Goal: Information Seeking & Learning: Learn about a topic

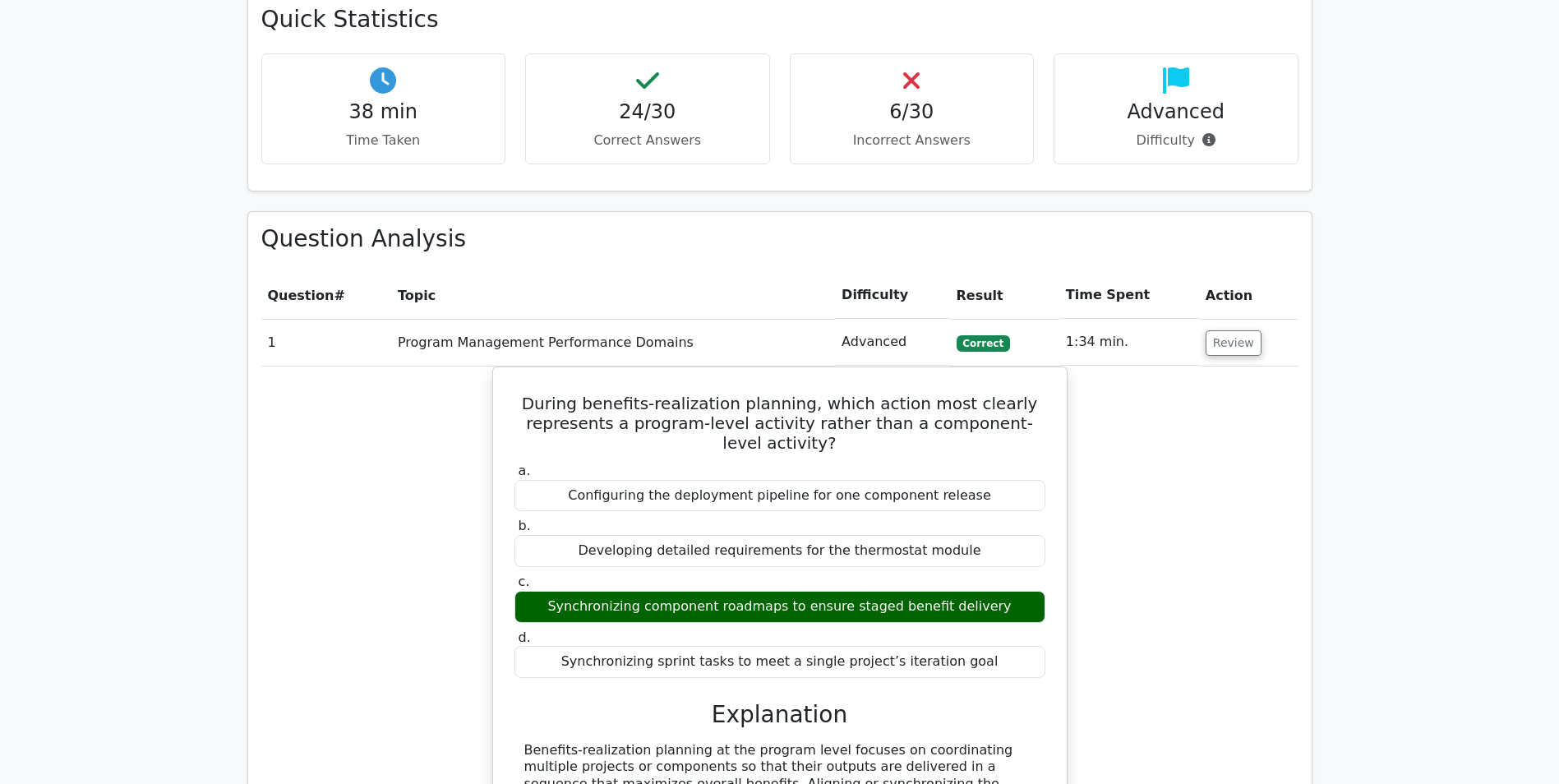
scroll to position [986, 0]
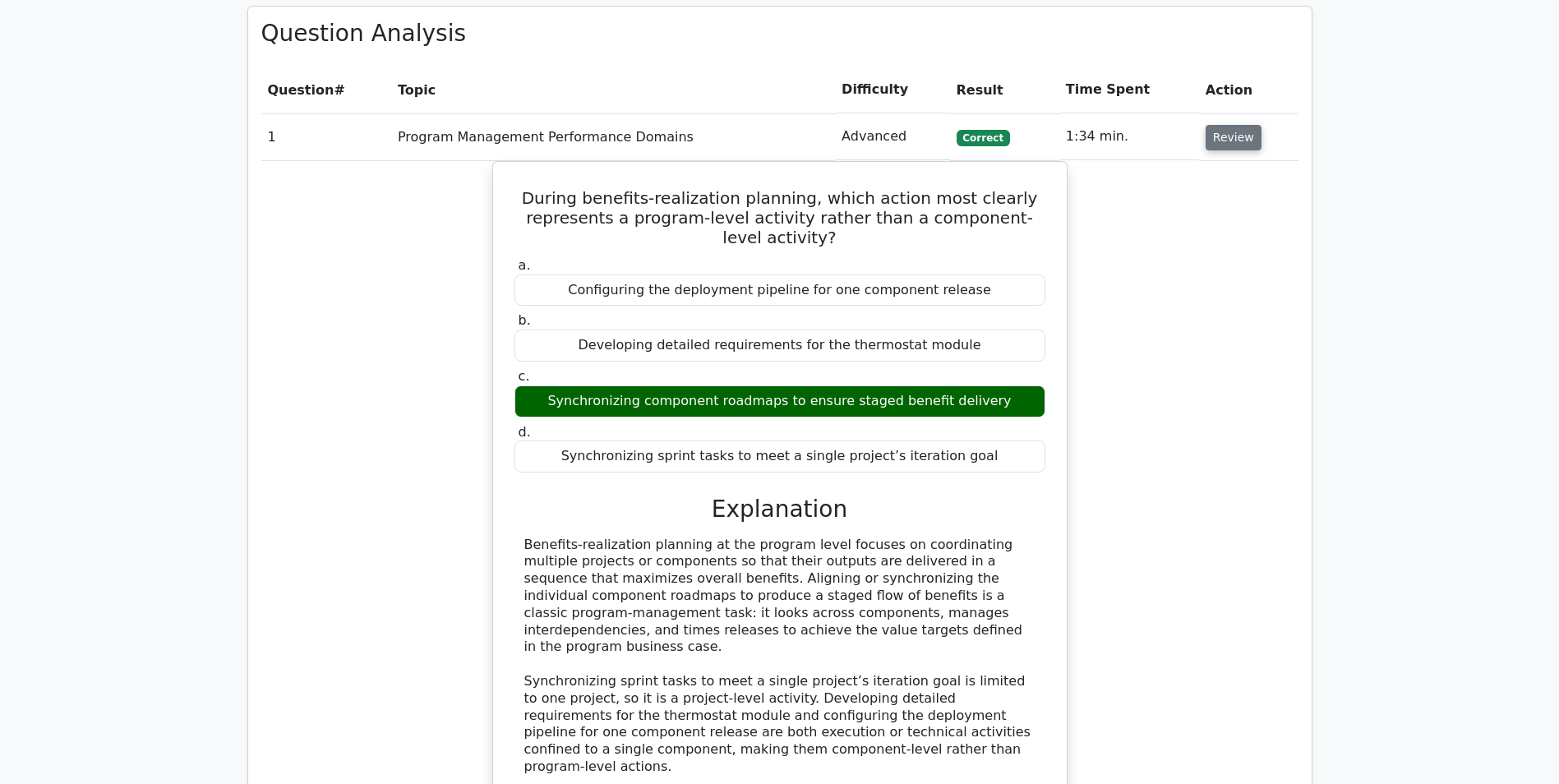
click at [1223, 144] on button "Review" at bounding box center [1234, 137] width 56 height 25
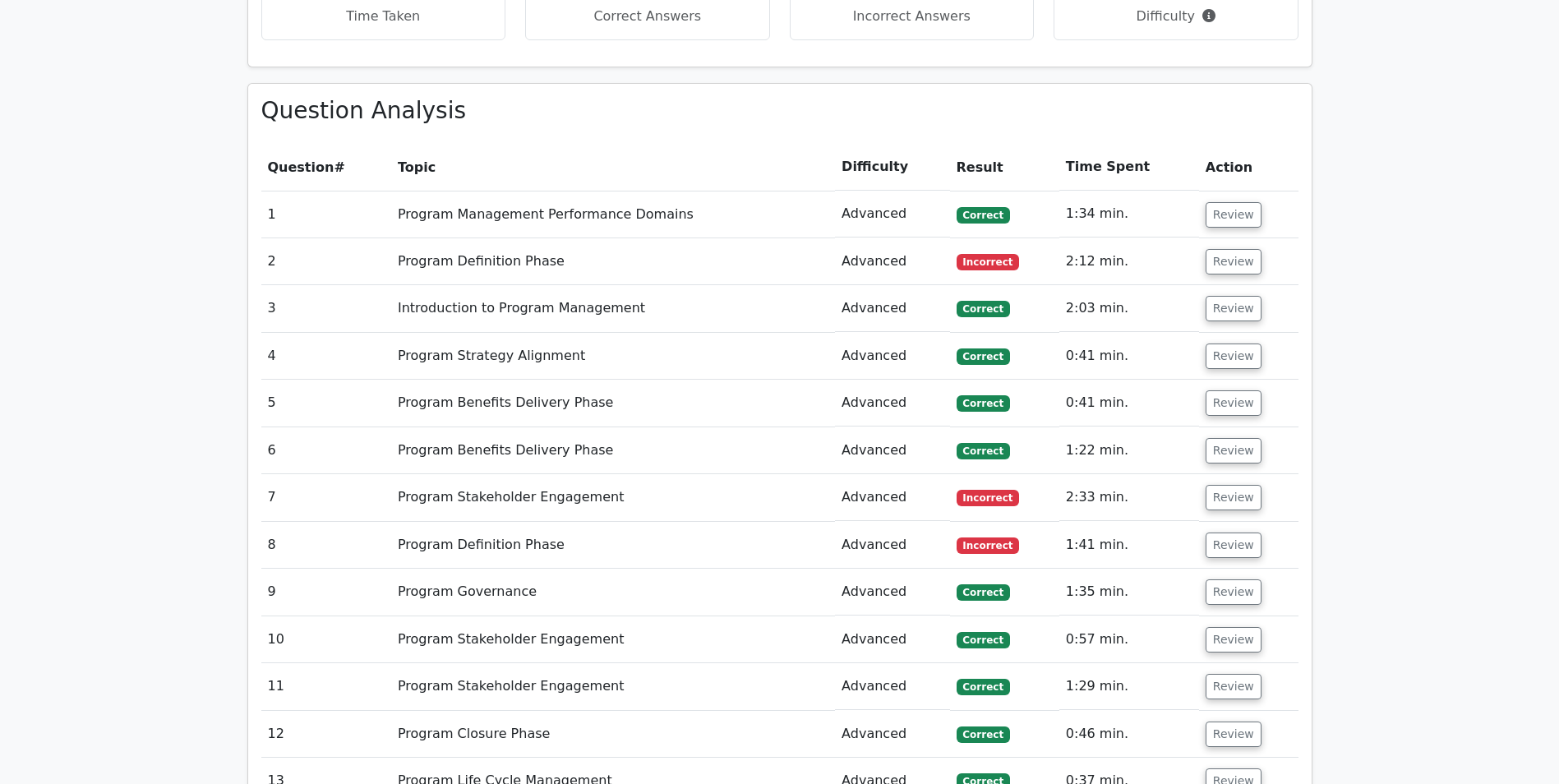
scroll to position [904, 0]
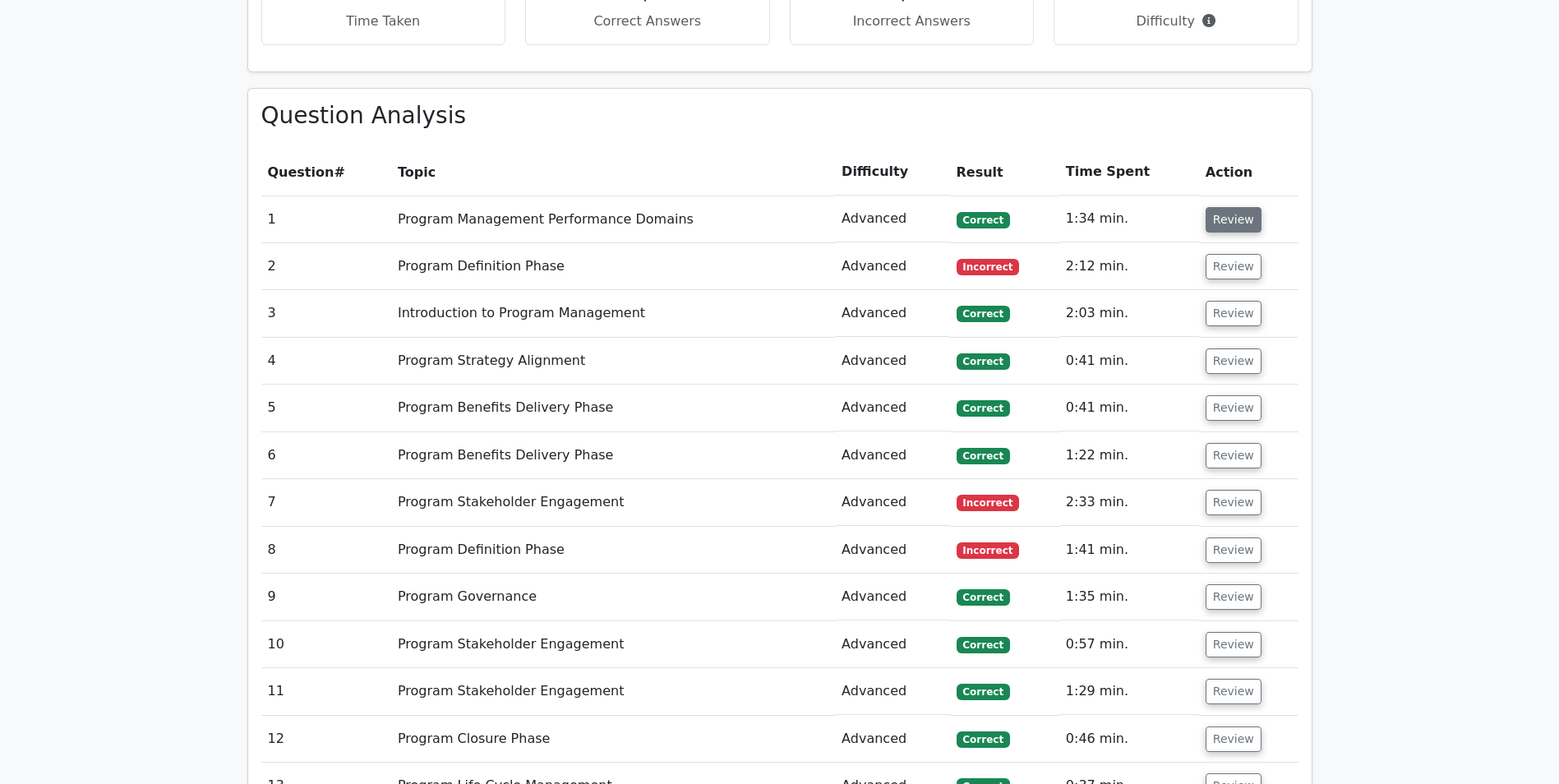
click at [1213, 222] on button "Review" at bounding box center [1234, 219] width 56 height 25
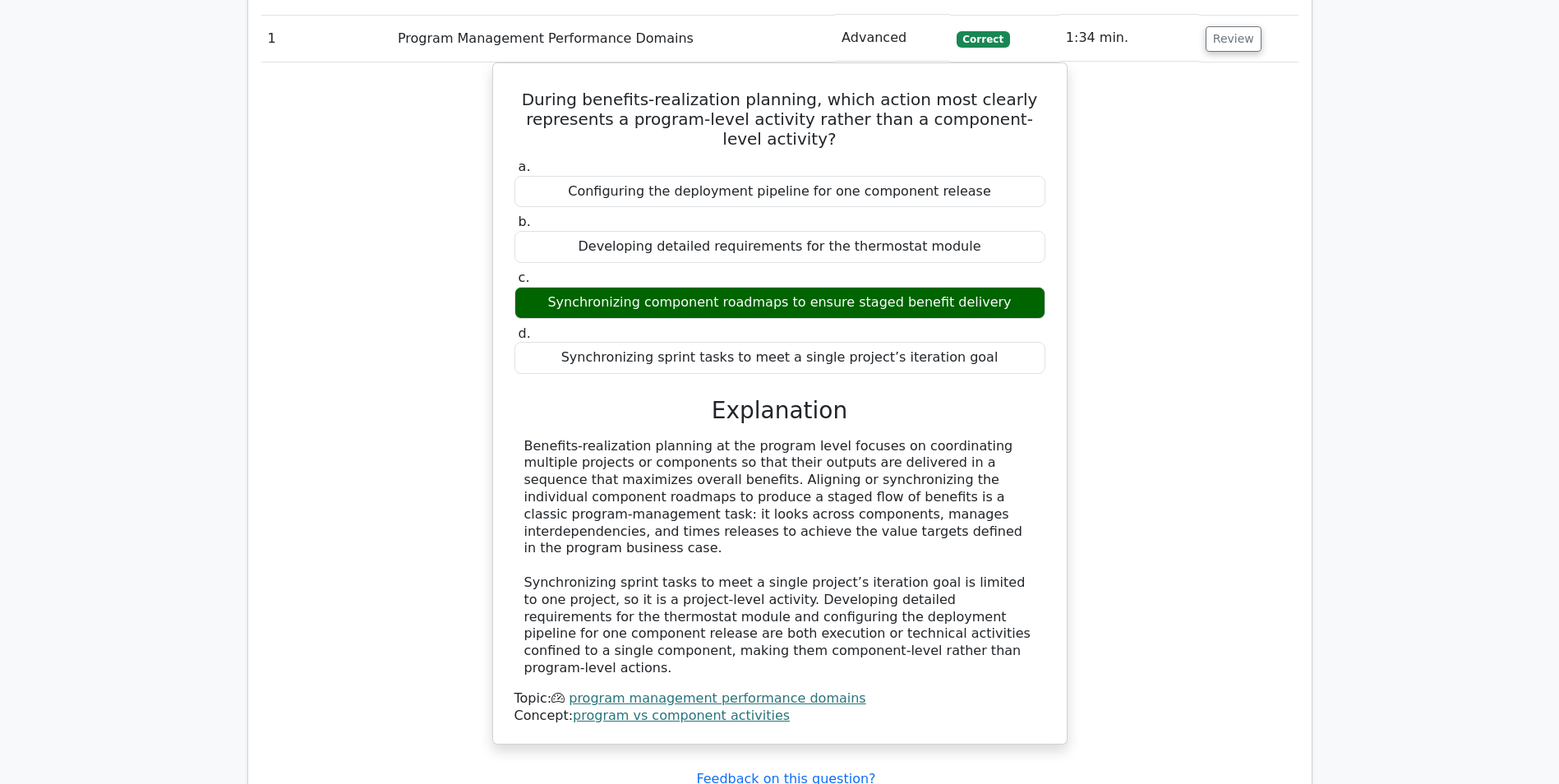
scroll to position [1232, 0]
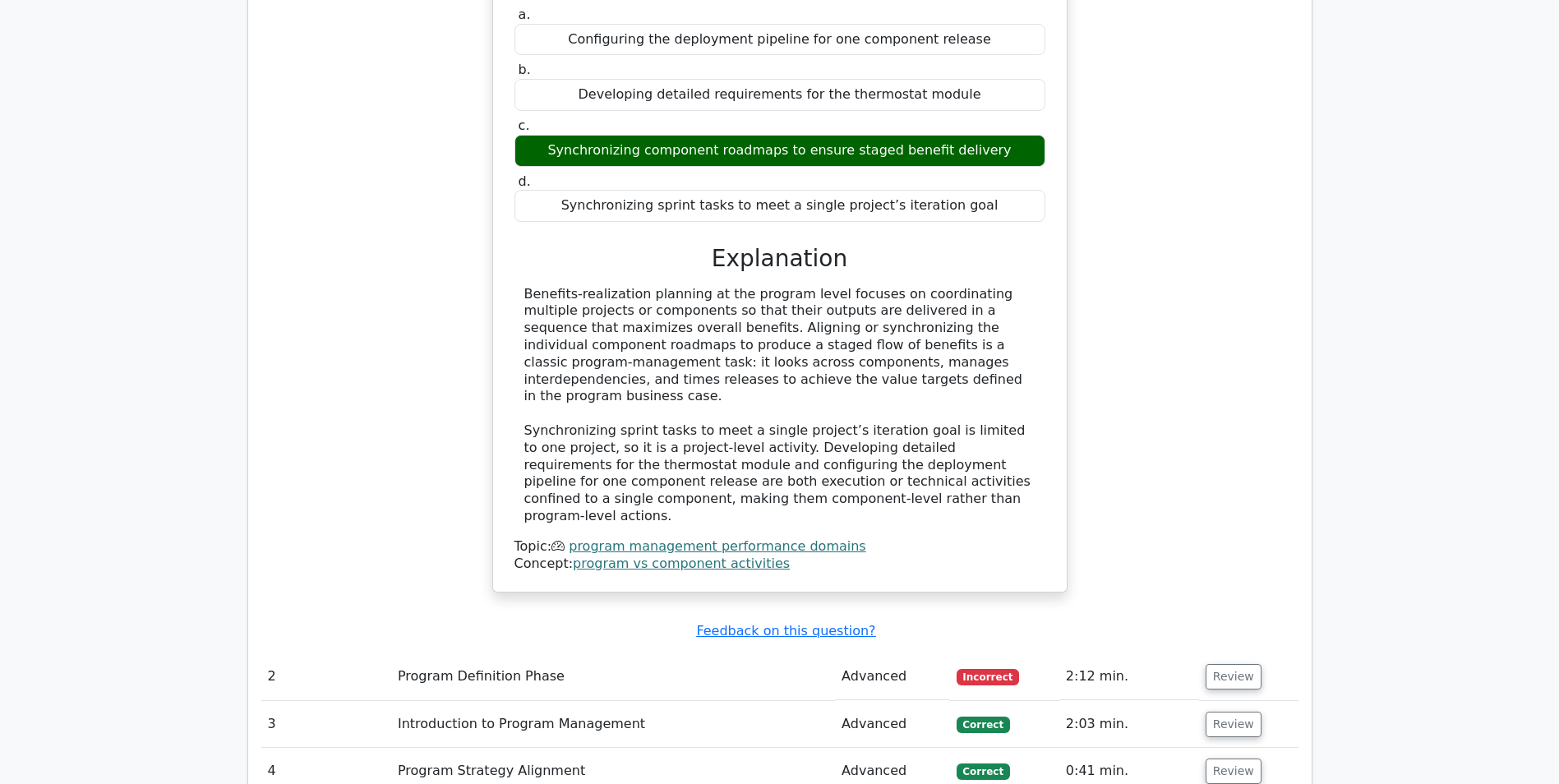
drag, startPoint x: 856, startPoint y: 382, endPoint x: 526, endPoint y: 299, distance: 340.3
click at [526, 299] on div "Benefits-realization planning at the program level focuses on coordinating mult…" at bounding box center [780, 405] width 511 height 239
drag, startPoint x: 526, startPoint y: 299, endPoint x: 575, endPoint y: 304, distance: 49.3
copy div "Benefits-realization planning at the program level focuses on coordinating mult…"
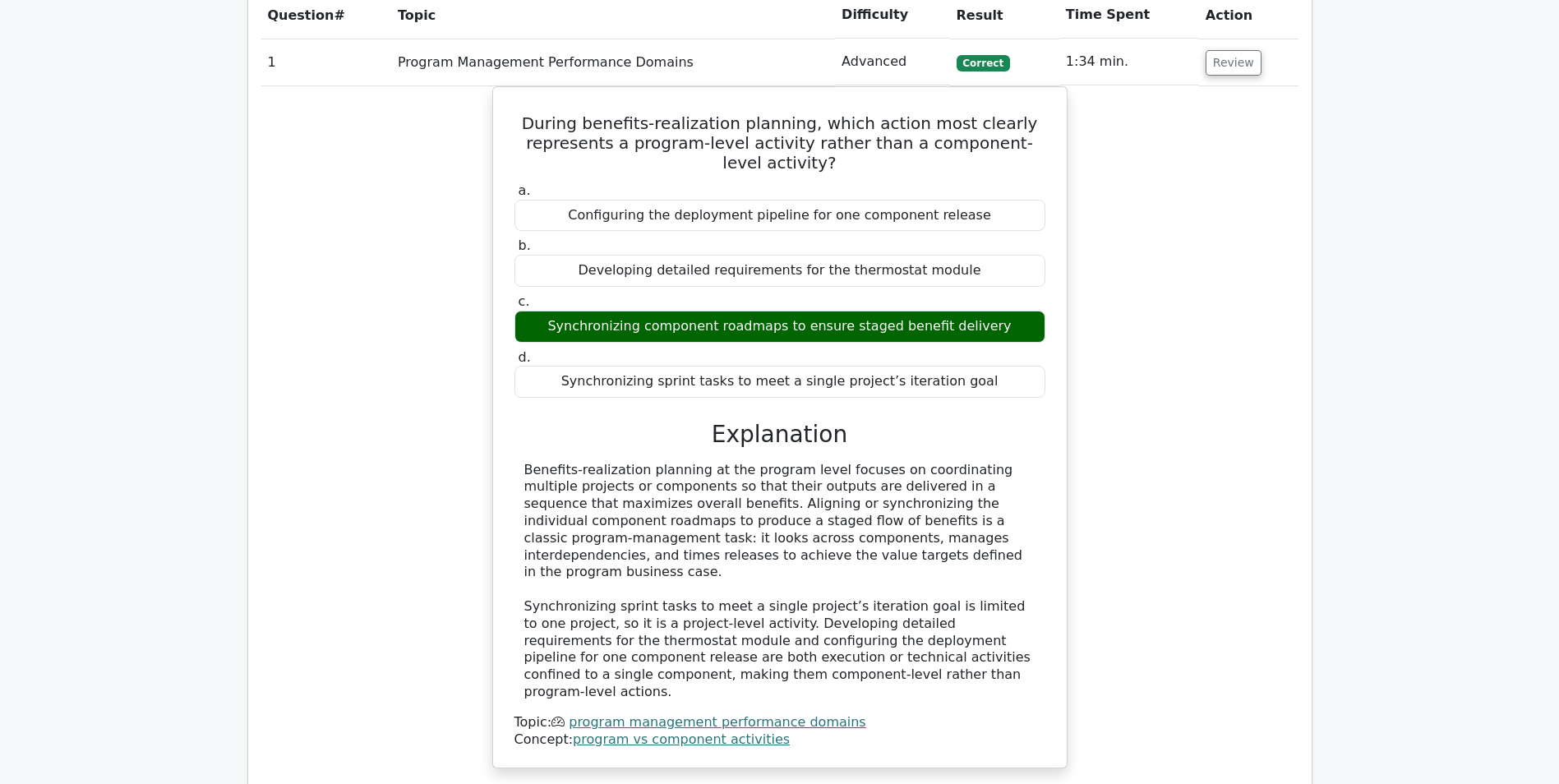
scroll to position [904, 0]
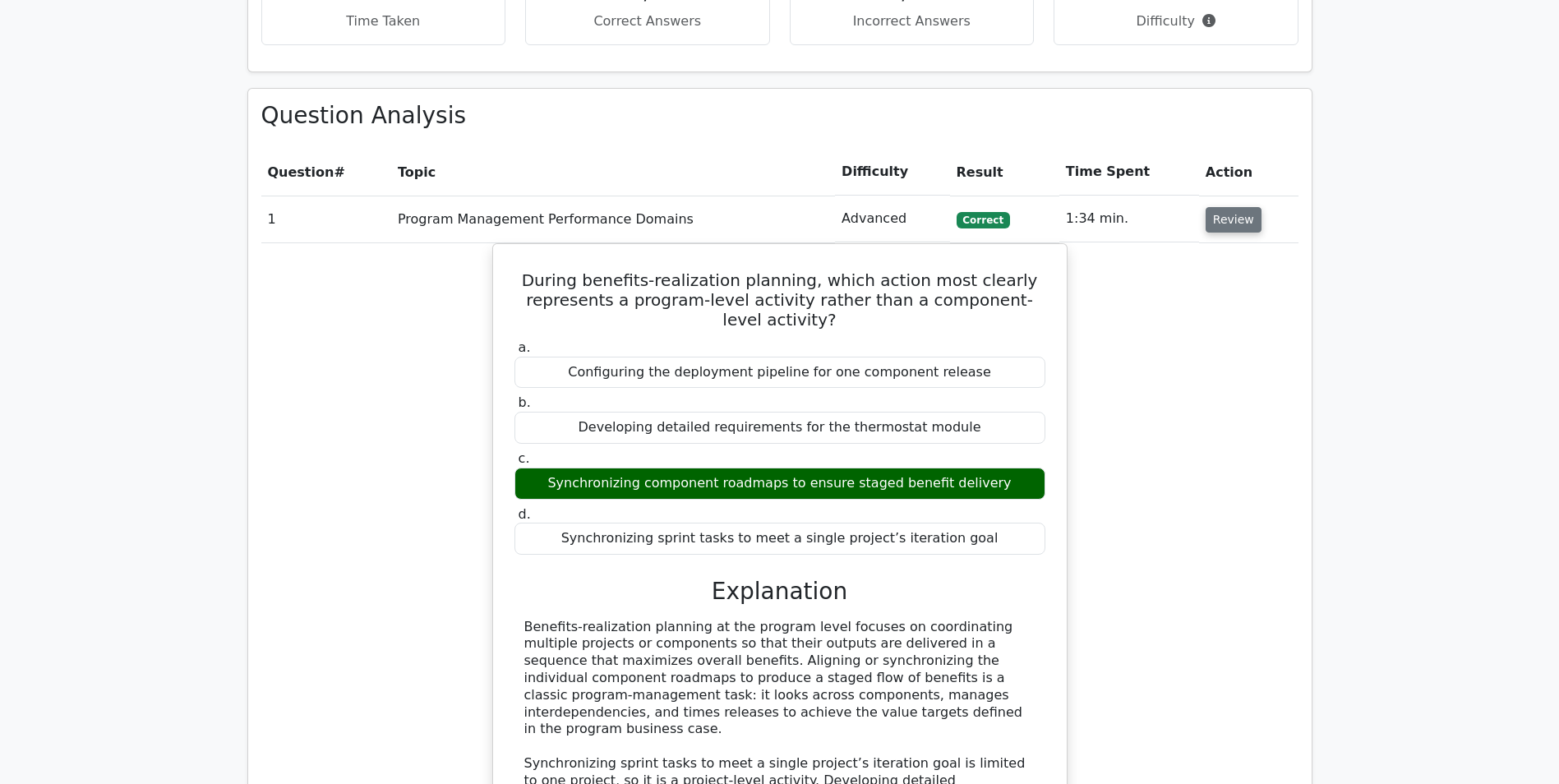
click at [1222, 218] on button "Review" at bounding box center [1234, 219] width 56 height 25
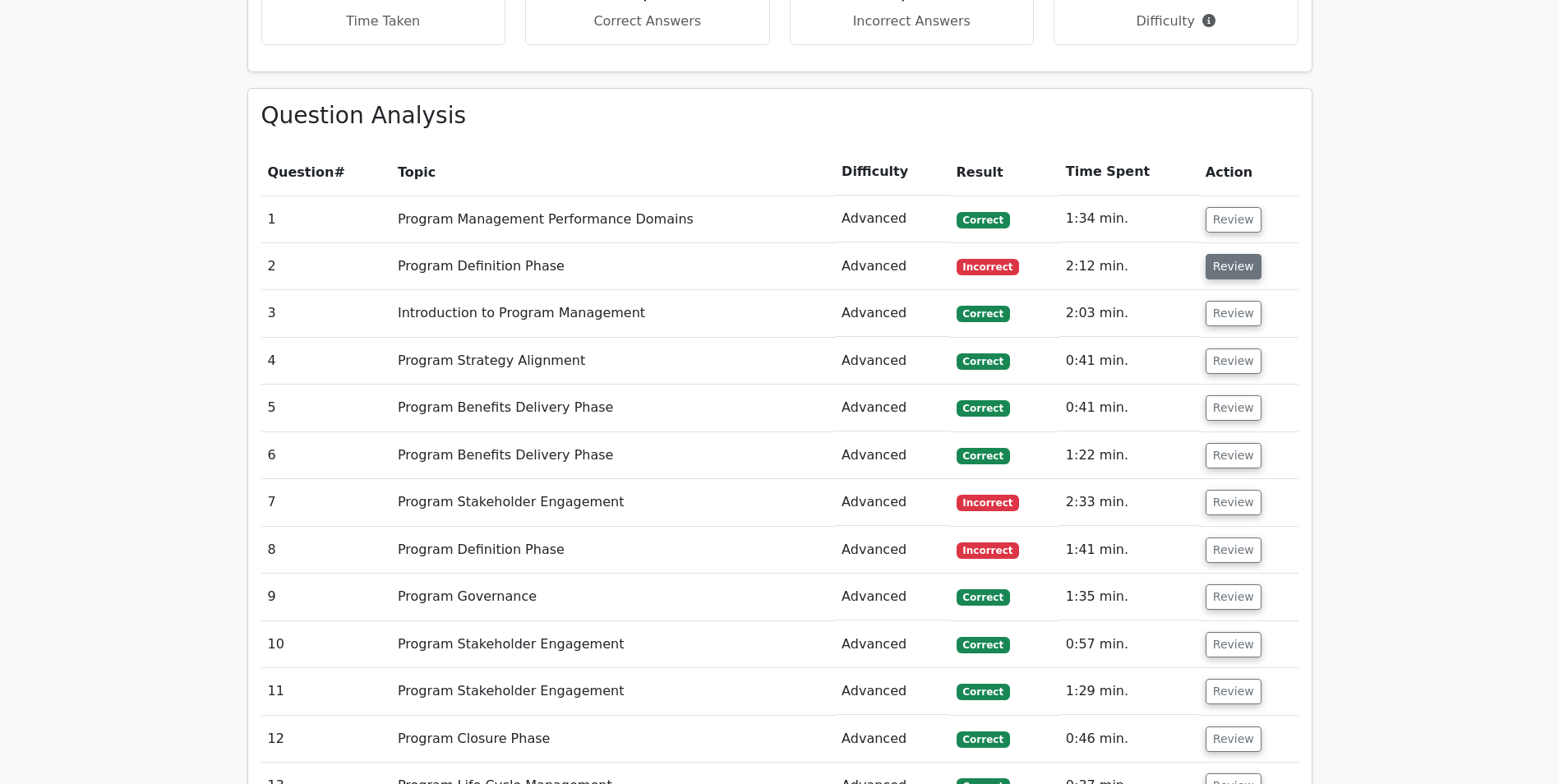
click at [1229, 272] on button "Review" at bounding box center [1234, 266] width 56 height 25
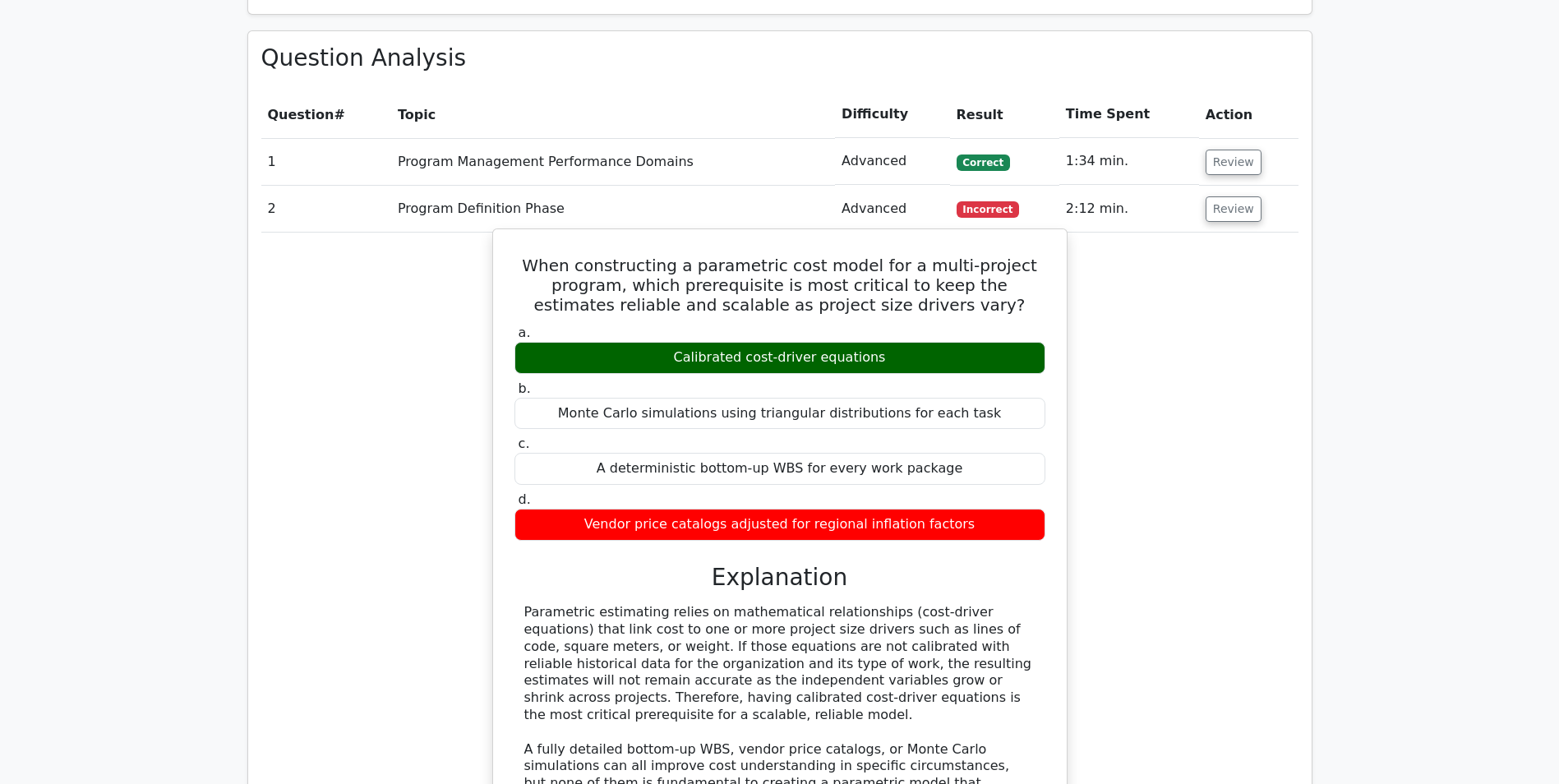
scroll to position [986, 0]
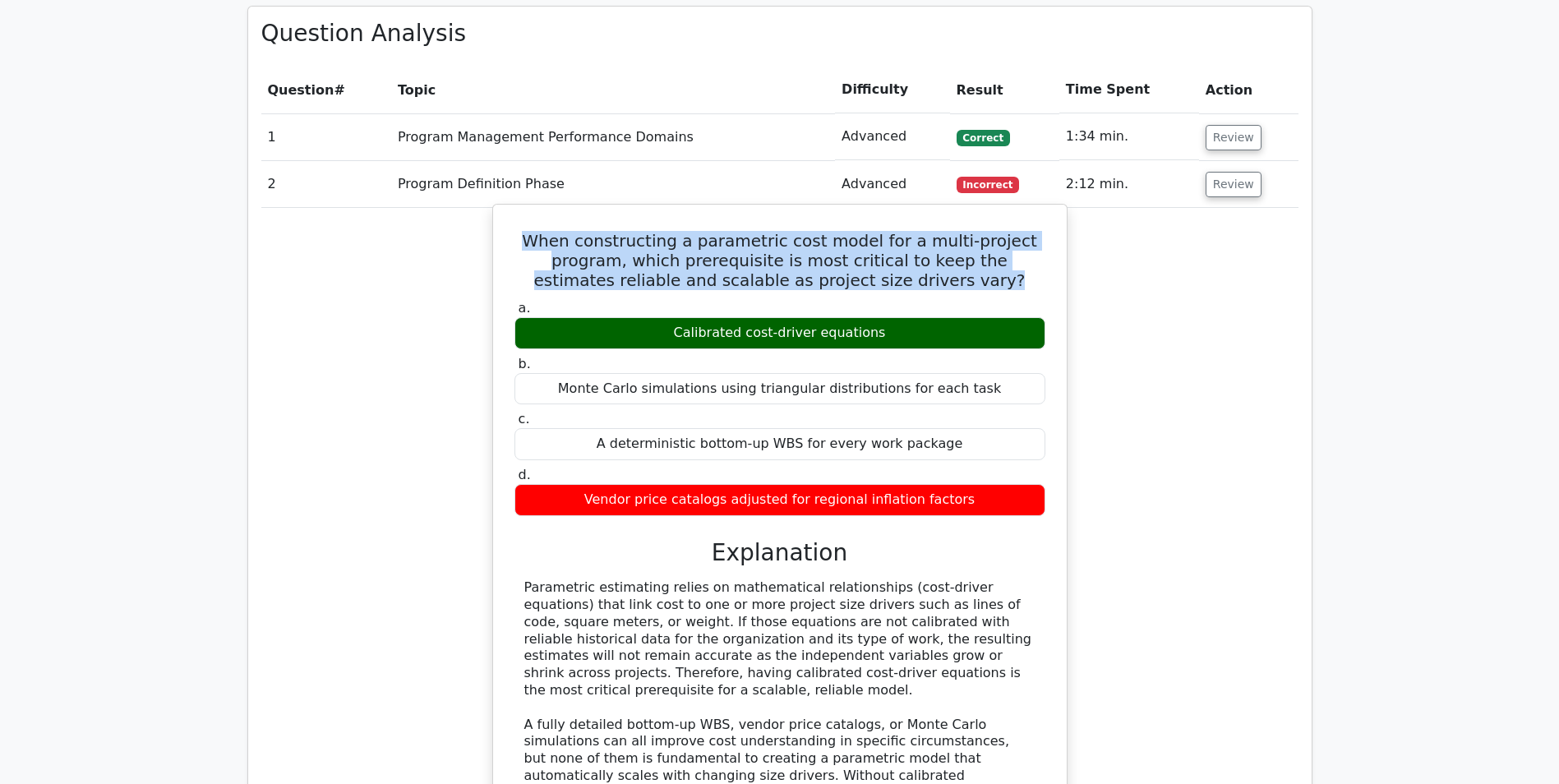
drag, startPoint x: 958, startPoint y: 277, endPoint x: 549, endPoint y: 248, distance: 410.0
click at [549, 248] on h5 "When constructing a parametric cost model for a multi-project program, which pr…" at bounding box center [780, 261] width 534 height 59
drag, startPoint x: 549, startPoint y: 248, endPoint x: 614, endPoint y: 246, distance: 65.0
copy h5 "When constructing a parametric cost model for a multi-project program, which pr…"
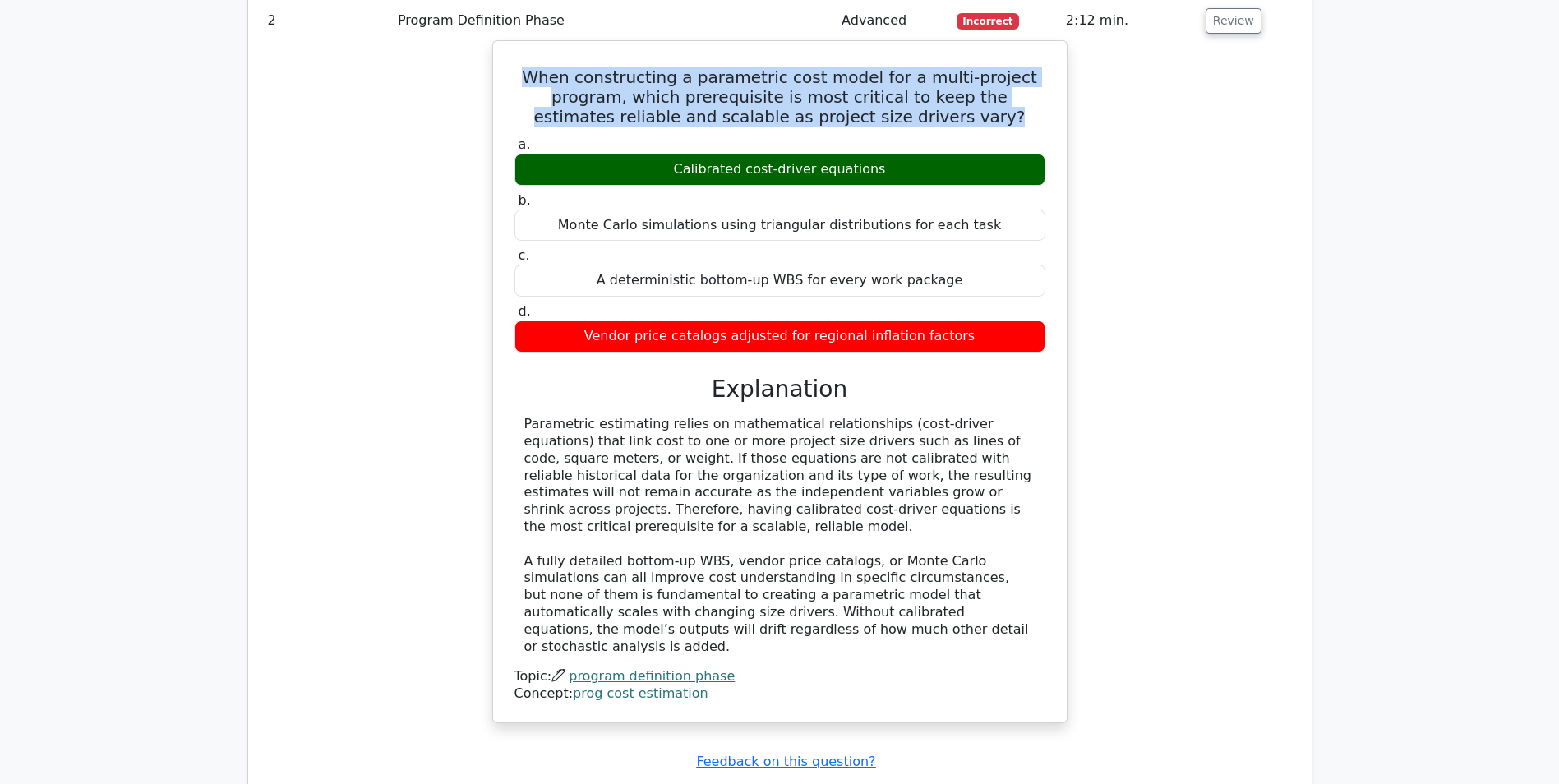
scroll to position [1150, 0]
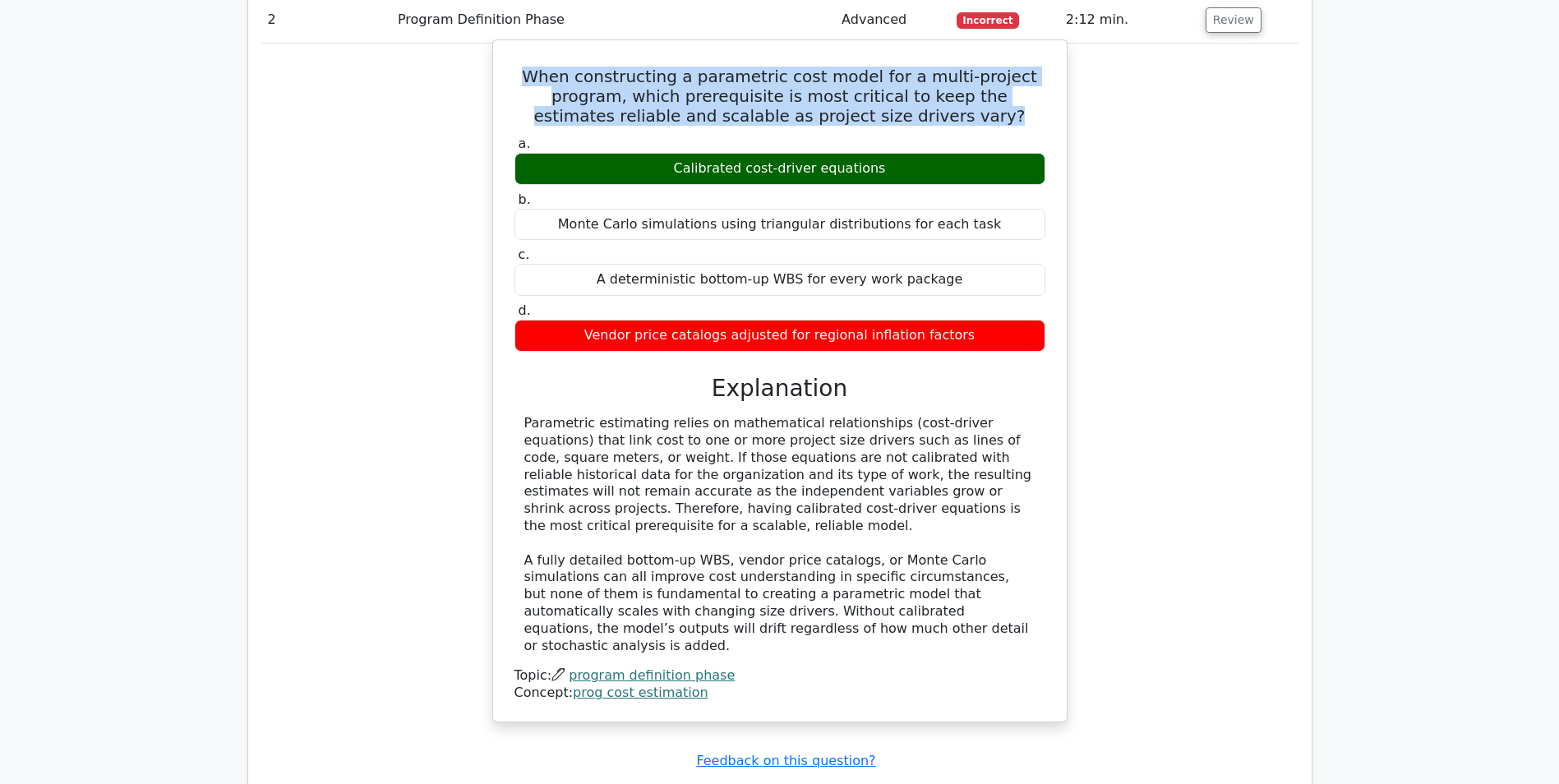
drag, startPoint x: 885, startPoint y: 170, endPoint x: 681, endPoint y: 169, distance: 204.0
click at [681, 169] on div "Calibrated cost-driver equations" at bounding box center [780, 169] width 531 height 32
drag, startPoint x: 681, startPoint y: 169, endPoint x: 691, endPoint y: 164, distance: 11.2
copy div "Calibrated cost-driver equations"
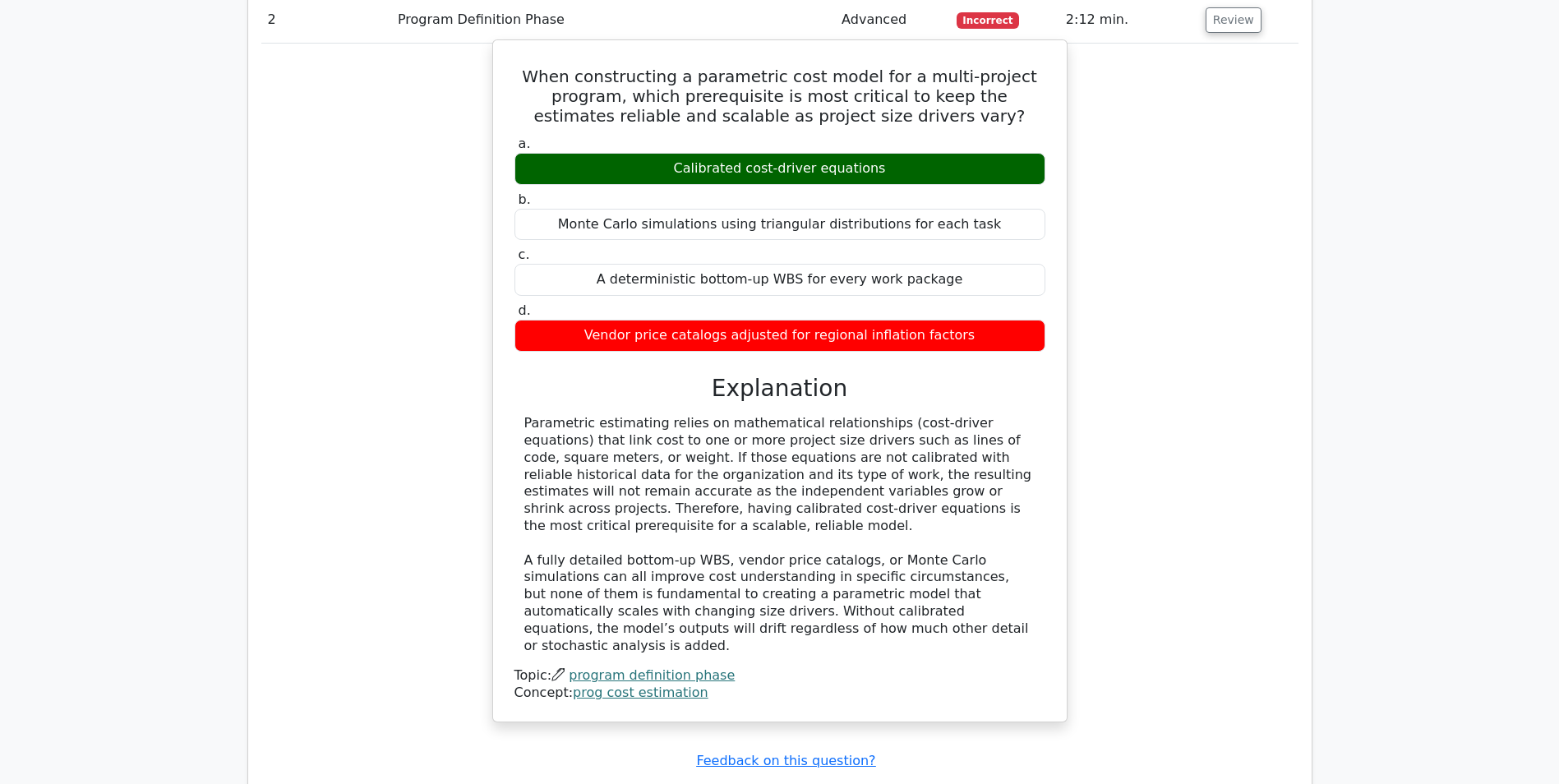
click at [683, 459] on div "Parametric estimating relies on mathematical relationships (cost-driver equatio…" at bounding box center [780, 534] width 511 height 239
drag, startPoint x: 975, startPoint y: 508, endPoint x: 521, endPoint y: 425, distance: 461.5
click at [521, 425] on div "Parametric estimating relies on mathematical relationships (cost-driver equatio…" at bounding box center [780, 534] width 531 height 239
drag, startPoint x: 521, startPoint y: 425, endPoint x: 567, endPoint y: 449, distance: 51.9
copy div "Parametric estimating relies on mathematical relationships (cost-driver equatio…"
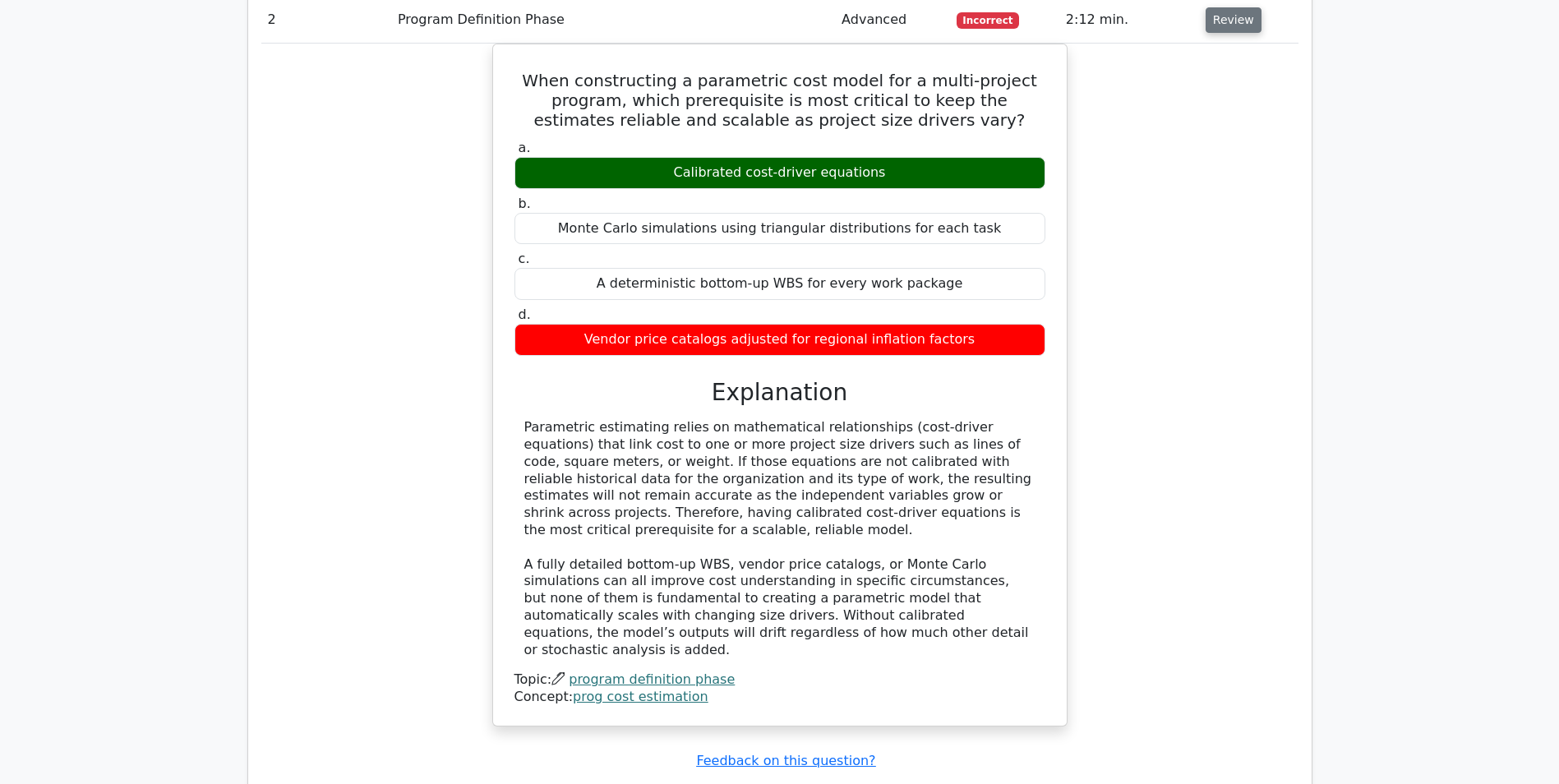
click at [1220, 24] on button "Review" at bounding box center [1234, 20] width 56 height 25
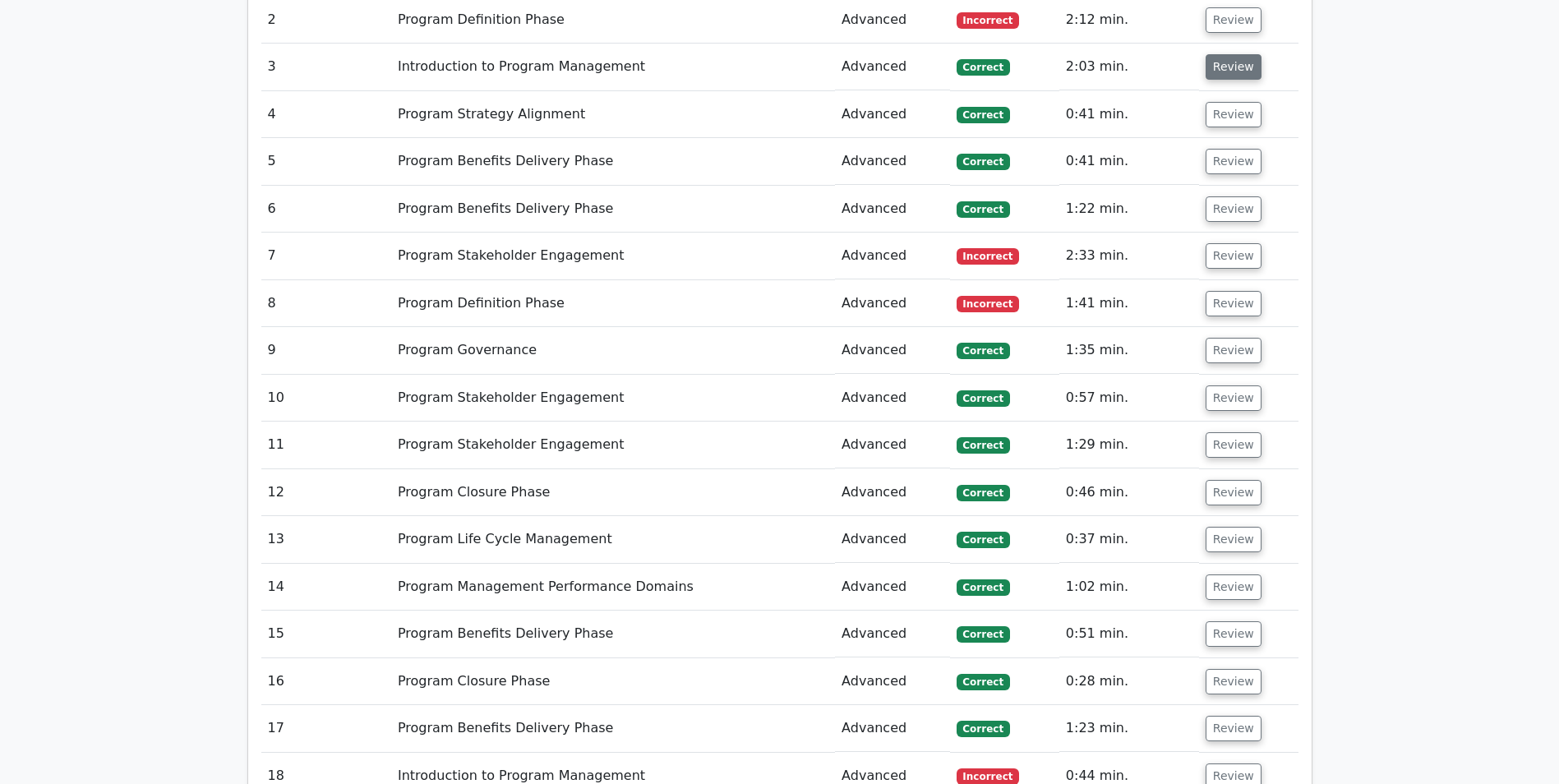
click at [1223, 69] on button "Review" at bounding box center [1234, 66] width 56 height 25
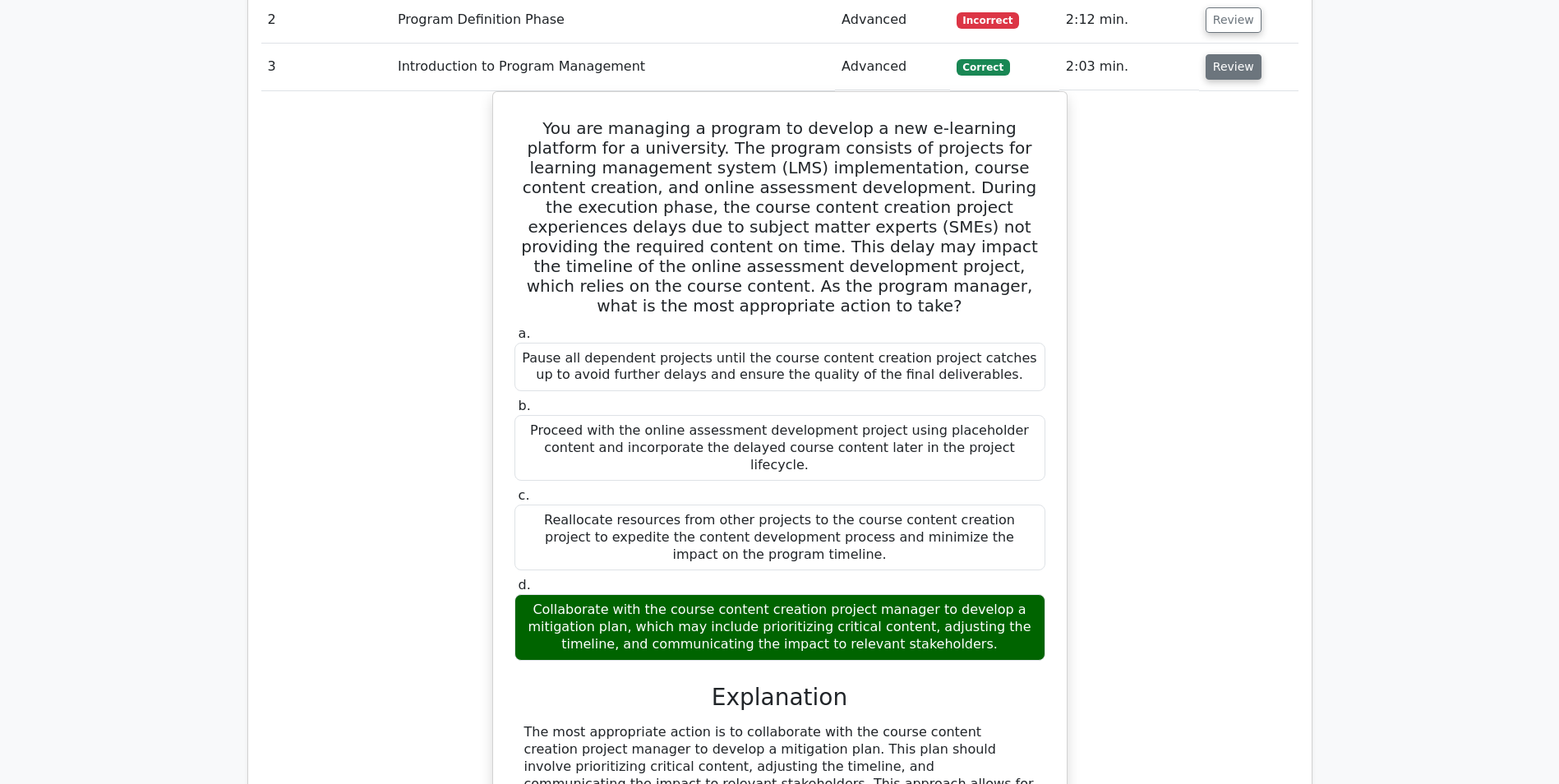
click at [1232, 74] on button "Review" at bounding box center [1234, 66] width 56 height 25
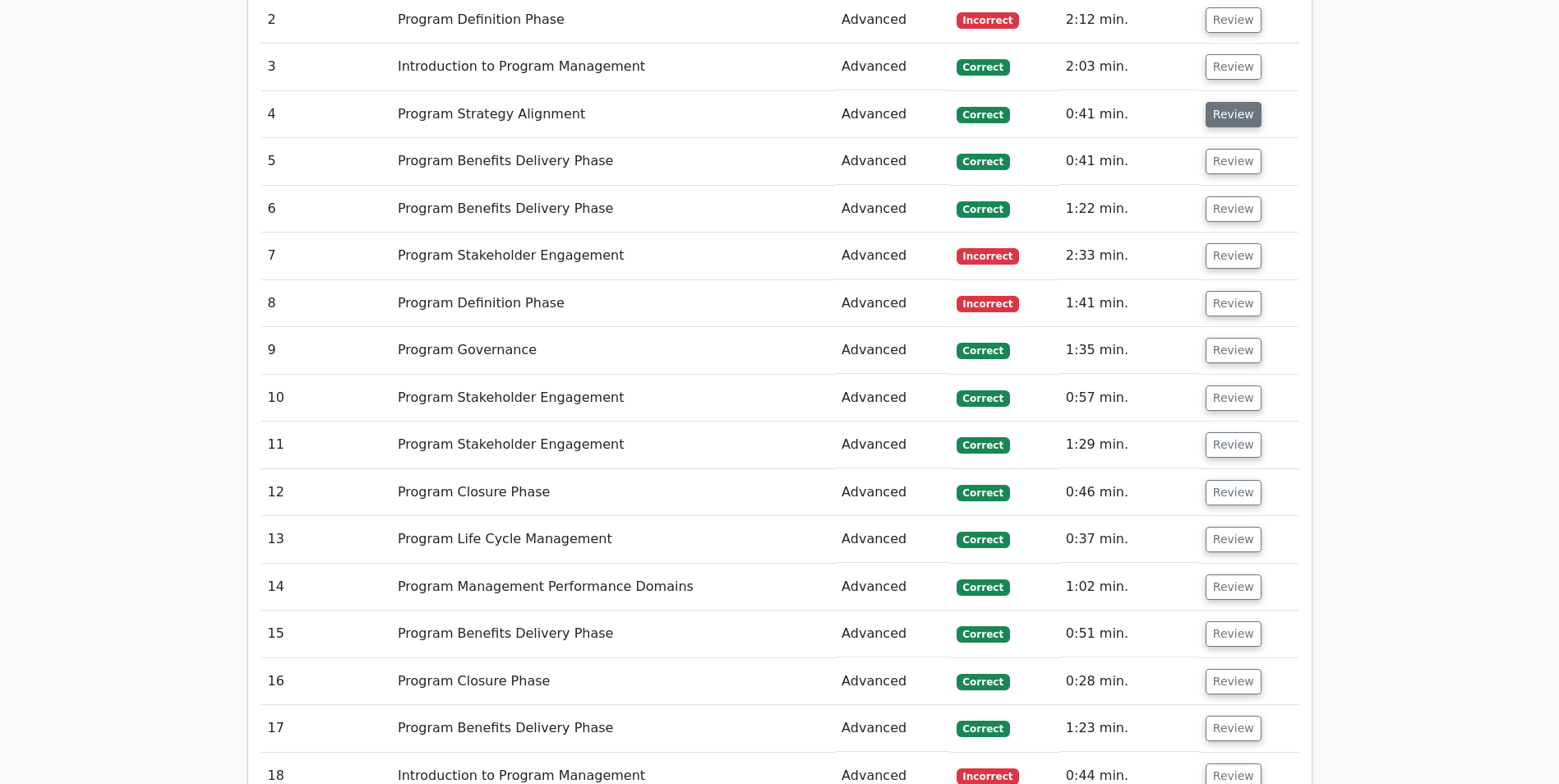
click at [1232, 120] on button "Review" at bounding box center [1234, 114] width 56 height 25
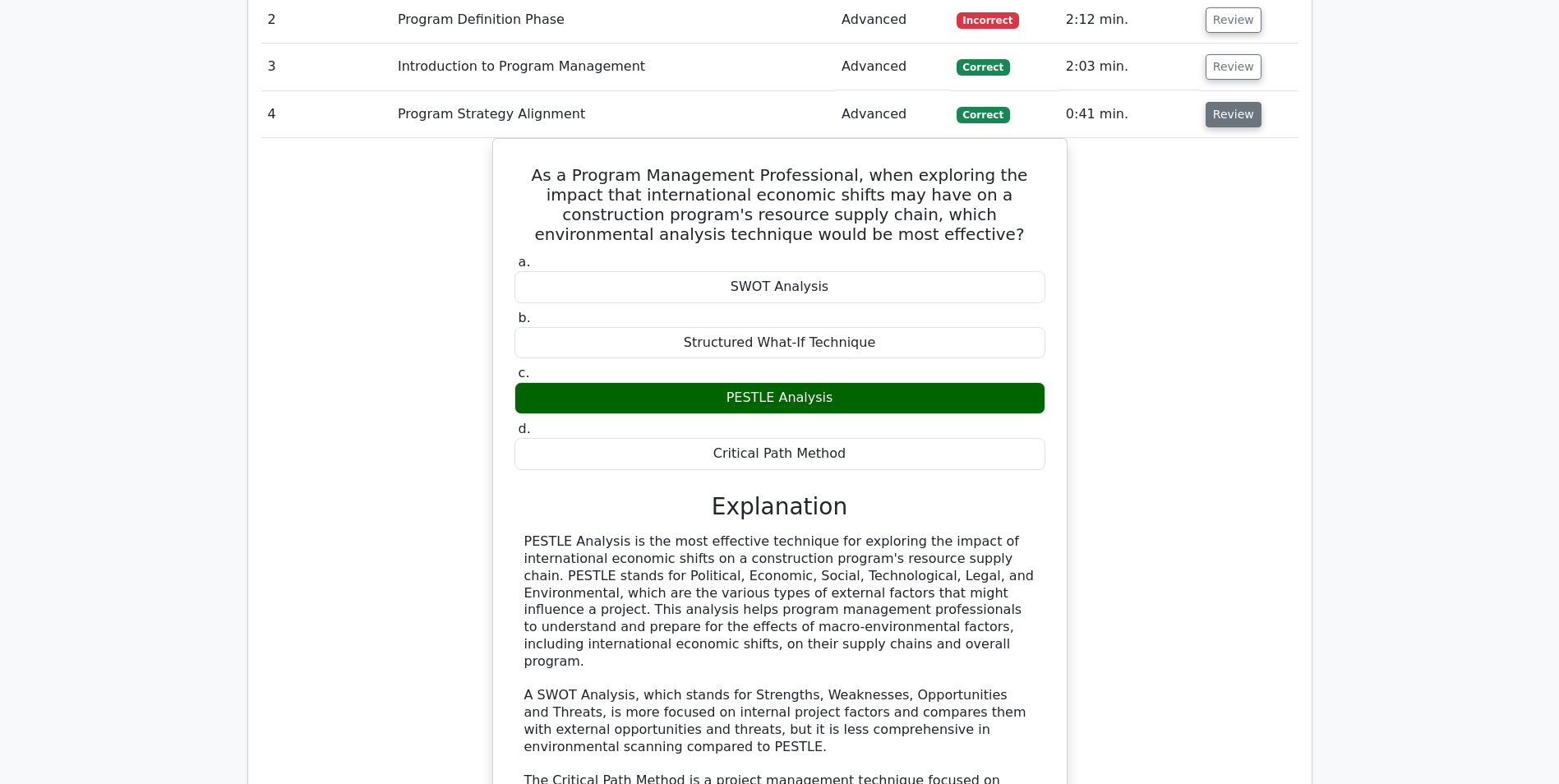
click at [1232, 120] on button "Review" at bounding box center [1234, 114] width 56 height 25
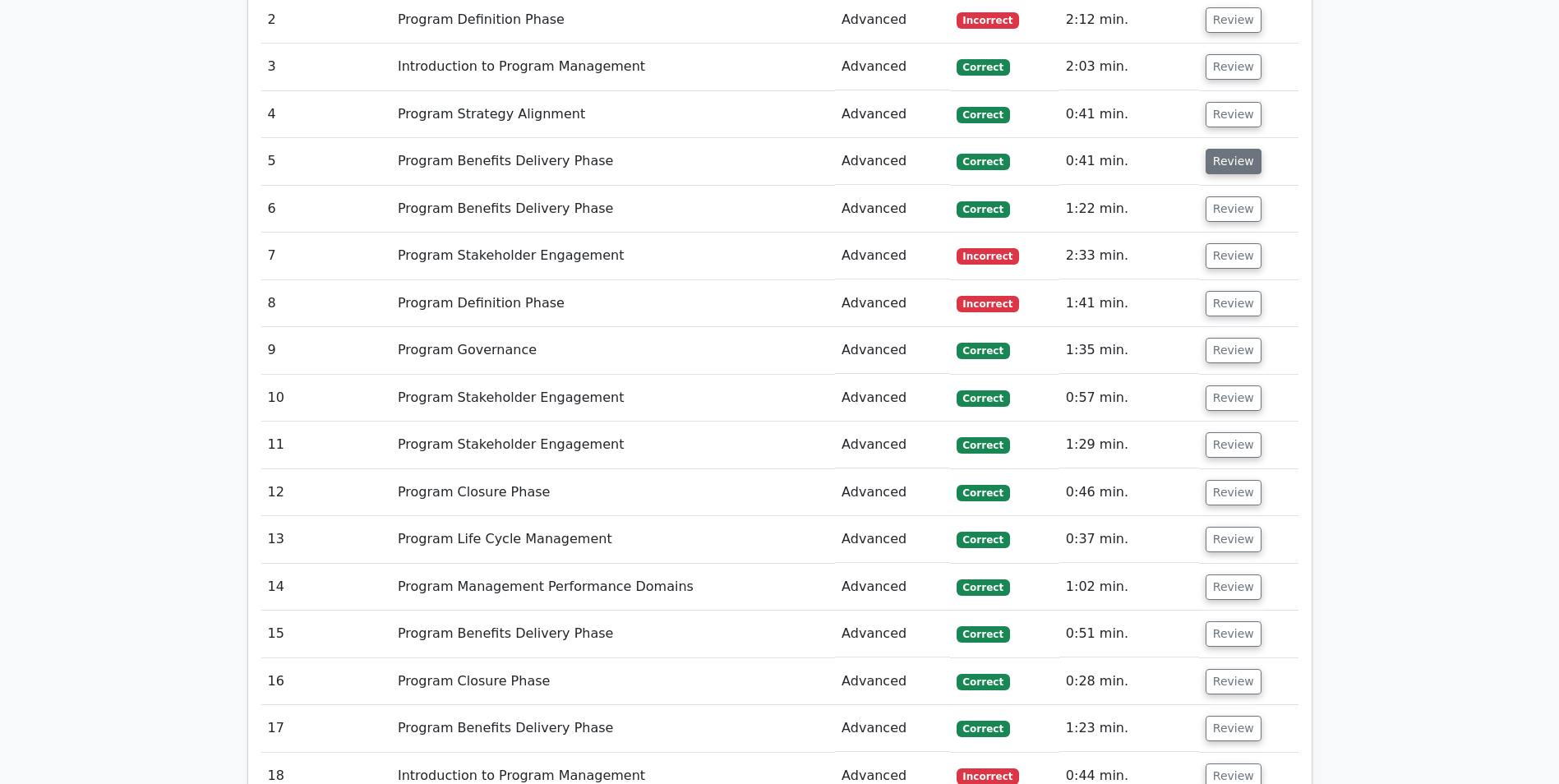
click at [1233, 163] on button "Review" at bounding box center [1234, 161] width 56 height 25
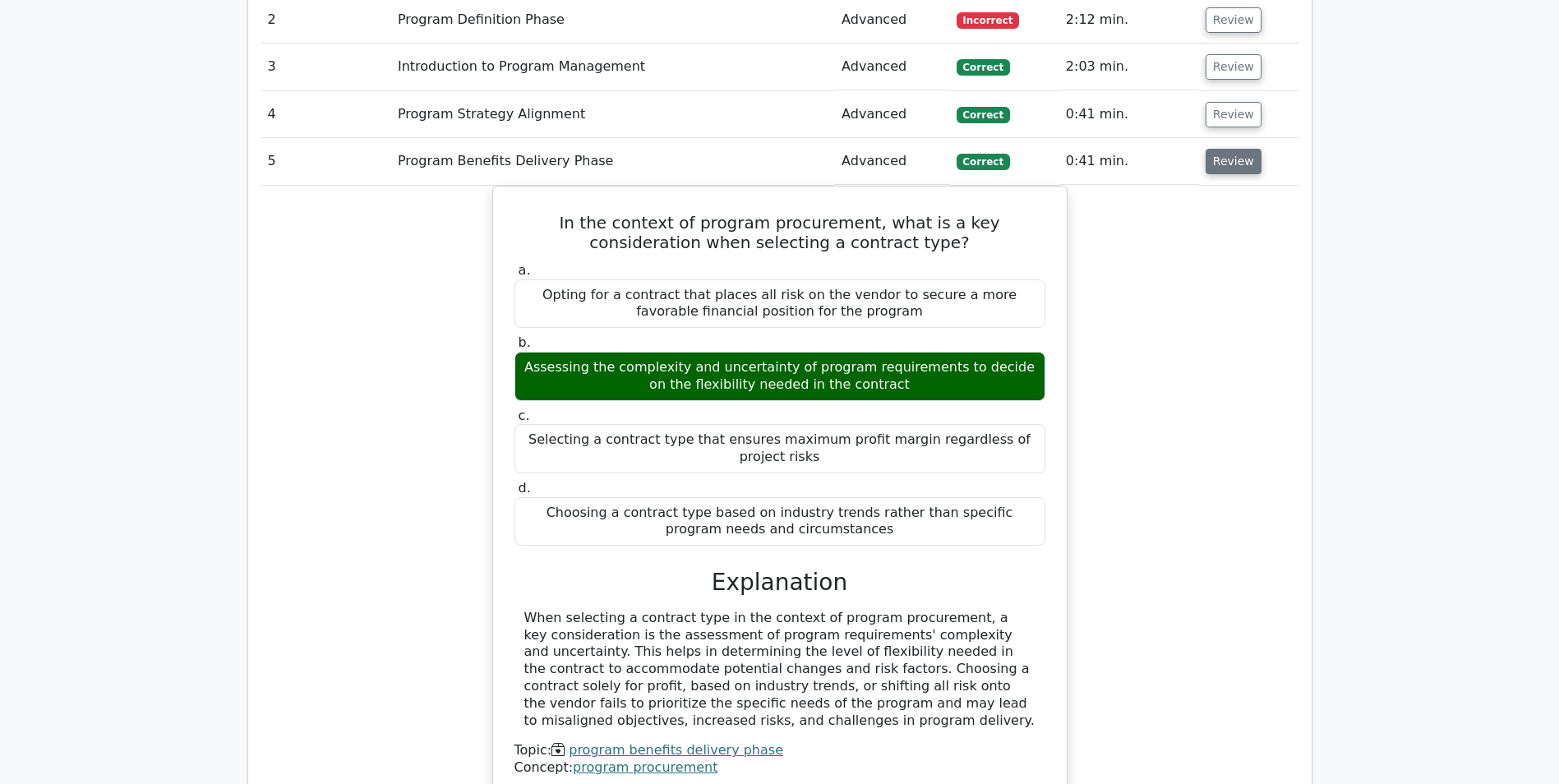
click at [1232, 162] on button "Review" at bounding box center [1234, 161] width 56 height 25
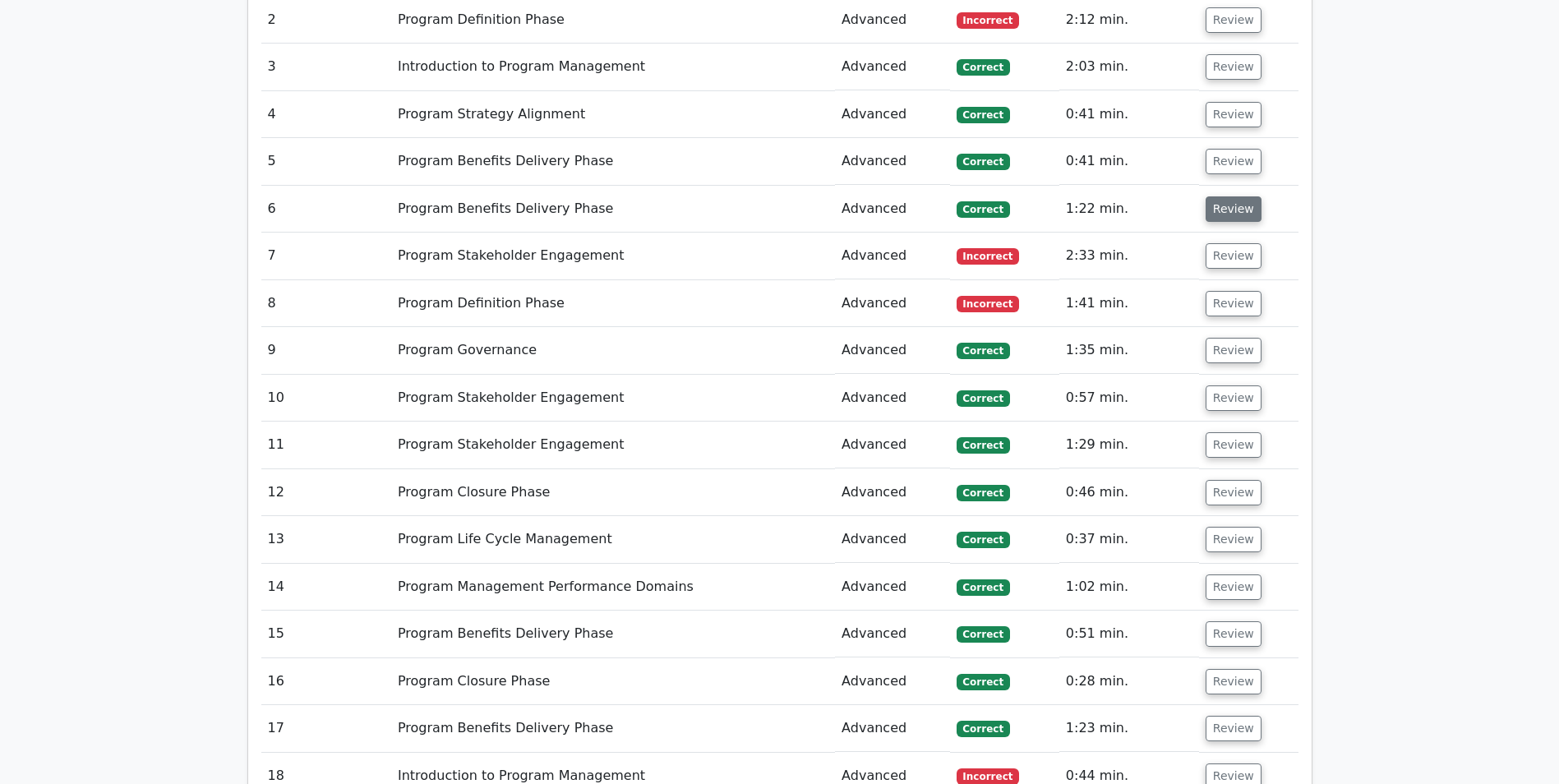
click at [1223, 209] on button "Review" at bounding box center [1234, 209] width 56 height 25
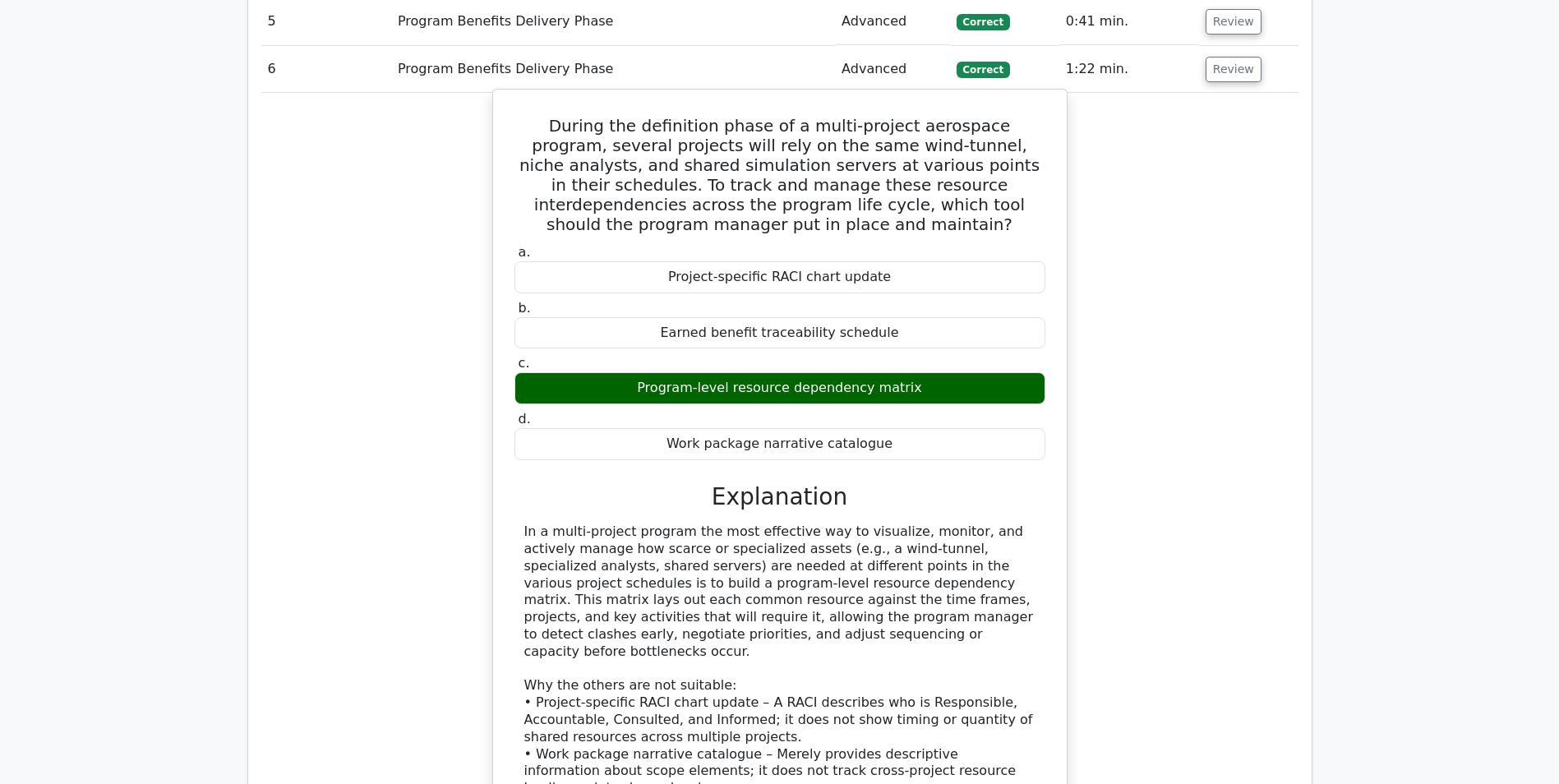
scroll to position [1397, 0]
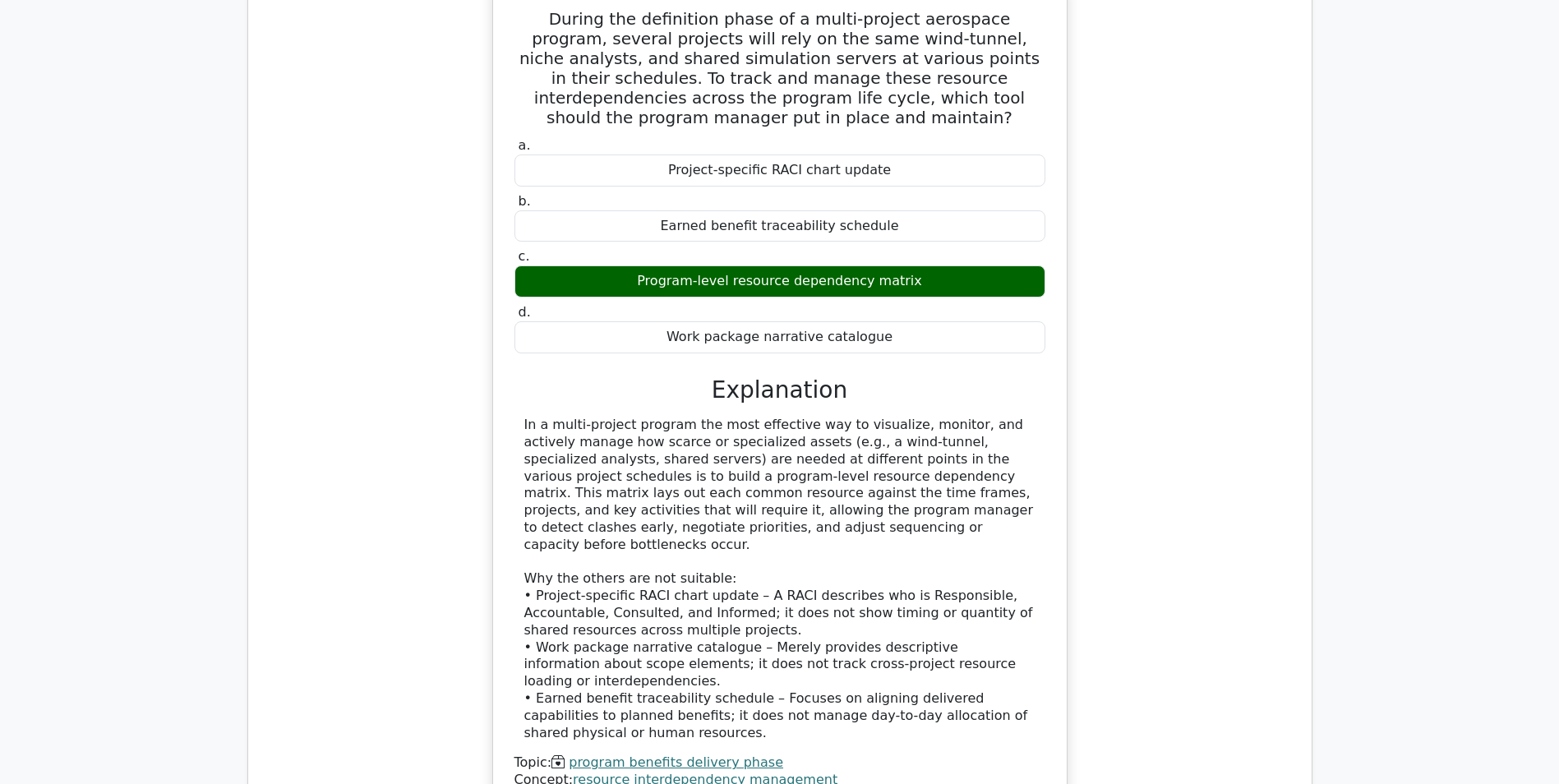
drag, startPoint x: 810, startPoint y: 529, endPoint x: 521, endPoint y: 428, distance: 306.1
click at [521, 428] on div "In a multi-project program the most effective way to visualize, monitor, and ac…" at bounding box center [780, 578] width 531 height 324
drag, startPoint x: 521, startPoint y: 428, endPoint x: 558, endPoint y: 435, distance: 37.7
click at [558, 435] on div "In a multi-project program the most effective way to visualize, monitor, and ac…" at bounding box center [780, 578] width 511 height 324
drag, startPoint x: 909, startPoint y: 279, endPoint x: 644, endPoint y: 280, distance: 265.0
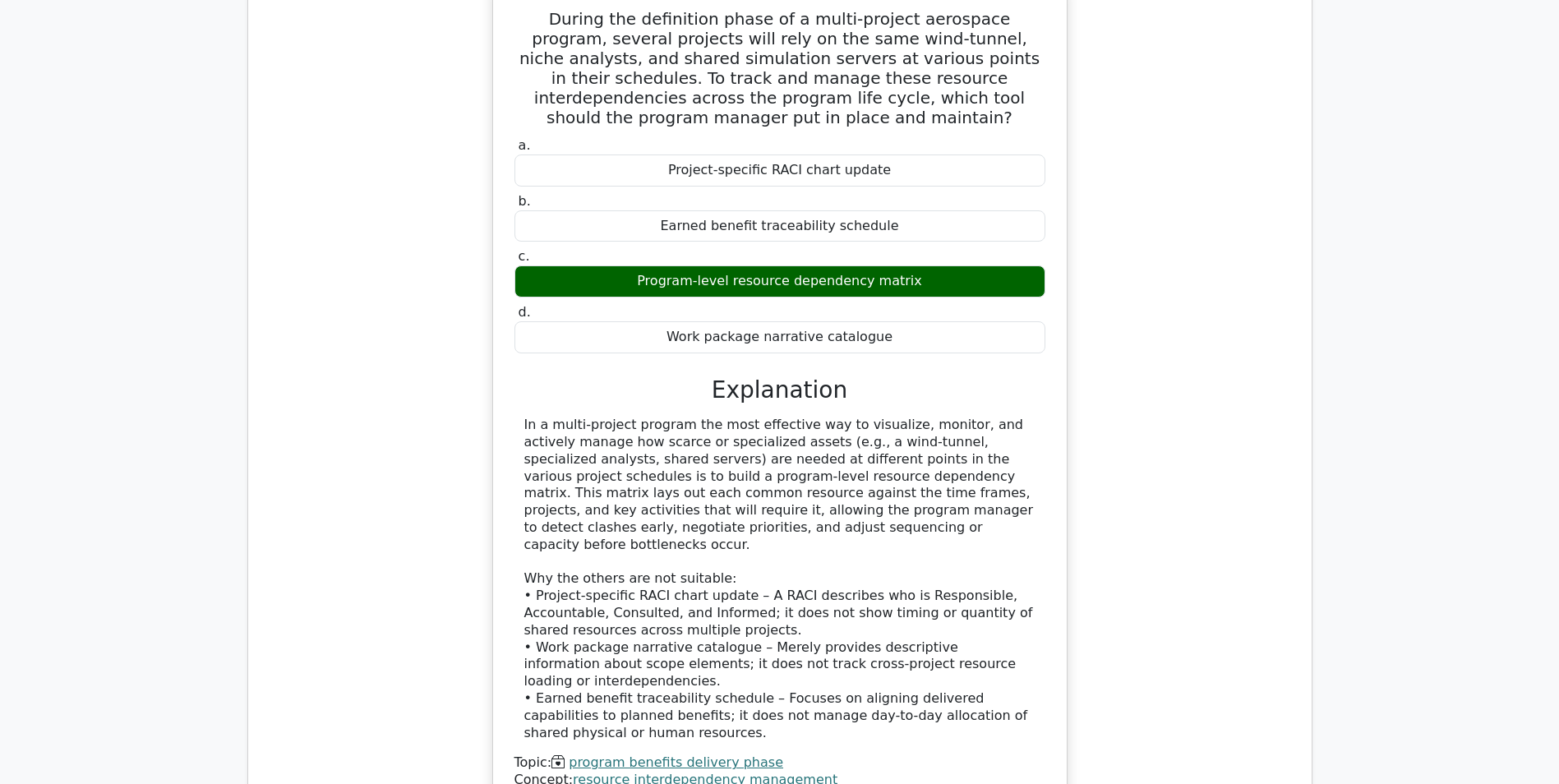
click at [644, 280] on div "Program-level resource dependency matrix" at bounding box center [780, 281] width 531 height 32
drag, startPoint x: 644, startPoint y: 280, endPoint x: 677, endPoint y: 278, distance: 33.1
copy div "Program-level resource dependency matrix"
drag, startPoint x: 521, startPoint y: 425, endPoint x: 816, endPoint y: 528, distance: 312.5
click at [816, 528] on div "In a multi-project program the most effective way to visualize, monitor, and ac…" at bounding box center [780, 578] width 531 height 324
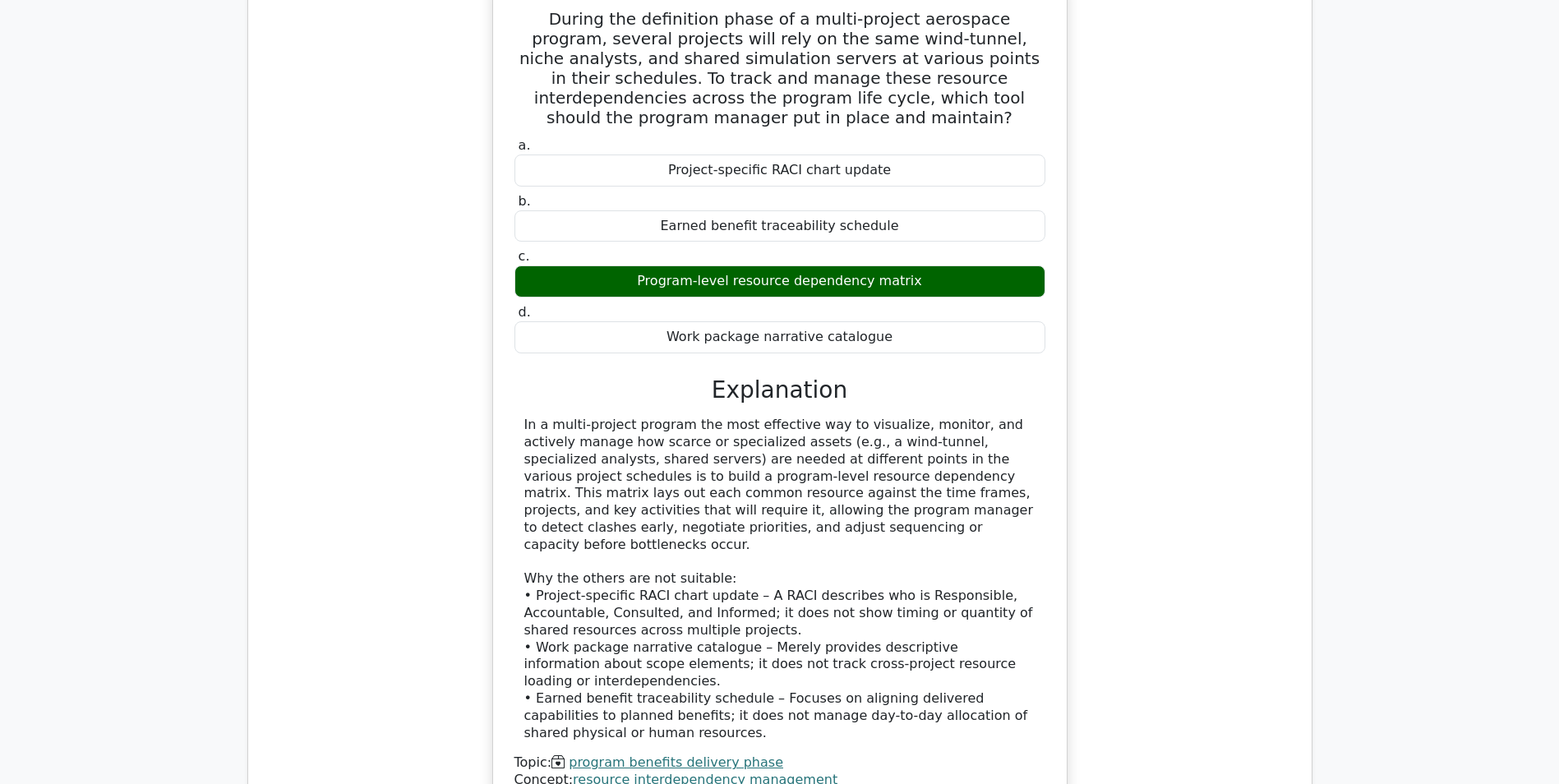
drag, startPoint x: 816, startPoint y: 528, endPoint x: 737, endPoint y: 499, distance: 84.2
copy div "In a multi-project program the most effective way to visualize, monitor, and ac…"
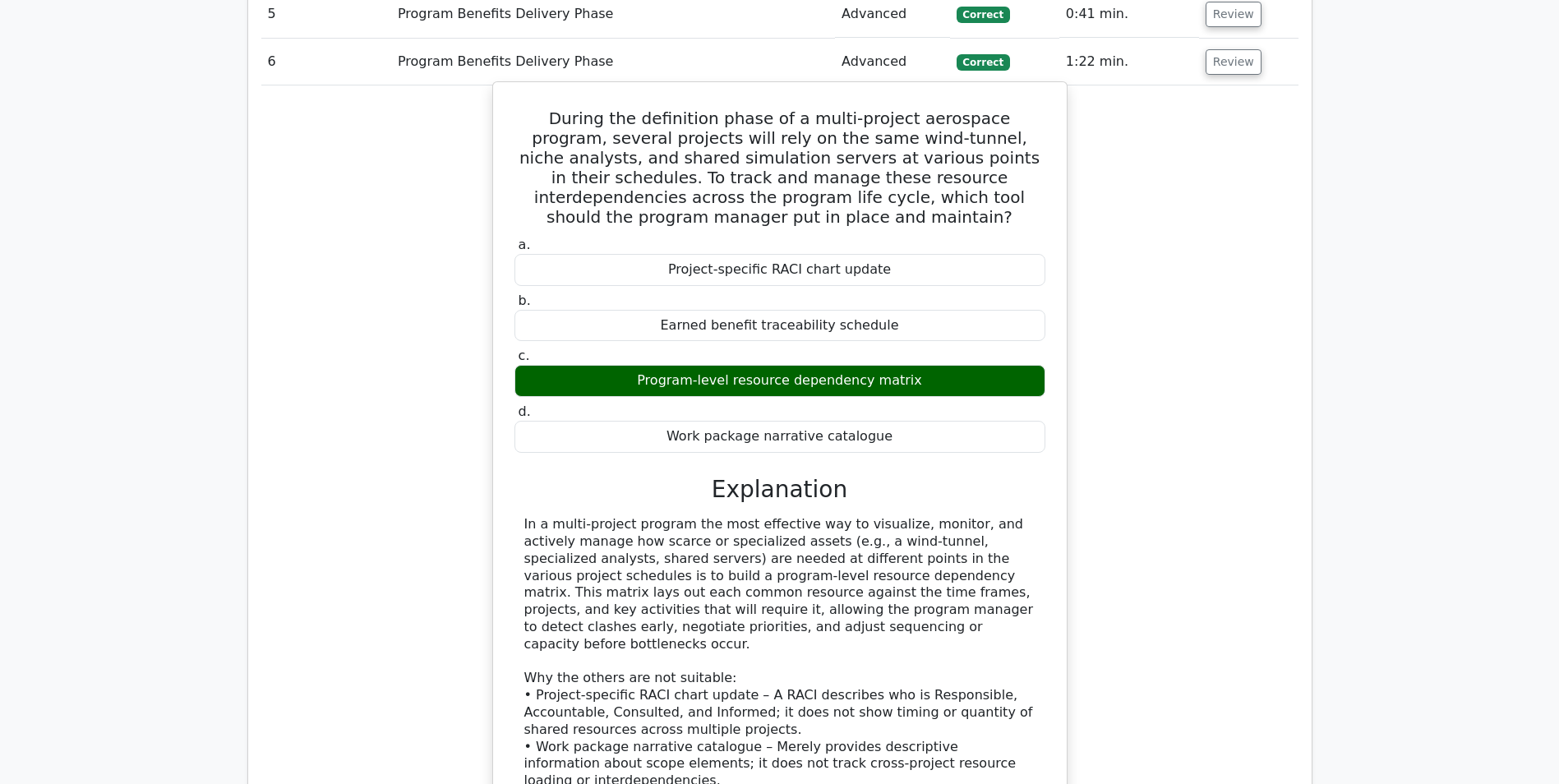
scroll to position [1150, 0]
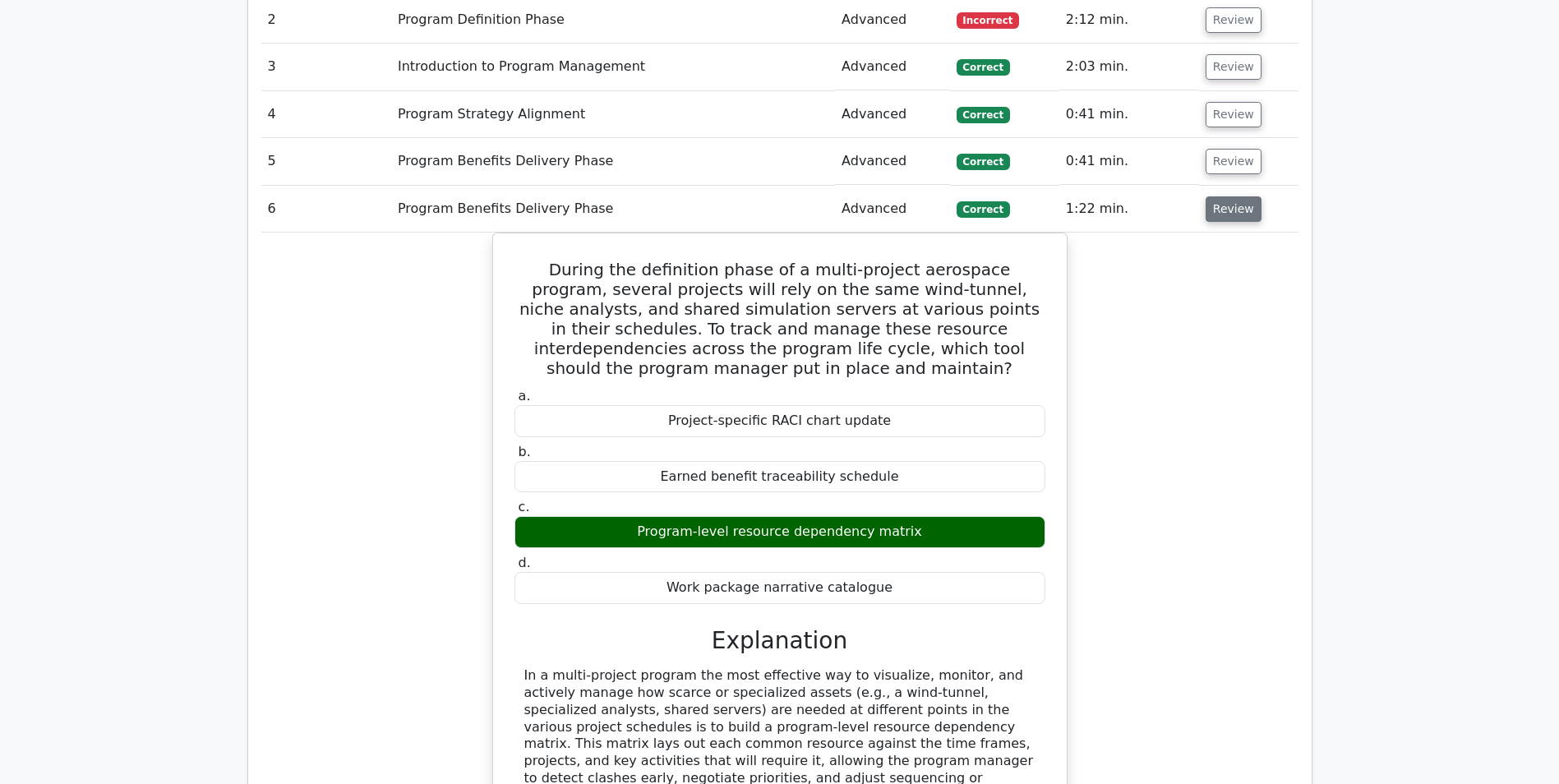
click at [1218, 209] on button "Review" at bounding box center [1234, 209] width 56 height 25
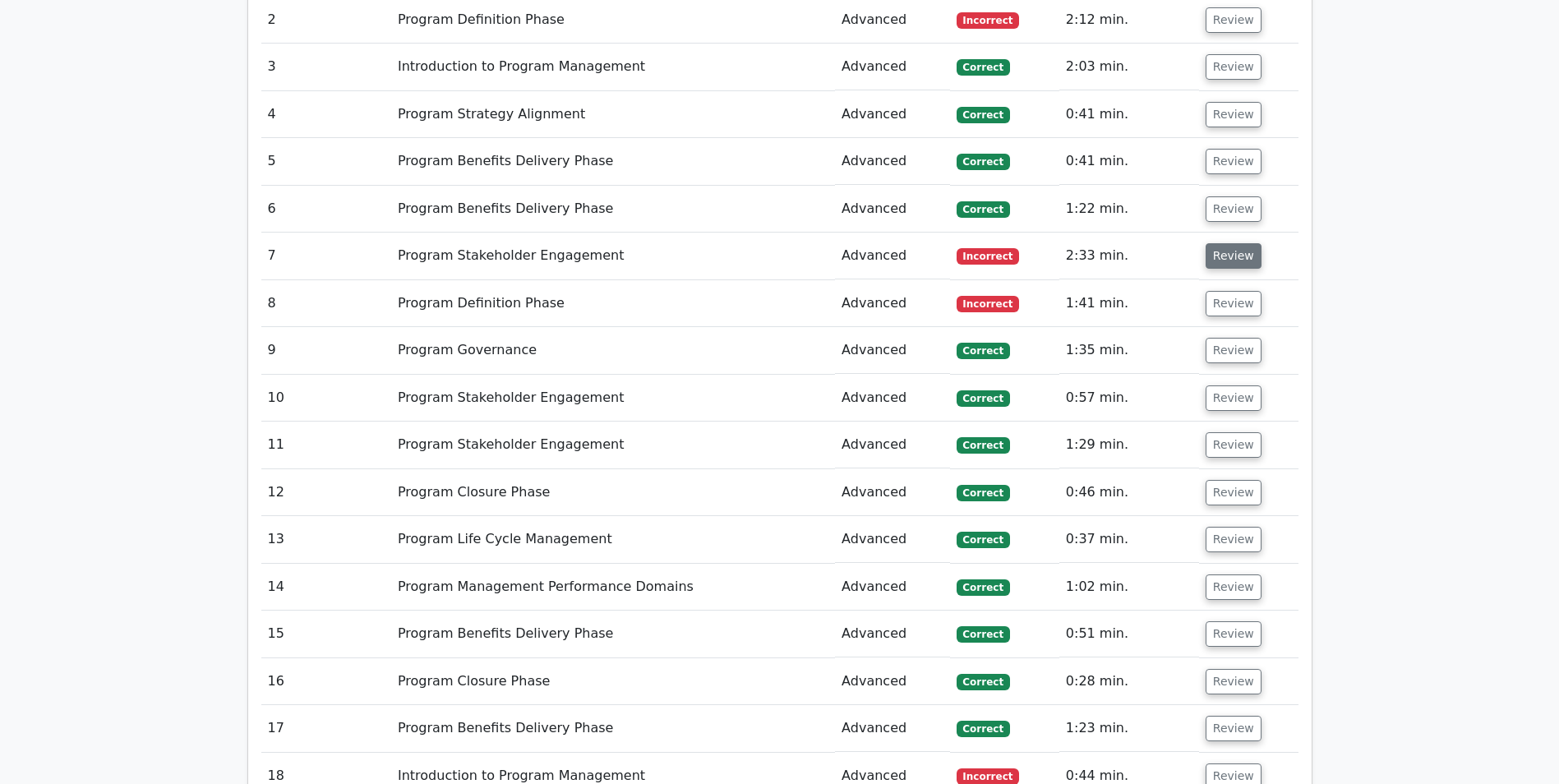
click at [1223, 258] on button "Review" at bounding box center [1234, 256] width 56 height 25
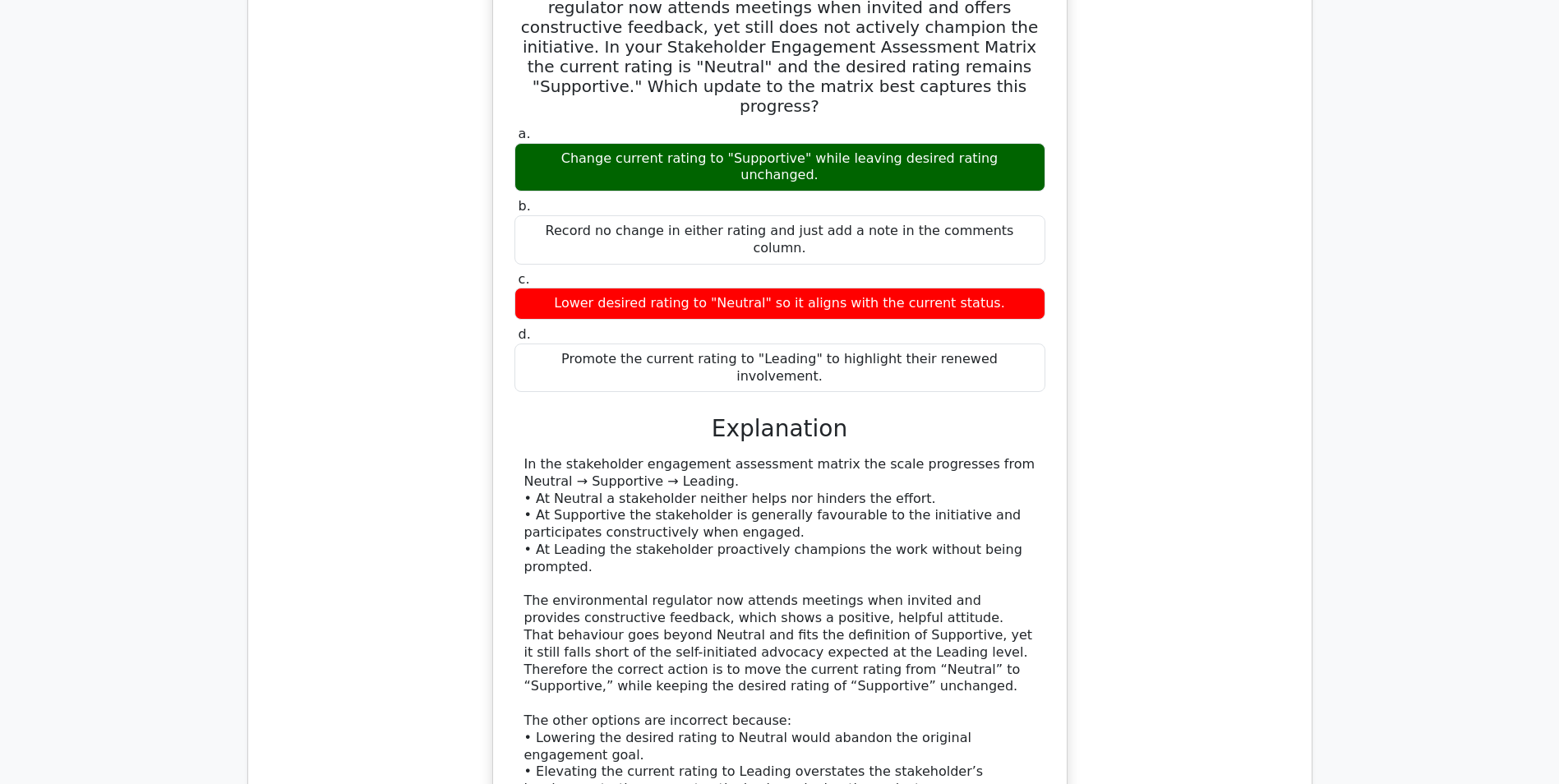
scroll to position [1478, 0]
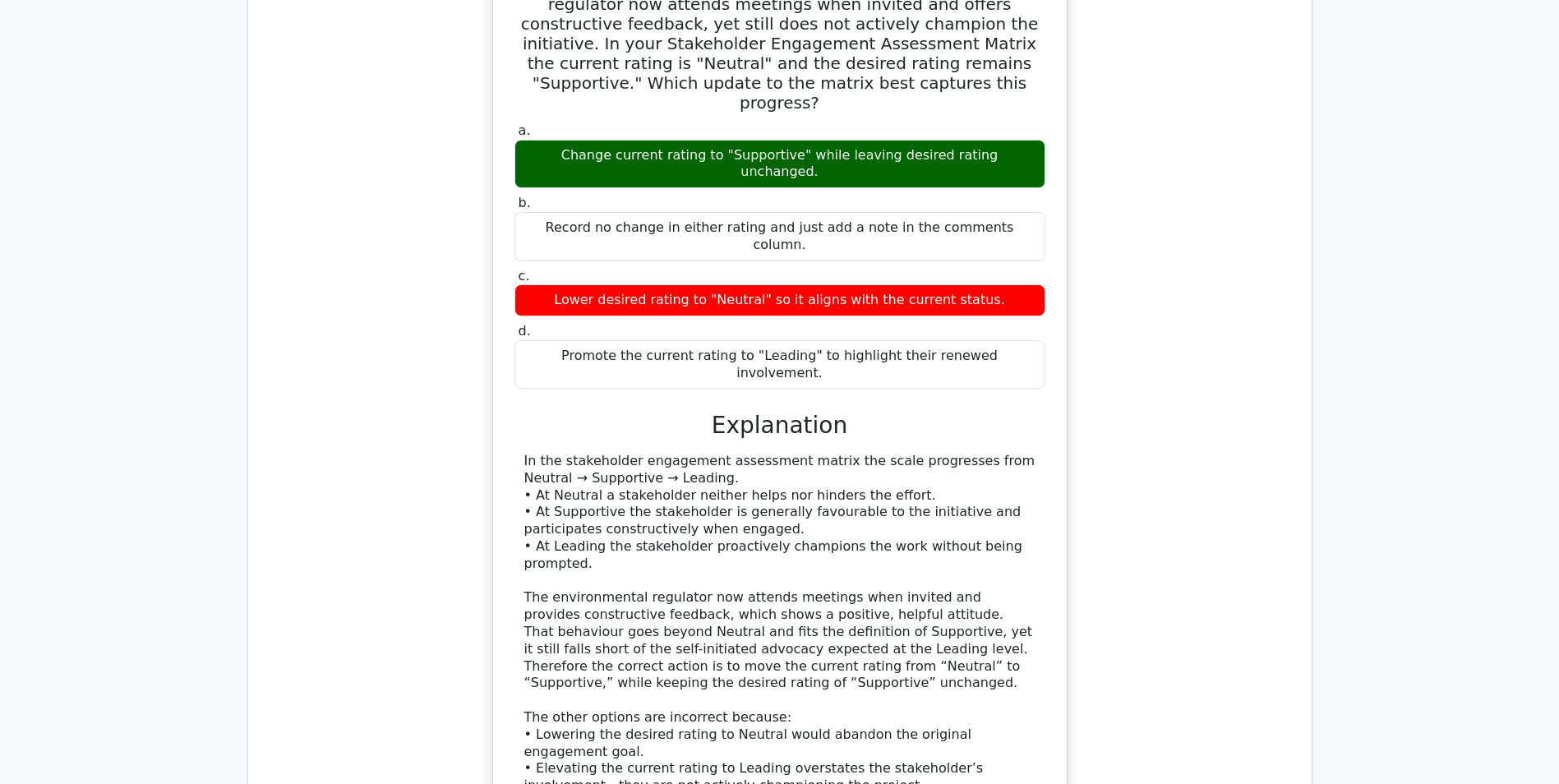
drag, startPoint x: 1028, startPoint y: 475, endPoint x: 623, endPoint y: 404, distance: 411.2
click at [623, 453] on div "In the stakeholder engagement assessment matrix the scale progresses from Neutr…" at bounding box center [780, 641] width 511 height 376
drag, startPoint x: 623, startPoint y: 404, endPoint x: 675, endPoint y: 463, distance: 78.6
click at [675, 463] on div "In the stakeholder engagement assessment matrix the scale progresses from Neutr…" at bounding box center [780, 641] width 511 height 376
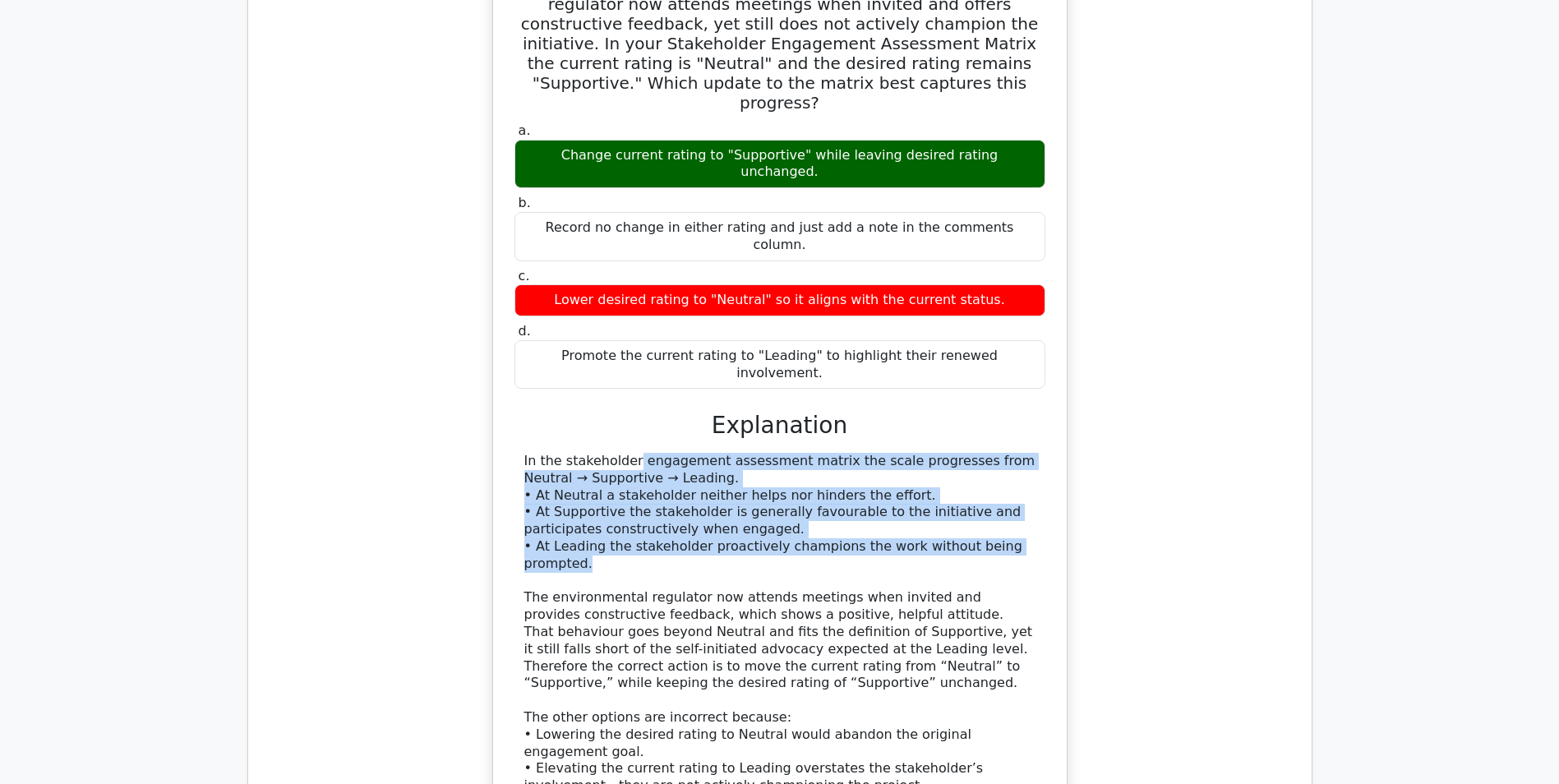
drag, startPoint x: 527, startPoint y: 391, endPoint x: 1039, endPoint y: 477, distance: 519.2
click at [1039, 477] on div "In the stakeholder engagement assessment matrix the scale progresses from Neutr…" at bounding box center [780, 641] width 531 height 376
copy div "n the stakeholder engagement assessment matrix the scale progresses from Neutra…"
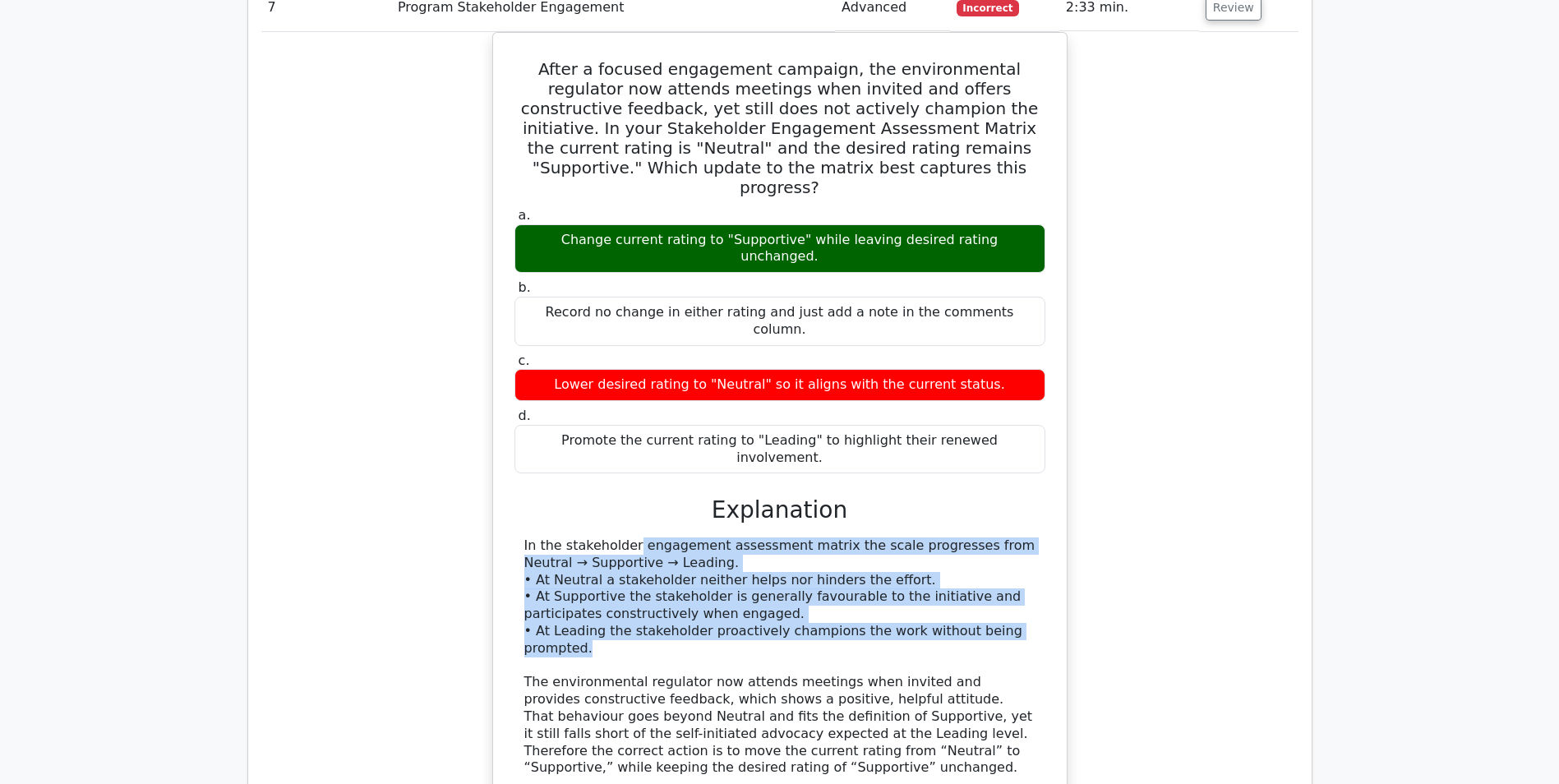
scroll to position [1232, 0]
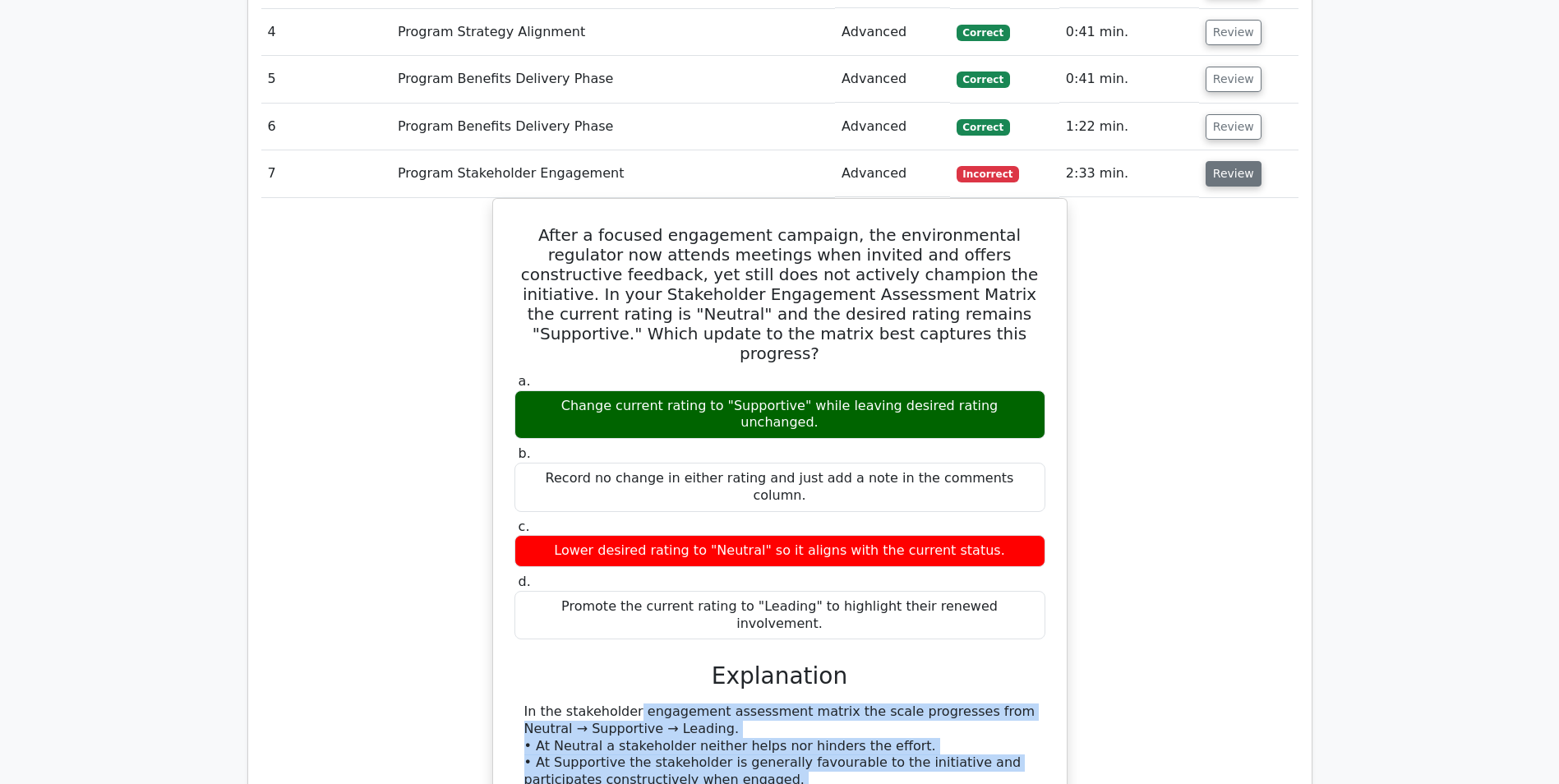
click at [1238, 179] on button "Review" at bounding box center [1234, 173] width 56 height 25
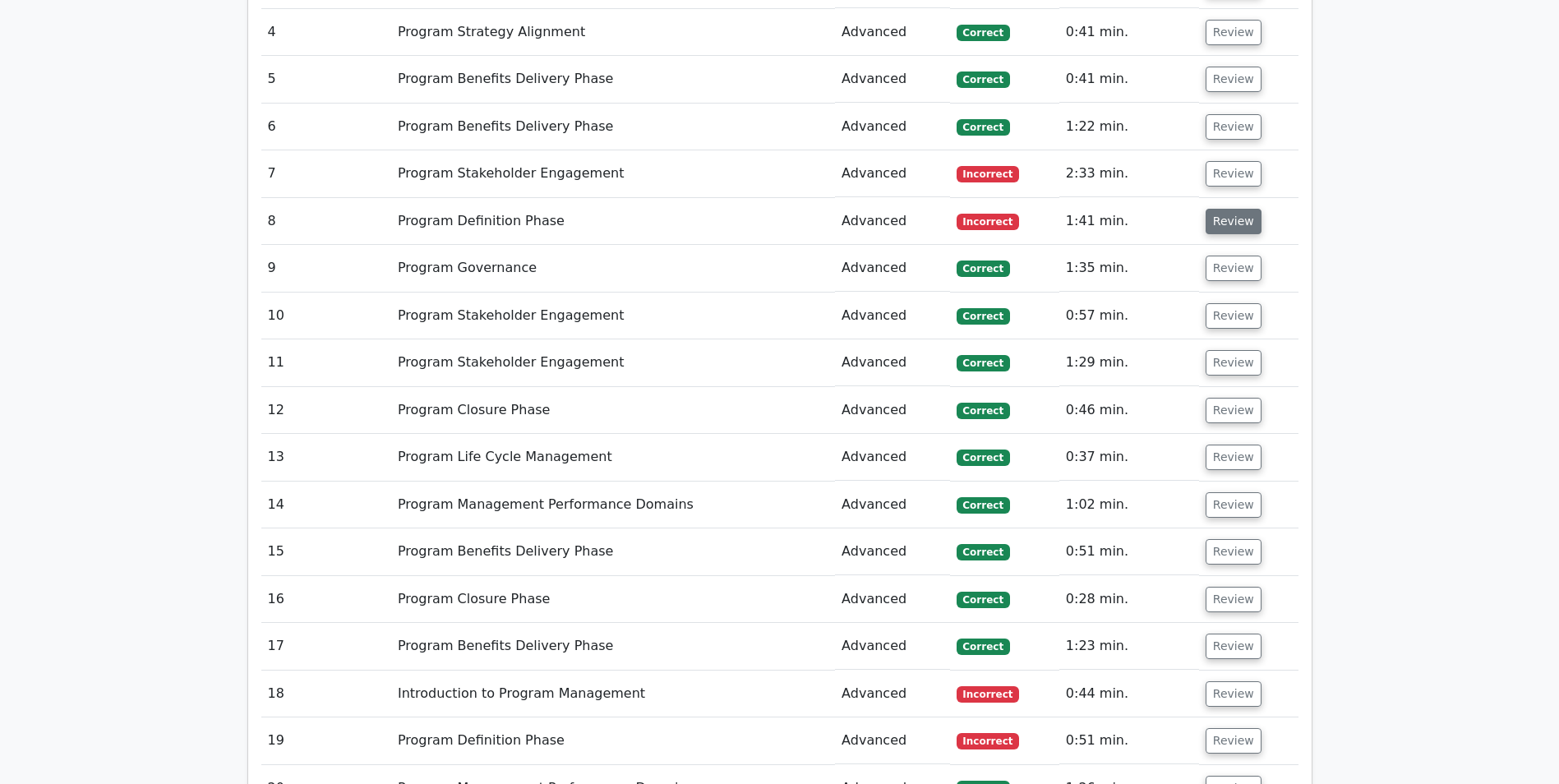
click at [1223, 217] on button "Review" at bounding box center [1234, 221] width 56 height 25
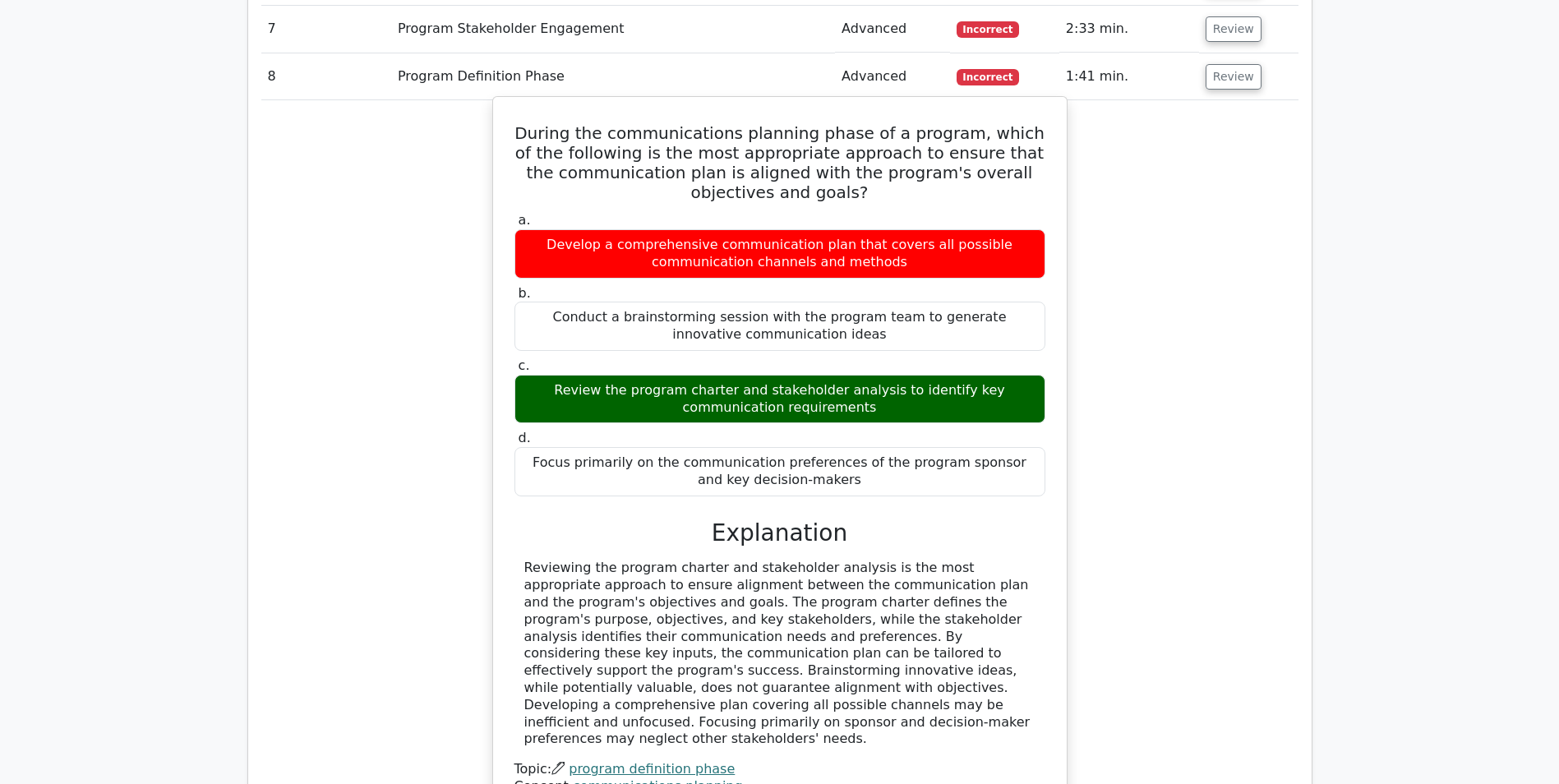
scroll to position [1397, 0]
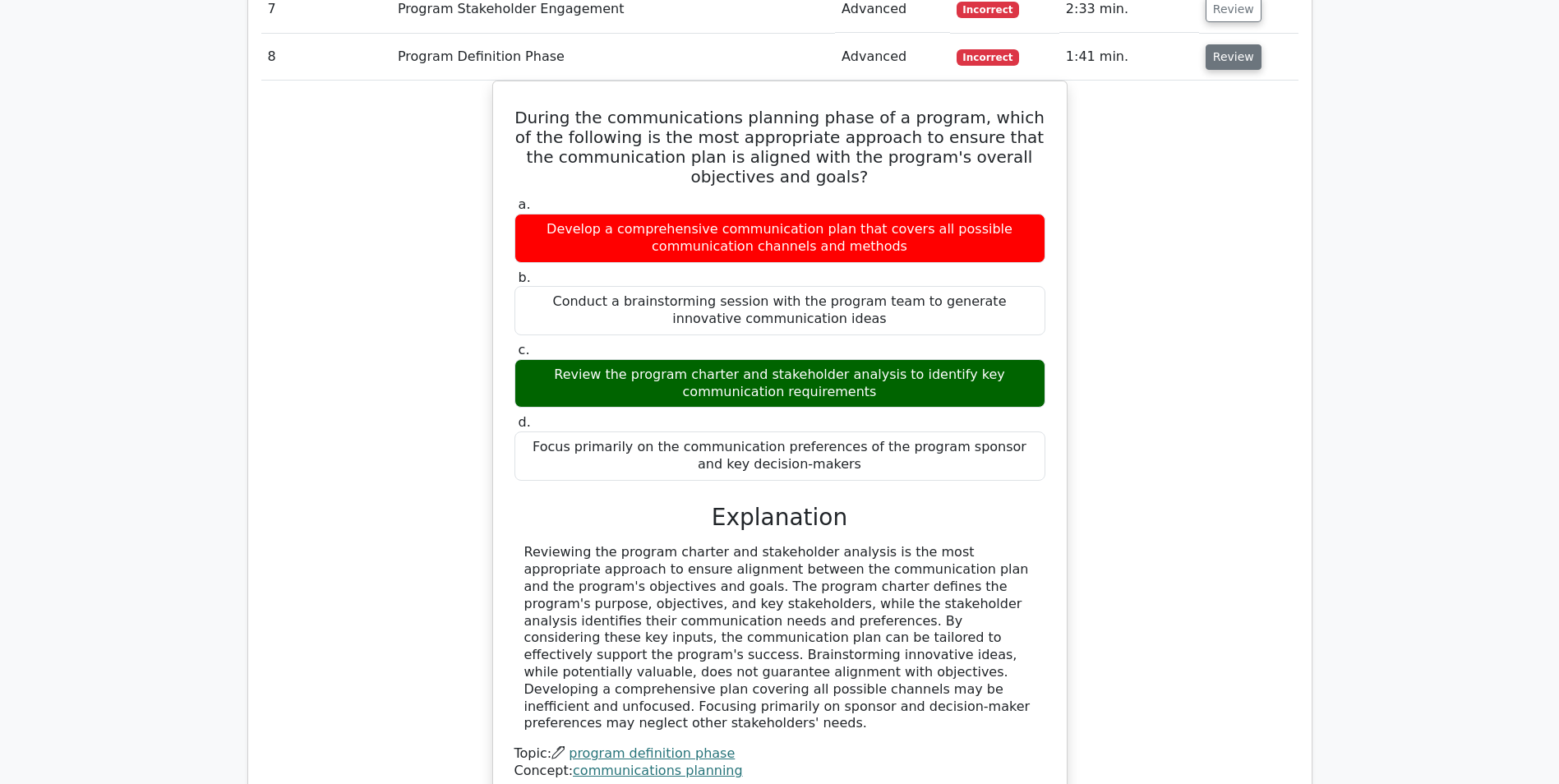
click at [1224, 59] on button "Review" at bounding box center [1234, 56] width 56 height 25
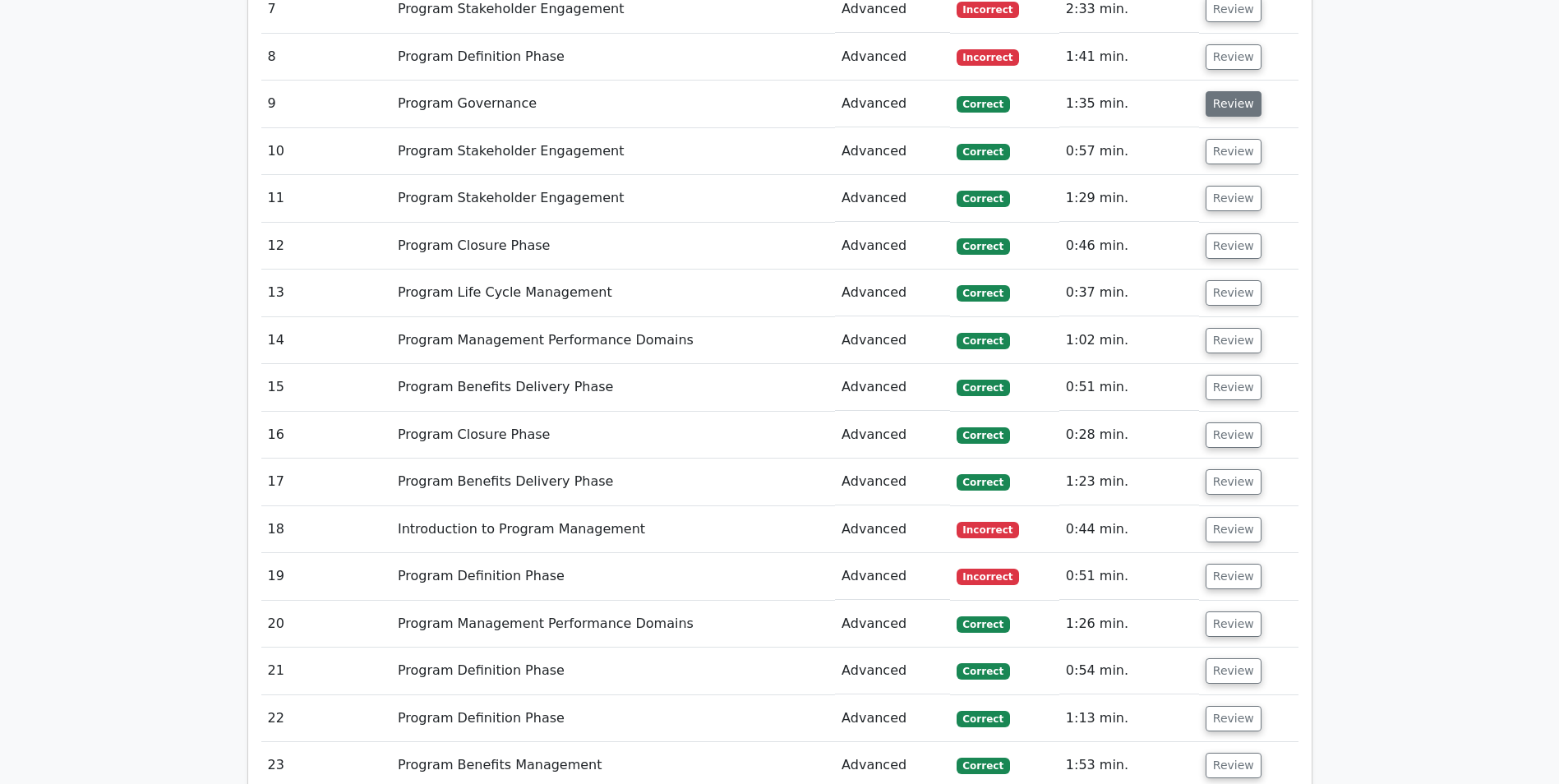
click at [1223, 107] on button "Review" at bounding box center [1234, 103] width 56 height 25
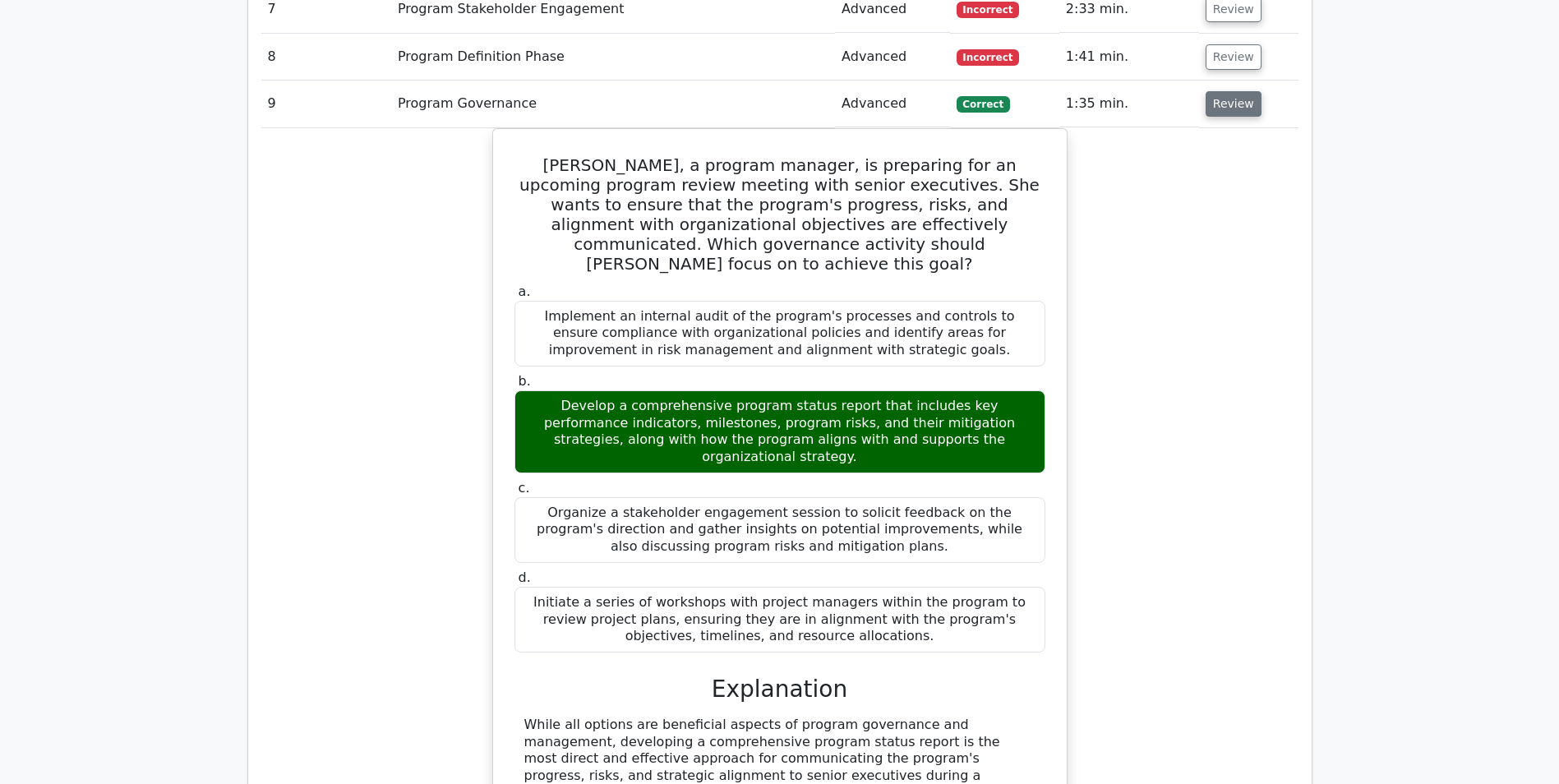
click at [1232, 107] on button "Review" at bounding box center [1234, 103] width 56 height 25
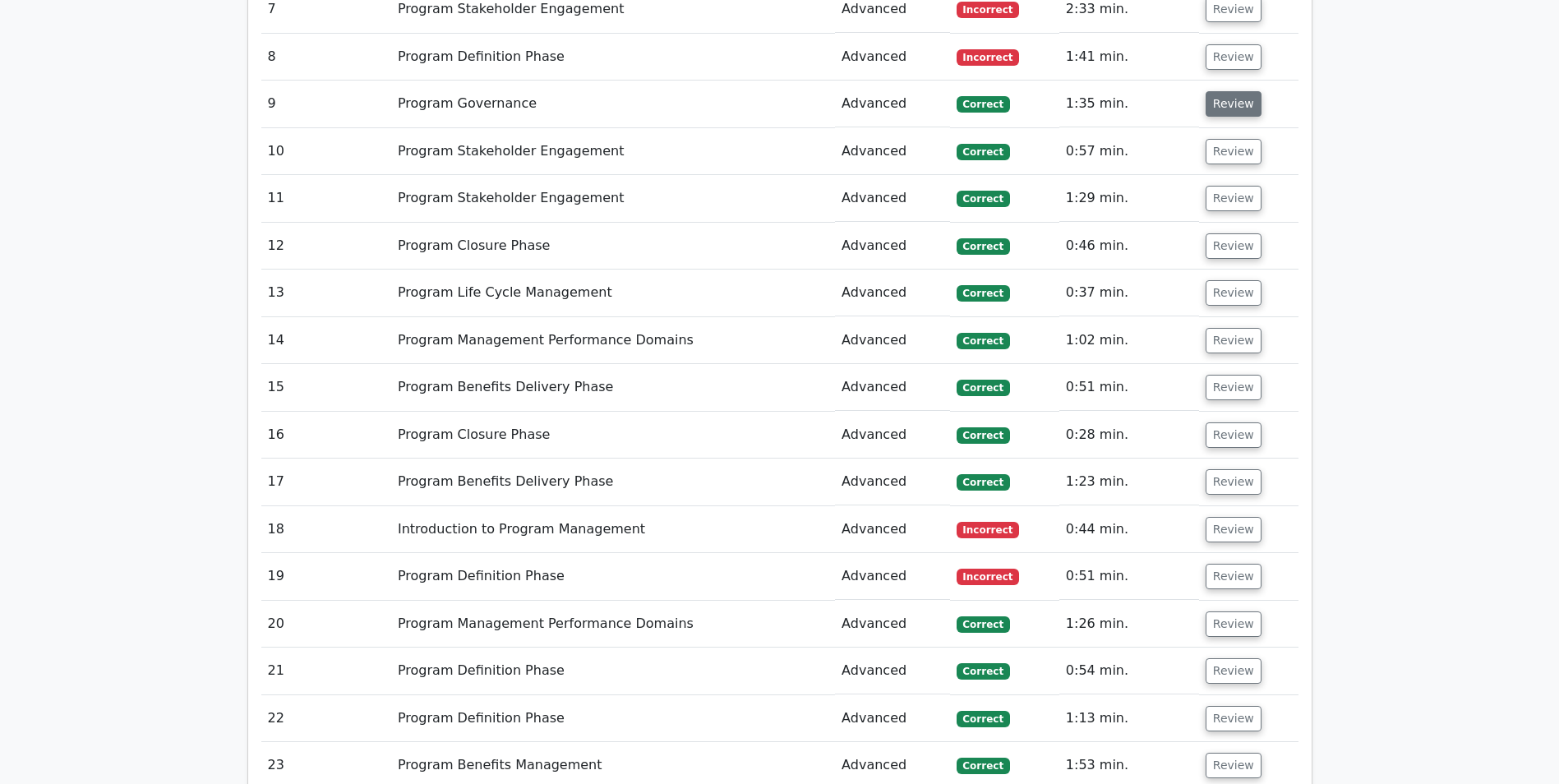
click at [1232, 107] on button "Review" at bounding box center [1234, 103] width 56 height 25
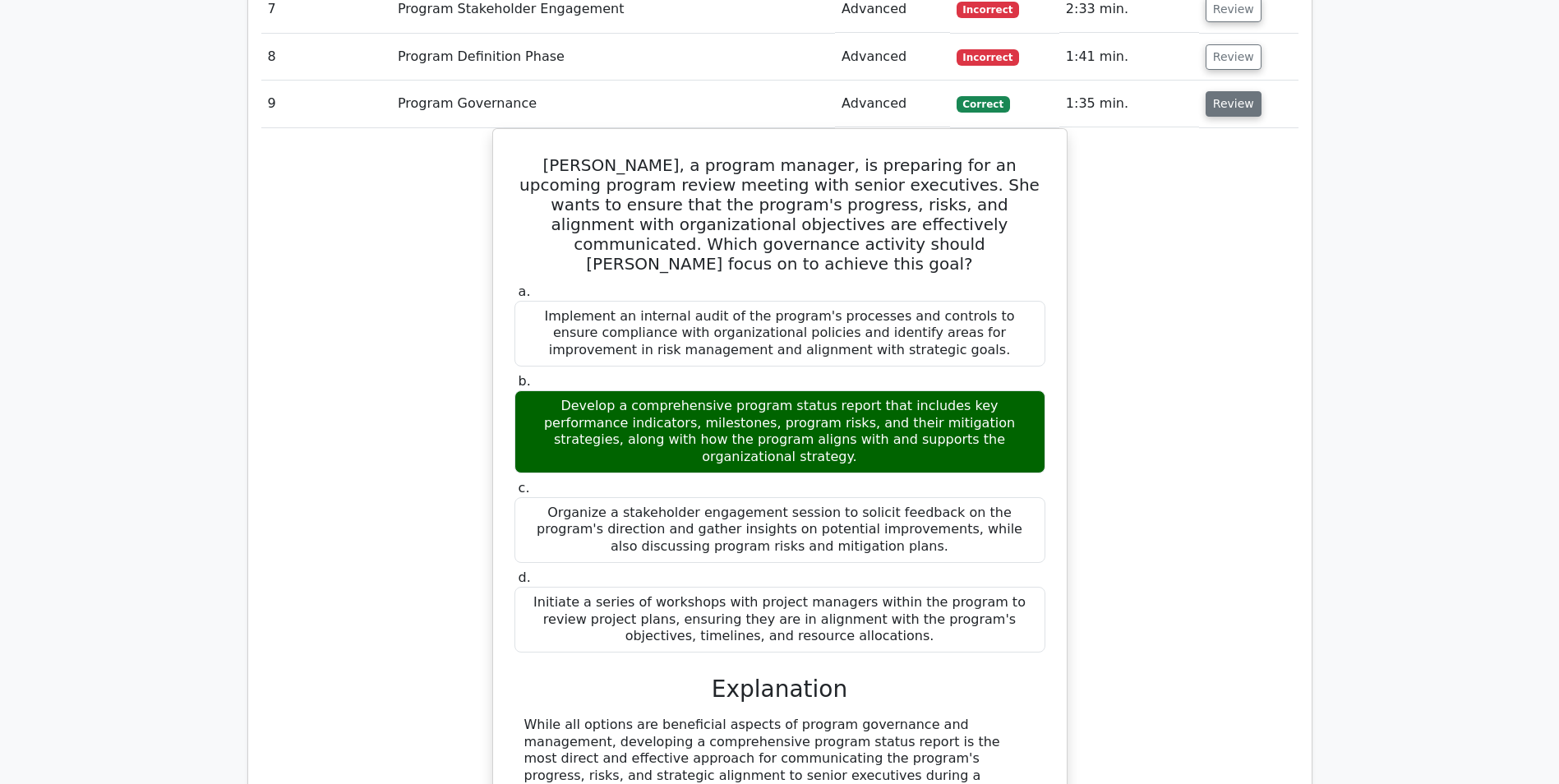
click at [1232, 107] on button "Review" at bounding box center [1234, 103] width 56 height 25
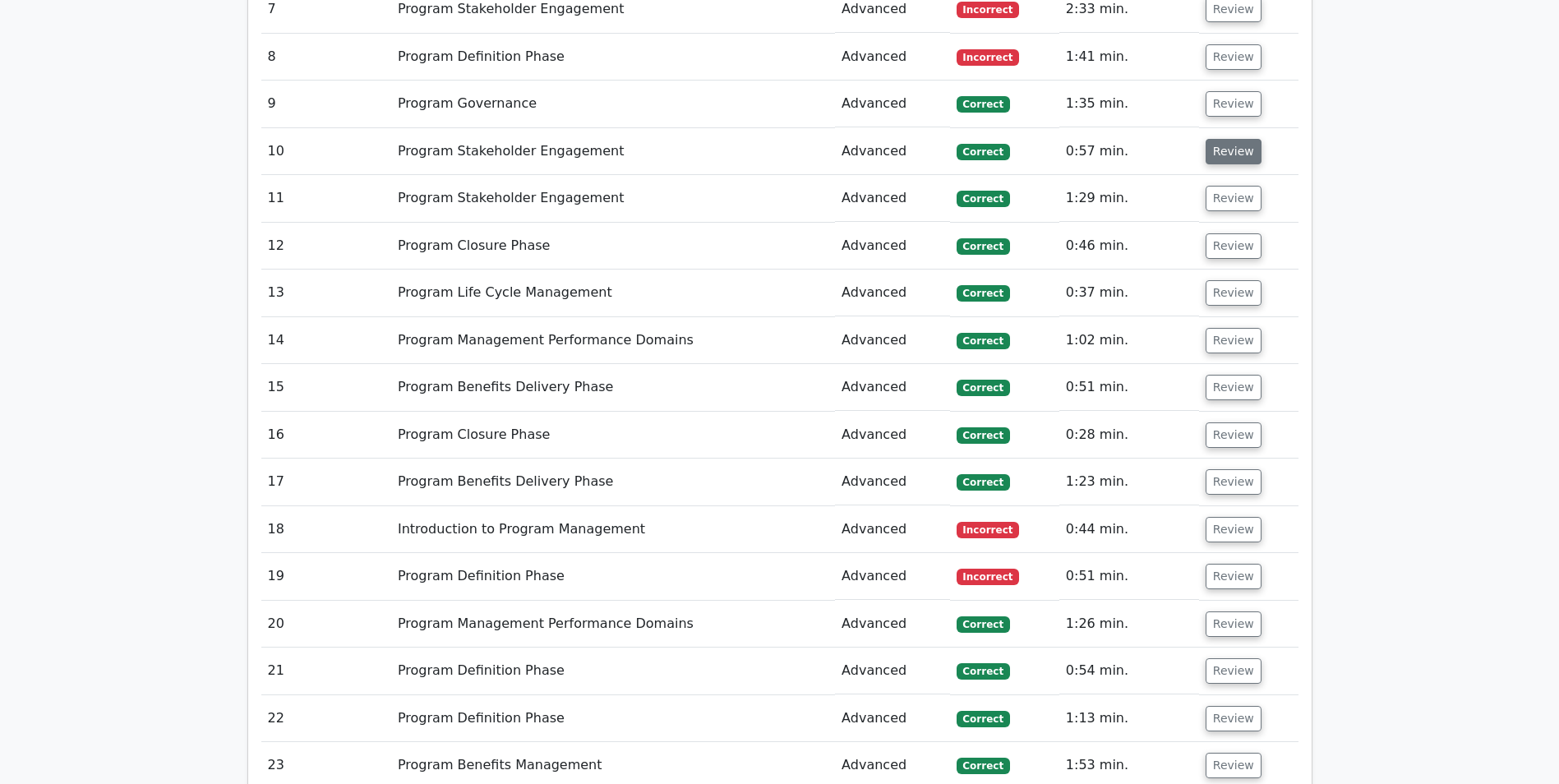
click at [1222, 149] on button "Review" at bounding box center [1234, 151] width 56 height 25
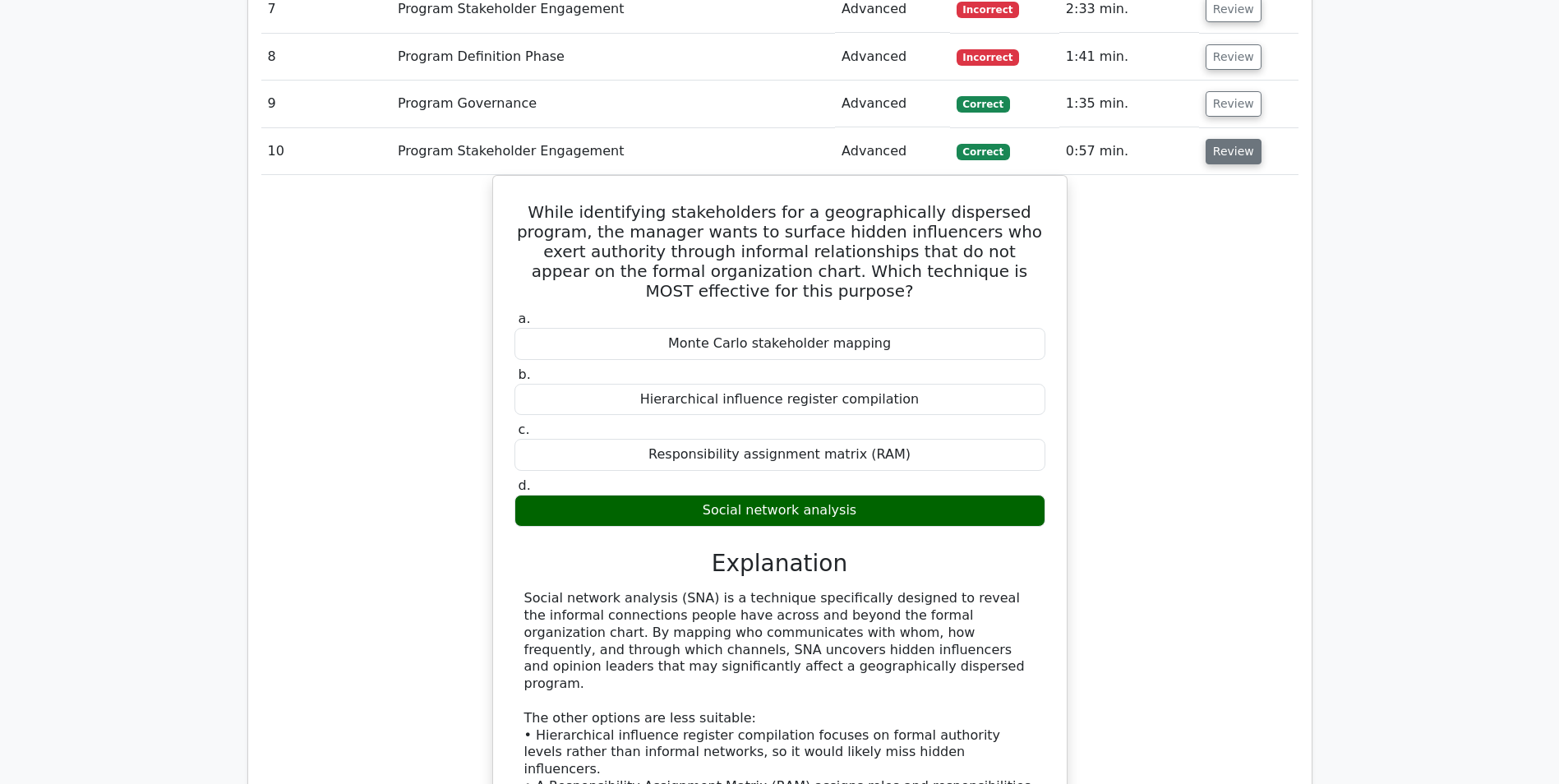
click at [1222, 149] on button "Review" at bounding box center [1234, 151] width 56 height 25
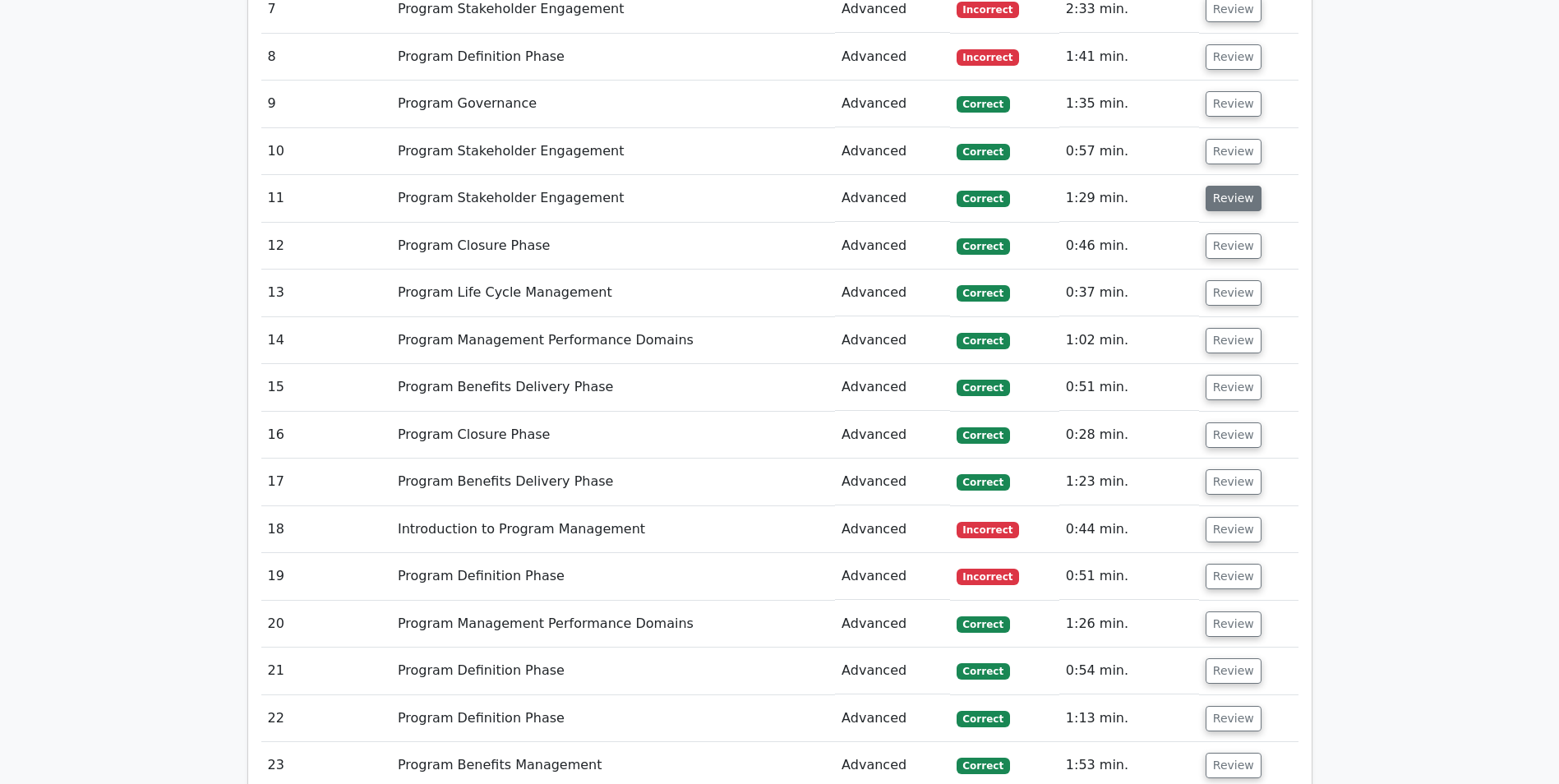
click at [1223, 204] on button "Review" at bounding box center [1234, 198] width 56 height 25
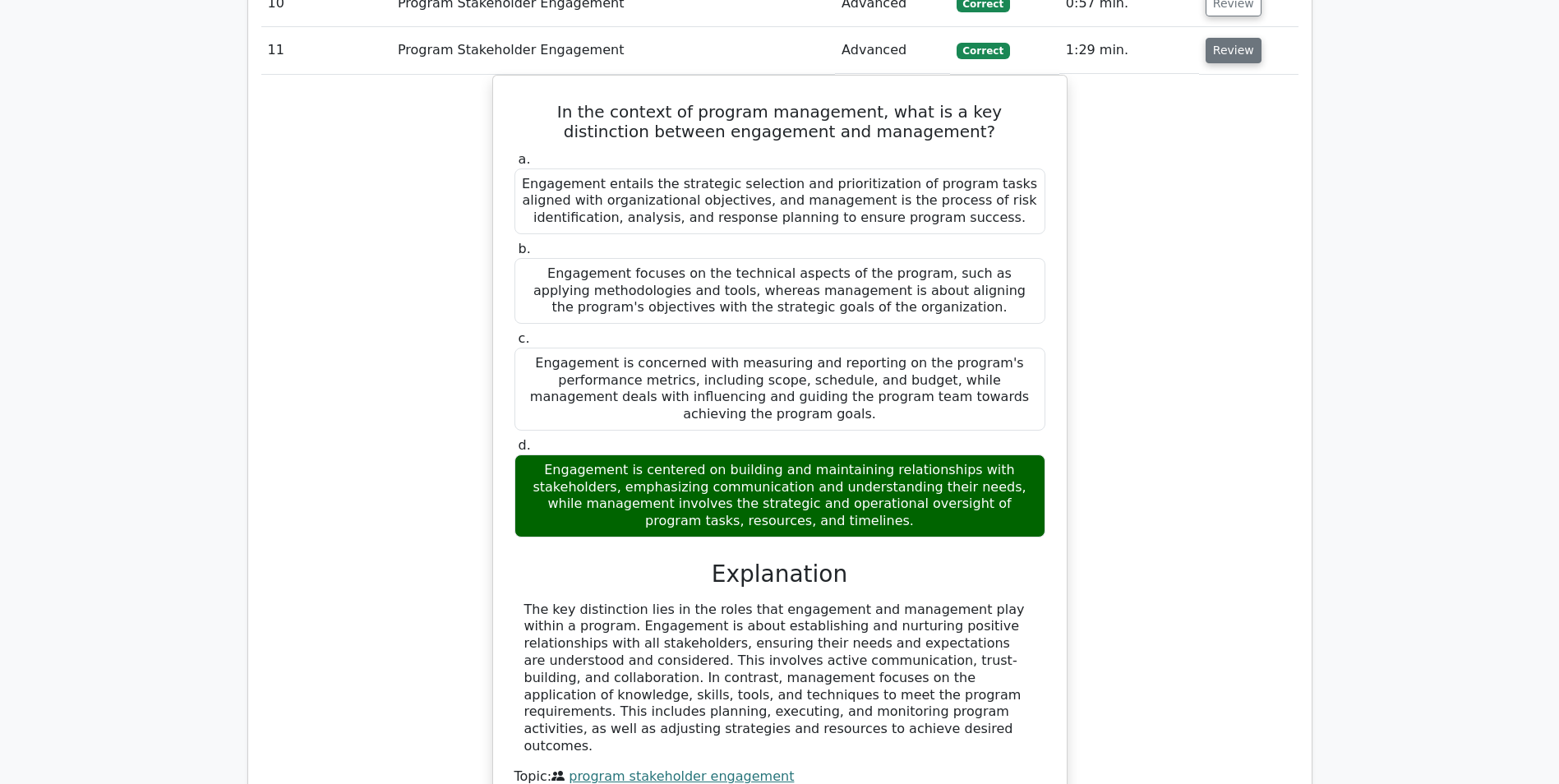
scroll to position [1561, 0]
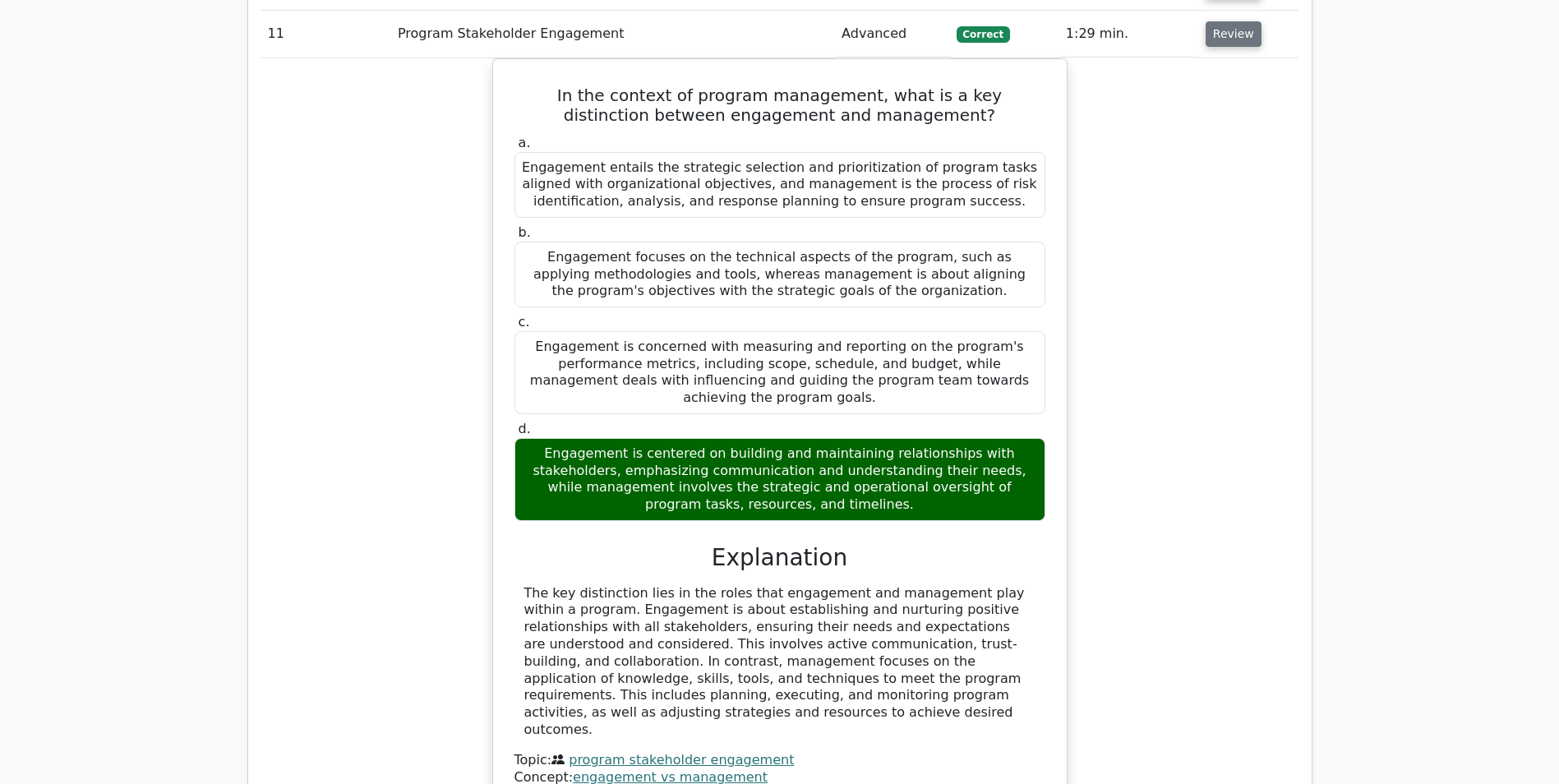
click at [1216, 43] on button "Review" at bounding box center [1234, 34] width 56 height 25
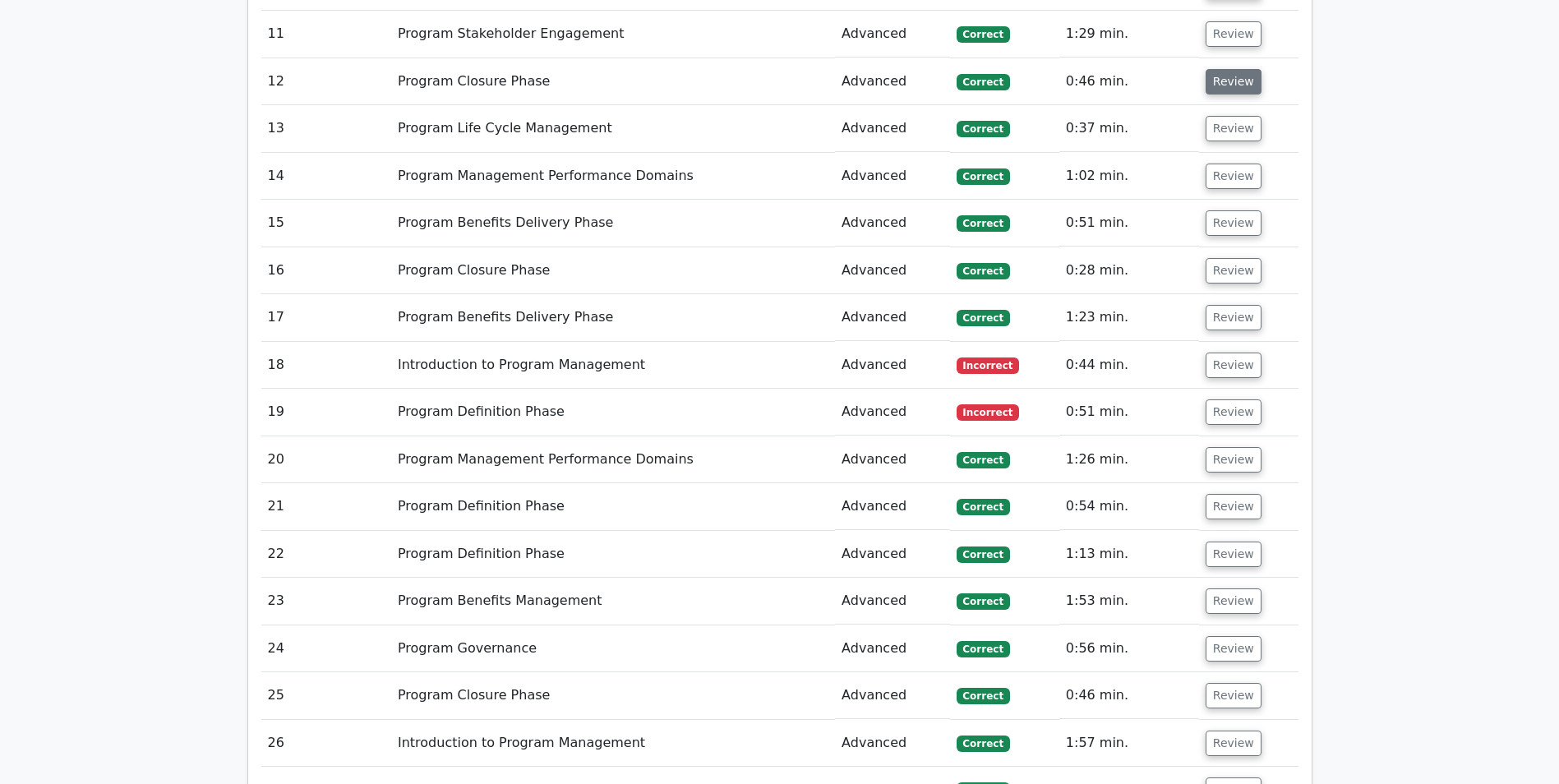
click at [1218, 90] on button "Review" at bounding box center [1234, 81] width 56 height 25
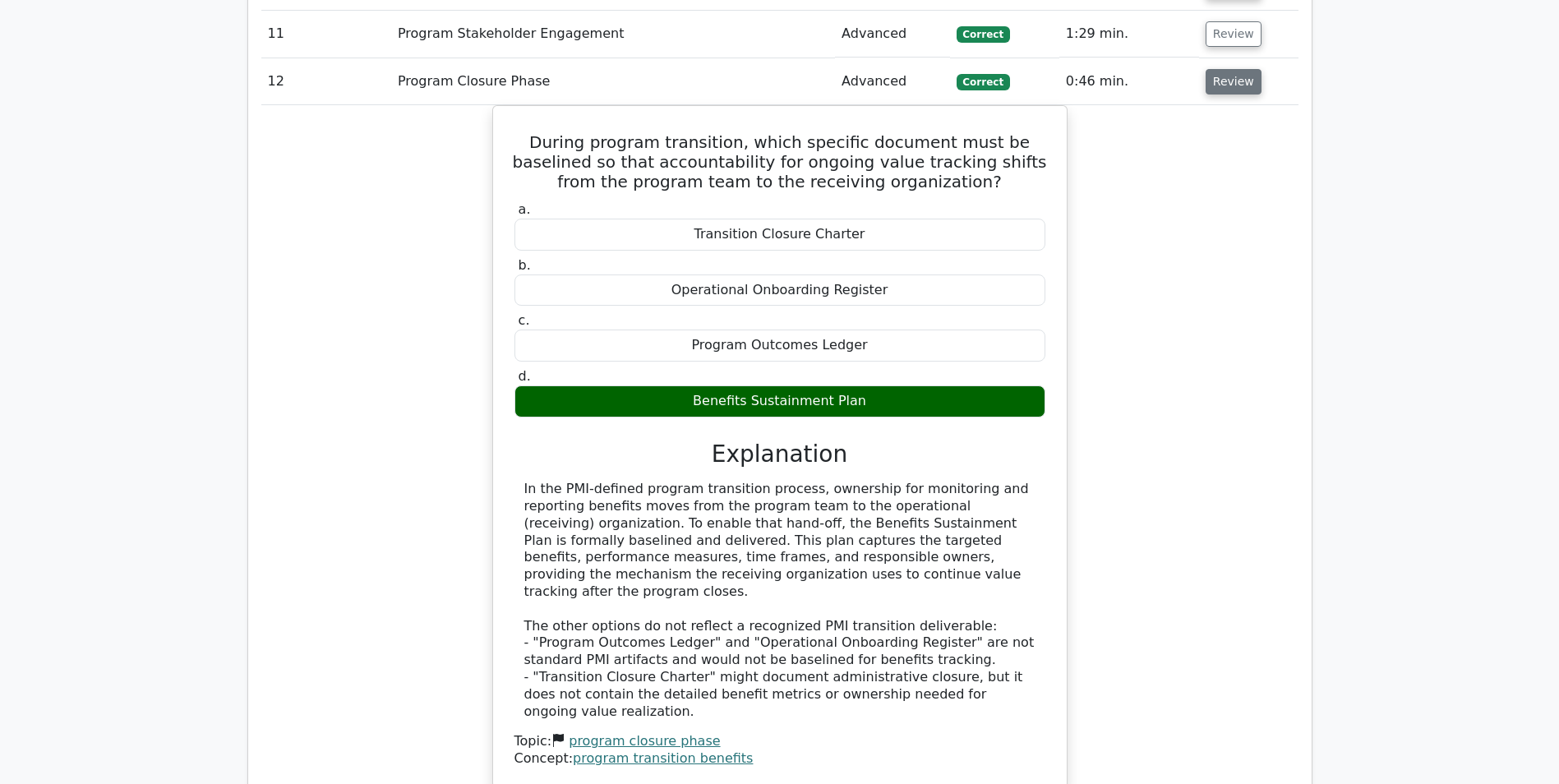
click at [1218, 90] on button "Review" at bounding box center [1234, 81] width 56 height 25
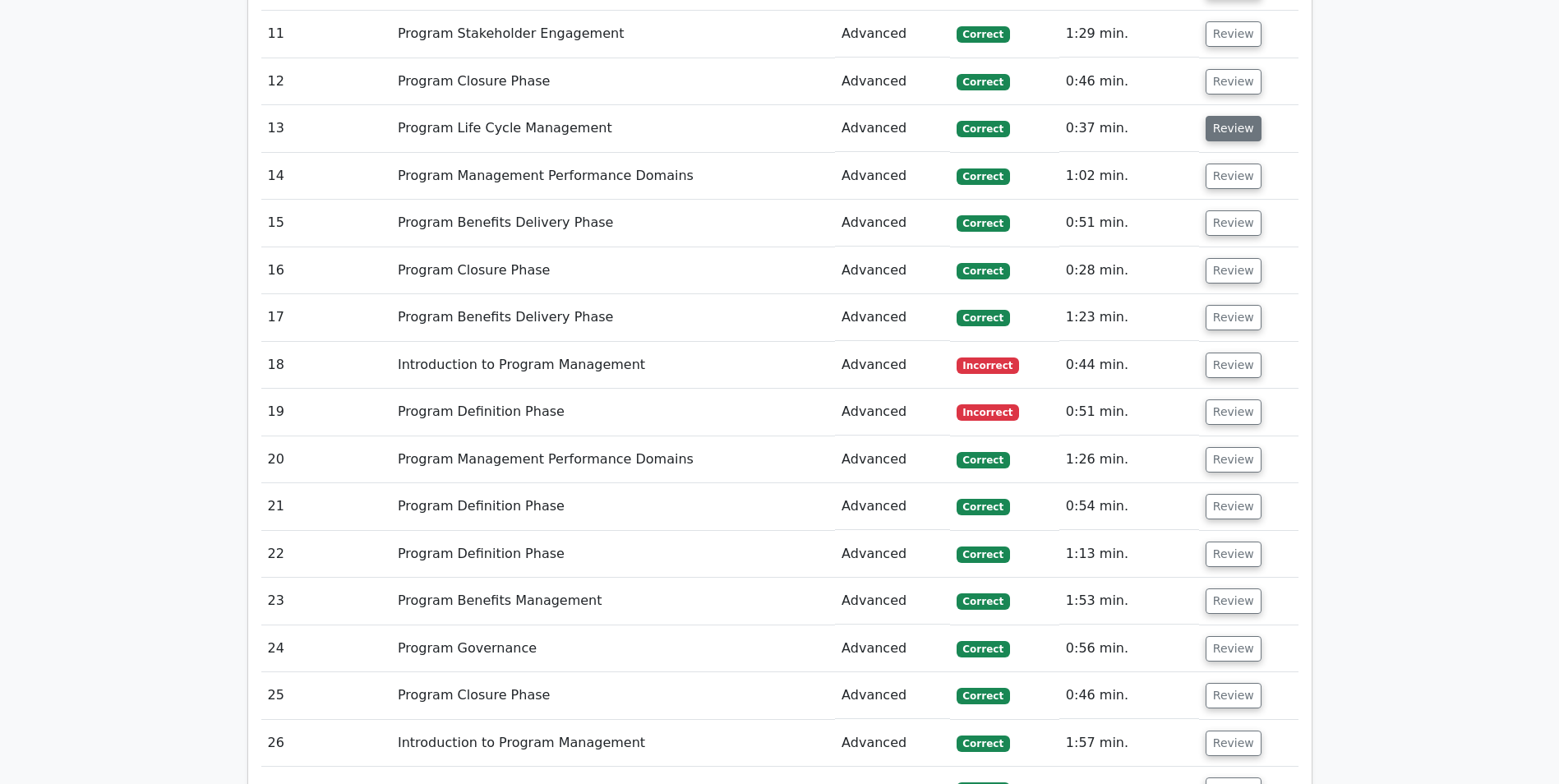
click at [1223, 126] on button "Review" at bounding box center [1234, 128] width 56 height 25
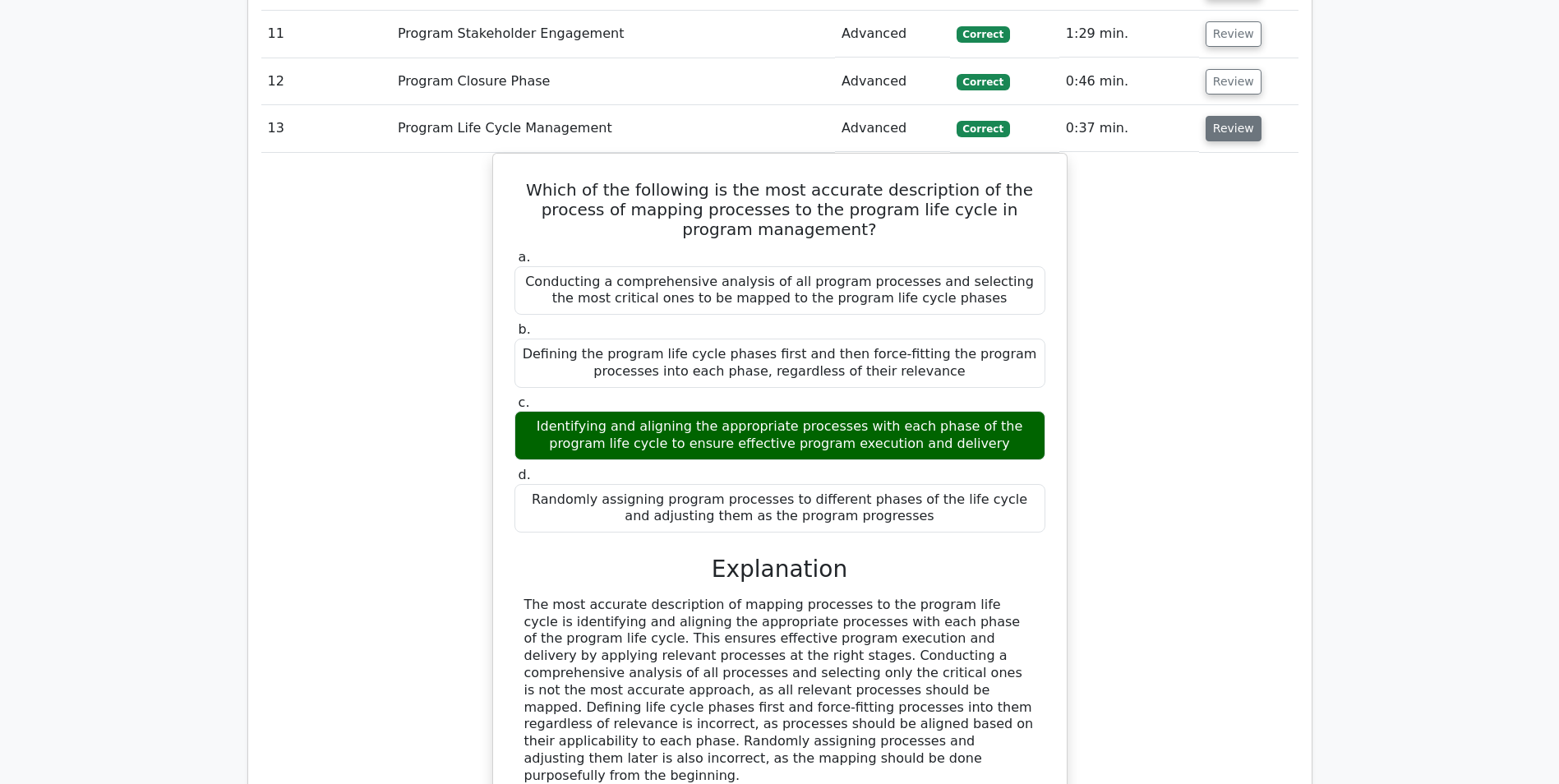
click at [1223, 126] on button "Review" at bounding box center [1234, 128] width 56 height 25
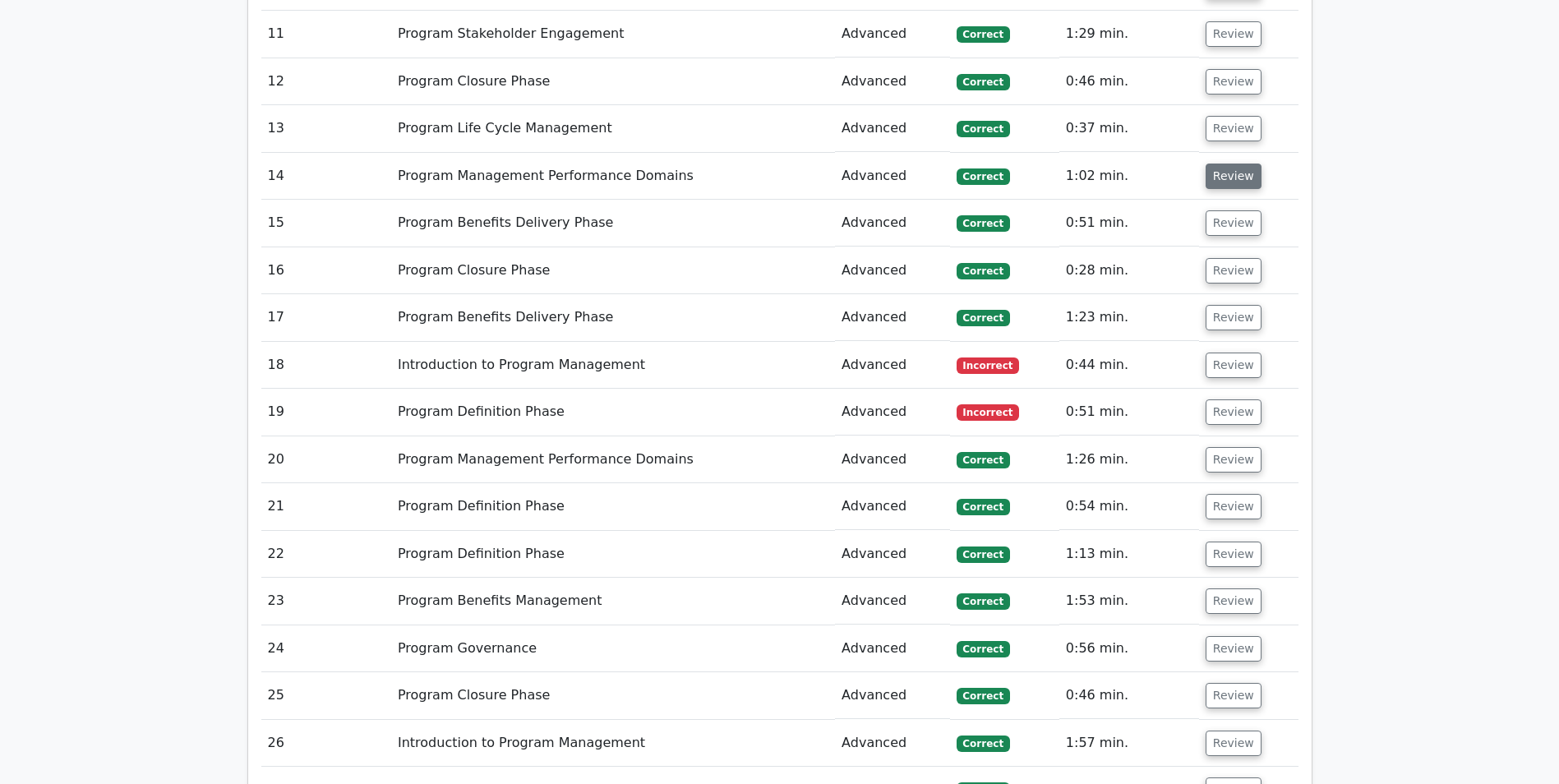
click at [1216, 183] on button "Review" at bounding box center [1234, 176] width 56 height 25
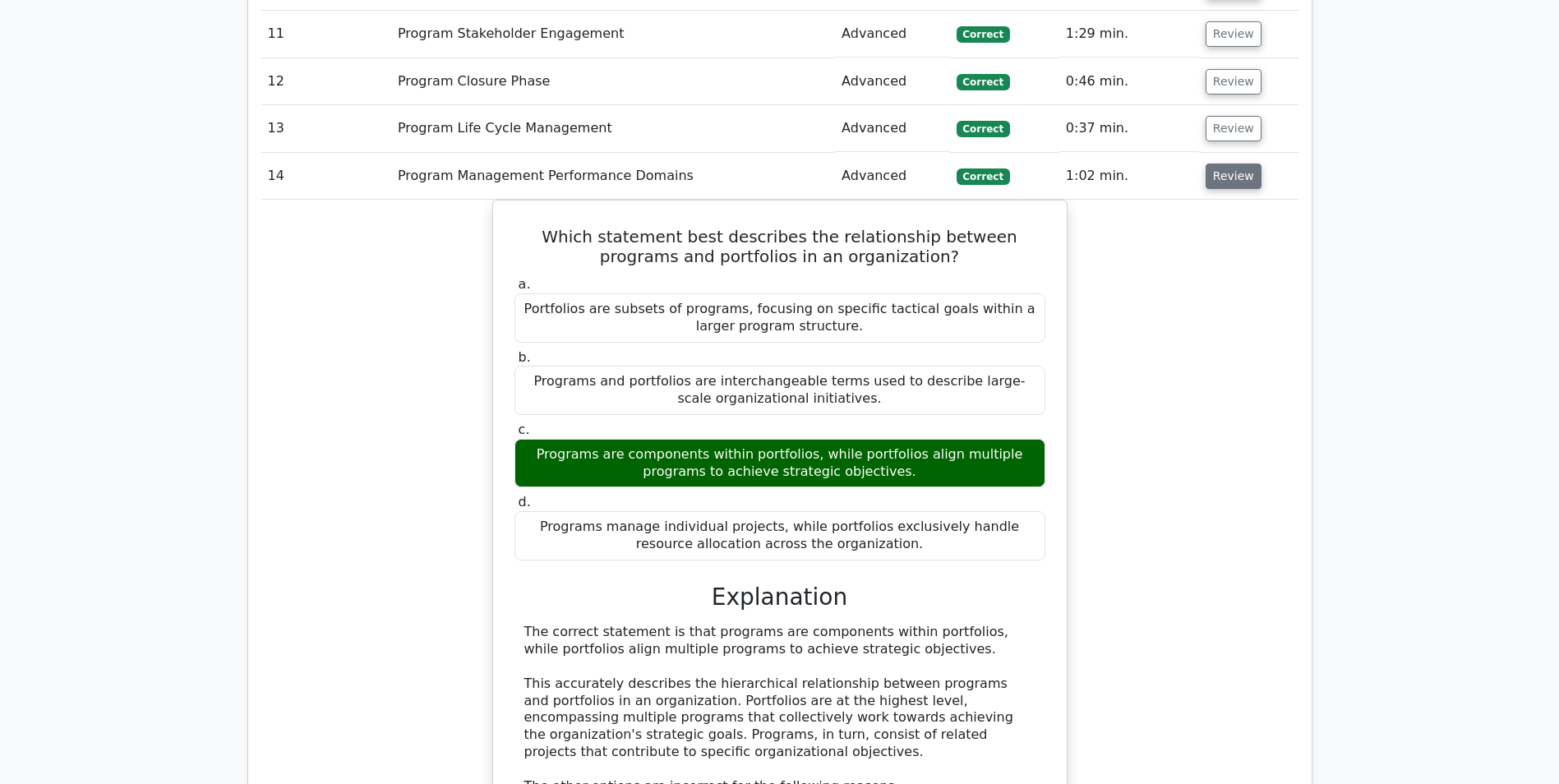
click at [1214, 183] on button "Review" at bounding box center [1234, 176] width 56 height 25
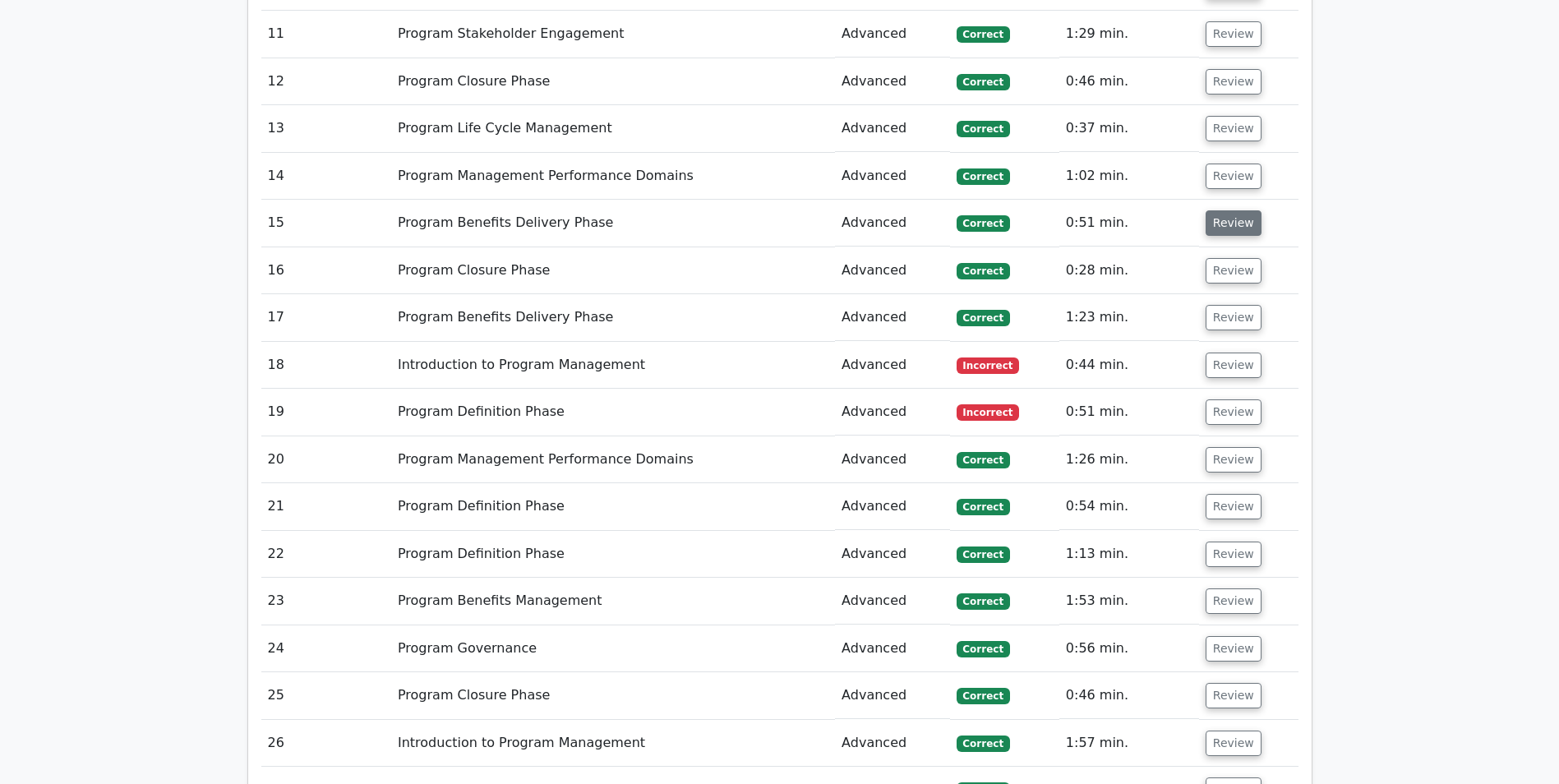
click at [1225, 222] on button "Review" at bounding box center [1234, 223] width 56 height 25
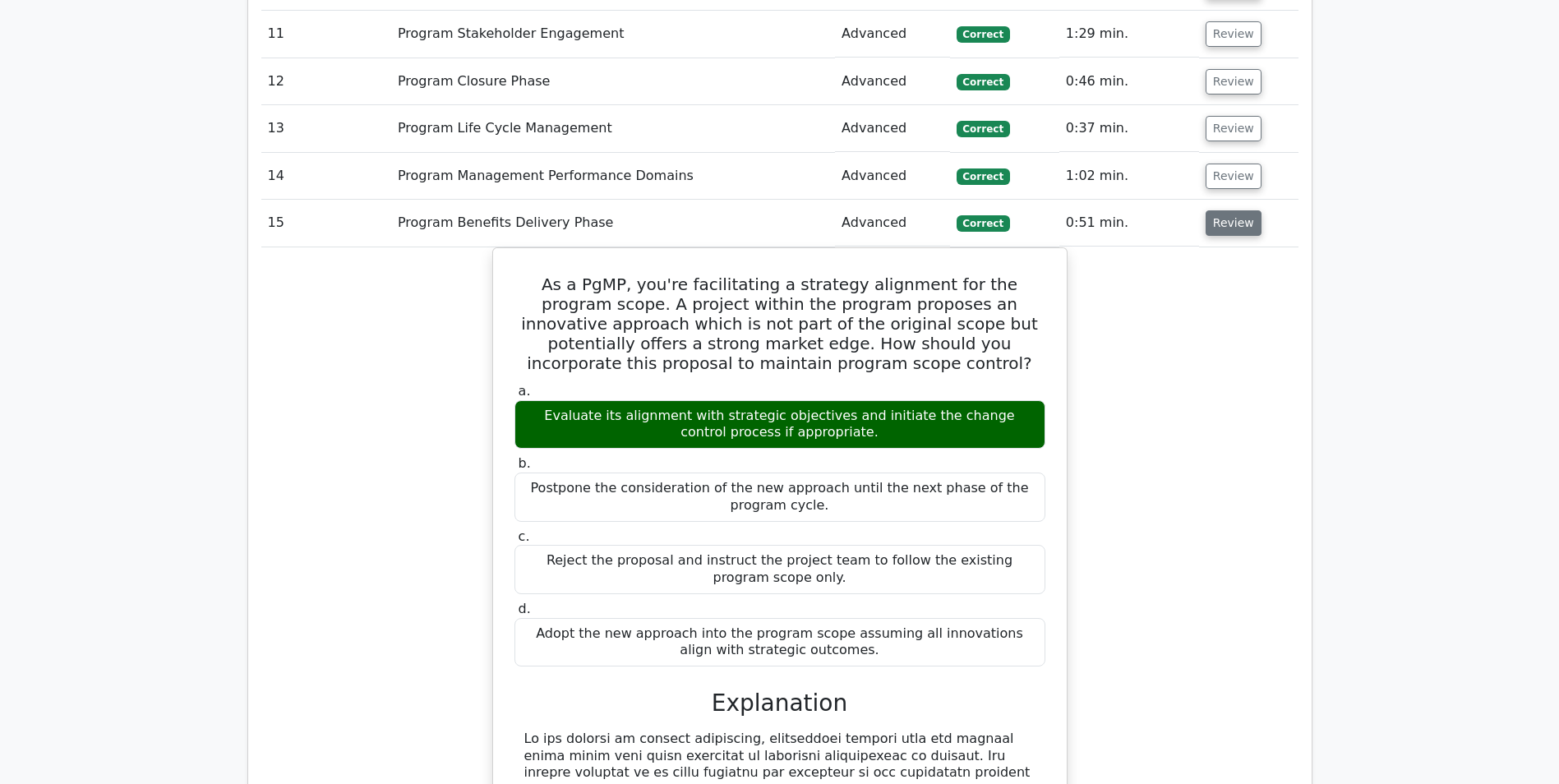
click at [1225, 222] on button "Review" at bounding box center [1234, 223] width 56 height 25
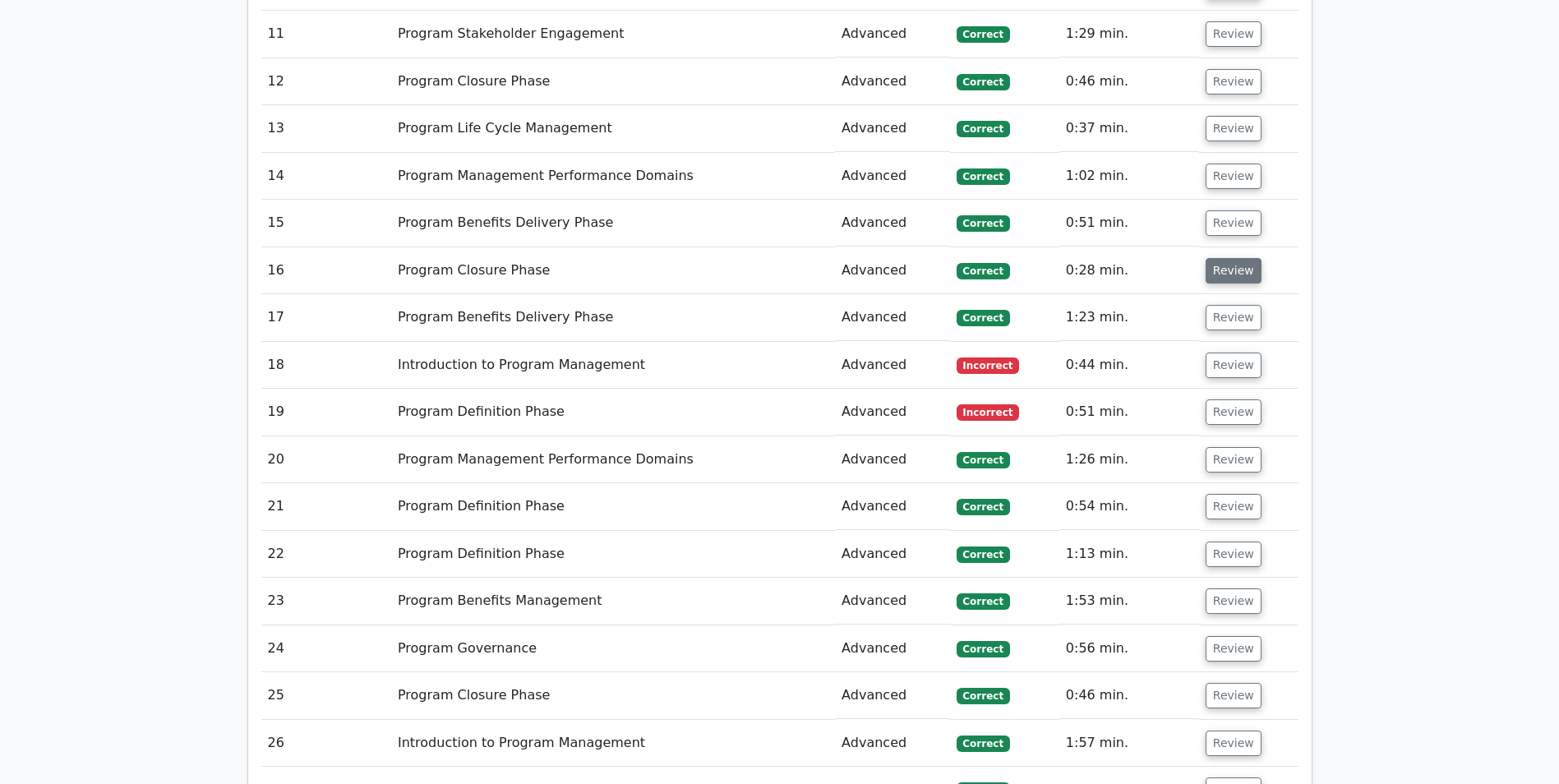
click at [1217, 267] on button "Review" at bounding box center [1234, 270] width 56 height 25
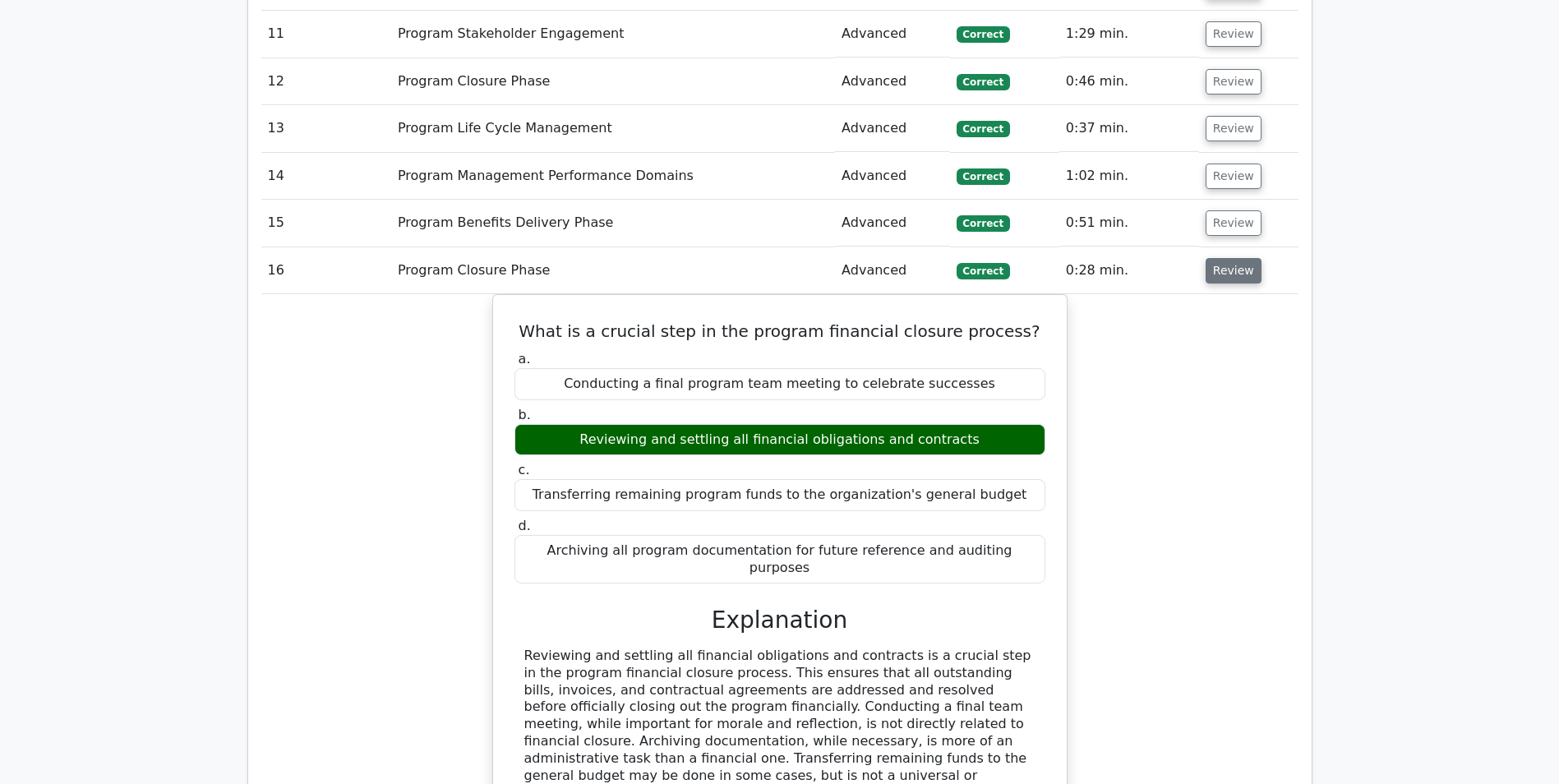
click at [1217, 267] on button "Review" at bounding box center [1234, 270] width 56 height 25
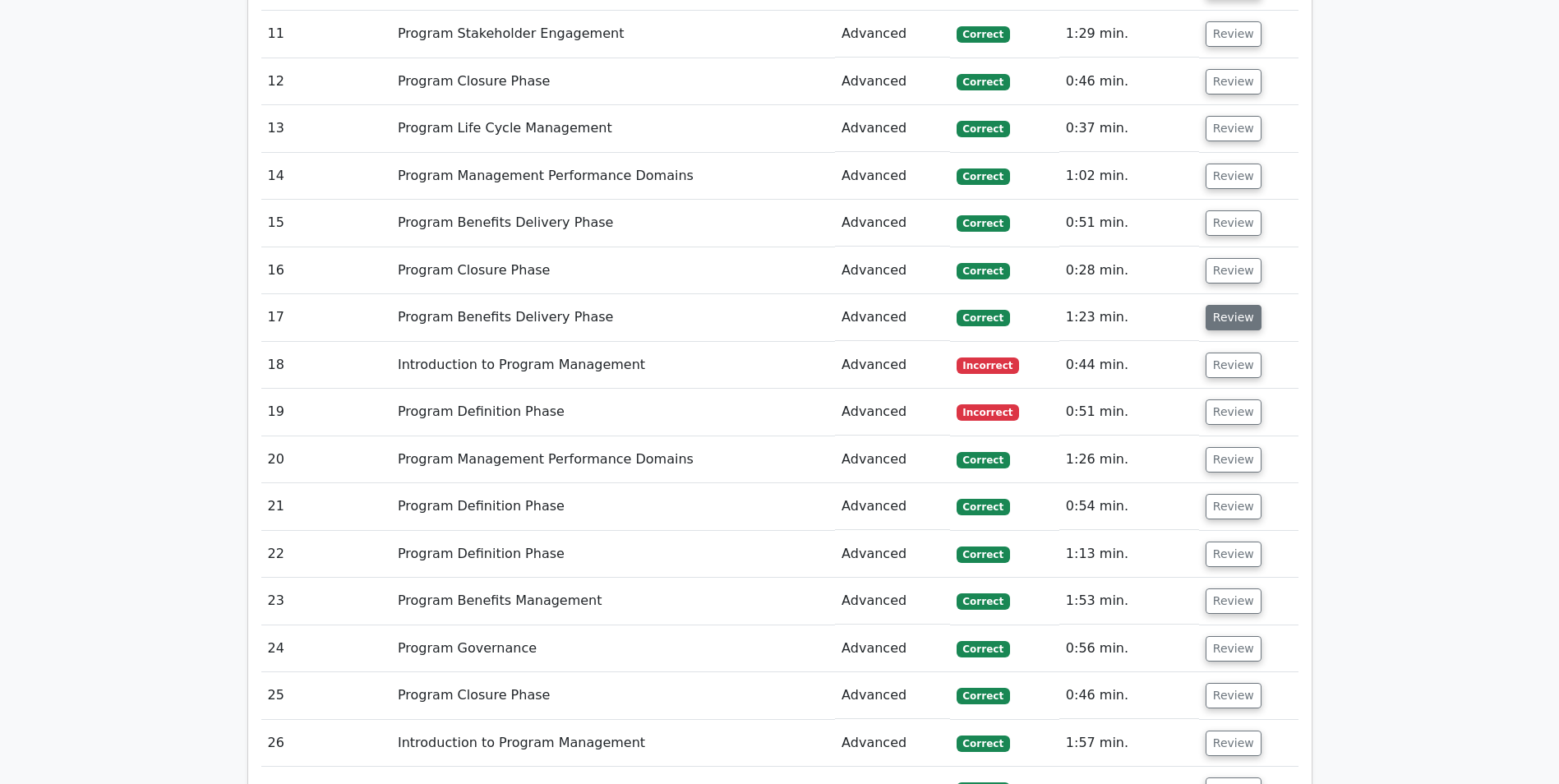
click at [1223, 314] on button "Review" at bounding box center [1234, 317] width 56 height 25
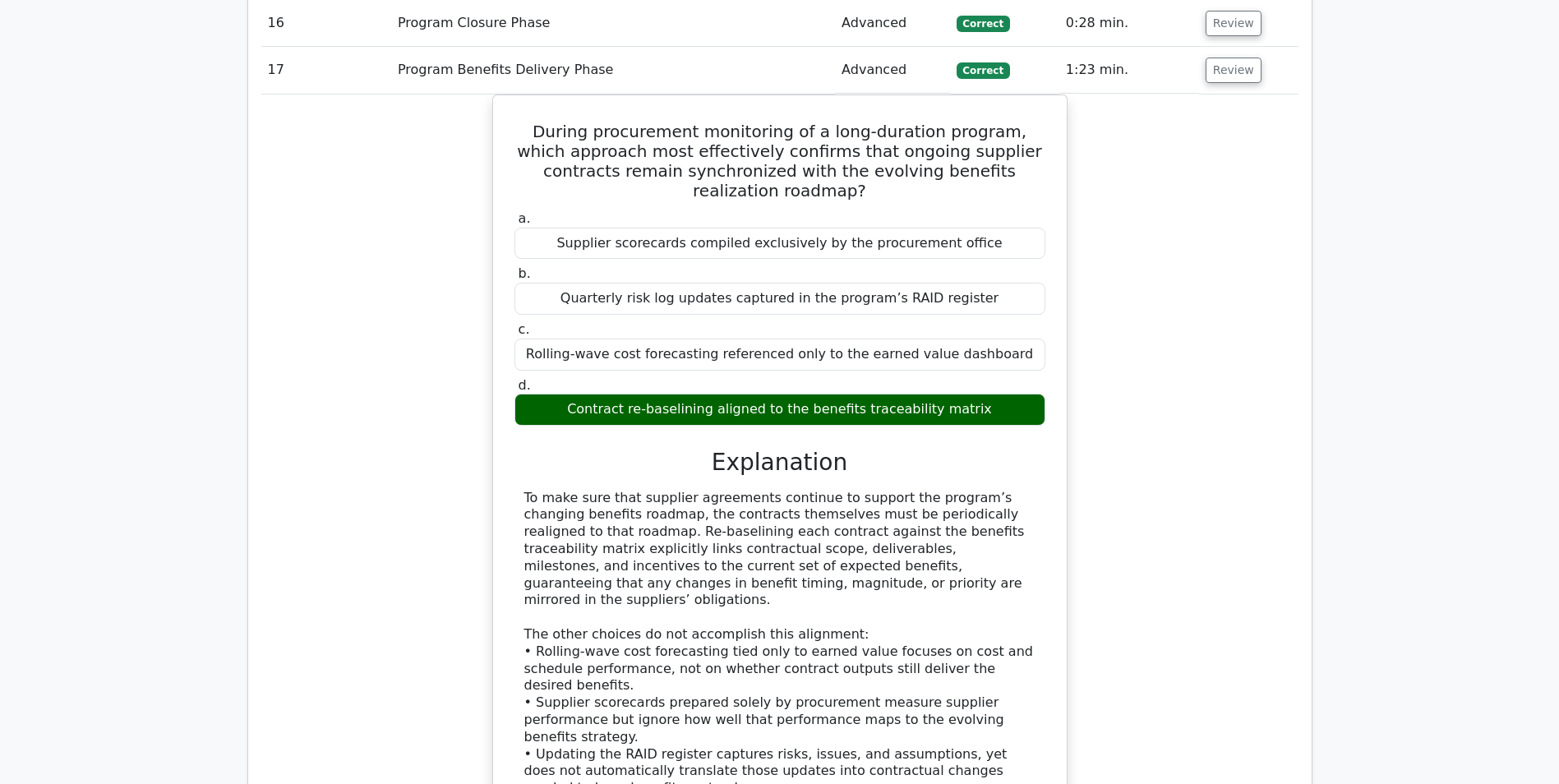
scroll to position [1808, 0]
click at [1220, 79] on button "Review" at bounding box center [1234, 70] width 56 height 25
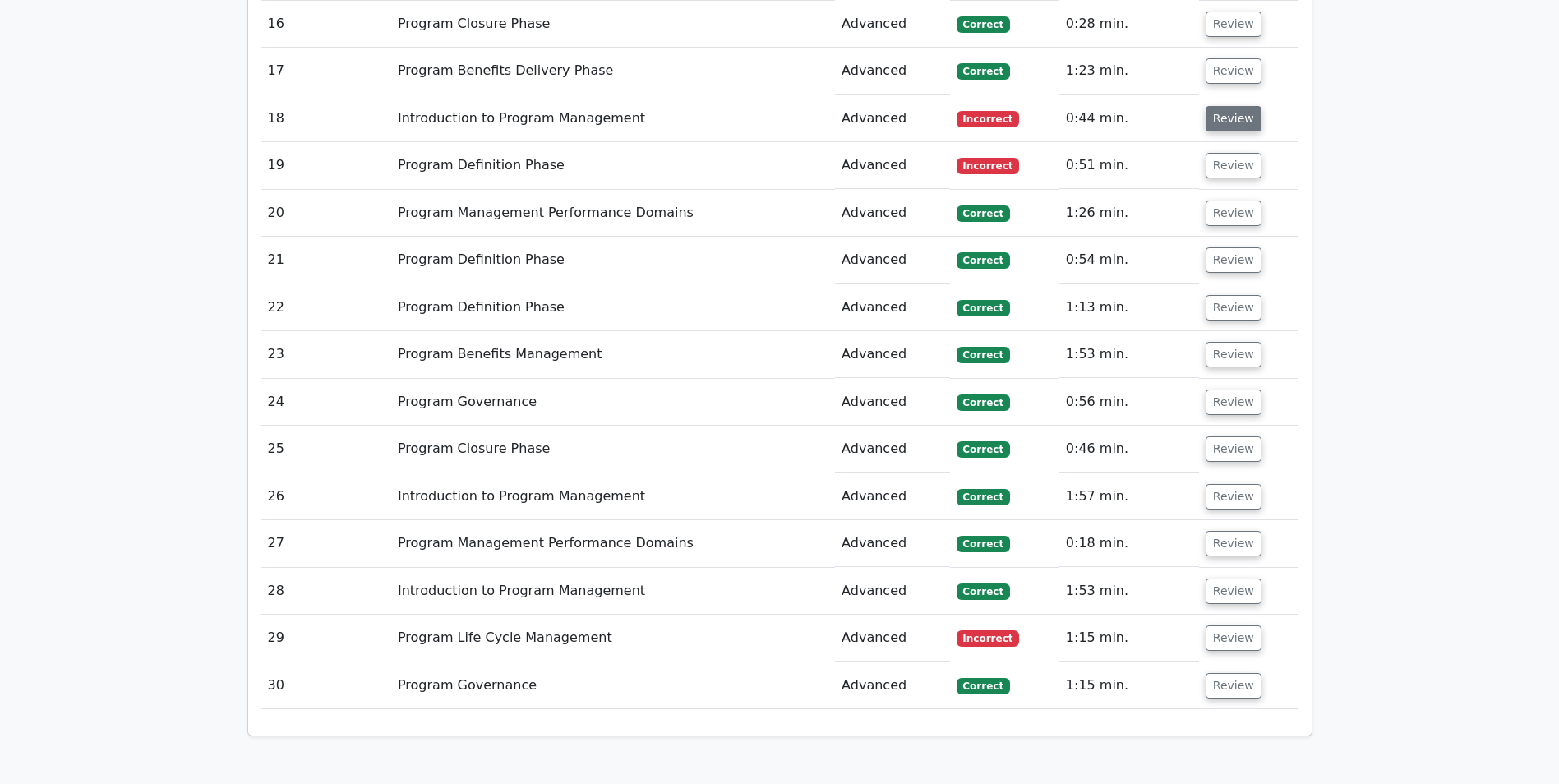
click at [1221, 119] on button "Review" at bounding box center [1234, 118] width 56 height 25
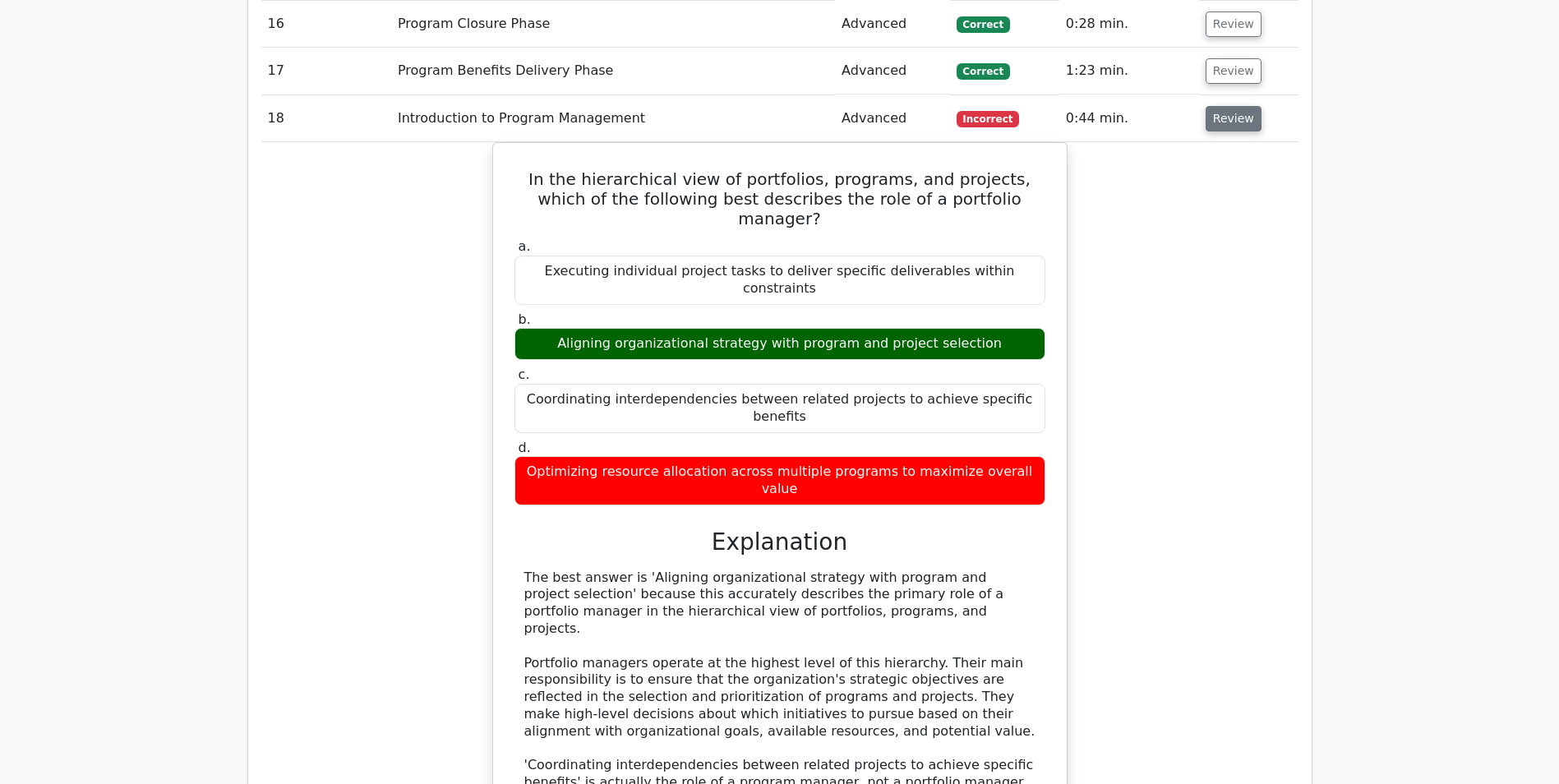
click at [1219, 117] on button "Review" at bounding box center [1234, 118] width 56 height 25
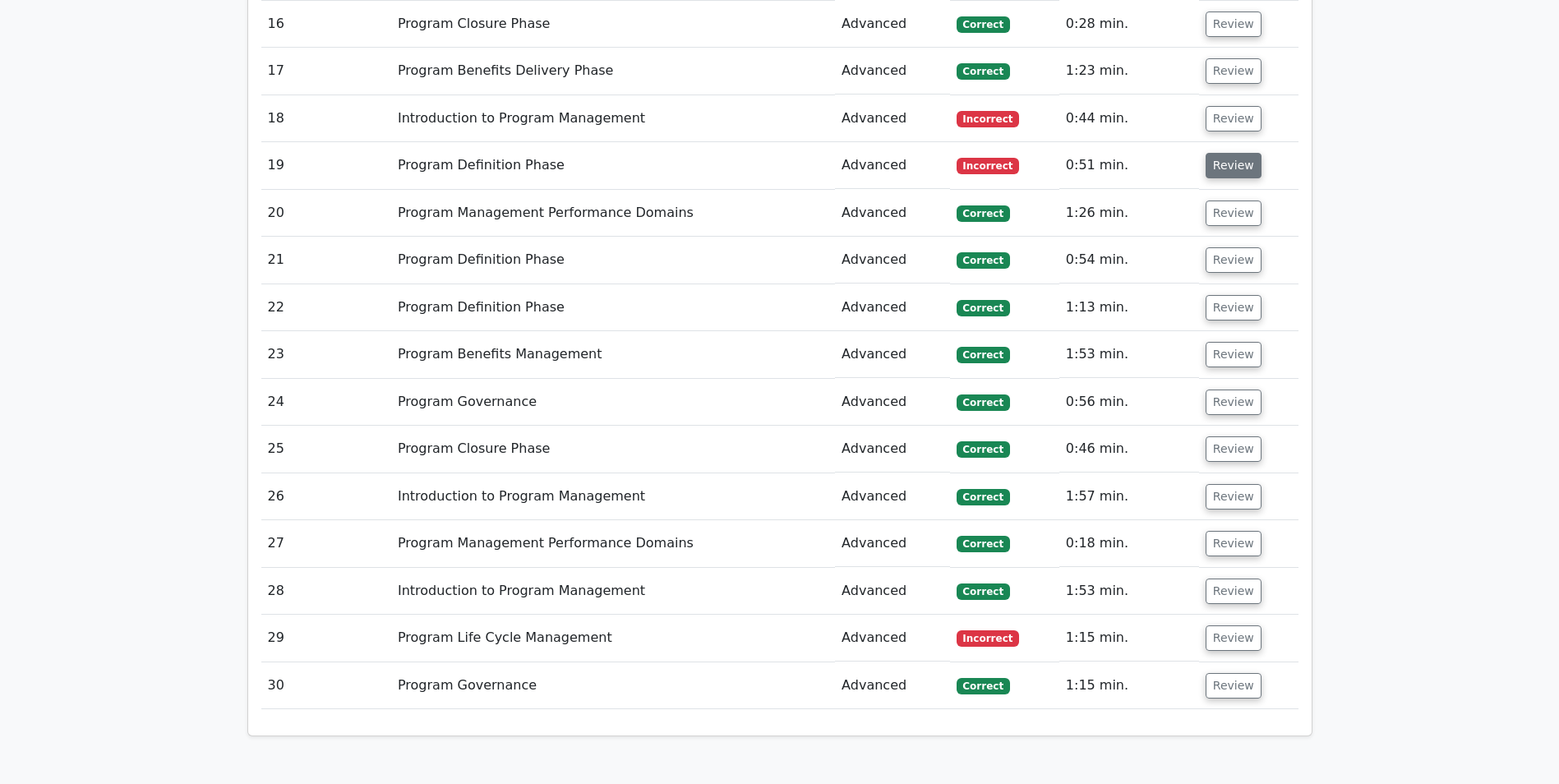
click at [1229, 169] on button "Review" at bounding box center [1234, 165] width 56 height 25
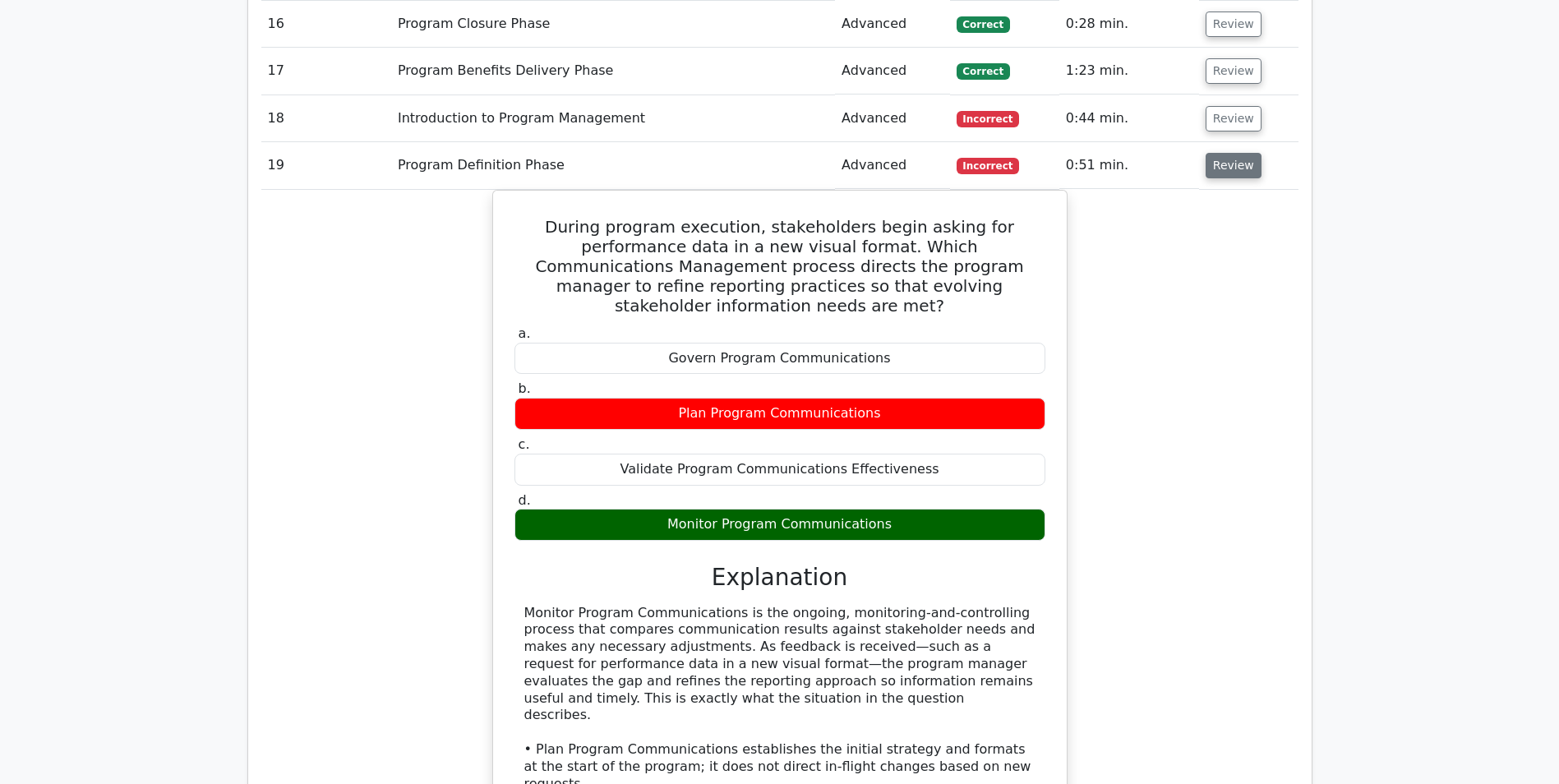
click at [1229, 169] on button "Review" at bounding box center [1234, 165] width 56 height 25
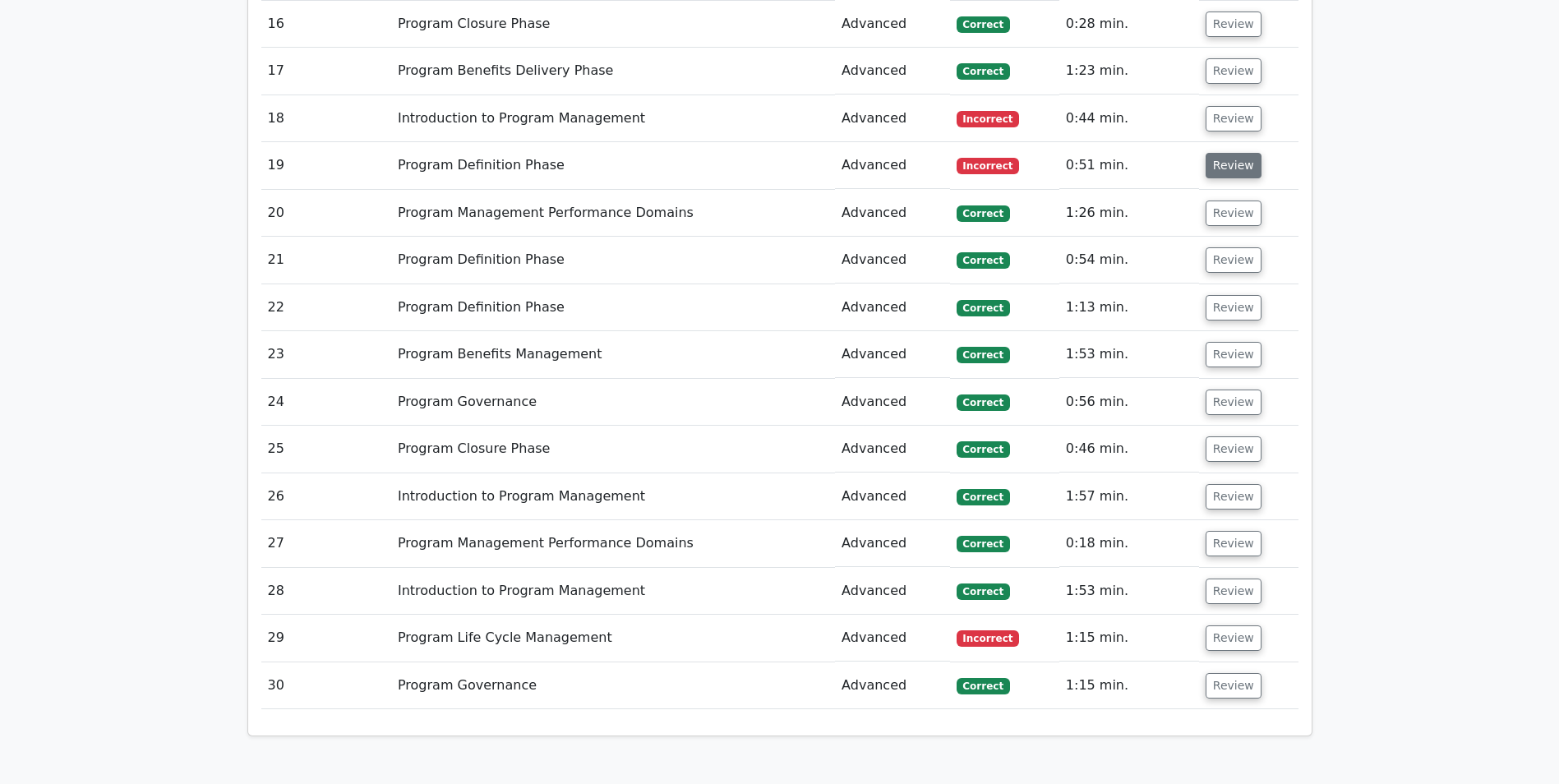
click at [1229, 169] on button "Review" at bounding box center [1234, 165] width 56 height 25
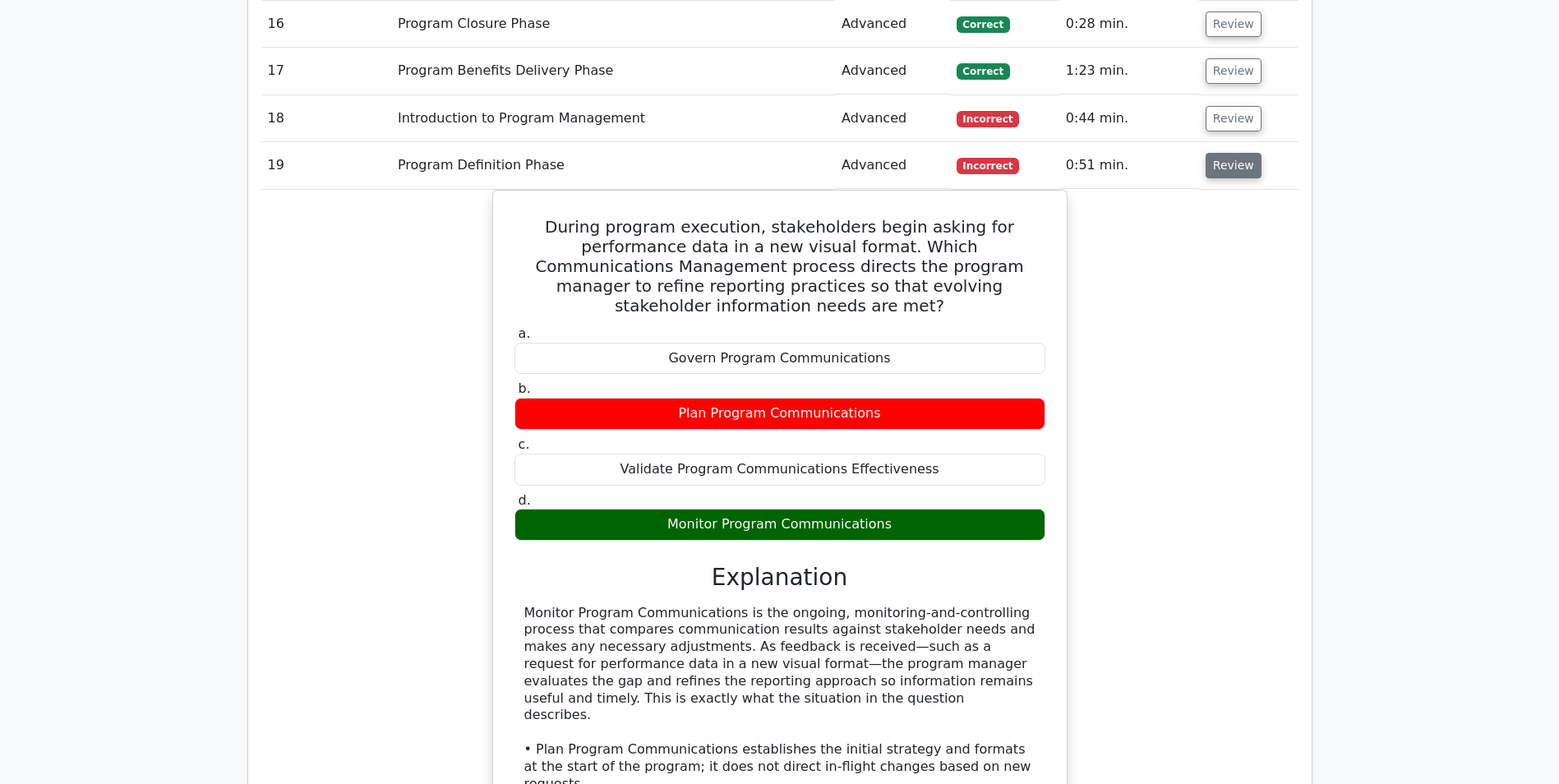
click at [1229, 169] on button "Review" at bounding box center [1234, 165] width 56 height 25
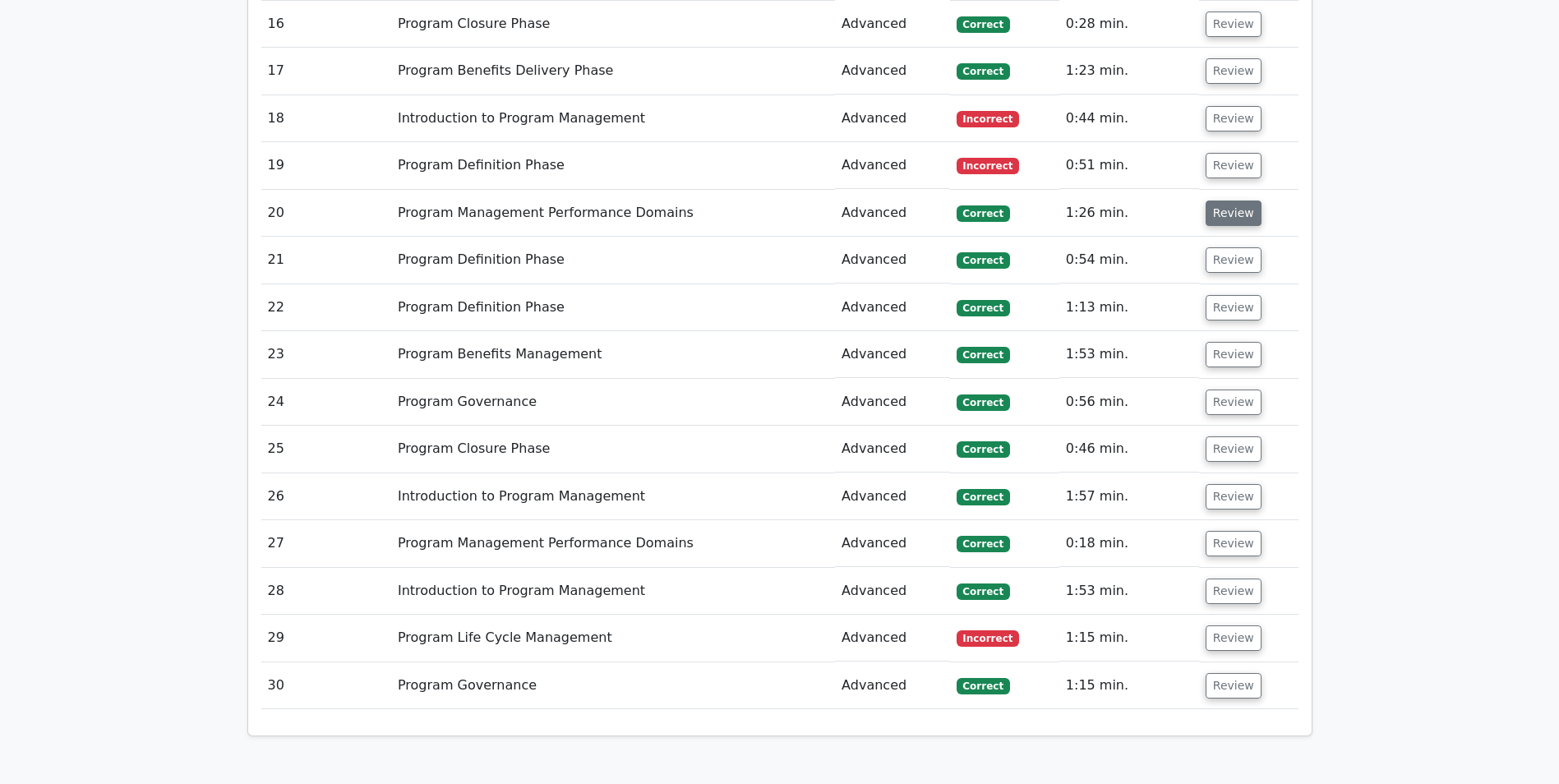
click at [1221, 203] on button "Review" at bounding box center [1234, 213] width 56 height 25
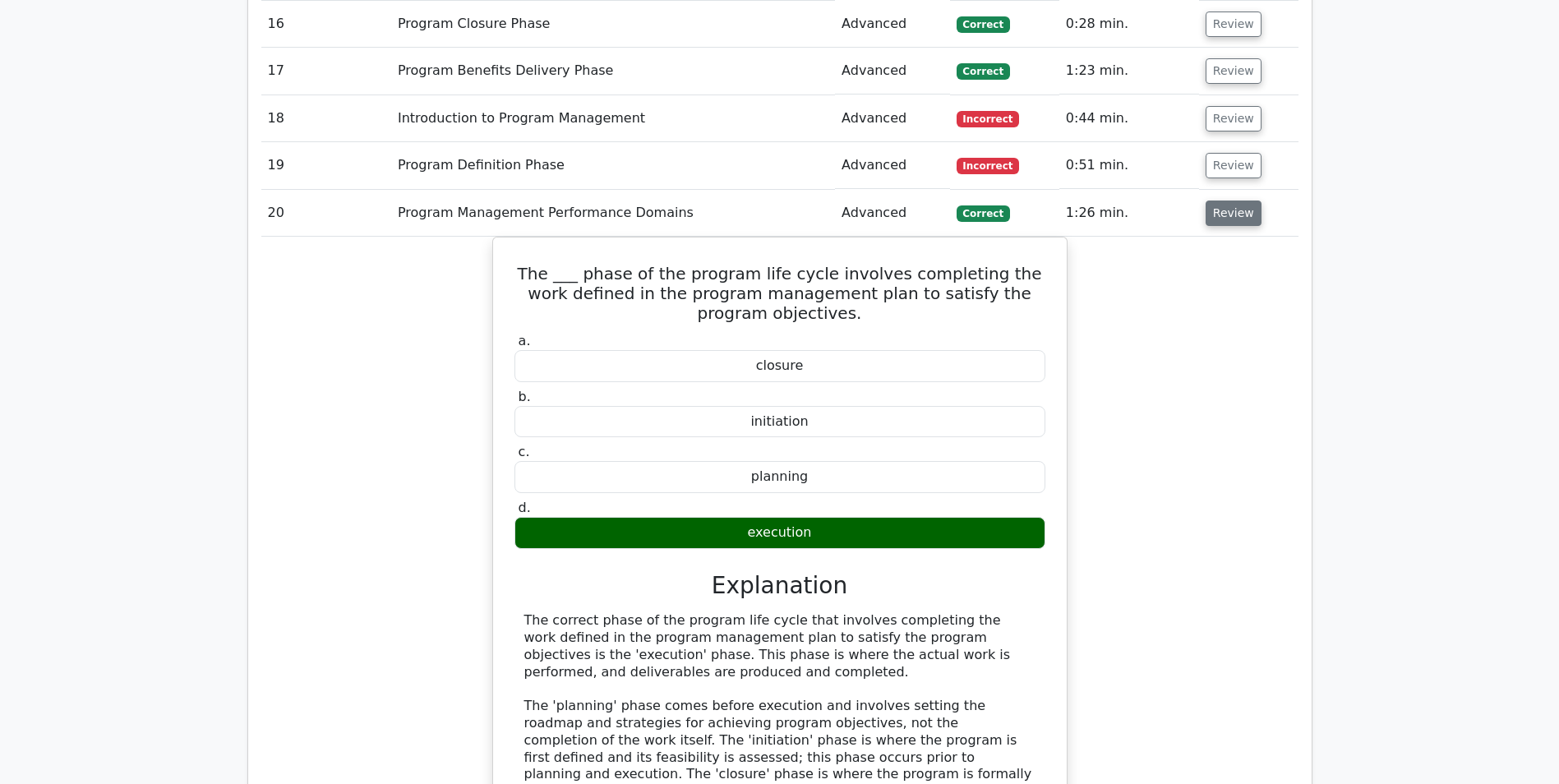
click at [1221, 216] on button "Review" at bounding box center [1234, 213] width 56 height 25
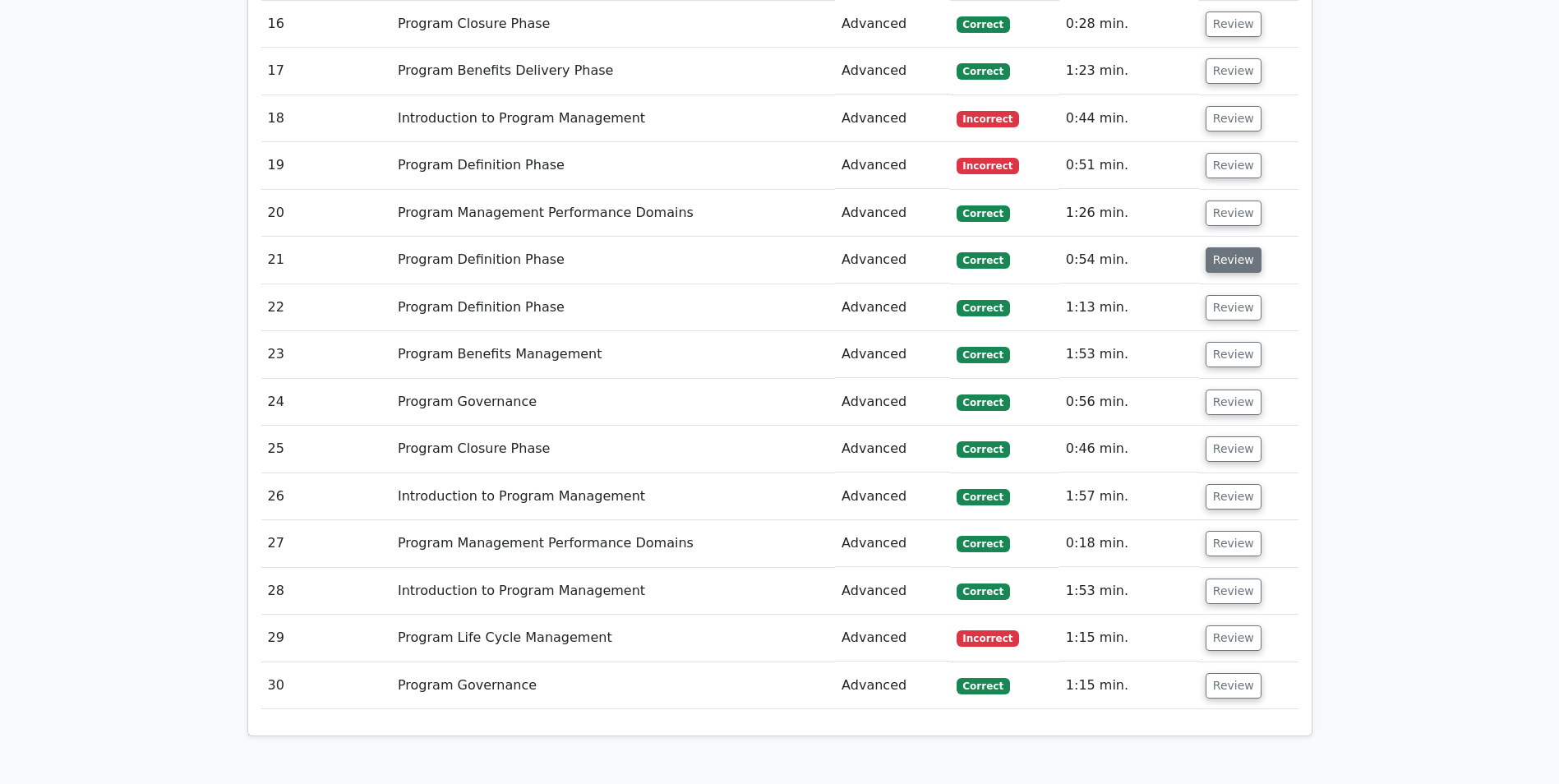
click at [1224, 259] on button "Review" at bounding box center [1234, 260] width 56 height 25
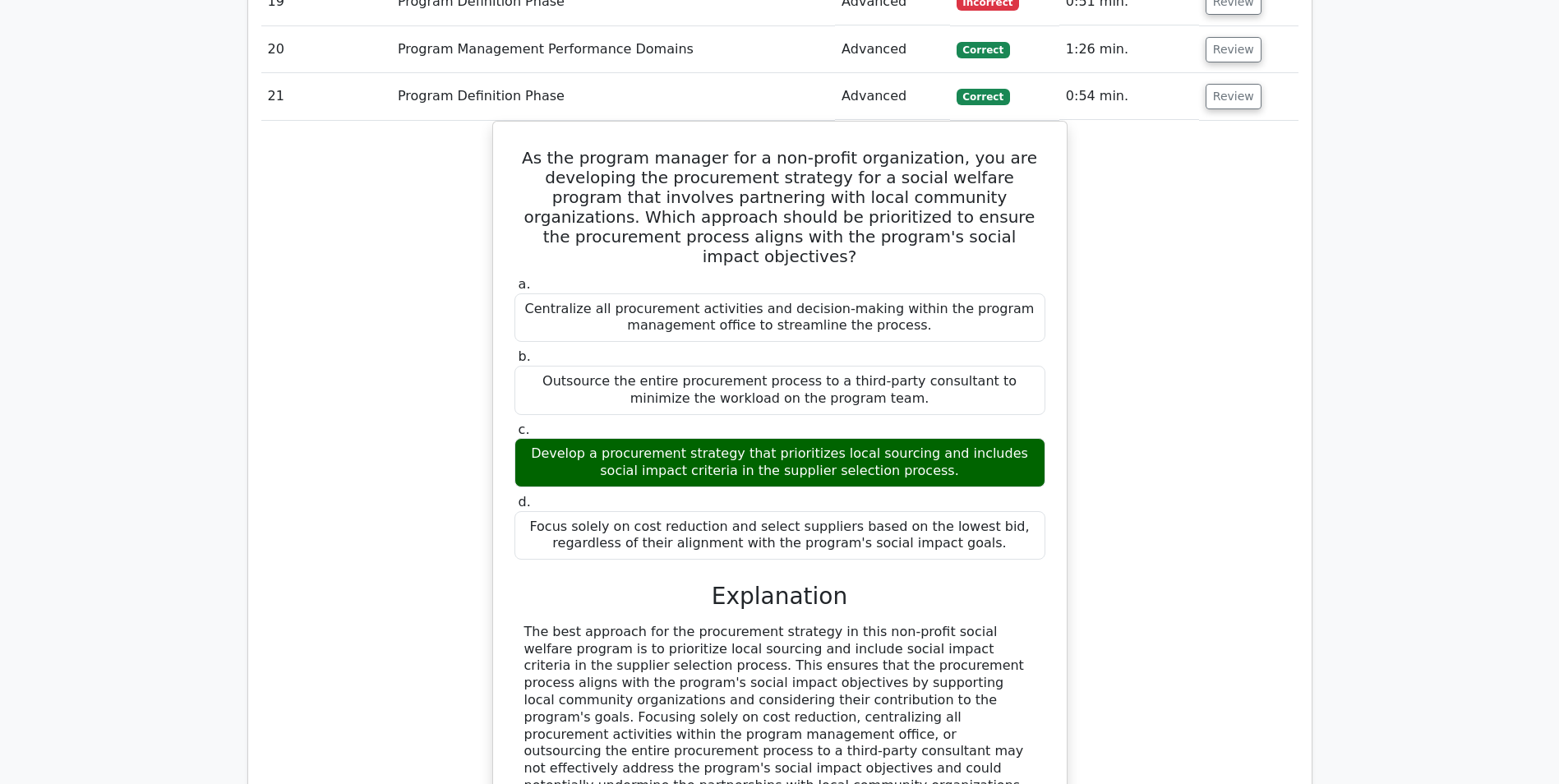
scroll to position [1972, 0]
click at [1222, 95] on button "Review" at bounding box center [1234, 95] width 56 height 25
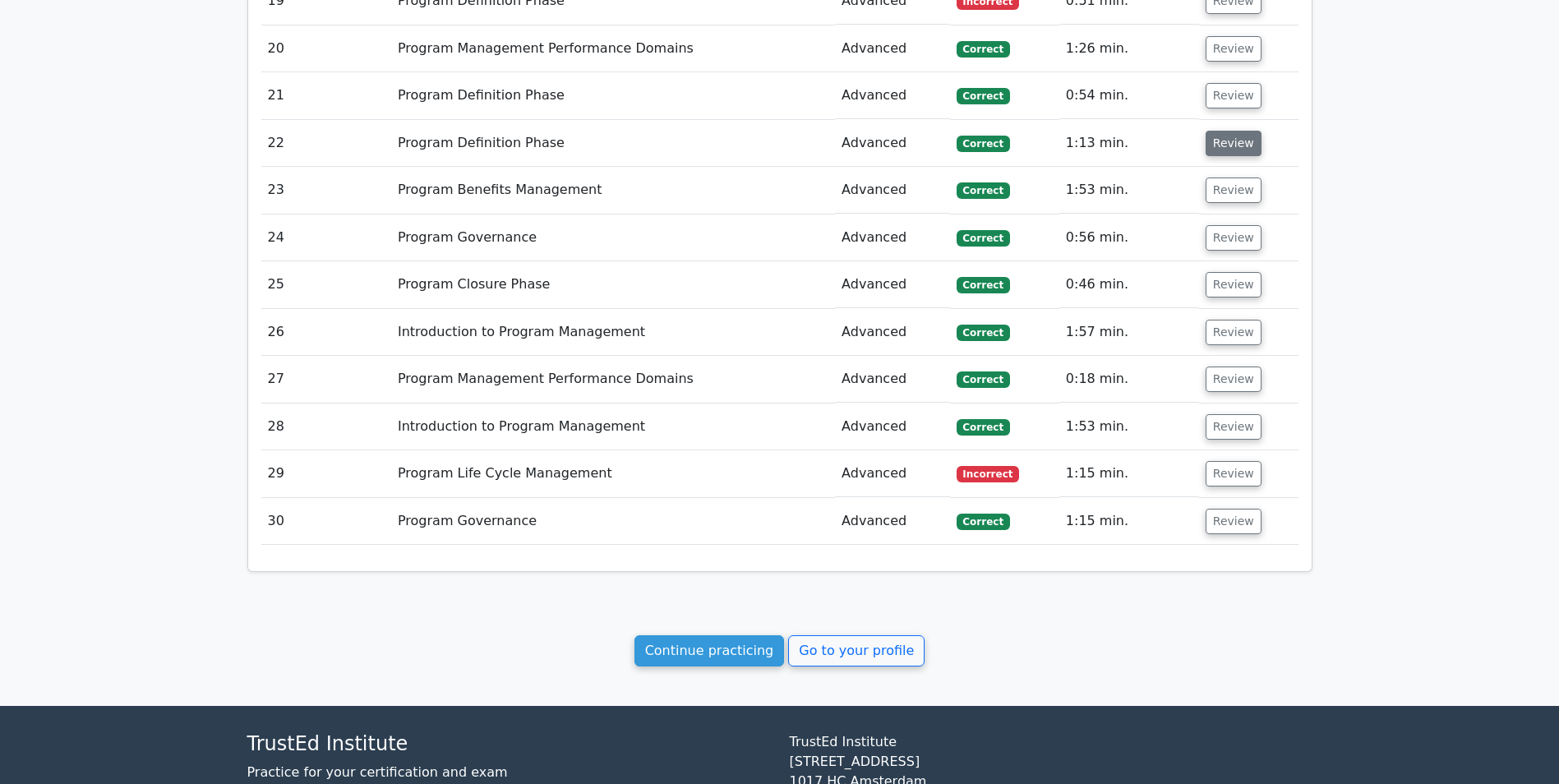
click at [1222, 136] on button "Review" at bounding box center [1234, 143] width 56 height 25
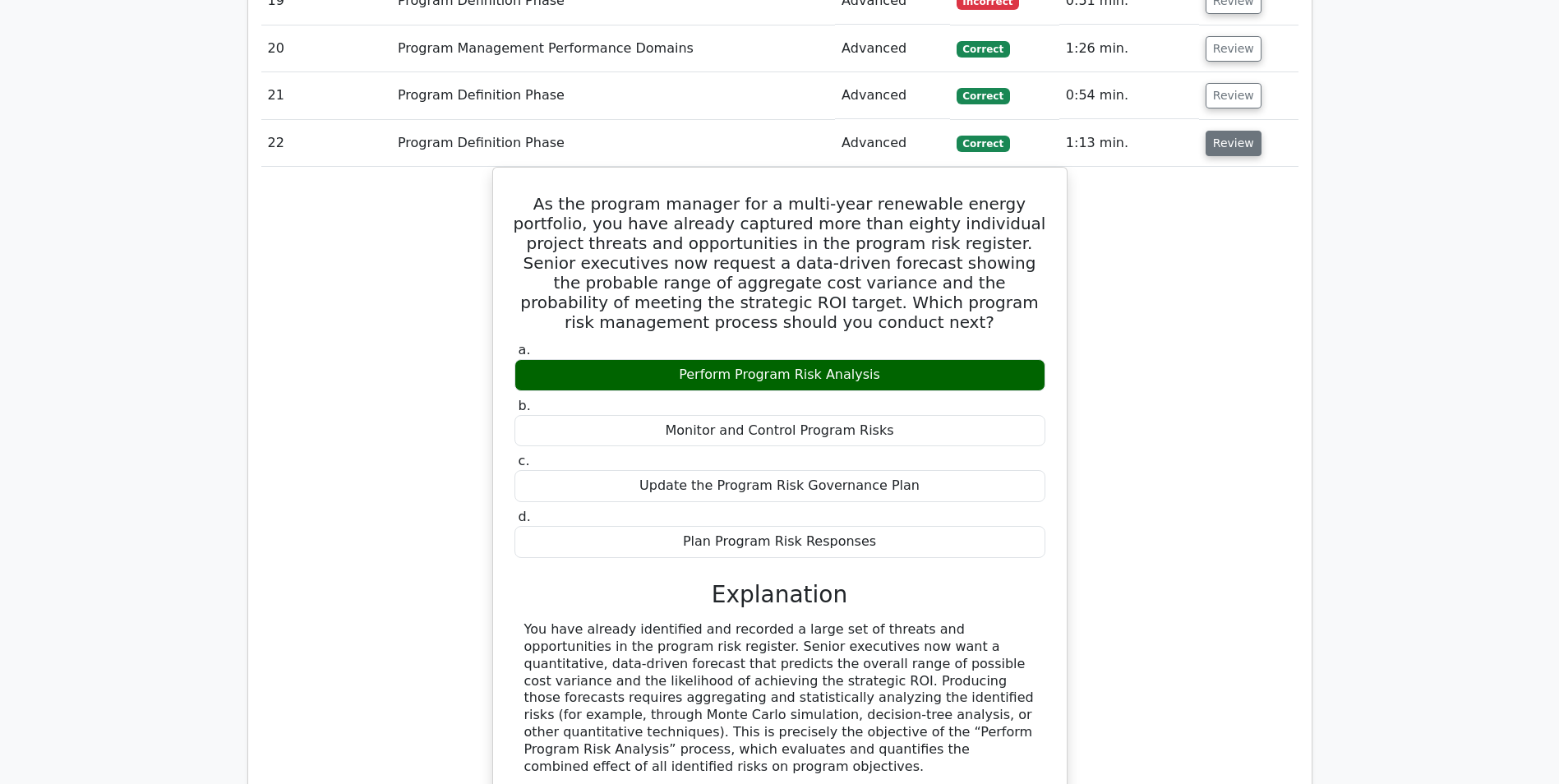
click at [1223, 139] on button "Review" at bounding box center [1234, 143] width 56 height 25
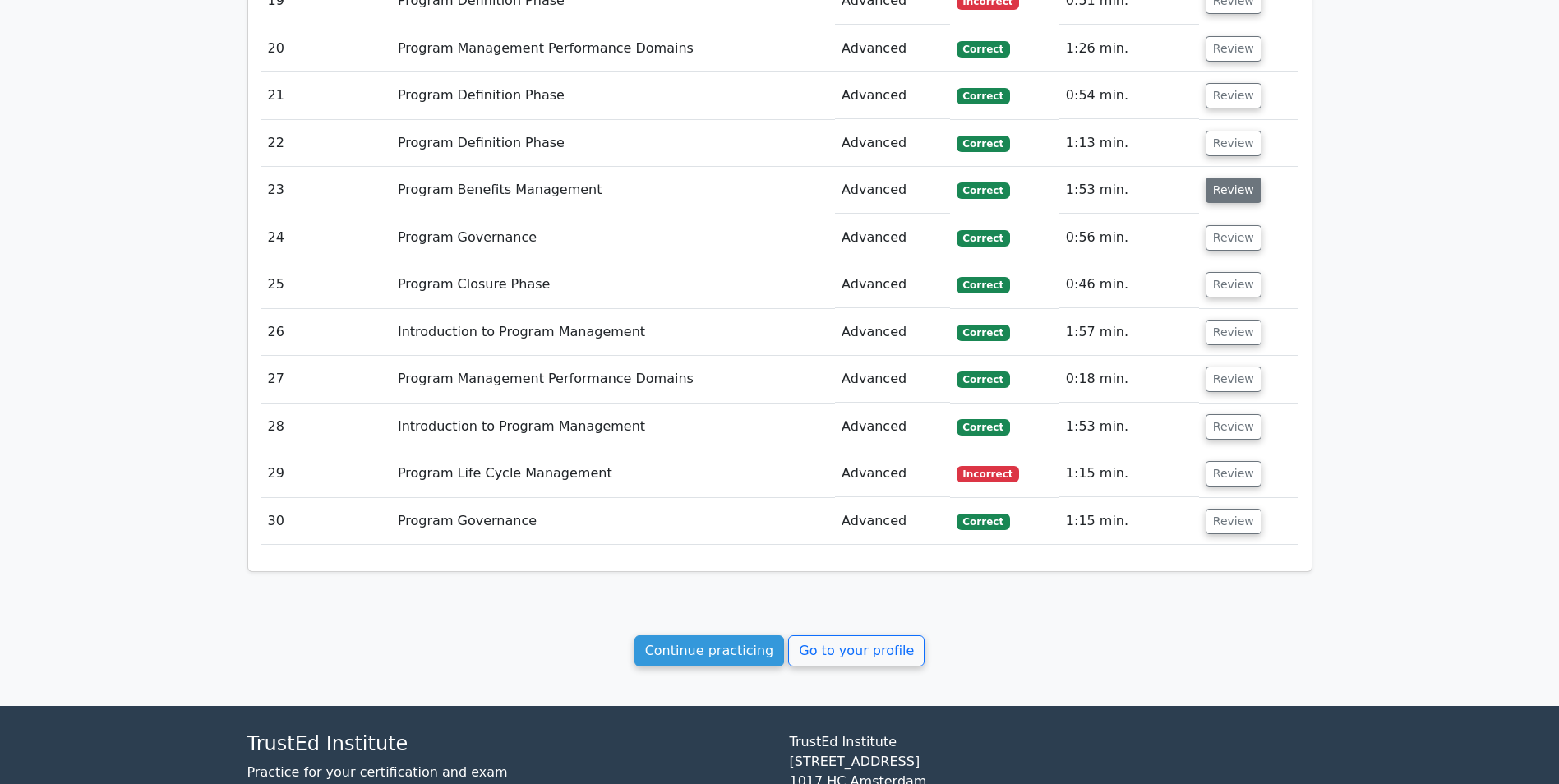
click at [1225, 188] on button "Review" at bounding box center [1234, 189] width 56 height 25
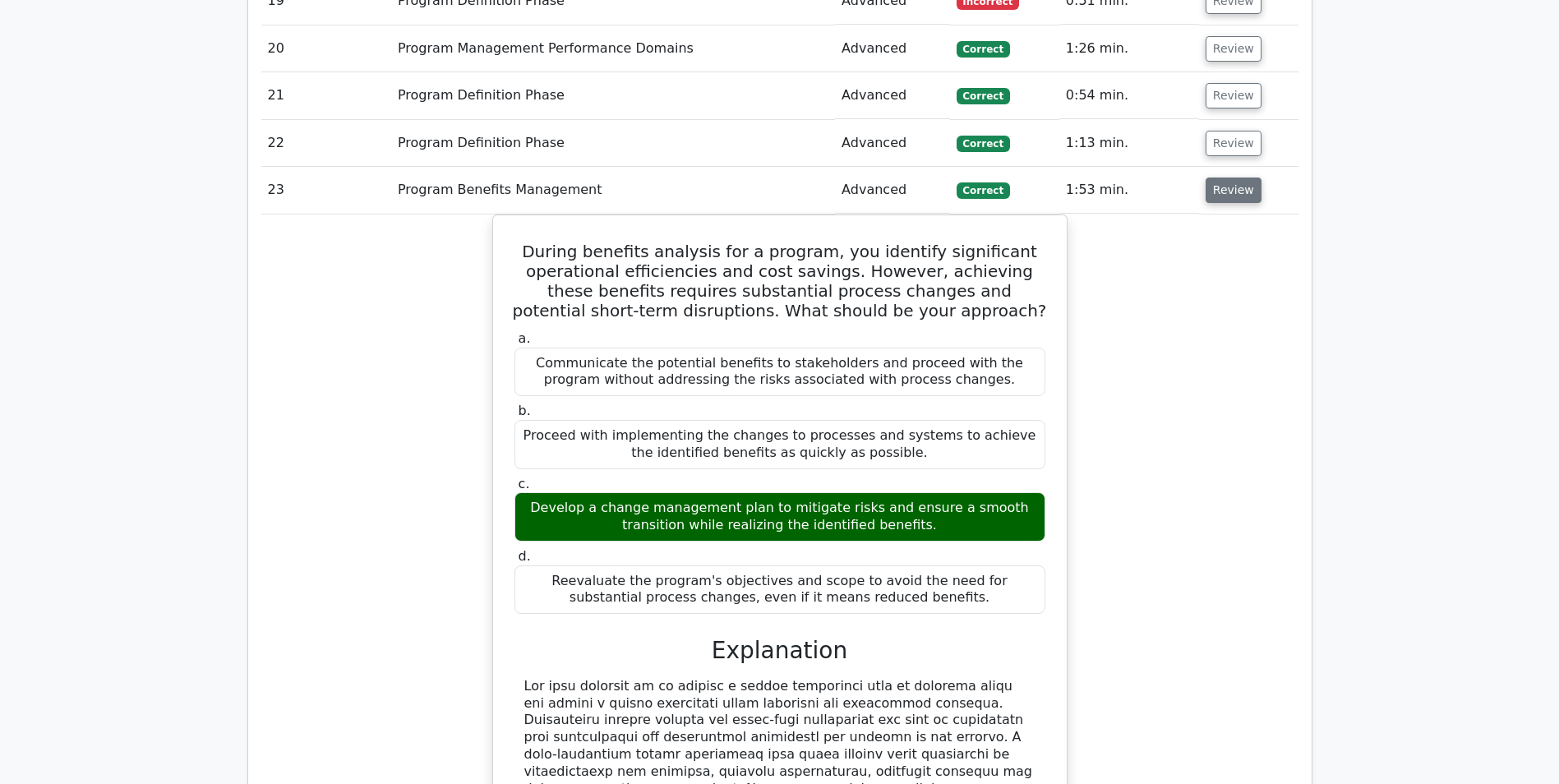
click at [1223, 186] on button "Review" at bounding box center [1234, 189] width 56 height 25
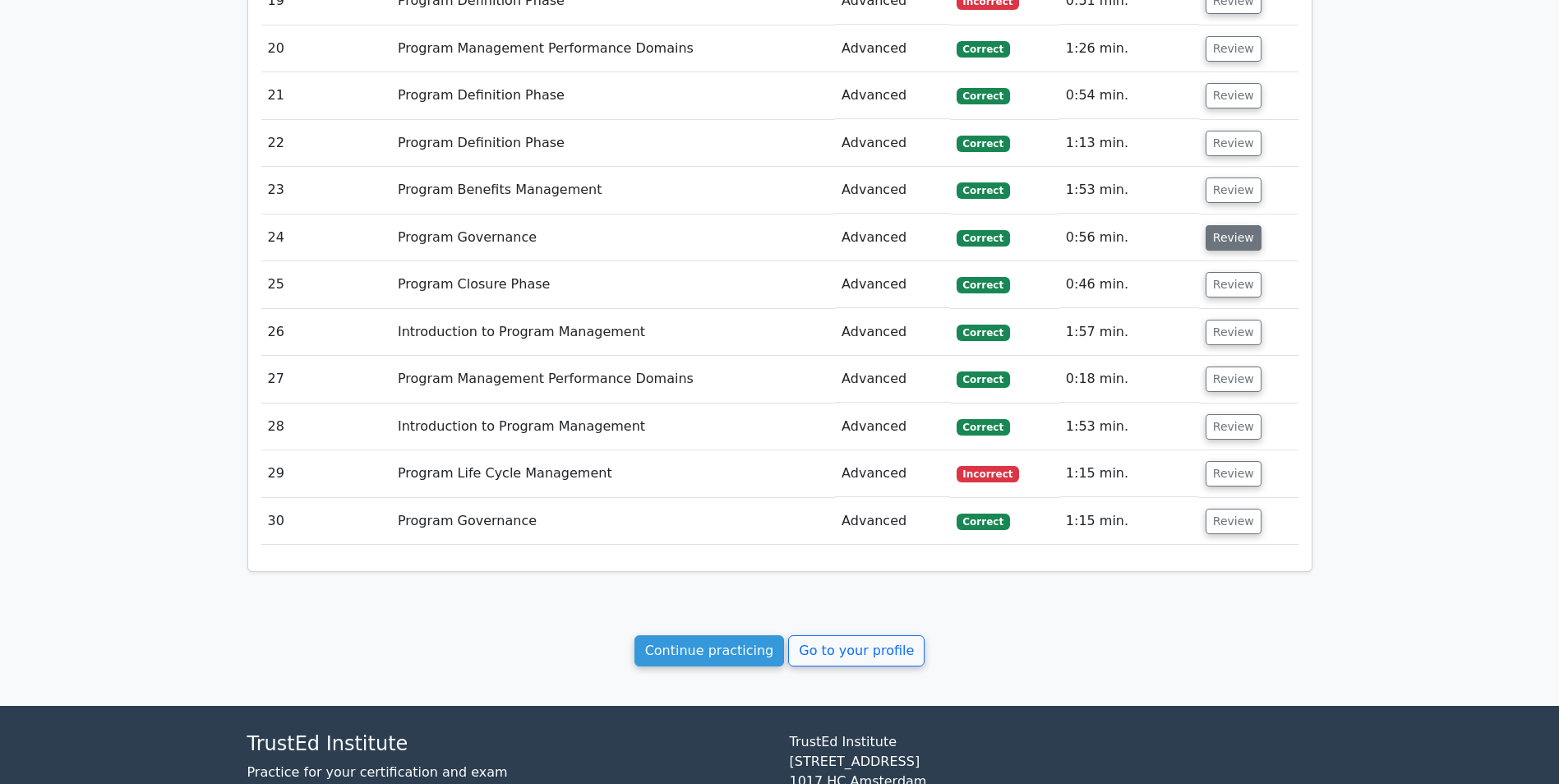
click at [1226, 242] on button "Review" at bounding box center [1234, 237] width 56 height 25
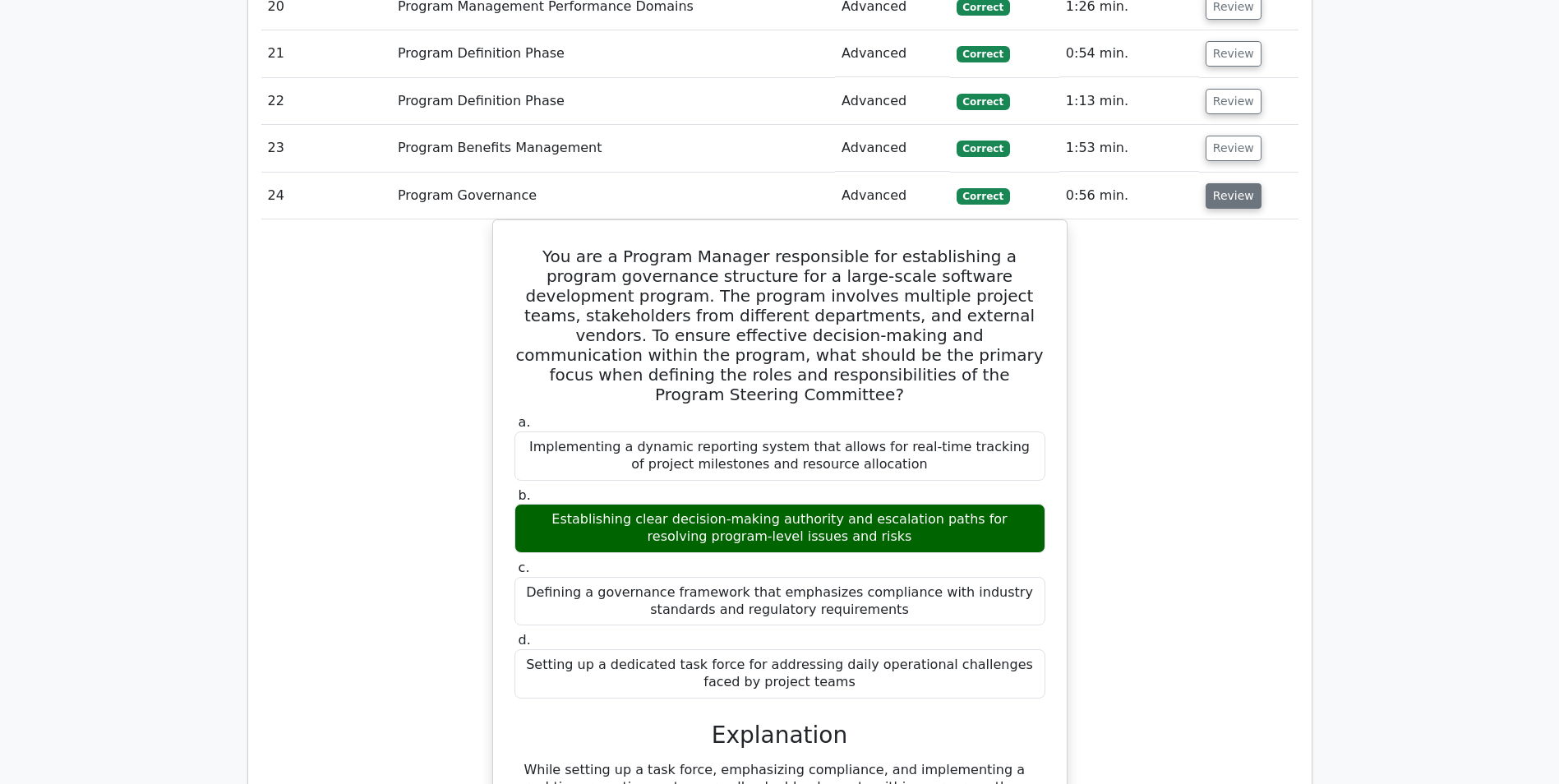
scroll to position [2054, 0]
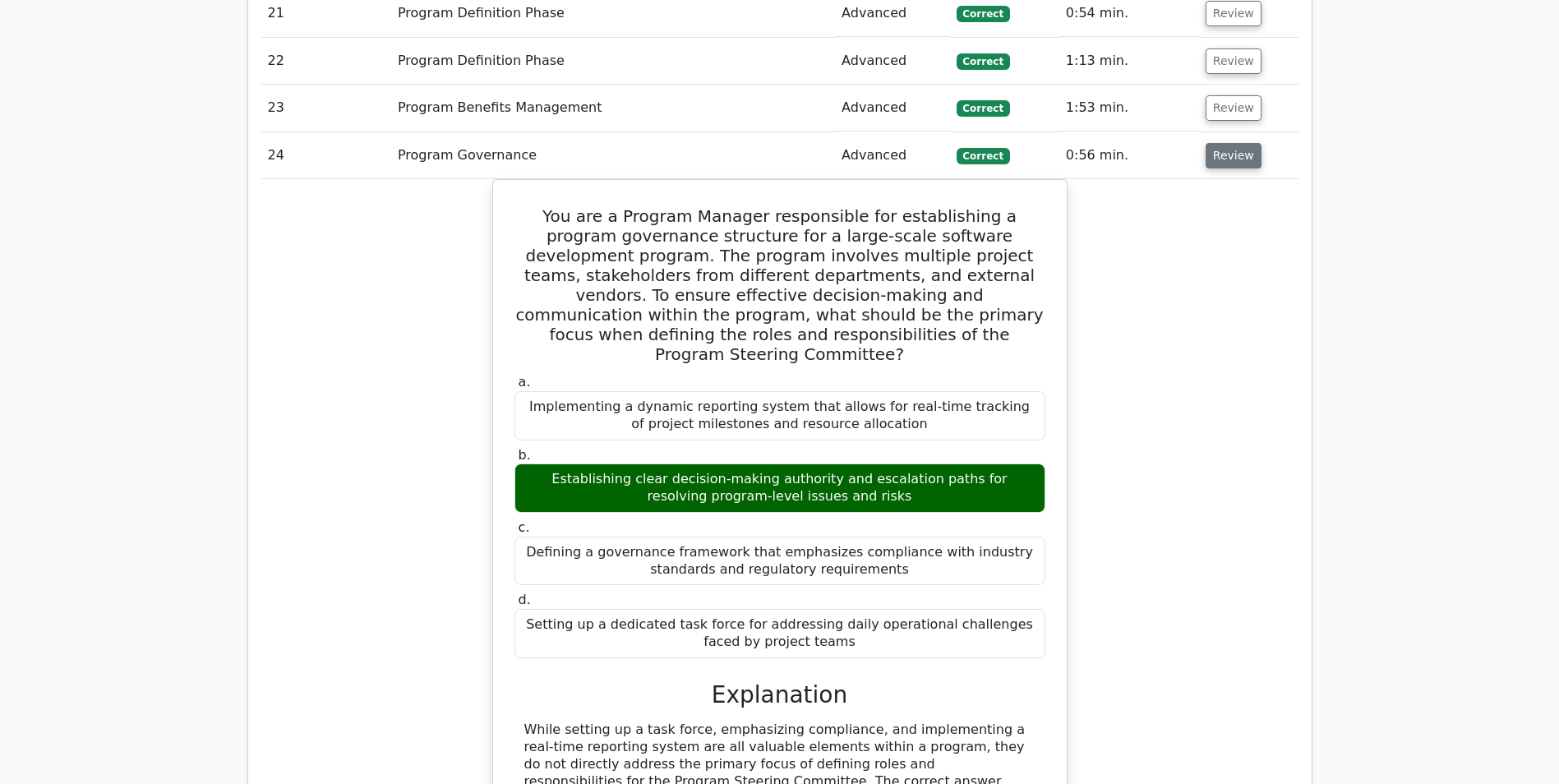
click at [1235, 159] on button "Review" at bounding box center [1234, 155] width 56 height 25
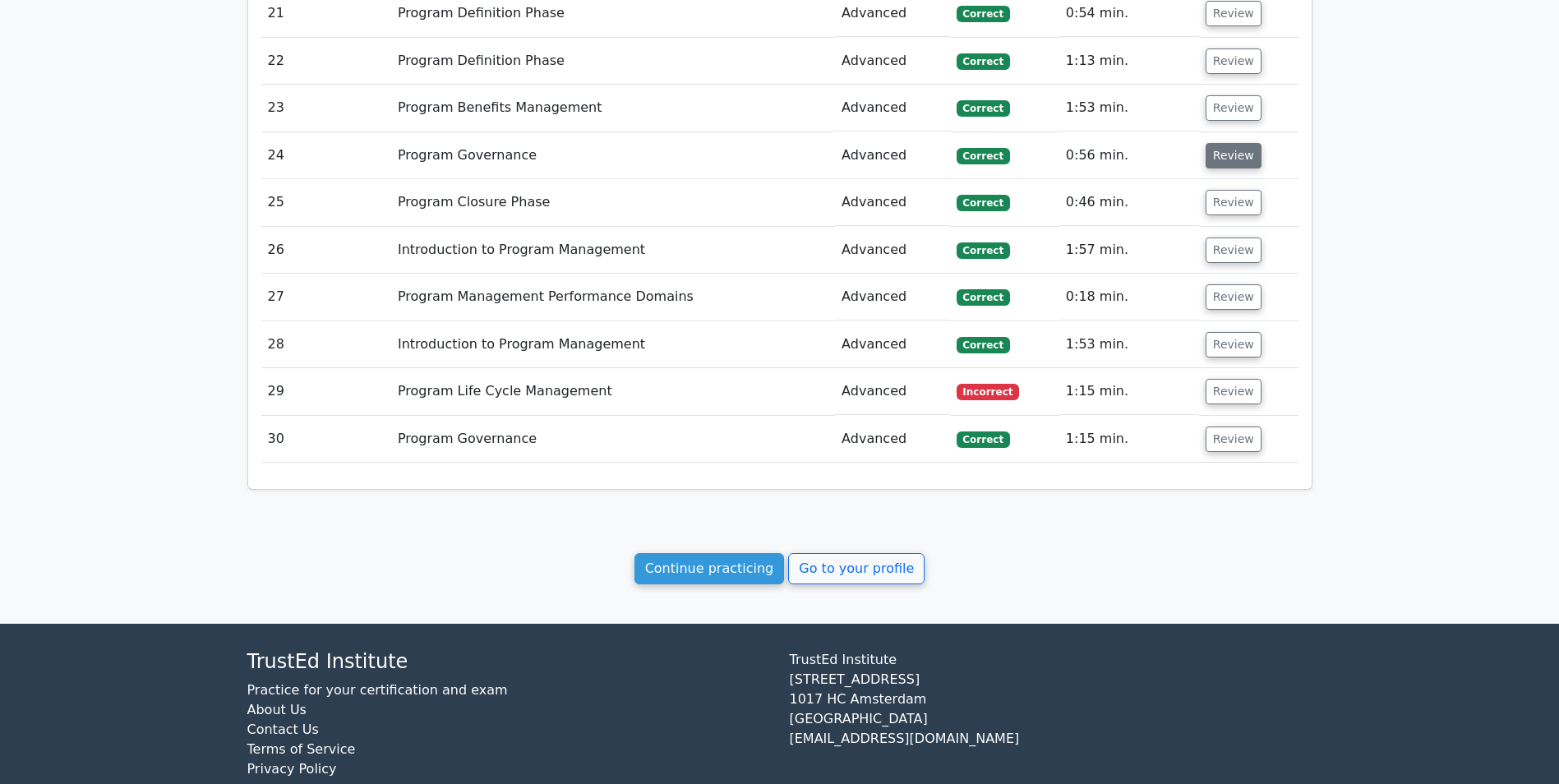
click at [1239, 149] on button "Review" at bounding box center [1234, 155] width 56 height 25
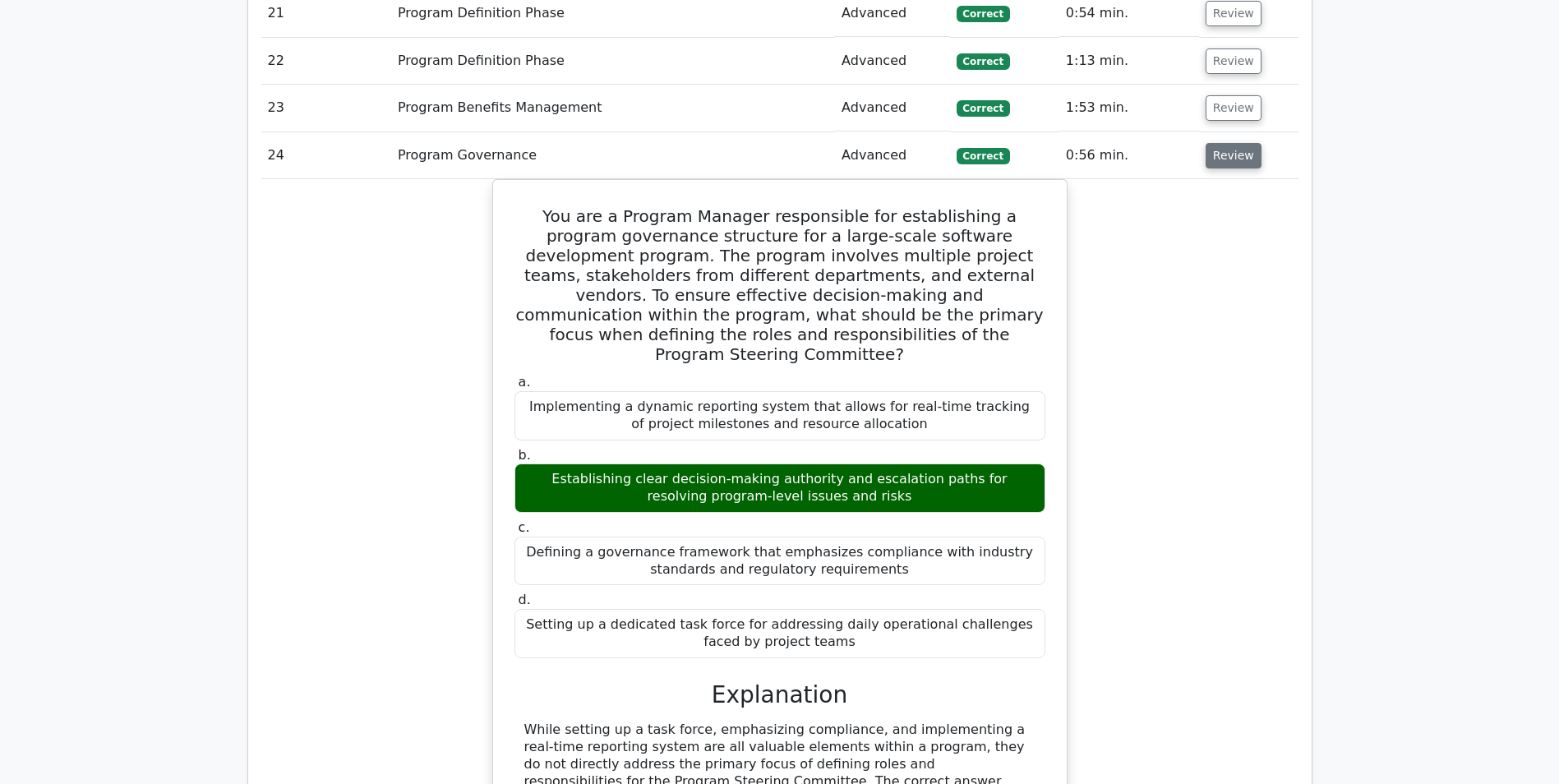
click at [1239, 149] on button "Review" at bounding box center [1234, 155] width 56 height 25
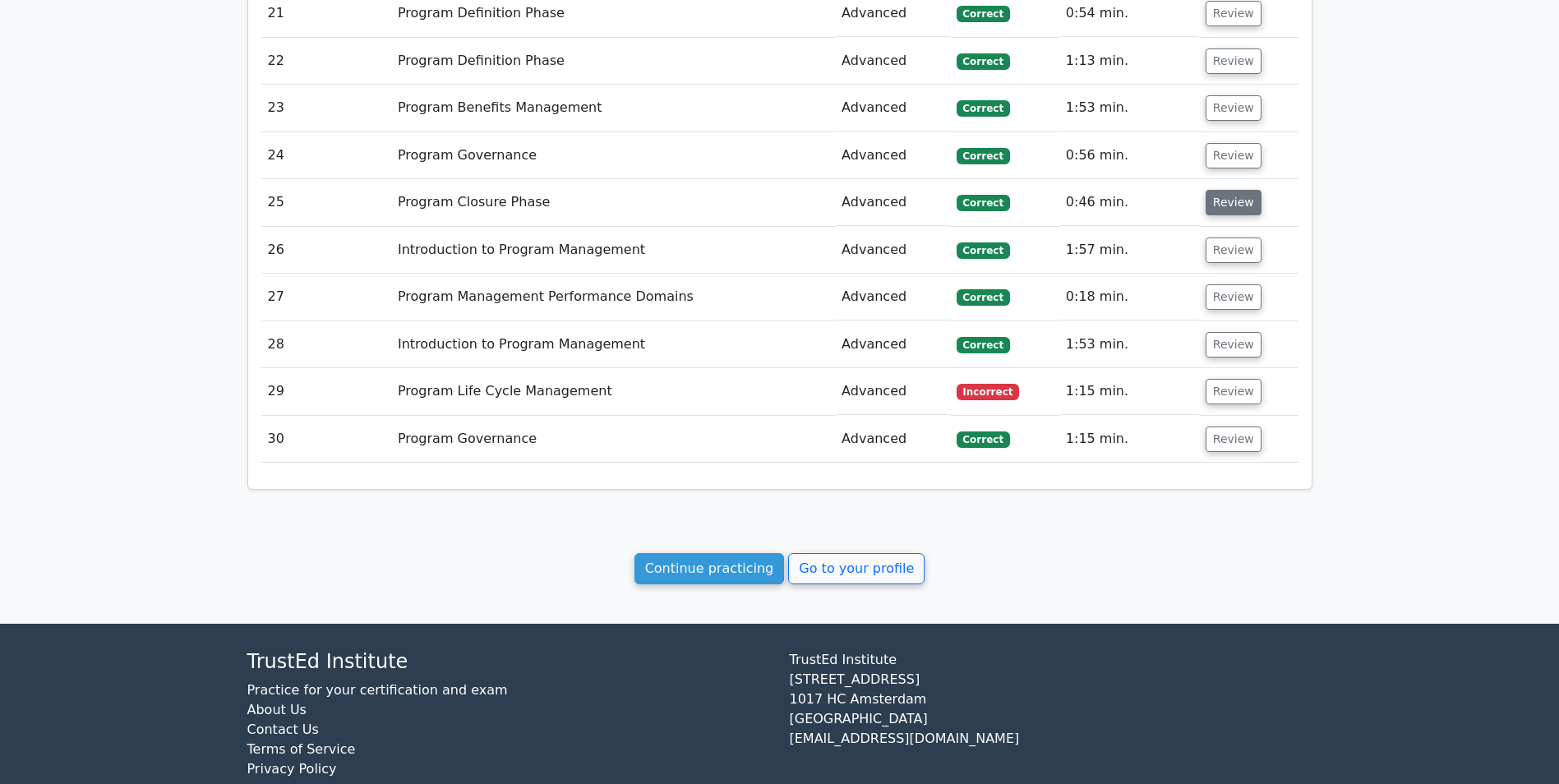
click at [1223, 205] on button "Review" at bounding box center [1234, 202] width 56 height 25
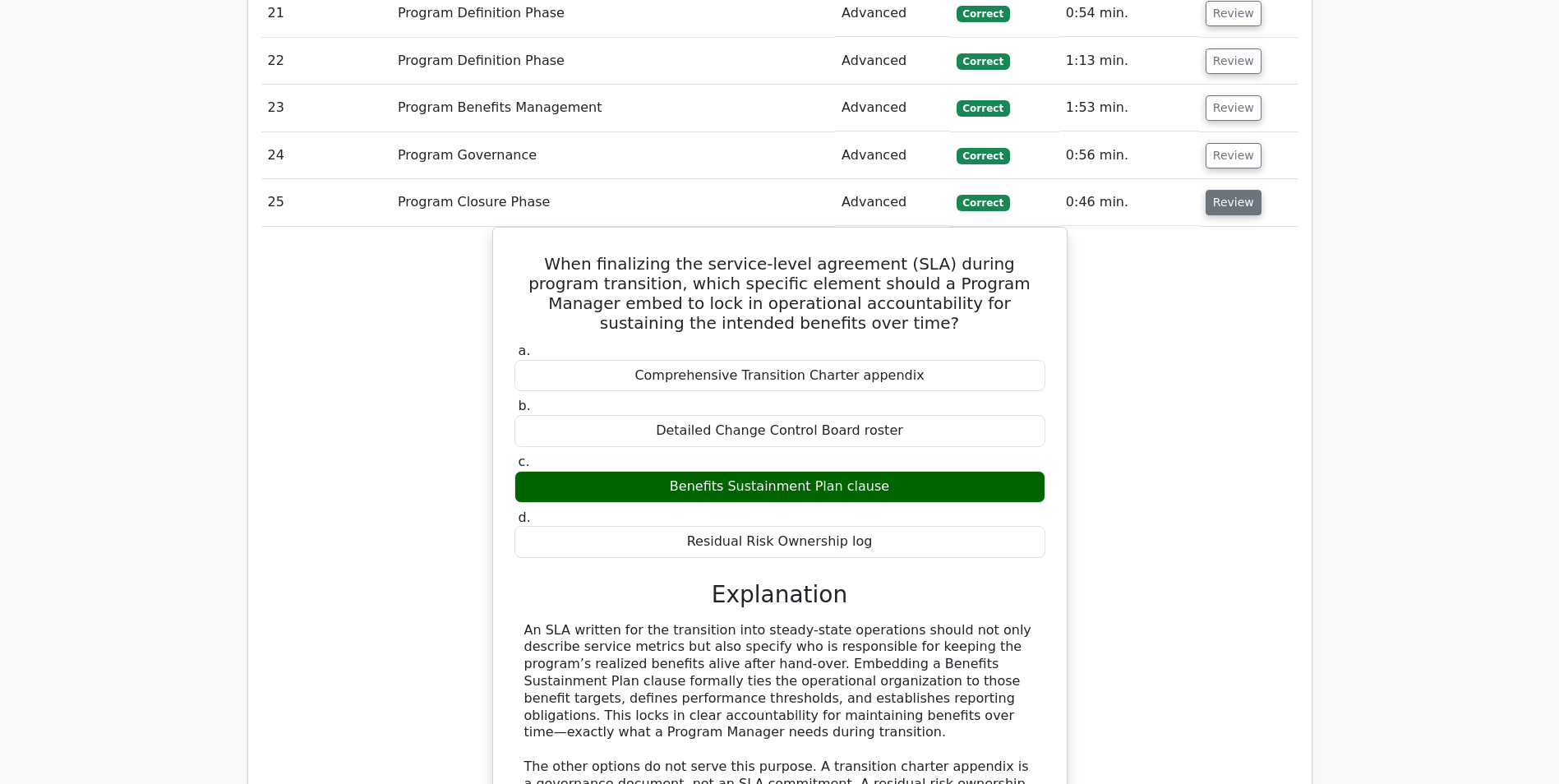
click at [1237, 210] on button "Review" at bounding box center [1234, 202] width 56 height 25
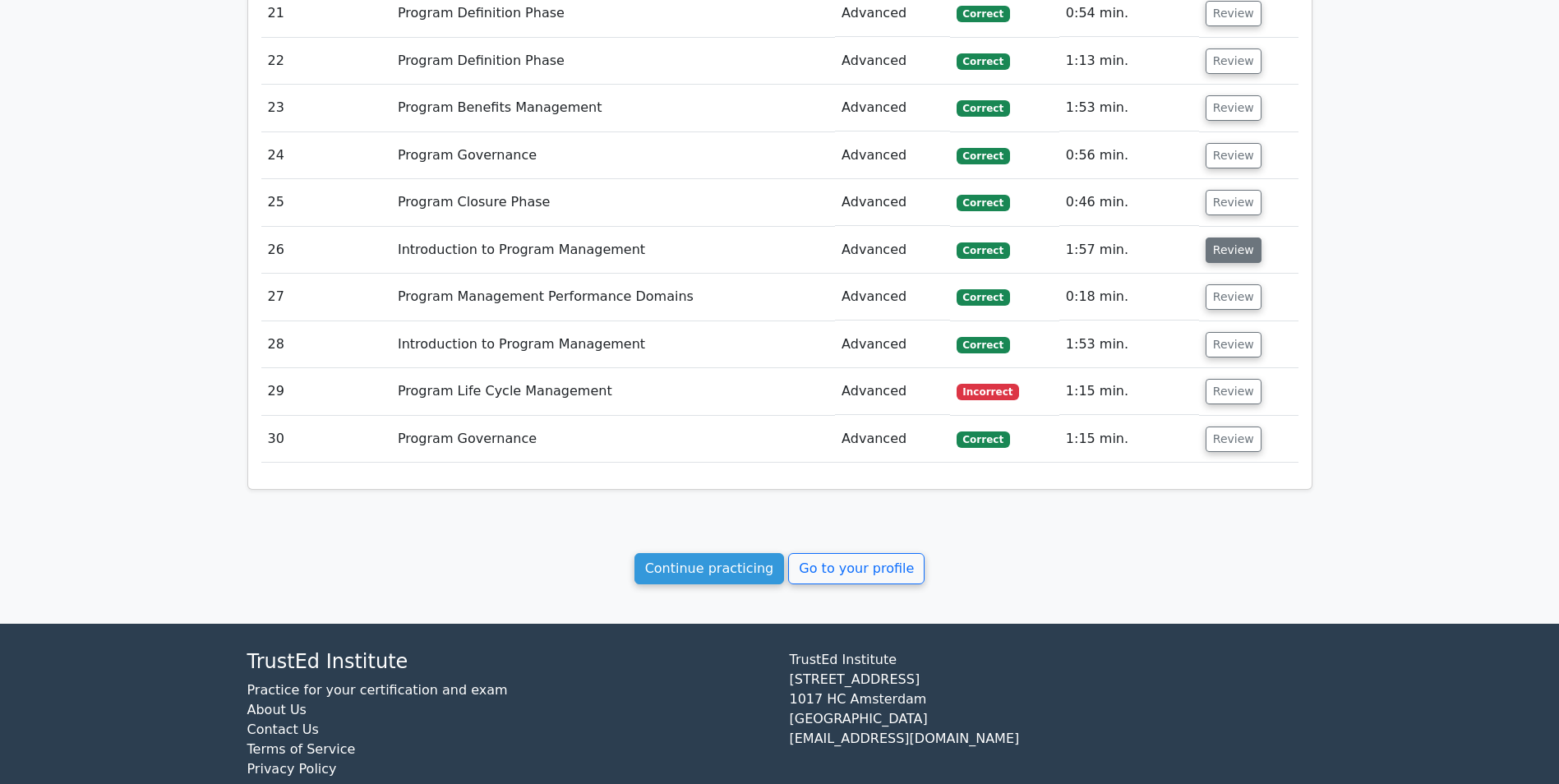
click at [1227, 259] on button "Review" at bounding box center [1234, 249] width 56 height 25
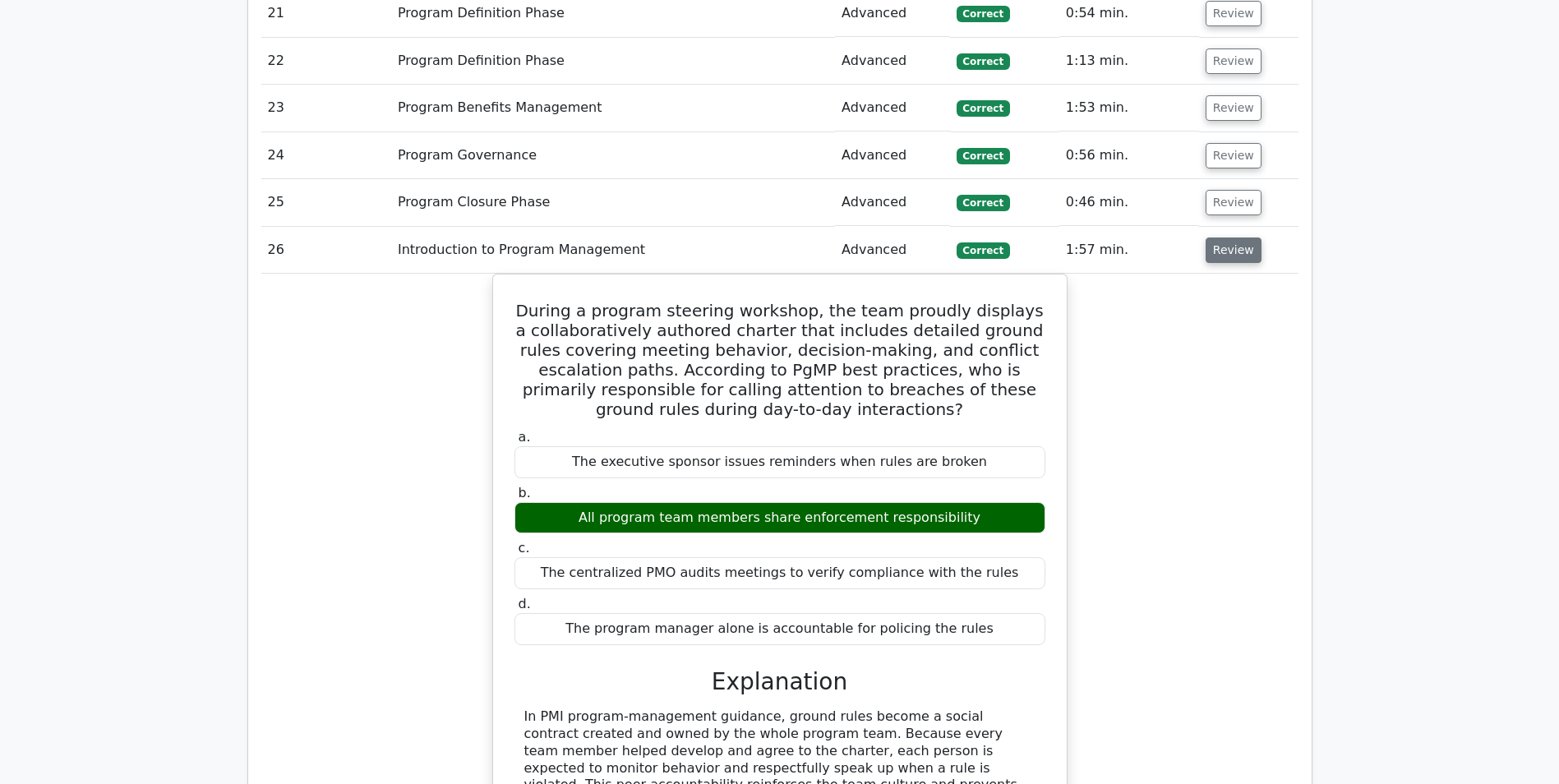
click at [1225, 252] on button "Review" at bounding box center [1234, 249] width 56 height 25
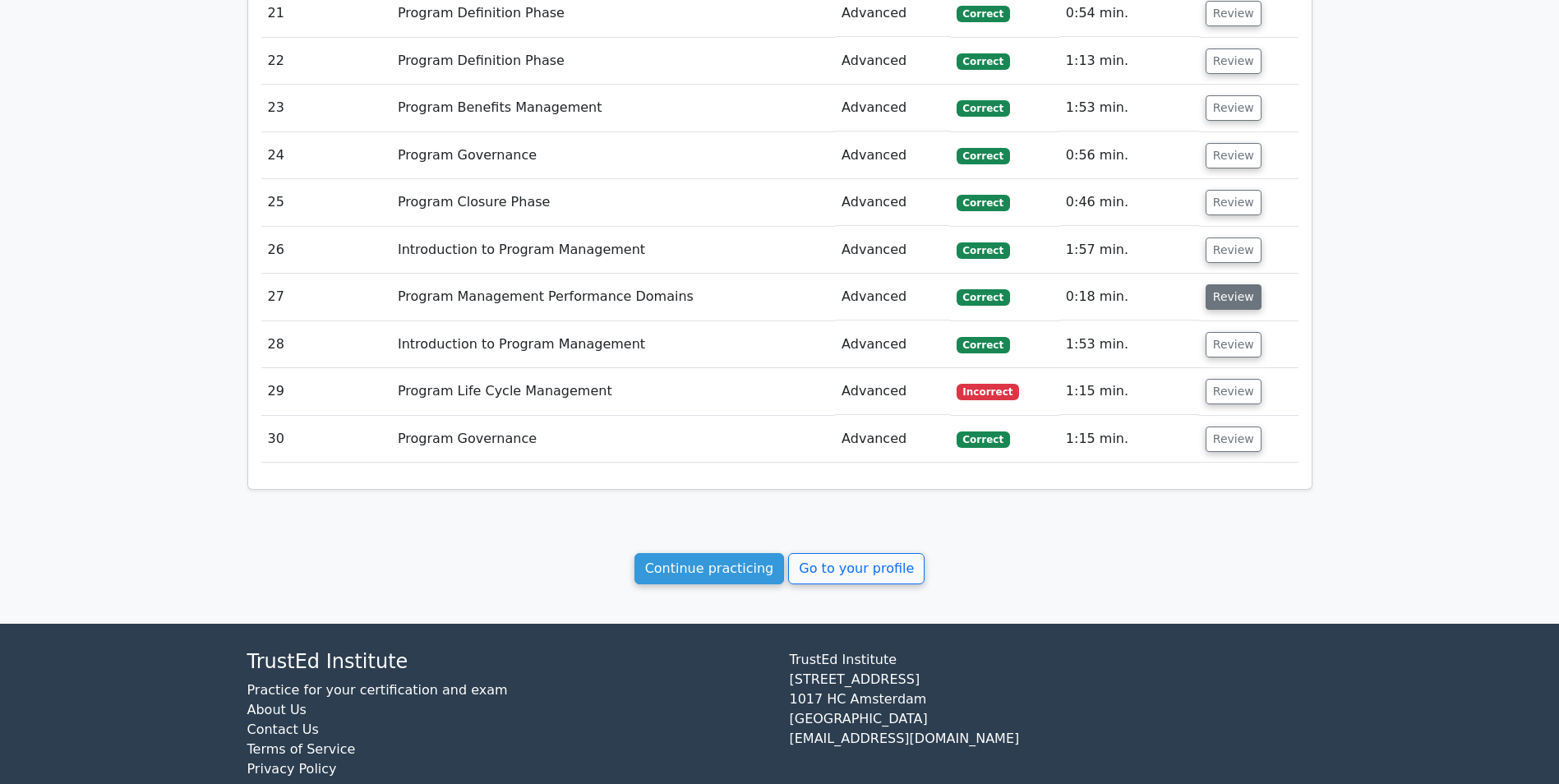
click at [1221, 298] on button "Review" at bounding box center [1234, 296] width 56 height 25
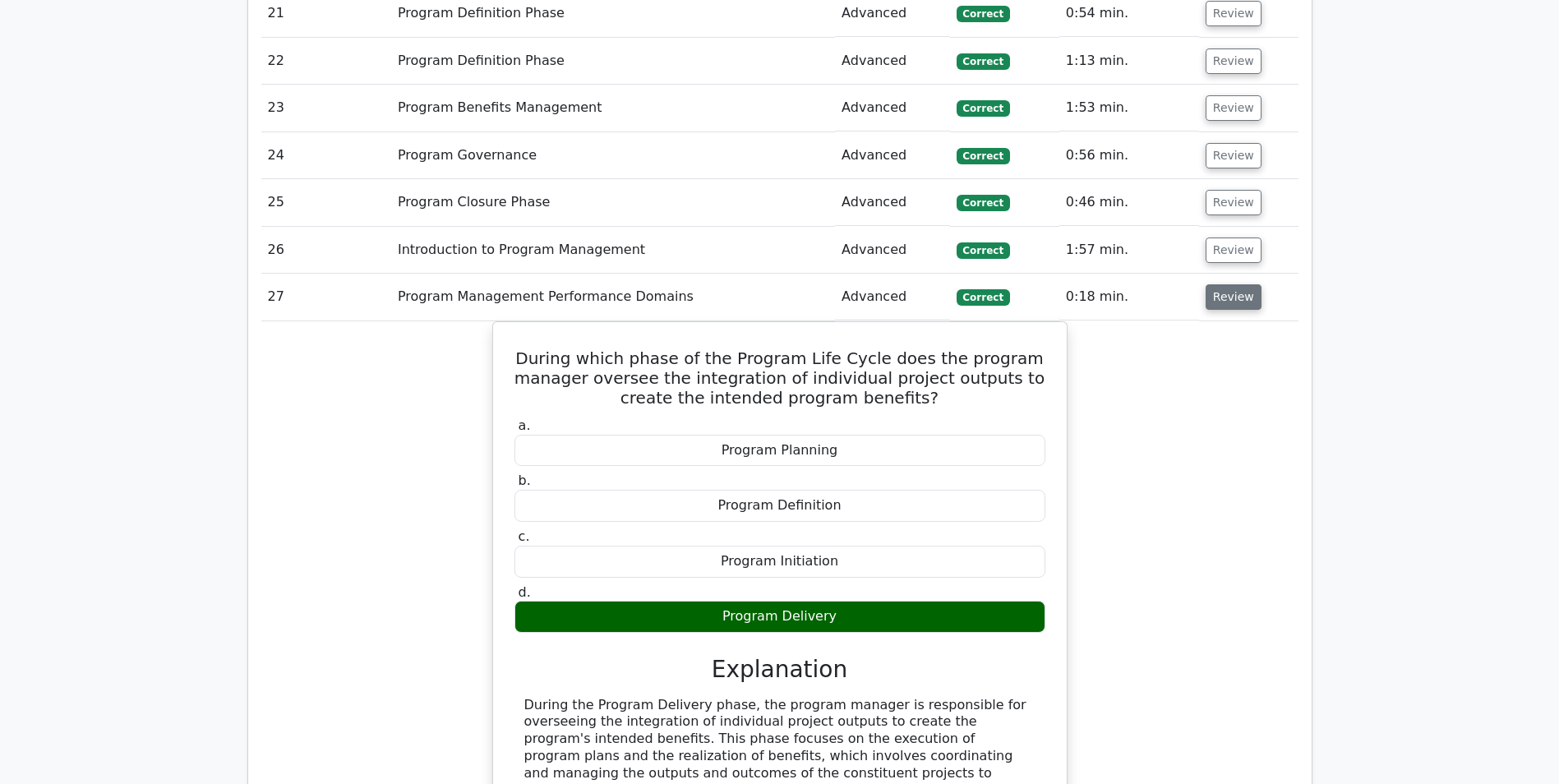
click at [1220, 298] on button "Review" at bounding box center [1234, 296] width 56 height 25
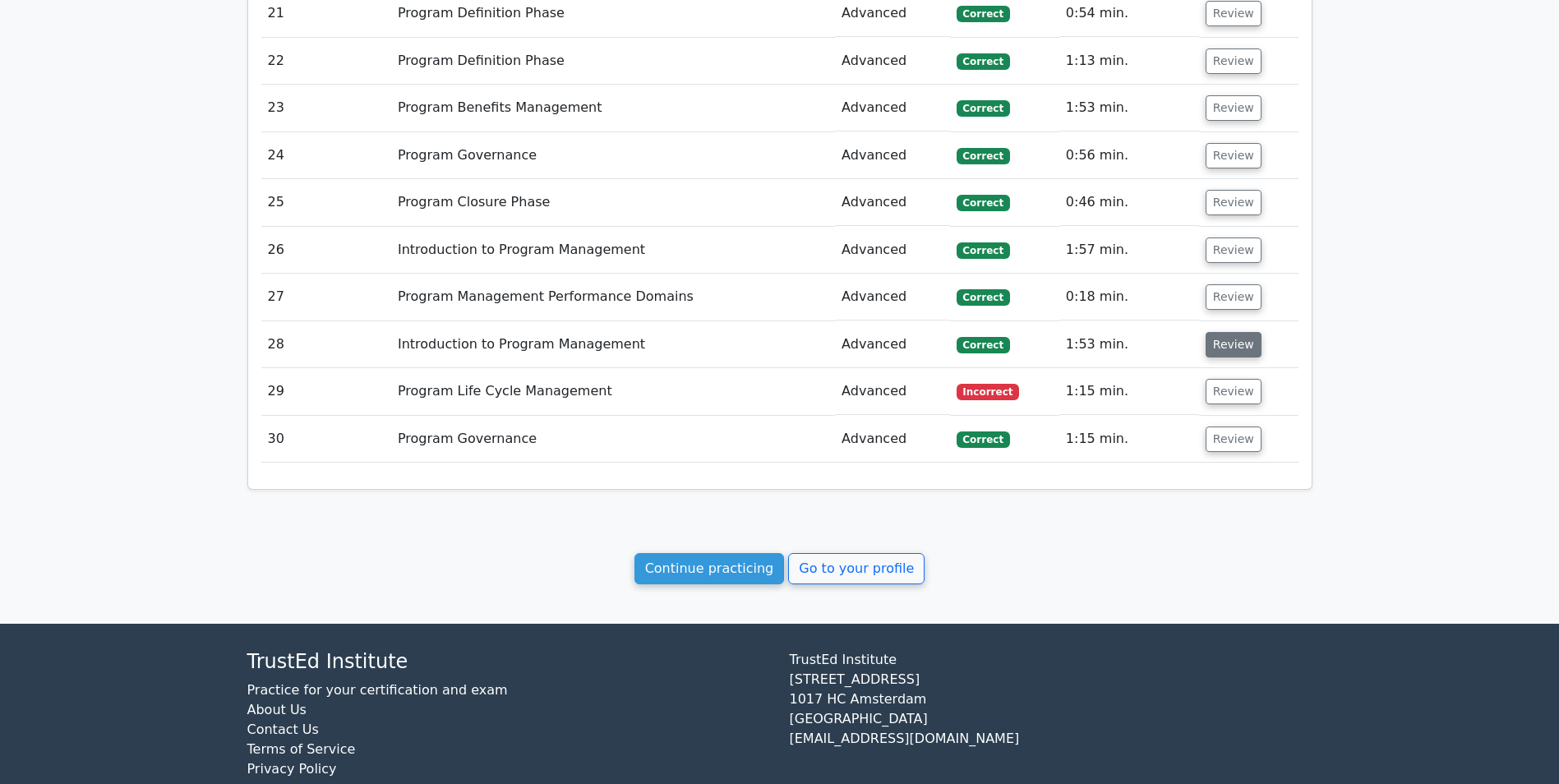
click at [1212, 345] on button "Review" at bounding box center [1234, 344] width 56 height 25
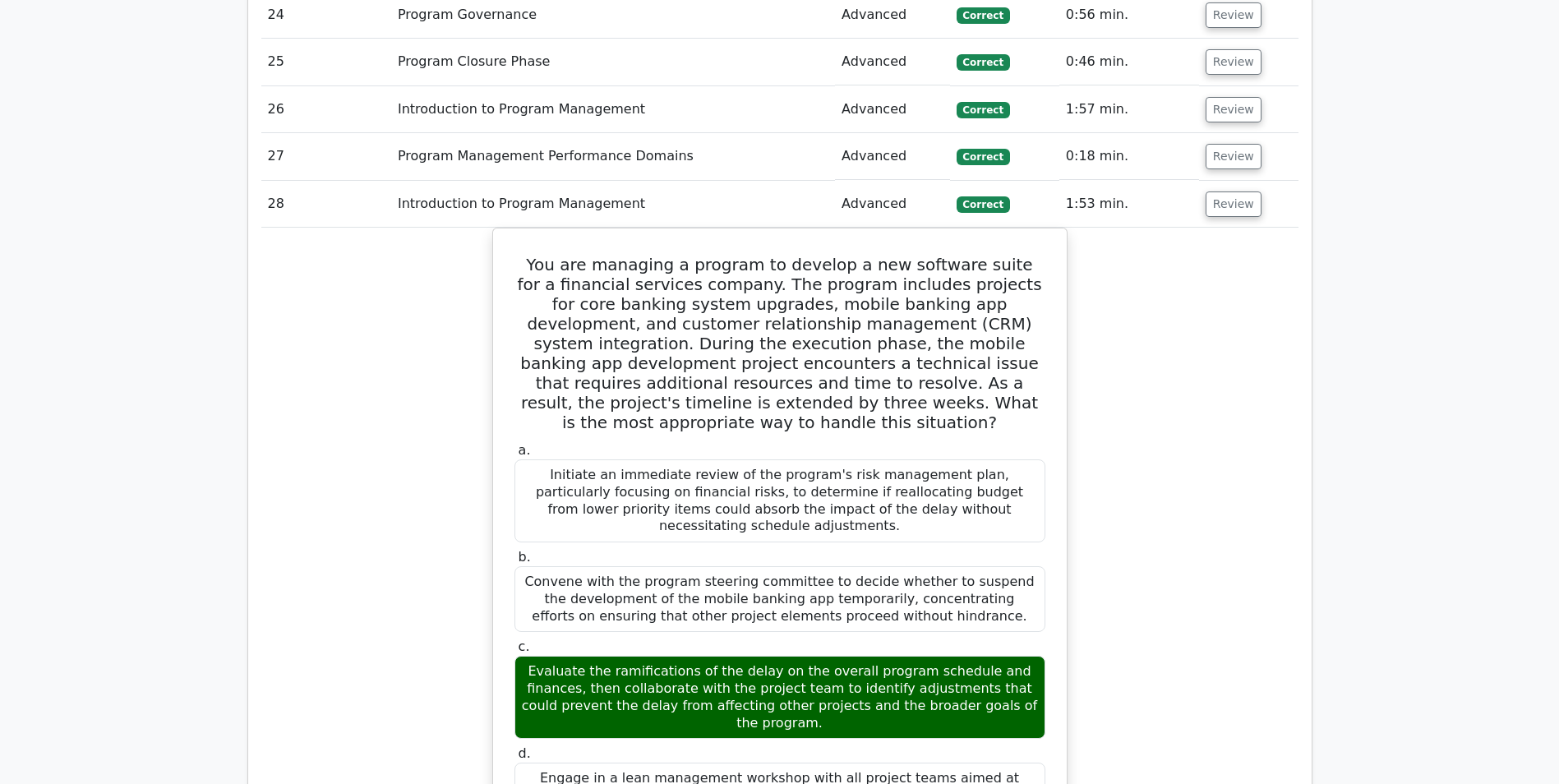
scroll to position [2218, 0]
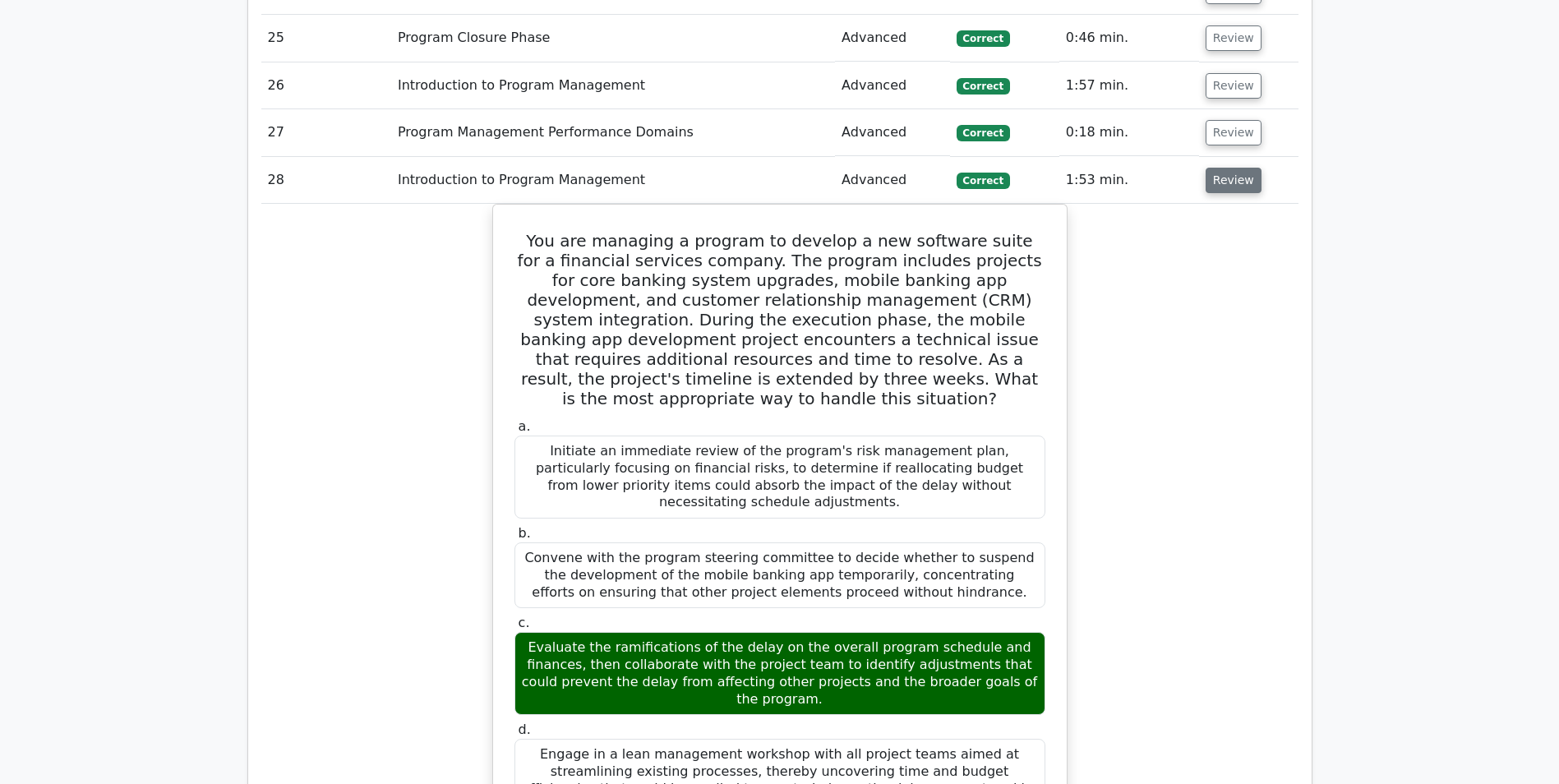
click at [1213, 187] on button "Review" at bounding box center [1234, 180] width 56 height 25
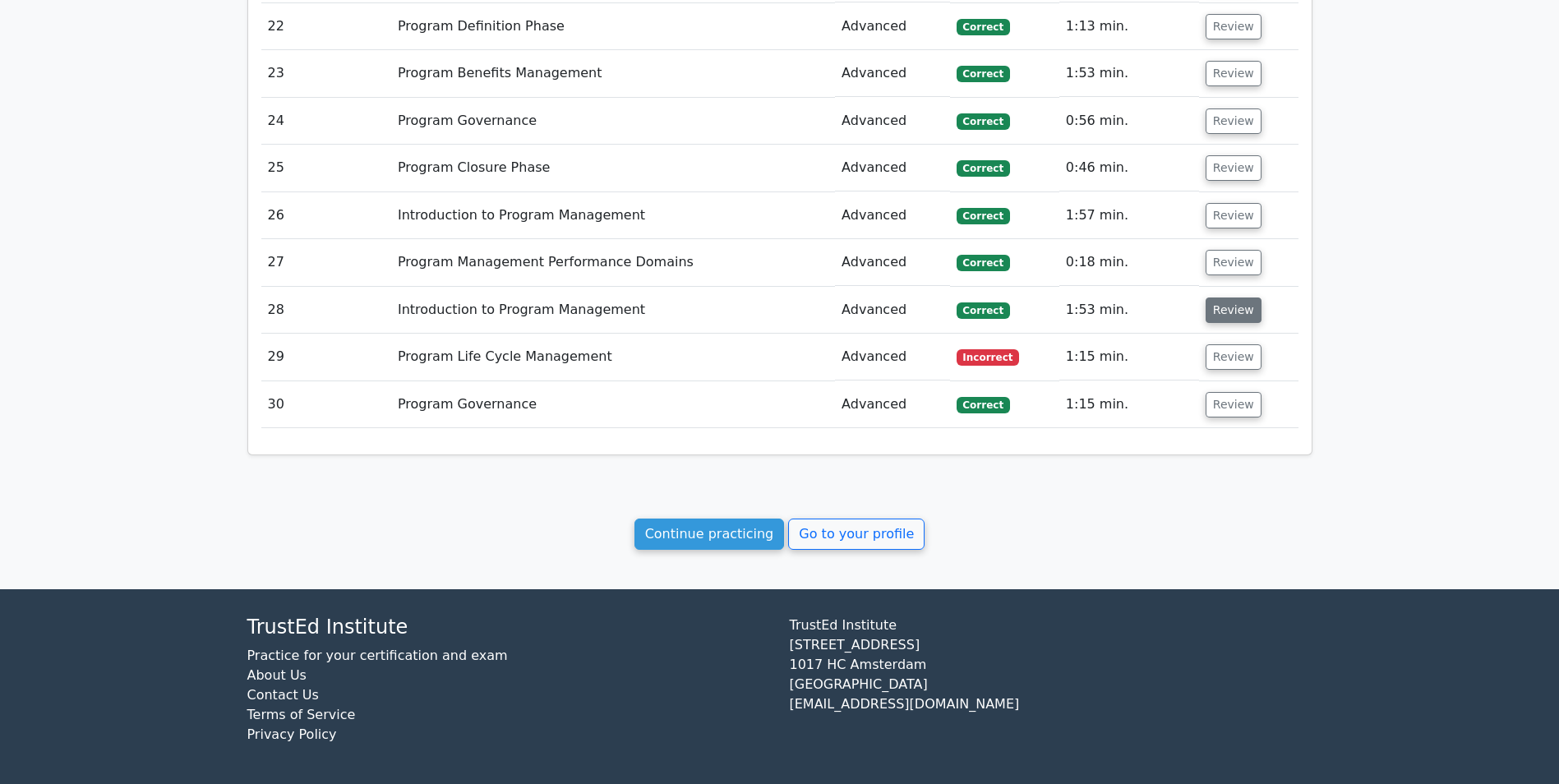
scroll to position [2089, 0]
click at [1223, 309] on button "Review" at bounding box center [1234, 309] width 56 height 25
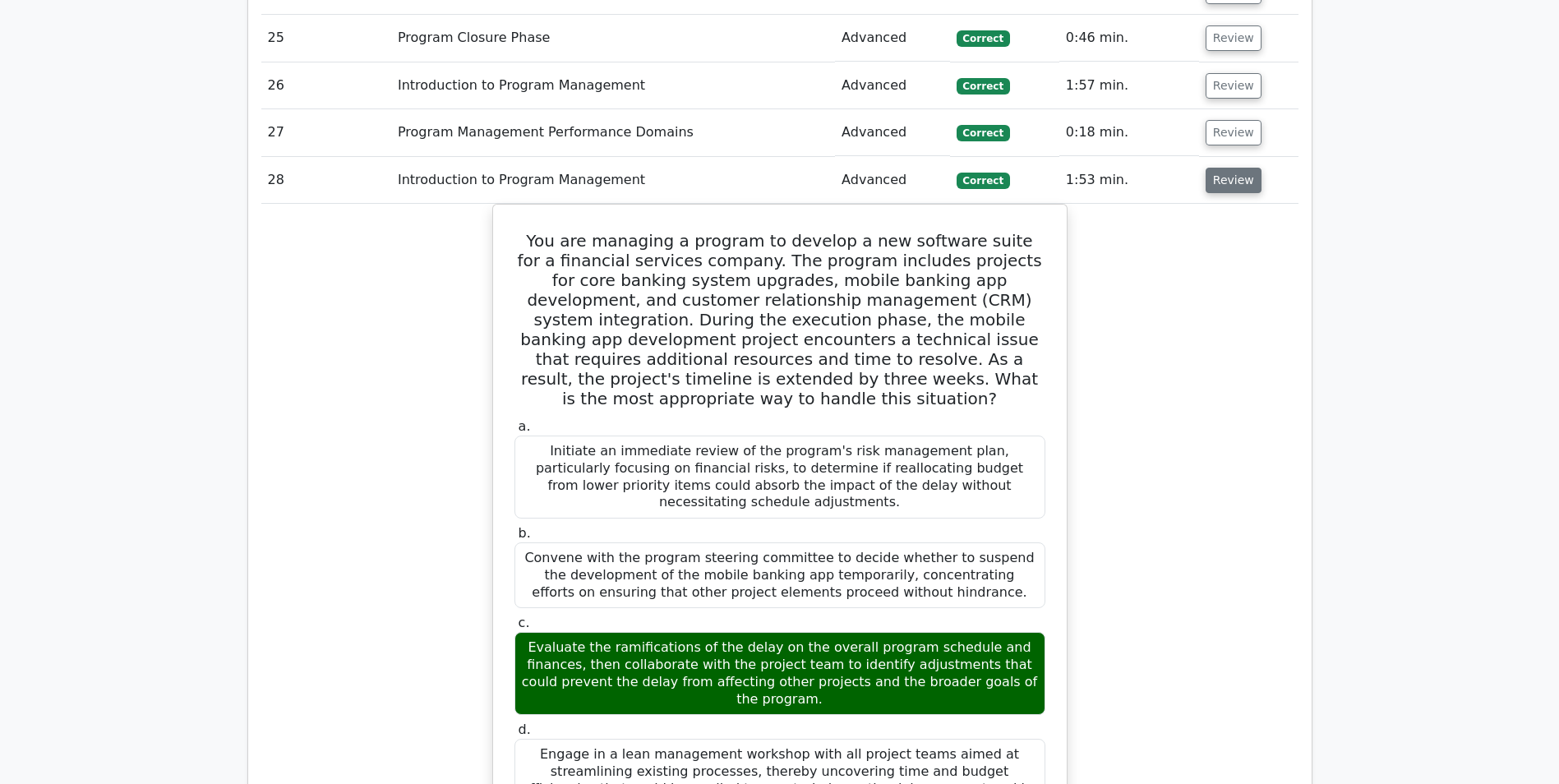
click at [1218, 182] on button "Review" at bounding box center [1234, 180] width 56 height 25
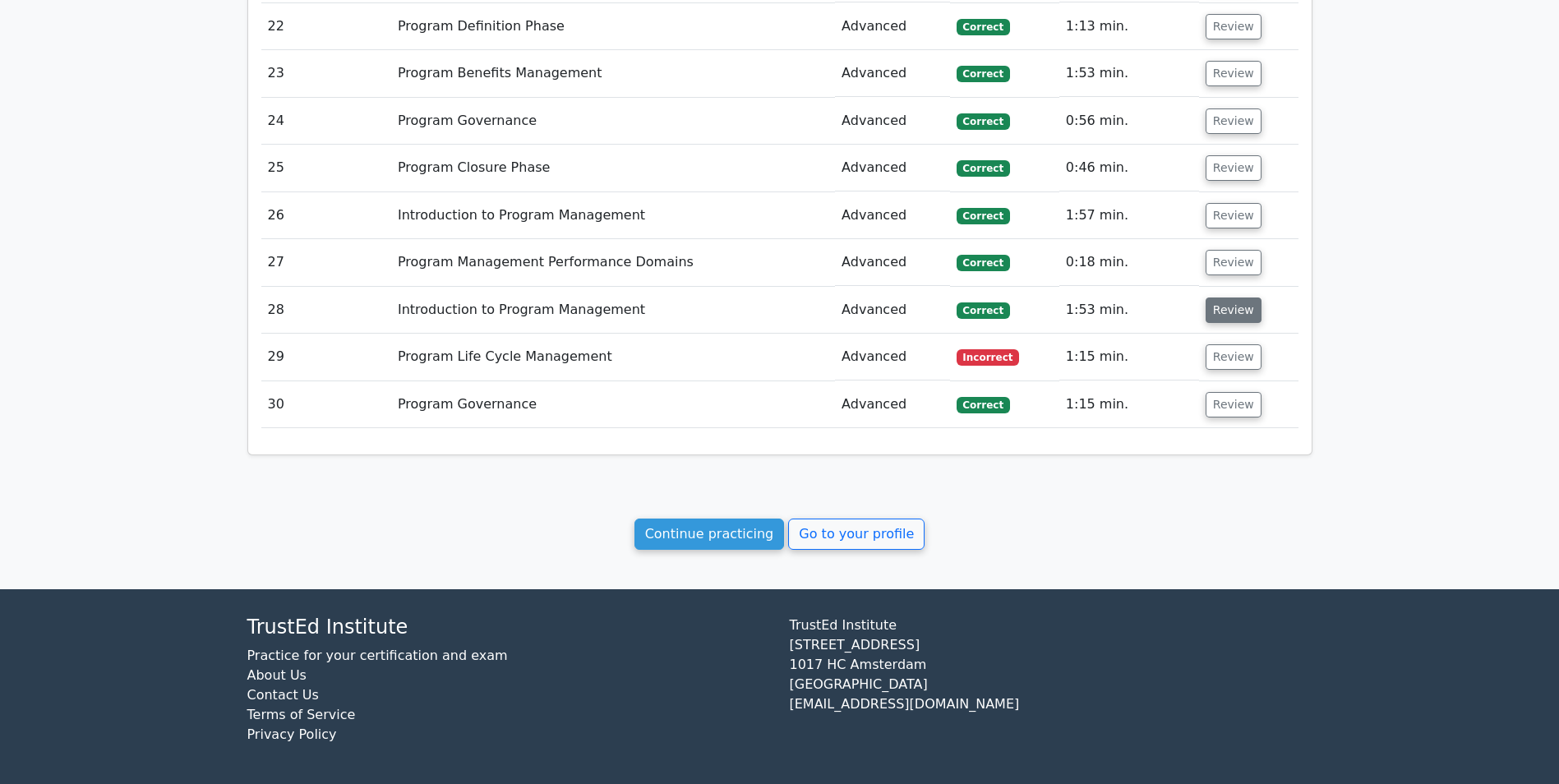
scroll to position [2089, 0]
click at [1223, 351] on button "Review" at bounding box center [1234, 356] width 56 height 25
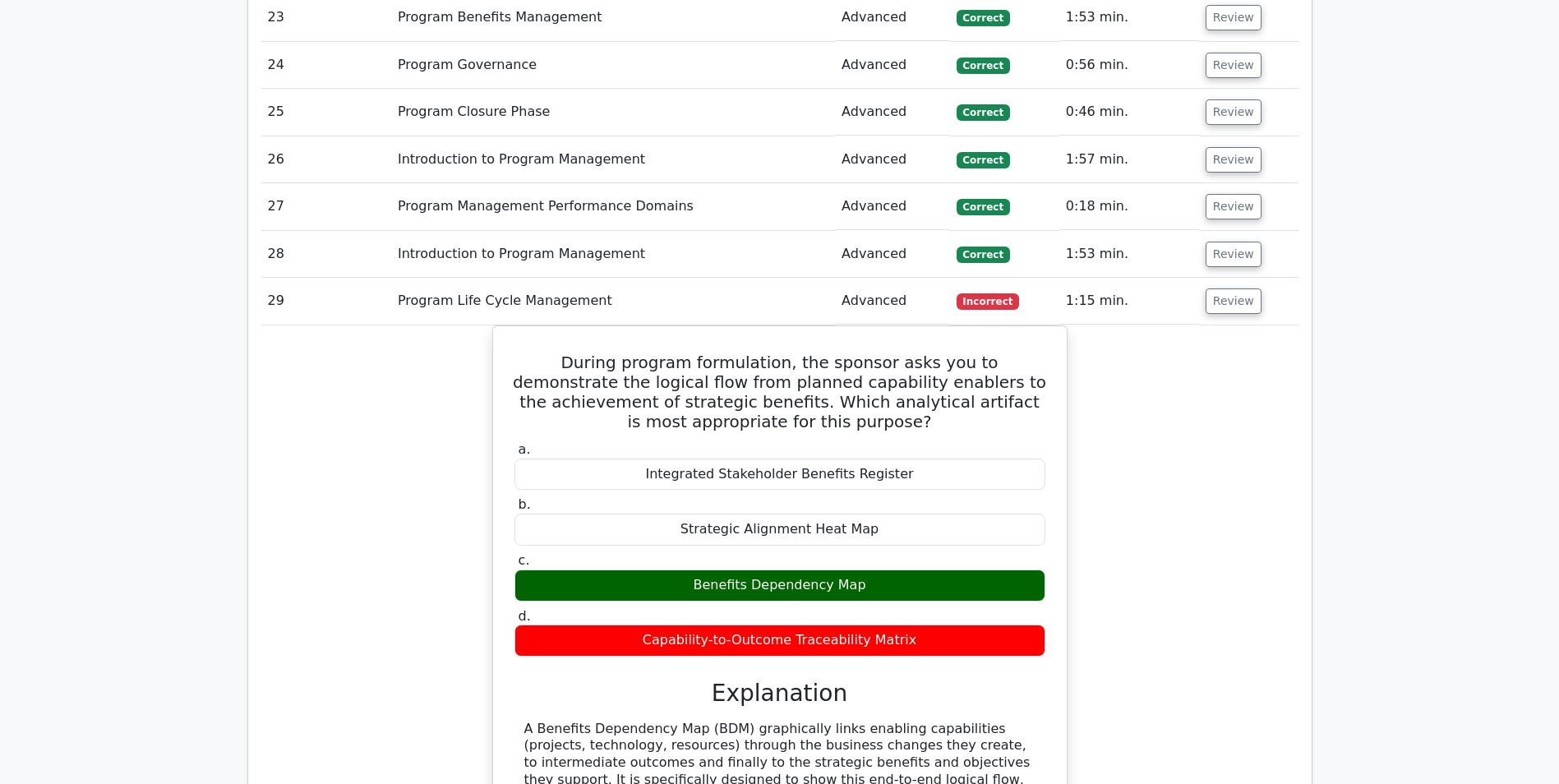
scroll to position [2170, 0]
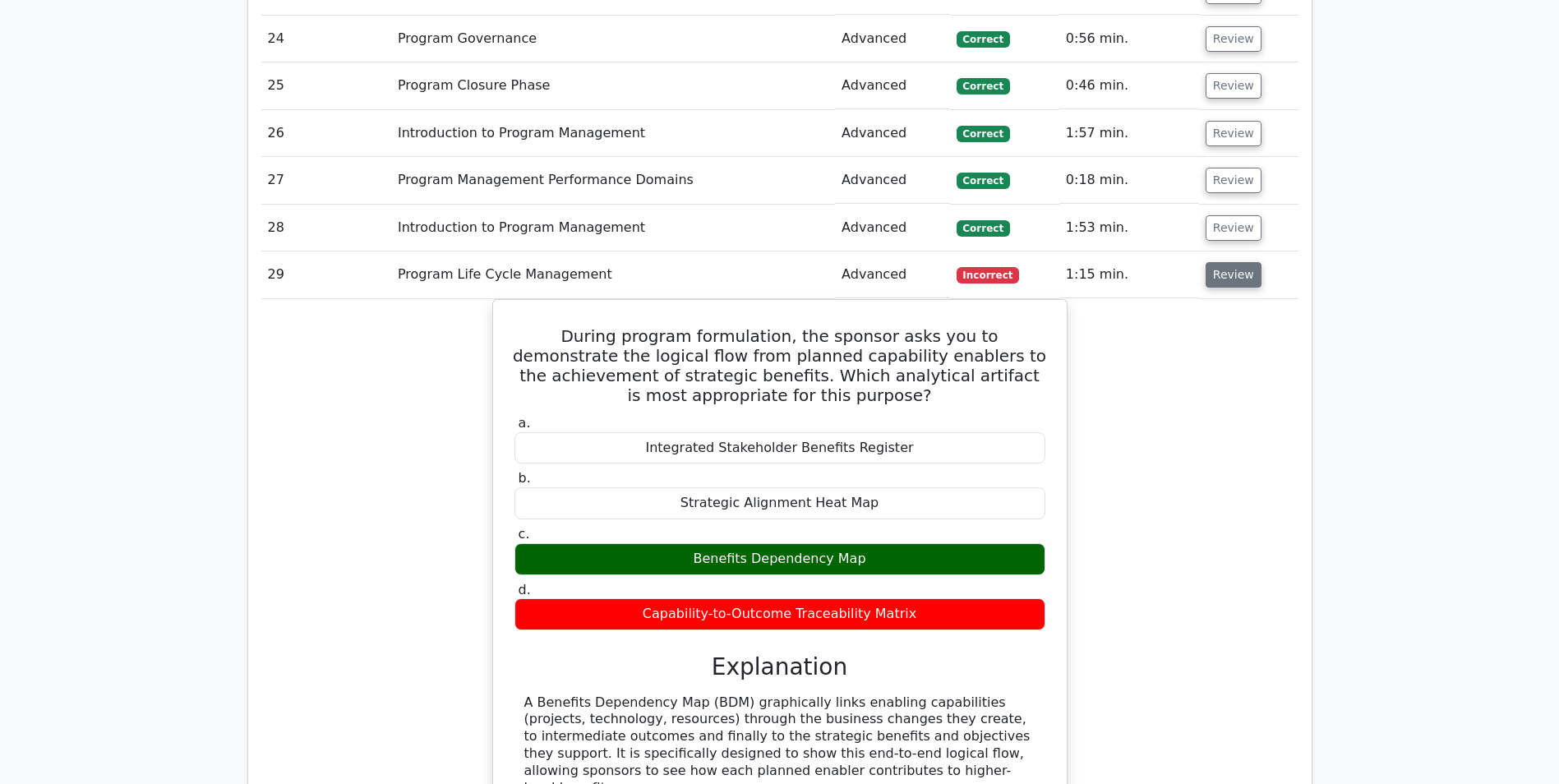
click at [1233, 280] on button "Review" at bounding box center [1234, 275] width 56 height 25
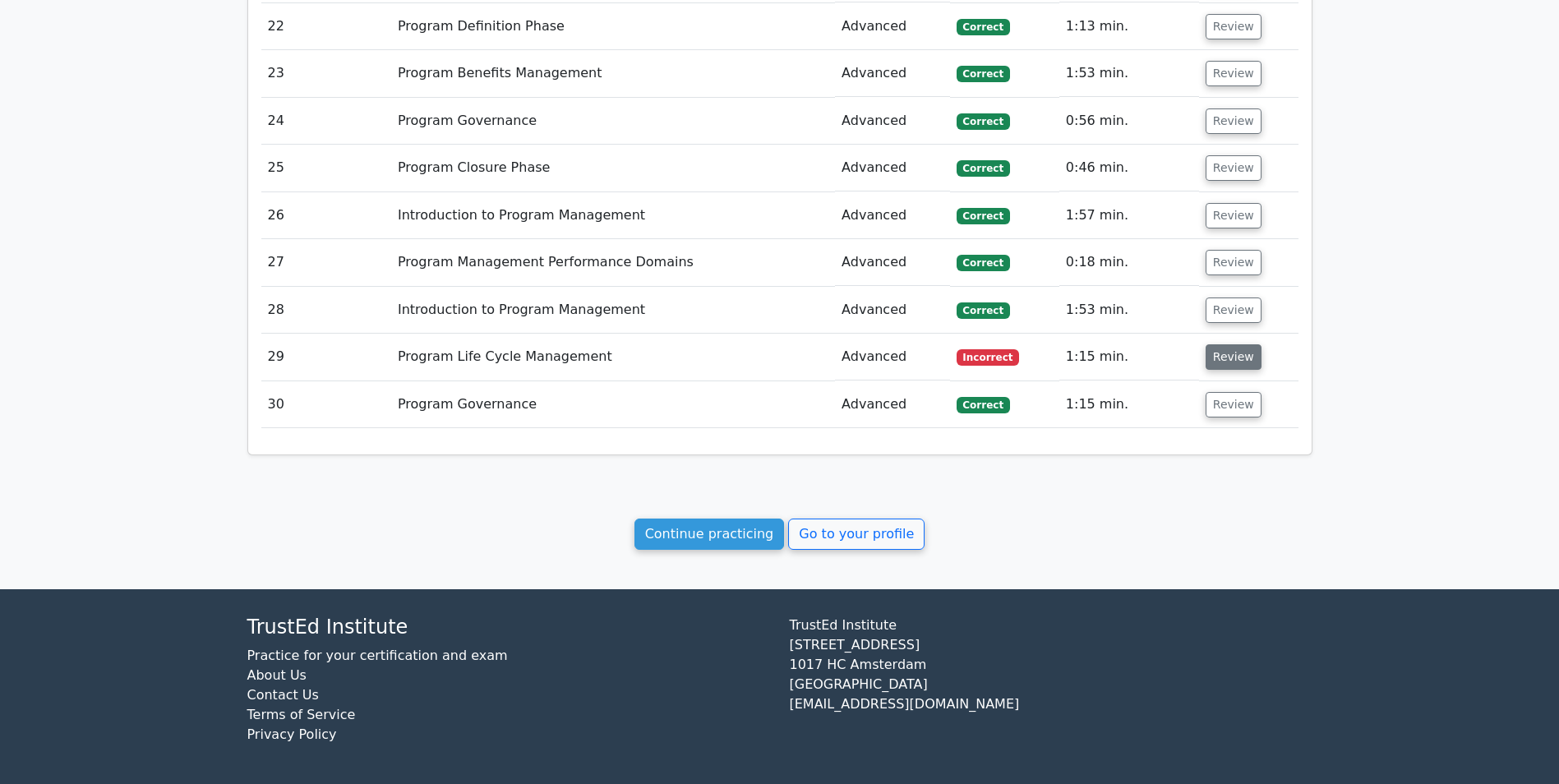
scroll to position [2089, 0]
click at [1223, 409] on button "Review" at bounding box center [1234, 404] width 56 height 25
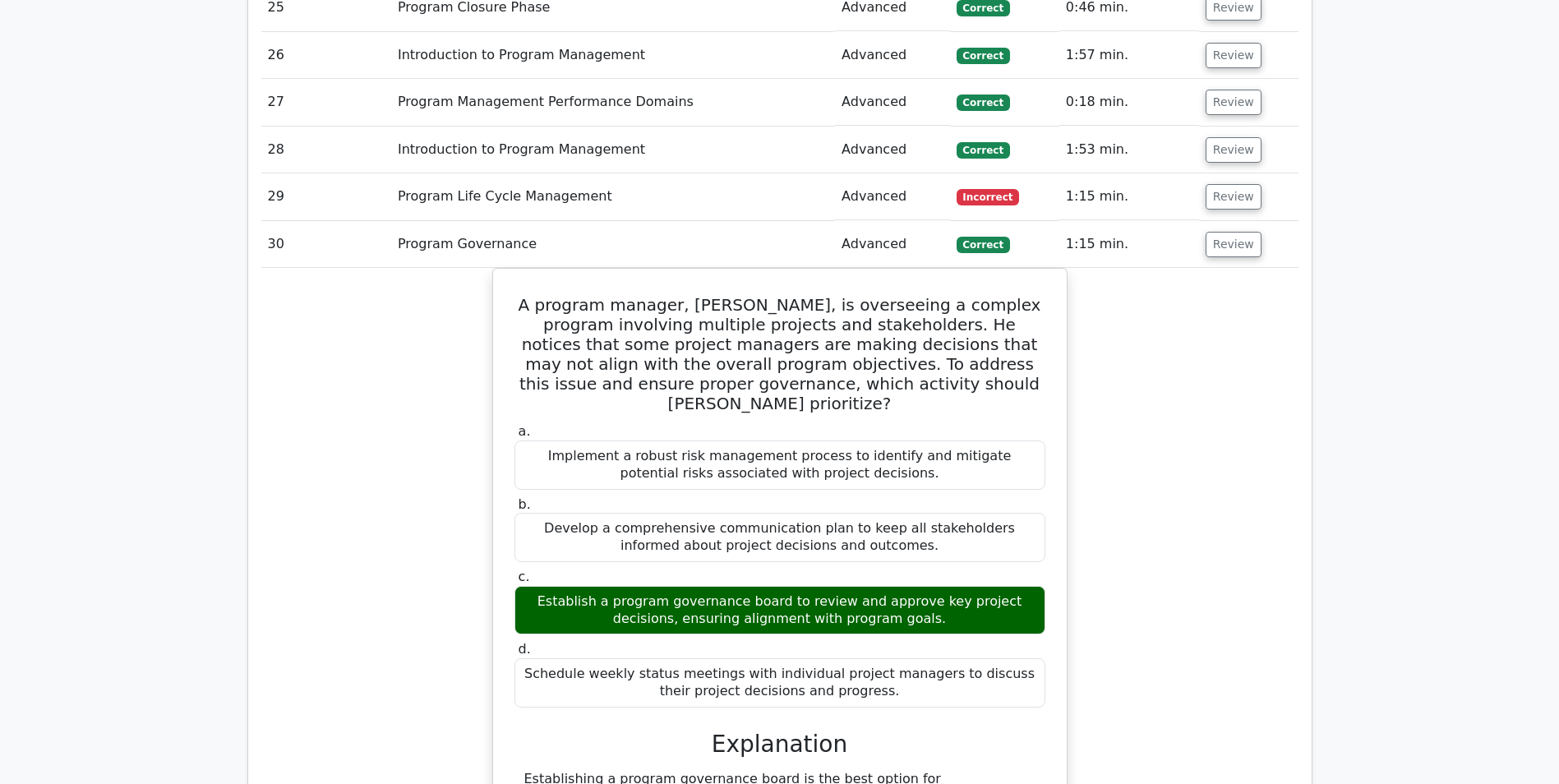
scroll to position [2253, 0]
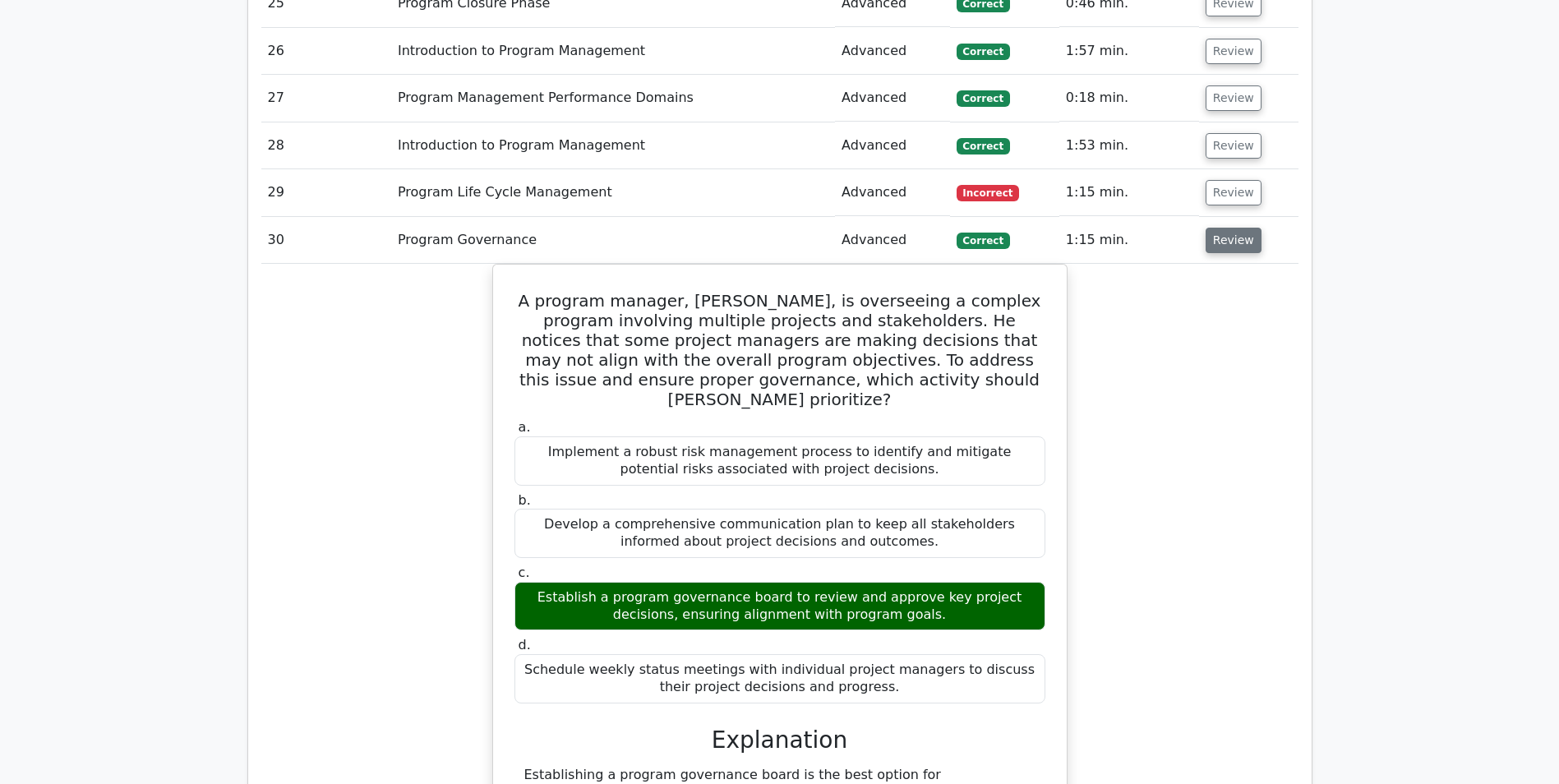
click at [1243, 245] on button "Review" at bounding box center [1234, 240] width 56 height 25
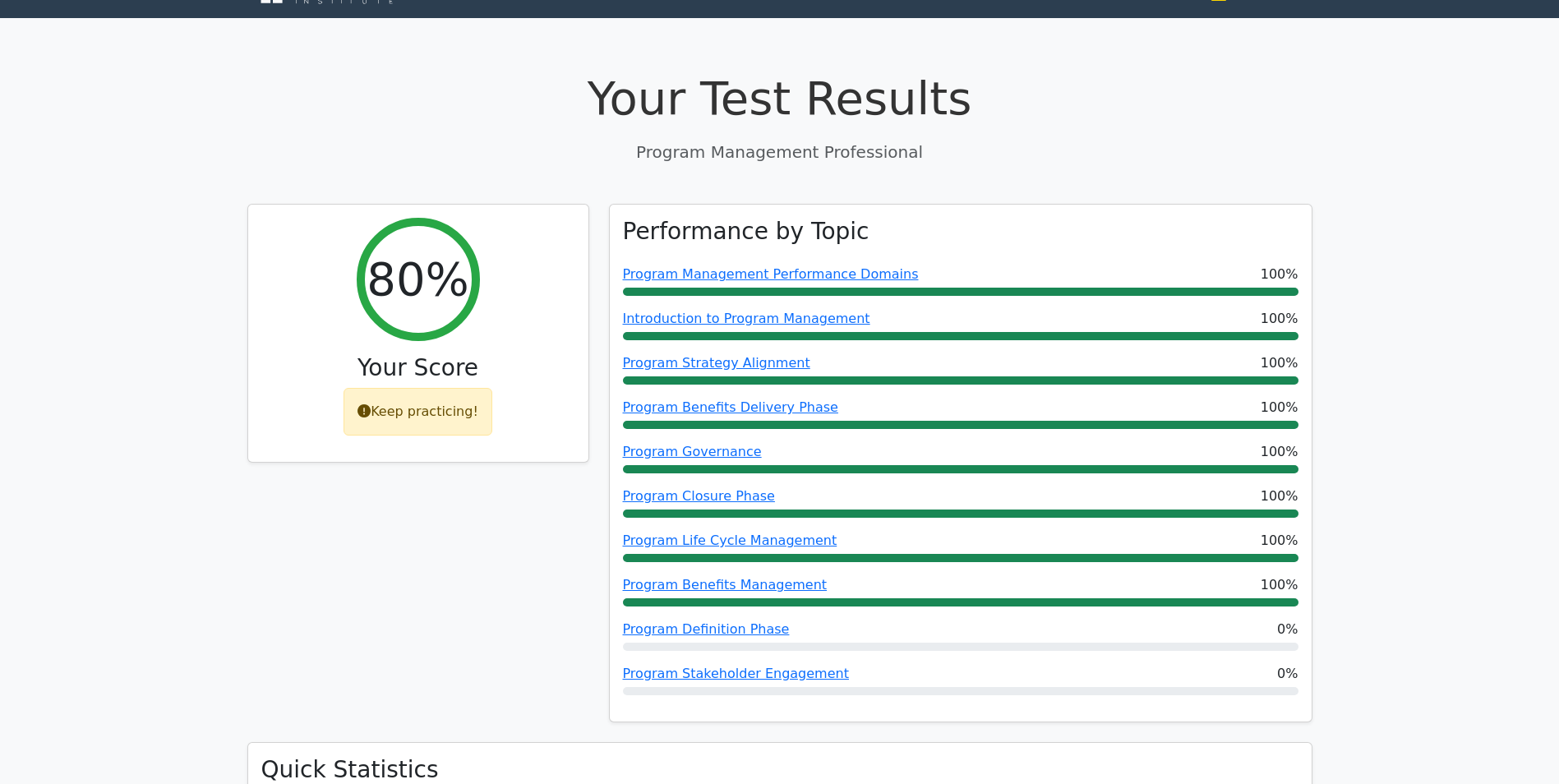
scroll to position [0, 0]
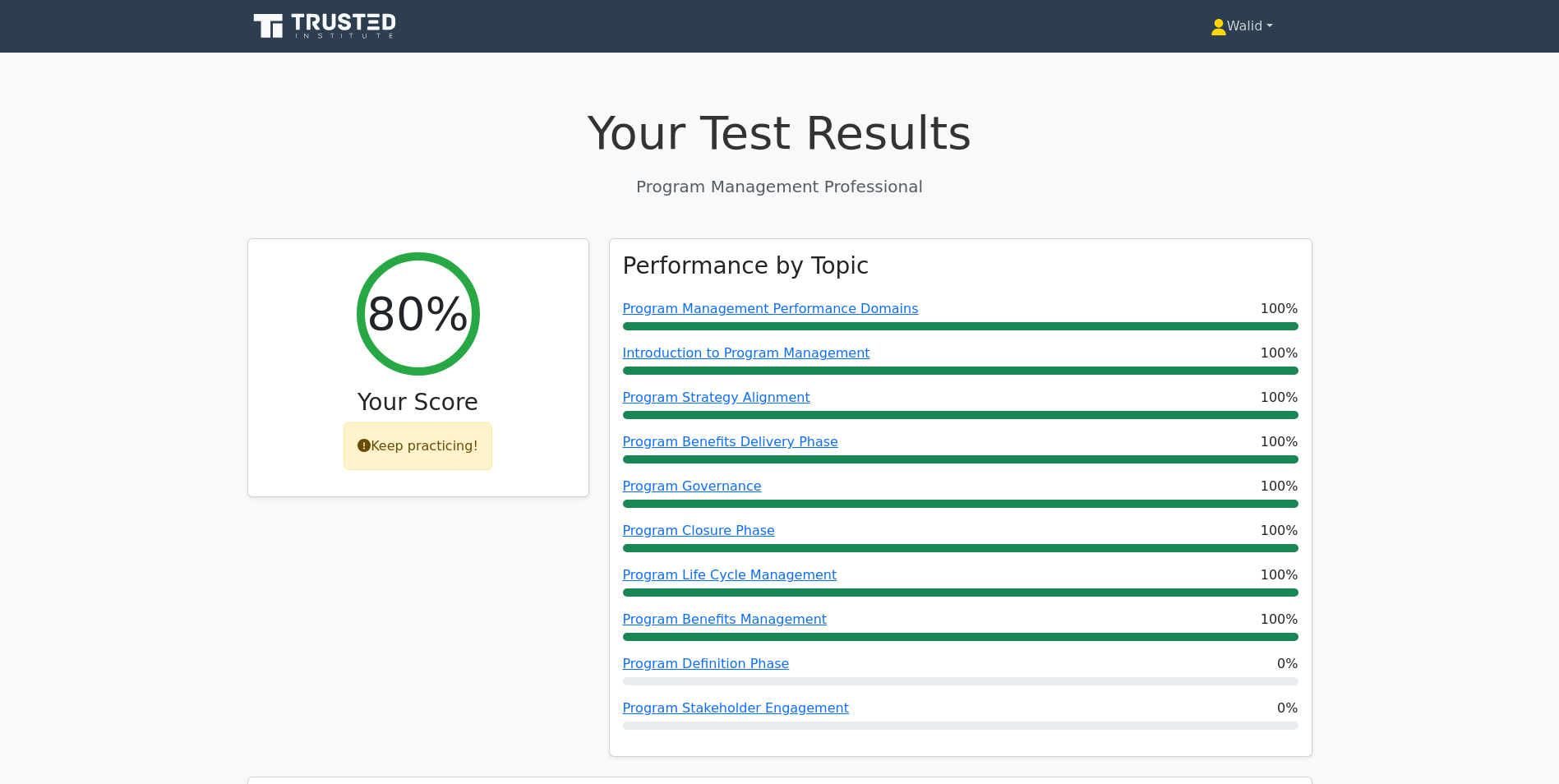
click at [1242, 21] on link "Walid" at bounding box center [1242, 26] width 142 height 33
click at [1238, 56] on link "Profile" at bounding box center [1236, 65] width 130 height 26
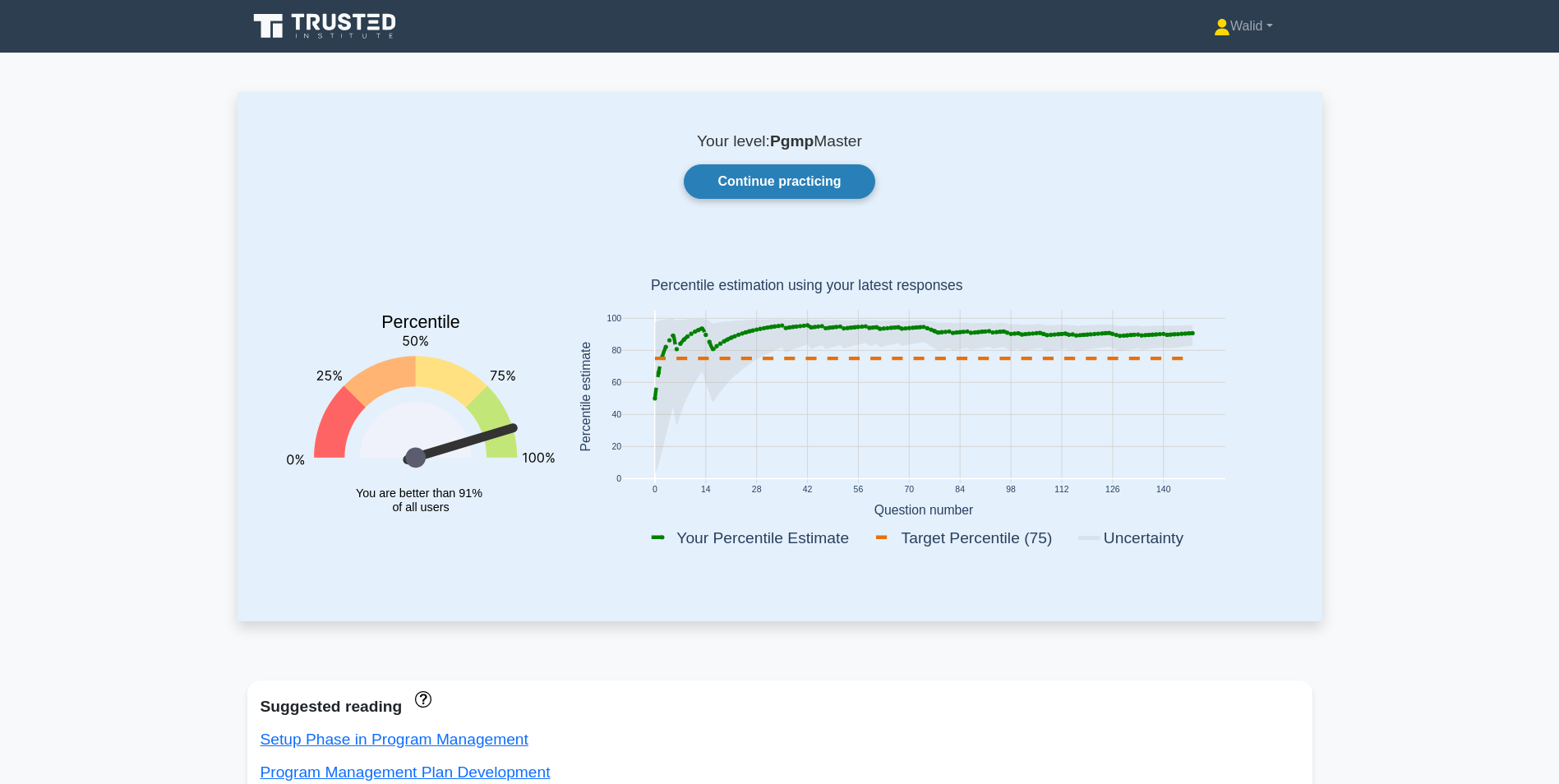
click at [815, 193] on link "Continue practicing" at bounding box center [778, 182] width 190 height 35
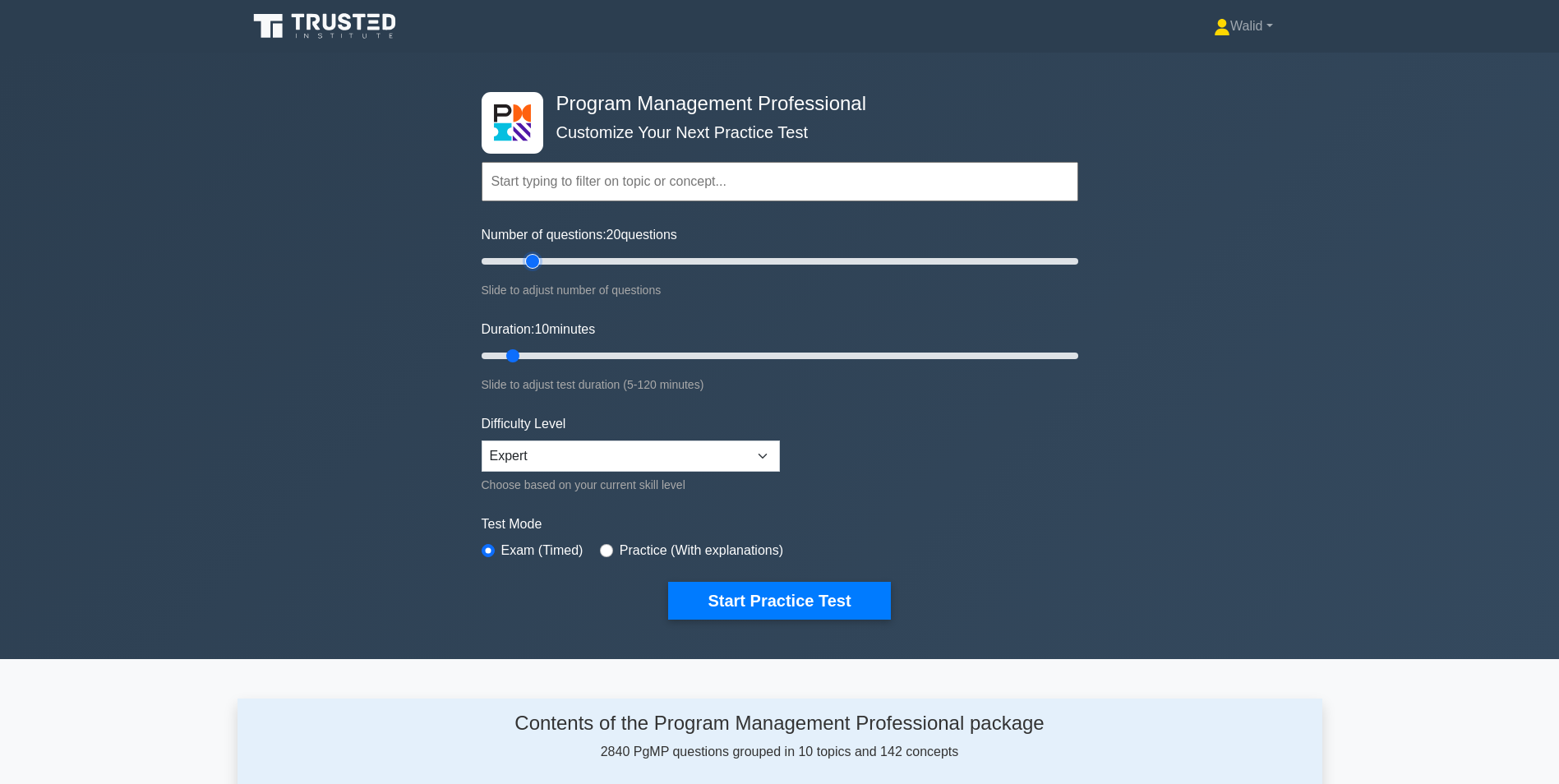
click at [539, 262] on input "Number of questions: 20 questions" at bounding box center [780, 261] width 596 height 20
type input "30"
click at [557, 261] on input "Number of questions: 30 questions" at bounding box center [780, 261] width 596 height 20
click at [591, 354] on input "Duration: 10 minutes" at bounding box center [780, 355] width 596 height 20
click at [631, 352] on input "Duration: 35 minutes" at bounding box center [780, 355] width 596 height 20
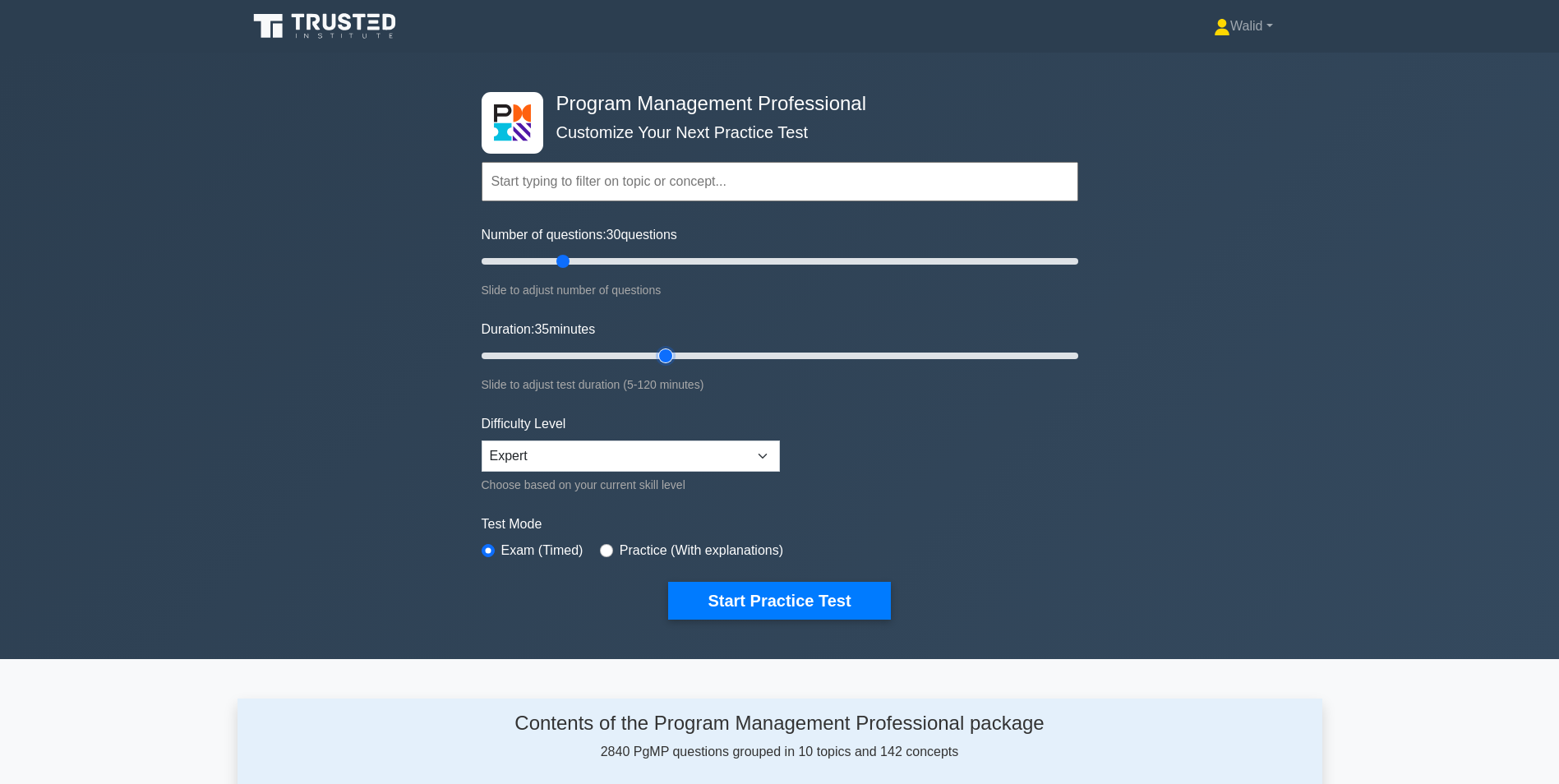
click at [670, 352] on input "Duration: 35 minutes" at bounding box center [780, 355] width 596 height 20
type input "45"
click at [679, 353] on input "Duration: 45 minutes" at bounding box center [780, 355] width 596 height 20
click at [322, 289] on div "Program Management Professional Customize Your Next Practice Test Topics Introd…" at bounding box center [779, 355] width 1559 height 607
click at [757, 601] on button "Start Practice Test" at bounding box center [778, 600] width 222 height 37
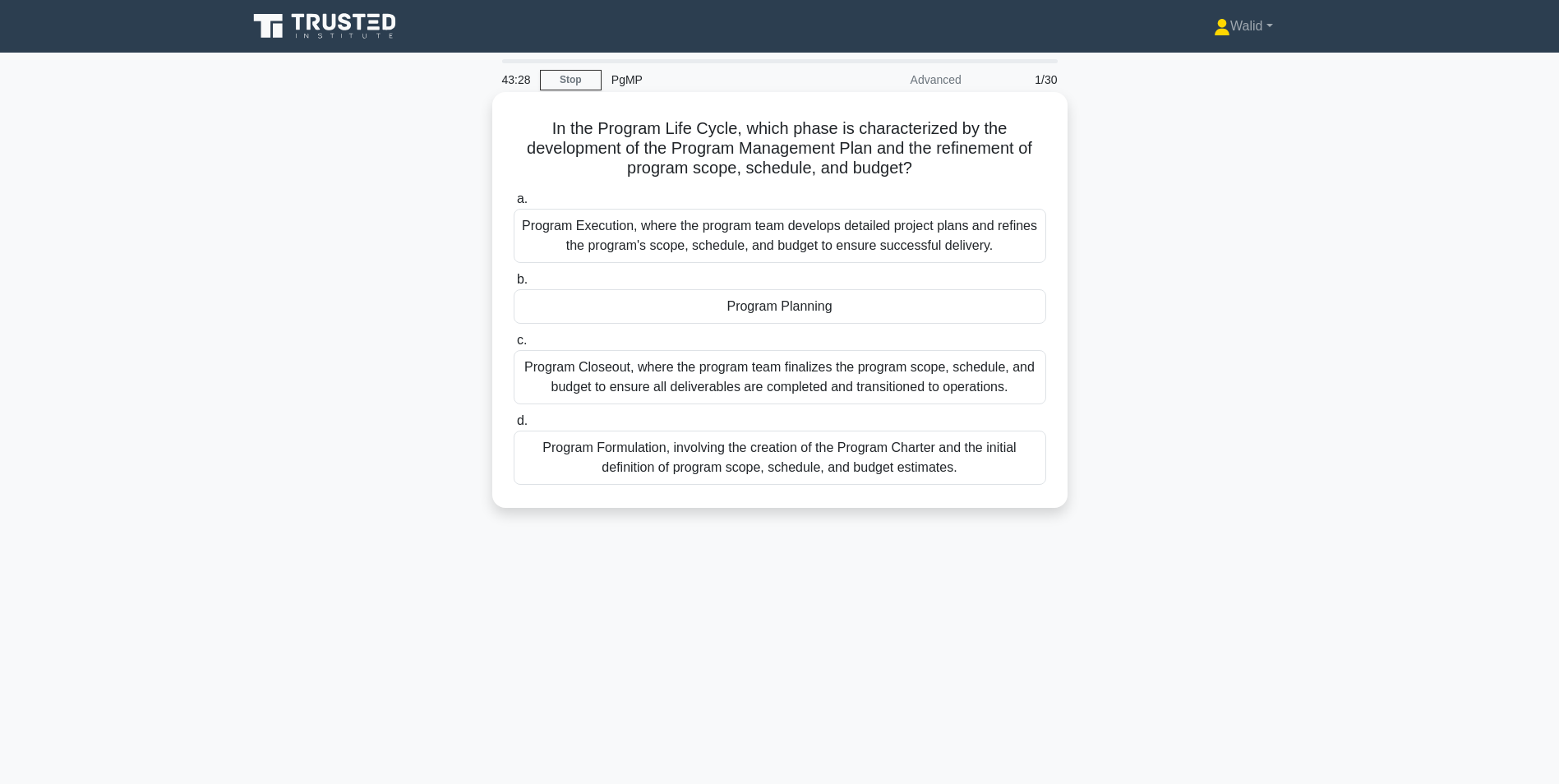
click at [836, 242] on div "Program Execution, where the program team develops detailed project plans and r…" at bounding box center [780, 236] width 533 height 54
click at [514, 204] on input "a. Program Execution, where the program team develops detailed project plans an…" at bounding box center [514, 199] width 0 height 10
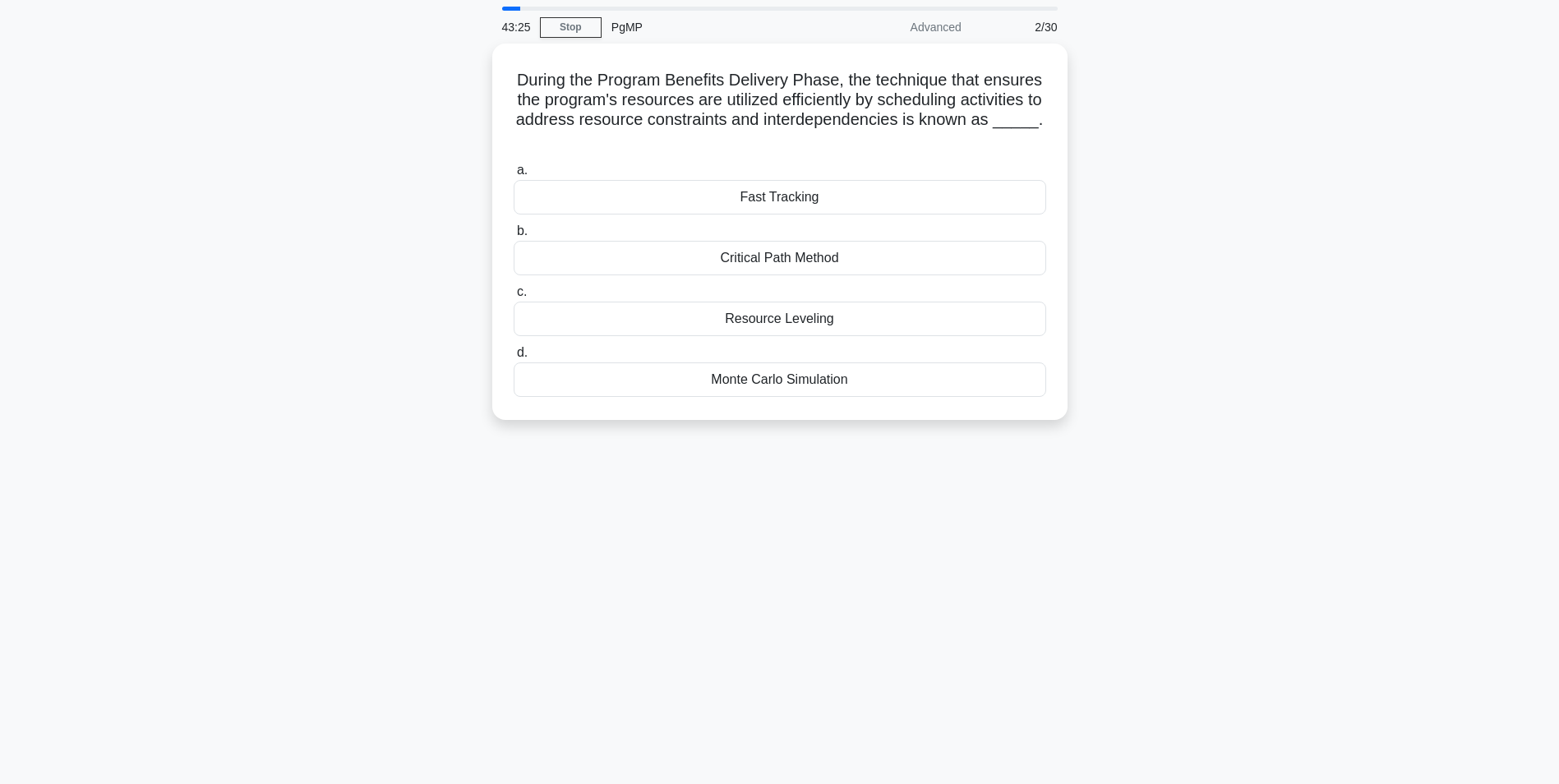
scroll to position [83, 0]
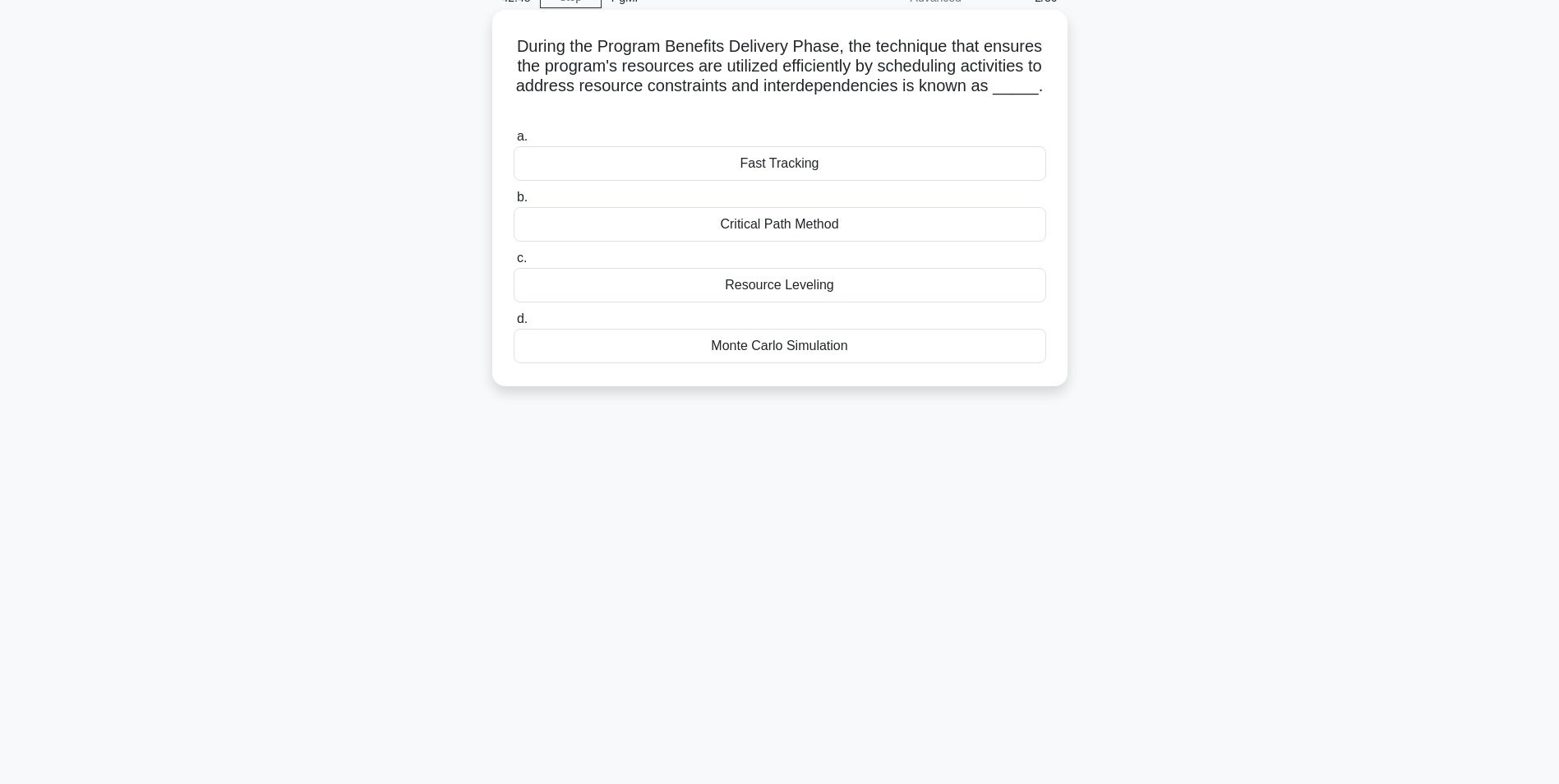
click at [789, 291] on div "Resource Leveling" at bounding box center [780, 285] width 533 height 35
click at [514, 263] on input "c. Resource Leveling" at bounding box center [514, 258] width 0 height 10
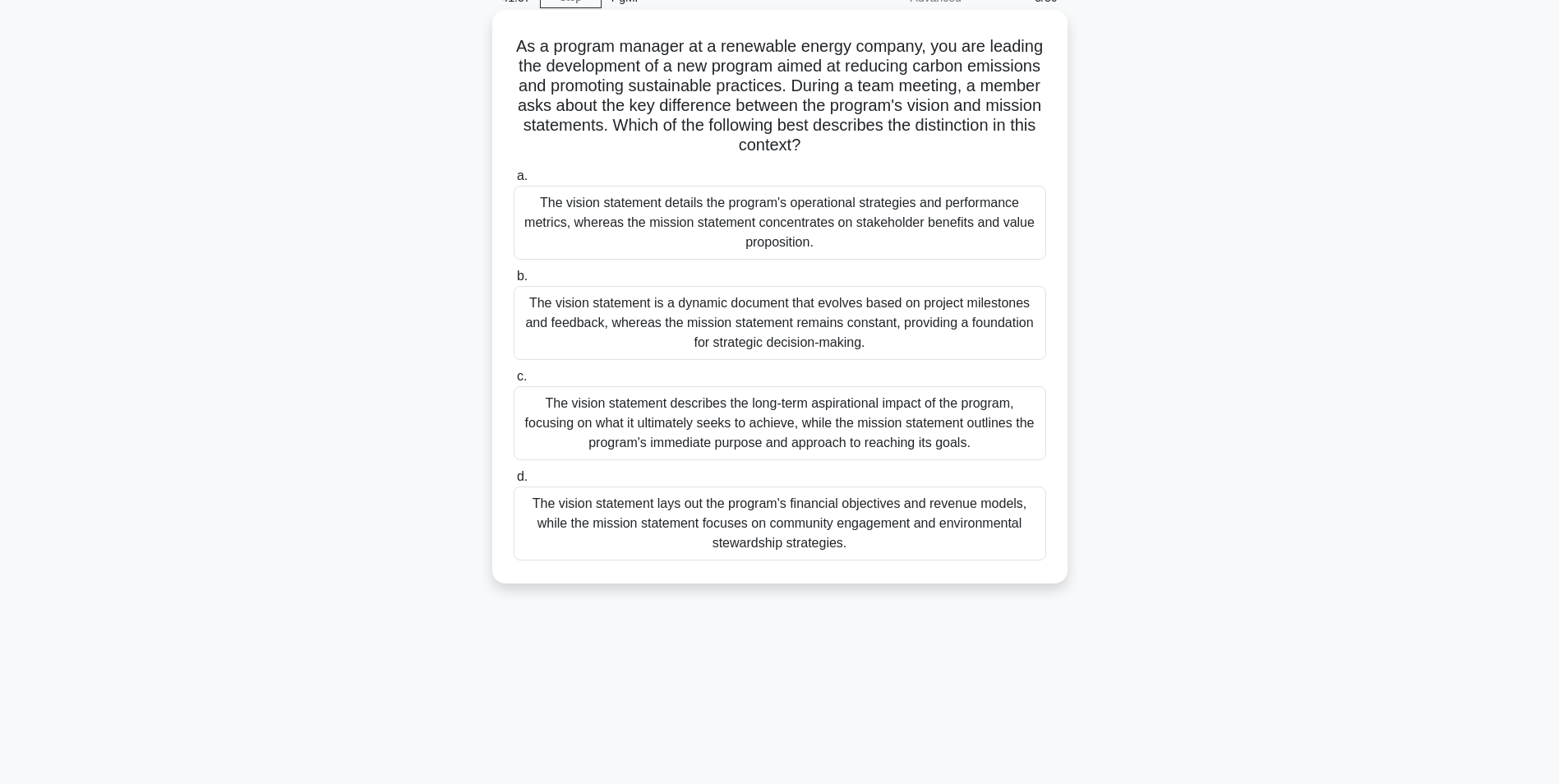
click at [644, 428] on div "The vision statement describes the long-term aspirational impact of the program…" at bounding box center [780, 422] width 533 height 74
click at [514, 382] on input "c. The vision statement describes the long-term aspirational impact of the prog…" at bounding box center [514, 376] width 0 height 10
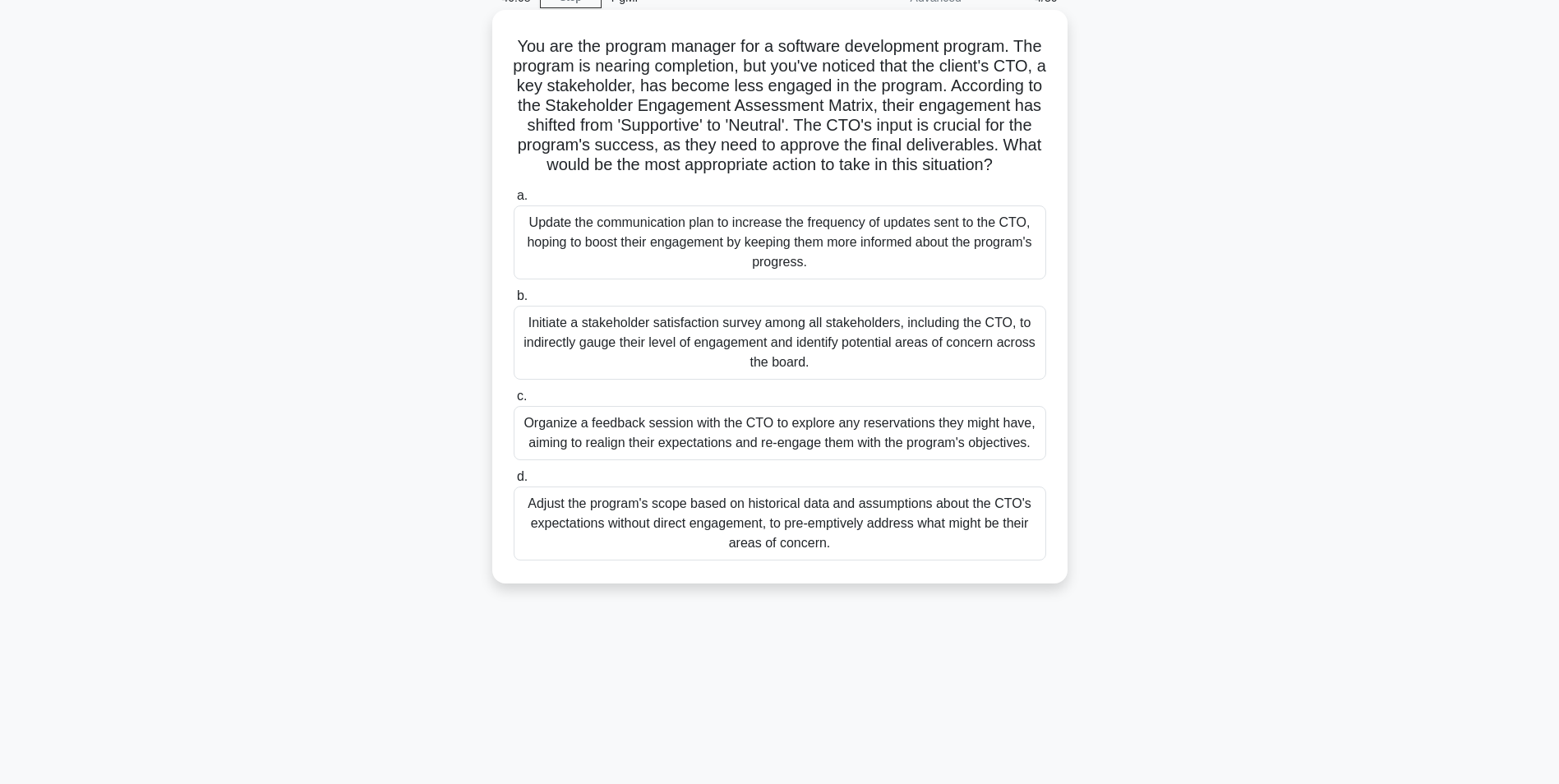
click at [793, 455] on div "Organize a feedback session with the CTO to explore any reservations they might…" at bounding box center [780, 433] width 533 height 54
click at [514, 402] on input "c. Organize a feedback session with the CTO to explore any reservations they mi…" at bounding box center [514, 396] width 0 height 10
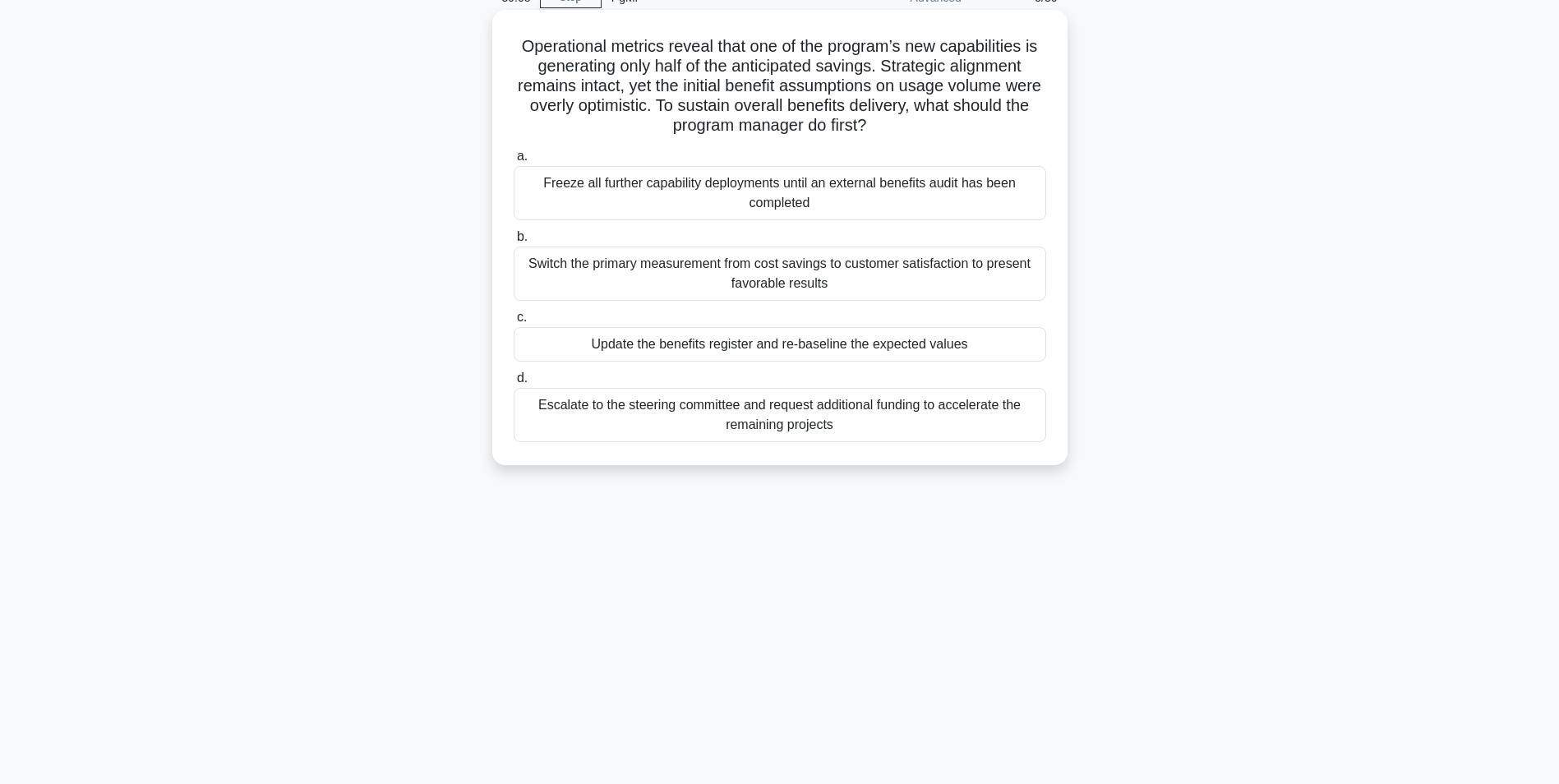
click at [787, 349] on div "Update the benefits register and re-baseline the expected values" at bounding box center [780, 344] width 533 height 35
click at [514, 322] on input "c. Update the benefits register and re-baseline the expected values" at bounding box center [514, 317] width 0 height 10
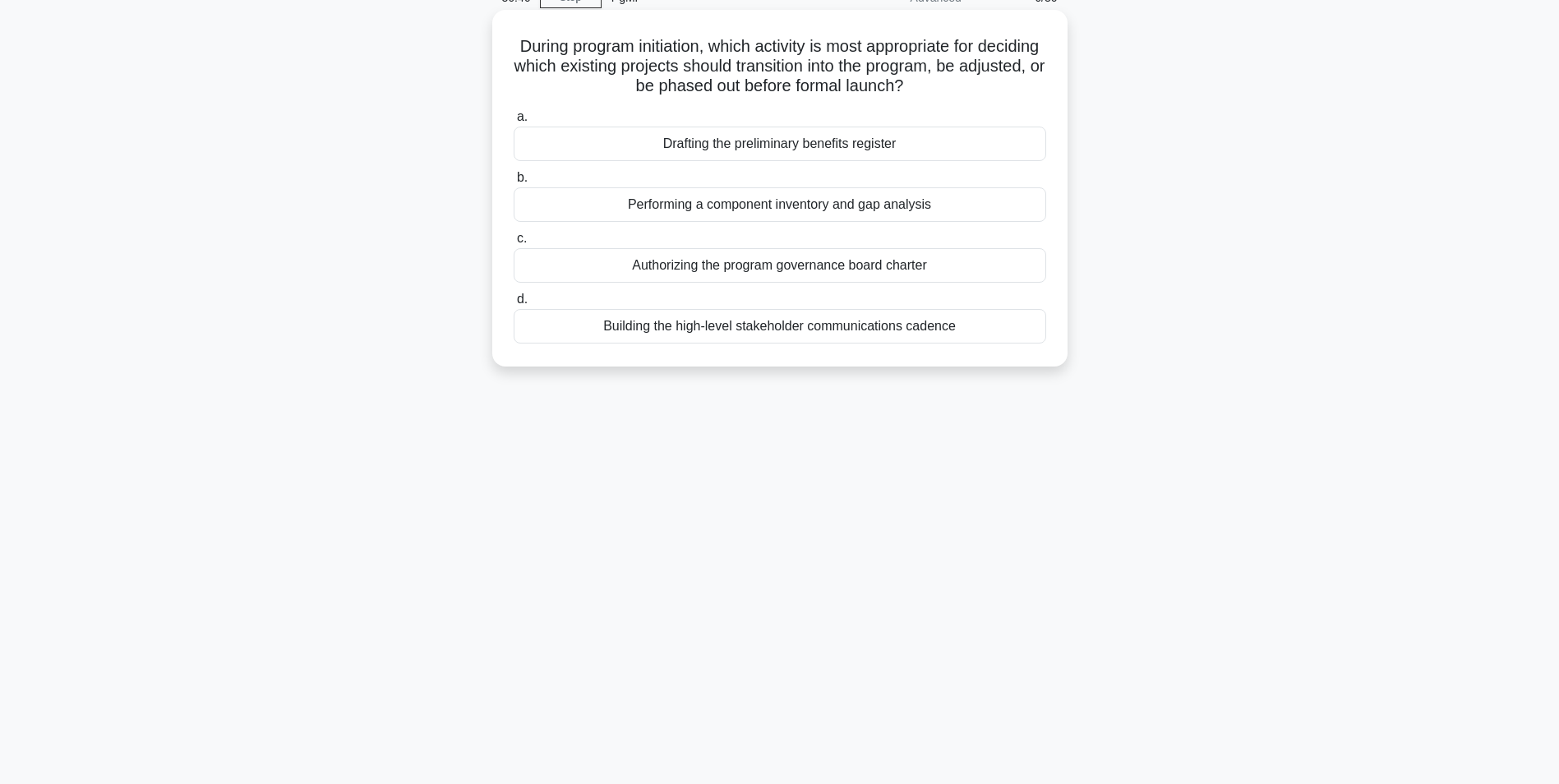
click at [758, 267] on div "Authorizing the program governance board charter" at bounding box center [780, 265] width 533 height 35
click at [514, 244] on input "c. Authorizing the program governance board charter" at bounding box center [514, 238] width 0 height 10
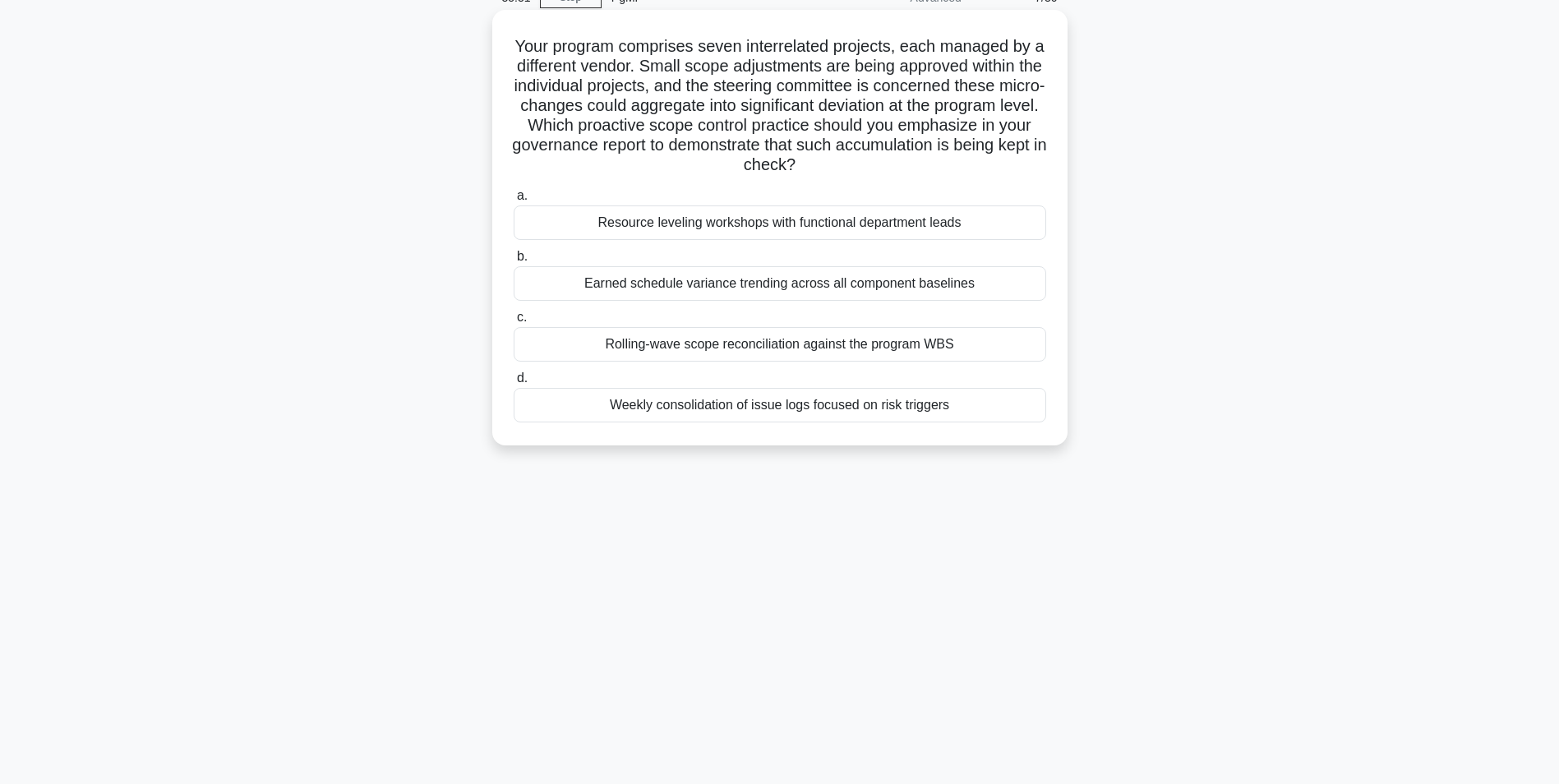
click at [716, 350] on div "Rolling-wave scope reconciliation against the program WBS" at bounding box center [780, 344] width 533 height 35
click at [514, 322] on input "c. Rolling-wave scope reconciliation against the program WBS" at bounding box center [514, 317] width 0 height 10
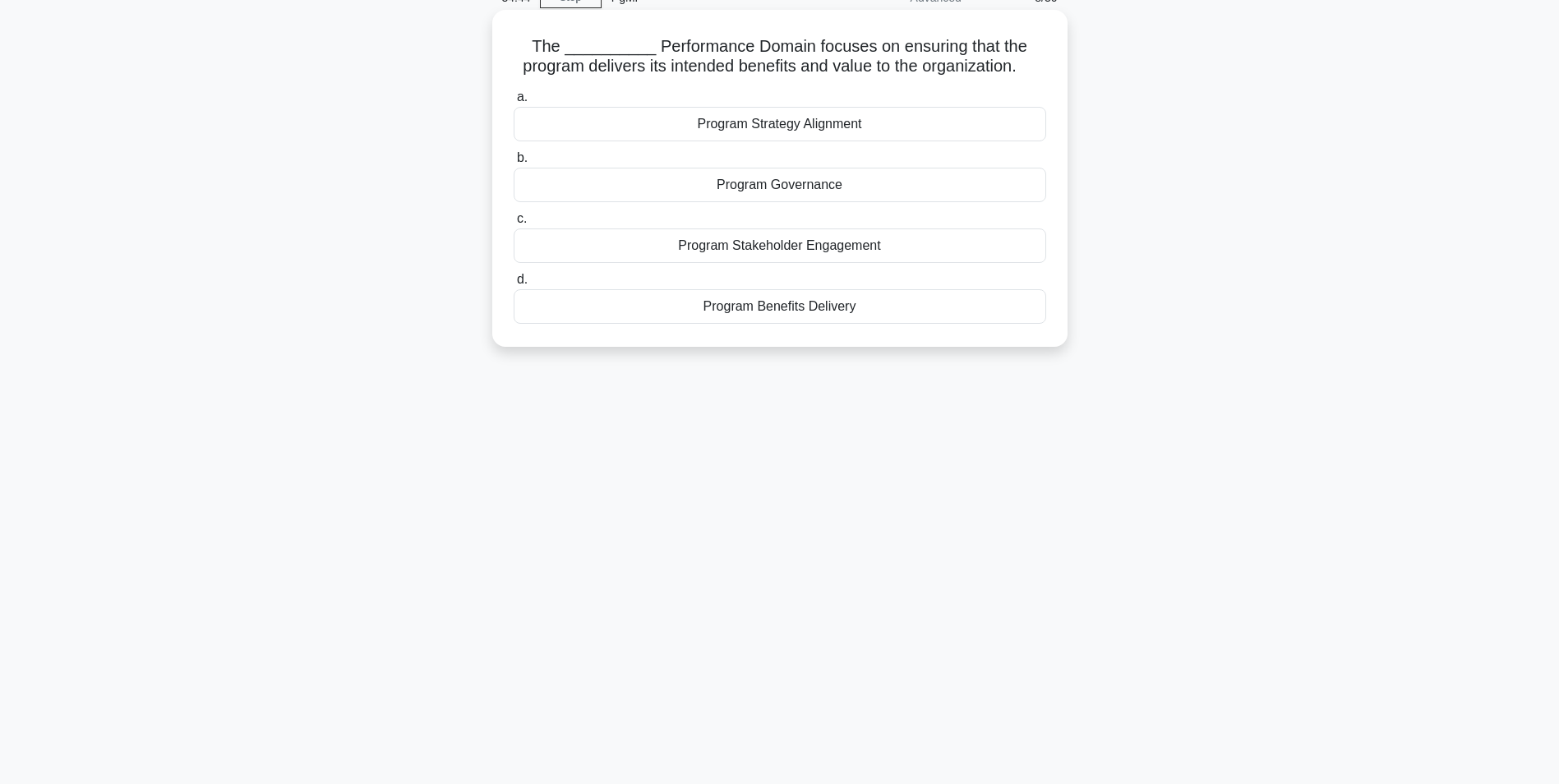
click at [767, 323] on div "Program Benefits Delivery" at bounding box center [780, 307] width 533 height 35
click at [514, 285] on input "d. Program Benefits Delivery" at bounding box center [514, 280] width 0 height 10
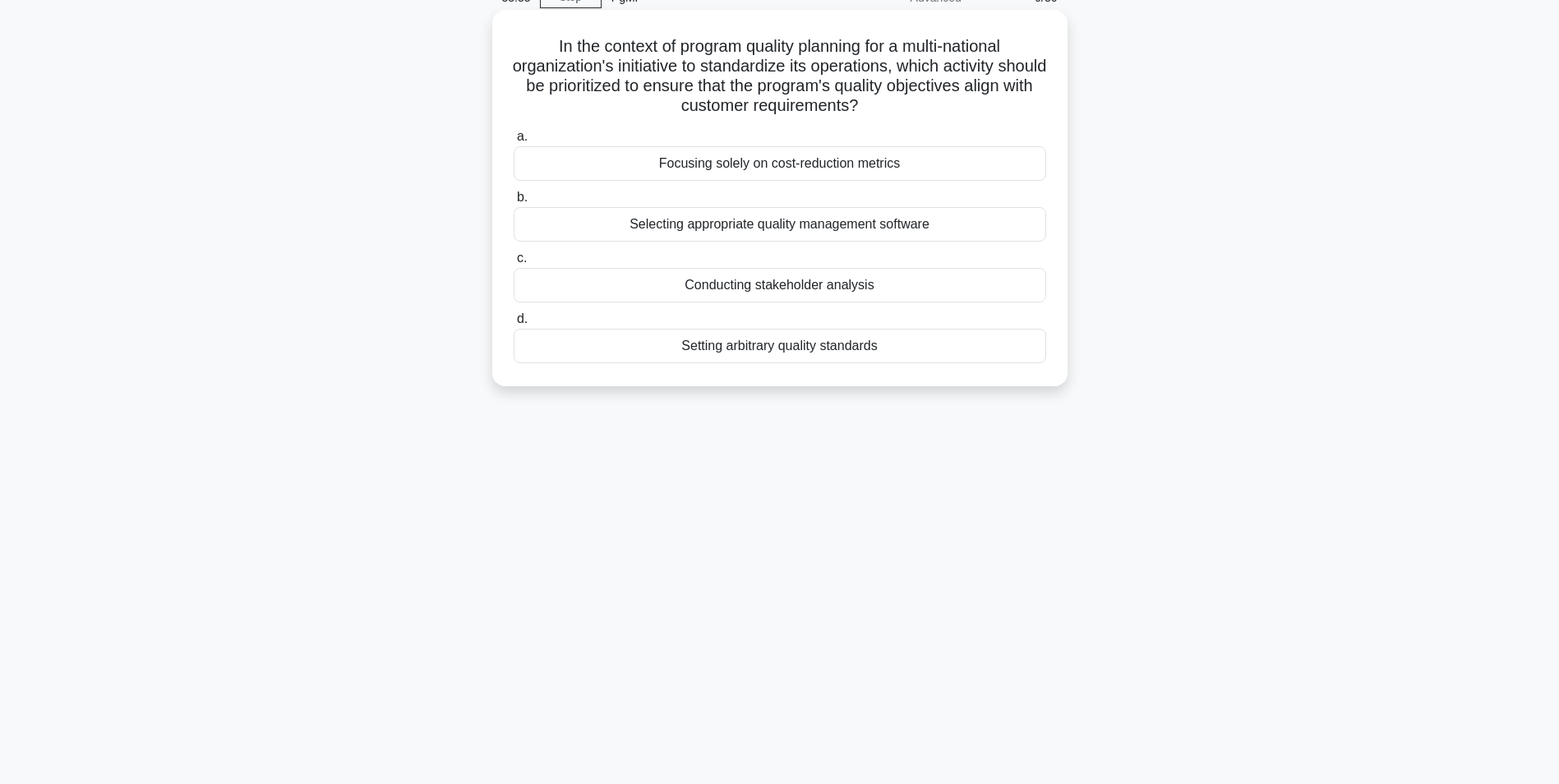
click at [817, 289] on div "Conducting stakeholder analysis" at bounding box center [780, 285] width 533 height 35
click at [514, 263] on input "c. Conducting stakeholder analysis" at bounding box center [514, 258] width 0 height 10
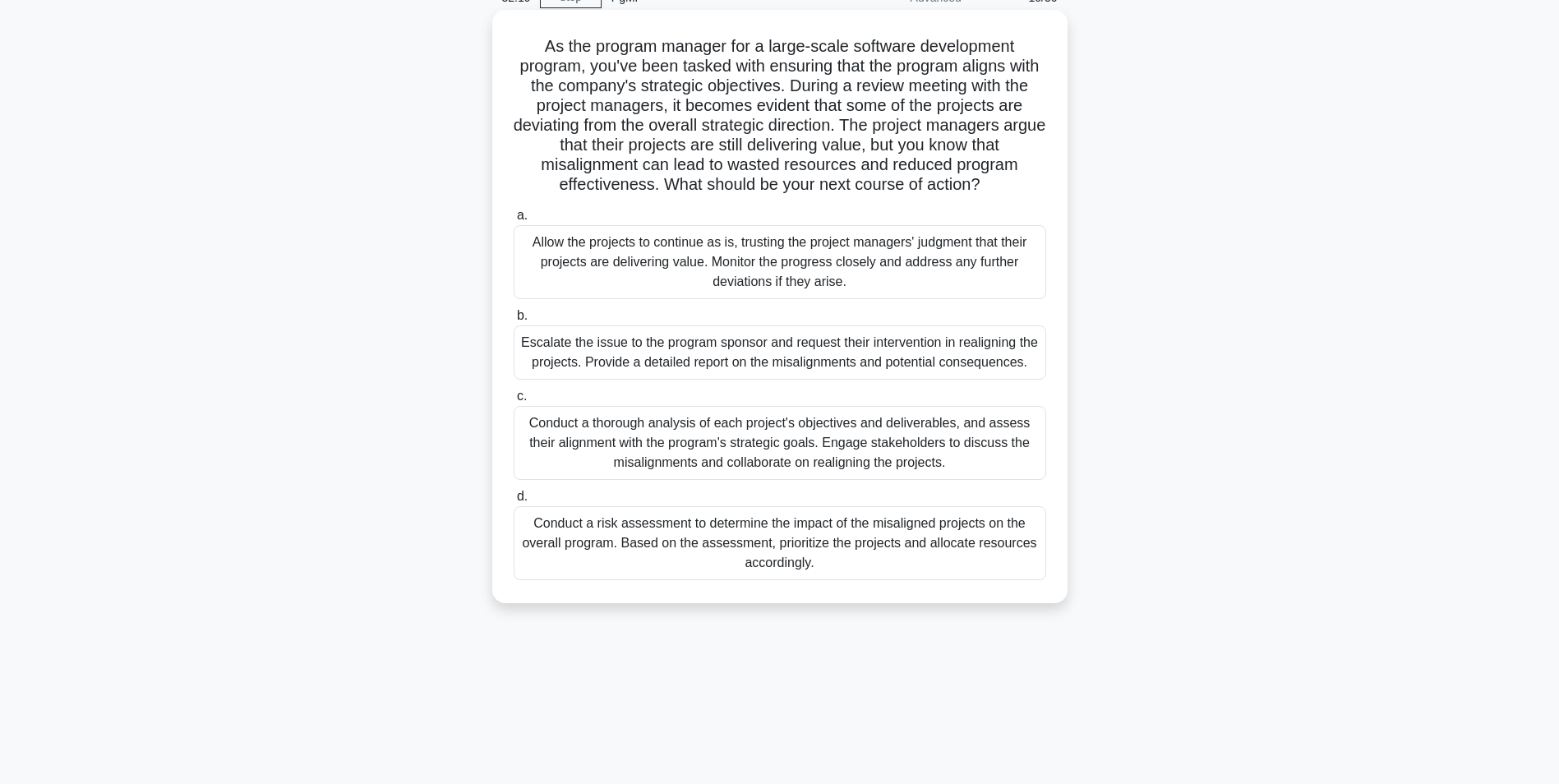
click at [768, 447] on div "Conduct a thorough analysis of each project's objectives and deliverables, and …" at bounding box center [780, 442] width 533 height 74
click at [514, 402] on input "c. Conduct a thorough analysis of each project's objectives and deliverables, a…" at bounding box center [514, 396] width 0 height 10
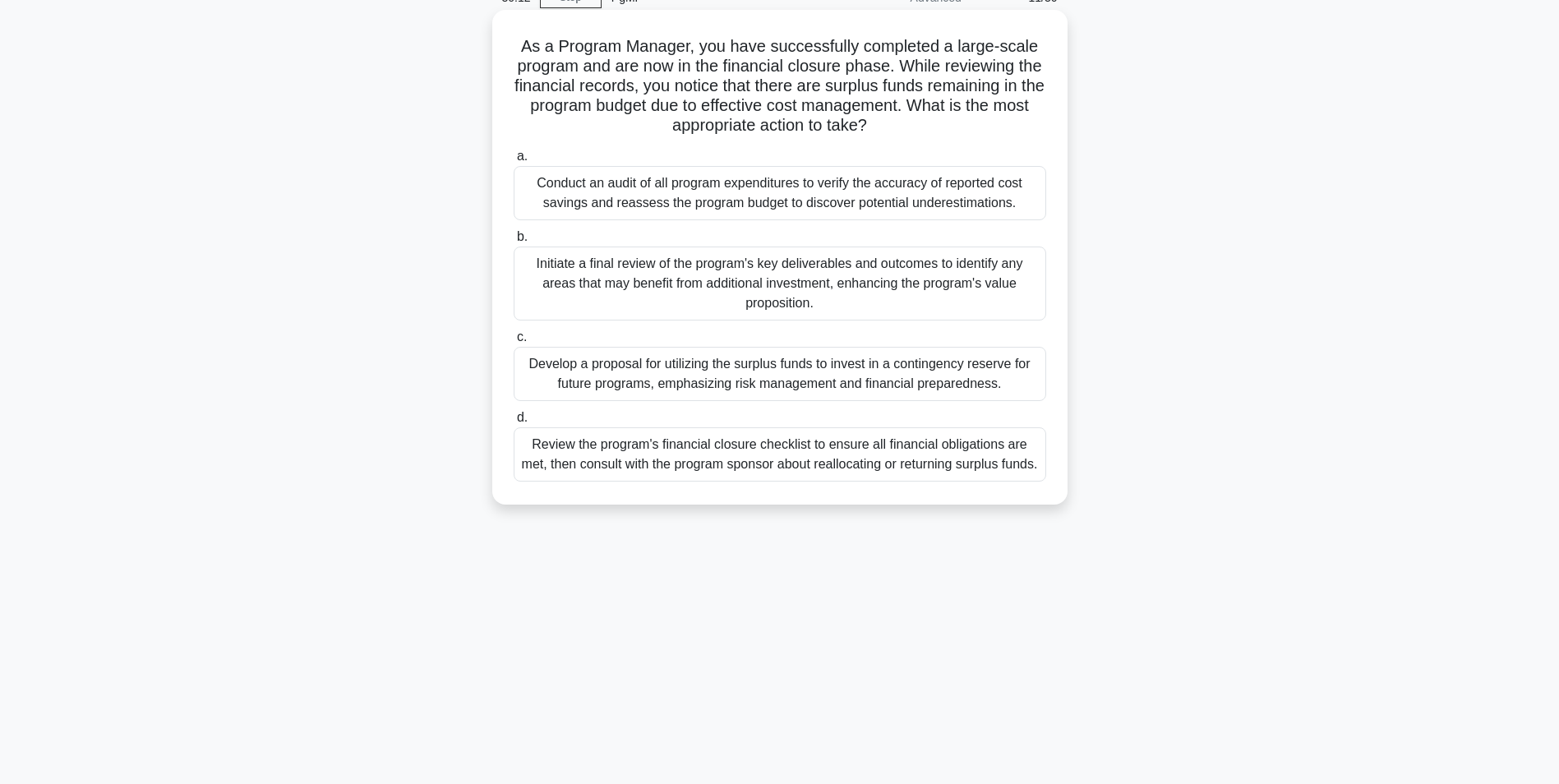
click at [689, 461] on div "Review the program's financial closure checklist to ensure all financial obliga…" at bounding box center [780, 455] width 533 height 54
click at [514, 423] on input "d. Review the program's financial closure checklist to ensure all financial obl…" at bounding box center [514, 418] width 0 height 10
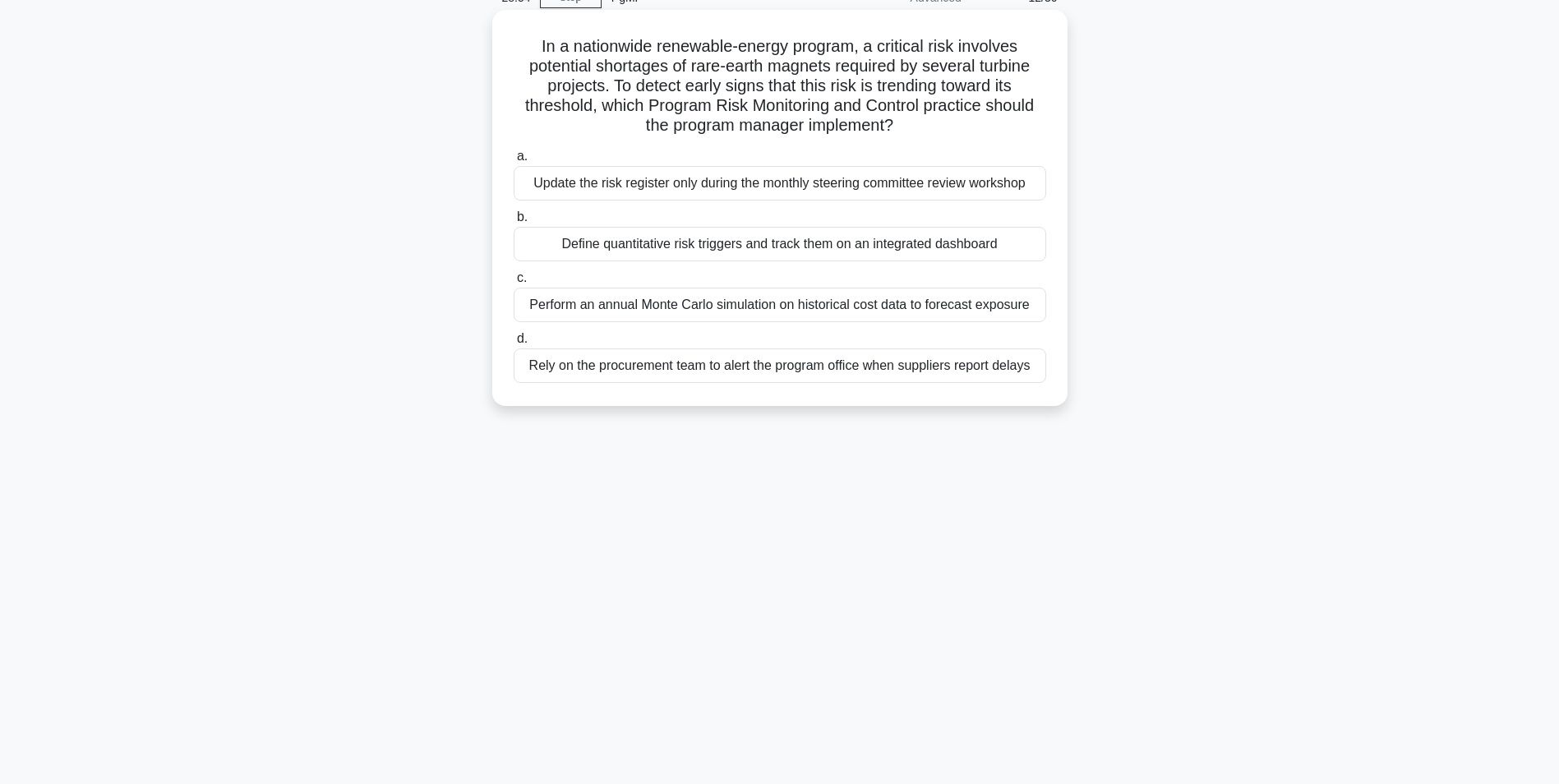
click at [781, 250] on div "Define quantitative risk triggers and track them on an integrated dashboard" at bounding box center [780, 244] width 533 height 35
click at [514, 223] on input "b. Define quantitative risk triggers and track them on an integrated dashboard" at bounding box center [514, 217] width 0 height 10
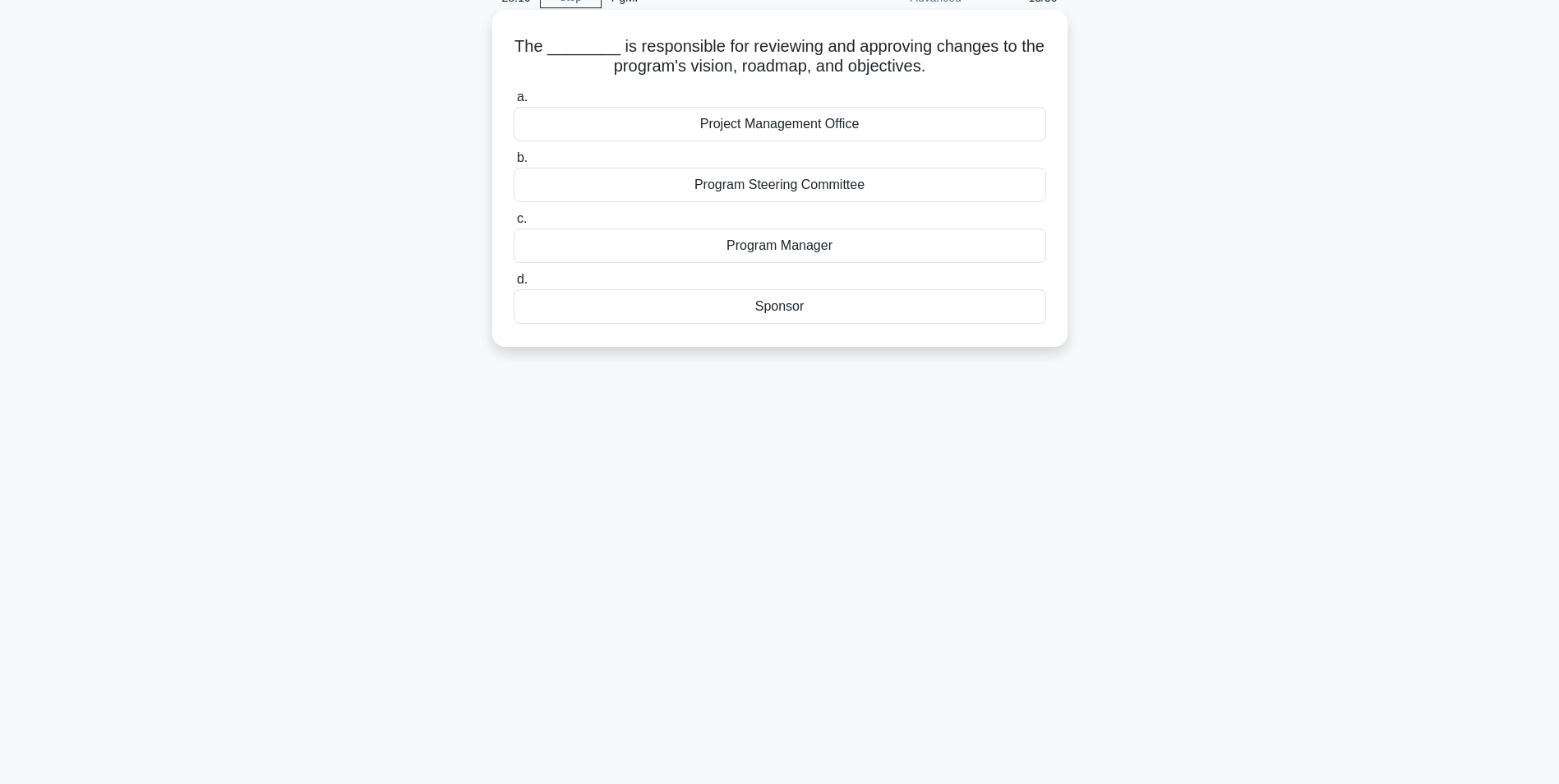
click at [780, 186] on div "Program Steering Committee" at bounding box center [780, 185] width 533 height 35
click at [514, 163] on input "b. Program Steering Committee" at bounding box center [514, 158] width 0 height 10
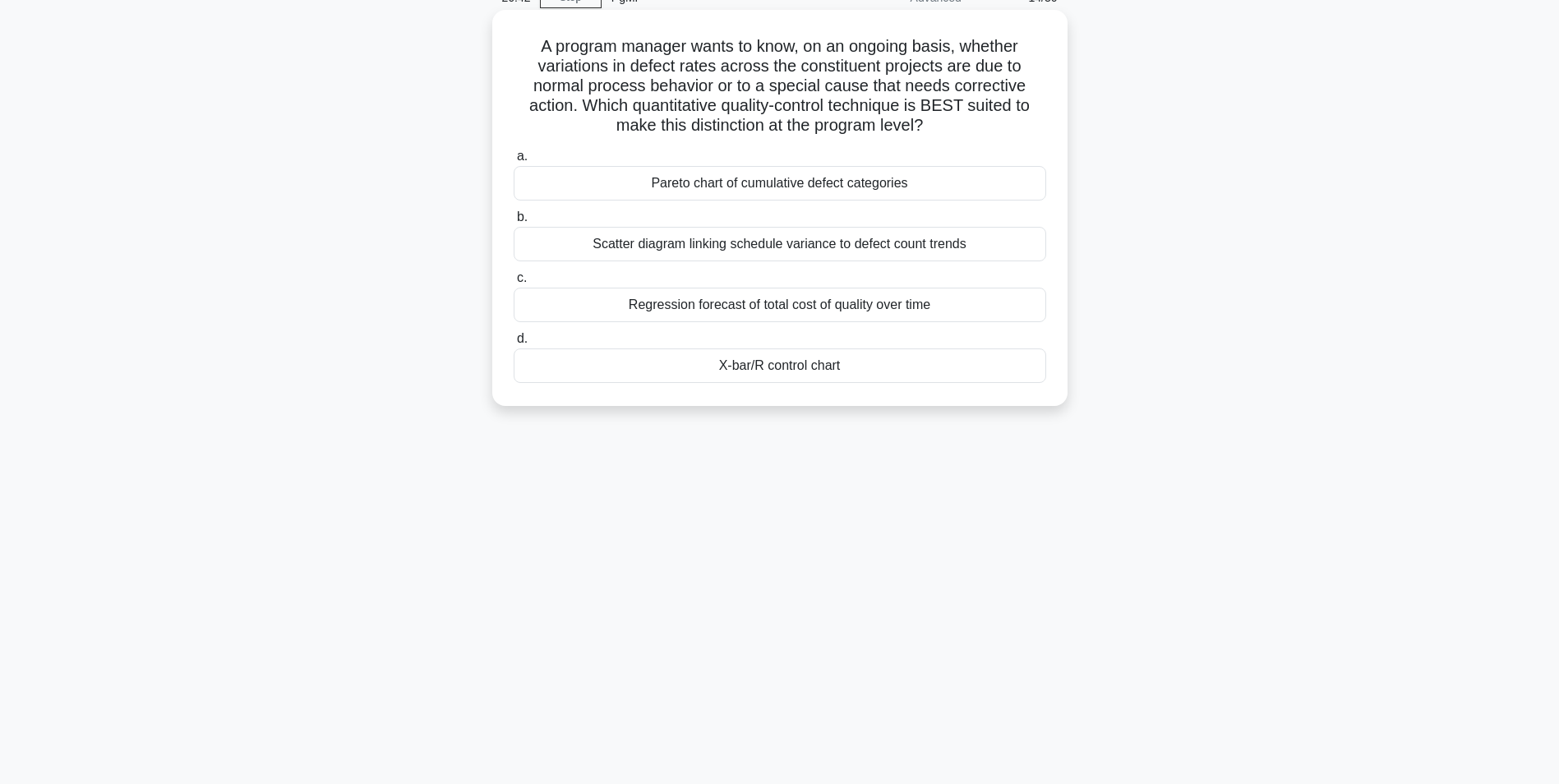
click at [736, 196] on div "Pareto chart of cumulative defect categories" at bounding box center [780, 183] width 533 height 35
click at [514, 162] on input "a. Pareto chart of cumulative defect categories" at bounding box center [514, 156] width 0 height 10
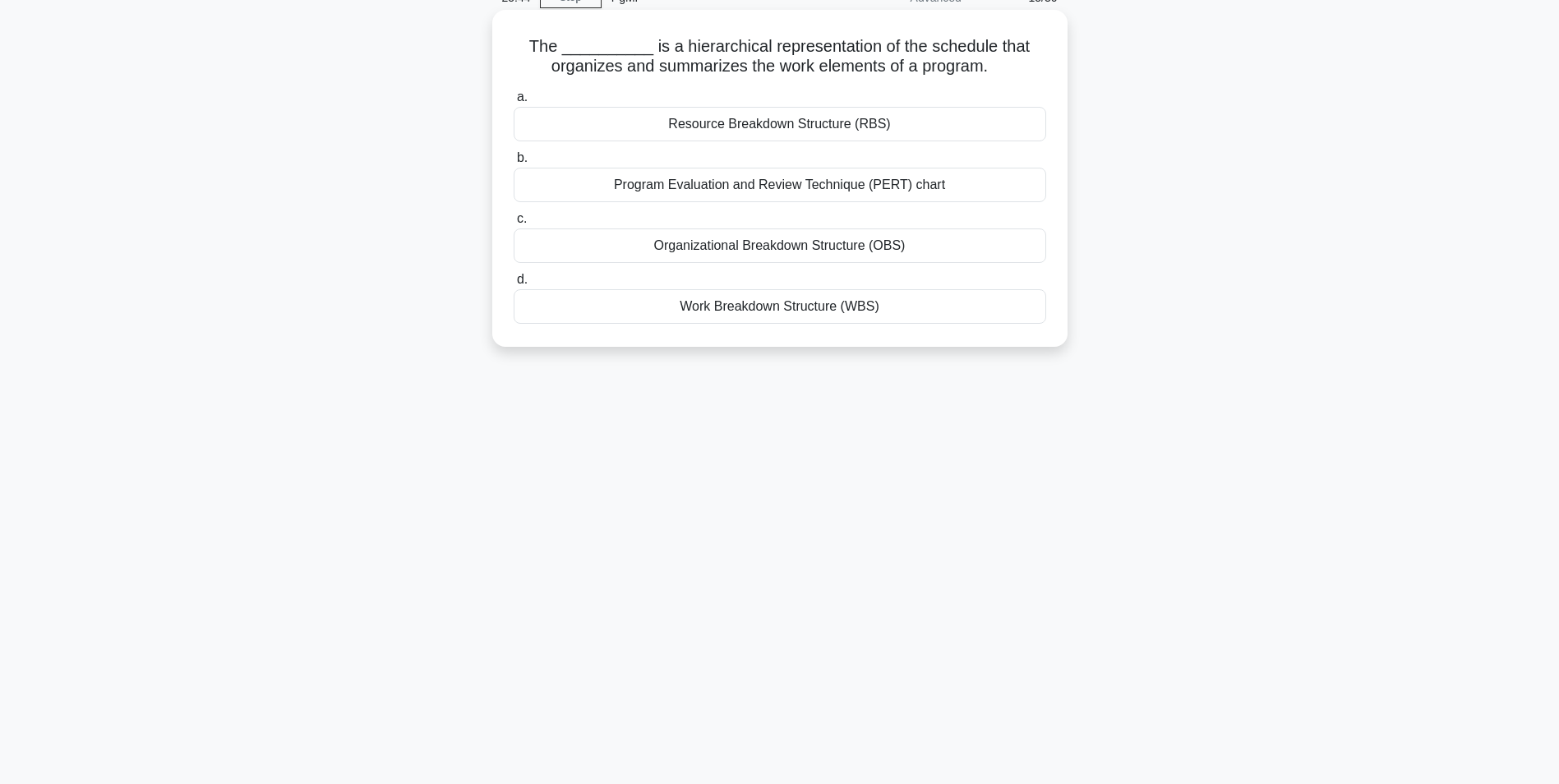
click at [859, 189] on div "Program Evaluation and Review Technique (PERT) chart" at bounding box center [780, 185] width 533 height 35
click at [514, 163] on input "b. Program Evaluation and Review Technique (PERT) chart" at bounding box center [514, 158] width 0 height 10
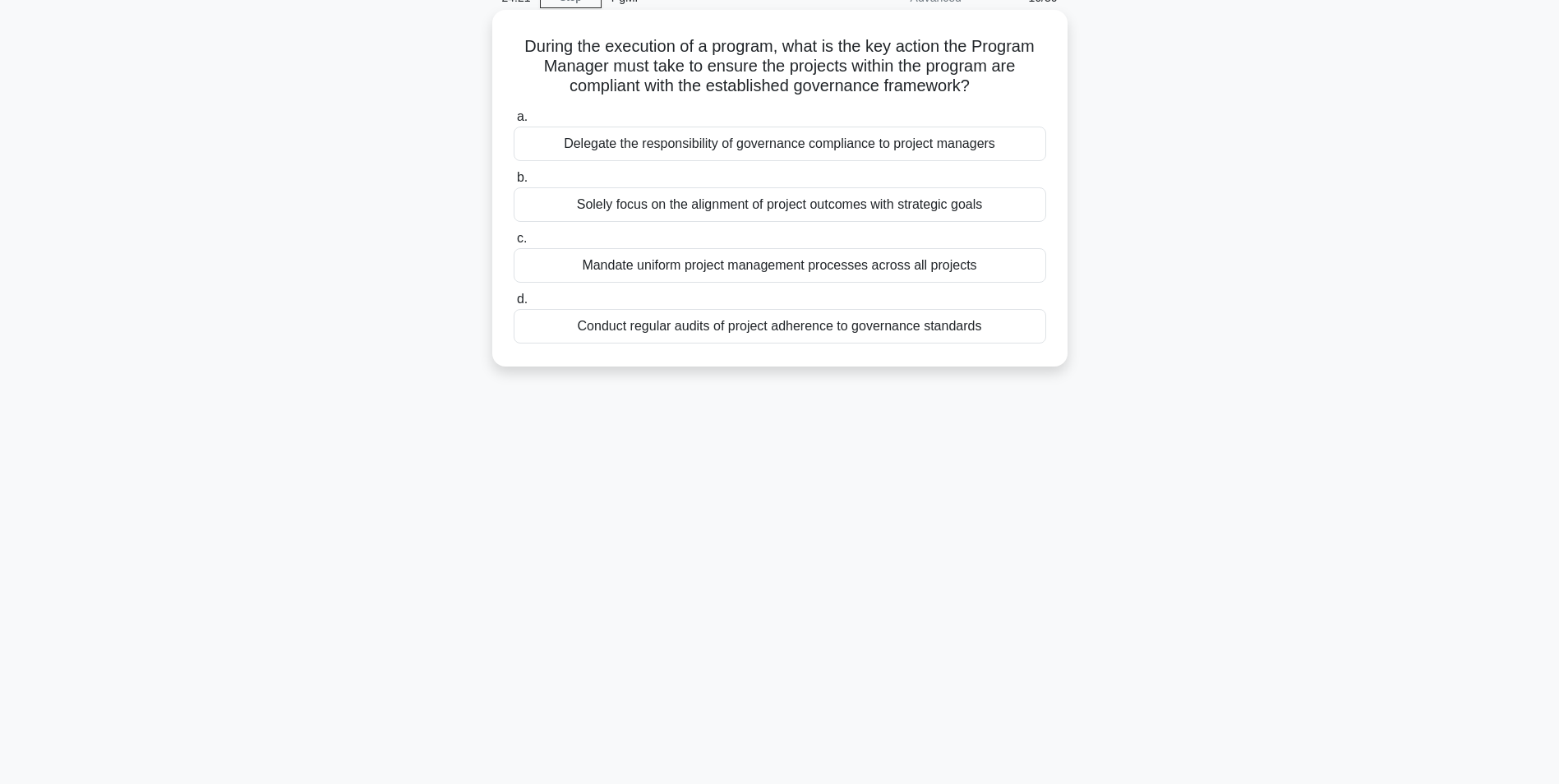
click at [776, 262] on div "Mandate uniform project management processes across all projects" at bounding box center [780, 265] width 533 height 35
click at [514, 244] on input "c. Mandate uniform project management processes across all projects" at bounding box center [514, 238] width 0 height 10
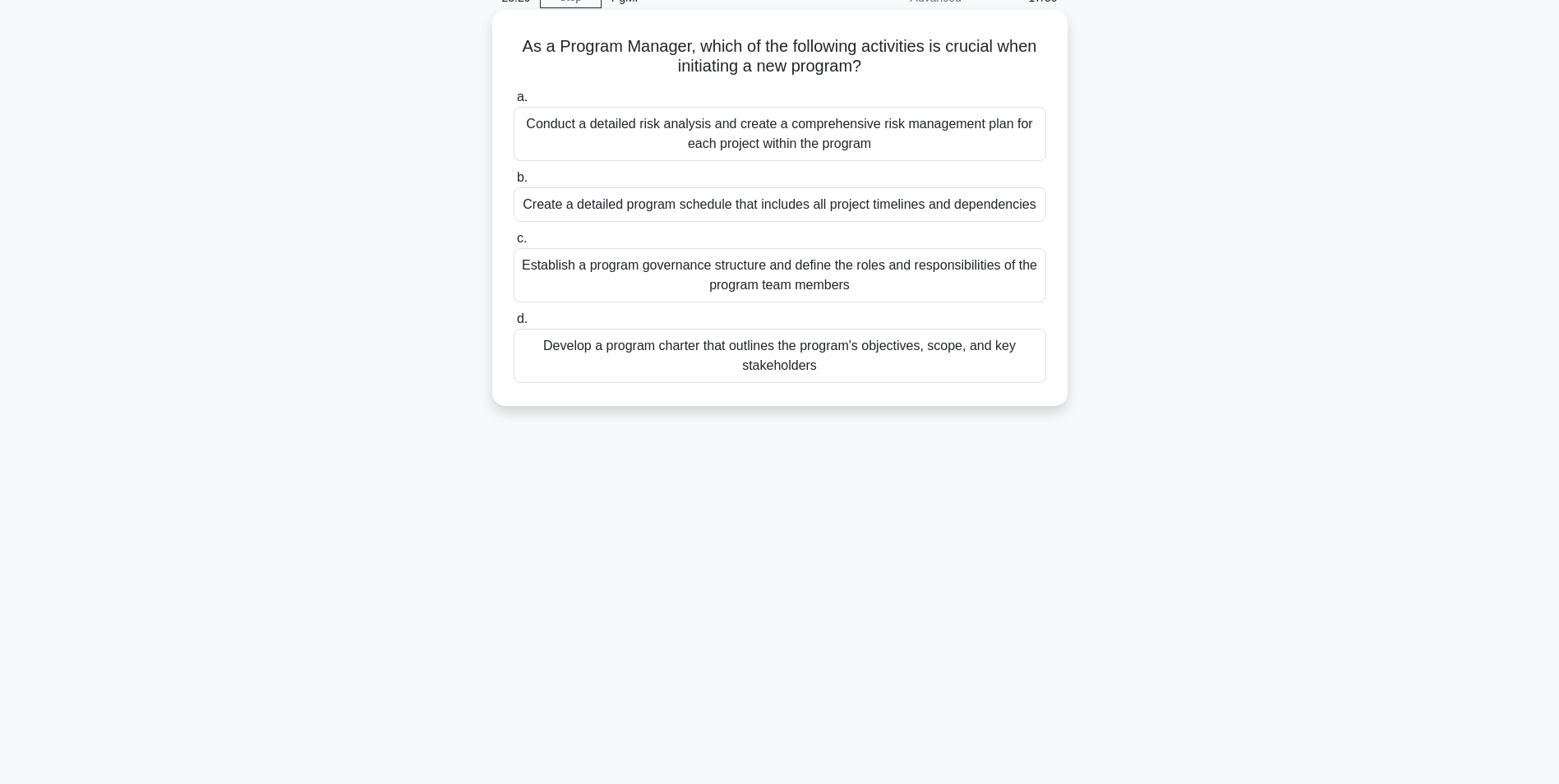
click at [765, 368] on div "Develop a program charter that outlines the program's objectives, scope, and ke…" at bounding box center [780, 355] width 533 height 54
click at [514, 324] on input "d. Develop a program charter that outlines the program's objectives, scope, and…" at bounding box center [514, 319] width 0 height 10
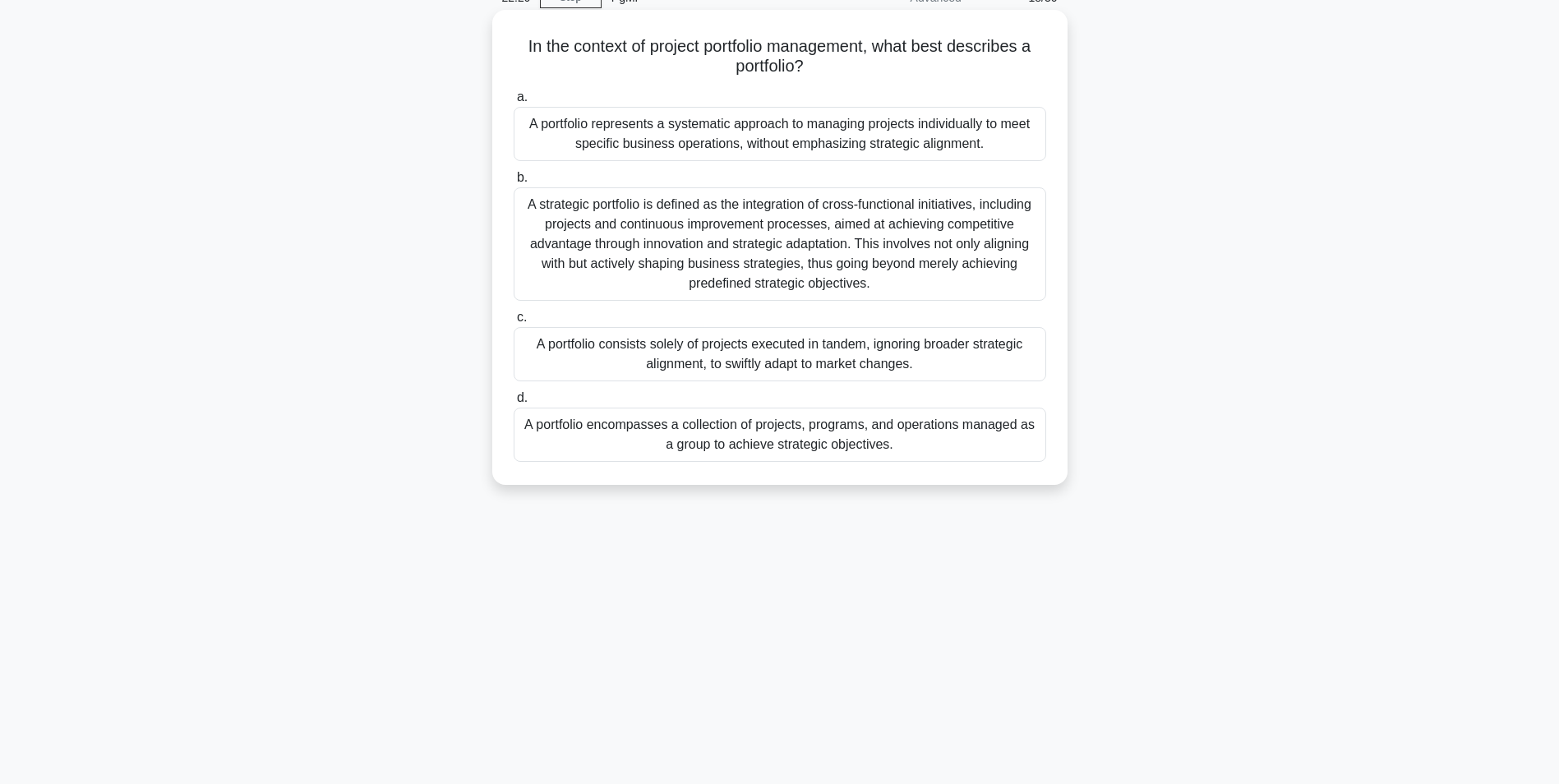
click at [713, 447] on div "A portfolio encompasses a collection of projects, programs, and operations mana…" at bounding box center [780, 435] width 533 height 54
click at [514, 403] on input "d. A portfolio encompasses a collection of projects, programs, and operations m…" at bounding box center [514, 398] width 0 height 10
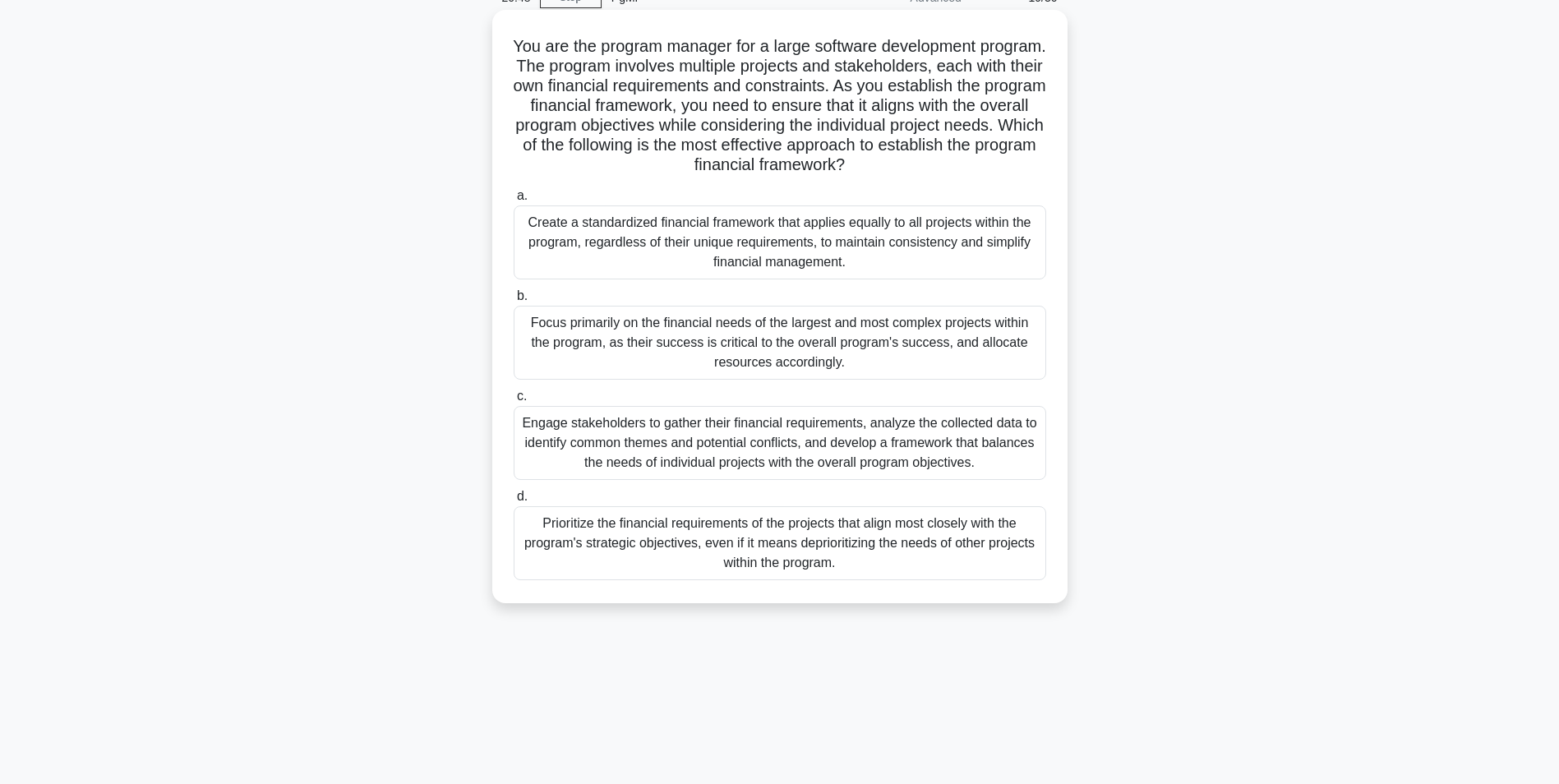
click at [679, 448] on div "Engage stakeholders to gather their financial requirements, analyze the collect…" at bounding box center [780, 442] width 533 height 74
click at [514, 402] on input "c. Engage stakeholders to gather their financial requirements, analyze the coll…" at bounding box center [514, 396] width 0 height 10
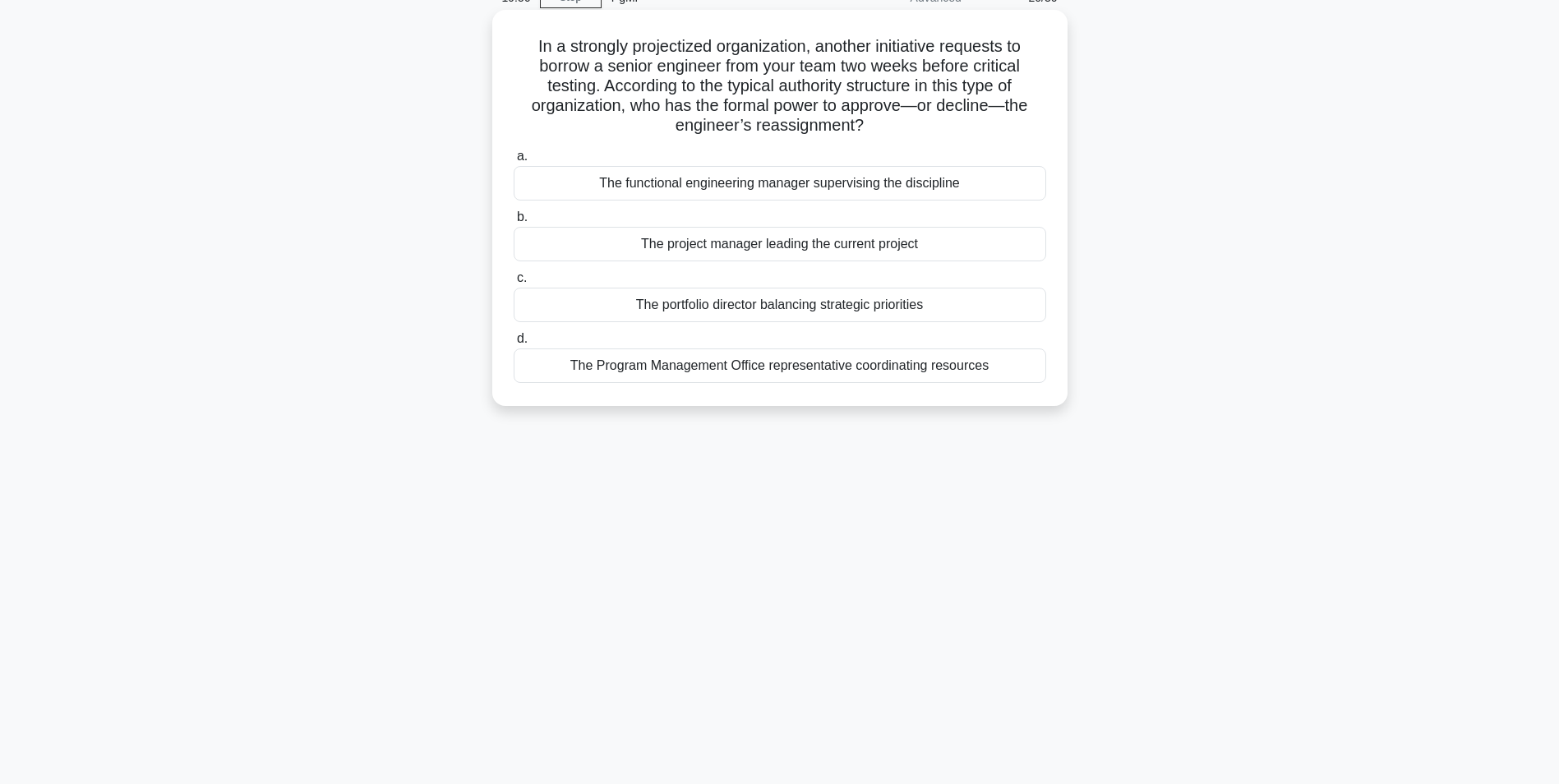
click at [714, 249] on div "The project manager leading the current project" at bounding box center [780, 244] width 533 height 35
click at [514, 223] on input "b. The project manager leading the current project" at bounding box center [514, 217] width 0 height 10
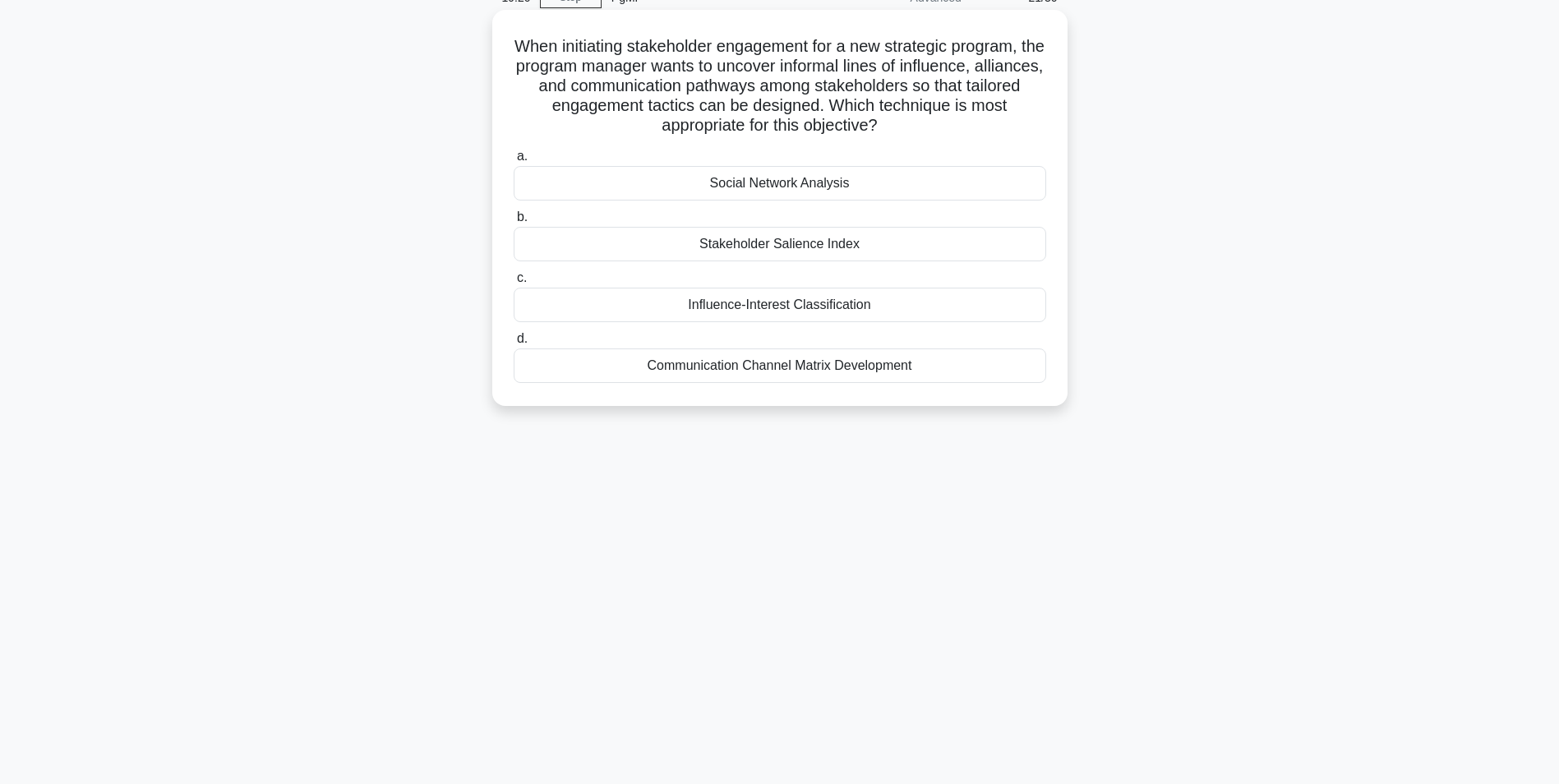
click at [781, 188] on div "Social Network Analysis" at bounding box center [780, 183] width 533 height 35
click at [514, 162] on input "a. Social Network Analysis" at bounding box center [514, 156] width 0 height 10
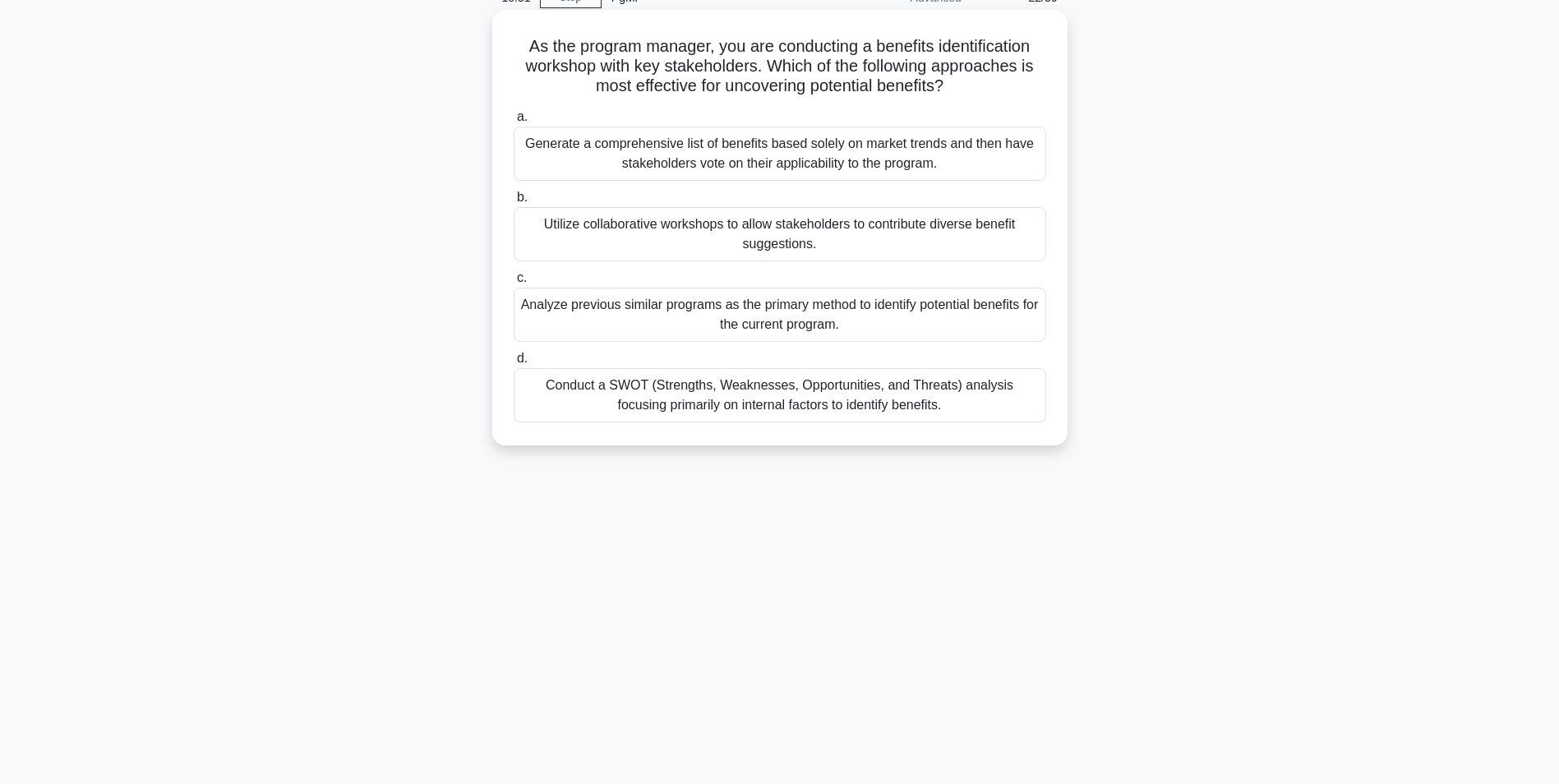
click at [809, 233] on div "Utilize collaborative workshops to allow stakeholders to contribute diverse ben…" at bounding box center [780, 234] width 533 height 54
click at [514, 203] on input "b. Utilize collaborative workshops to allow stakeholders to contribute diverse …" at bounding box center [514, 197] width 0 height 10
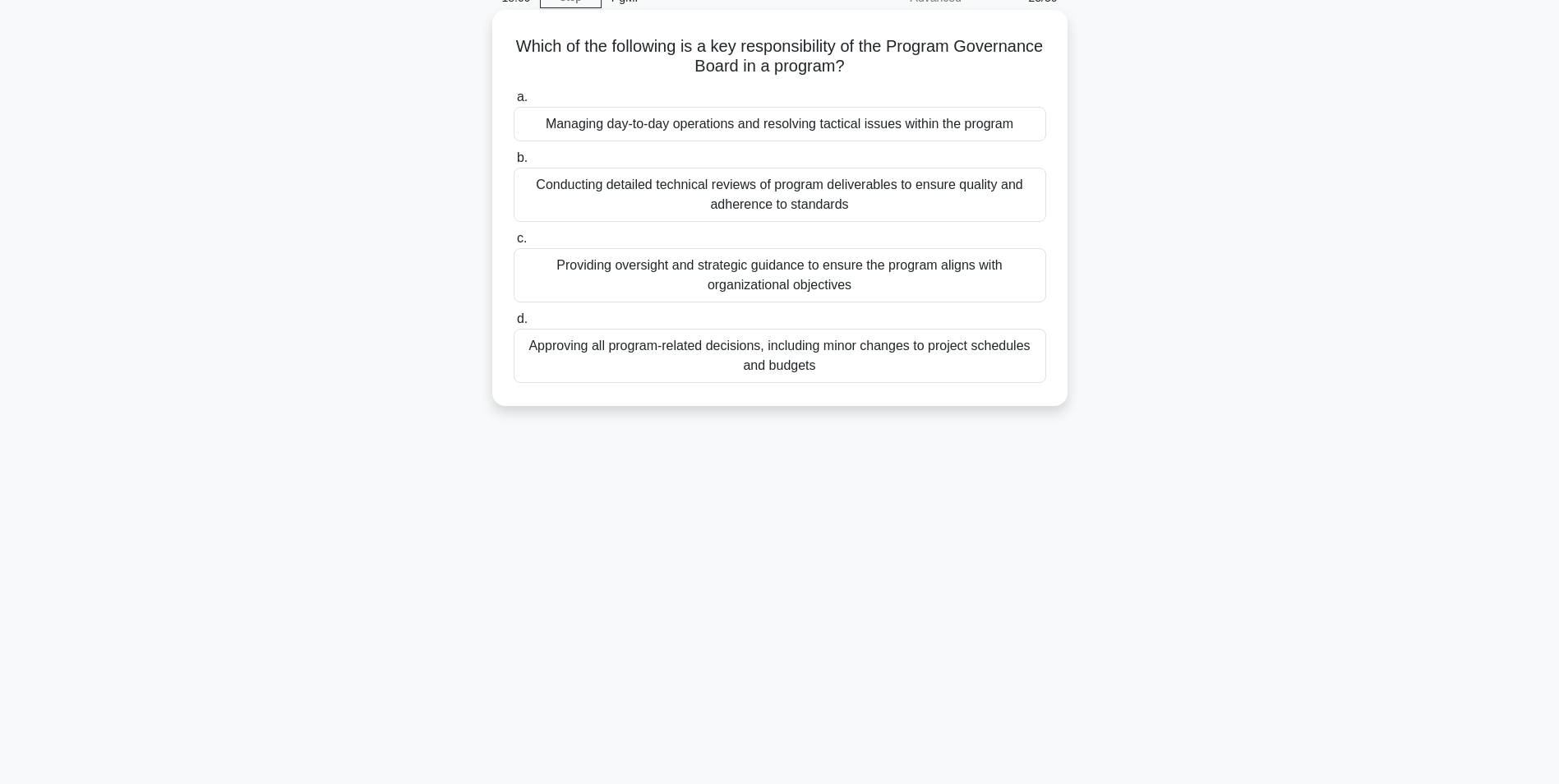
click at [698, 275] on div "Providing oversight and strategic guidance to ensure the program aligns with or…" at bounding box center [780, 275] width 533 height 54
click at [514, 244] on input "c. Providing oversight and strategic guidance to ensure the program aligns with…" at bounding box center [514, 238] width 0 height 10
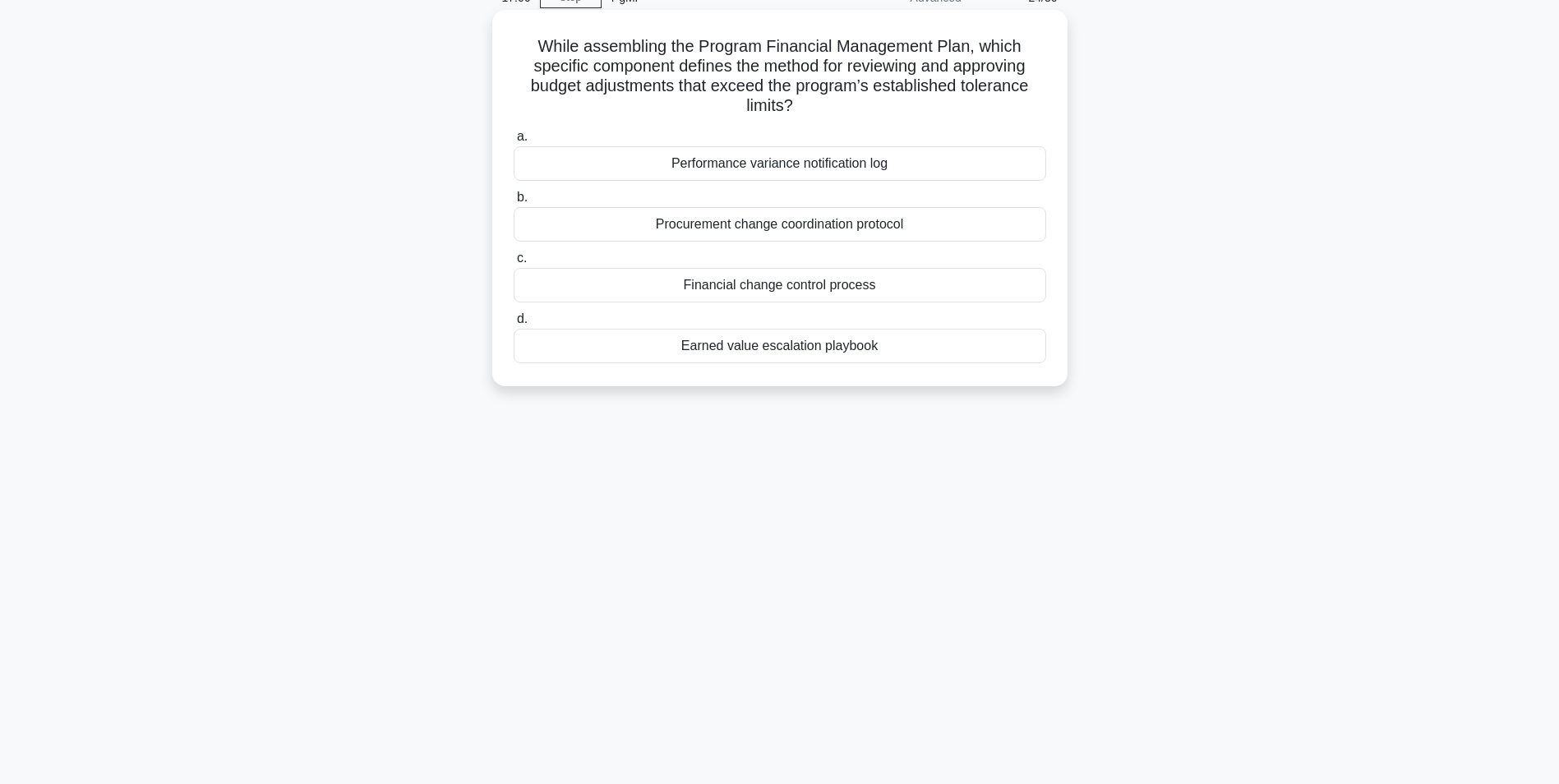
click at [807, 282] on div "Financial change control process" at bounding box center [780, 285] width 533 height 35
click at [514, 263] on input "c. Financial change control process" at bounding box center [514, 258] width 0 height 10
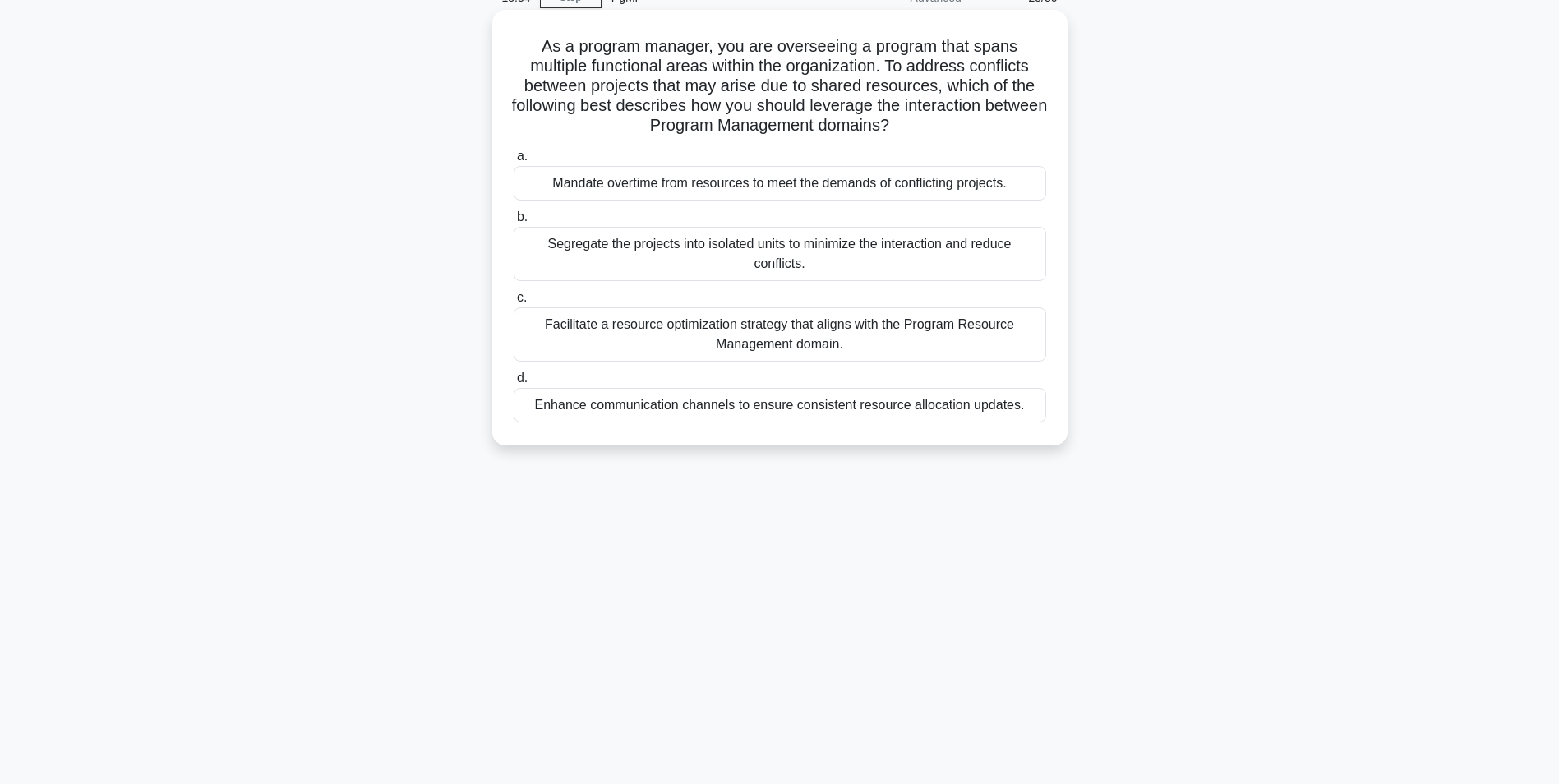
click at [808, 333] on div "Facilitate a resource optimization strategy that aligns with the Program Resour…" at bounding box center [780, 335] width 533 height 54
click at [514, 303] on input "c. Facilitate a resource optimization strategy that aligns with the Program Res…" at bounding box center [514, 298] width 0 height 10
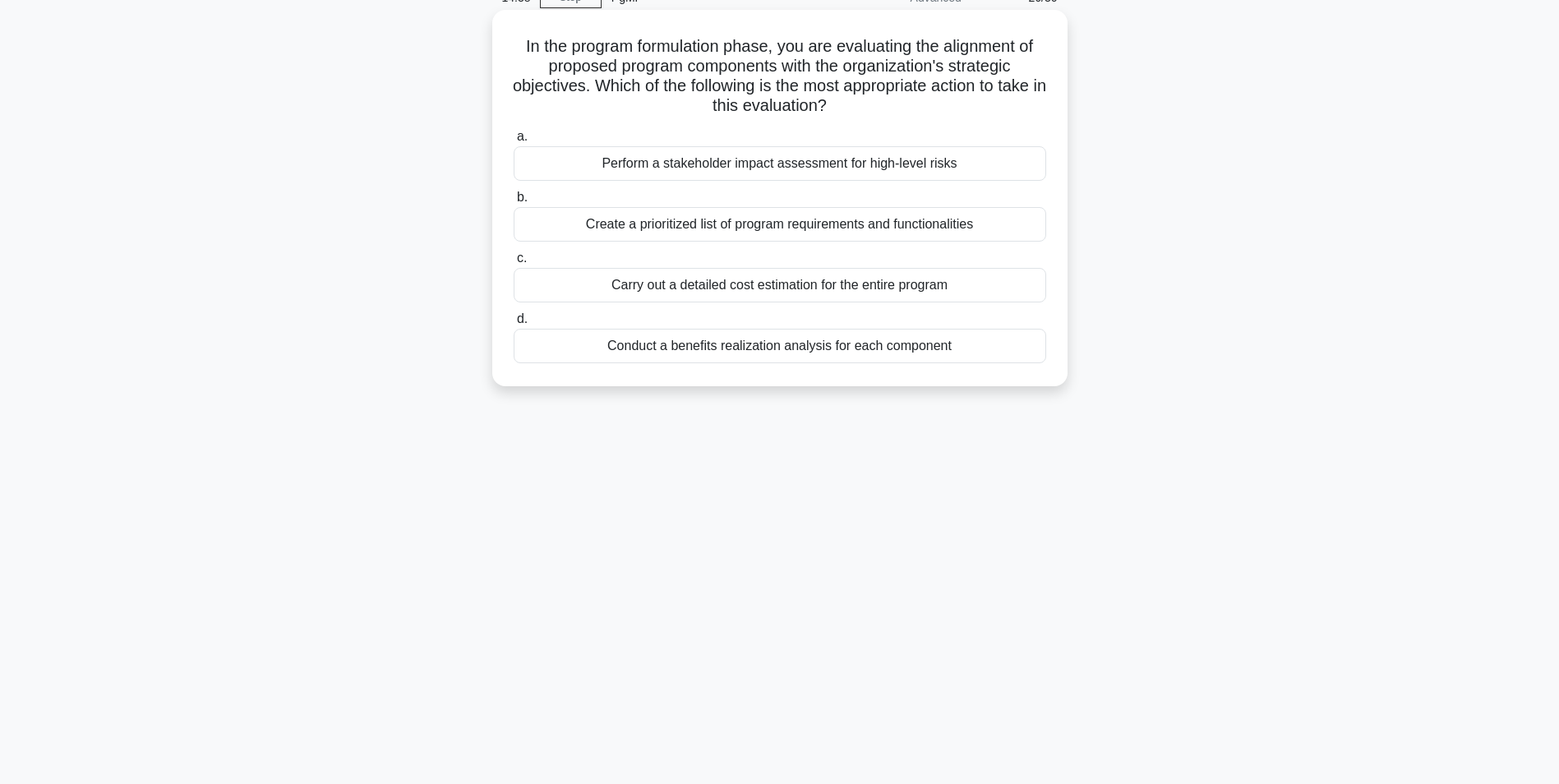
click at [726, 353] on div "Conduct a benefits realization analysis for each component" at bounding box center [780, 346] width 533 height 35
click at [514, 324] on input "d. Conduct a benefits realization analysis for each component" at bounding box center [514, 319] width 0 height 10
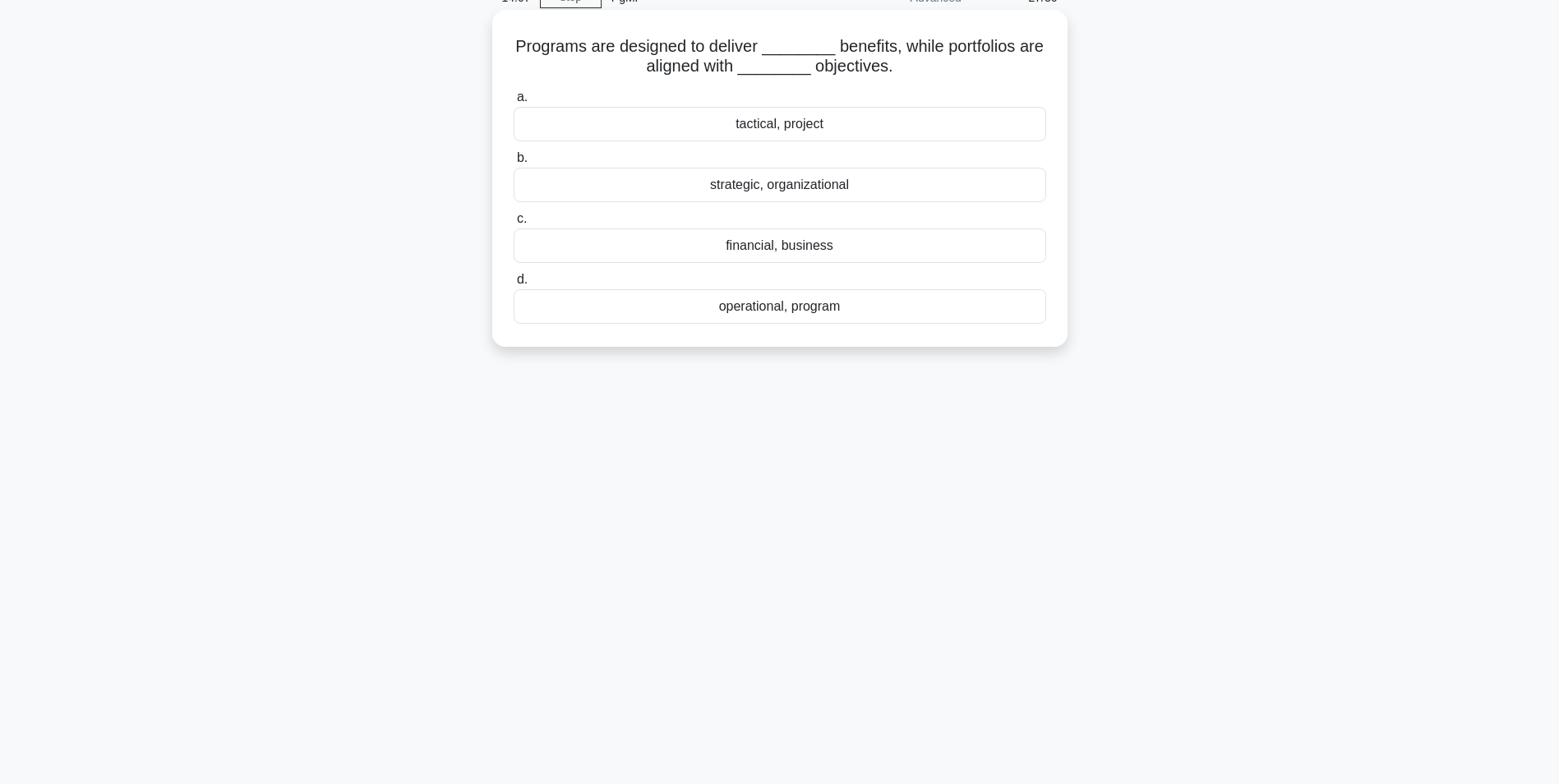
click at [848, 185] on div "strategic, organizational" at bounding box center [780, 185] width 533 height 35
click at [514, 163] on input "b. strategic, organizational" at bounding box center [514, 158] width 0 height 10
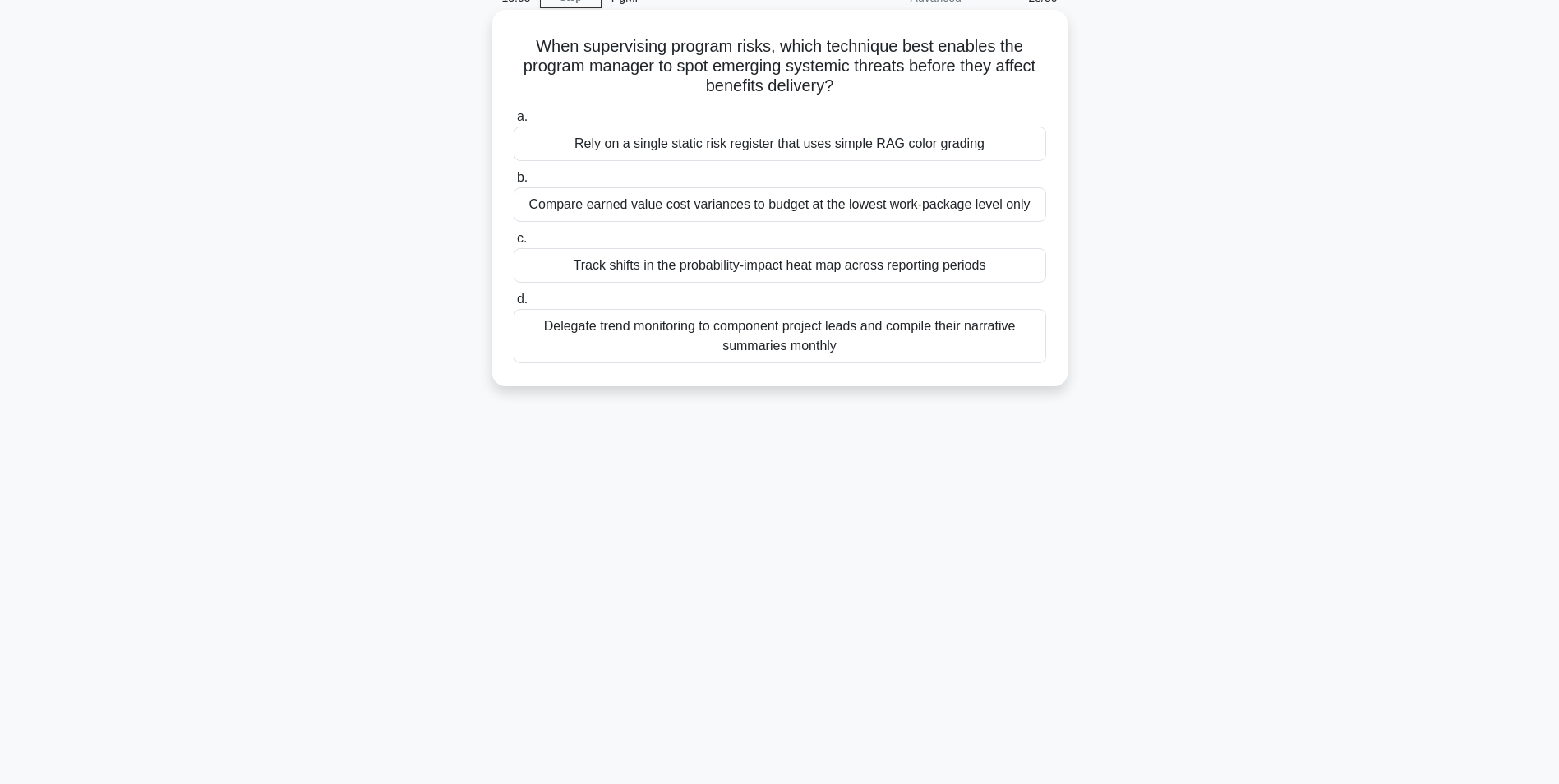
click at [758, 271] on div "Track shifts in the probability-impact heat map across reporting periods" at bounding box center [780, 265] width 533 height 35
click at [514, 244] on input "c. Track shifts in the probability-impact heat map across reporting periods" at bounding box center [514, 238] width 0 height 10
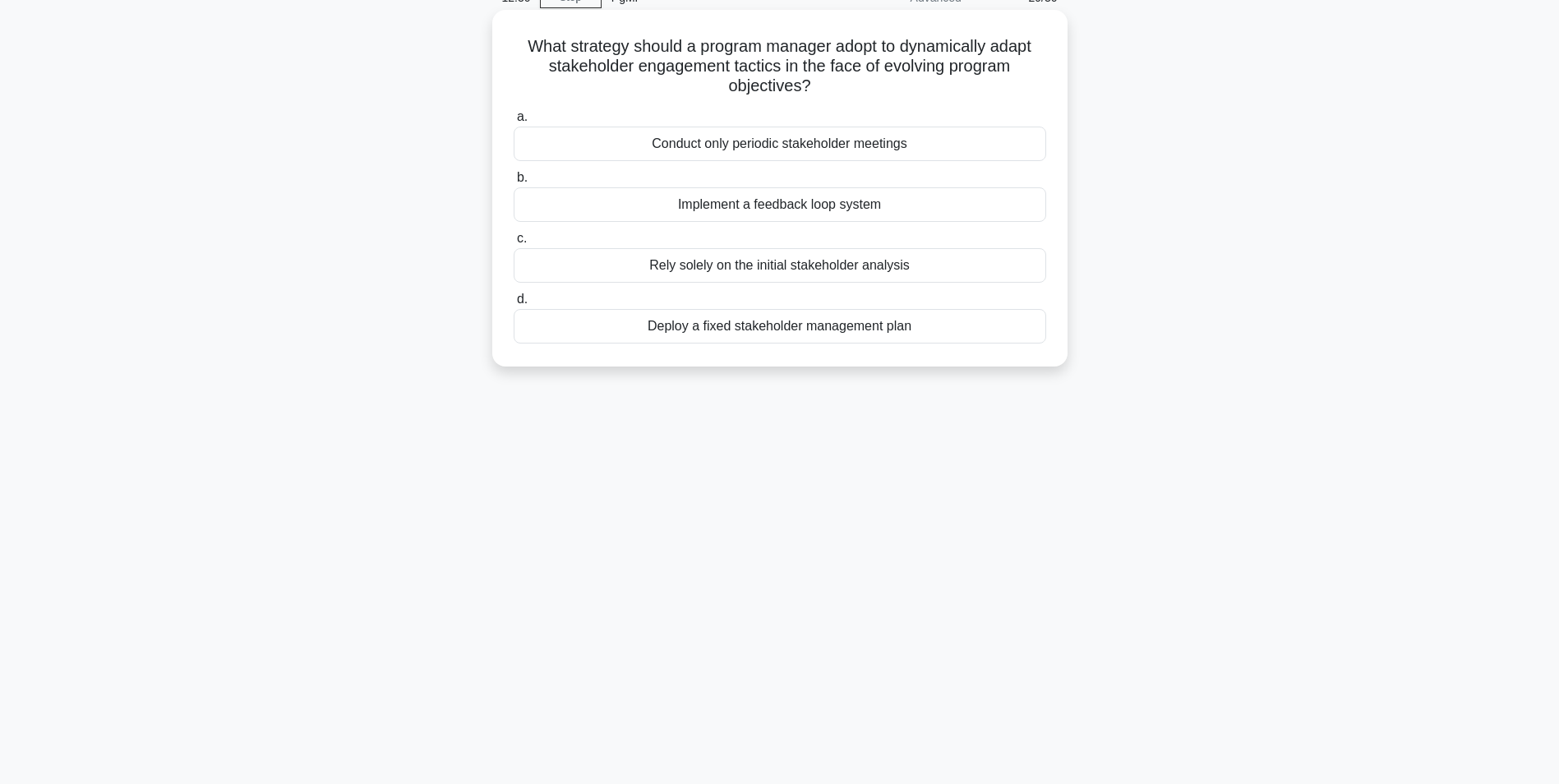
click at [765, 210] on div "Implement a feedback loop system" at bounding box center [780, 205] width 533 height 35
click at [514, 183] on input "b. Implement a feedback loop system" at bounding box center [514, 178] width 0 height 10
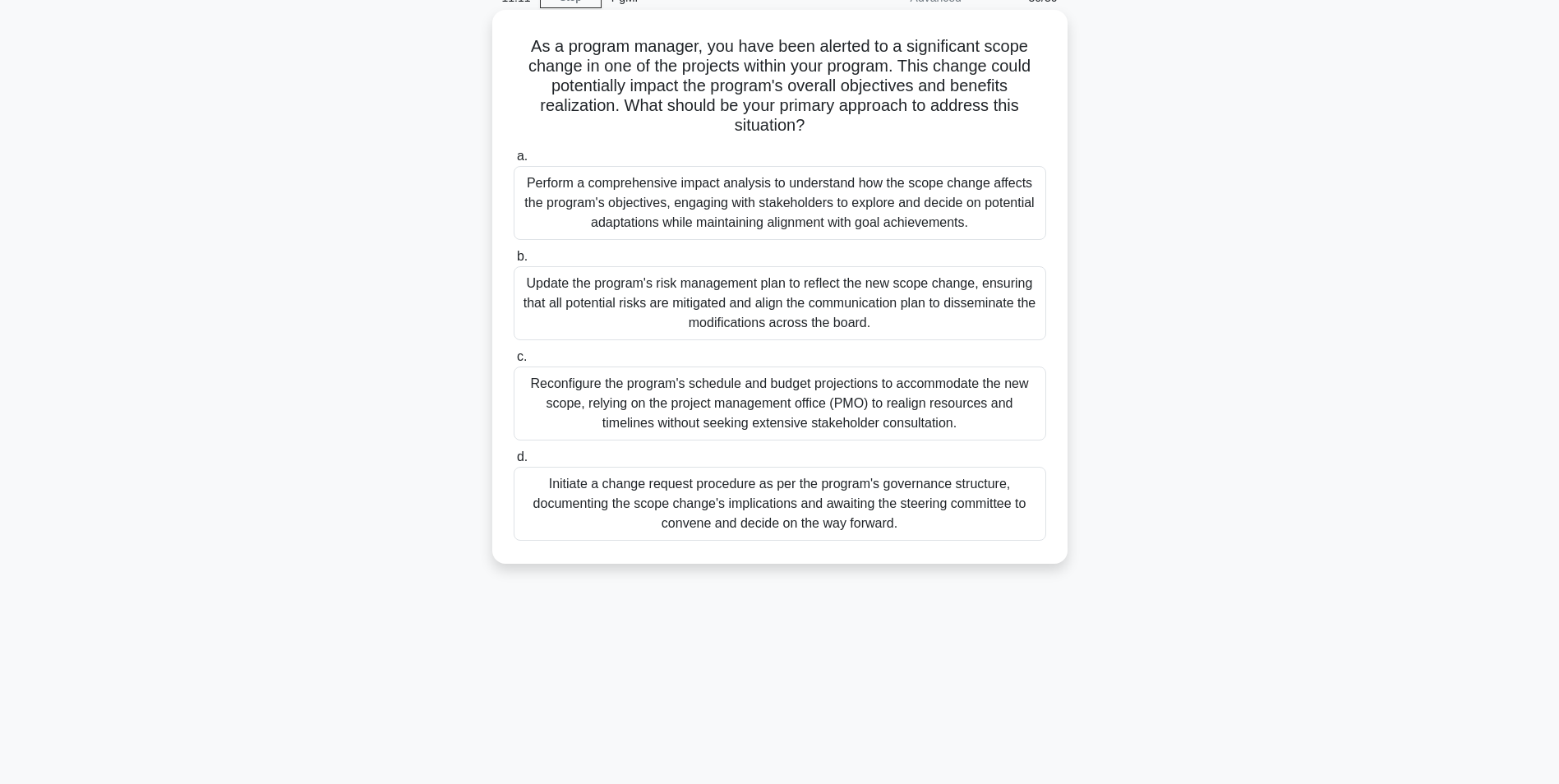
click at [702, 210] on div "Perform a comprehensive impact analysis to understand how the scope change affe…" at bounding box center [780, 203] width 533 height 74
click at [514, 162] on input "a. Perform a comprehensive impact analysis to understand how the scope change a…" at bounding box center [514, 156] width 0 height 10
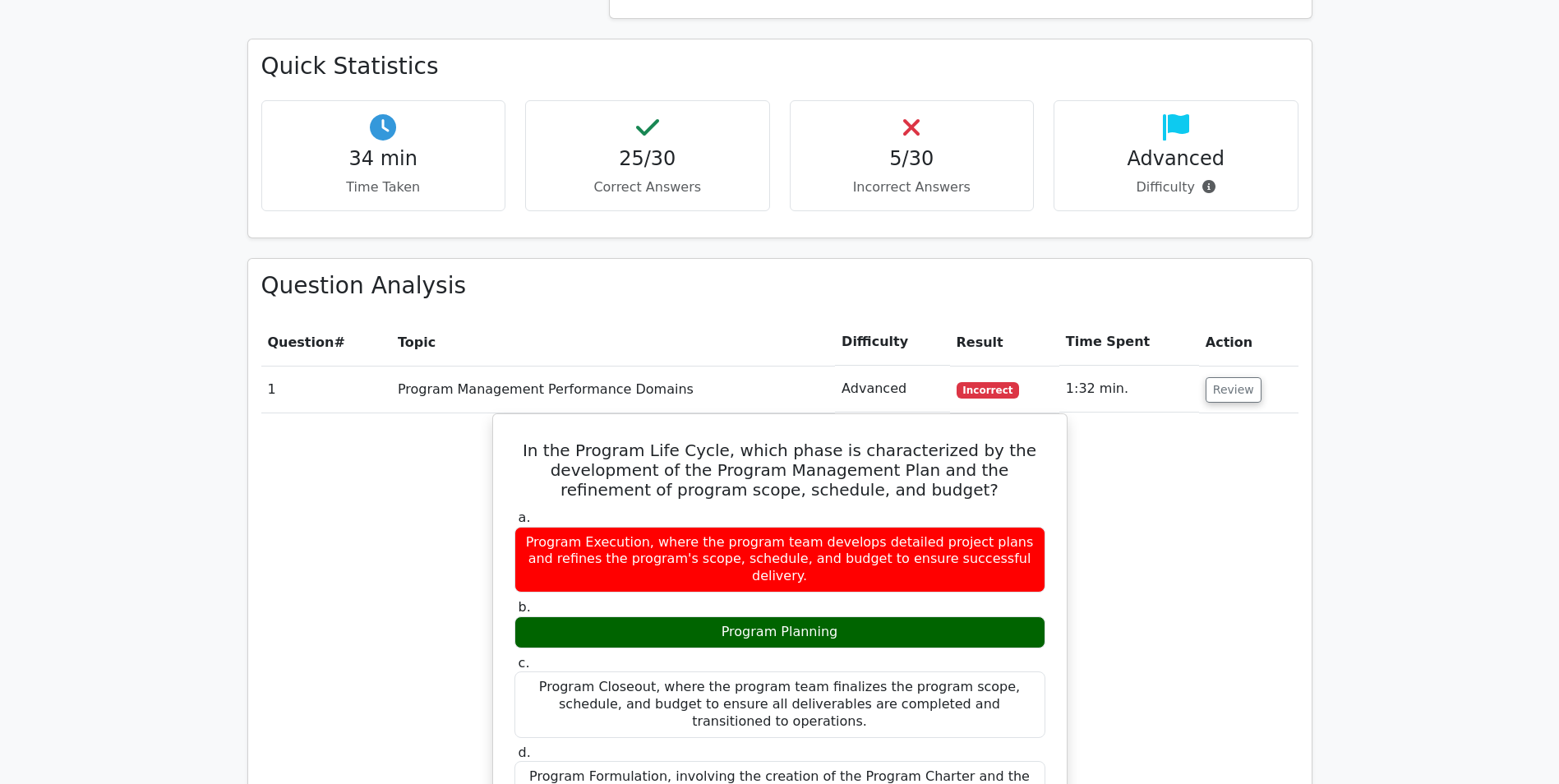
scroll to position [740, 0]
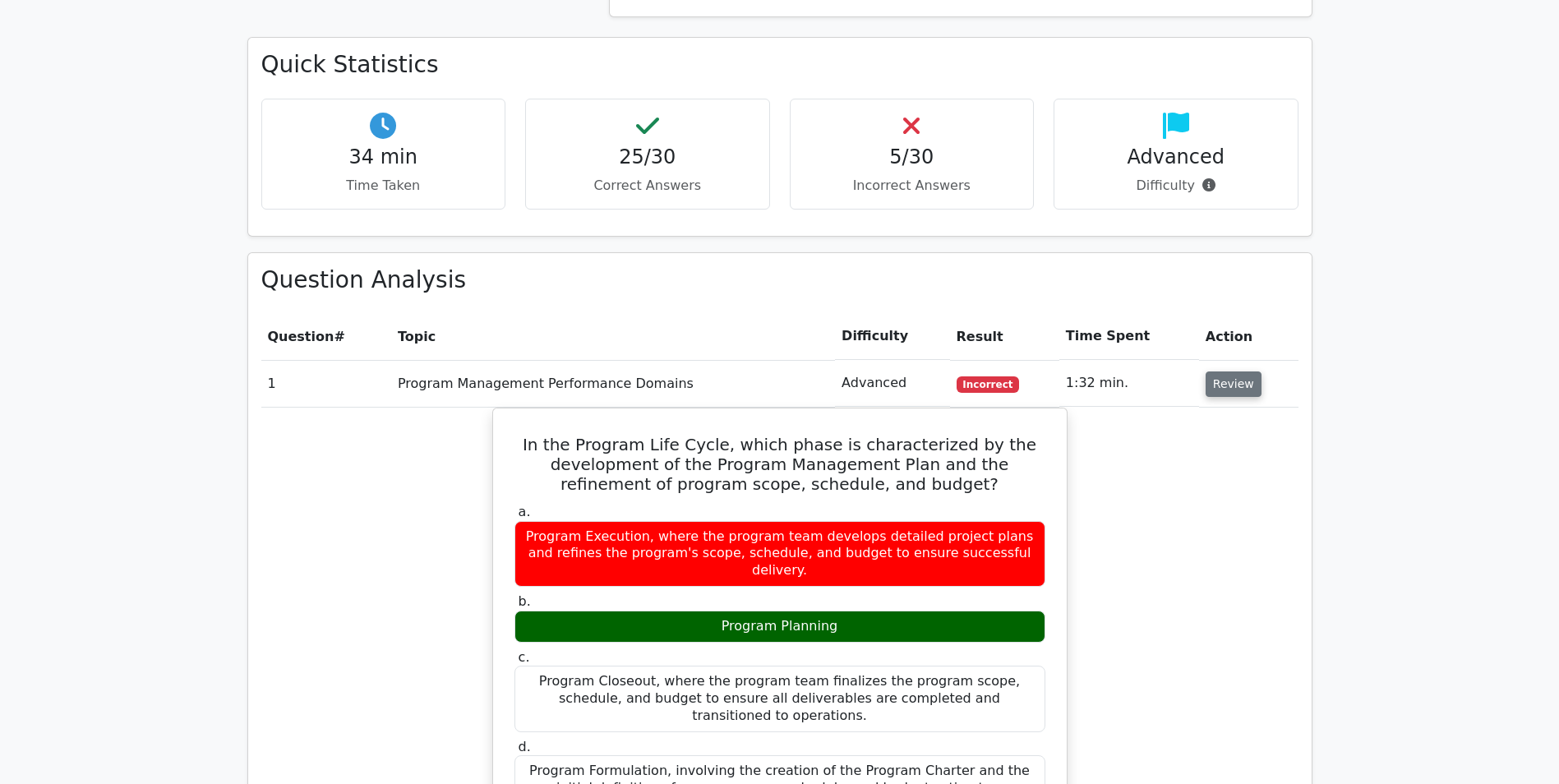
click at [1241, 382] on button "Review" at bounding box center [1234, 383] width 56 height 25
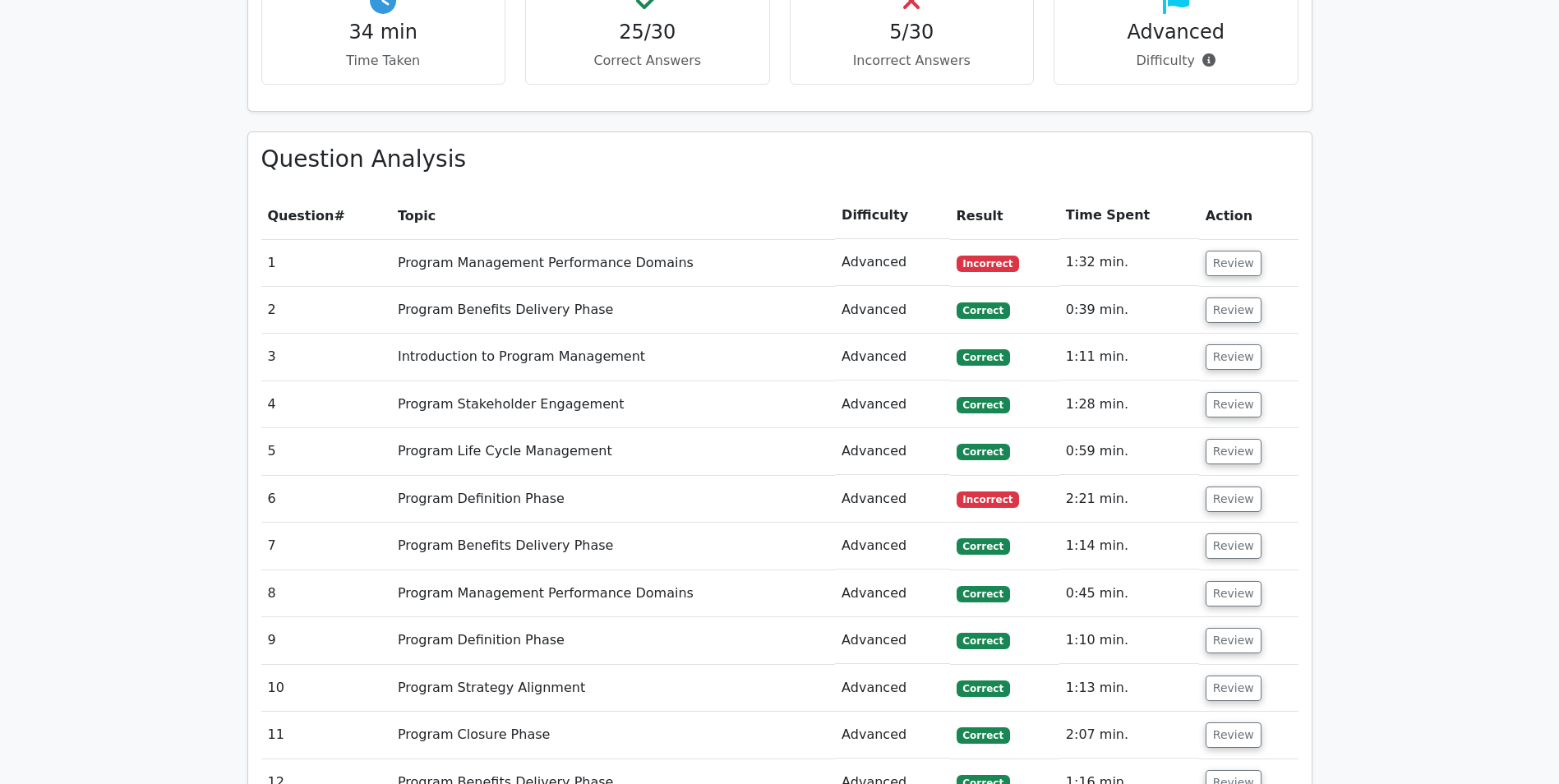
scroll to position [821, 0]
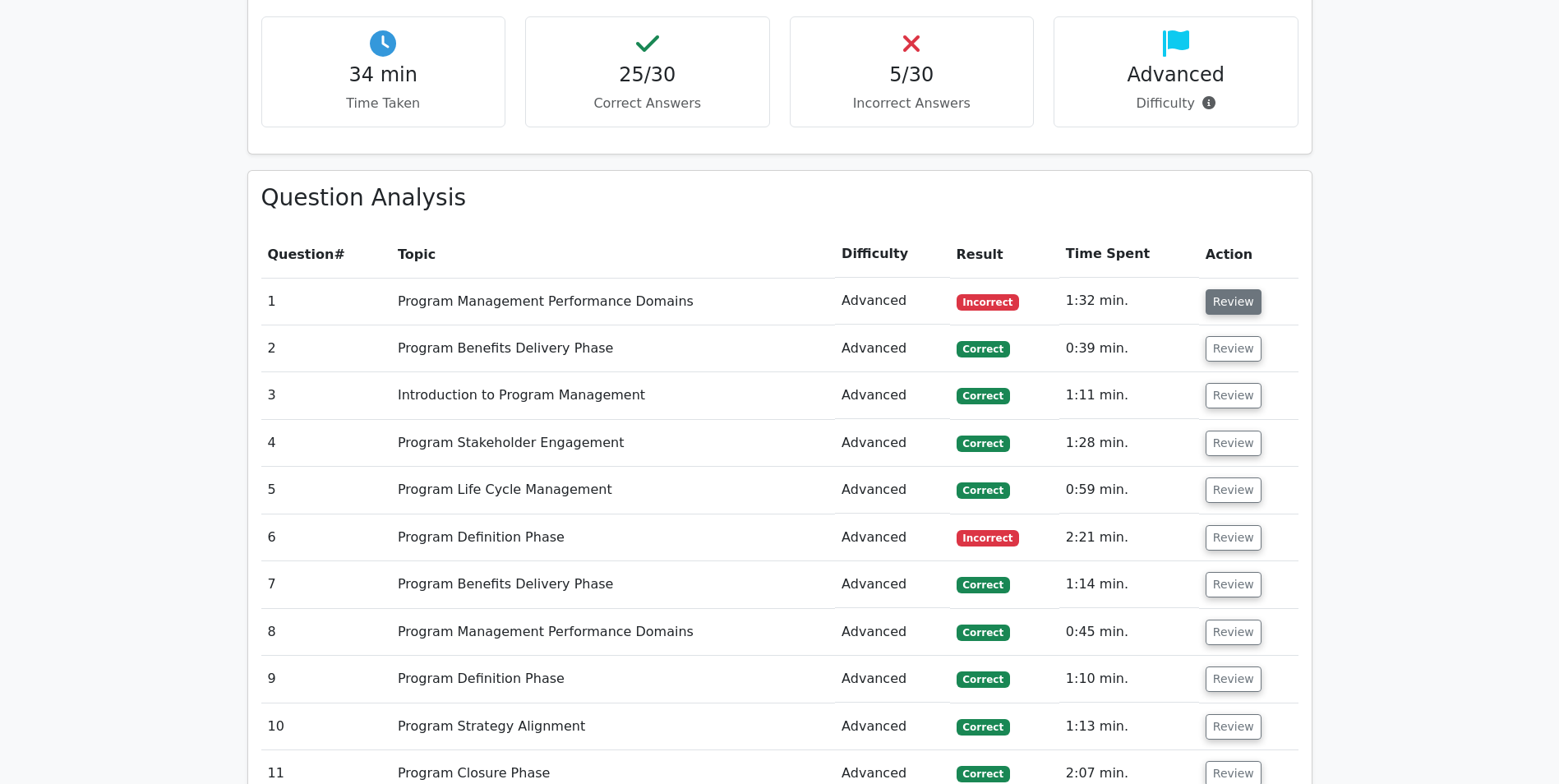
click at [1226, 301] on button "Review" at bounding box center [1234, 302] width 56 height 25
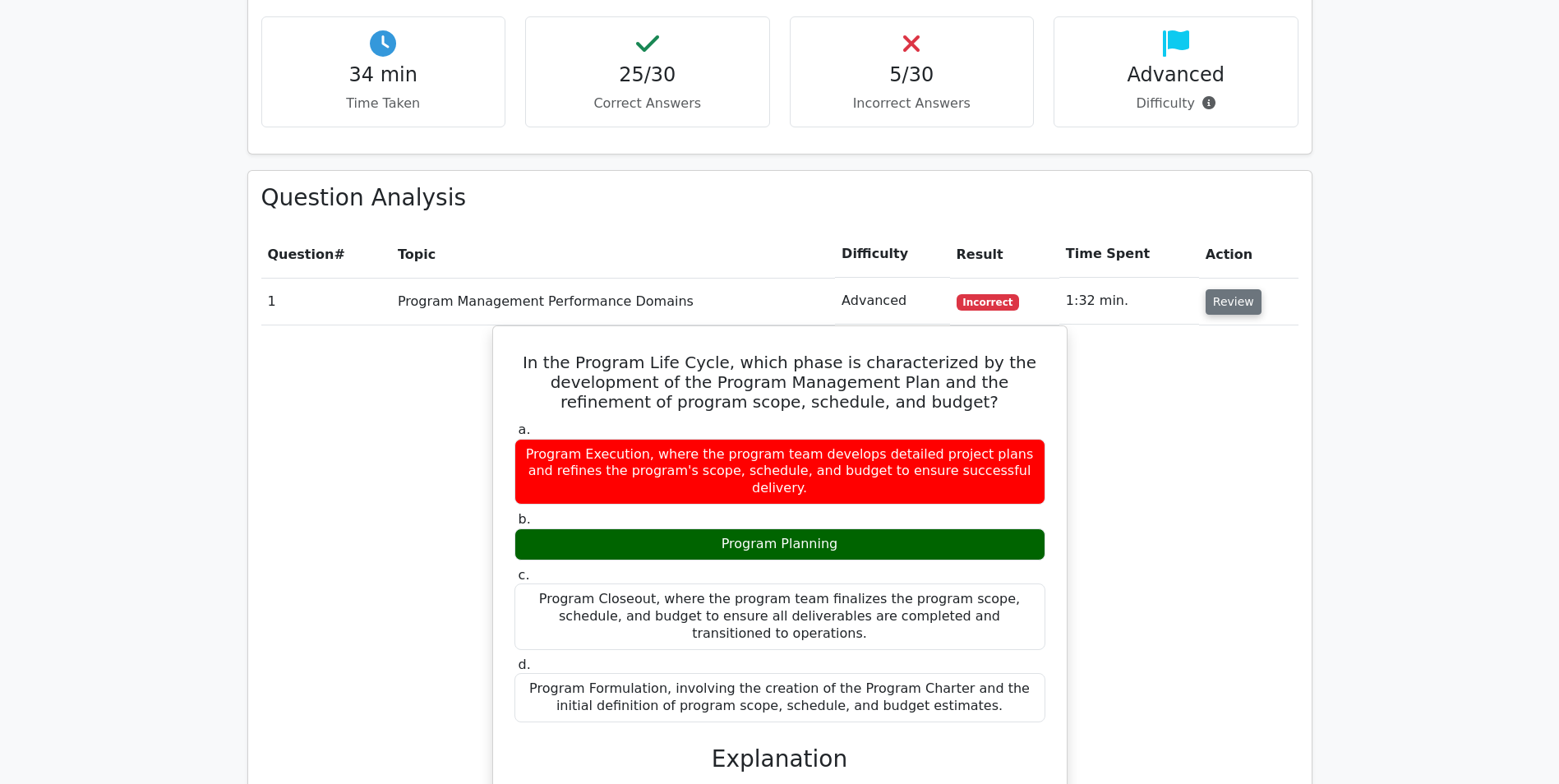
click at [1233, 295] on button "Review" at bounding box center [1234, 302] width 56 height 25
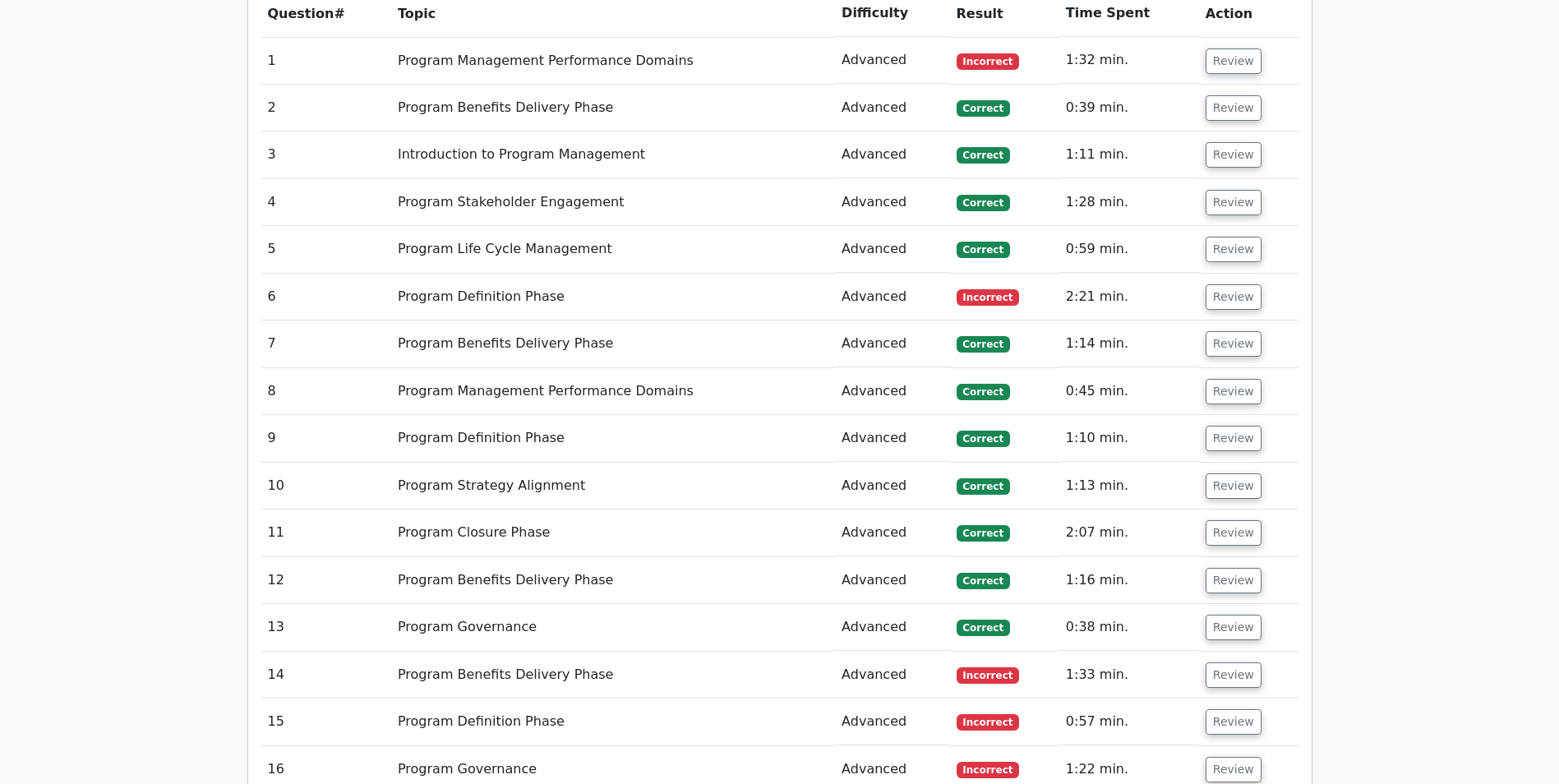
scroll to position [1150, 0]
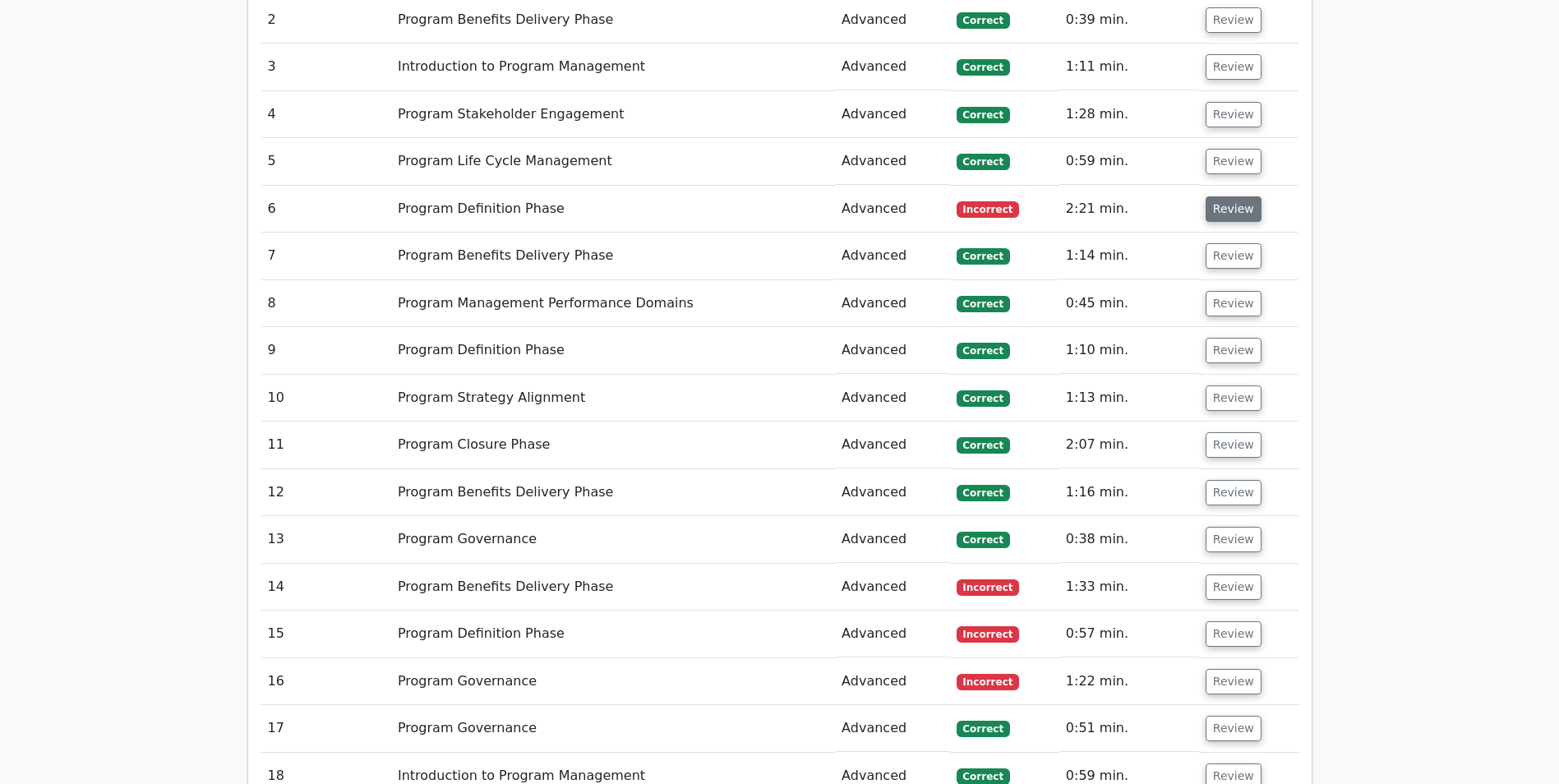
click at [1214, 203] on button "Review" at bounding box center [1234, 209] width 56 height 25
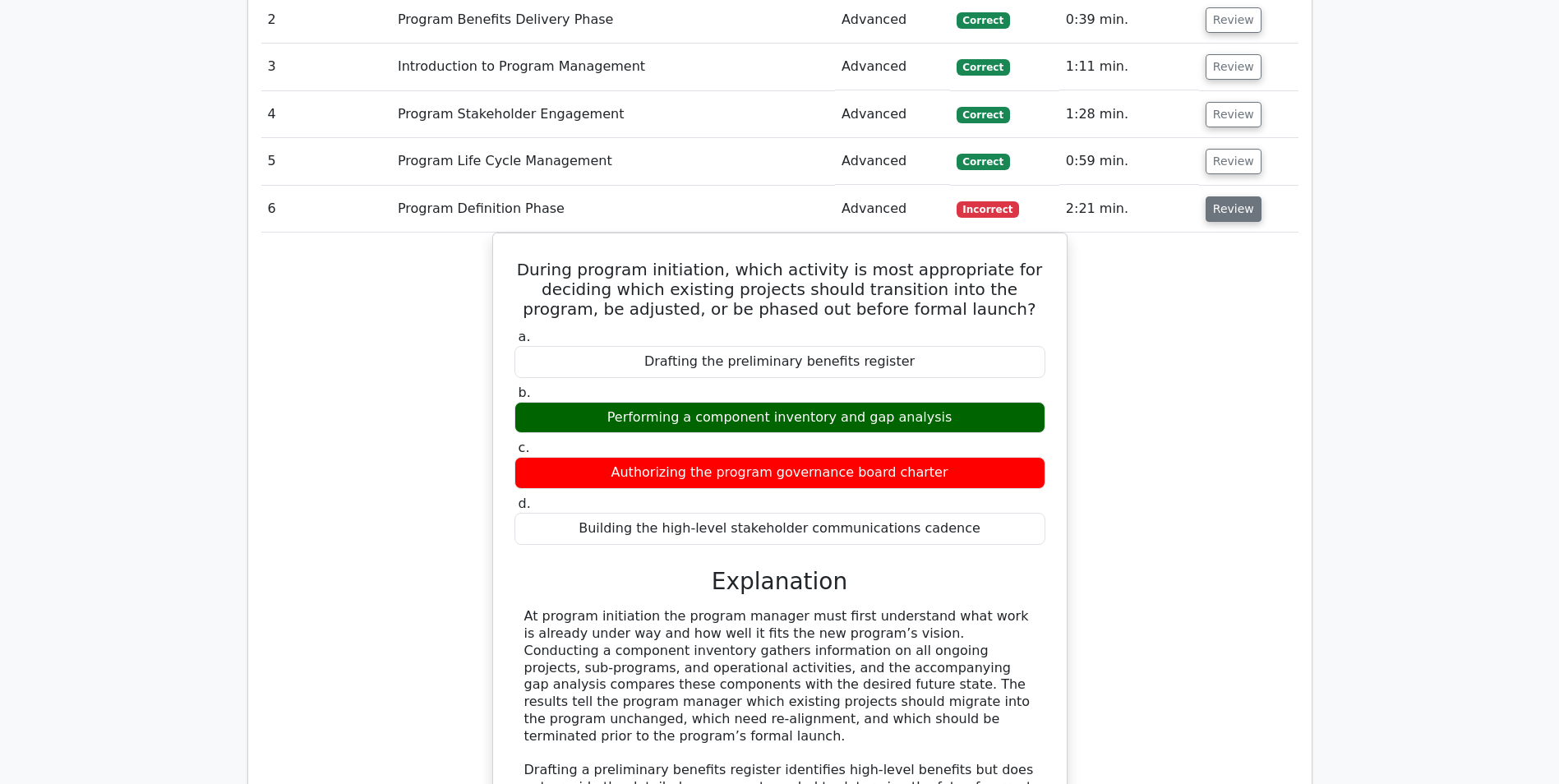
click at [1218, 204] on button "Review" at bounding box center [1234, 209] width 56 height 25
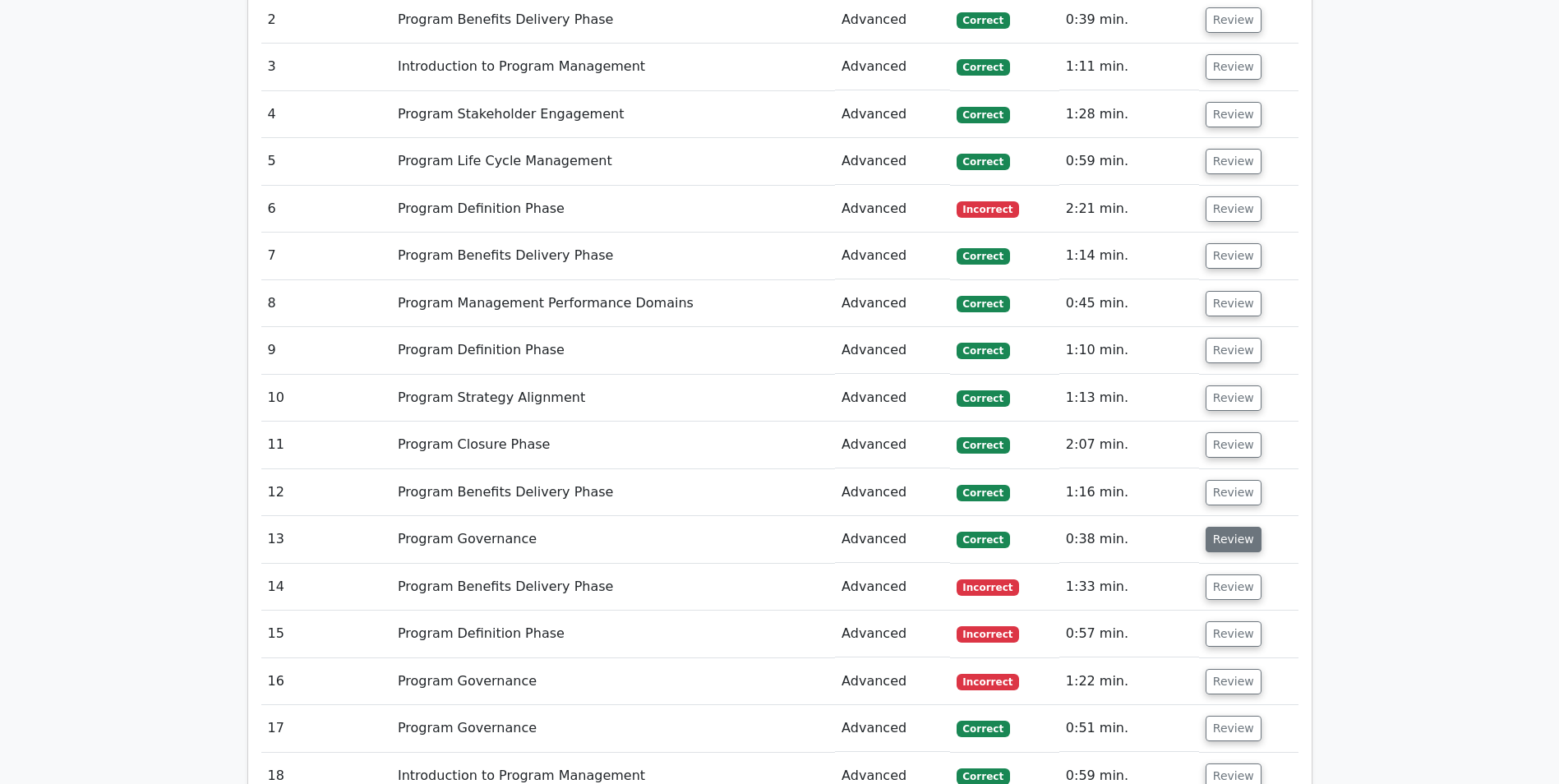
scroll to position [1397, 0]
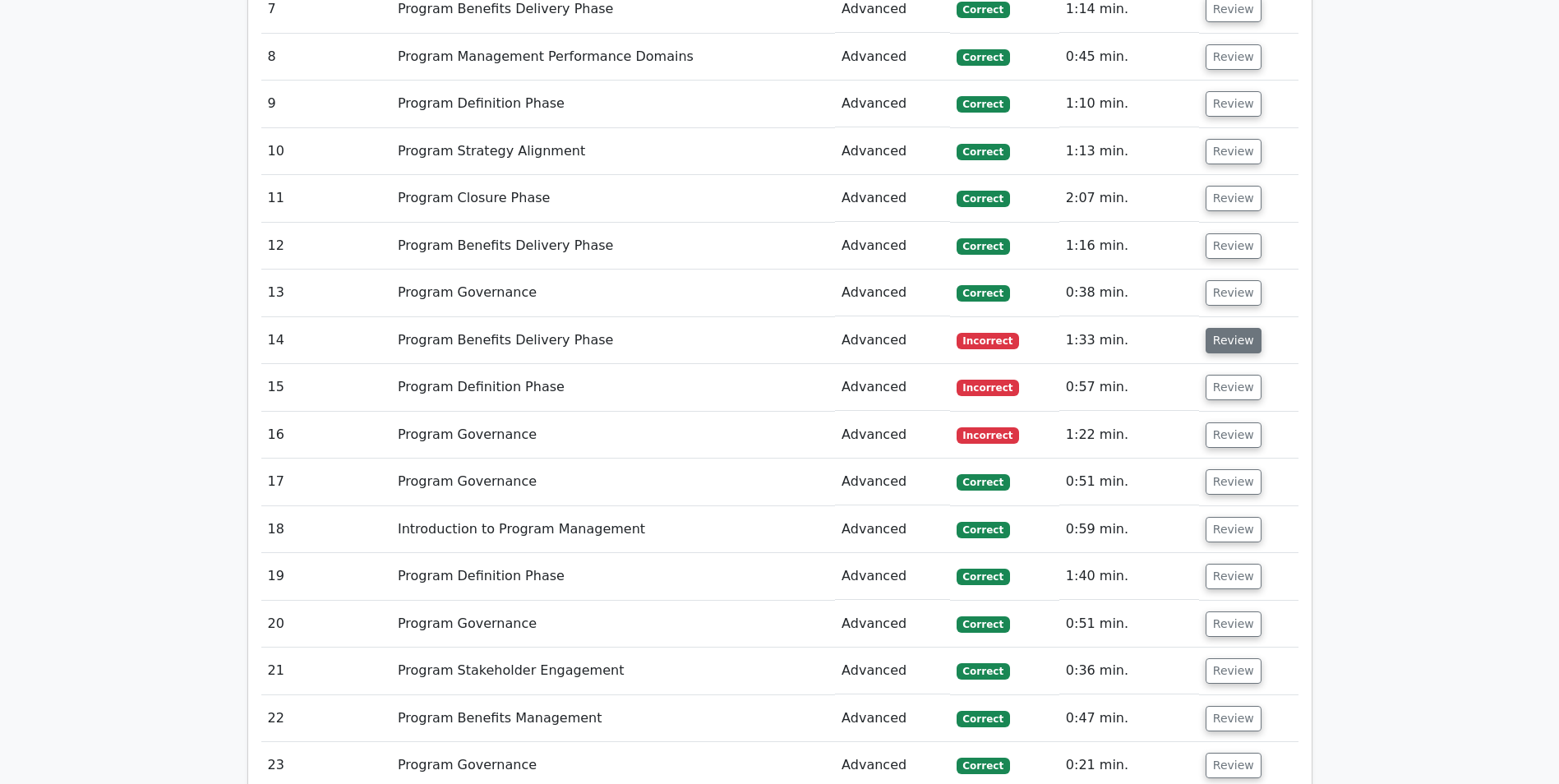
click at [1217, 342] on button "Review" at bounding box center [1234, 340] width 56 height 25
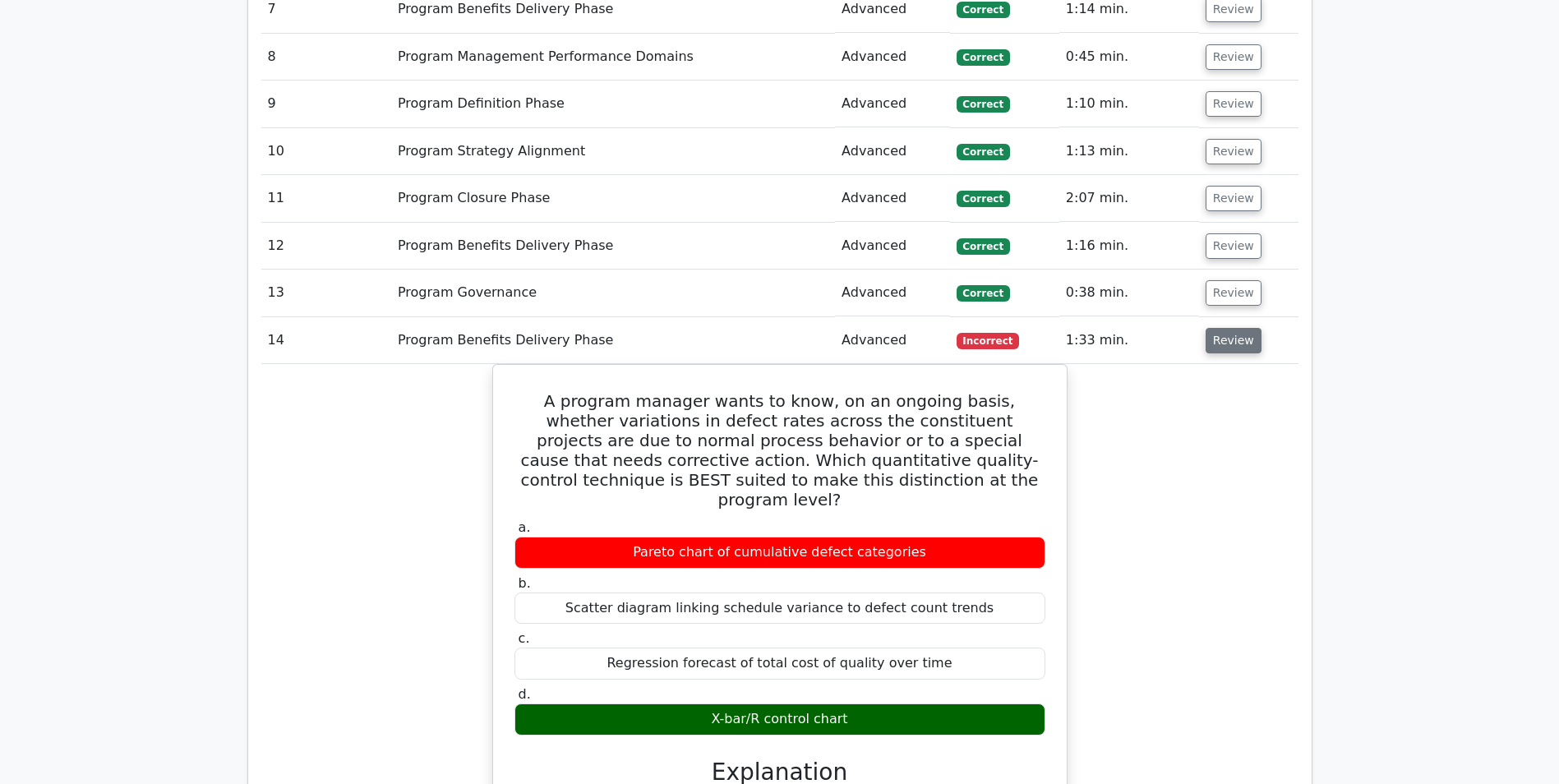
click at [1218, 342] on button "Review" at bounding box center [1234, 340] width 56 height 25
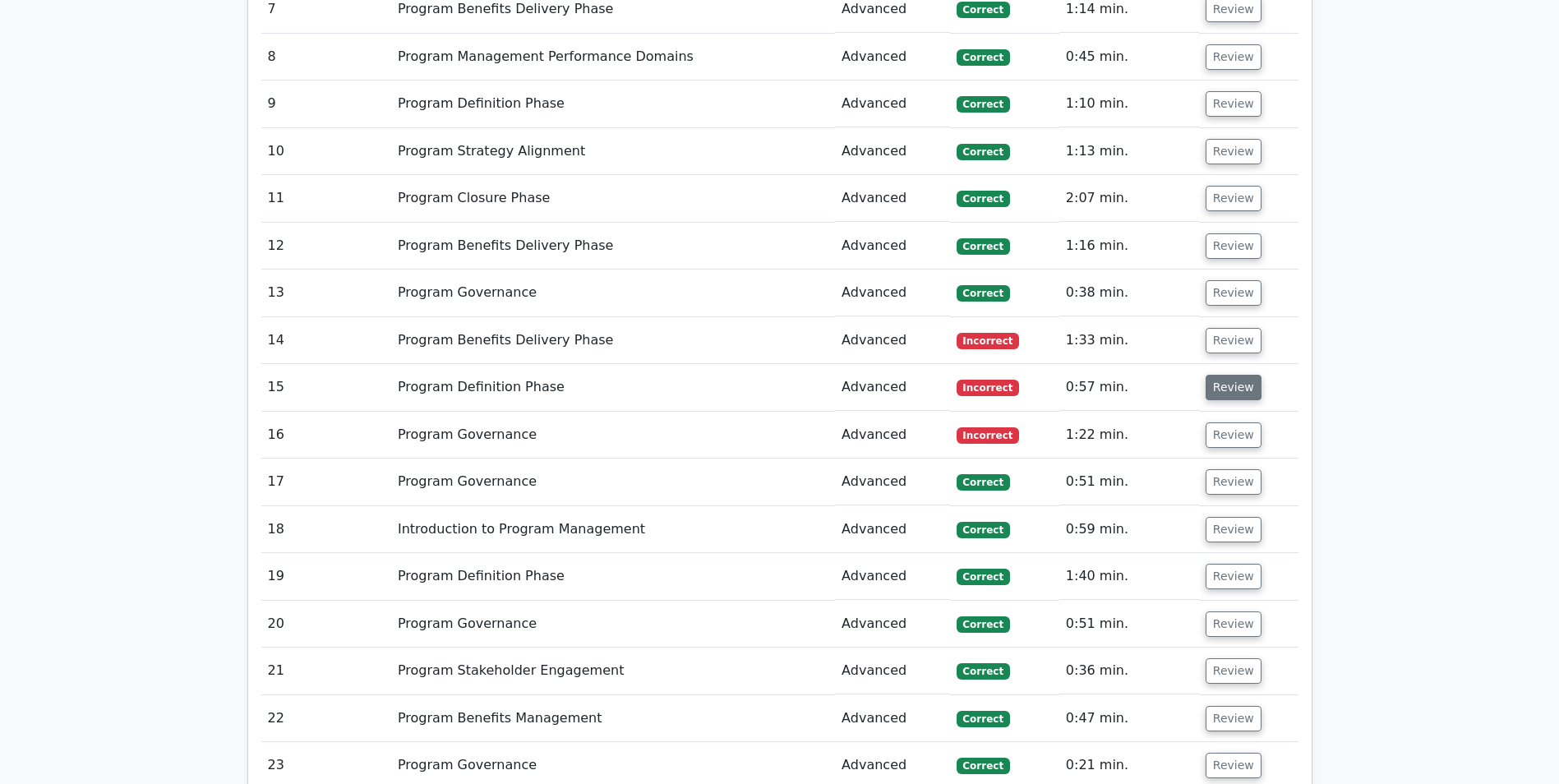
click at [1223, 394] on button "Review" at bounding box center [1234, 387] width 56 height 25
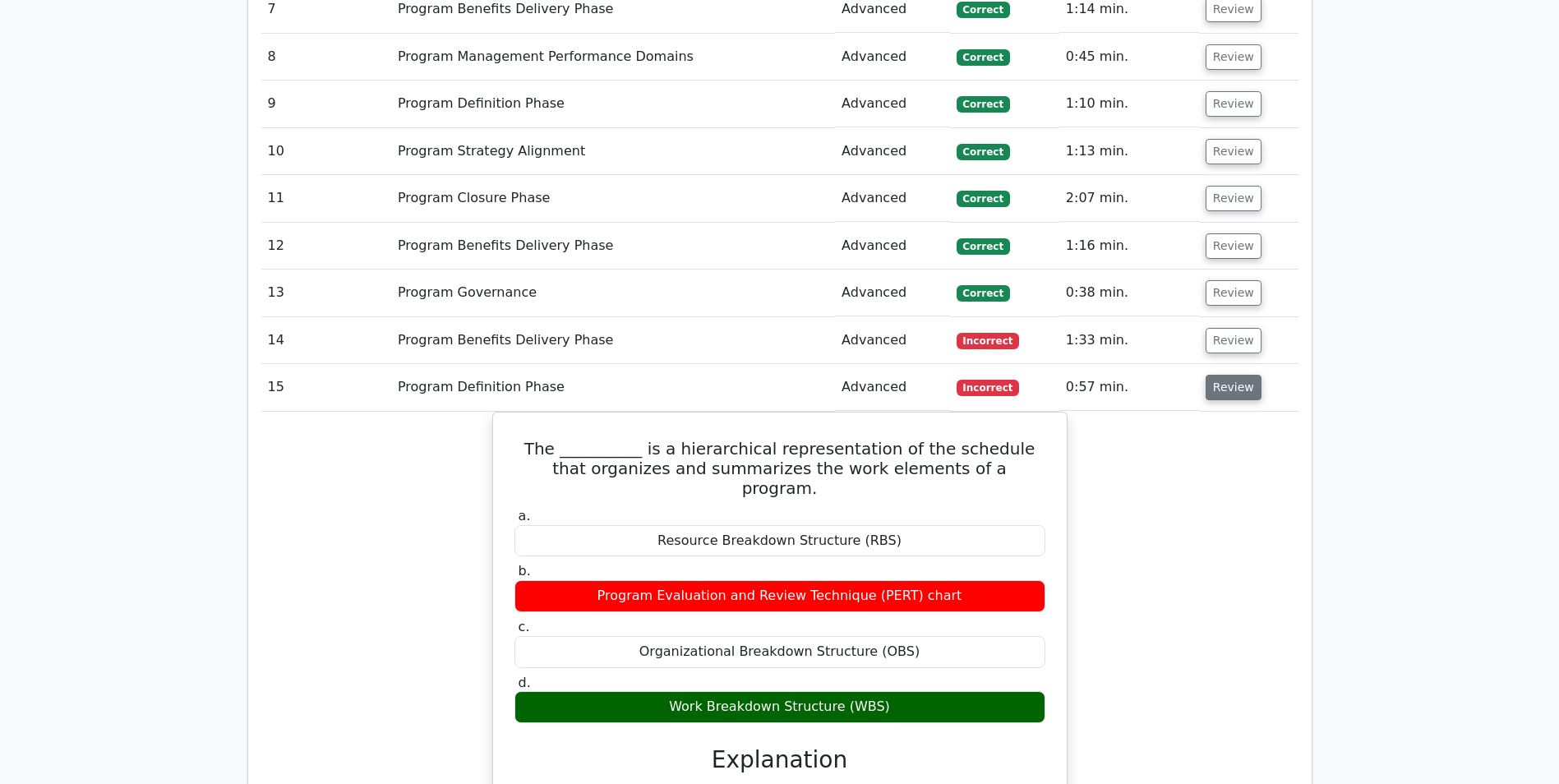
click at [1223, 394] on button "Review" at bounding box center [1234, 387] width 56 height 25
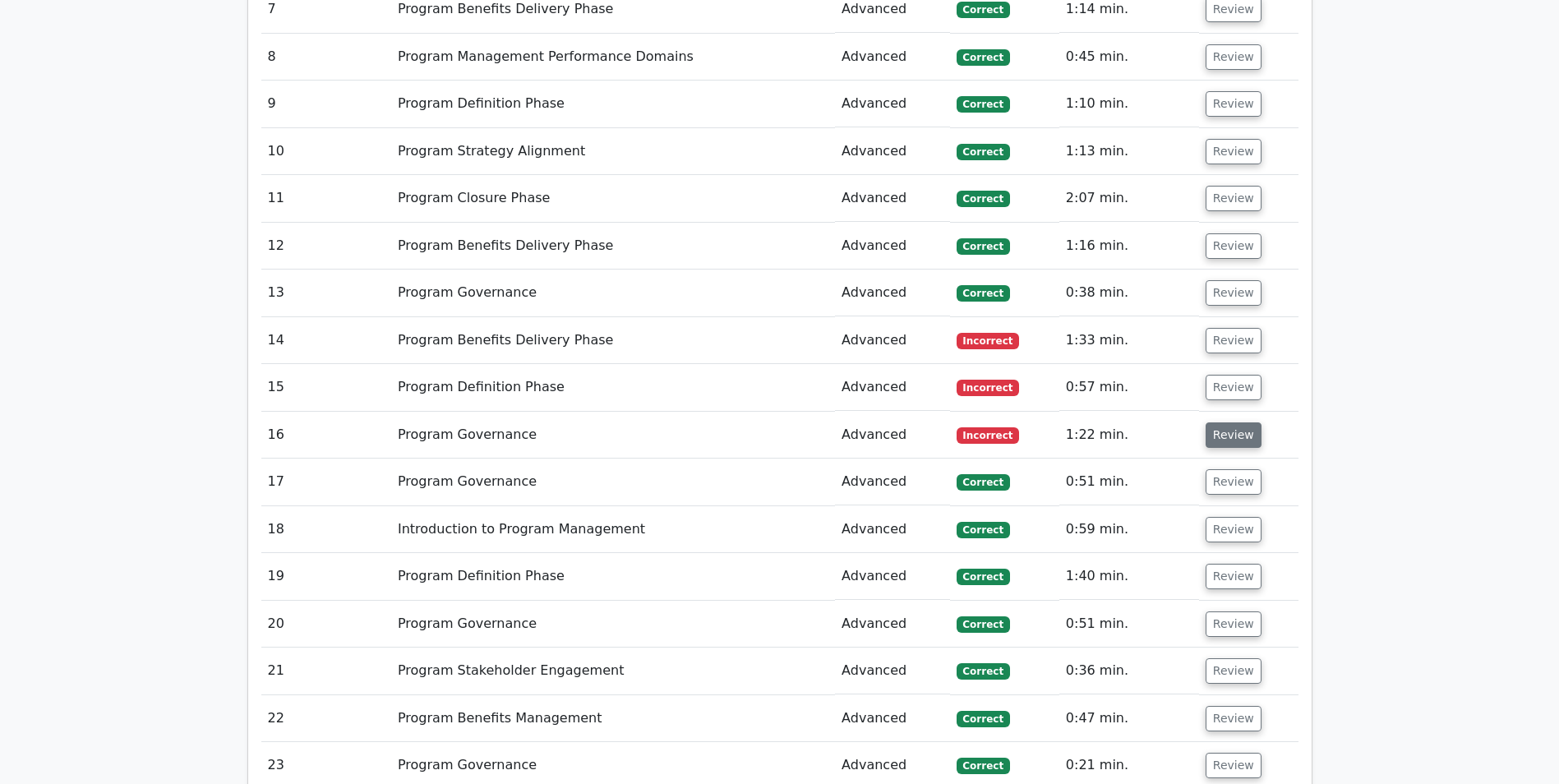
click at [1220, 431] on button "Review" at bounding box center [1234, 435] width 56 height 25
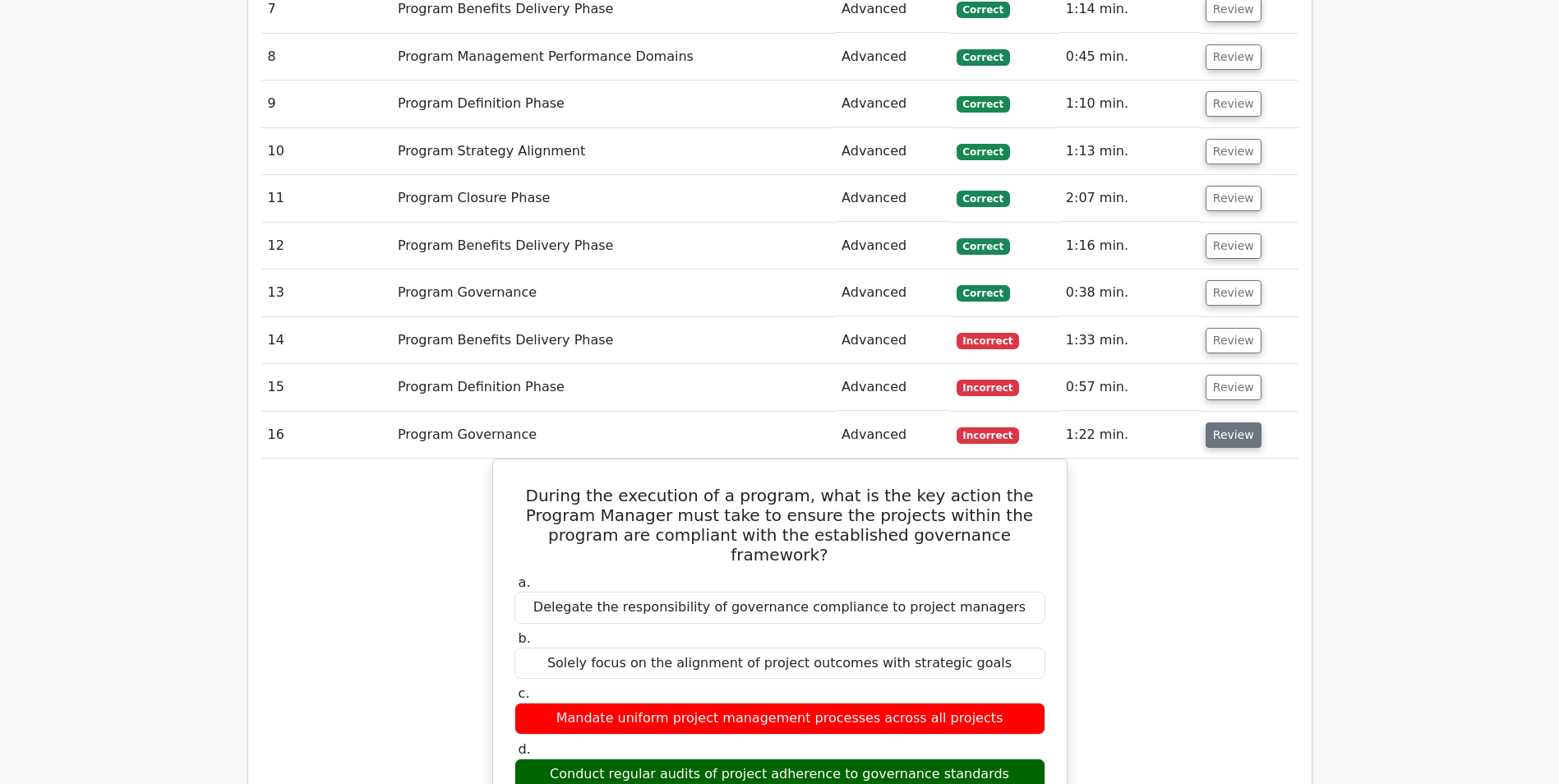
click at [1220, 431] on button "Review" at bounding box center [1234, 435] width 56 height 25
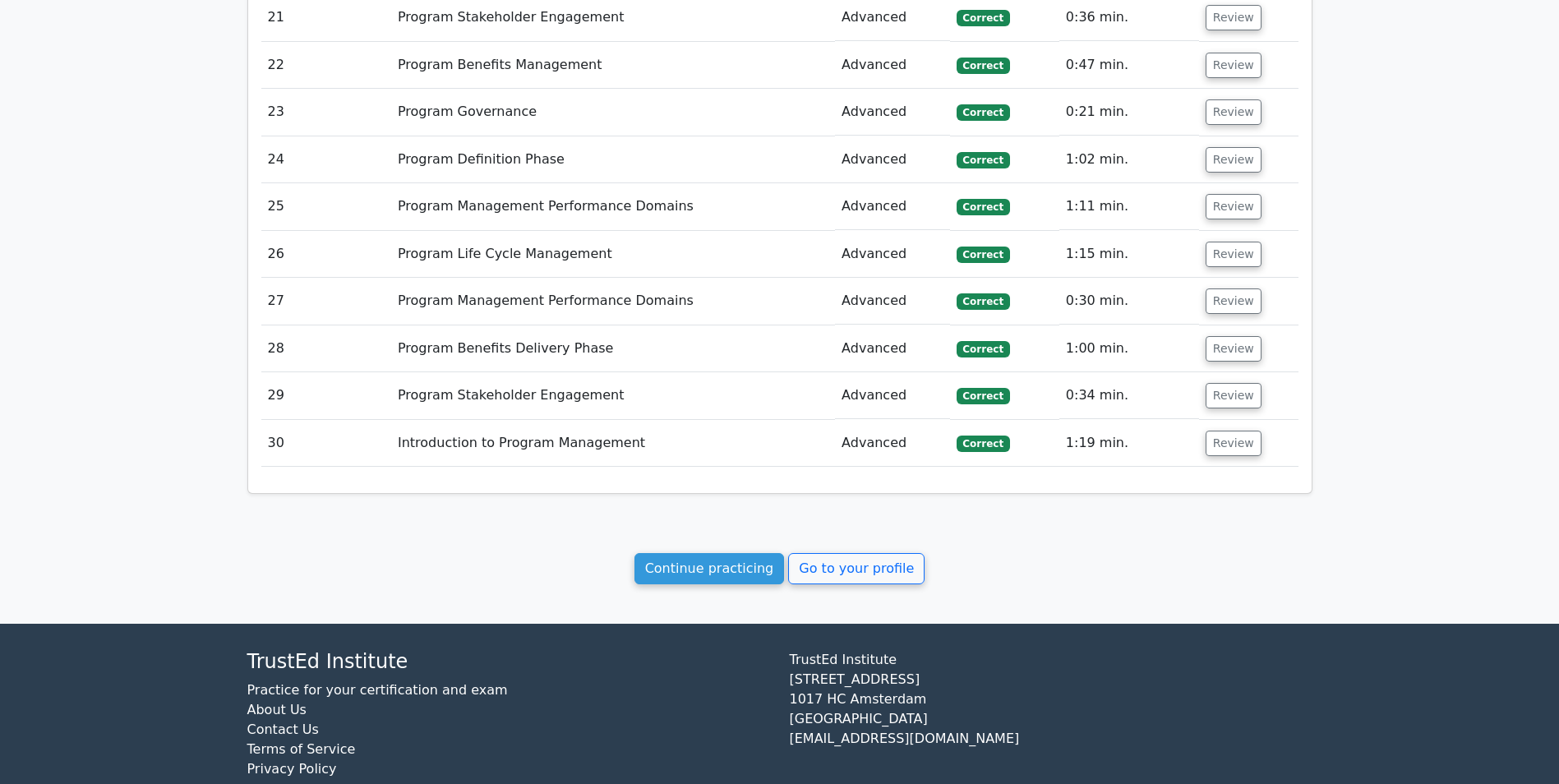
scroll to position [2089, 0]
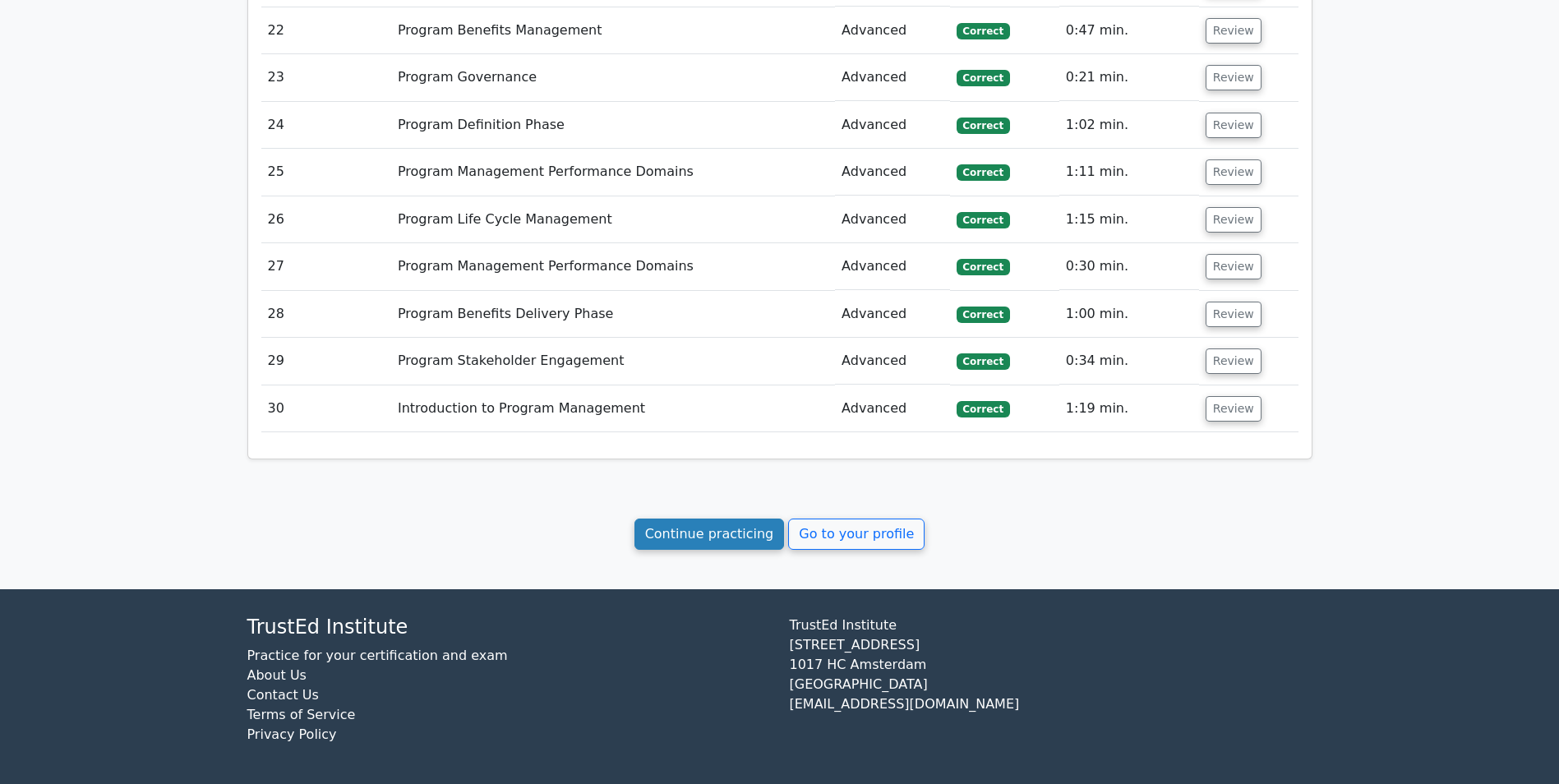
click at [719, 525] on link "Continue practicing" at bounding box center [710, 534] width 150 height 31
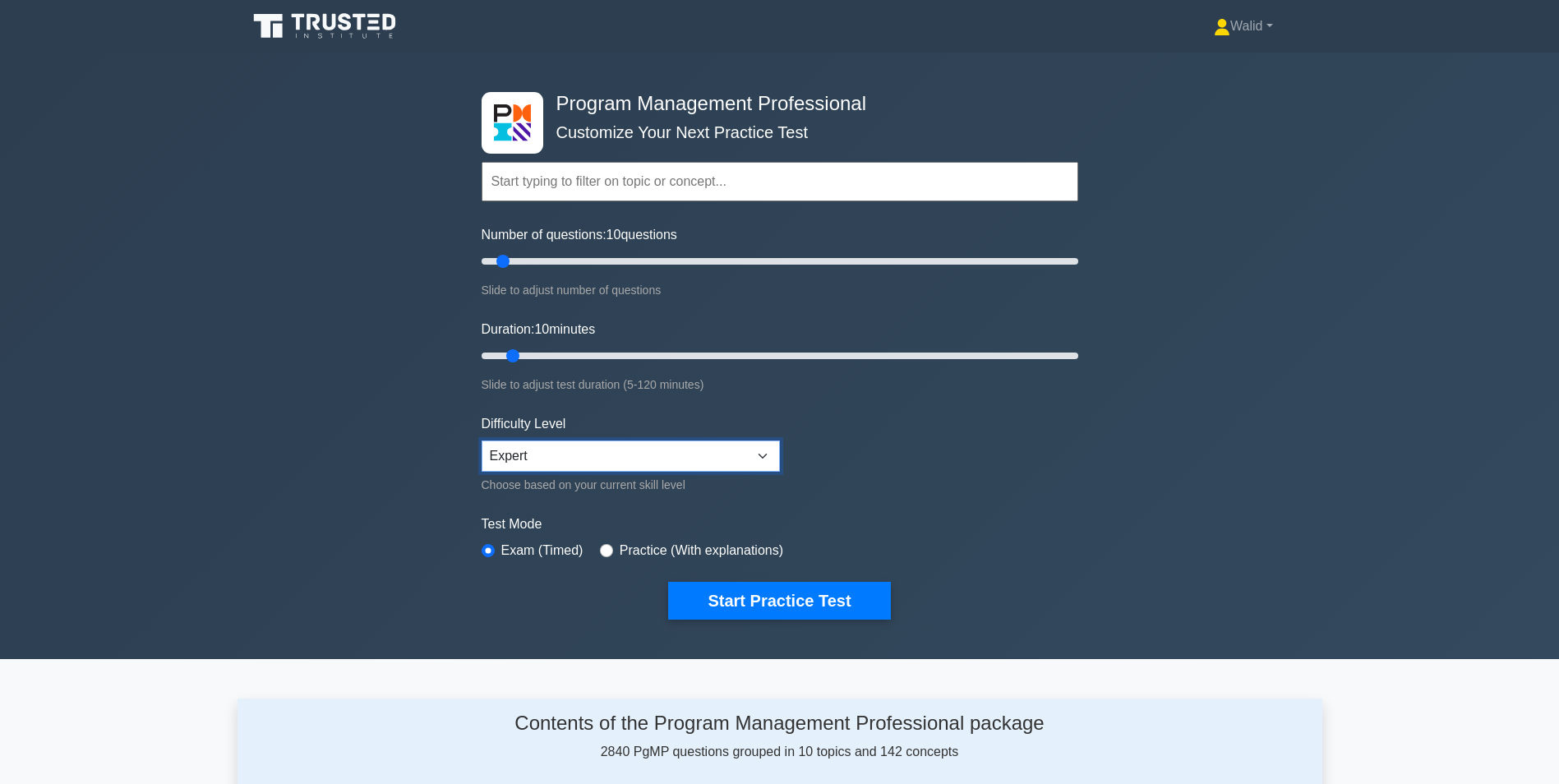
click at [716, 456] on select "Beginner Intermediate Expert" at bounding box center [630, 456] width 298 height 31
click at [482, 441] on select "Beginner Intermediate Expert" at bounding box center [630, 456] width 298 height 31
click at [547, 261] on input "Number of questions: 10 questions" at bounding box center [780, 261] width 596 height 20
type input "30"
click at [569, 262] on input "Number of questions: 25 questions" at bounding box center [780, 261] width 596 height 20
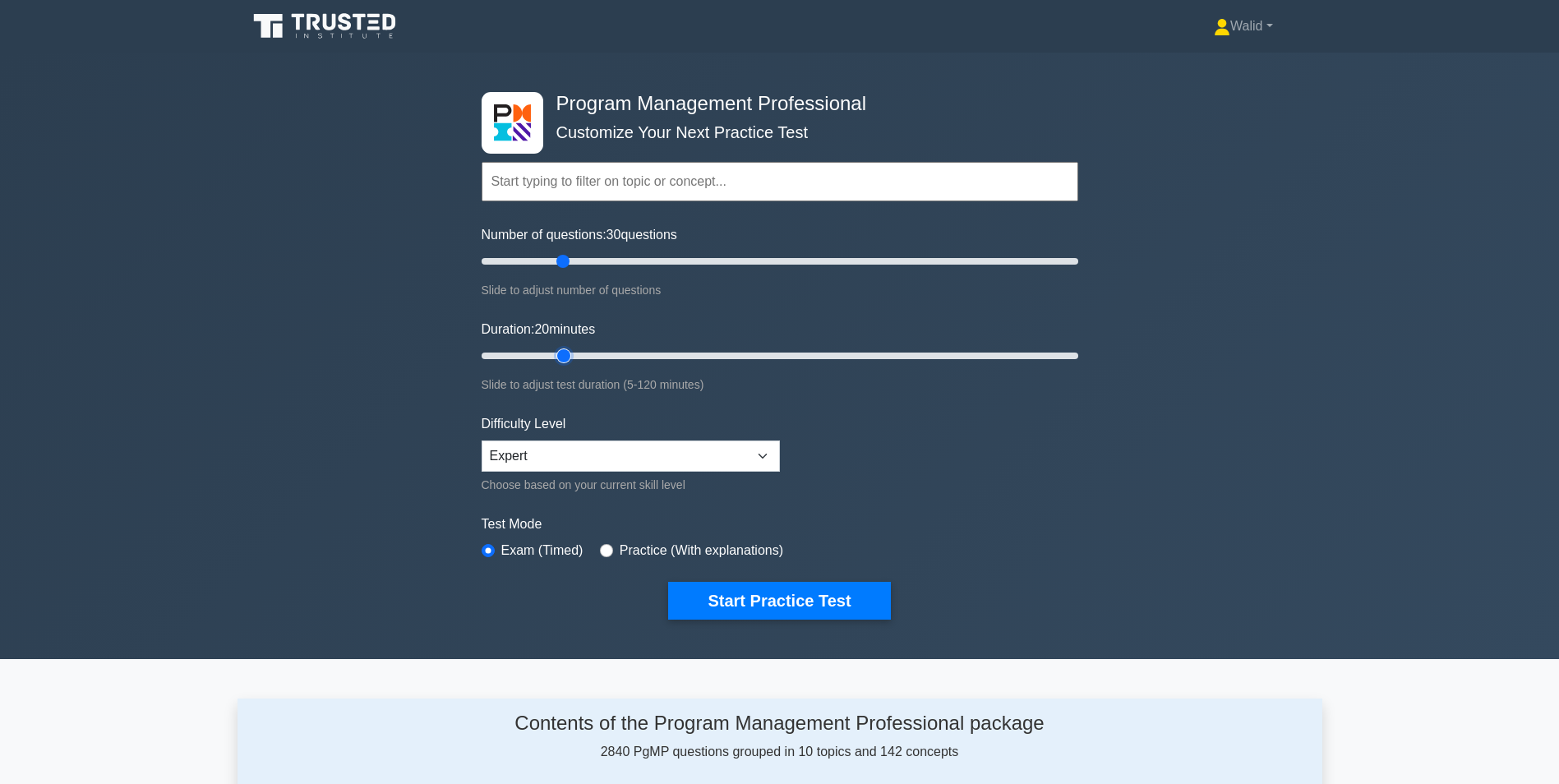
click at [565, 356] on input "Duration: 20 minutes" at bounding box center [780, 355] width 596 height 20
click at [589, 354] on input "Duration: 20 minutes" at bounding box center [780, 355] width 596 height 20
click at [623, 355] on input "Duration: 30 minutes" at bounding box center [780, 355] width 596 height 20
click at [659, 355] on input "Duration: 30 minutes" at bounding box center [780, 355] width 596 height 20
type input "45"
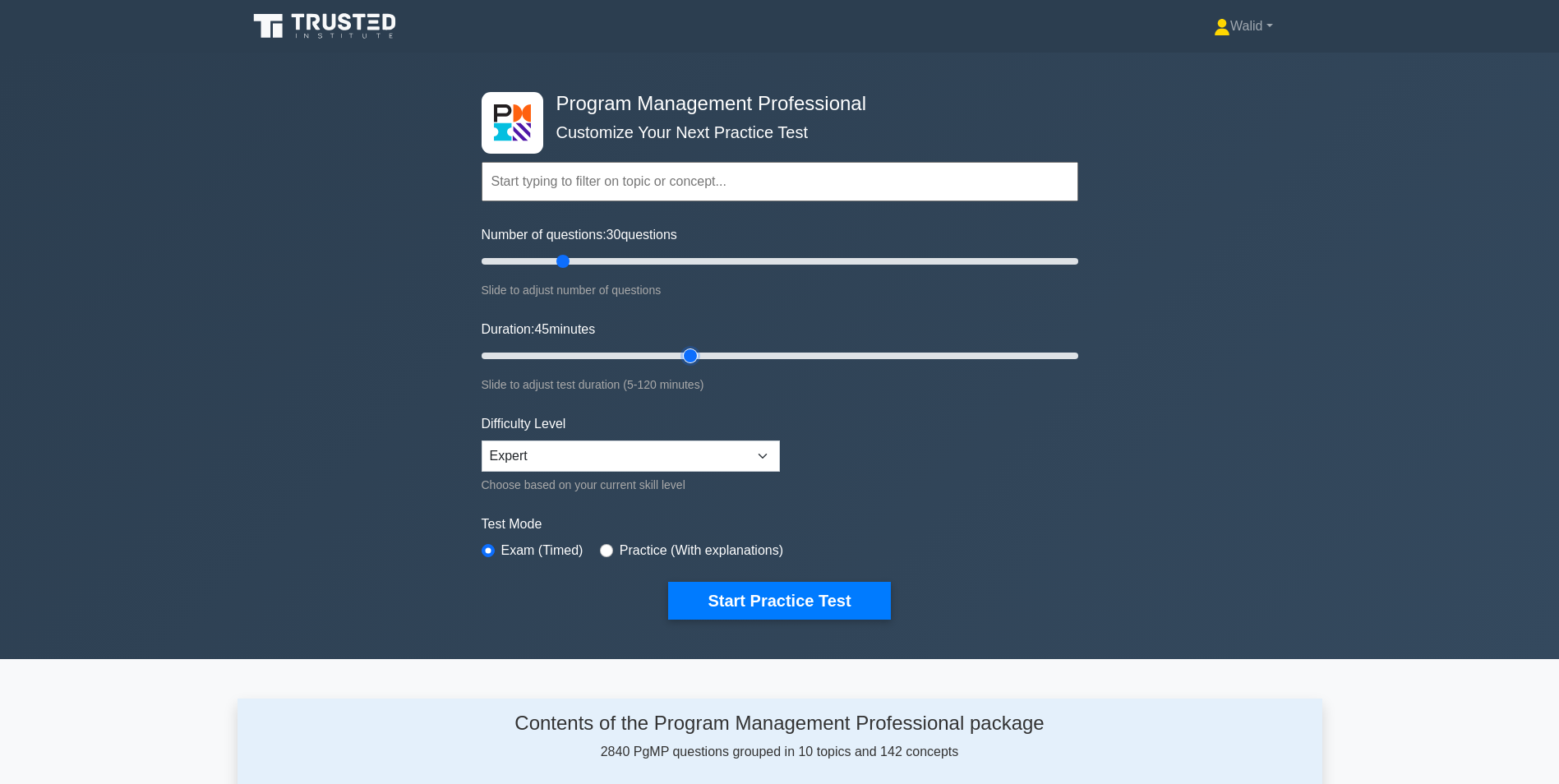
click at [684, 355] on input "Duration: 45 minutes" at bounding box center [780, 355] width 596 height 20
click at [758, 605] on button "Start Practice Test" at bounding box center [778, 600] width 222 height 37
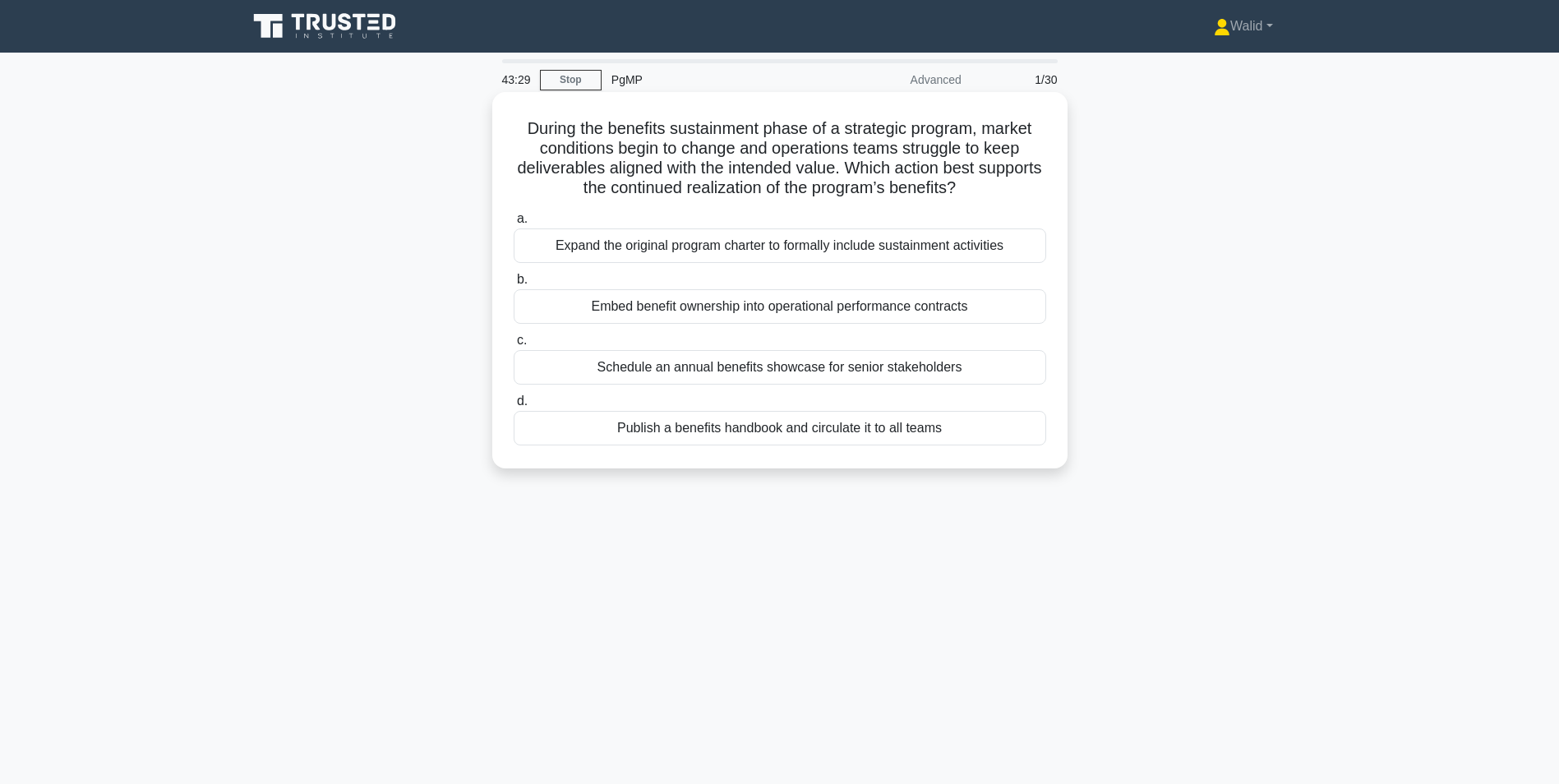
click at [775, 248] on div "Expand the original program charter to formally include sustainment activities" at bounding box center [780, 246] width 533 height 35
click at [514, 224] on input "a. Expand the original program charter to formally include sustainment activiti…" at bounding box center [514, 219] width 0 height 10
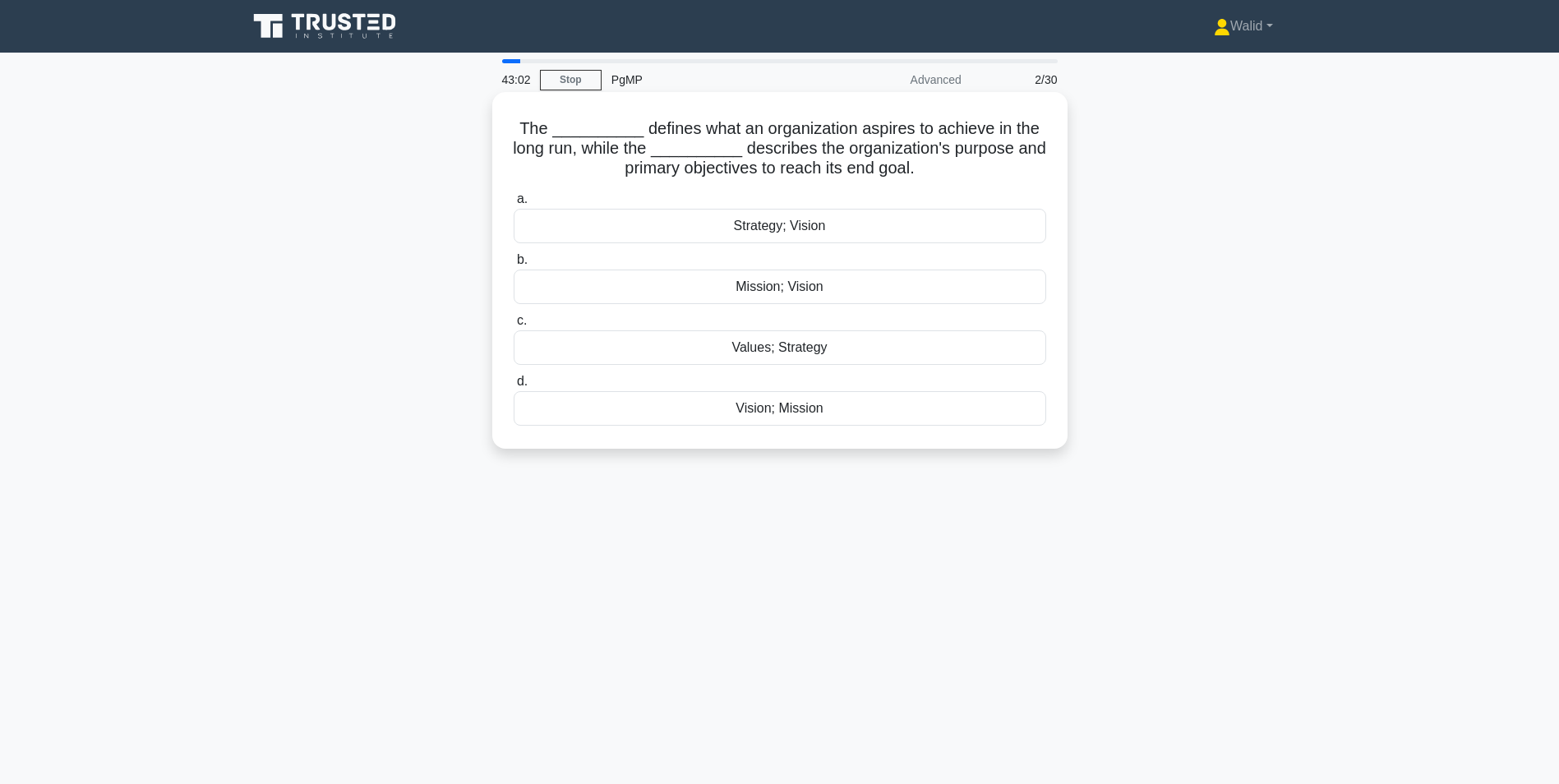
click at [796, 412] on div "Vision; Mission" at bounding box center [780, 409] width 533 height 35
click at [514, 387] on input "d. Vision; Mission" at bounding box center [514, 382] width 0 height 10
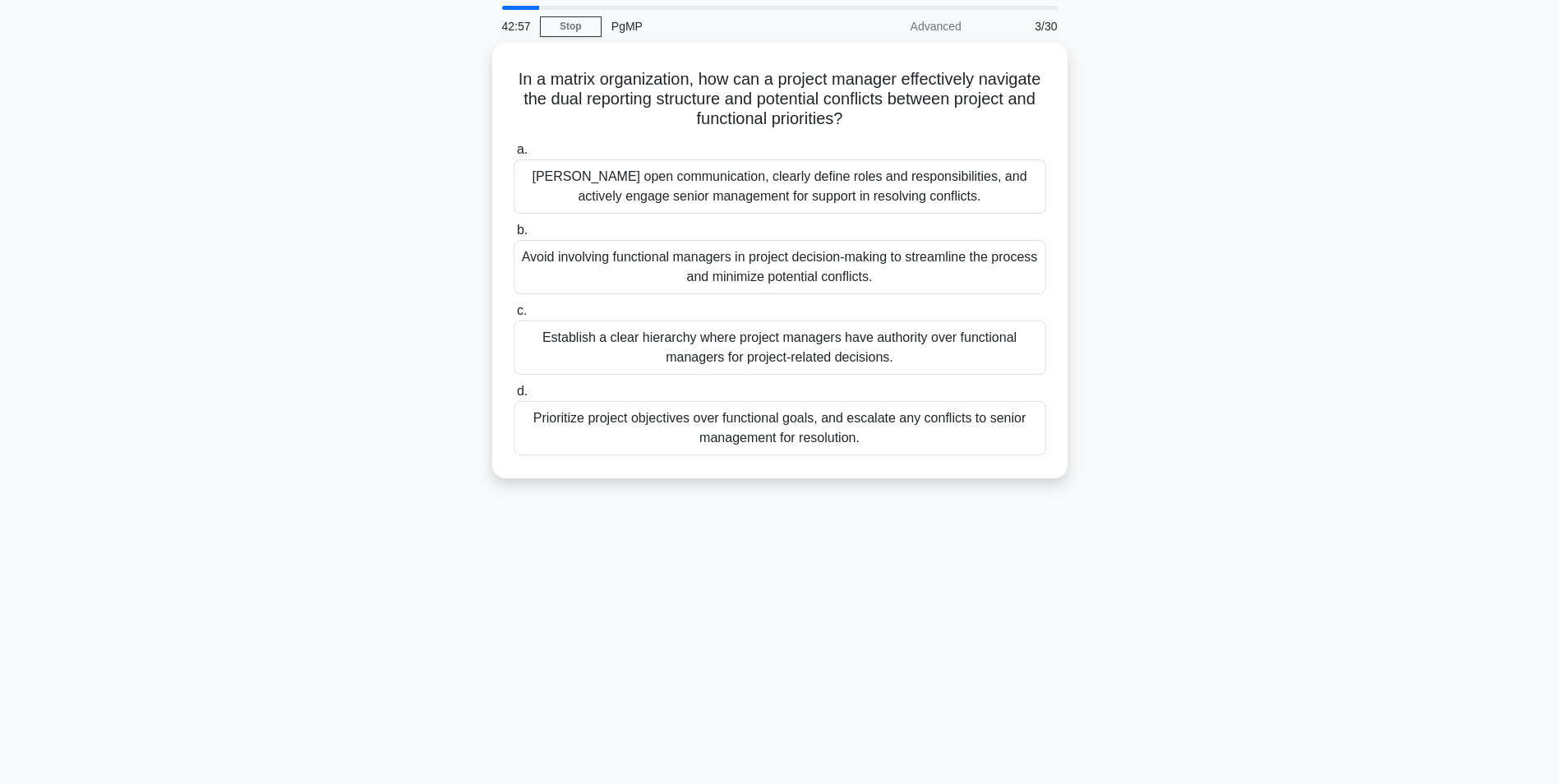
scroll to position [83, 0]
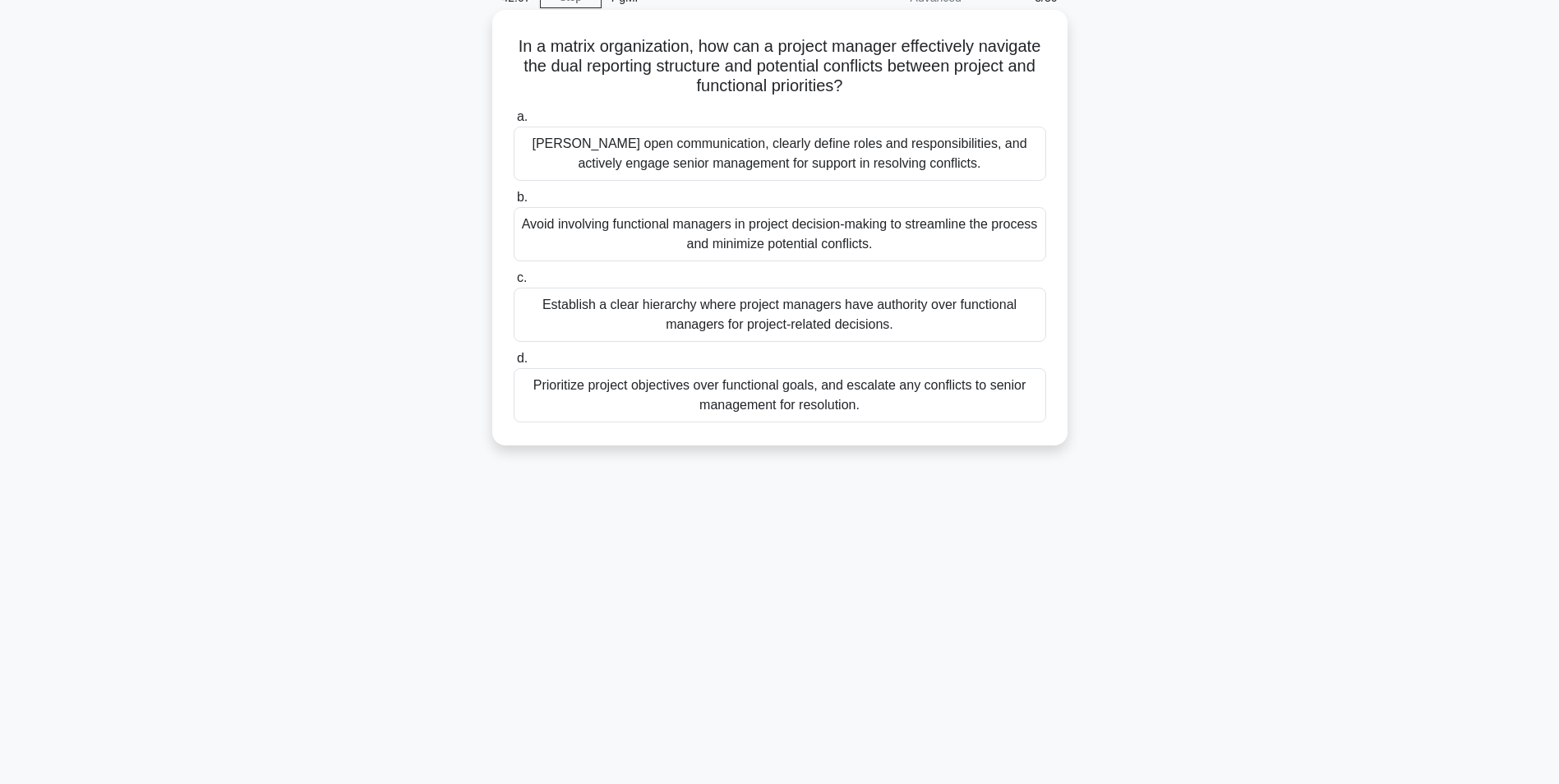
click at [713, 140] on div "Foster open communication, clearly define roles and responsibilities, and activ…" at bounding box center [780, 154] width 533 height 54
click at [514, 123] on input "a. Foster open communication, clearly define roles and responsibilities, and ac…" at bounding box center [514, 117] width 0 height 10
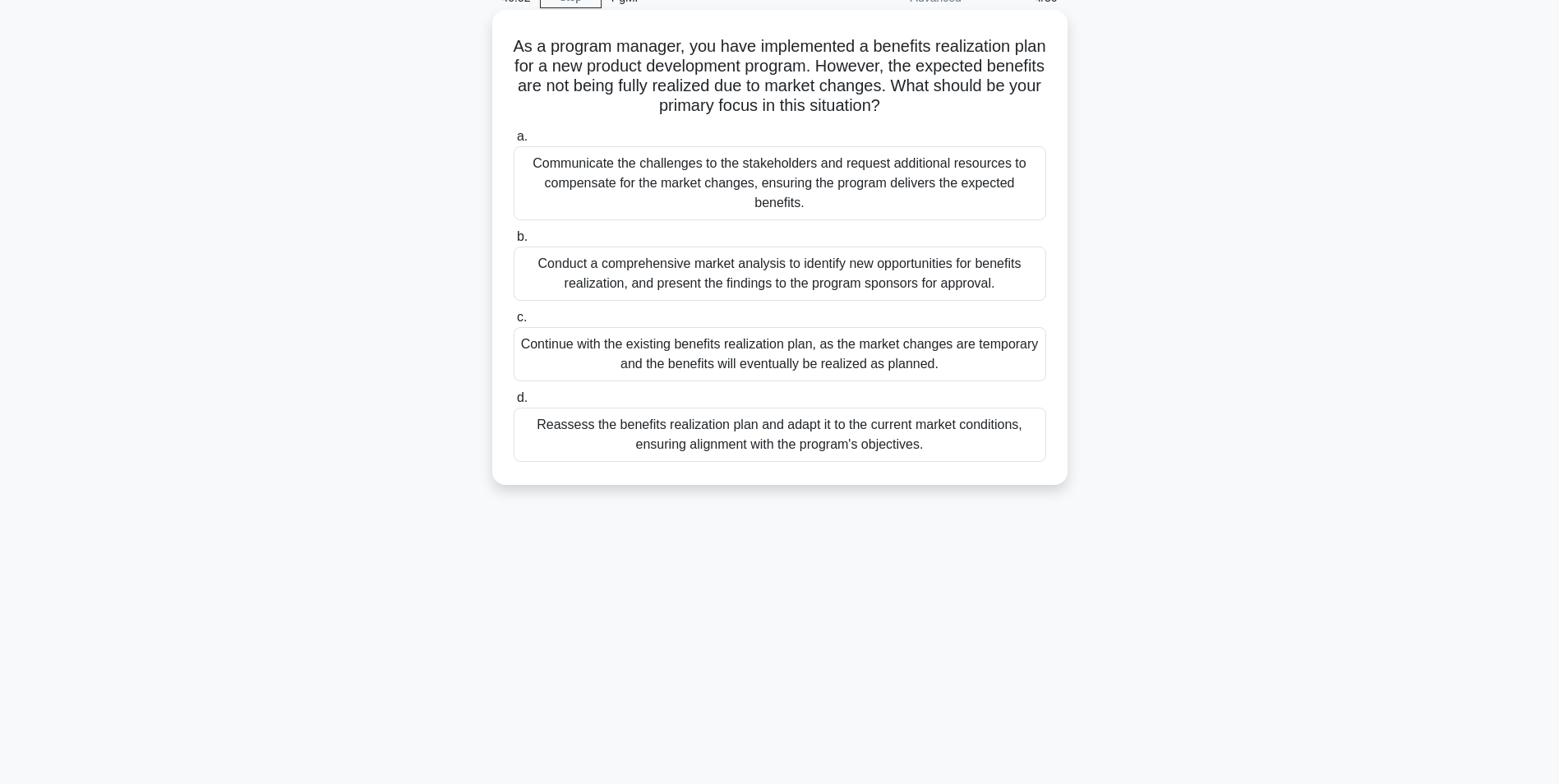
click at [765, 440] on div "Reassess the benefits realization plan and adapt it to the current market condi…" at bounding box center [780, 435] width 533 height 54
click at [514, 403] on input "d. Reassess the benefits realization plan and adapt it to the current market co…" at bounding box center [514, 398] width 0 height 10
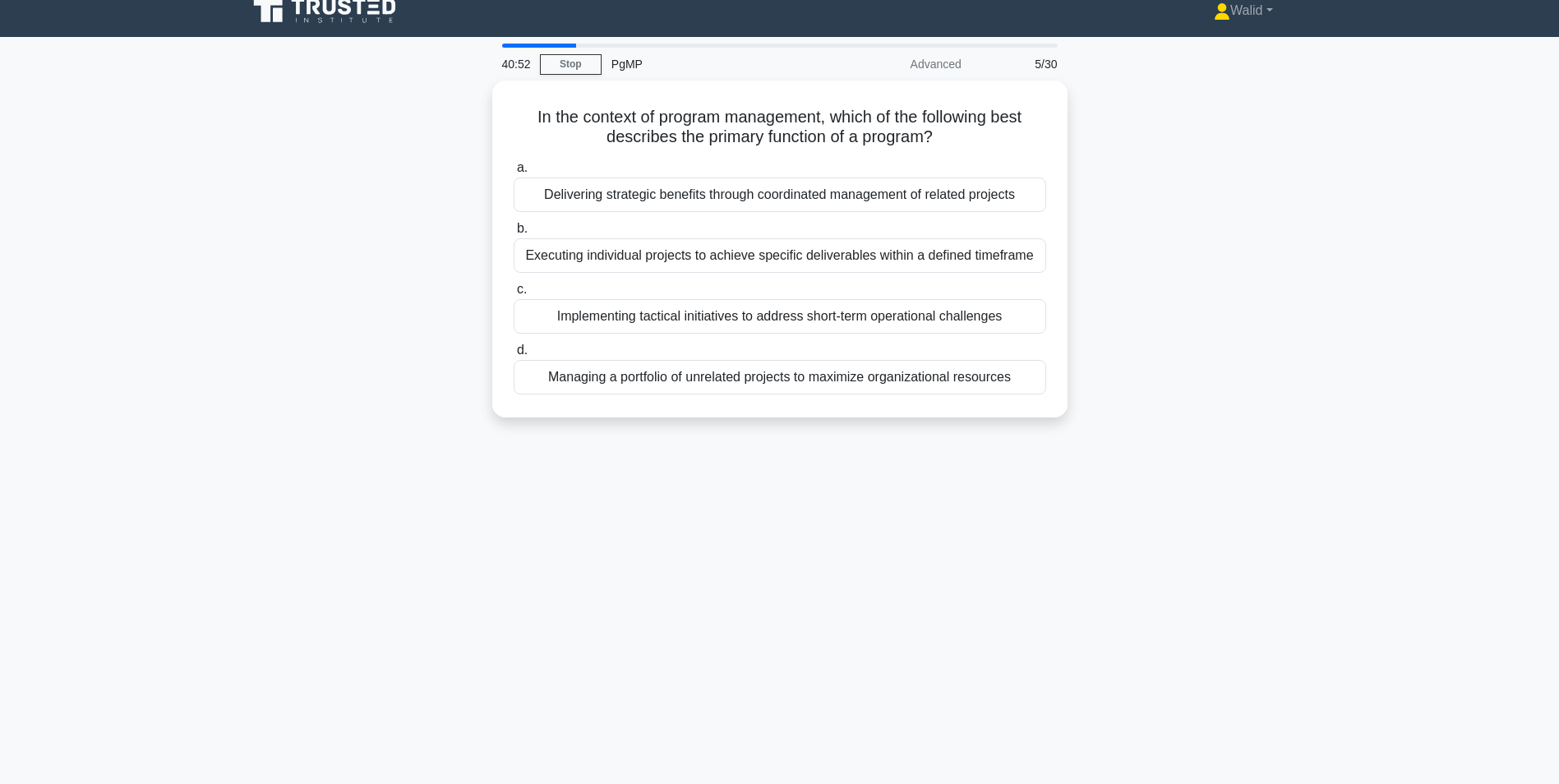
scroll to position [0, 0]
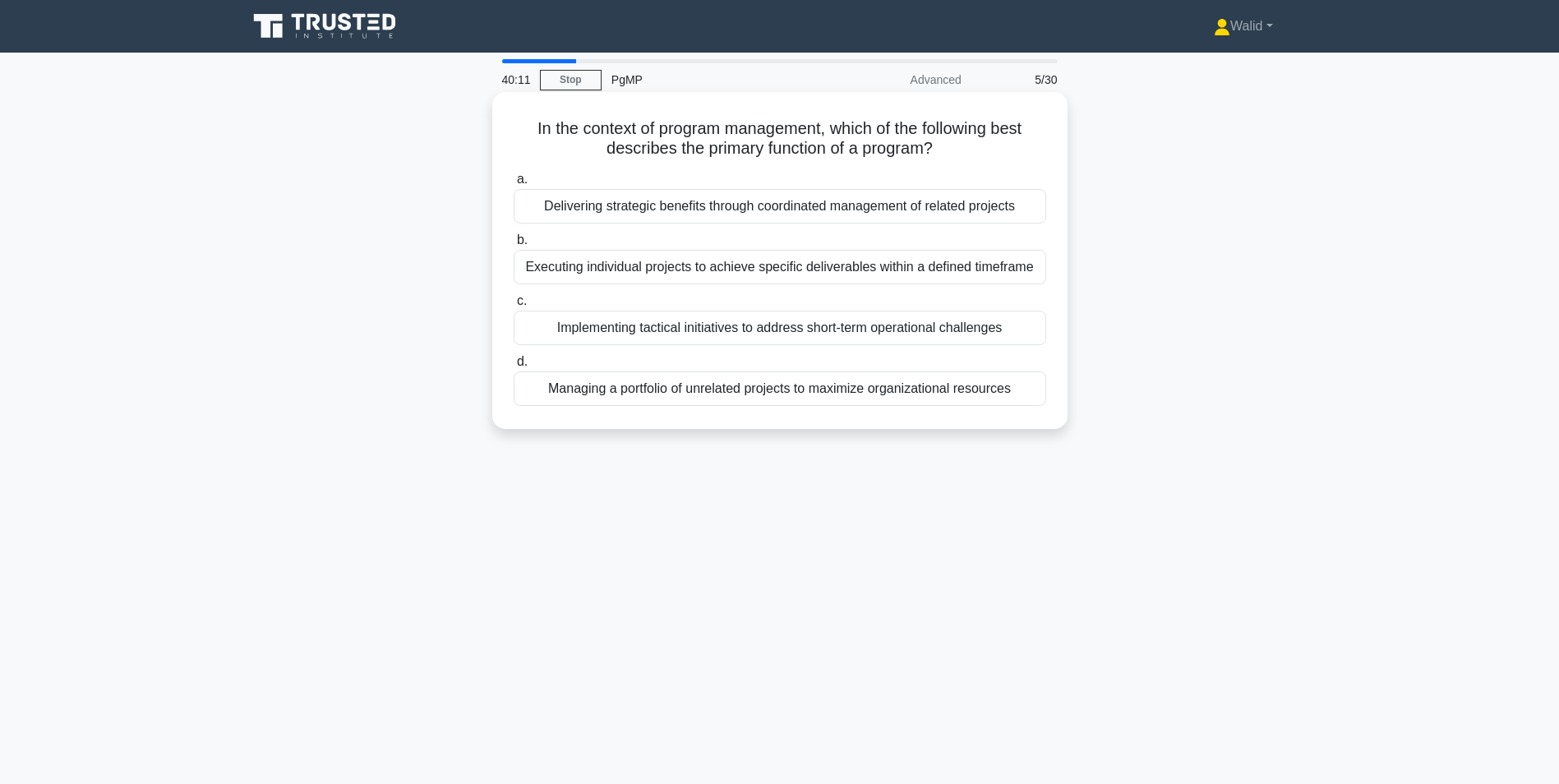
click at [675, 209] on div "Delivering strategic benefits through coordinated management of related projects" at bounding box center [780, 206] width 533 height 35
click at [514, 185] on input "a. Delivering strategic benefits through coordinated management of related proj…" at bounding box center [514, 179] width 0 height 10
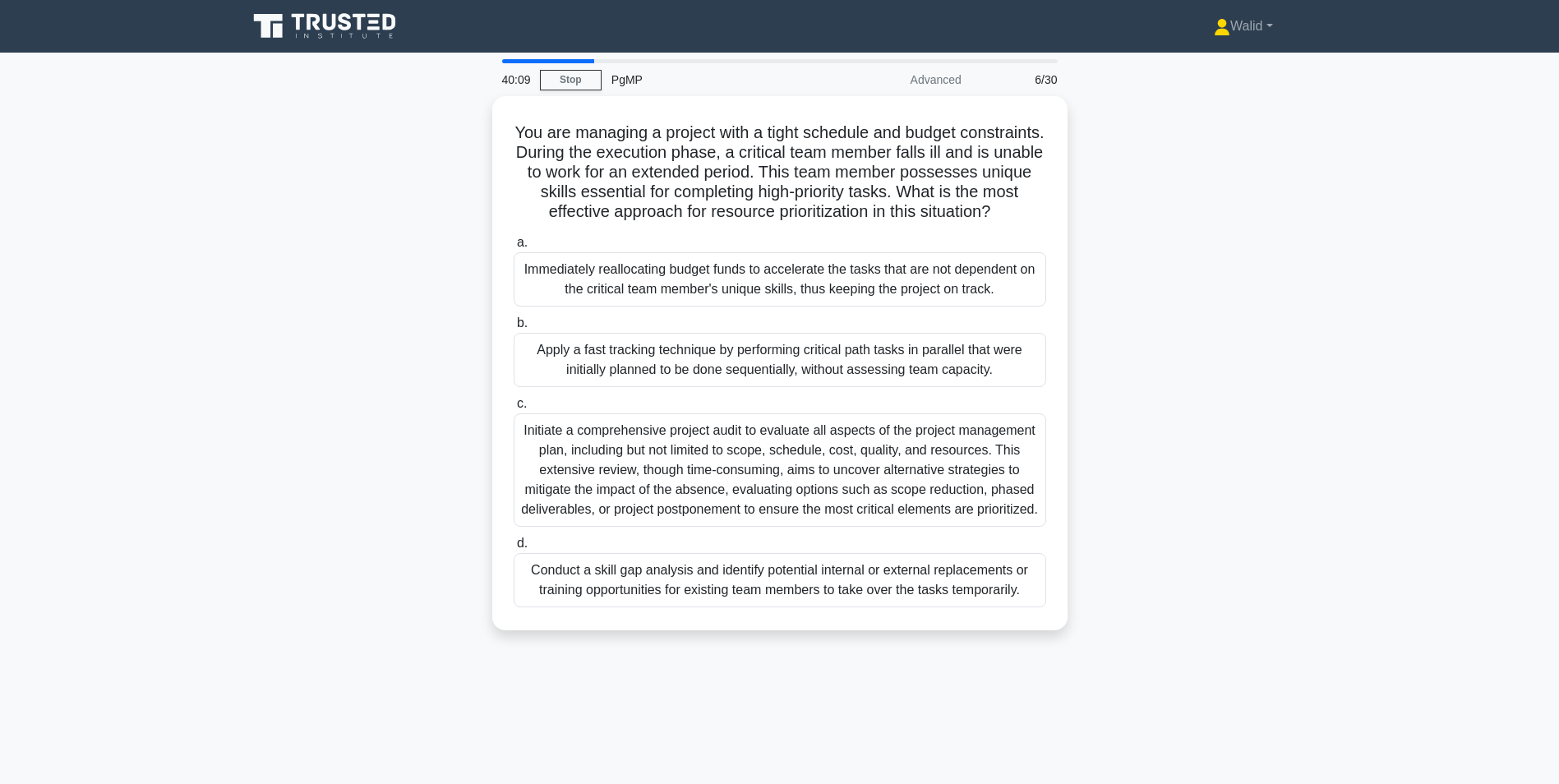
scroll to position [83, 0]
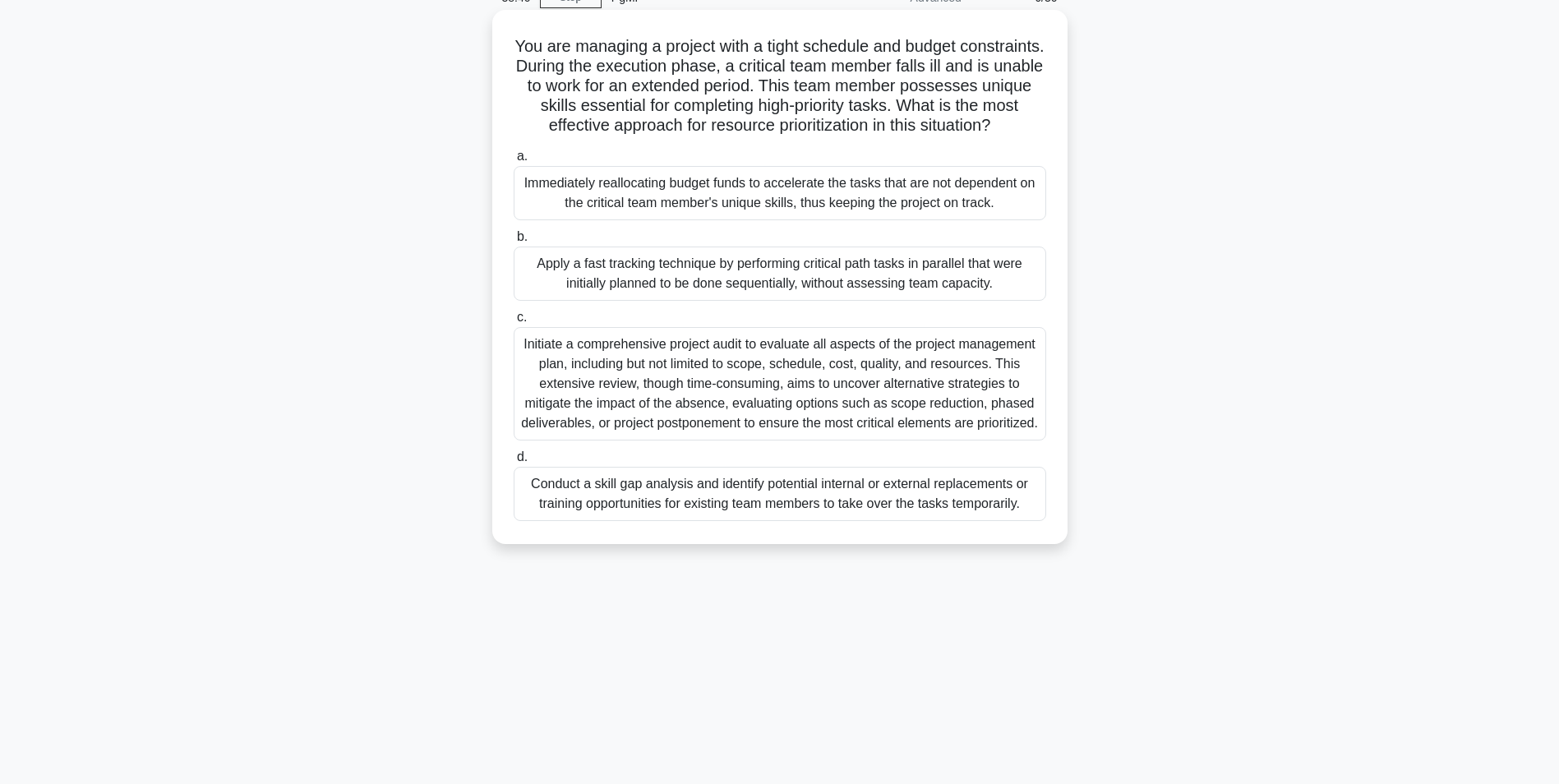
click at [742, 521] on div "Conduct a skill gap analysis and identify potential internal or external replac…" at bounding box center [780, 494] width 533 height 54
click at [514, 462] on input "d. Conduct a skill gap analysis and identify potential internal or external rep…" at bounding box center [514, 457] width 0 height 10
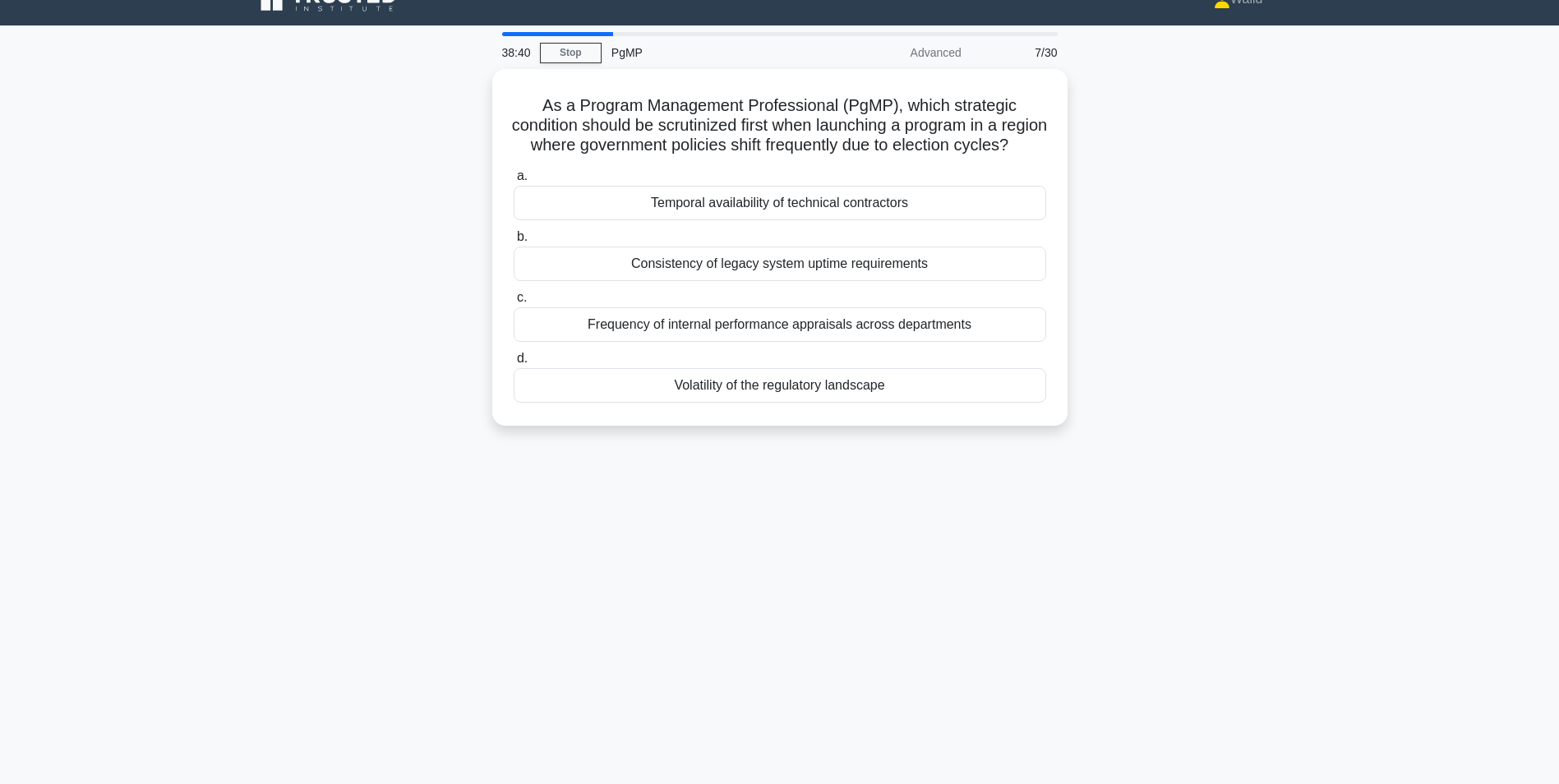
scroll to position [0, 0]
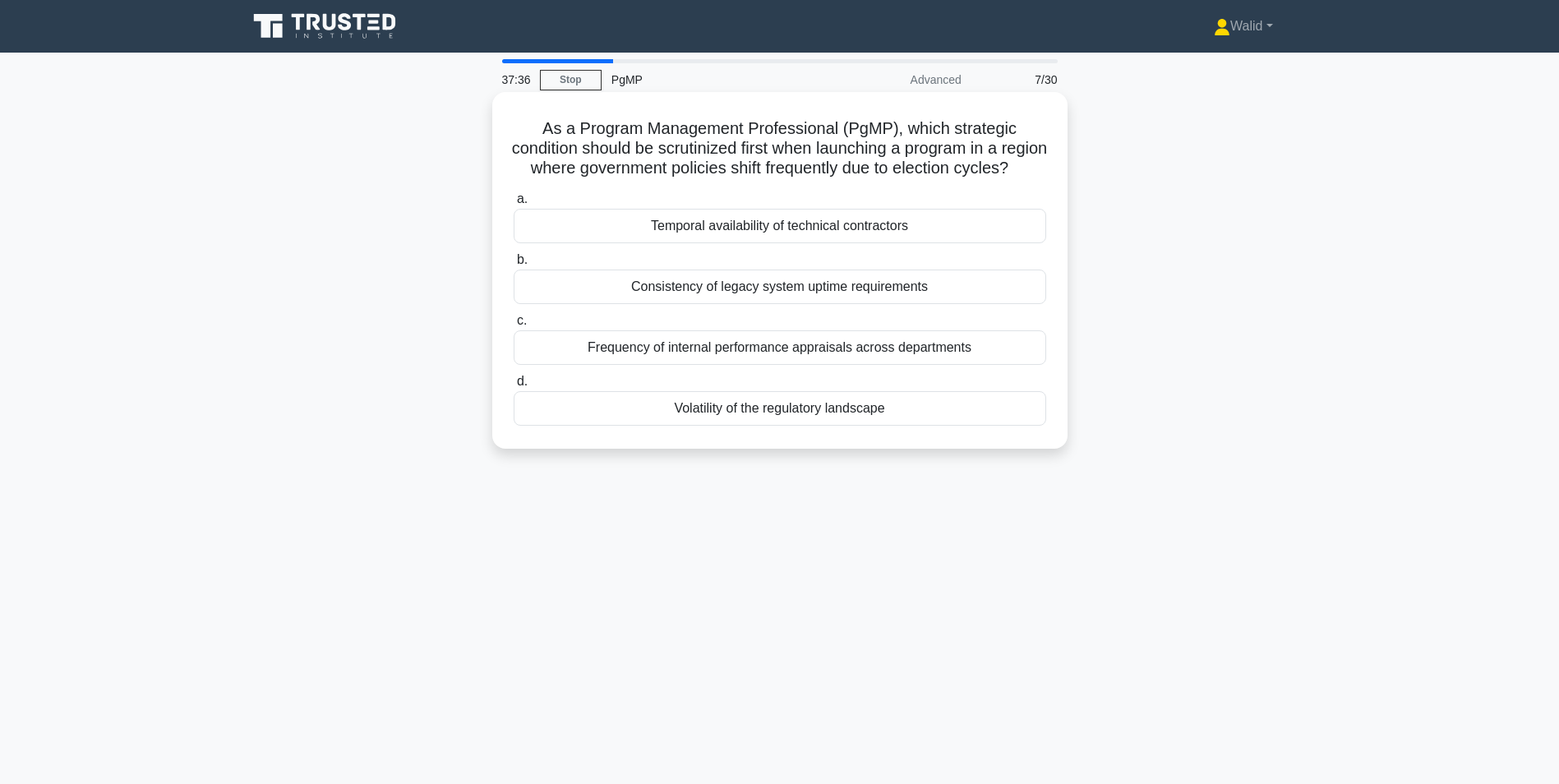
click at [803, 426] on div "Volatility of the regulatory landscape" at bounding box center [780, 409] width 533 height 35
click at [514, 387] on input "d. Volatility of the regulatory landscape" at bounding box center [514, 382] width 0 height 10
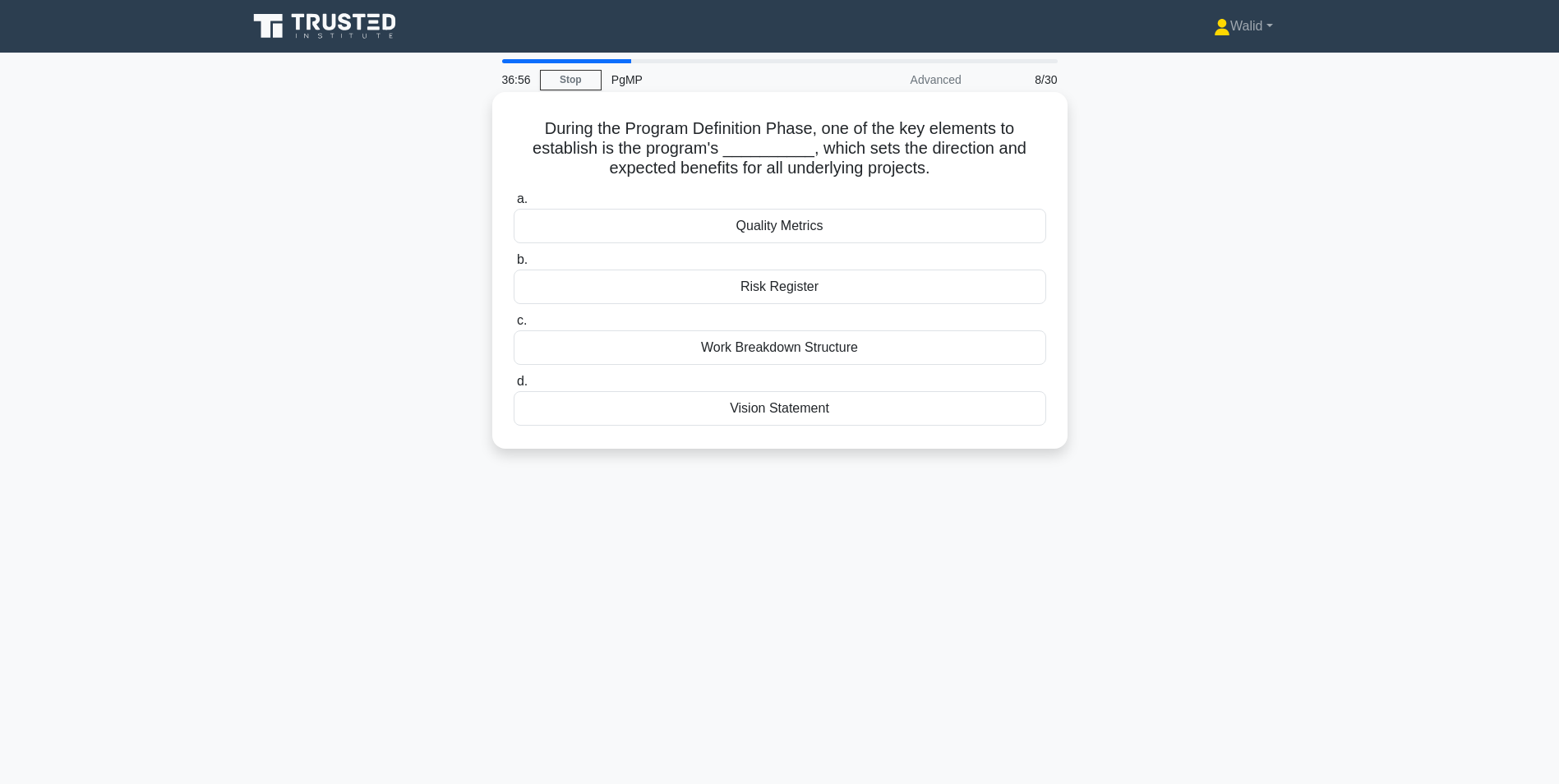
click at [801, 358] on div "Work Breakdown Structure" at bounding box center [780, 348] width 533 height 35
click at [514, 326] on input "c. Work Breakdown Structure" at bounding box center [514, 321] width 0 height 10
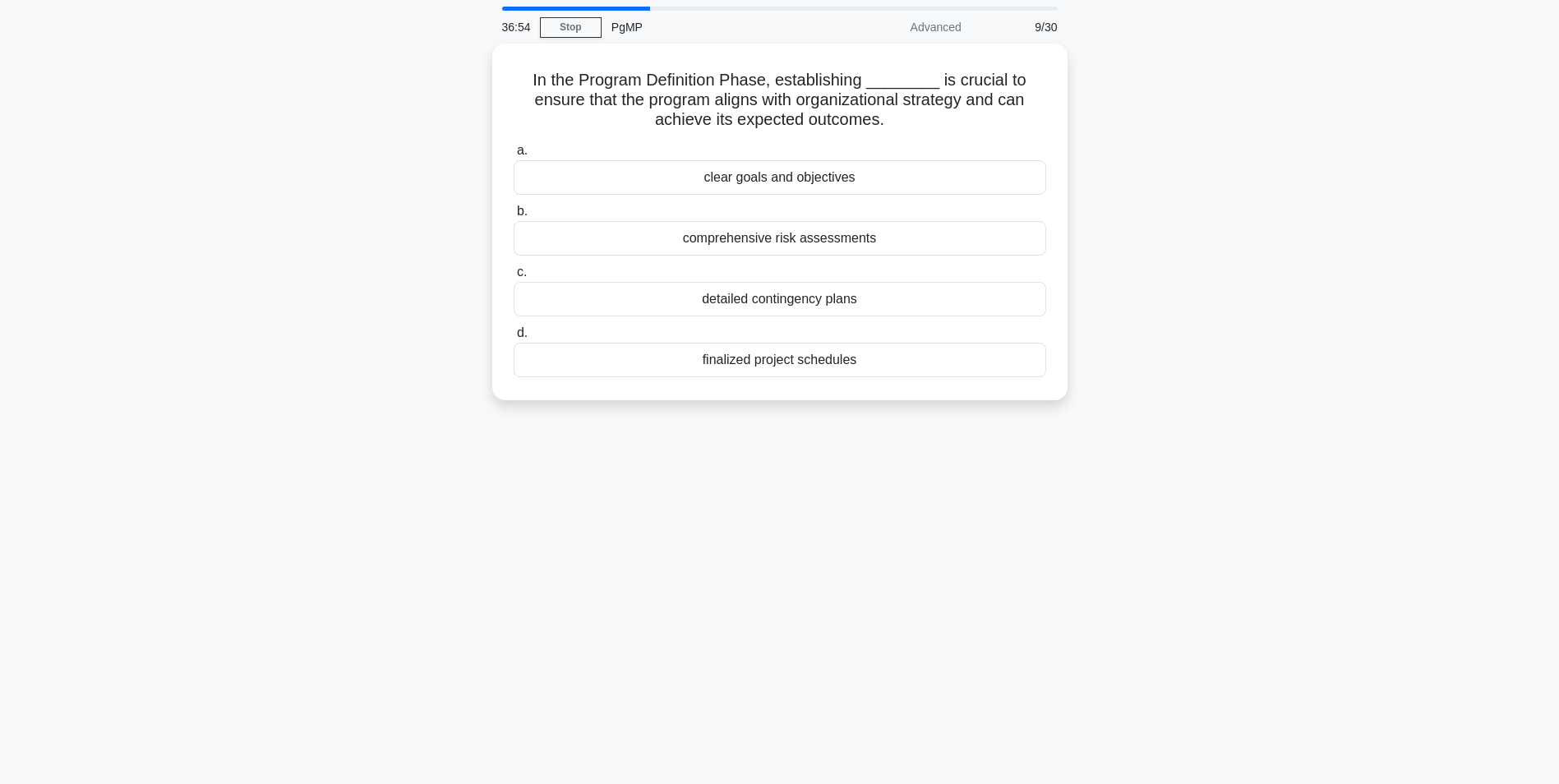
scroll to position [83, 0]
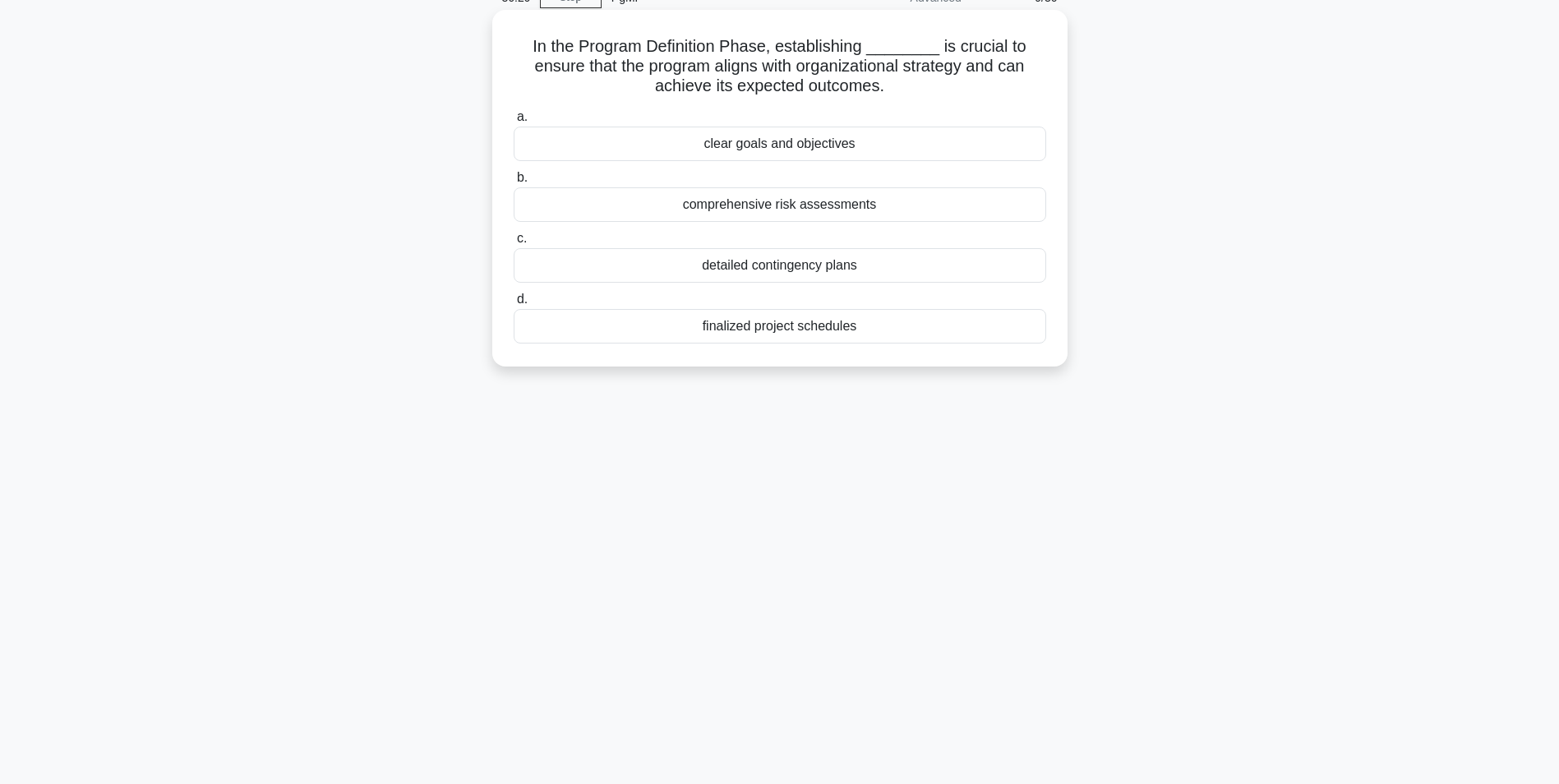
click at [798, 144] on div "clear goals and objectives" at bounding box center [780, 144] width 533 height 35
click at [514, 123] on input "a. clear goals and objectives" at bounding box center [514, 117] width 0 height 10
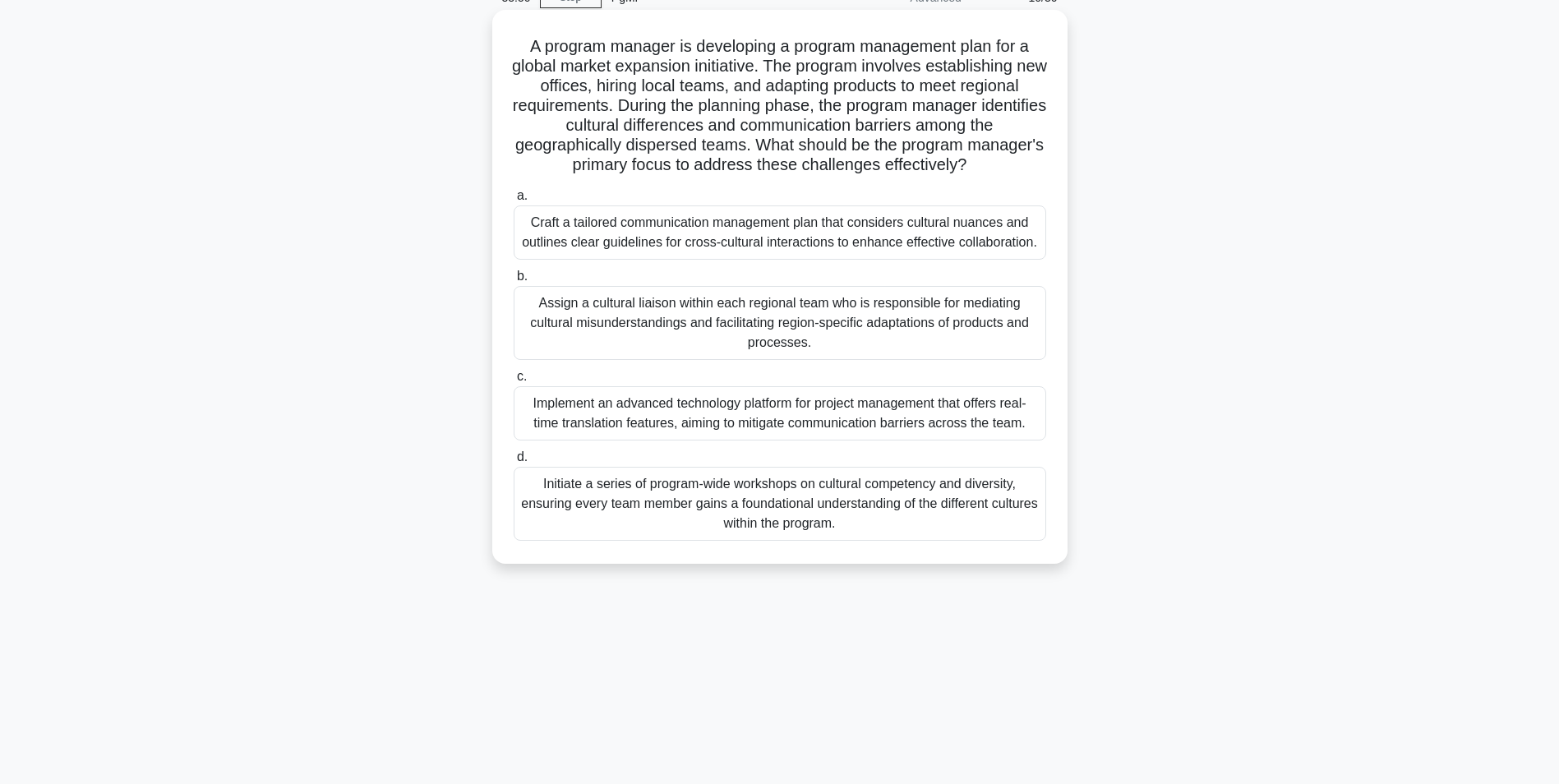
click at [796, 518] on div "Initiate a series of program-wide workshops on cultural competency and diversit…" at bounding box center [780, 503] width 533 height 74
click at [514, 462] on input "d. Initiate a series of program-wide workshops on cultural competency and diver…" at bounding box center [514, 457] width 0 height 10
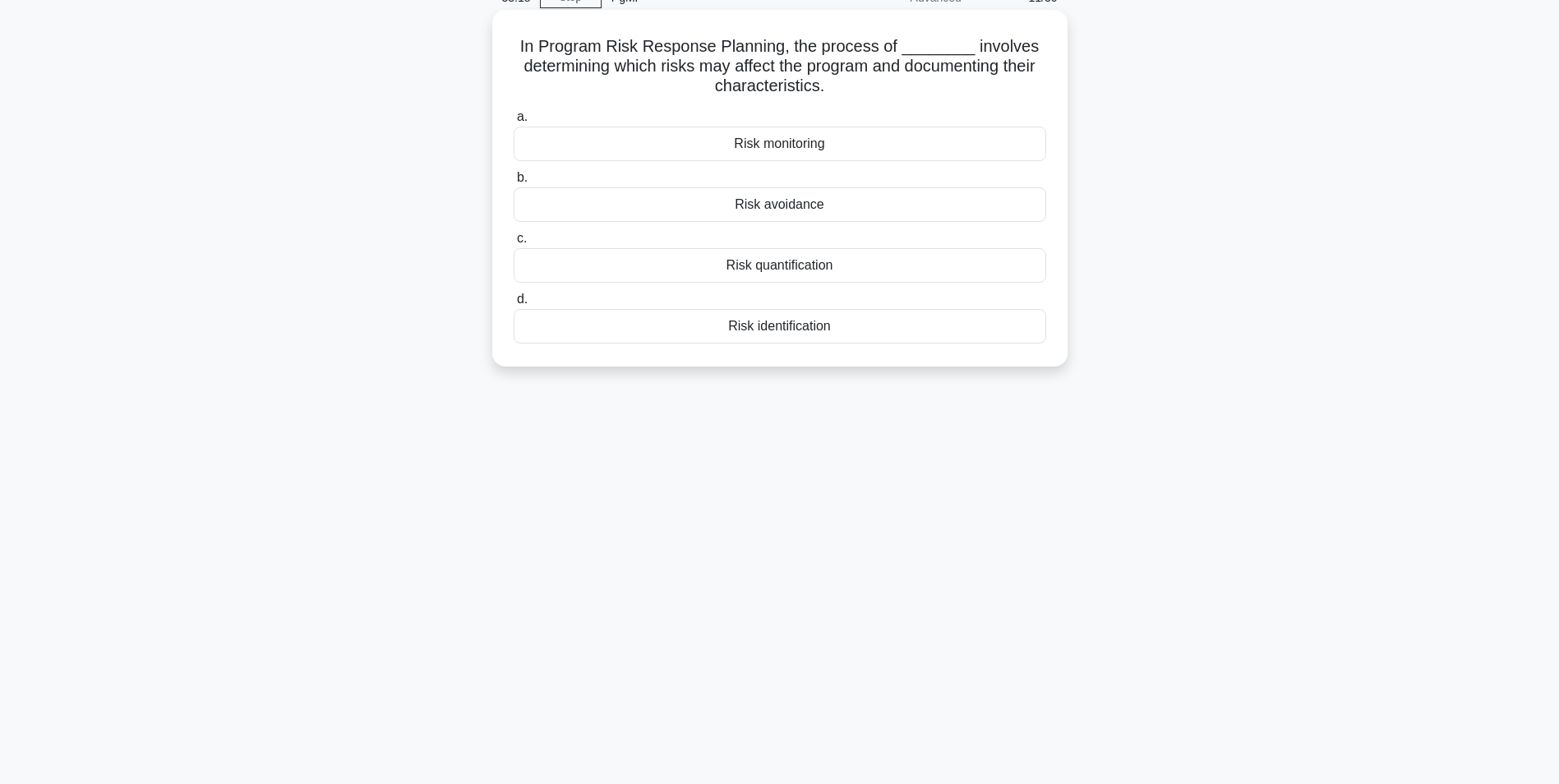
click at [759, 334] on div "Risk identification" at bounding box center [780, 326] width 533 height 35
click at [514, 305] on input "d. Risk identification" at bounding box center [514, 299] width 0 height 10
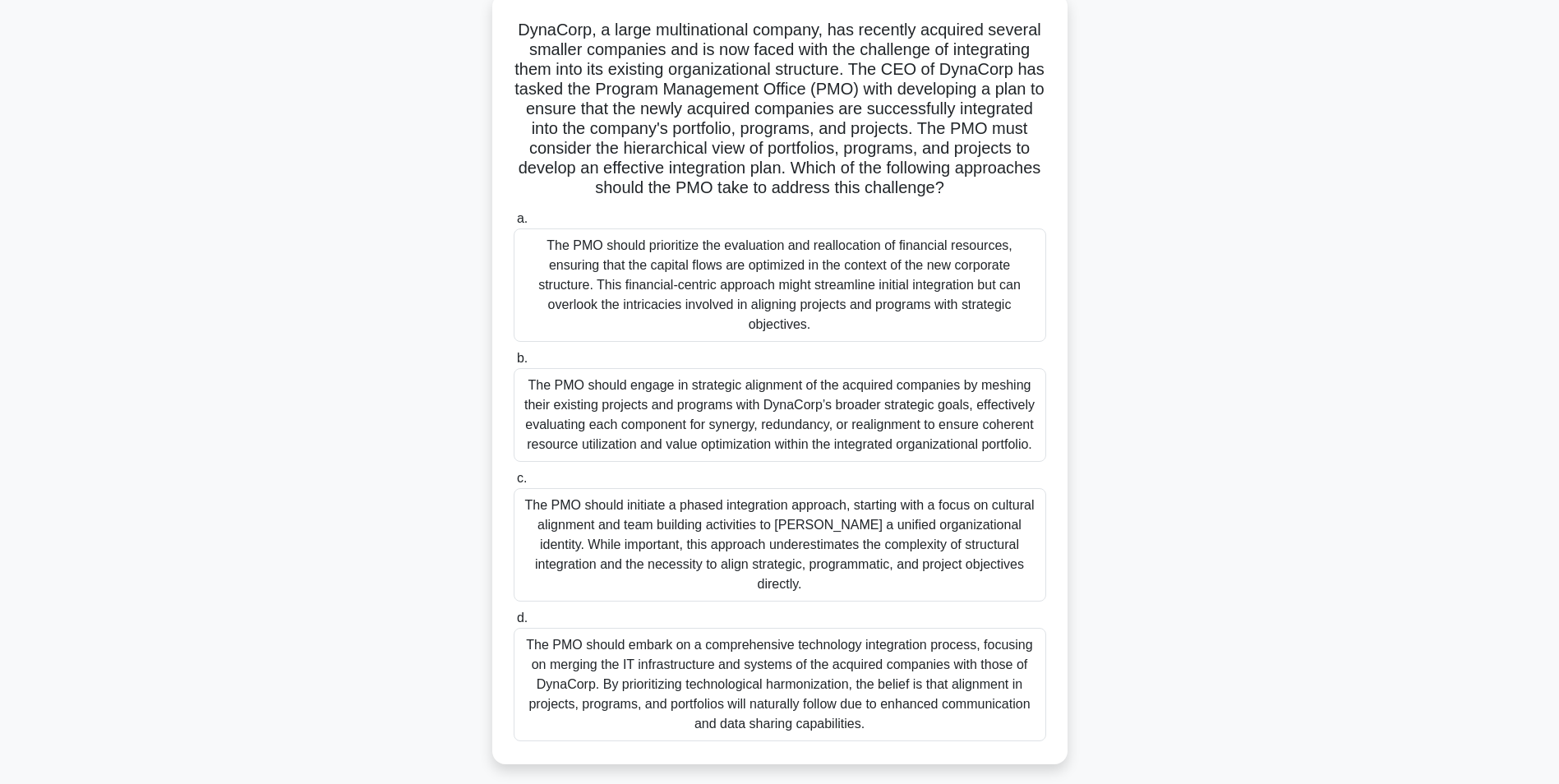
scroll to position [103, 0]
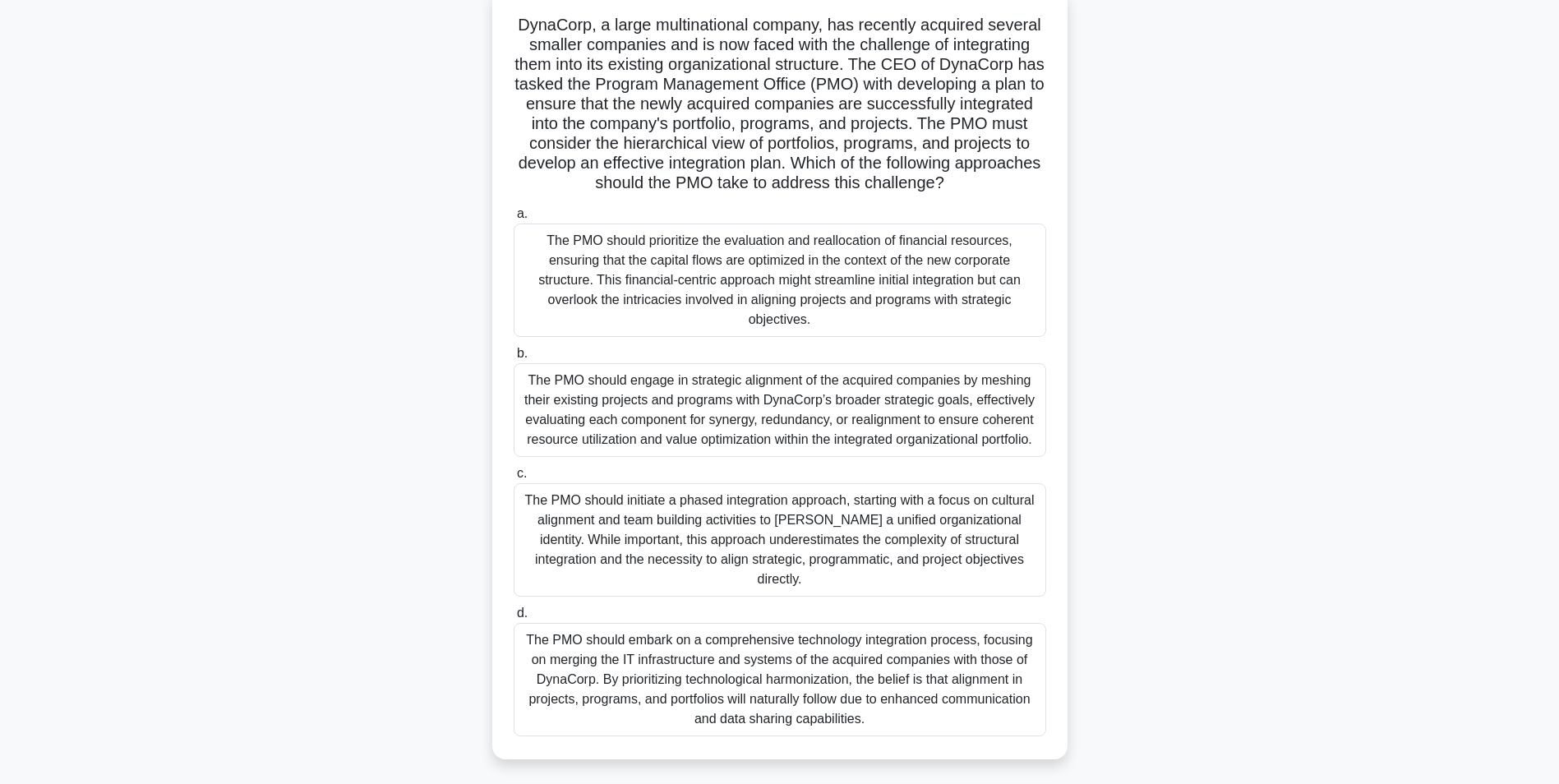
click at [743, 409] on div "The PMO should engage in strategic alignment of the acquired companies by meshi…" at bounding box center [780, 410] width 533 height 94
click at [514, 359] on input "b. The PMO should engage in strategic alignment of the acquired companies by me…" at bounding box center [514, 354] width 0 height 10
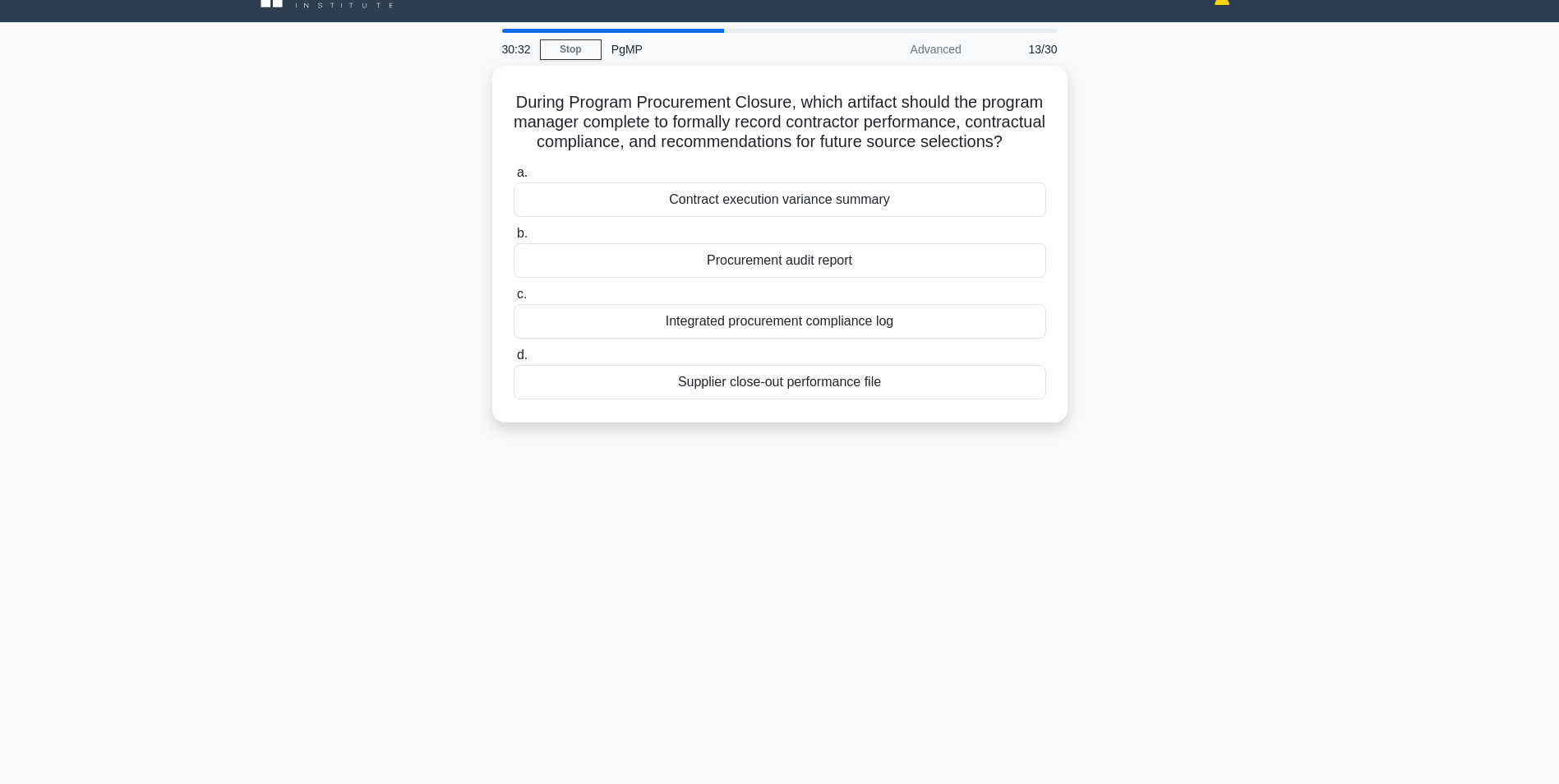
scroll to position [0, 0]
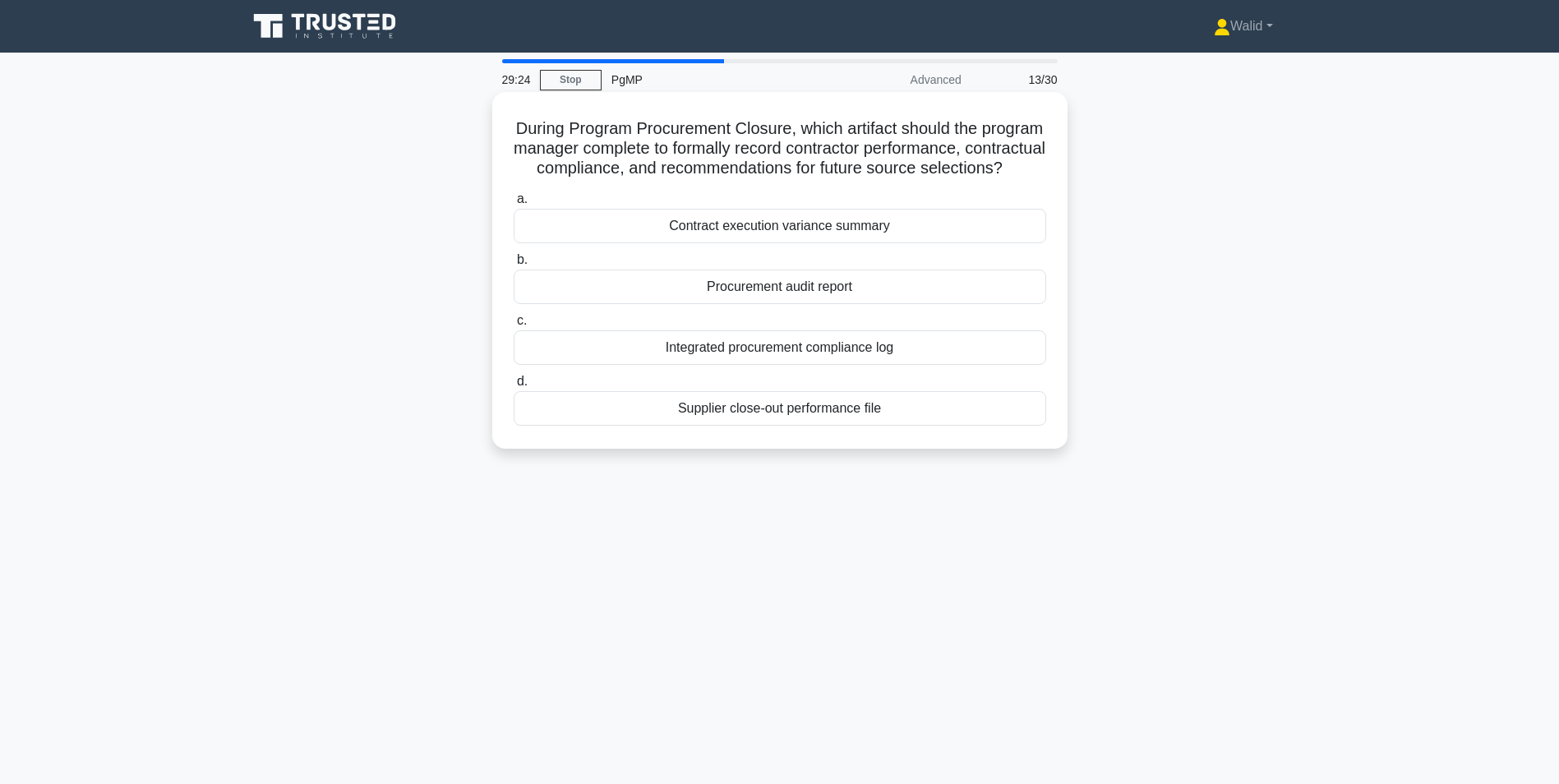
click at [868, 426] on div "Supplier close-out performance file" at bounding box center [780, 409] width 533 height 35
click at [514, 387] on input "d. Supplier close-out performance file" at bounding box center [514, 382] width 0 height 10
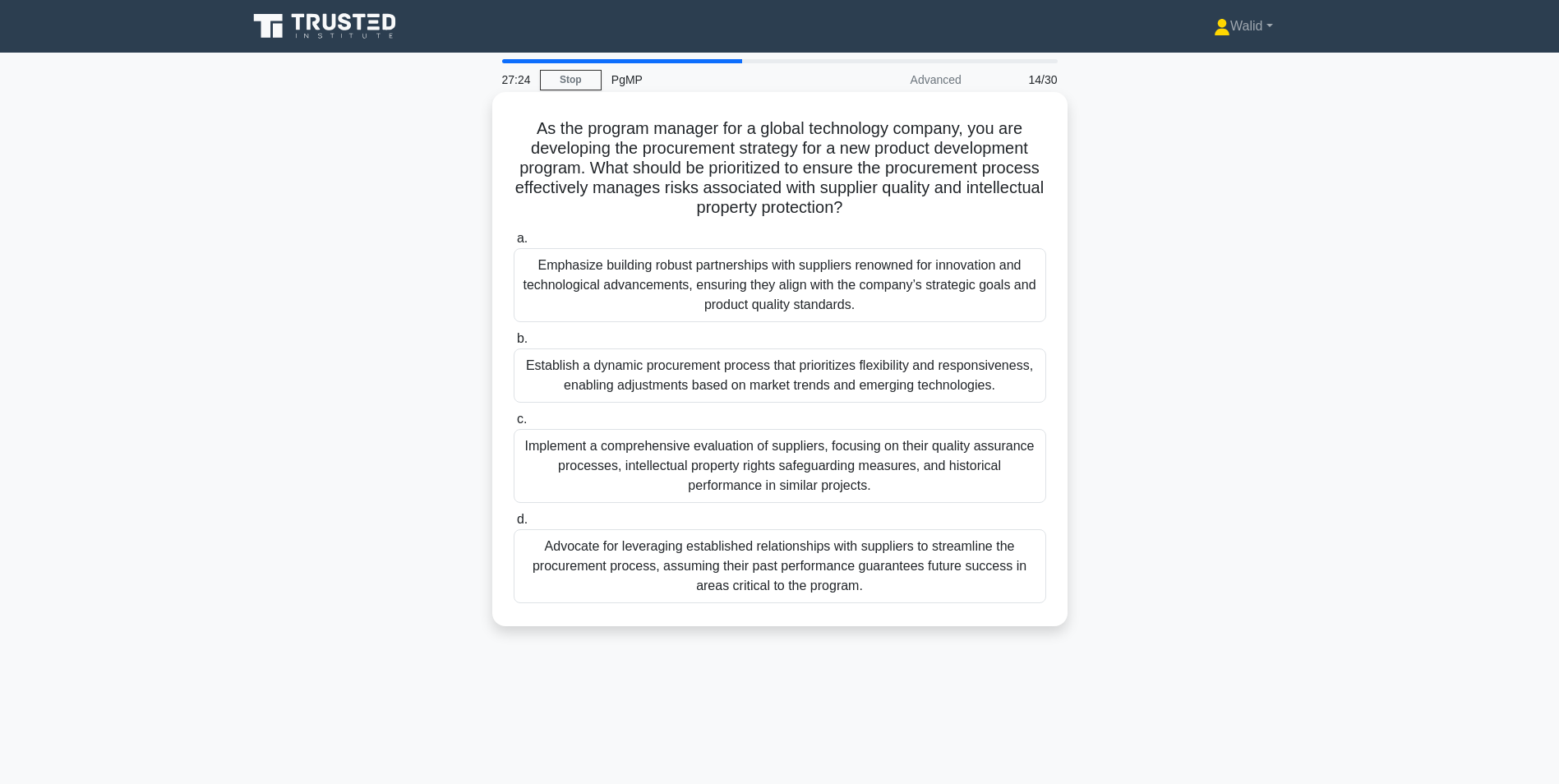
click at [800, 472] on div "Implement a comprehensive evaluation of suppliers, focusing on their quality as…" at bounding box center [780, 465] width 533 height 74
click at [514, 425] on input "c. Implement a comprehensive evaluation of suppliers, focusing on their quality…" at bounding box center [514, 419] width 0 height 10
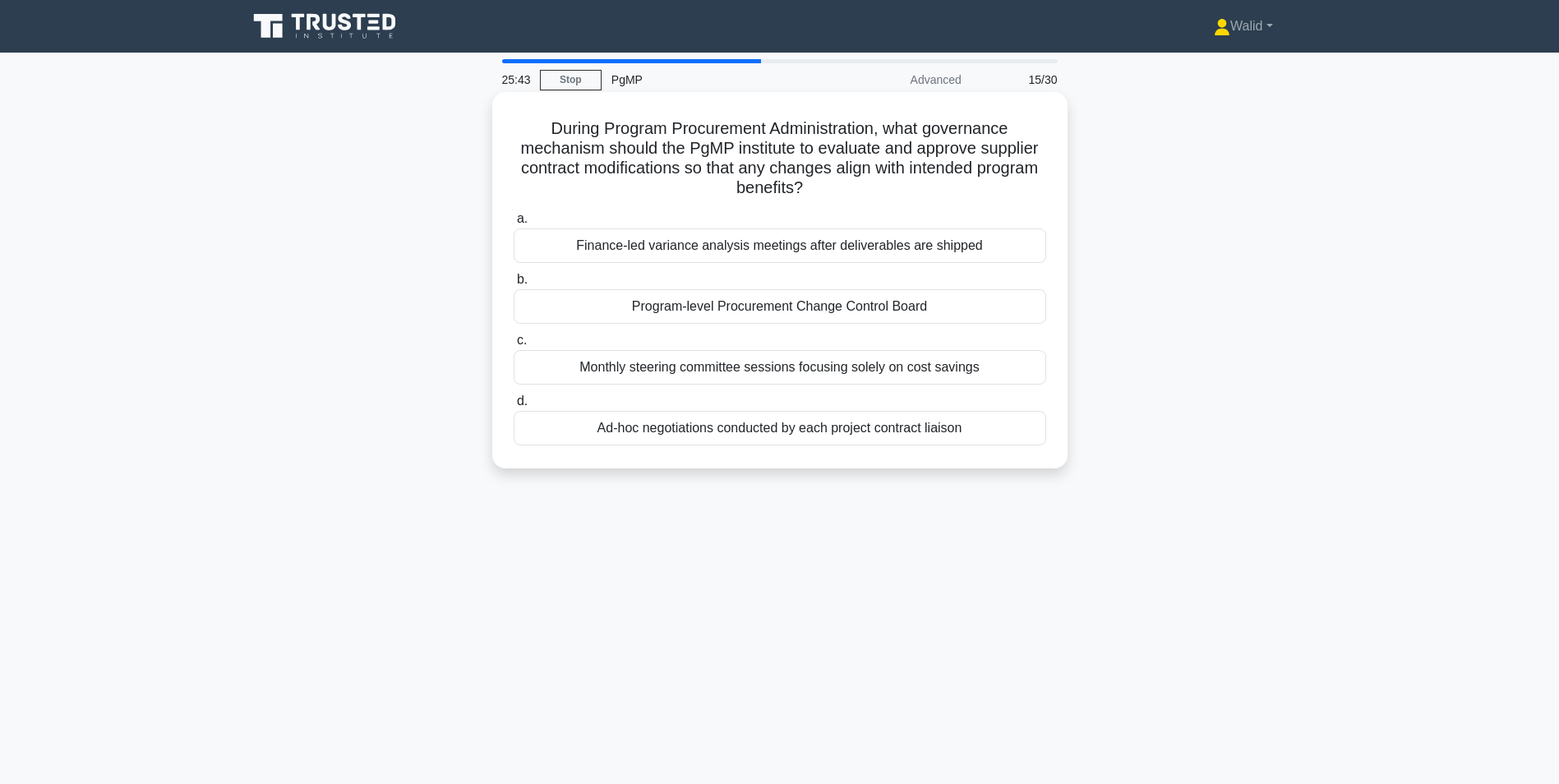
click at [783, 309] on div "Program-level Procurement Change Control Board" at bounding box center [780, 307] width 533 height 35
click at [514, 285] on input "b. Program-level Procurement Change Control Board" at bounding box center [514, 280] width 0 height 10
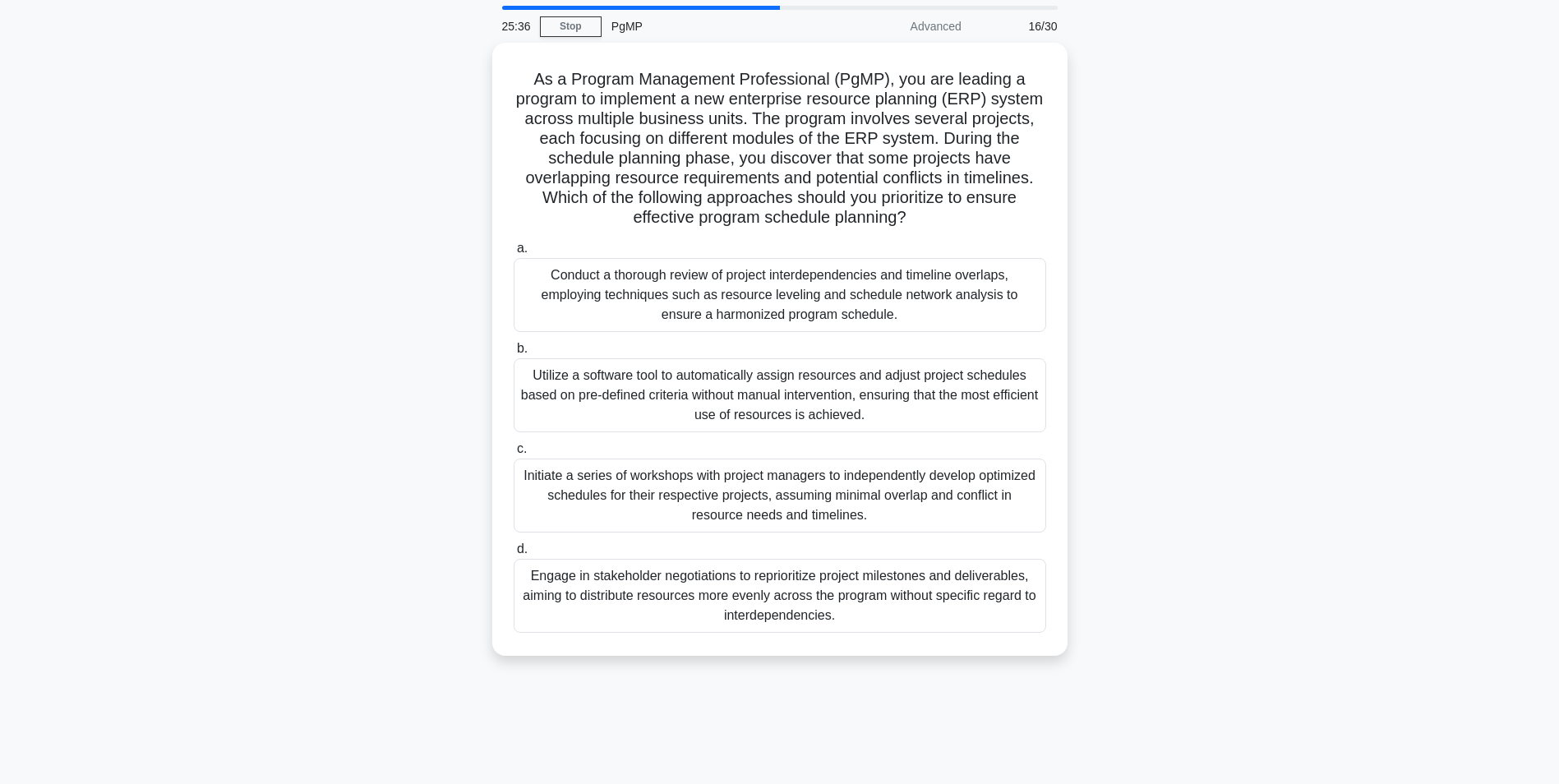
scroll to position [83, 0]
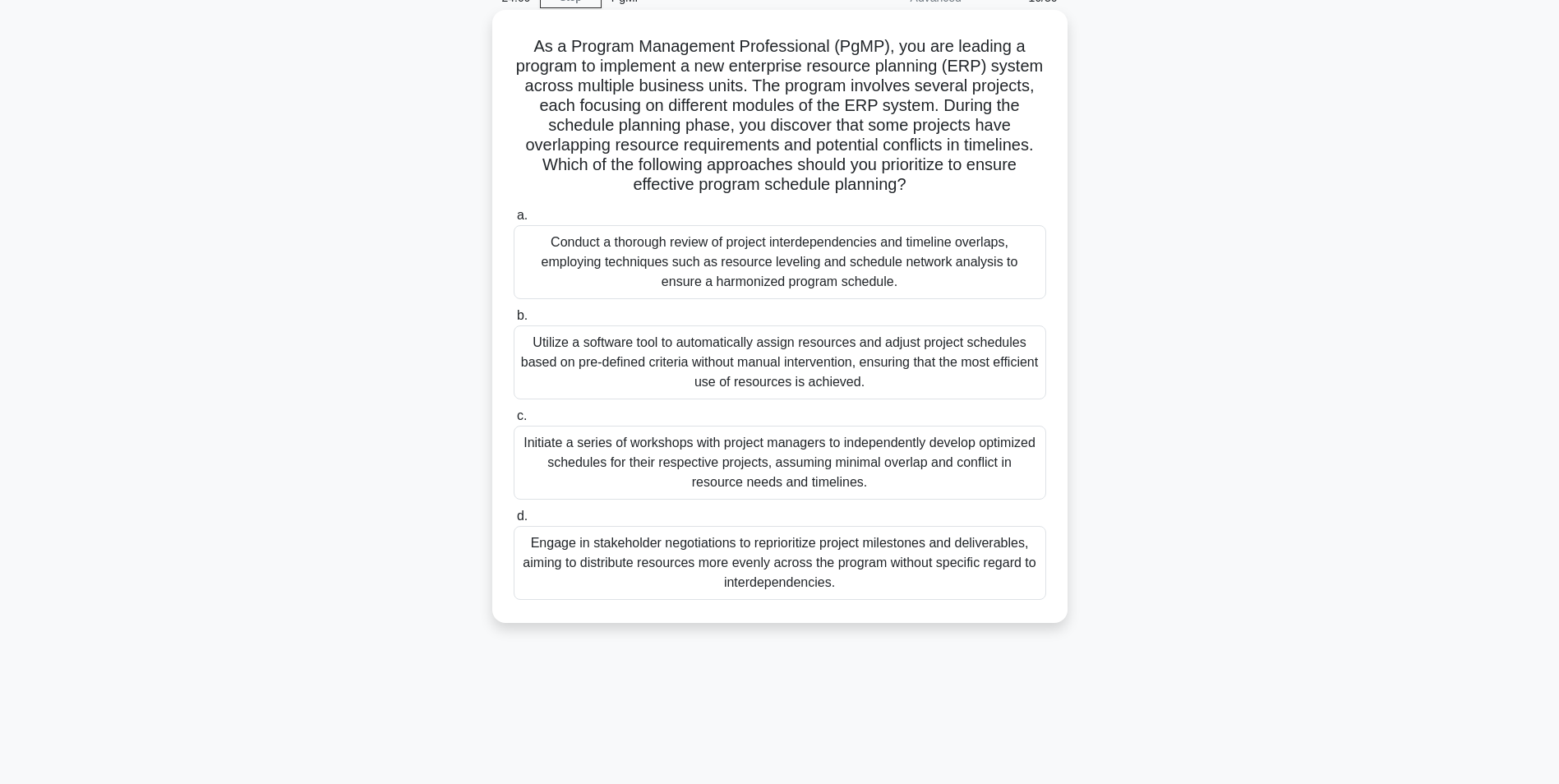
click at [724, 258] on div "Conduct a thorough review of project interdependencies and timeline overlaps, e…" at bounding box center [780, 262] width 533 height 74
click at [514, 221] on input "a. Conduct a thorough review of project interdependencies and timeline overlaps…" at bounding box center [514, 216] width 0 height 10
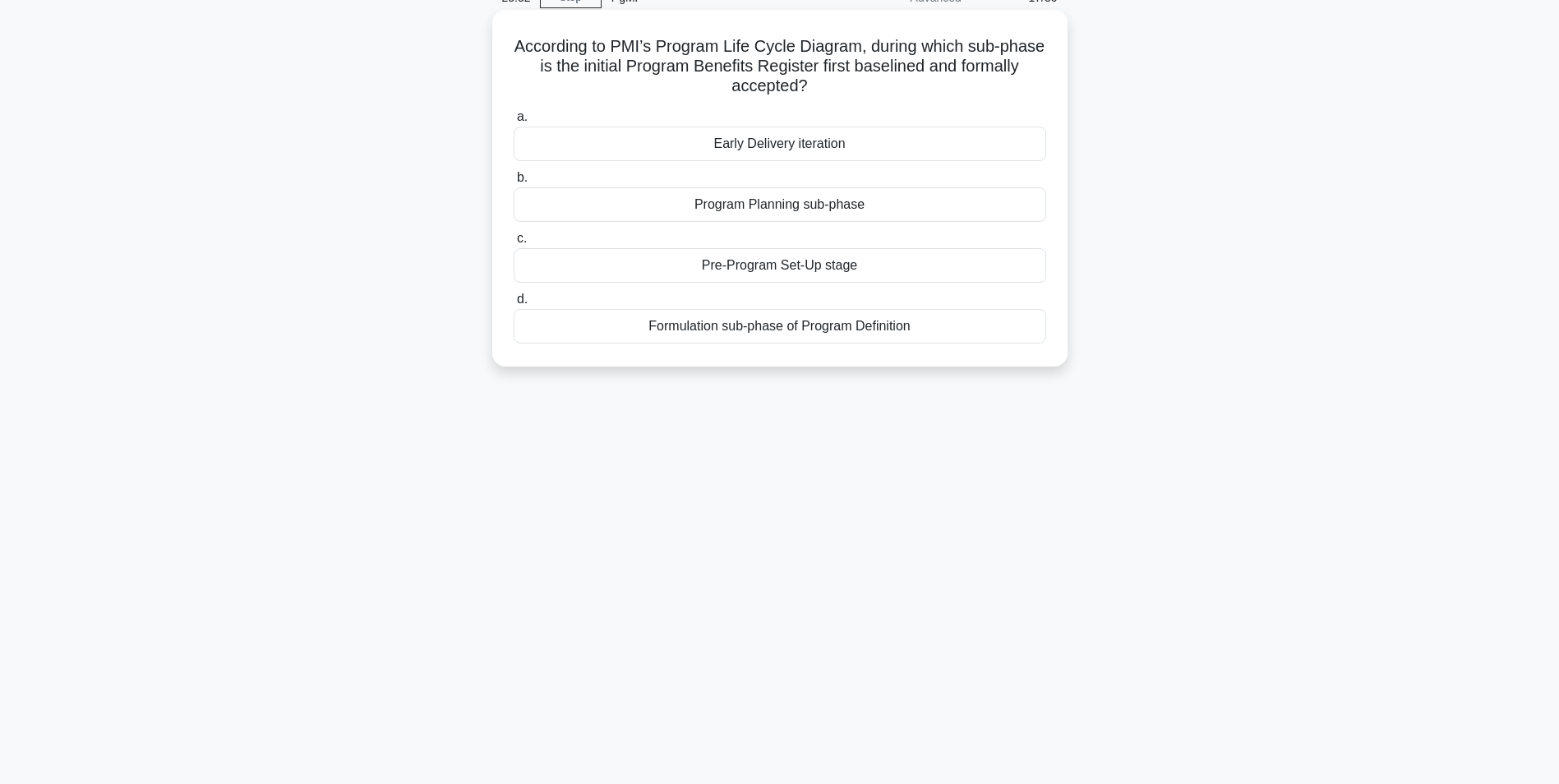
click at [775, 327] on div "Formulation sub-phase of Program Definition" at bounding box center [780, 326] width 533 height 35
click at [514, 305] on input "d. Formulation sub-phase of Program Definition" at bounding box center [514, 299] width 0 height 10
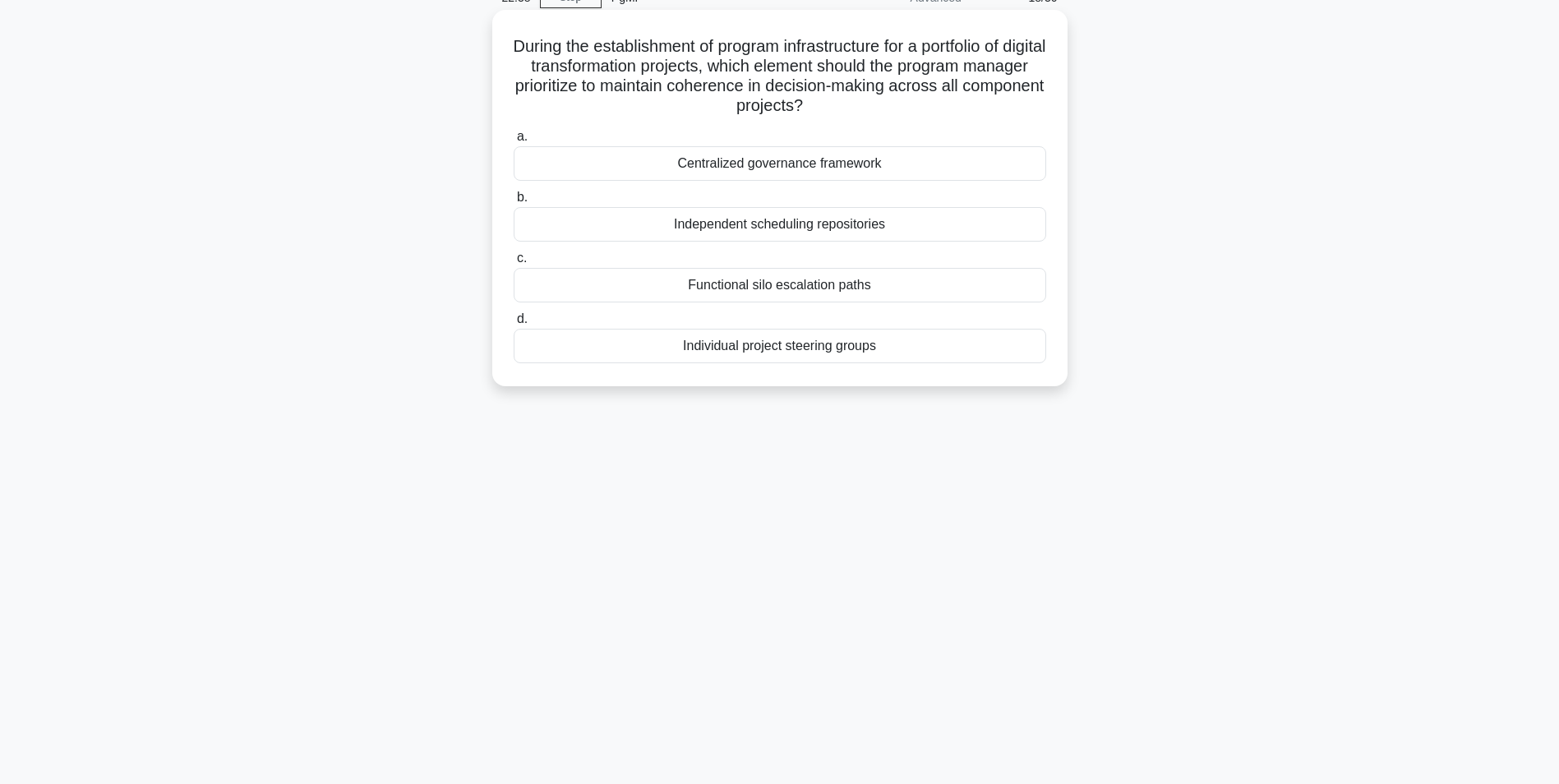
click at [839, 169] on div "Centralized governance framework" at bounding box center [780, 163] width 533 height 35
click at [514, 143] on input "a. Centralized governance framework" at bounding box center [514, 136] width 0 height 10
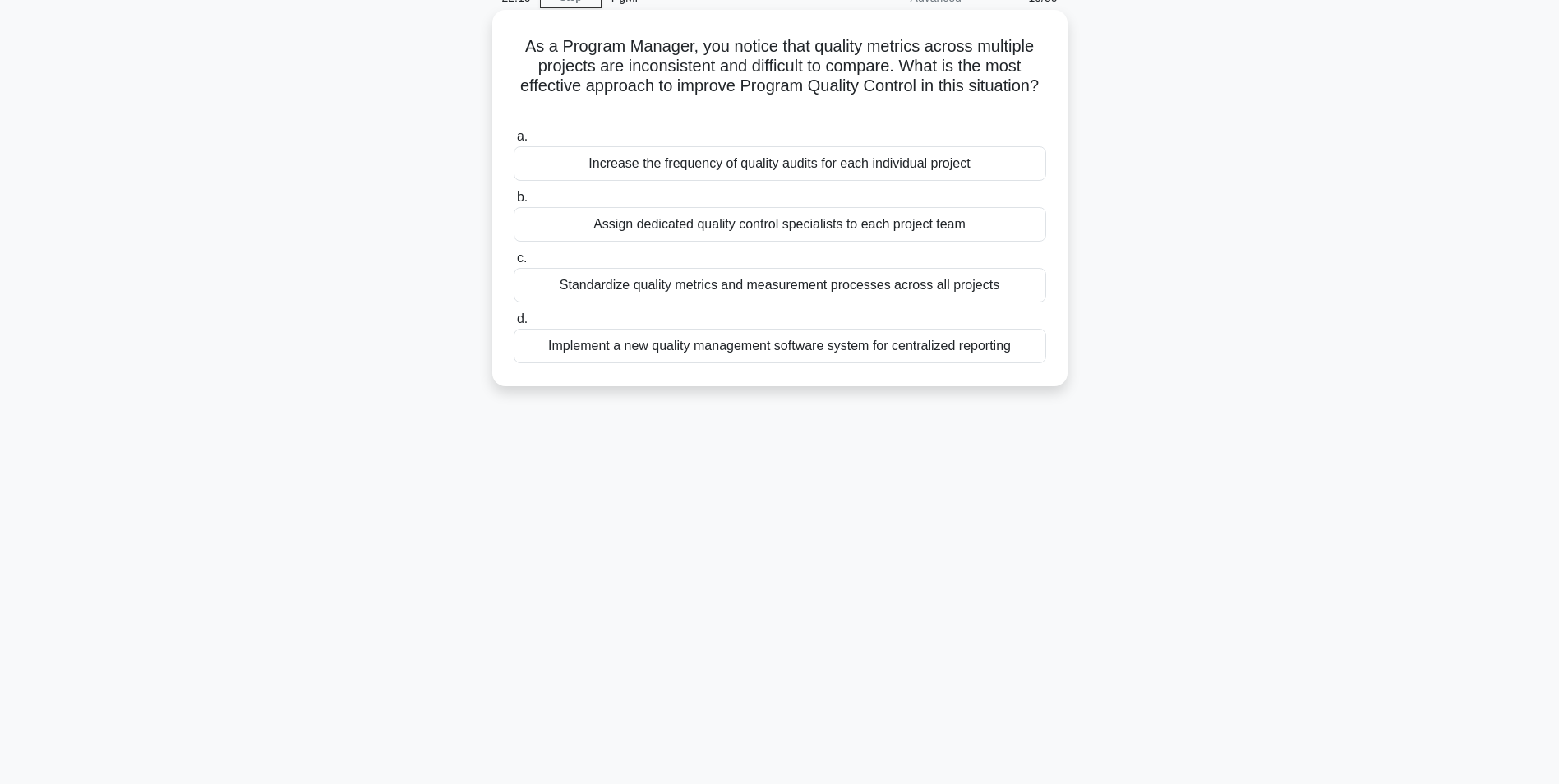
click at [819, 287] on div "Standardize quality metrics and measurement processes across all projects" at bounding box center [780, 285] width 533 height 35
click at [514, 263] on input "c. Standardize quality metrics and measurement processes across all projects" at bounding box center [514, 258] width 0 height 10
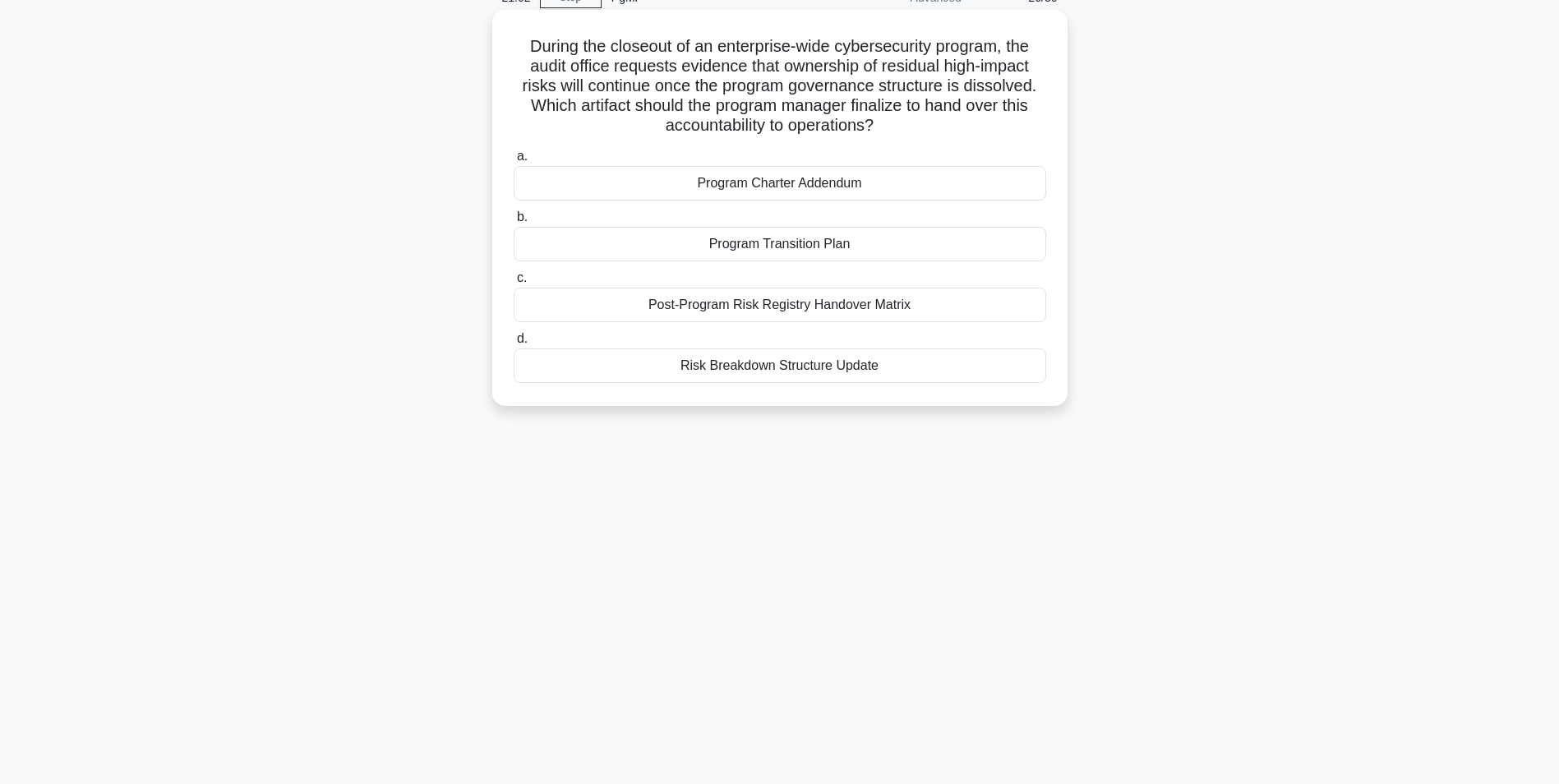
click at [886, 302] on div "Post-Program Risk Registry Handover Matrix" at bounding box center [780, 305] width 533 height 35
click at [514, 283] on input "c. Post-Program Risk Registry Handover Matrix" at bounding box center [514, 278] width 0 height 10
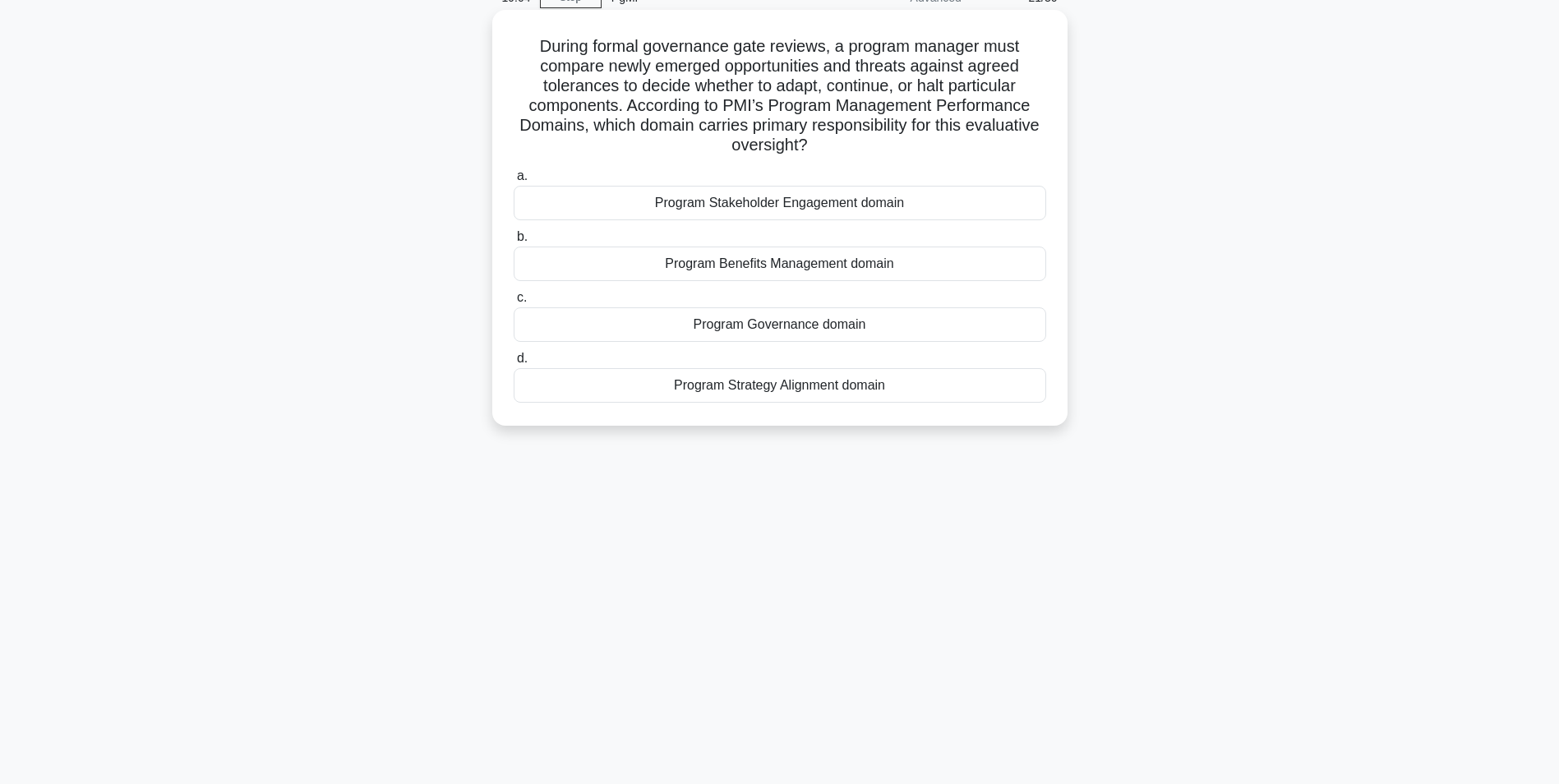
click at [830, 323] on div "Program Governance domain" at bounding box center [780, 325] width 533 height 35
click at [514, 303] on input "c. Program Governance domain" at bounding box center [514, 298] width 0 height 10
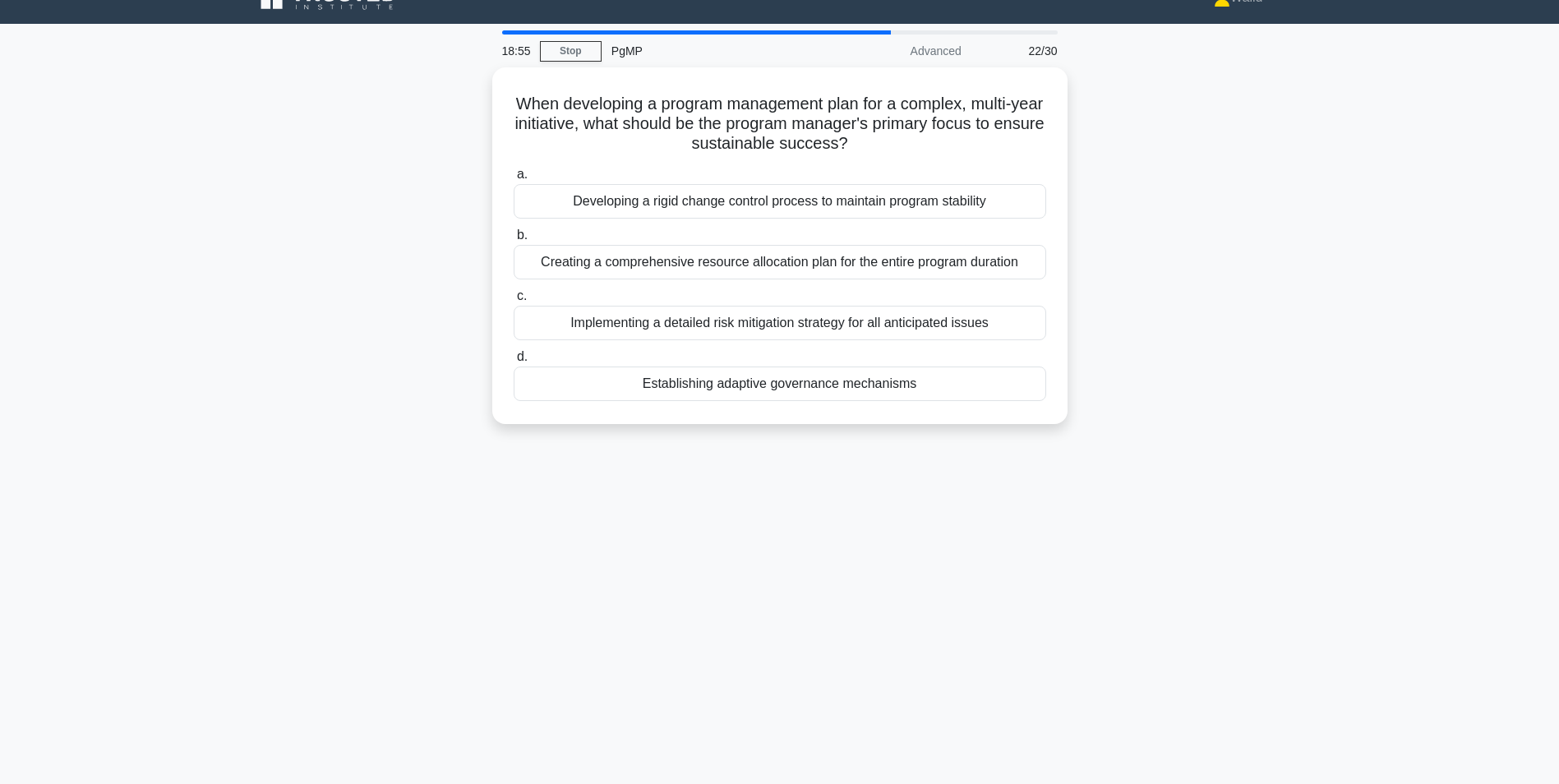
scroll to position [0, 0]
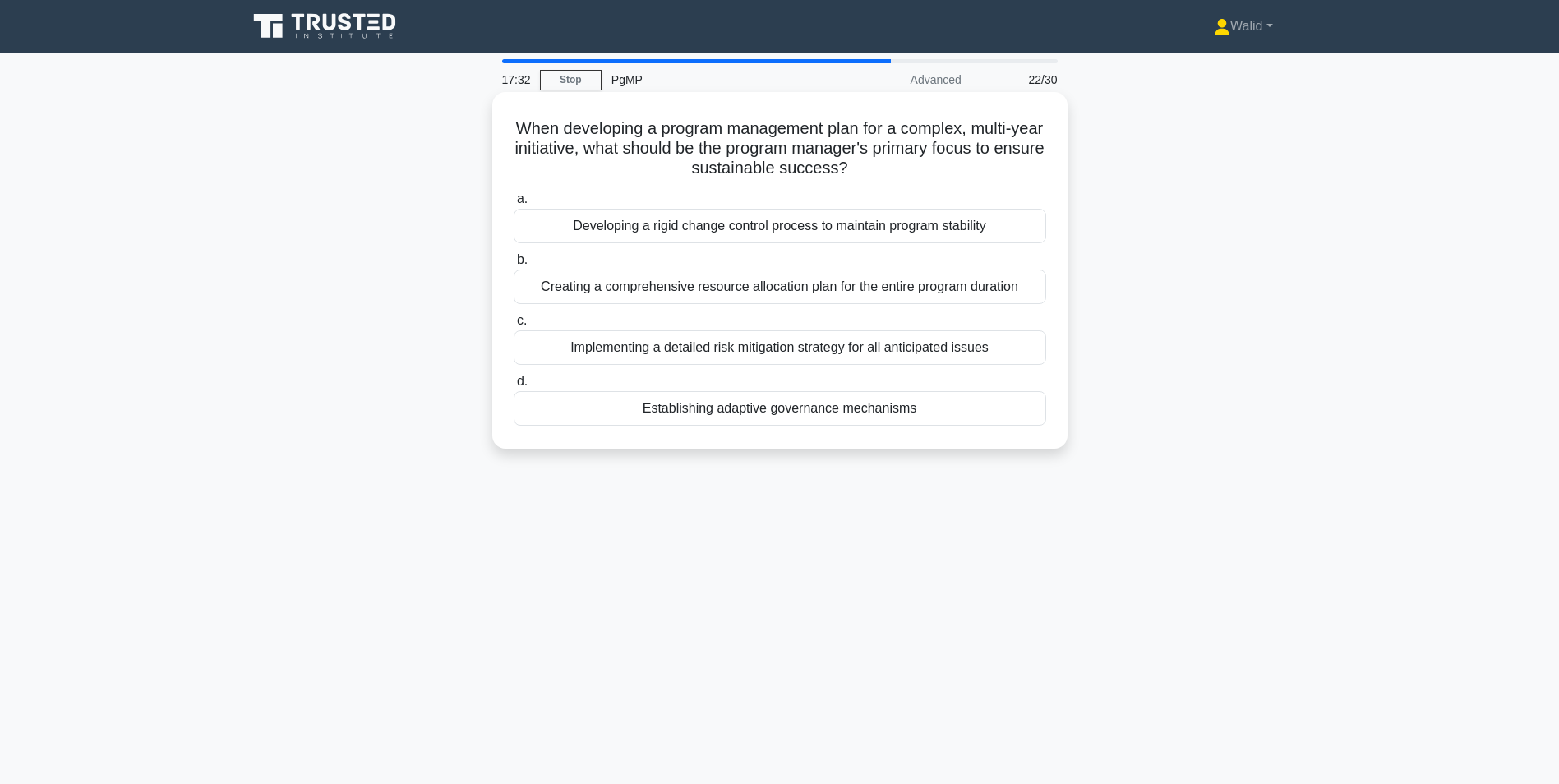
click at [736, 415] on div "Establishing adaptive governance mechanisms" at bounding box center [780, 409] width 533 height 35
click at [514, 387] on input "d. Establishing adaptive governance mechanisms" at bounding box center [514, 382] width 0 height 10
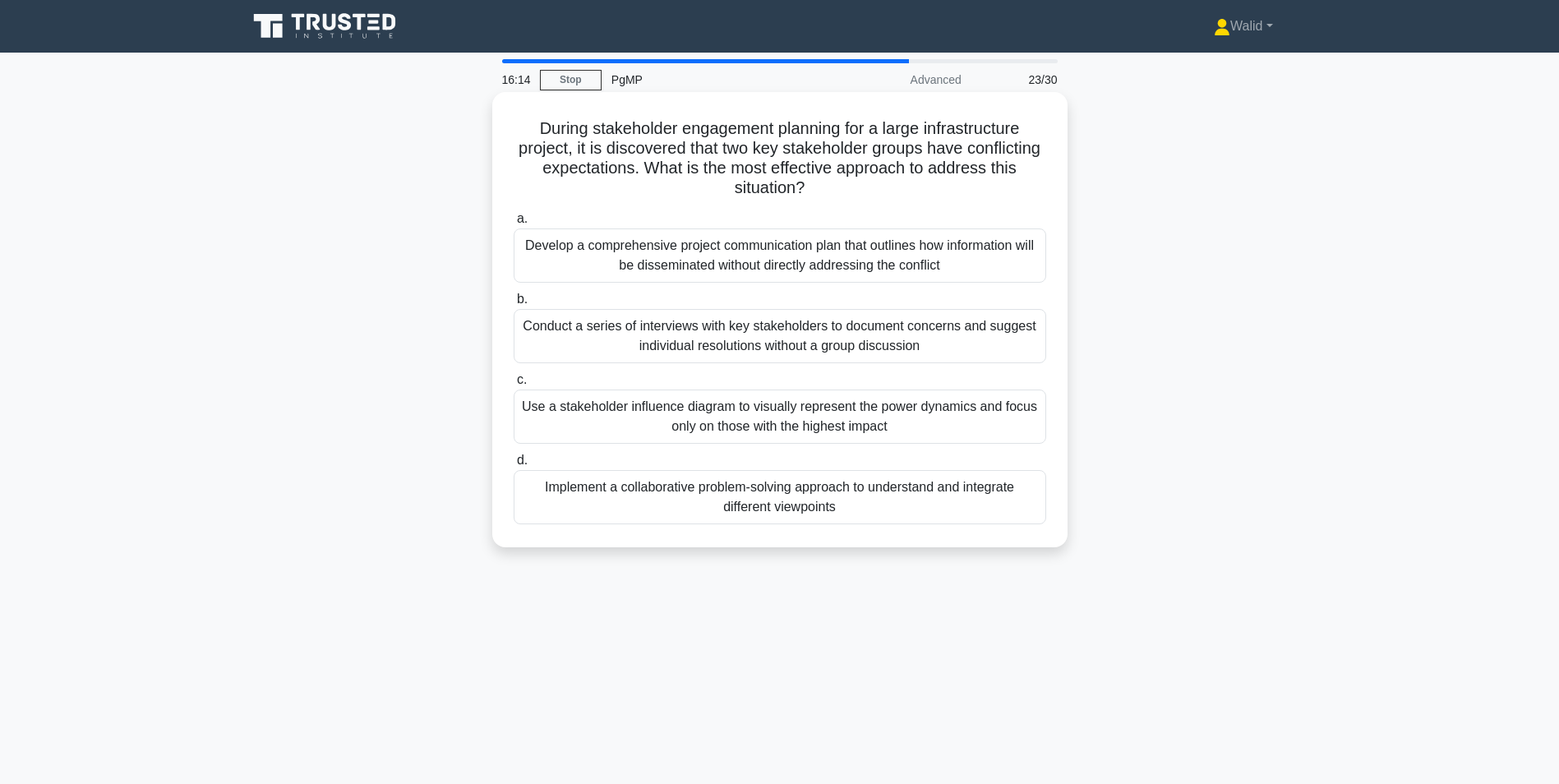
click at [746, 508] on div "Implement a collaborative problem-solving approach to understand and integrate …" at bounding box center [780, 497] width 533 height 54
click at [514, 466] on input "d. Implement a collaborative problem-solving approach to understand and integra…" at bounding box center [514, 461] width 0 height 10
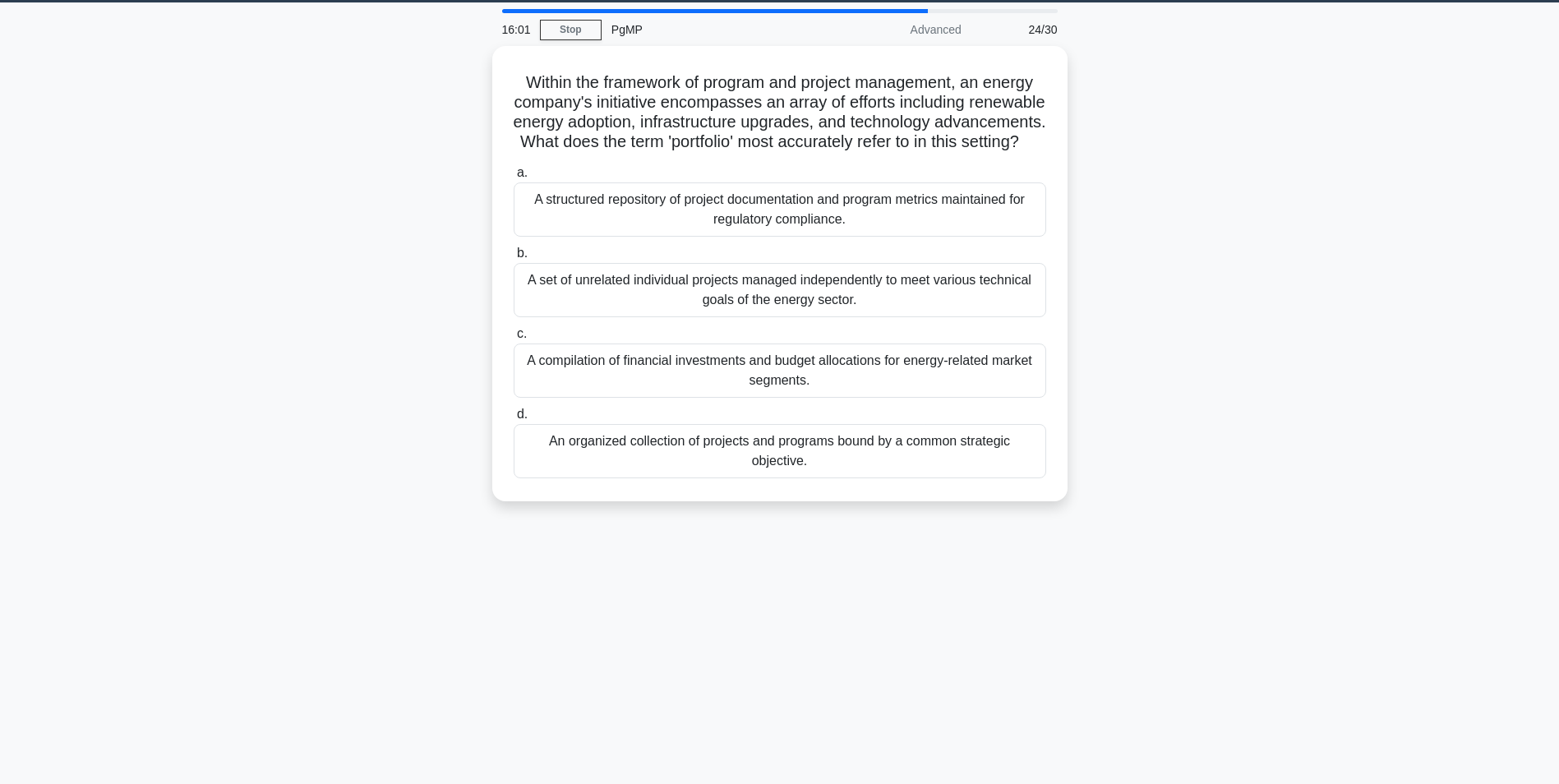
scroll to position [22, 0]
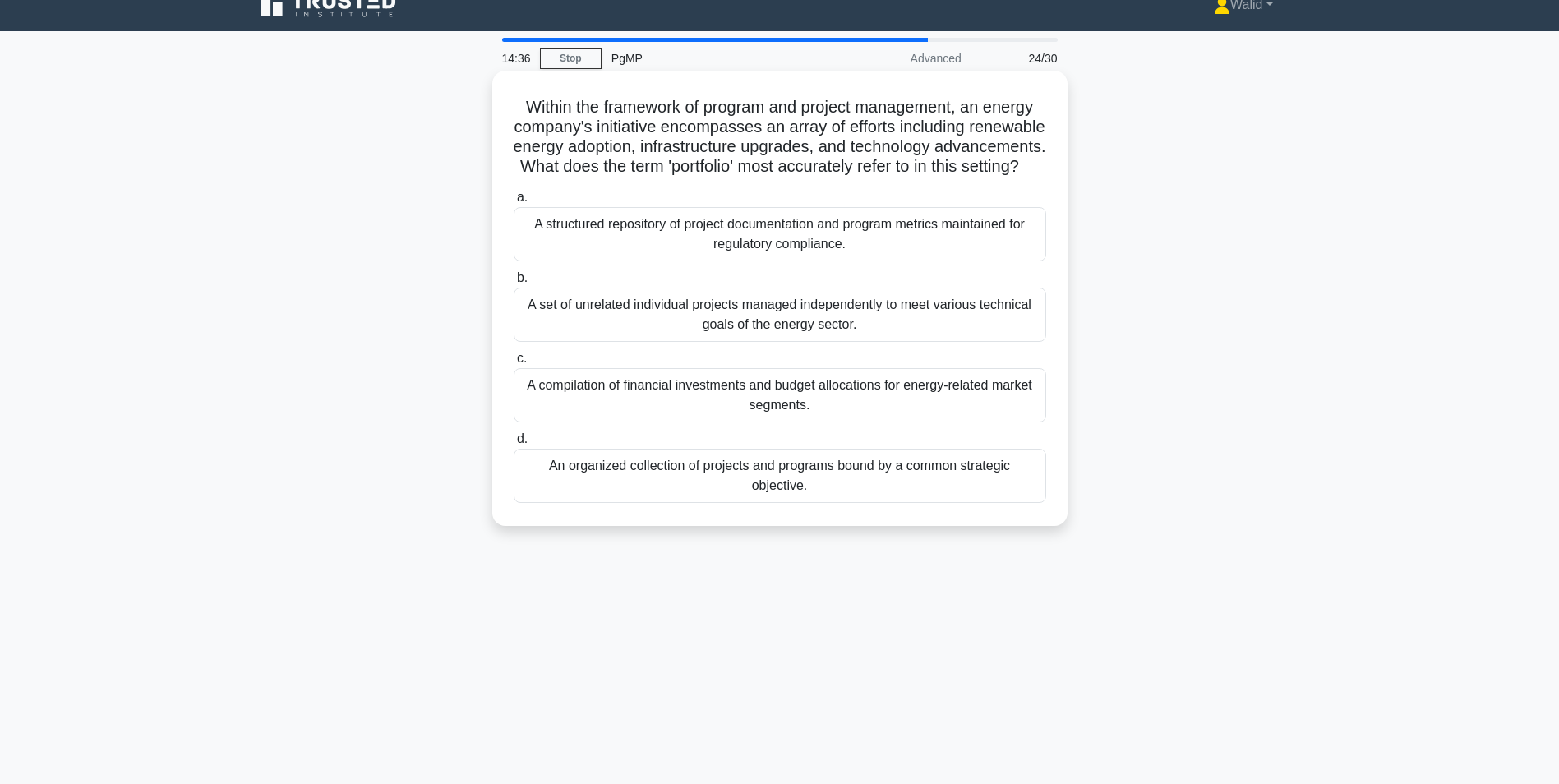
click at [657, 498] on div "An organized collection of projects and programs bound by a common strategic ob…" at bounding box center [780, 475] width 533 height 54
click at [514, 444] on input "d. An organized collection of projects and programs bound by a common strategic…" at bounding box center [514, 439] width 0 height 10
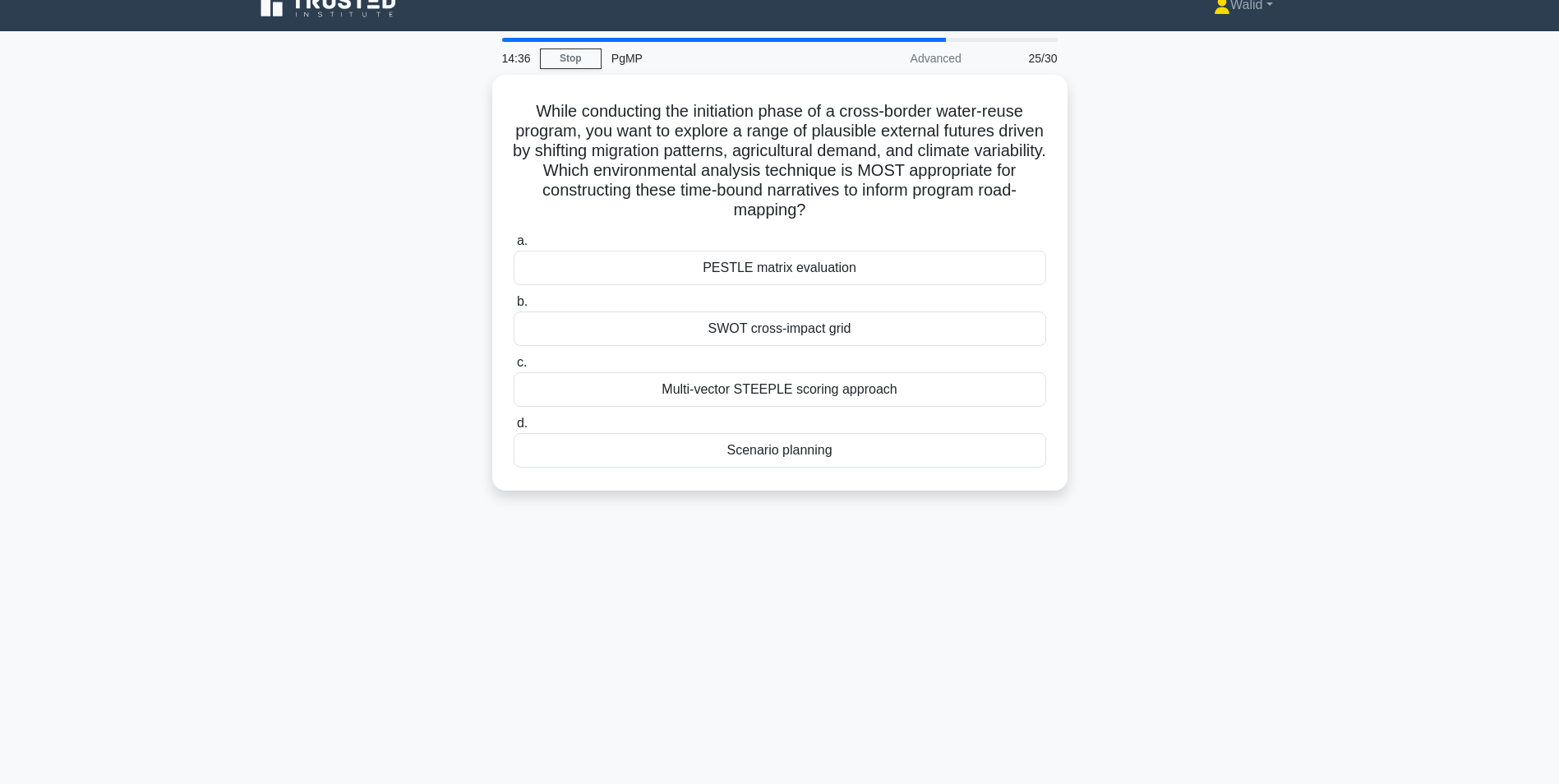
scroll to position [0, 0]
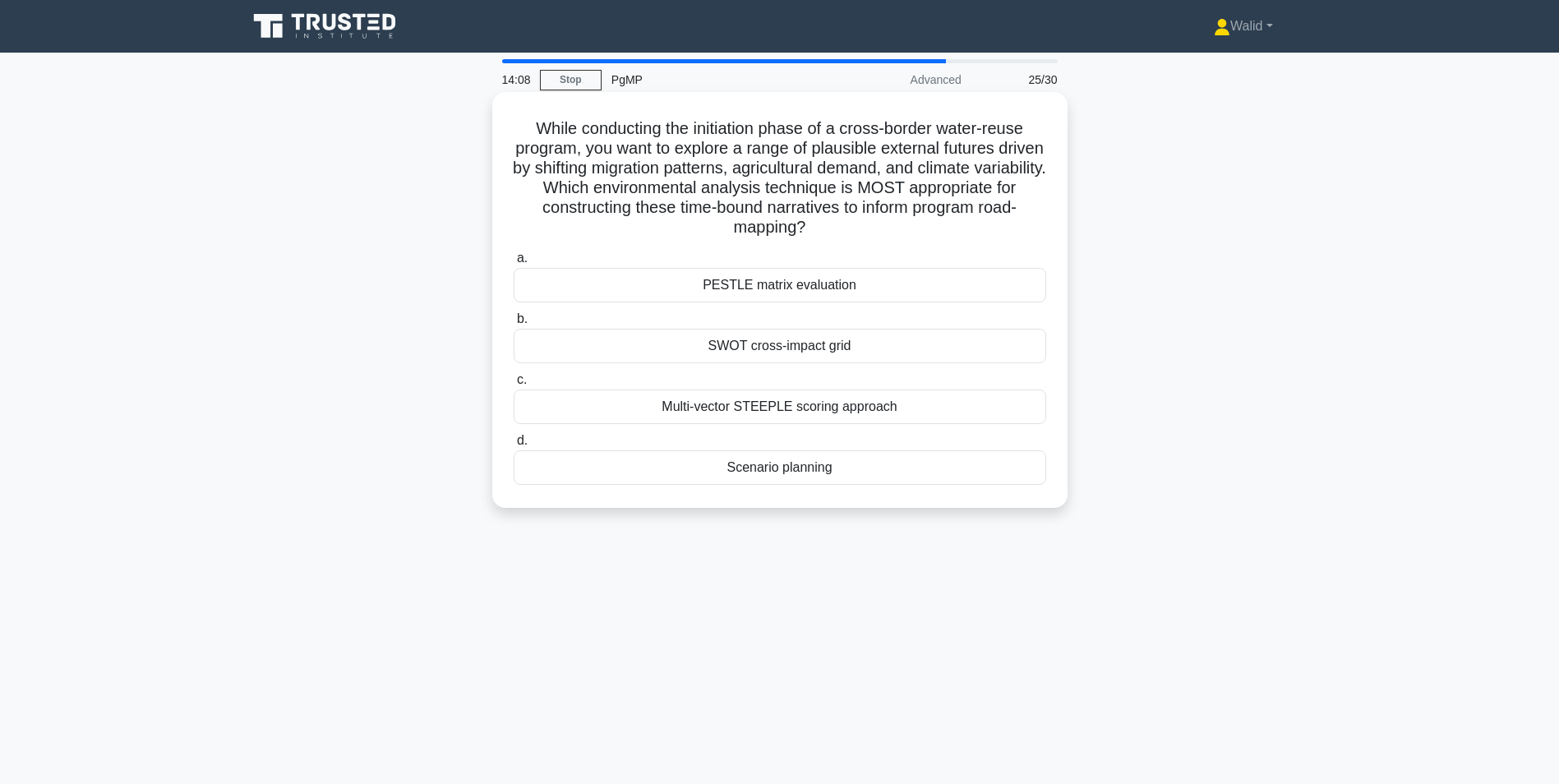
click at [800, 282] on div "PESTLE matrix evaluation" at bounding box center [780, 285] width 533 height 35
click at [514, 263] on input "a. PESTLE matrix evaluation" at bounding box center [514, 258] width 0 height 10
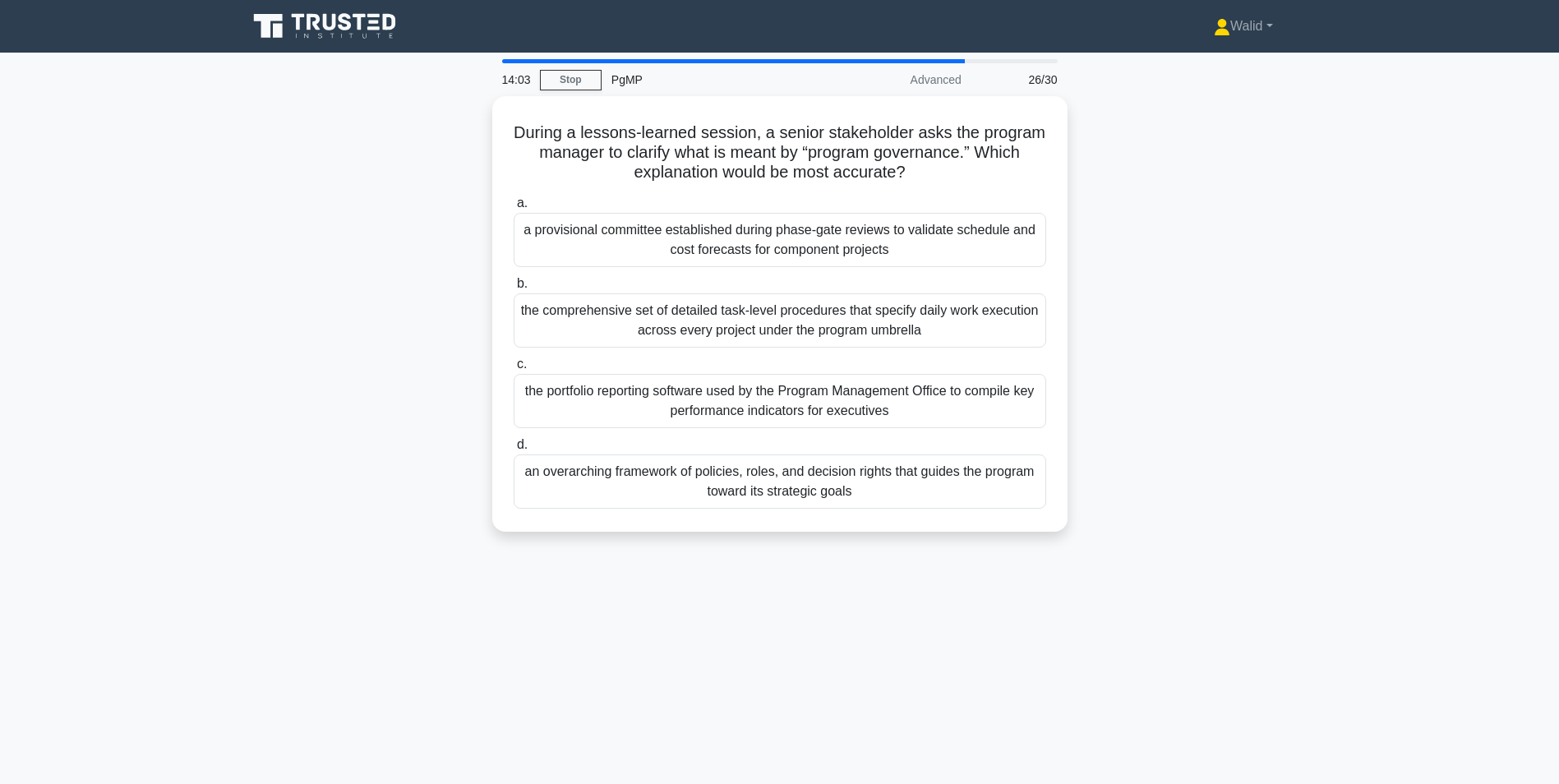
scroll to position [83, 0]
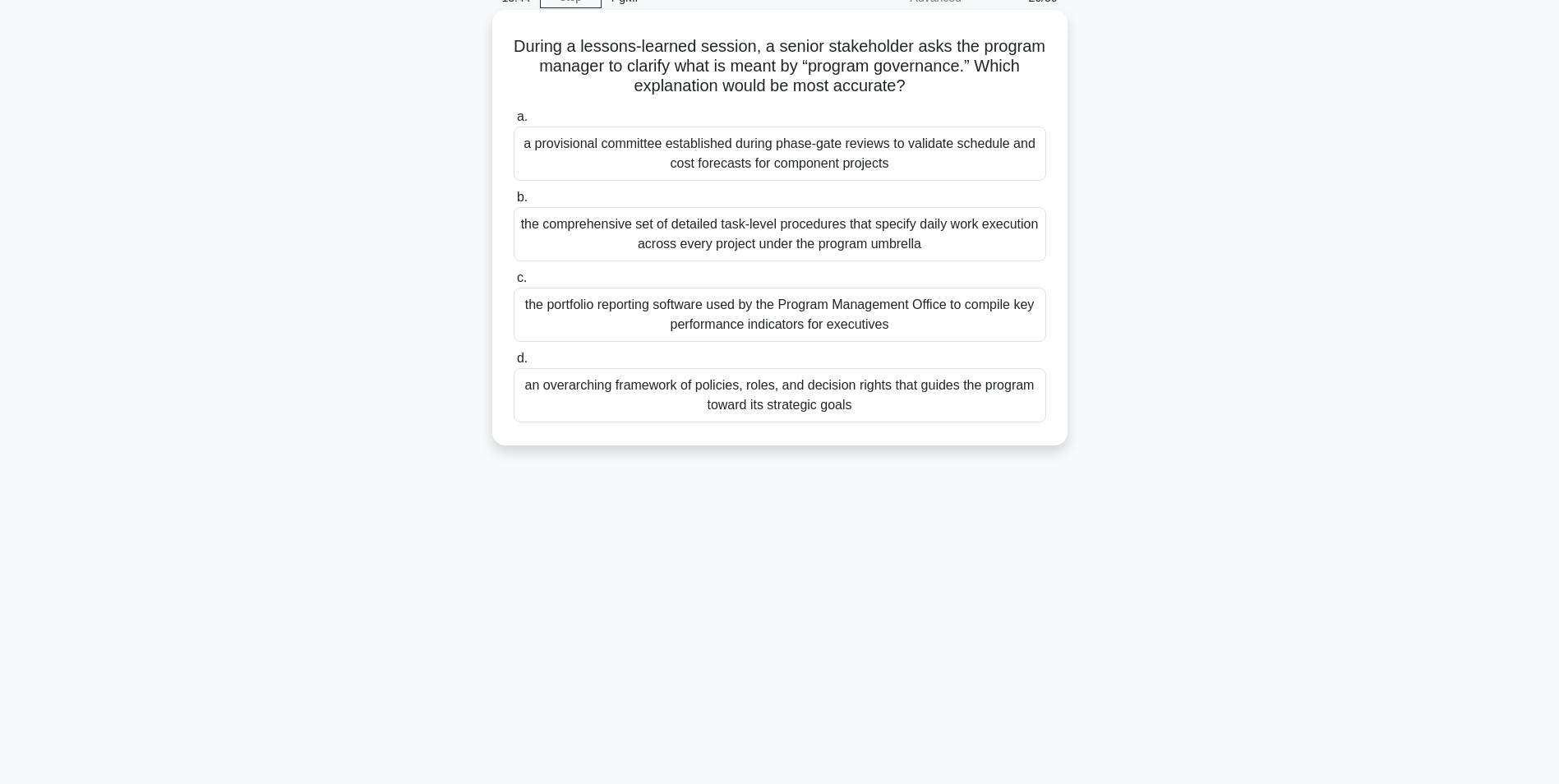
click at [772, 403] on div "an overarching framework of policies, roles, and decision rights that guides th…" at bounding box center [780, 395] width 533 height 54
click at [514, 364] on input "d. an overarching framework of policies, roles, and decision rights that guides…" at bounding box center [514, 358] width 0 height 10
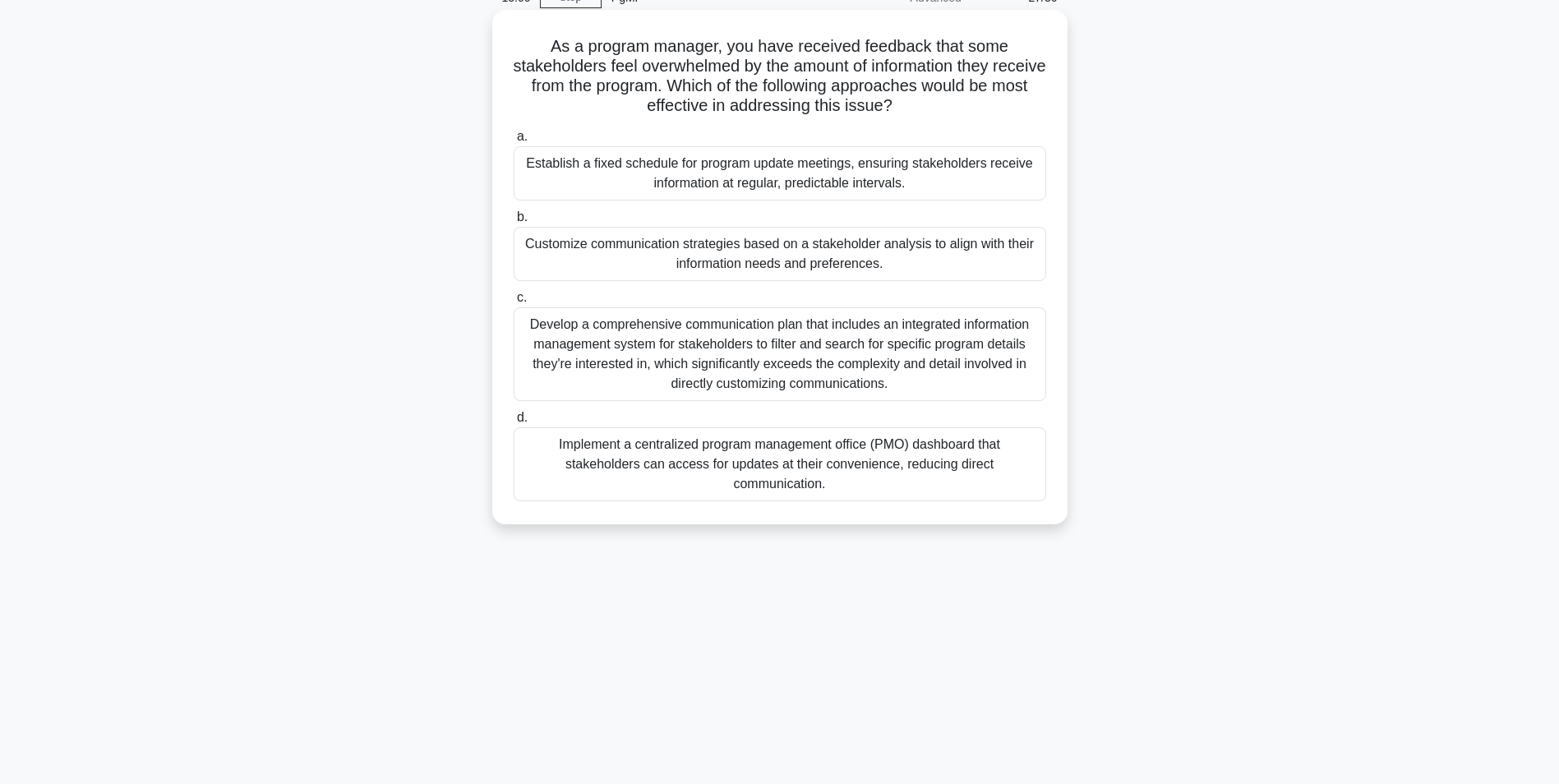
click at [678, 253] on div "Customize communication strategies based on a stakeholder analysis to align wit…" at bounding box center [780, 254] width 533 height 54
click at [514, 223] on input "b. Customize communication strategies based on a stakeholder analysis to align …" at bounding box center [514, 217] width 0 height 10
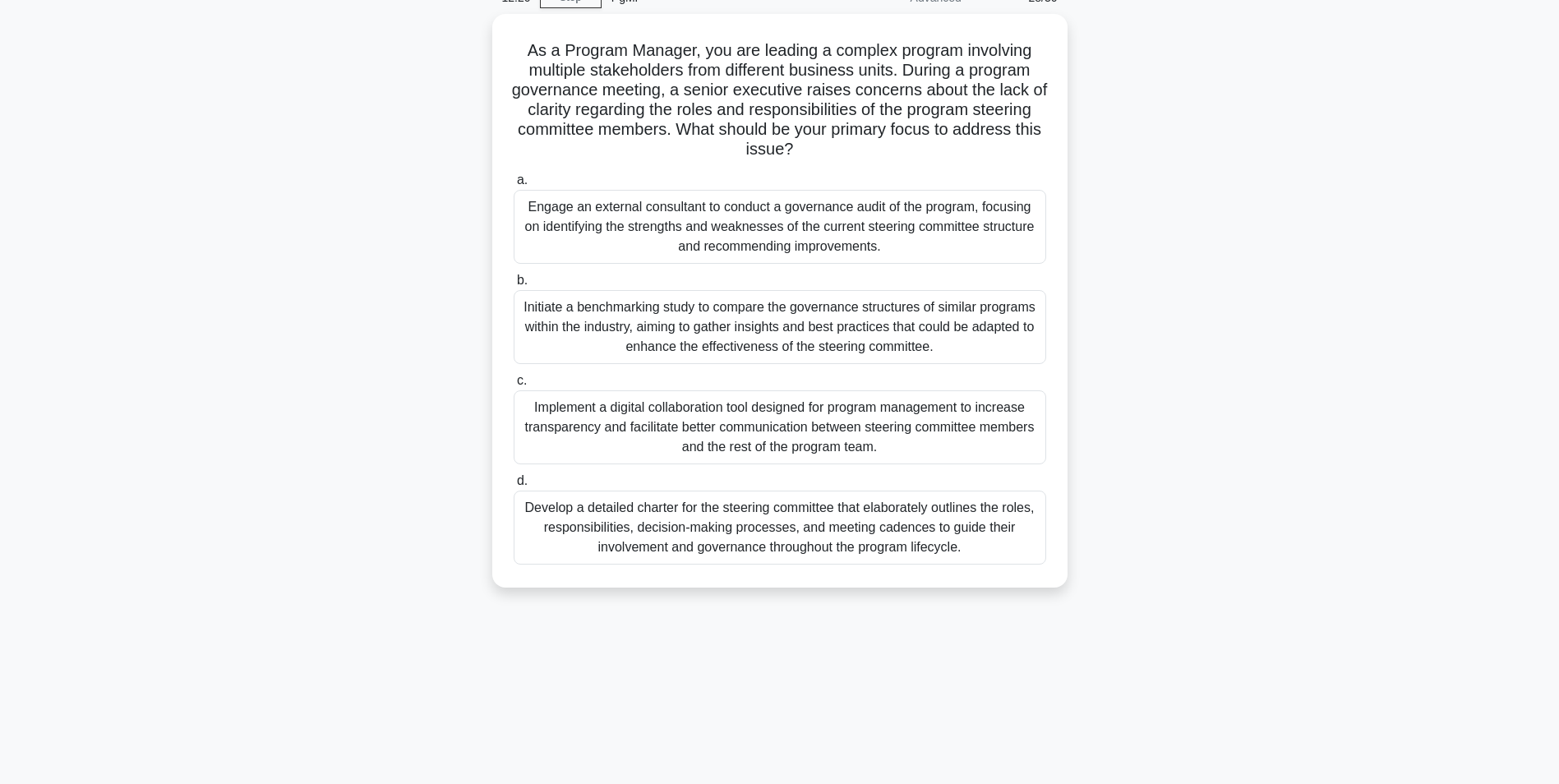
click at [747, 540] on div "Develop a detailed charter for the steering committee that elaborately outlines…" at bounding box center [780, 527] width 533 height 74
click at [514, 487] on input "d. Develop a detailed charter for the steering committee that elaborately outli…" at bounding box center [514, 481] width 0 height 10
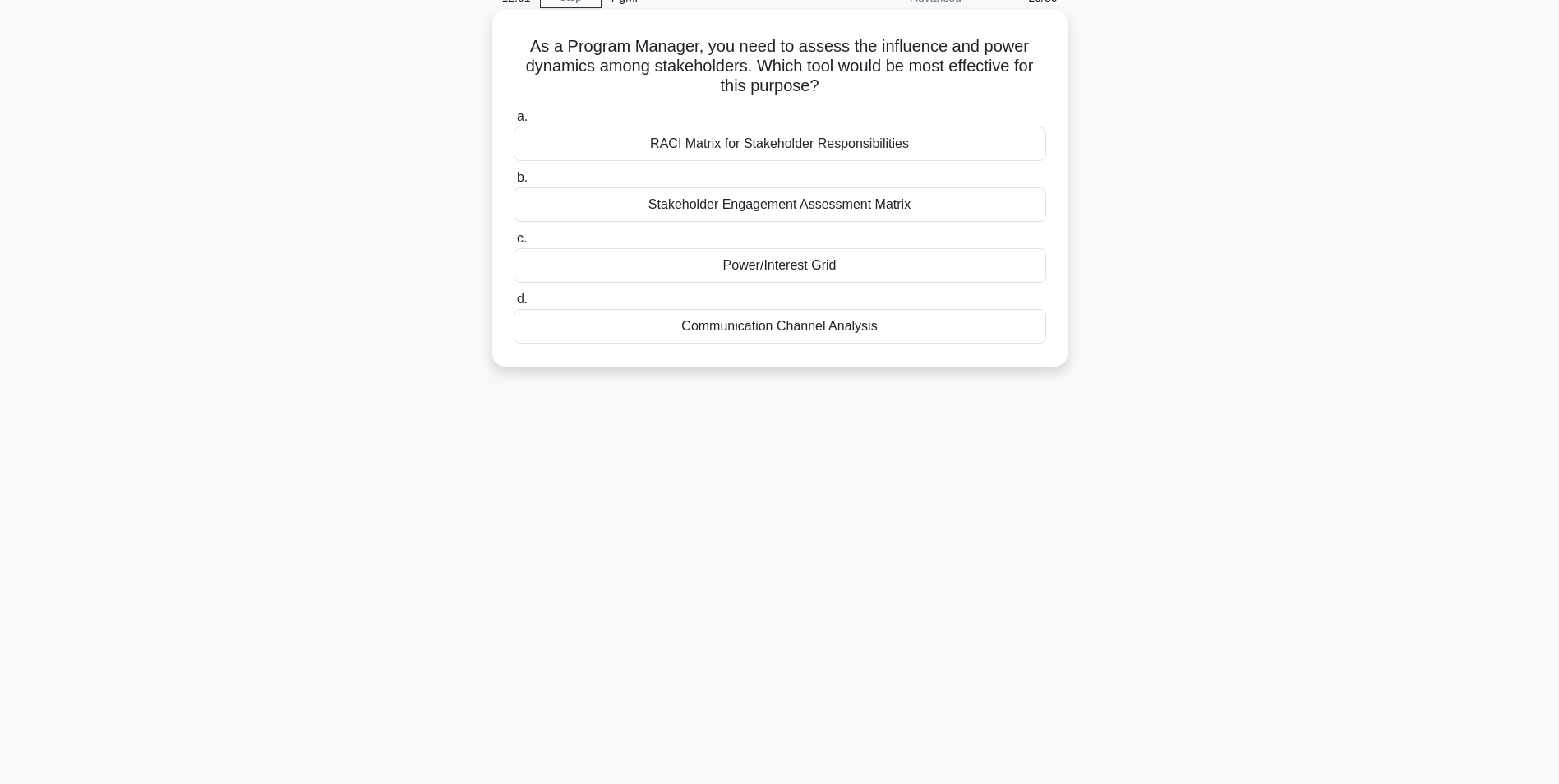
click at [776, 272] on div "Power/Interest Grid" at bounding box center [780, 265] width 533 height 35
click at [514, 244] on input "c. Power/Interest Grid" at bounding box center [514, 238] width 0 height 10
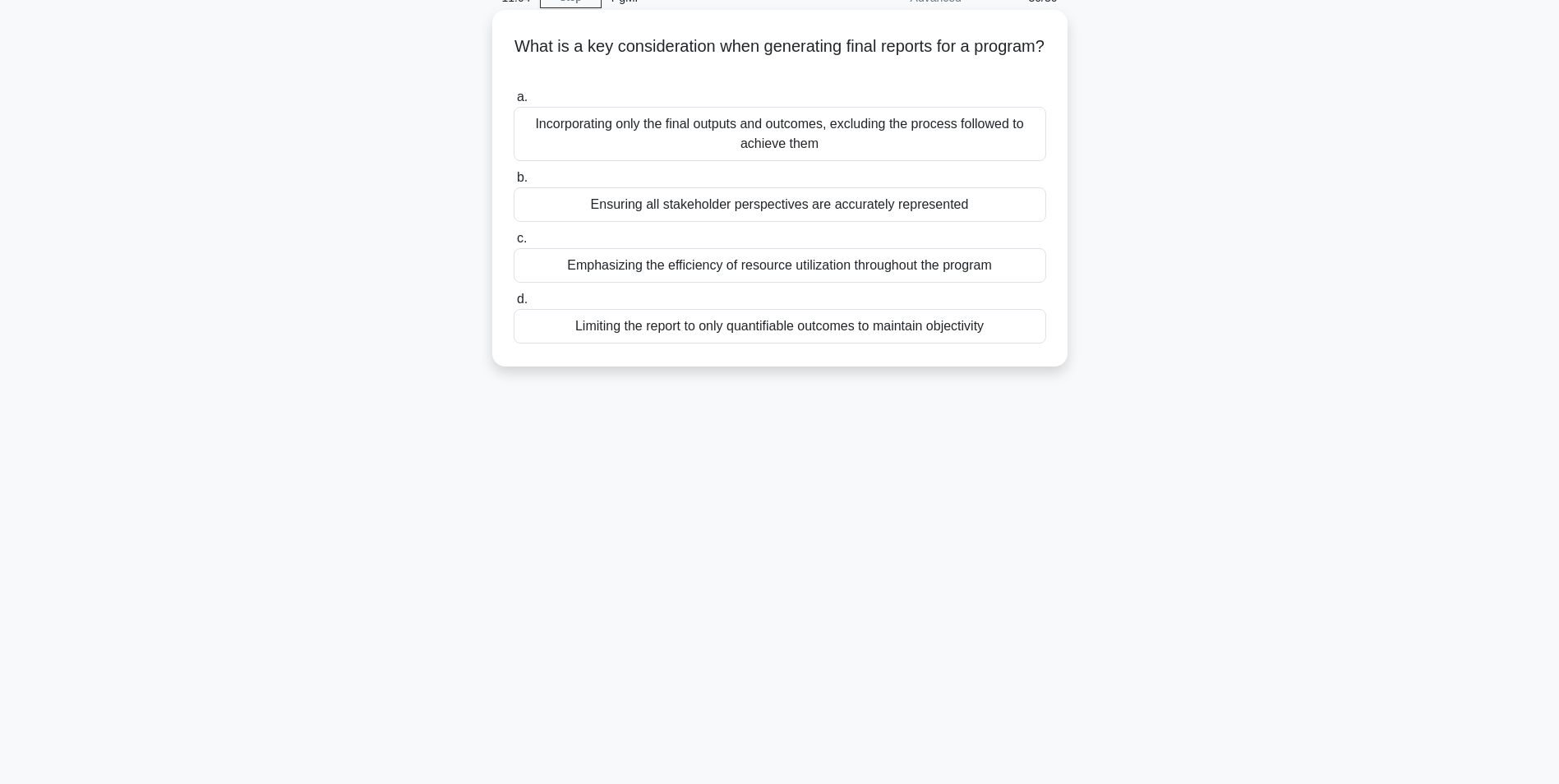
click at [679, 206] on div "Ensuring all stakeholder perspectives are accurately represented" at bounding box center [780, 205] width 533 height 35
click at [514, 183] on input "b. Ensuring all stakeholder perspectives are accurately represented" at bounding box center [514, 178] width 0 height 10
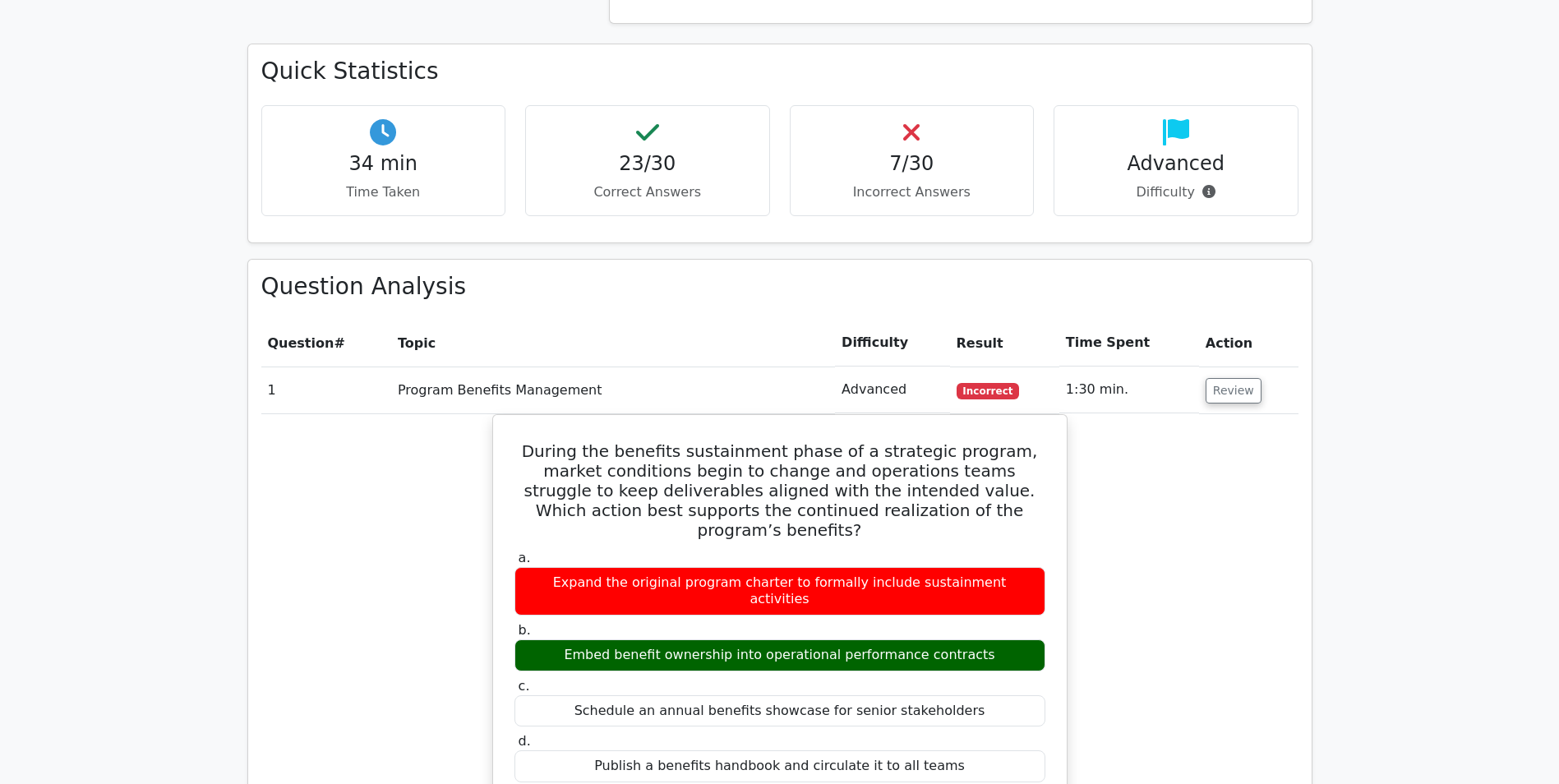
scroll to position [740, 0]
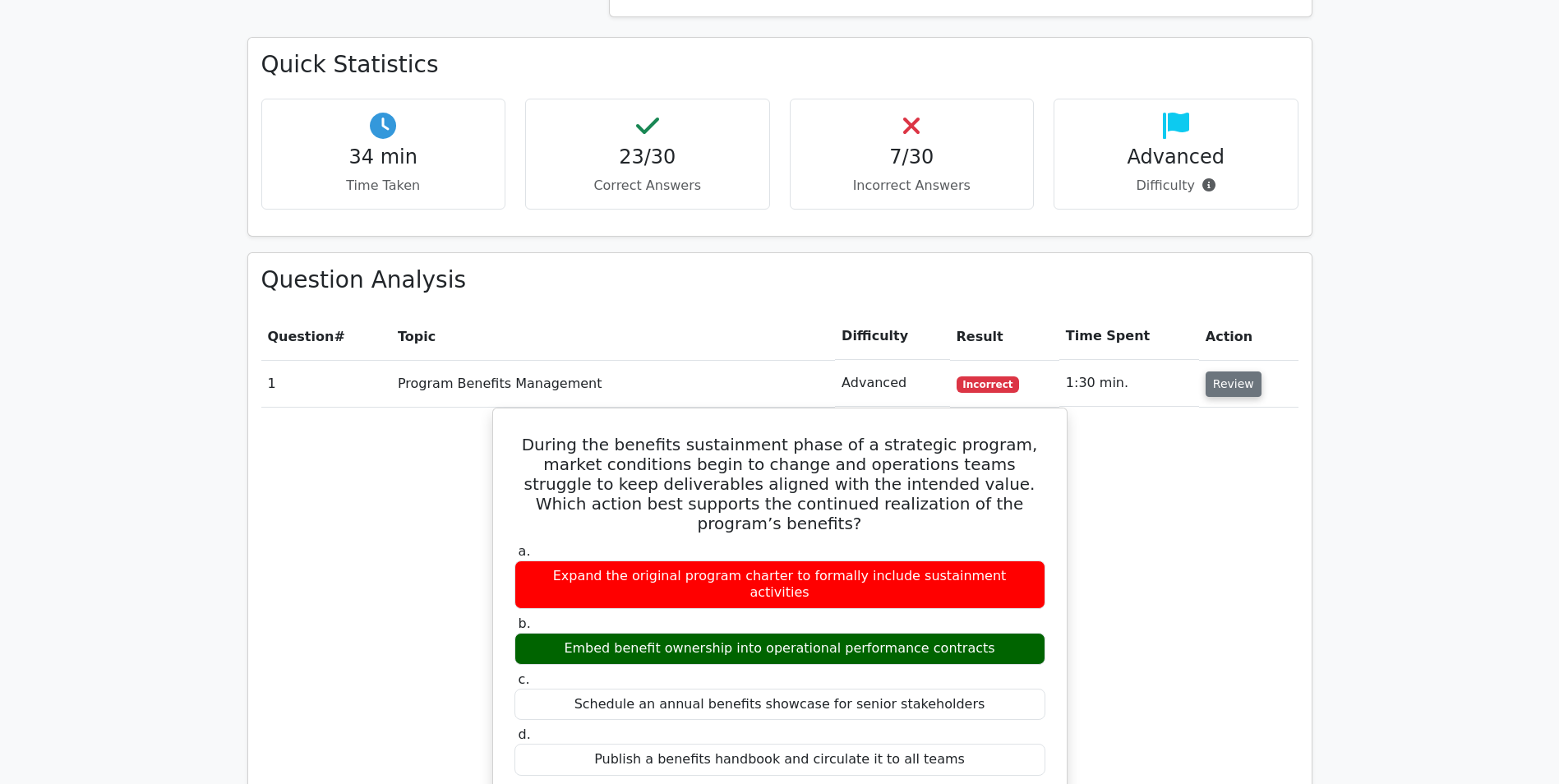
click at [1220, 387] on button "Review" at bounding box center [1234, 383] width 56 height 25
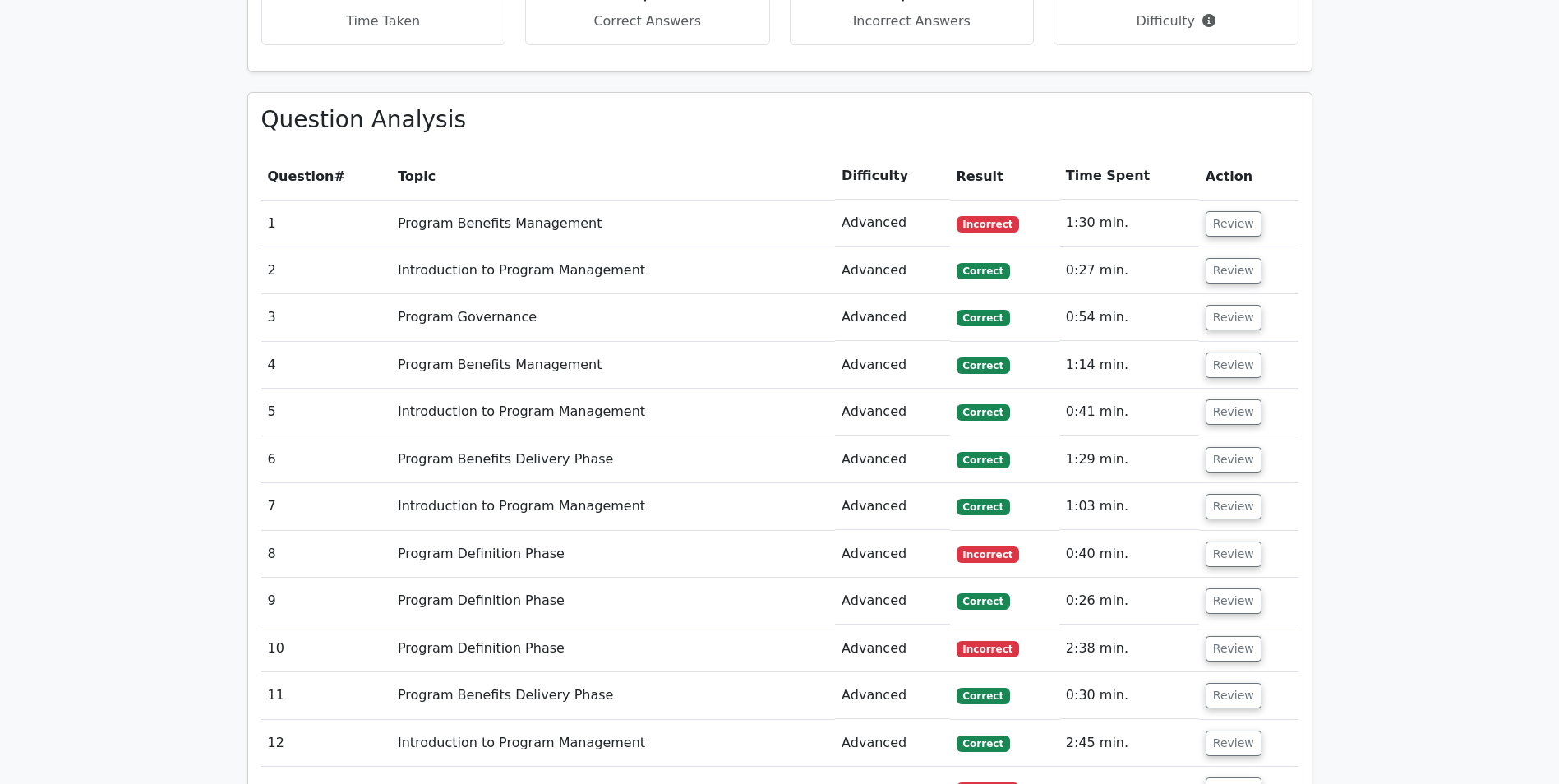
scroll to position [821, 0]
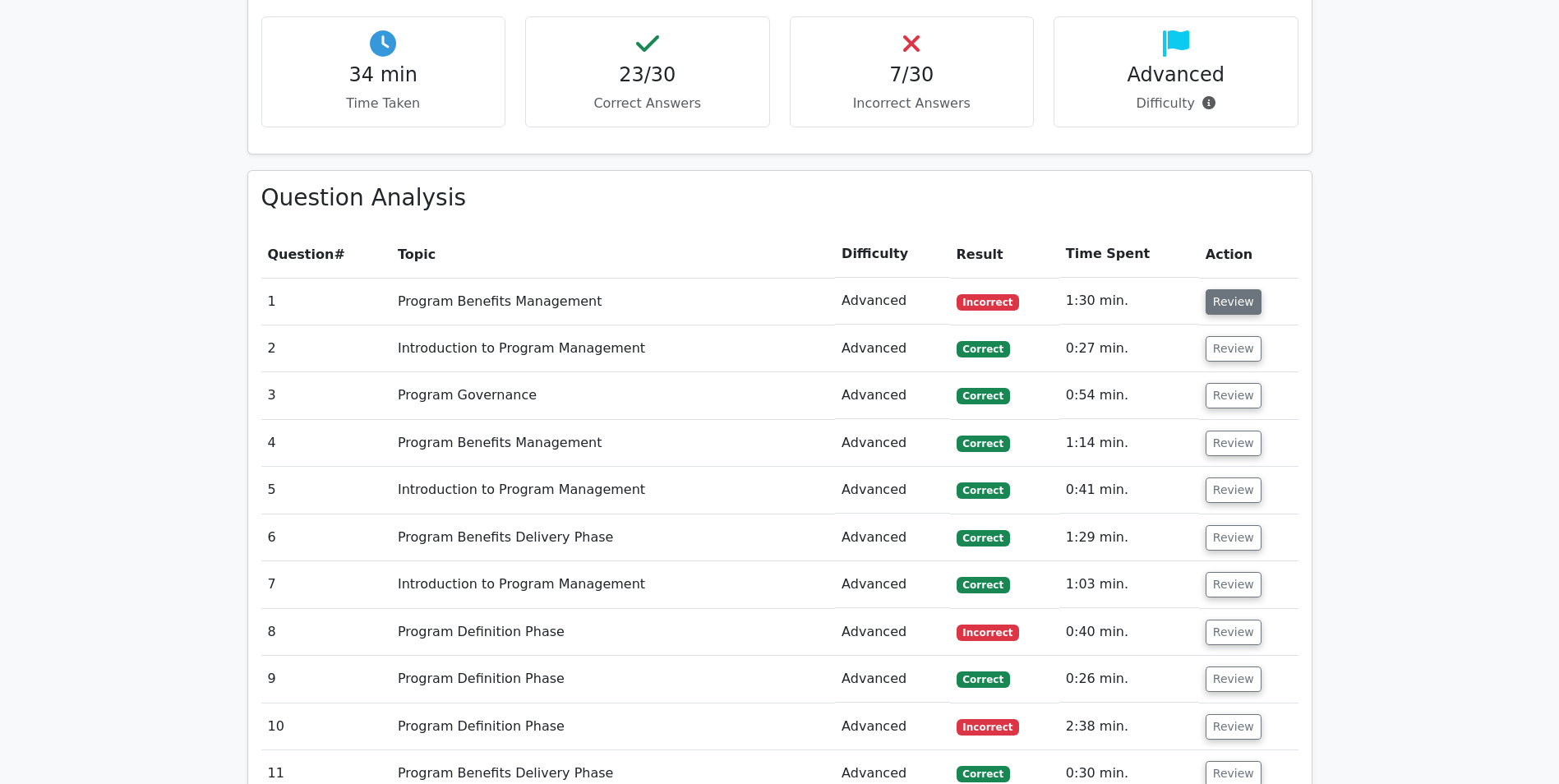
click at [1227, 299] on button "Review" at bounding box center [1234, 302] width 56 height 25
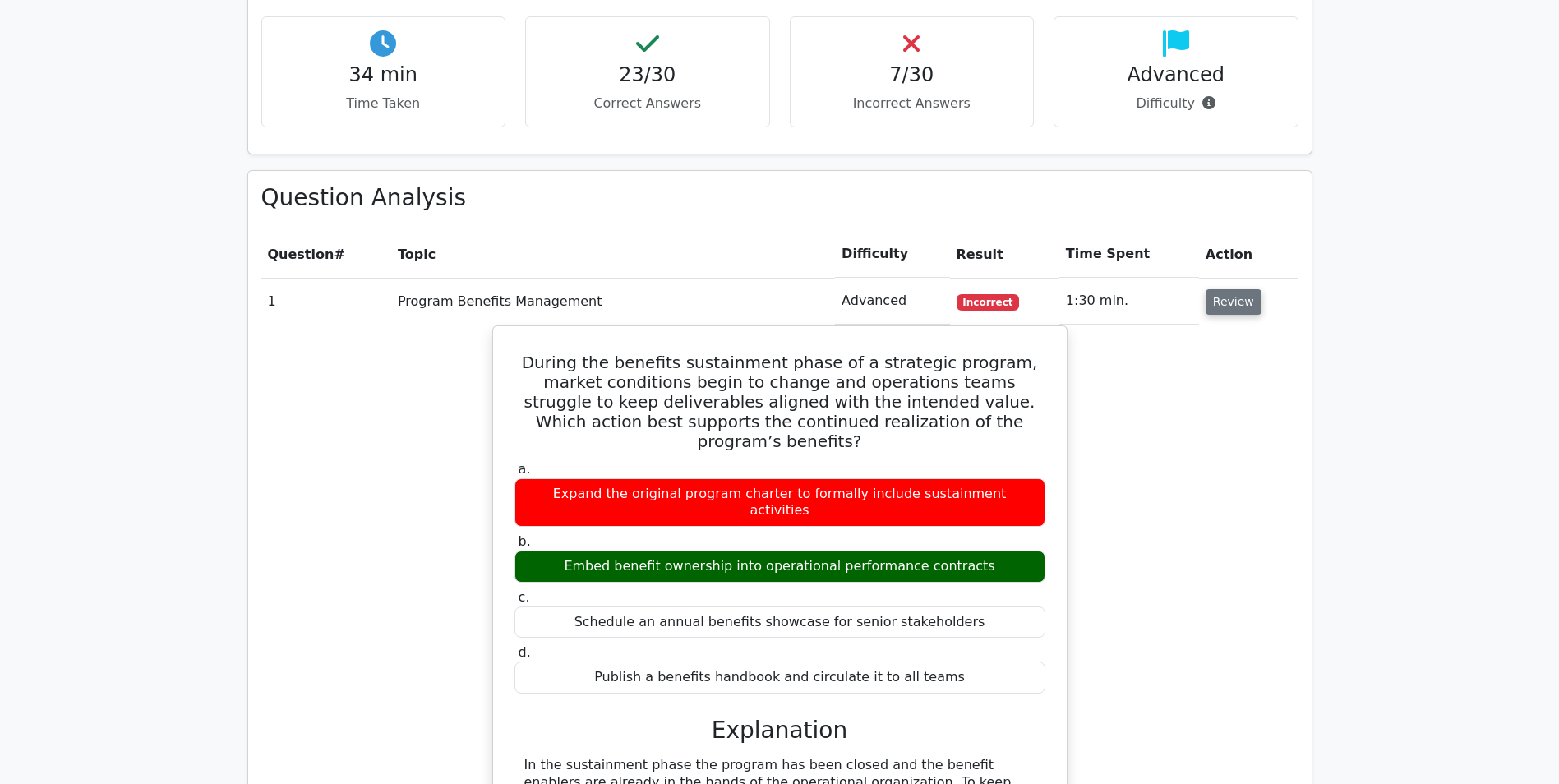
click at [1231, 299] on button "Review" at bounding box center [1234, 302] width 56 height 25
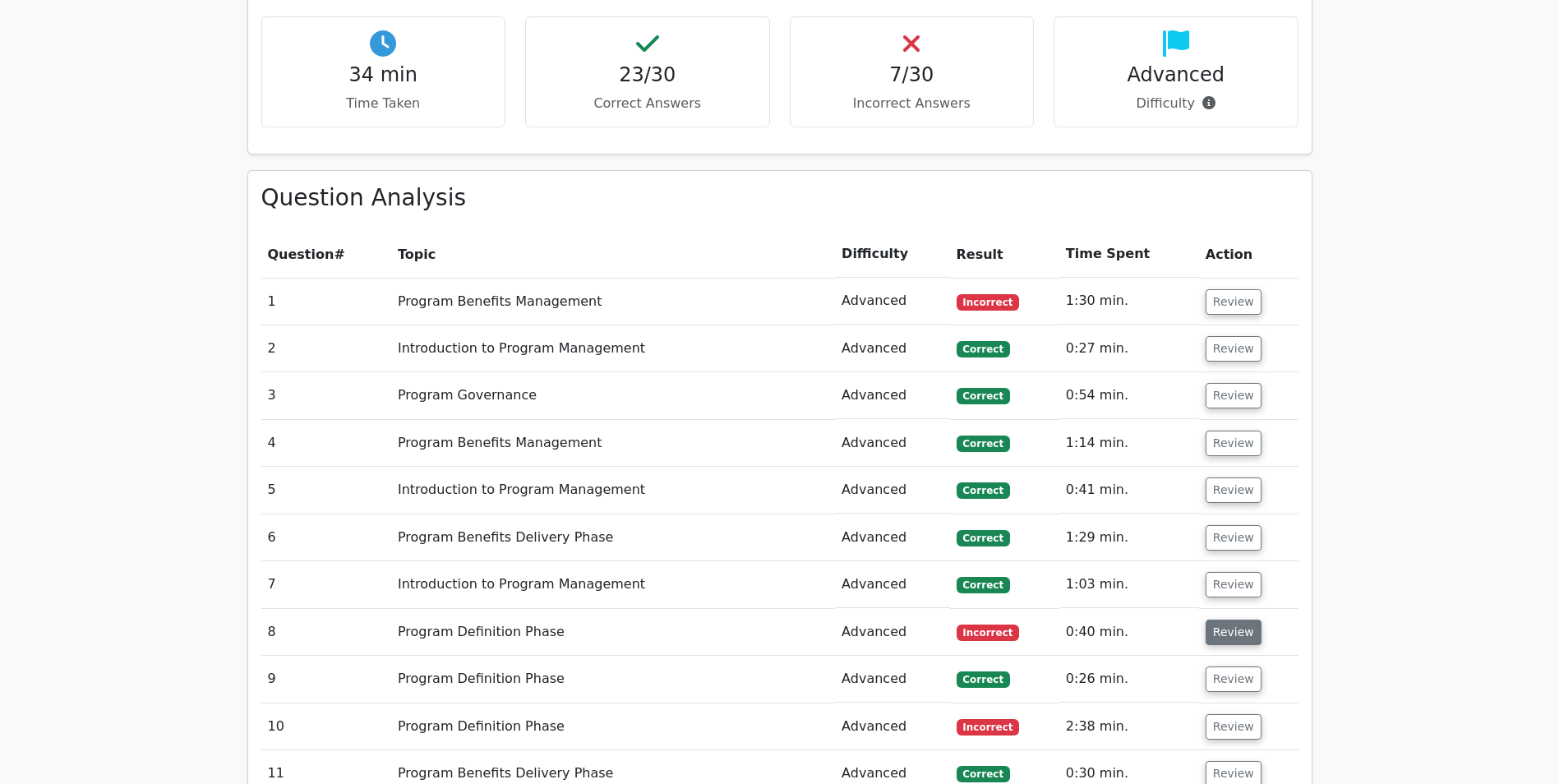
click at [1228, 625] on button "Review" at bounding box center [1234, 632] width 56 height 25
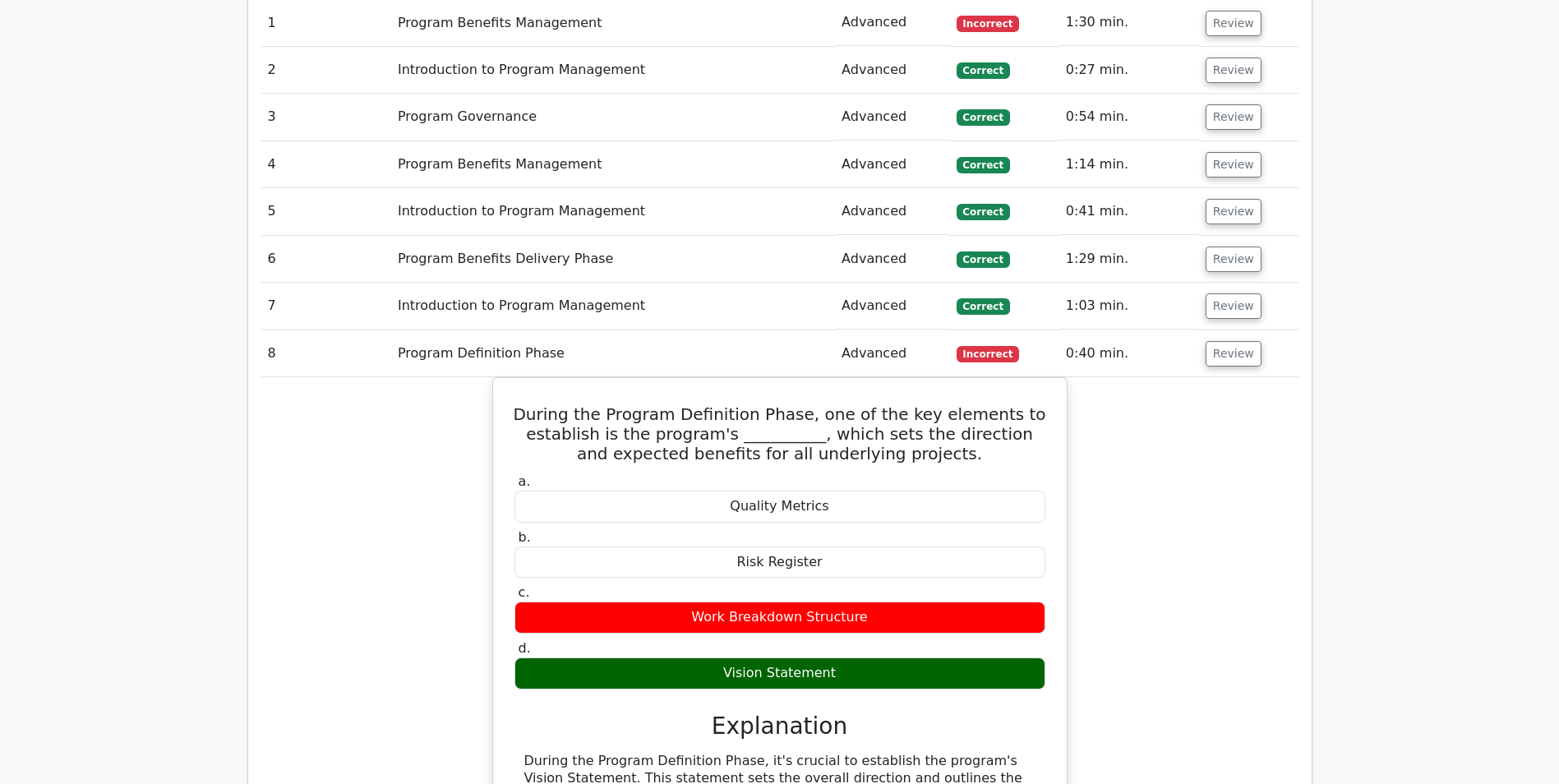
scroll to position [1150, 0]
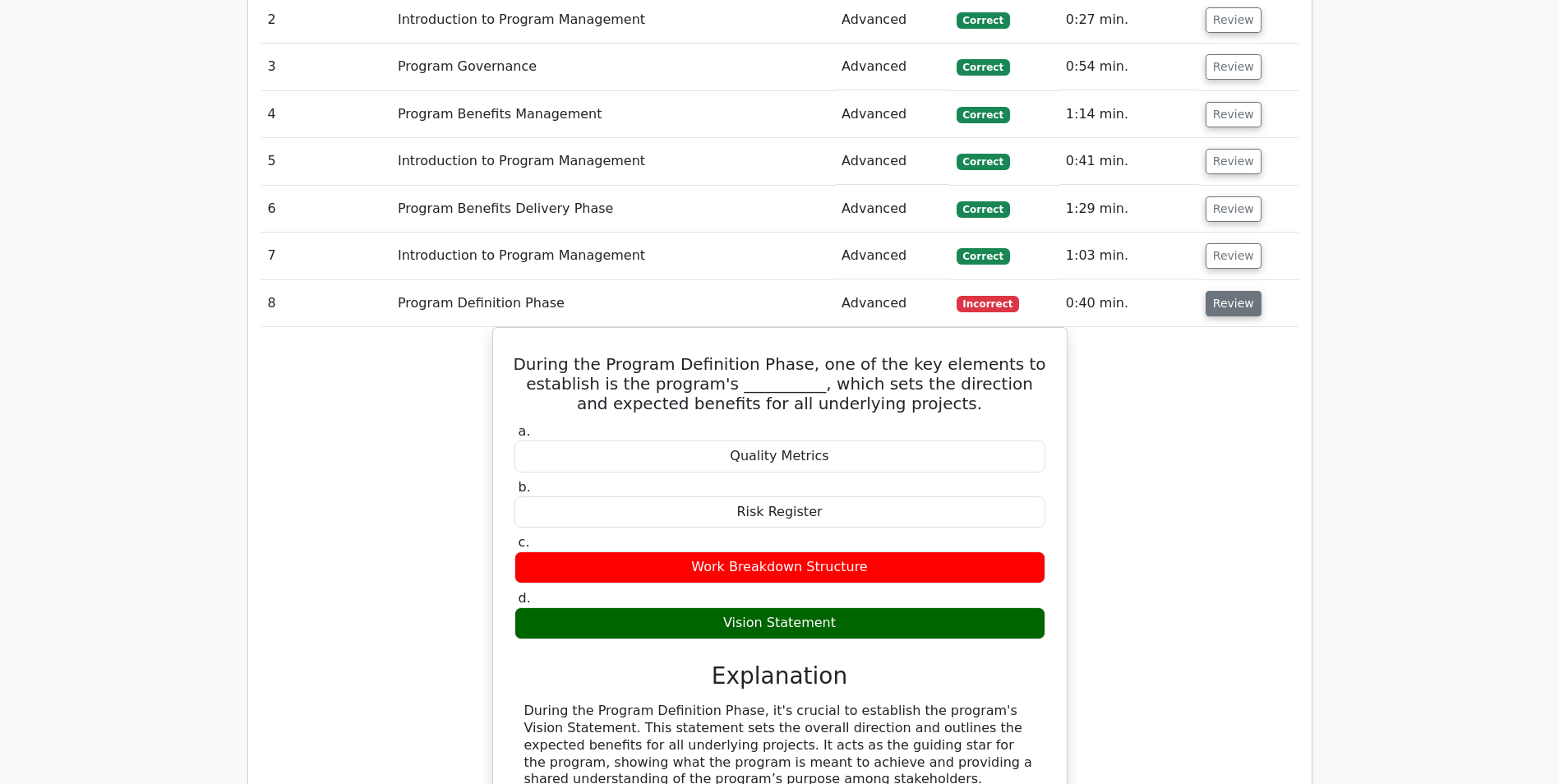
click at [1236, 309] on button "Review" at bounding box center [1234, 303] width 56 height 25
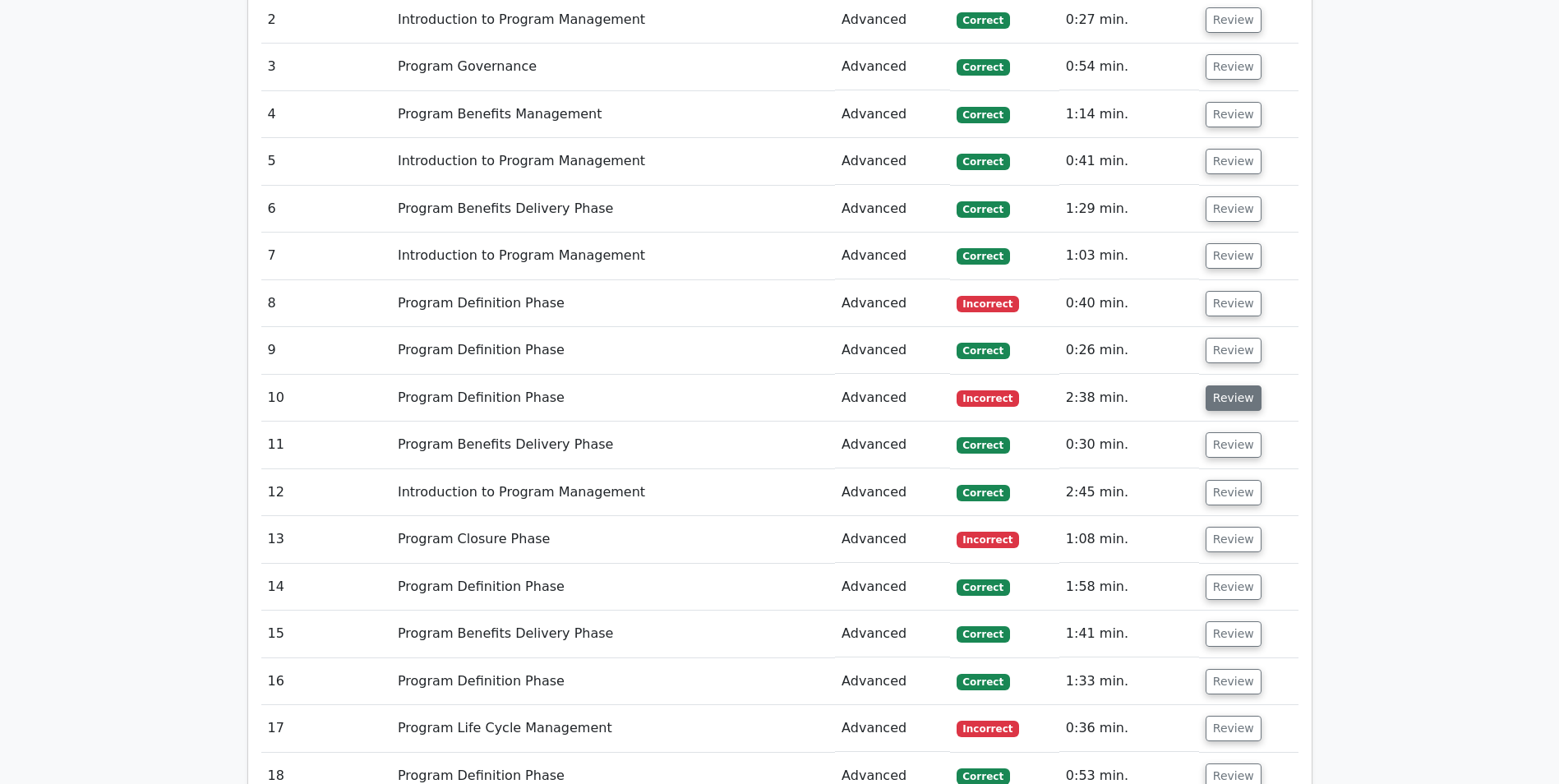
click at [1223, 402] on button "Review" at bounding box center [1234, 397] width 56 height 25
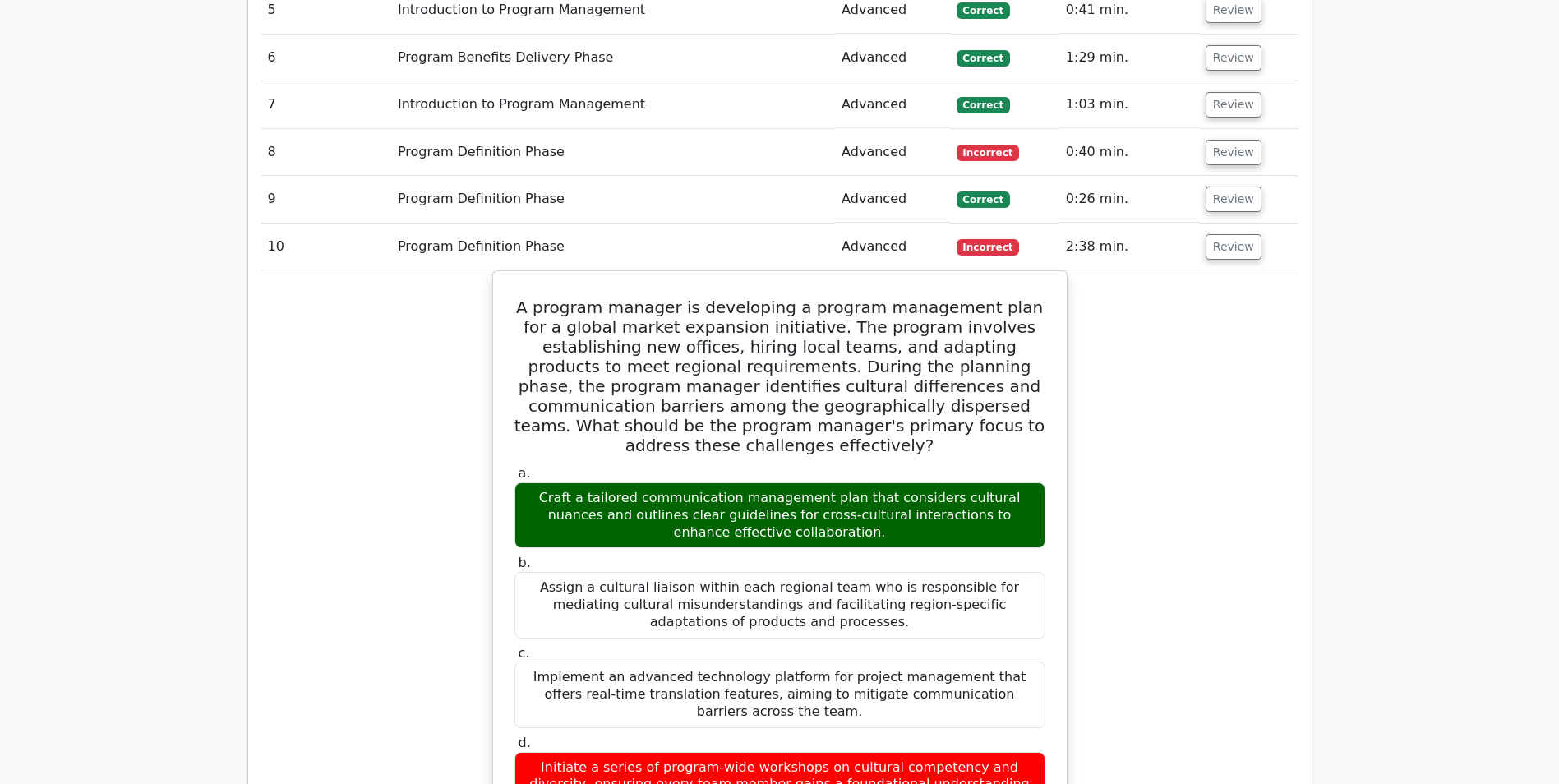
scroll to position [1314, 0]
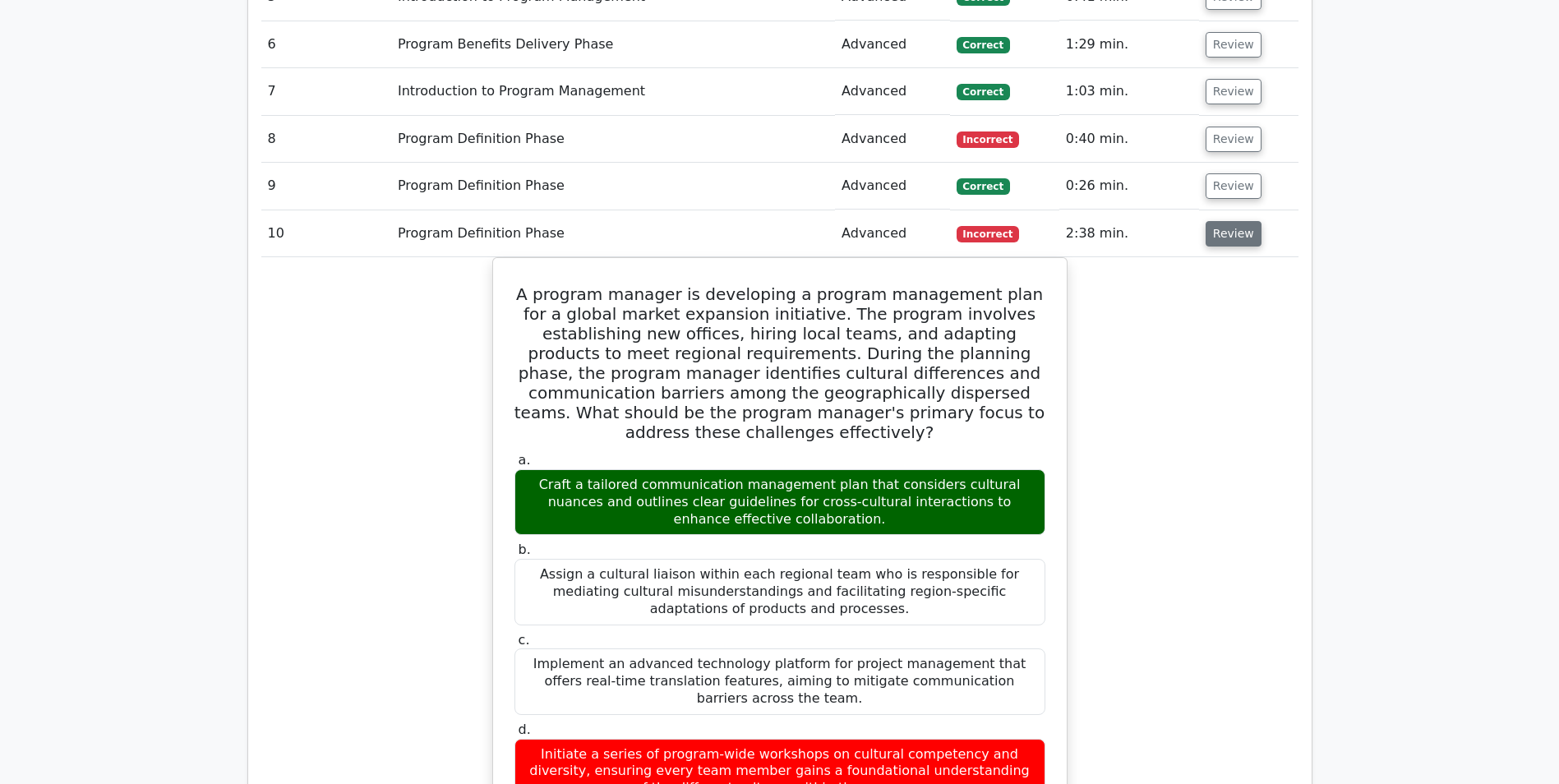
click at [1218, 242] on button "Review" at bounding box center [1234, 233] width 56 height 25
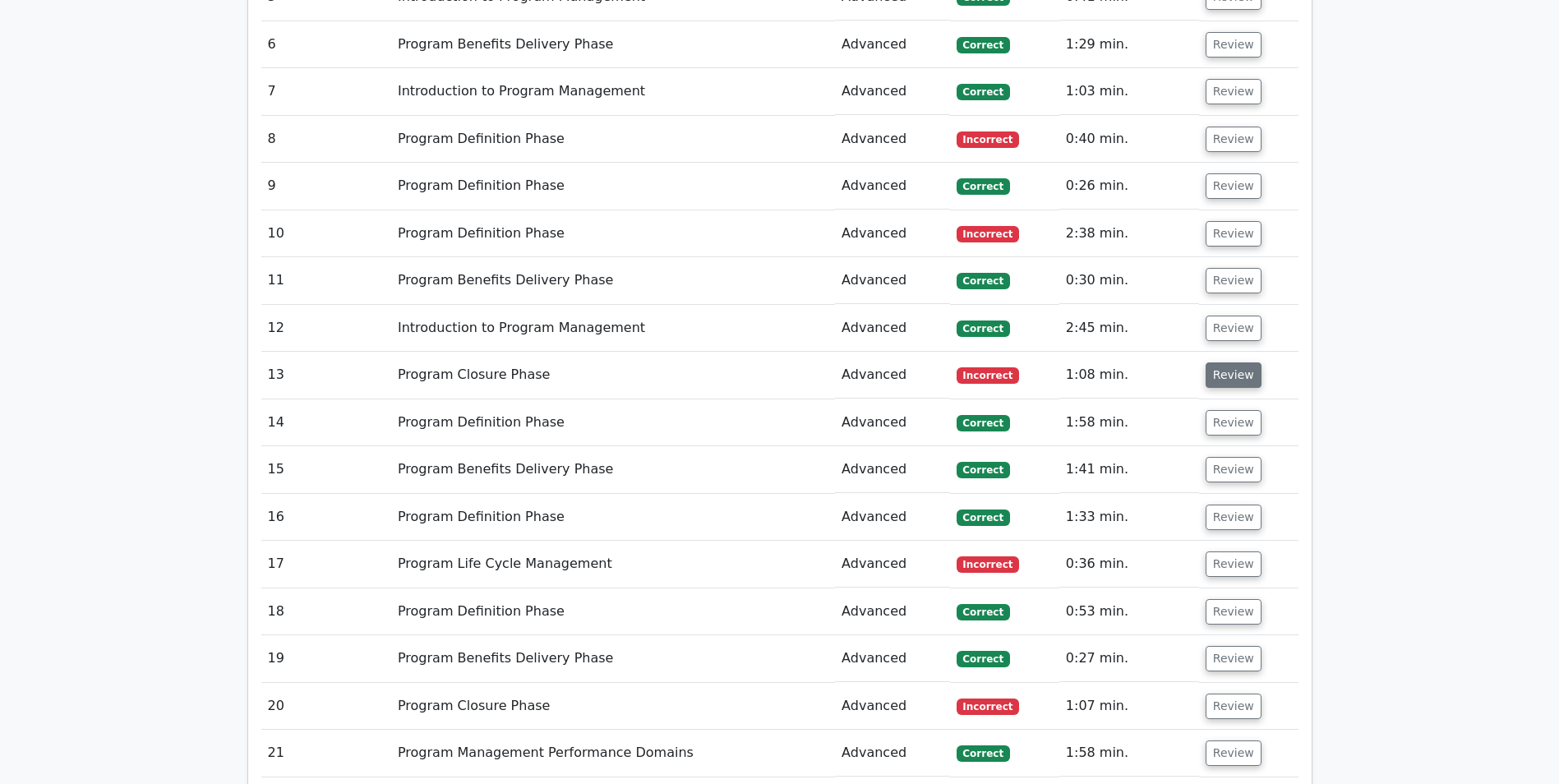
click at [1213, 382] on button "Review" at bounding box center [1234, 375] width 56 height 25
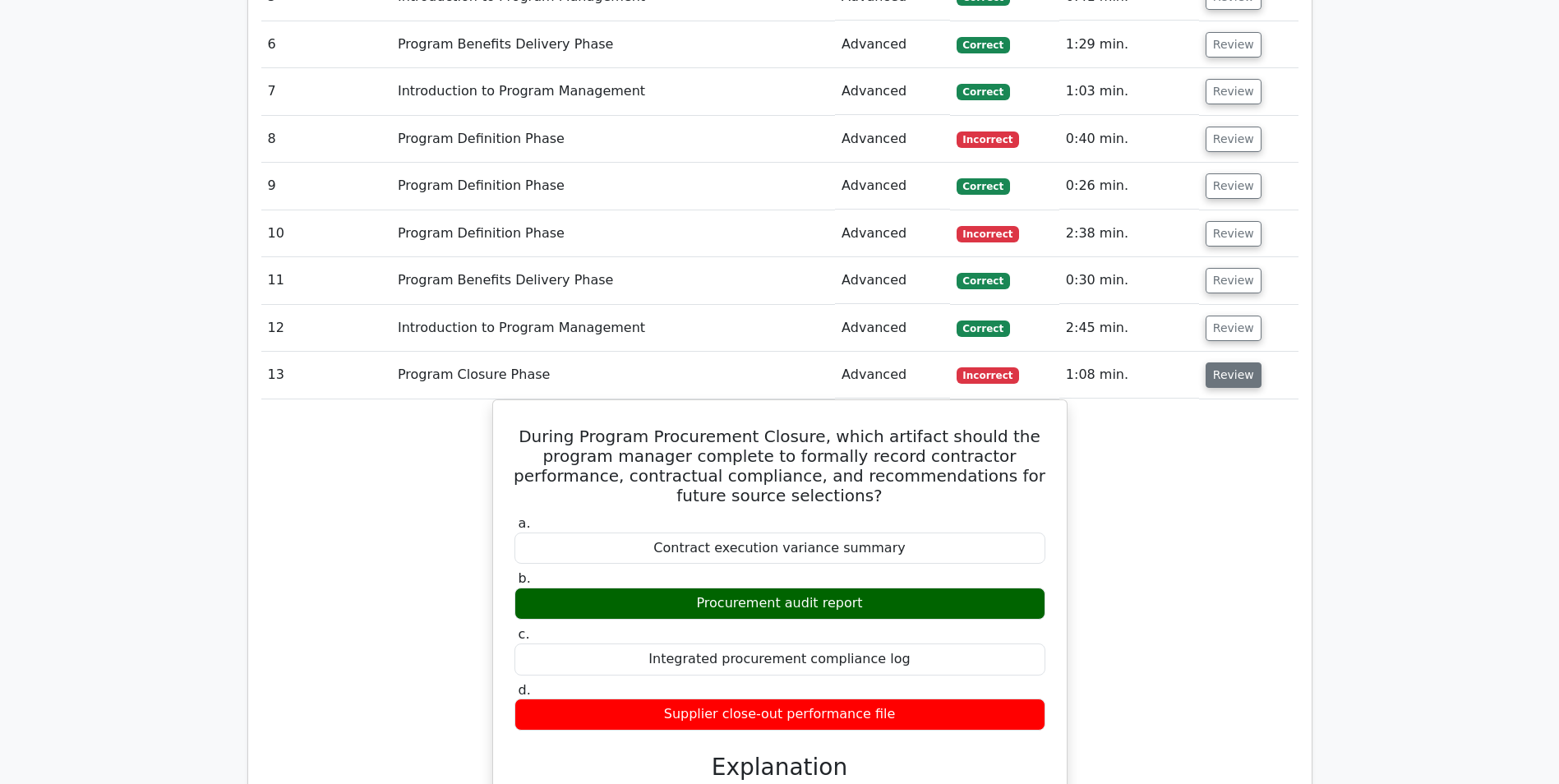
click at [1213, 382] on button "Review" at bounding box center [1234, 375] width 56 height 25
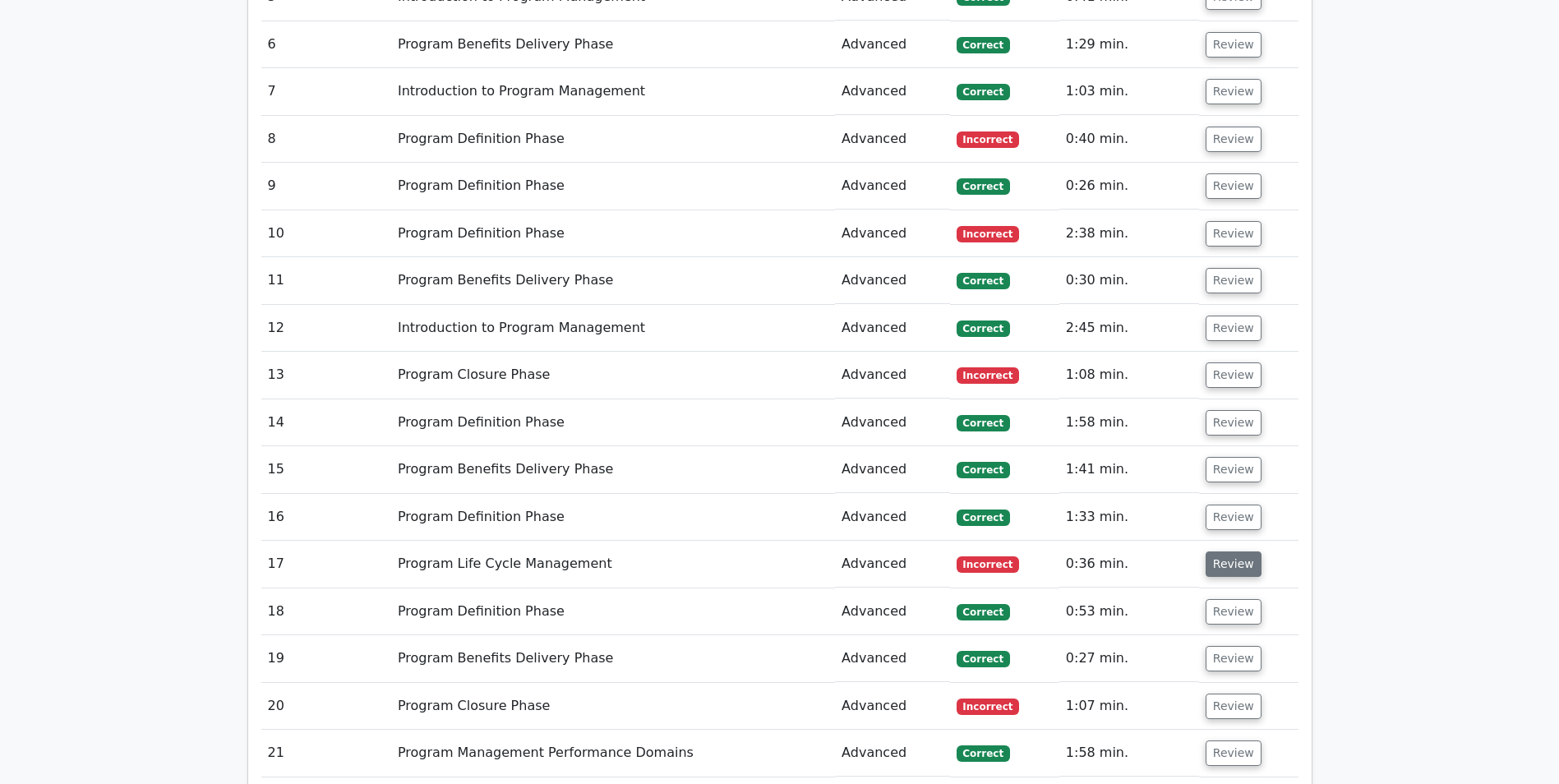
click at [1222, 561] on button "Review" at bounding box center [1234, 563] width 56 height 25
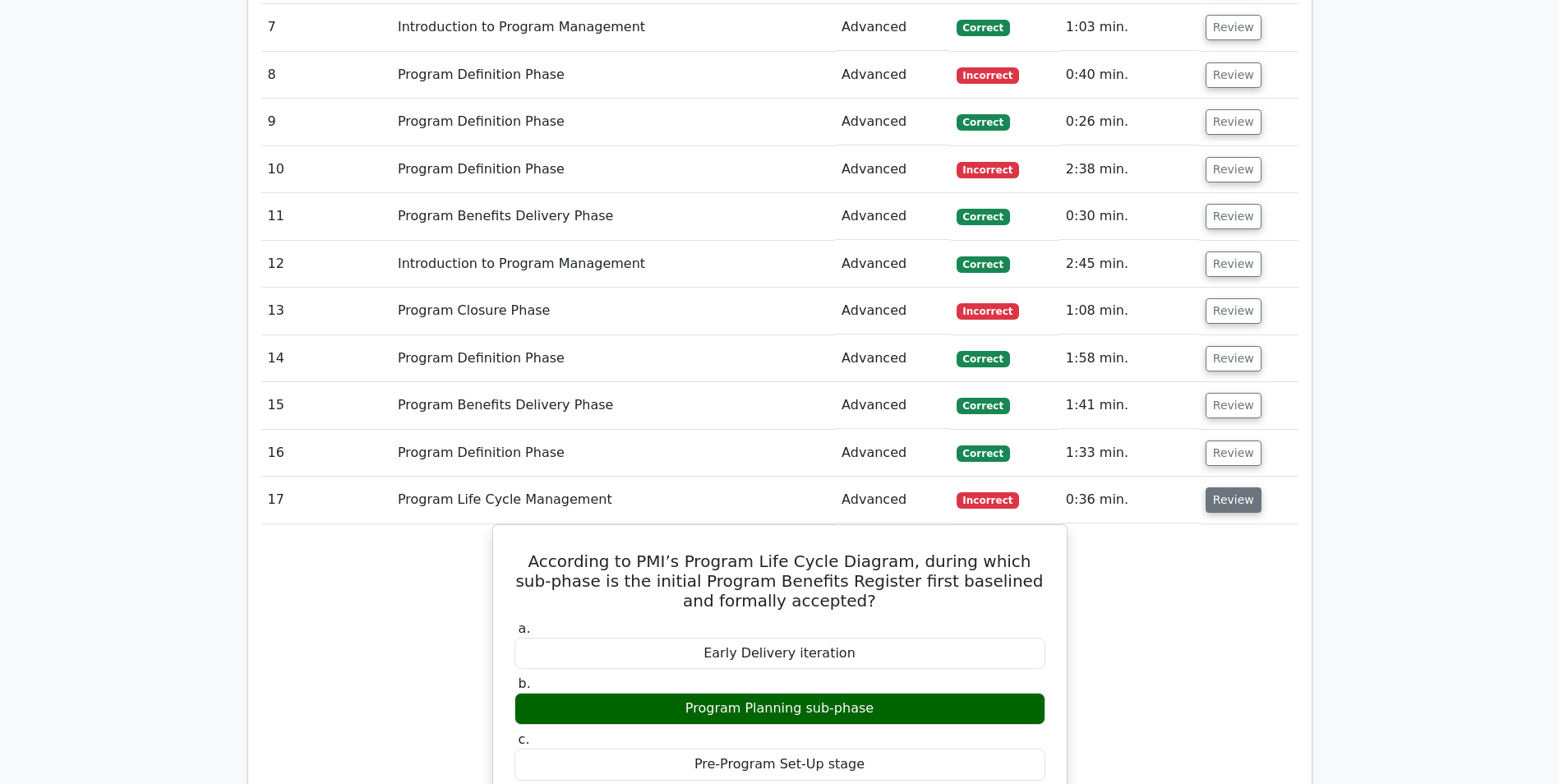
scroll to position [1478, 0]
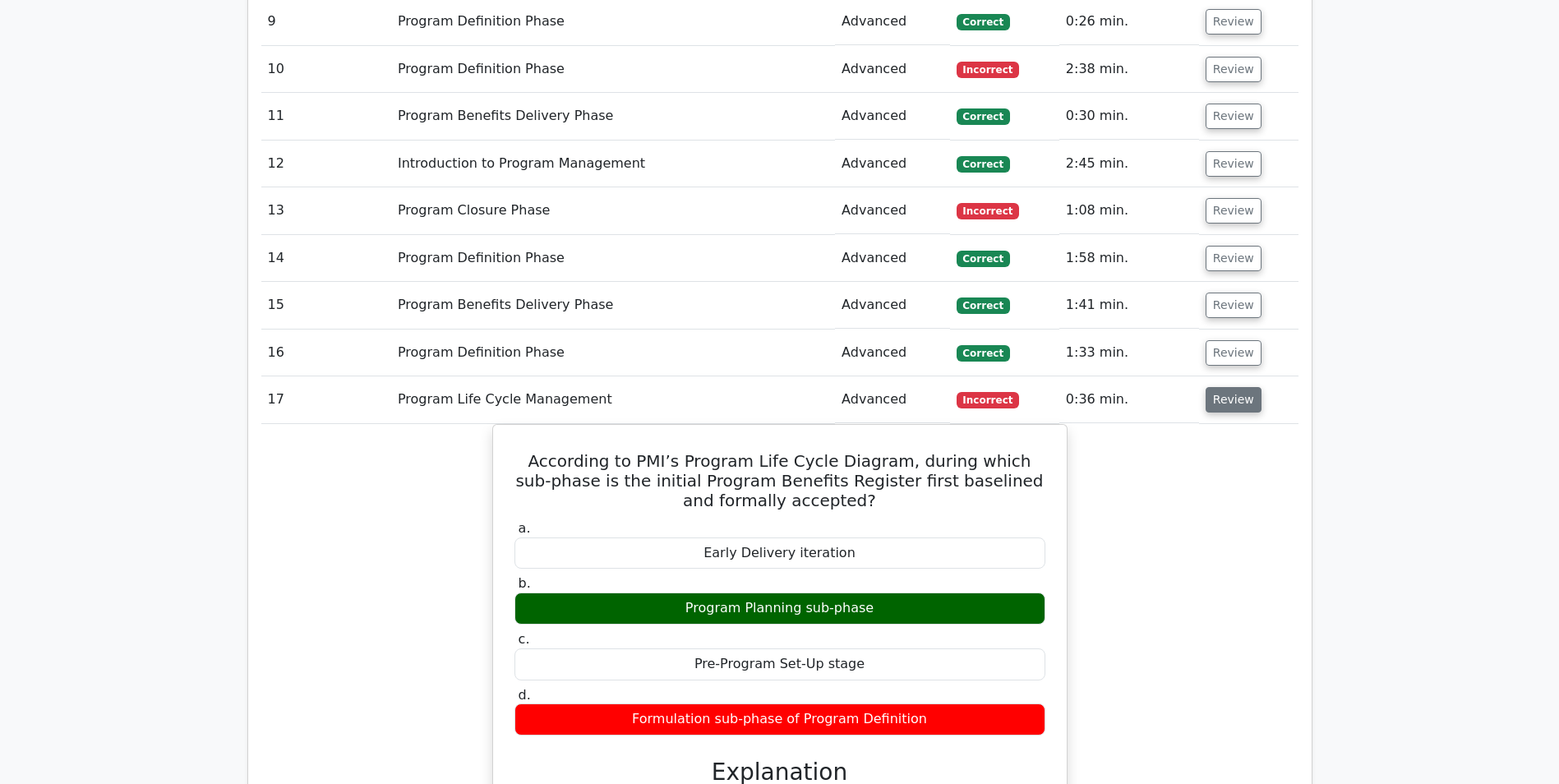
click at [1217, 397] on button "Review" at bounding box center [1234, 399] width 56 height 25
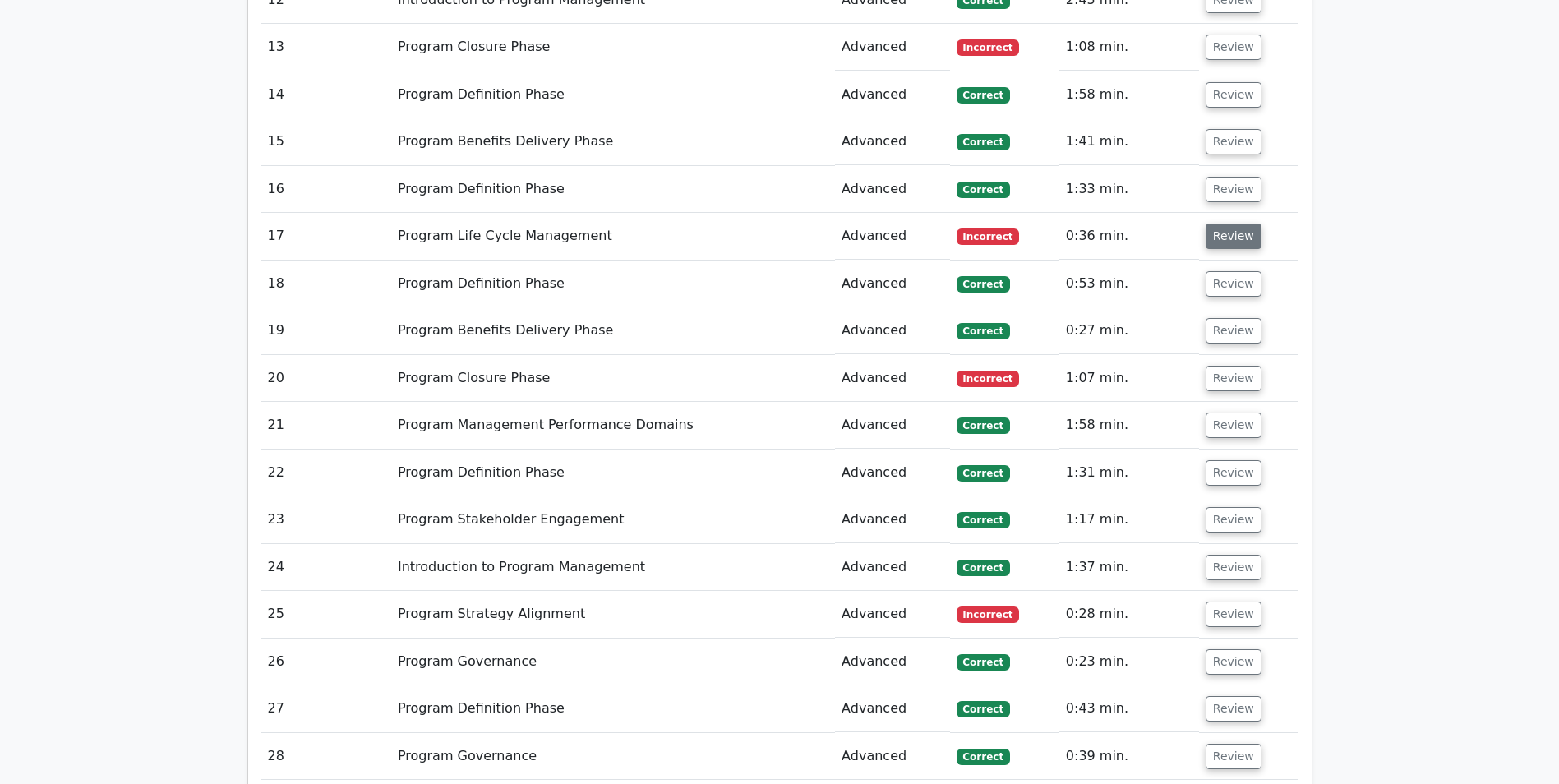
scroll to position [1643, 0]
click at [1222, 382] on button "Review" at bounding box center [1234, 377] width 56 height 25
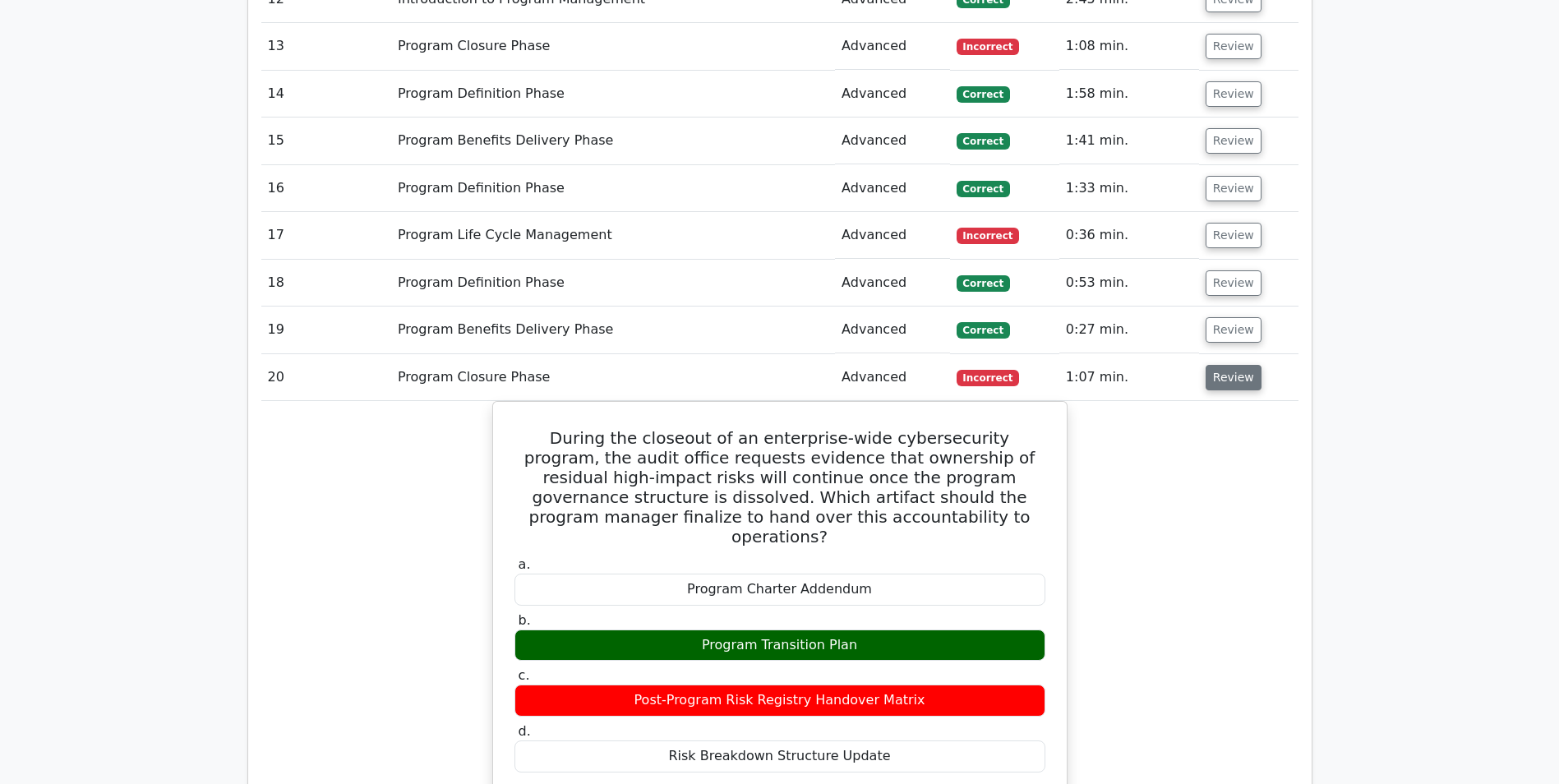
click at [1222, 382] on button "Review" at bounding box center [1234, 377] width 56 height 25
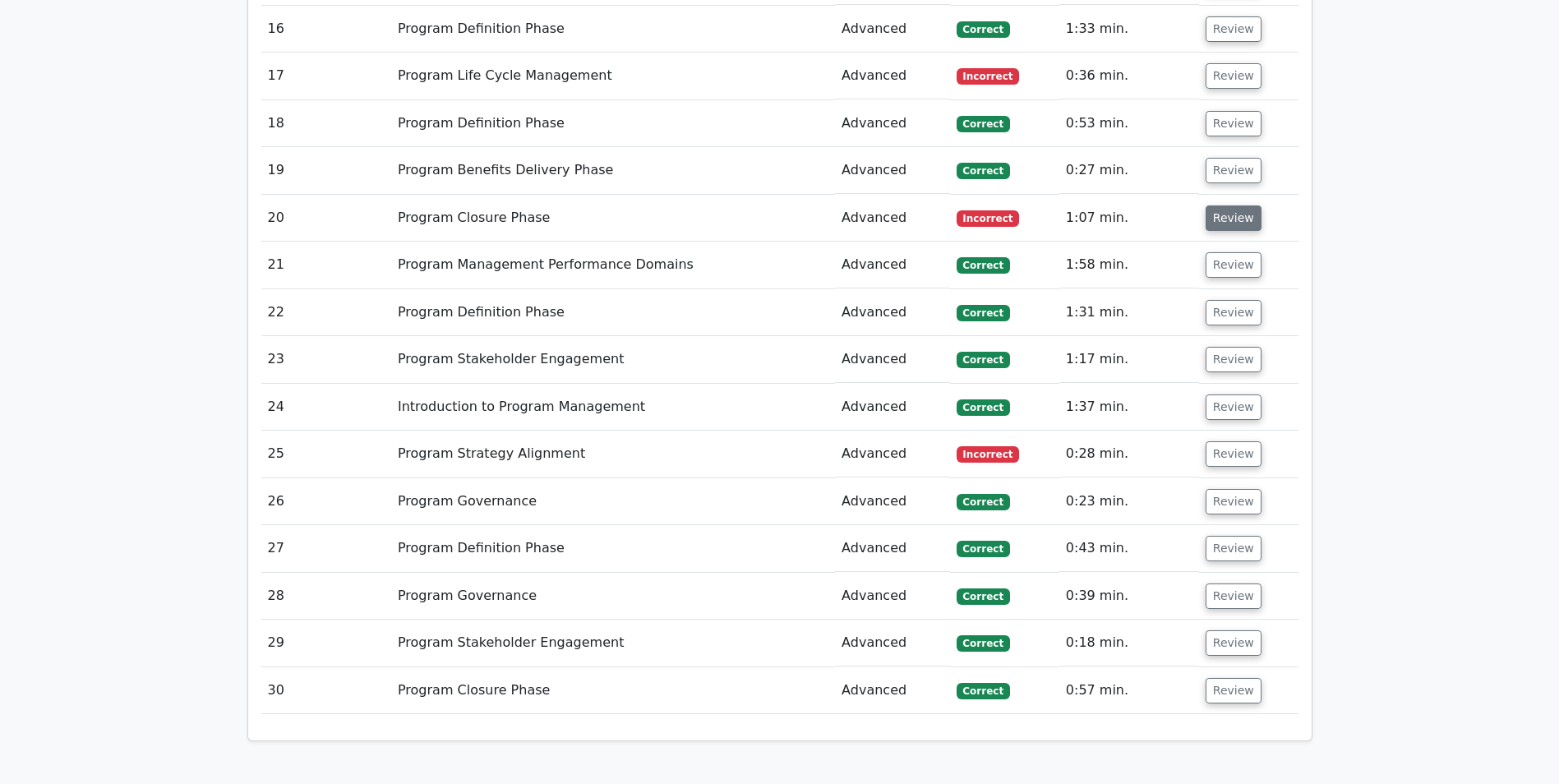
scroll to position [1808, 0]
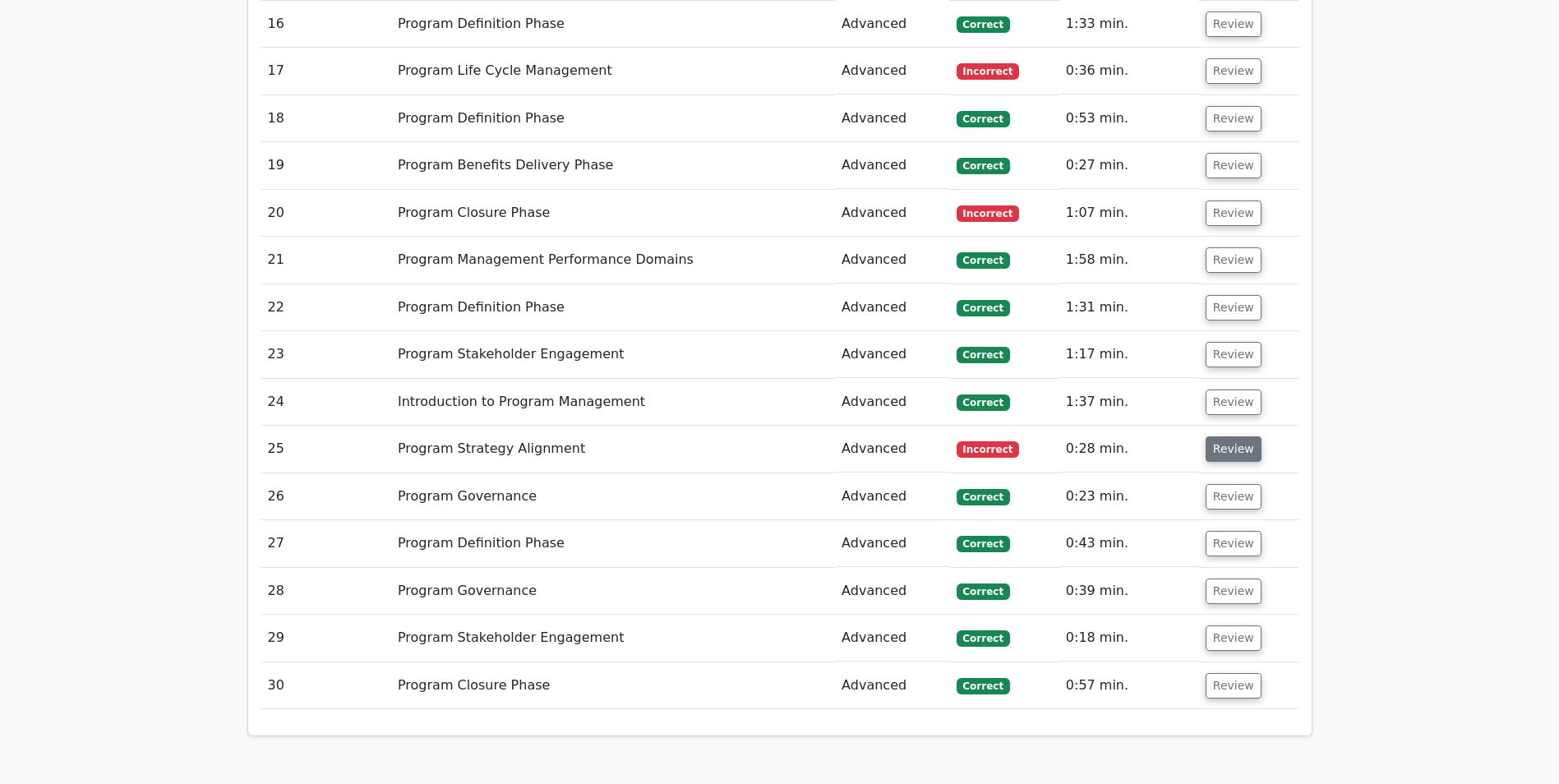
click at [1227, 452] on button "Review" at bounding box center [1234, 448] width 56 height 25
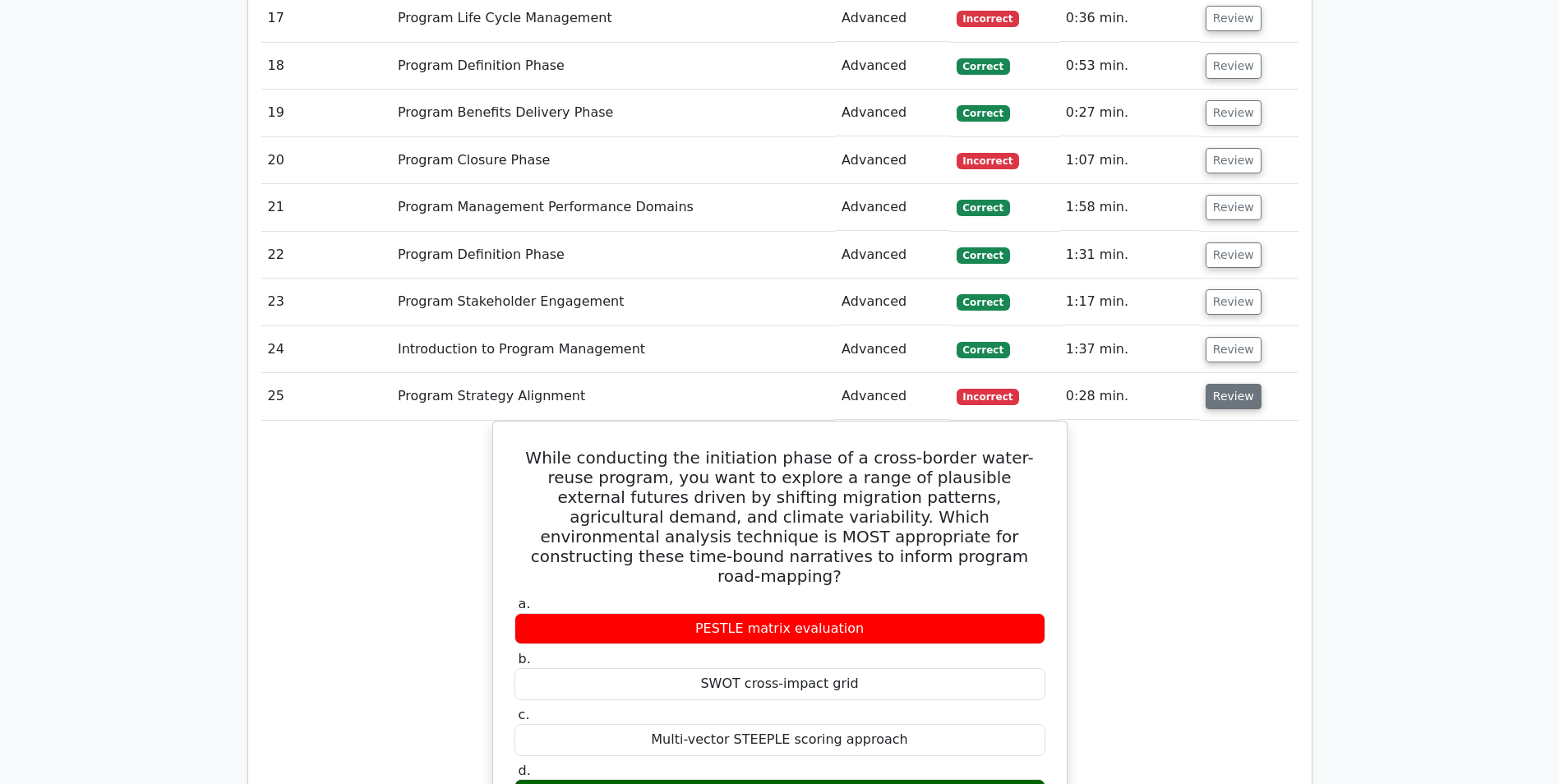
scroll to position [1890, 0]
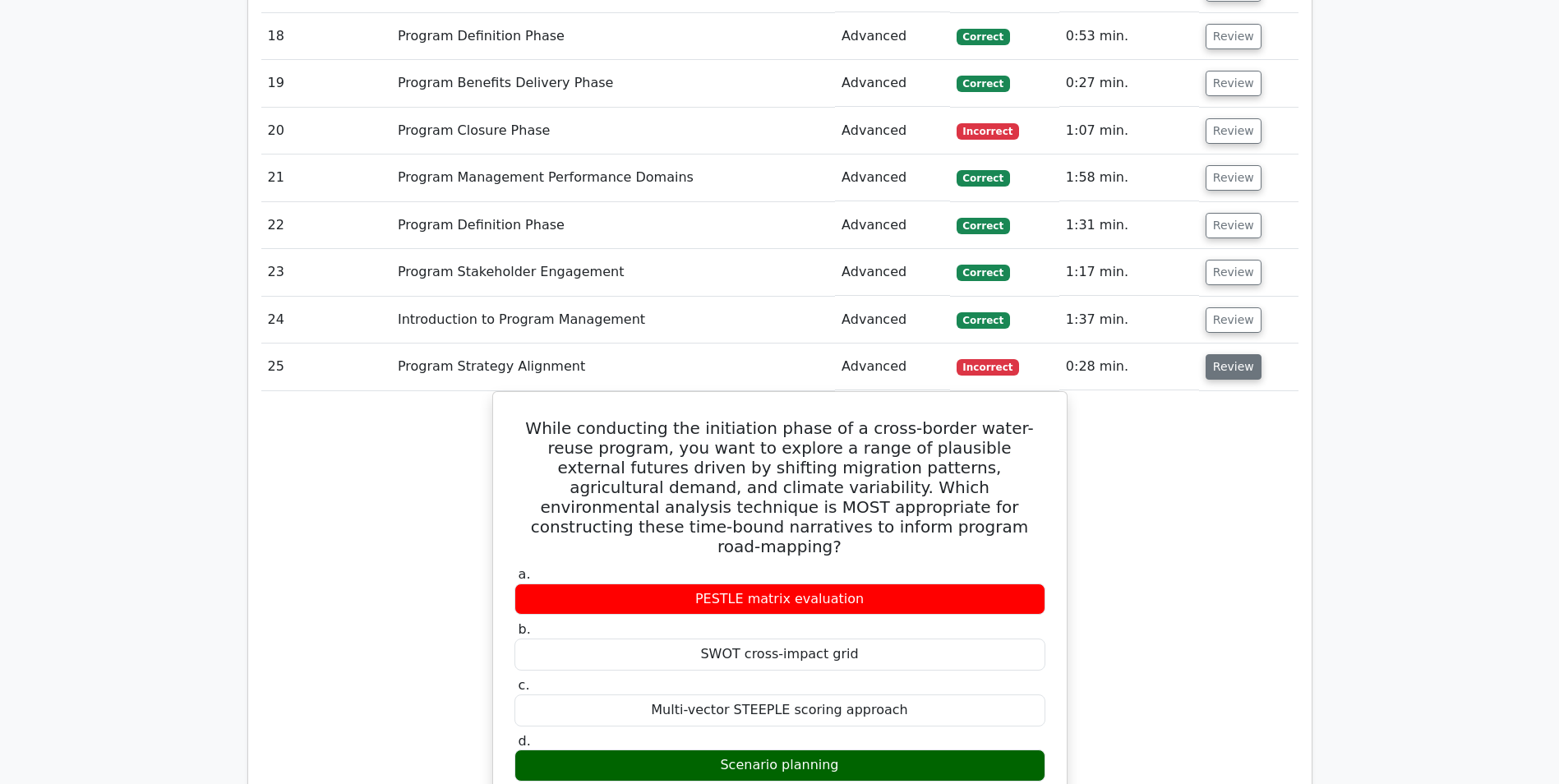
click at [1218, 377] on button "Review" at bounding box center [1234, 366] width 56 height 25
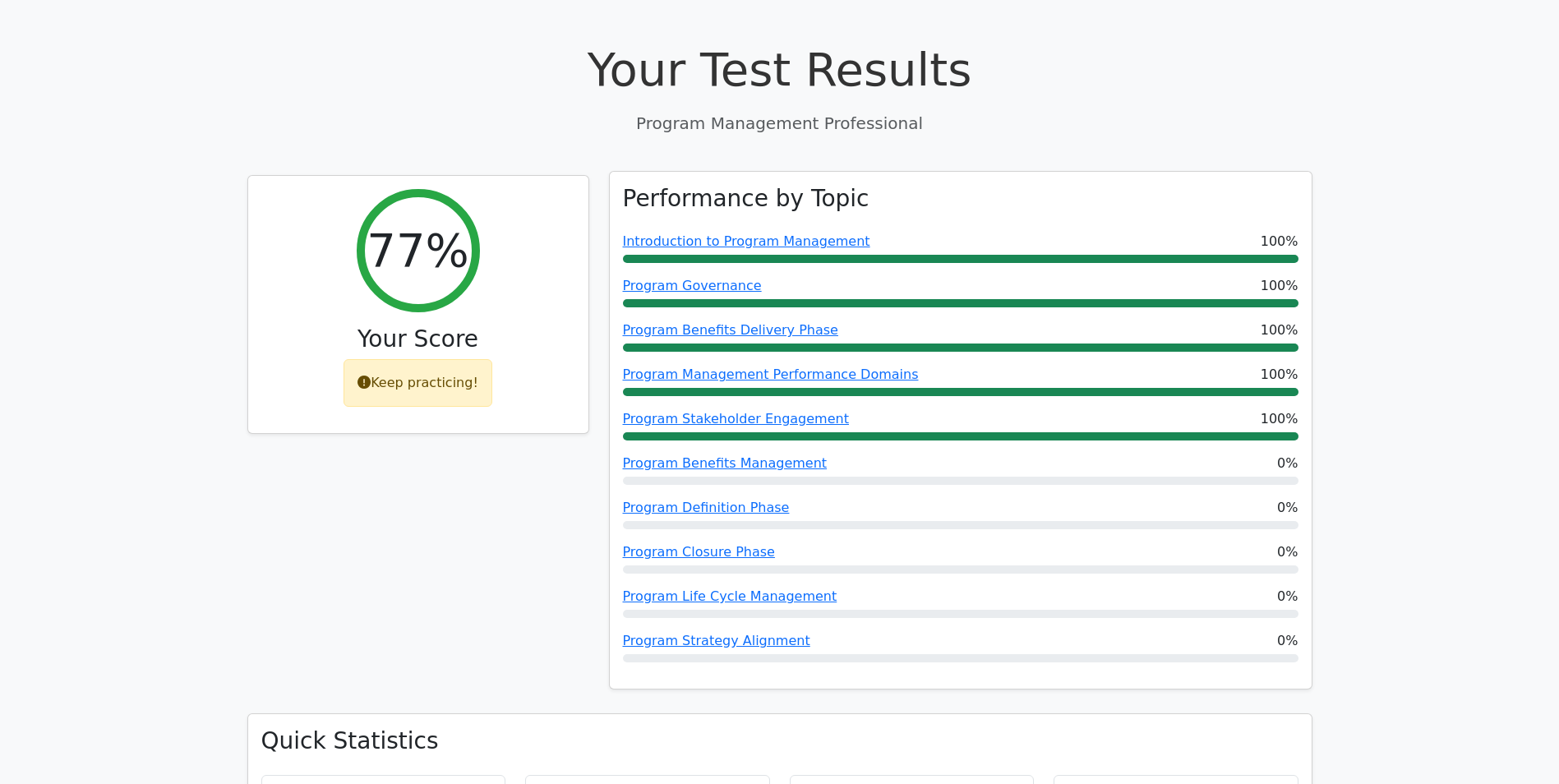
scroll to position [0, 0]
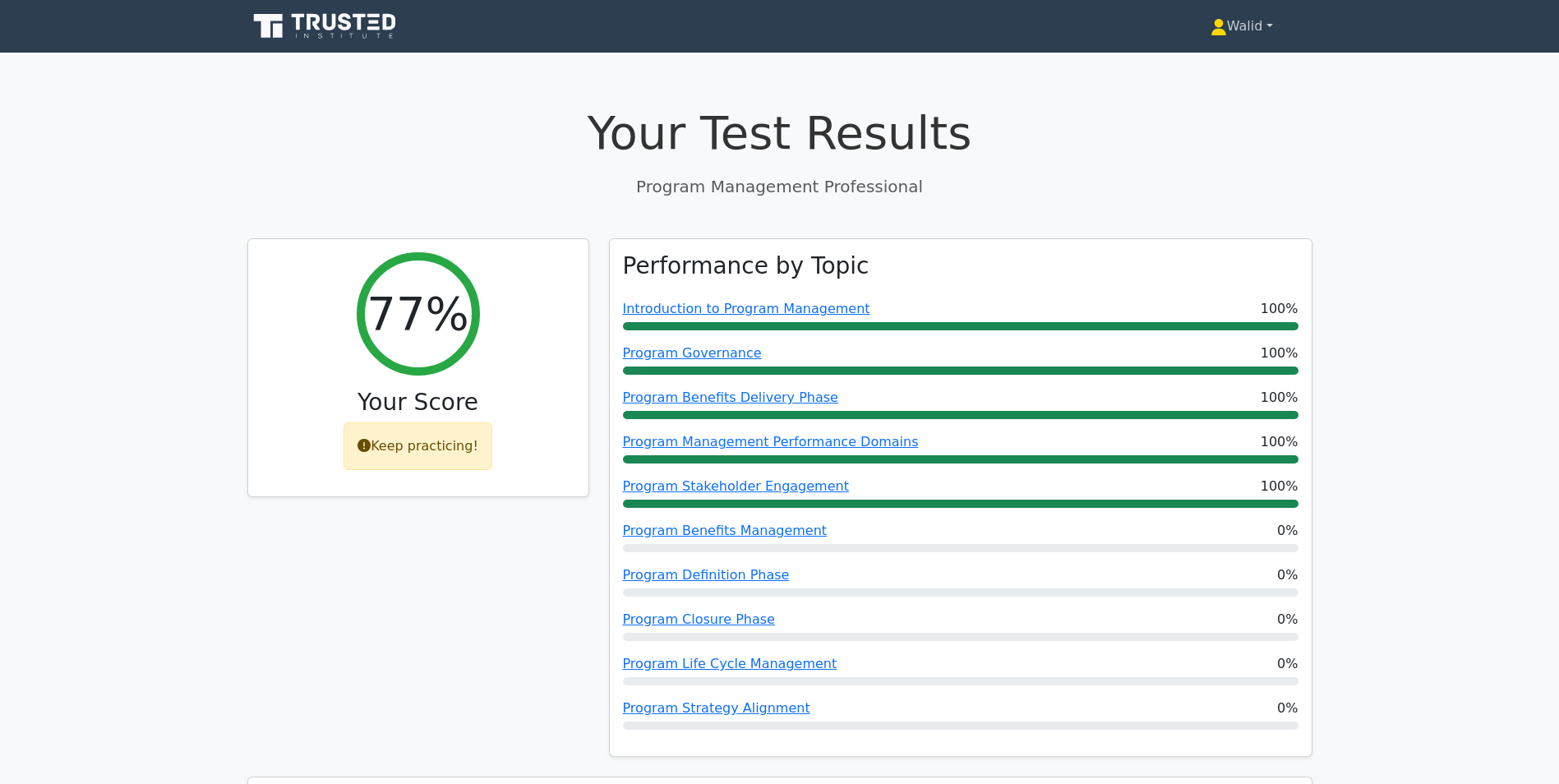
click at [1249, 24] on link "Walid" at bounding box center [1242, 26] width 142 height 33
click at [1221, 55] on link "Profile" at bounding box center [1236, 65] width 130 height 26
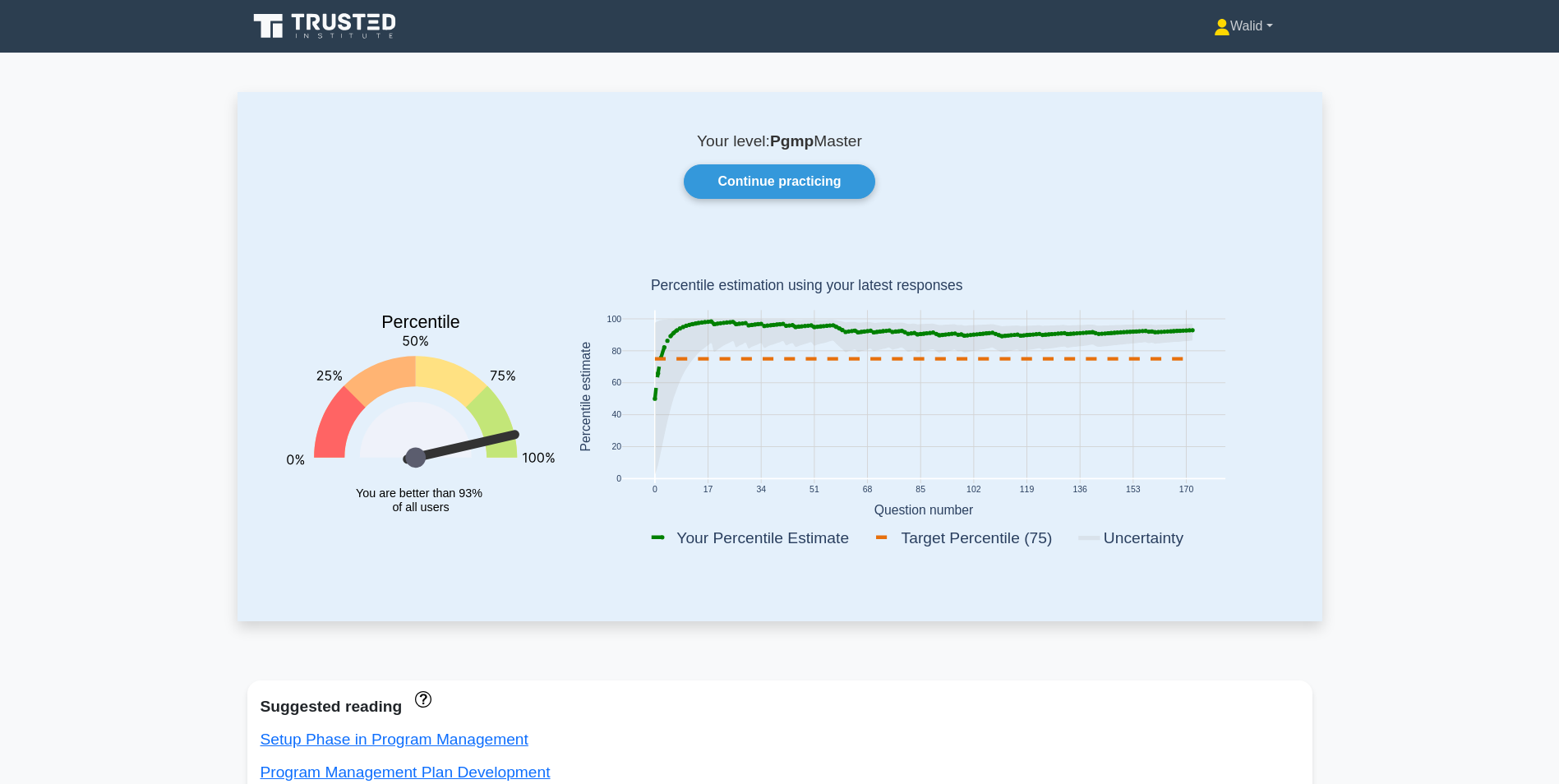
click at [1249, 31] on link "Walid" at bounding box center [1243, 26] width 138 height 33
click at [1219, 70] on link "Profile" at bounding box center [1240, 65] width 130 height 26
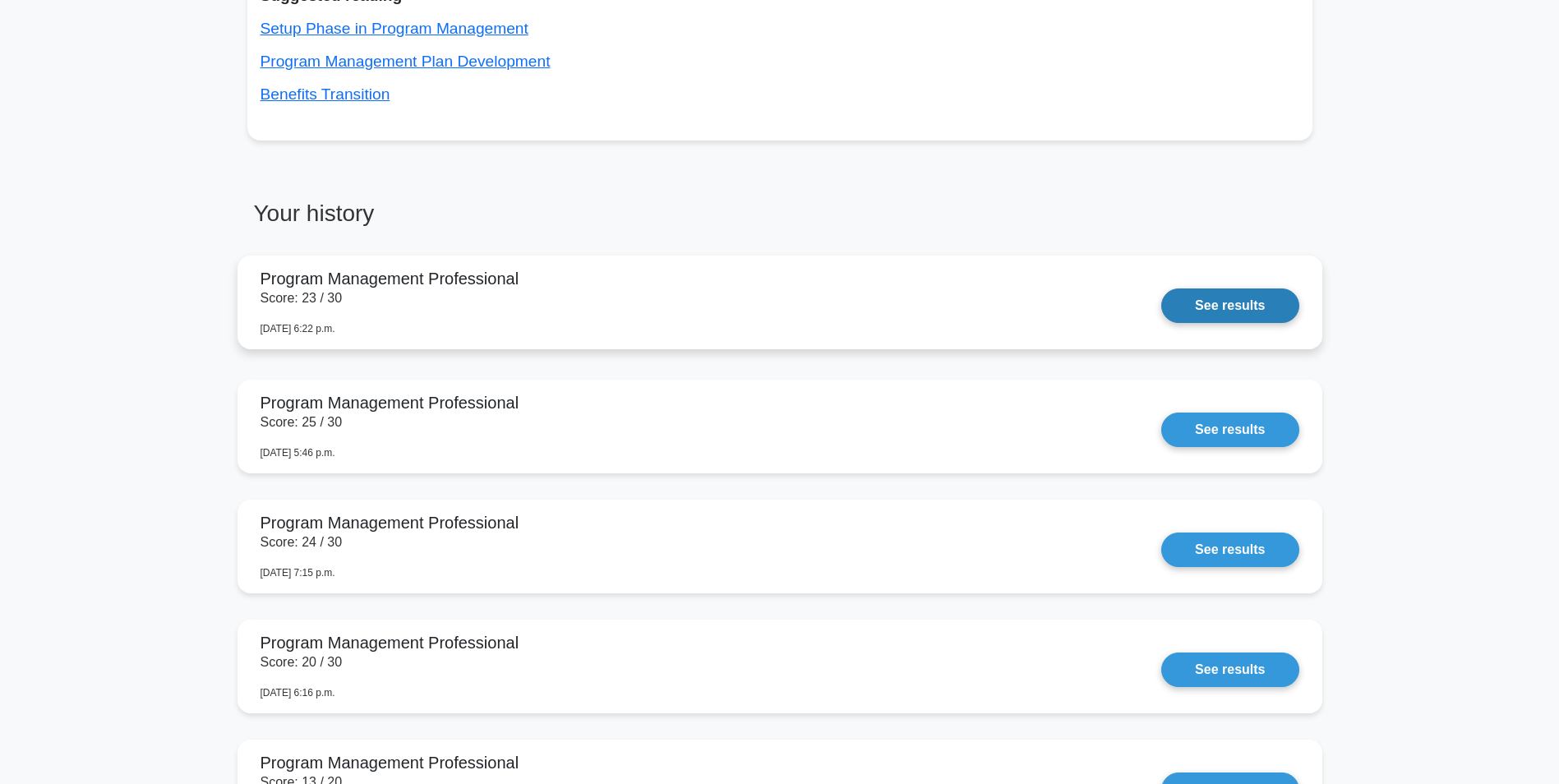
scroll to position [740, 0]
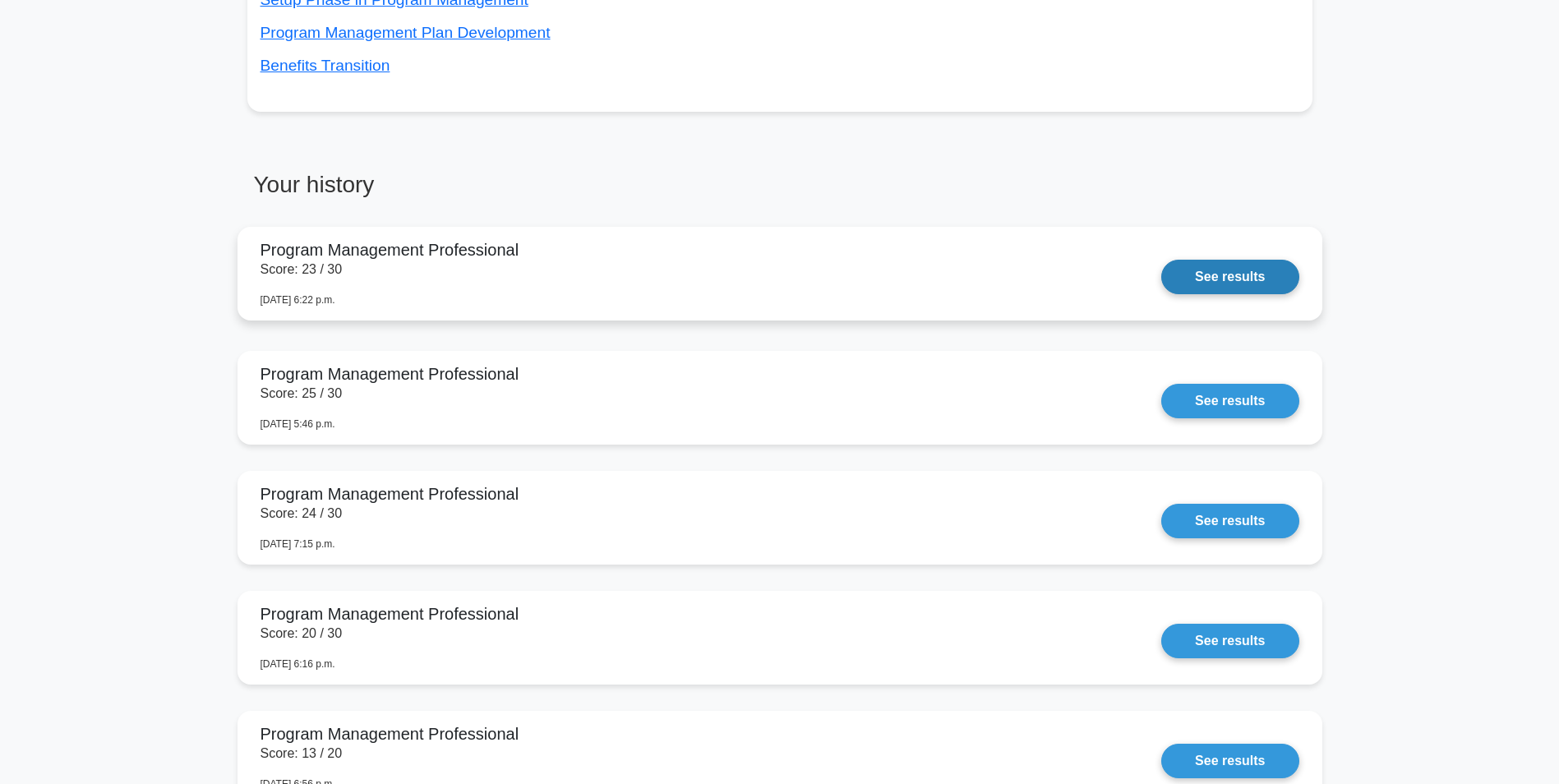
click at [1212, 281] on link "See results" at bounding box center [1230, 277] width 137 height 35
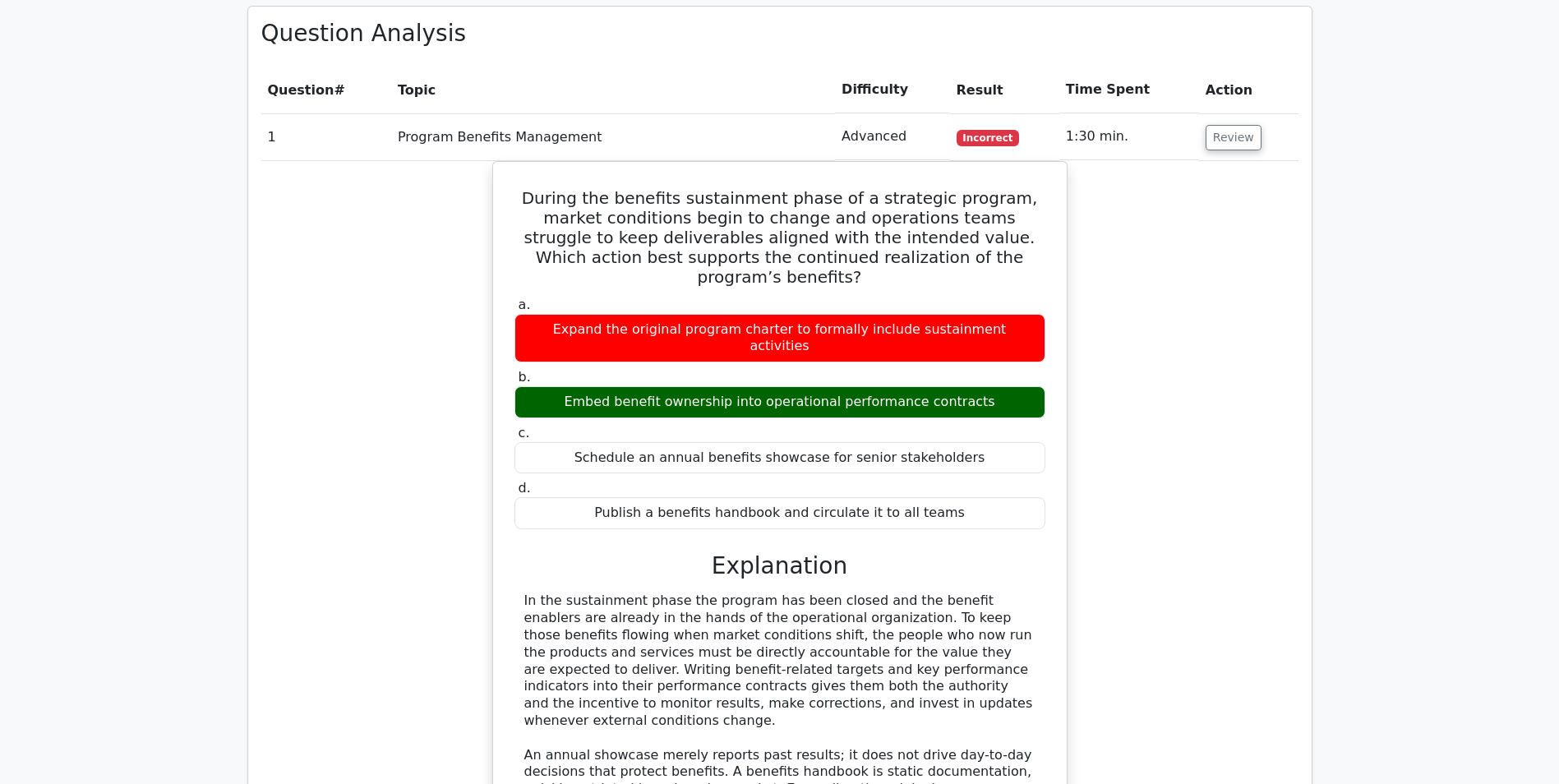
scroll to position [1068, 0]
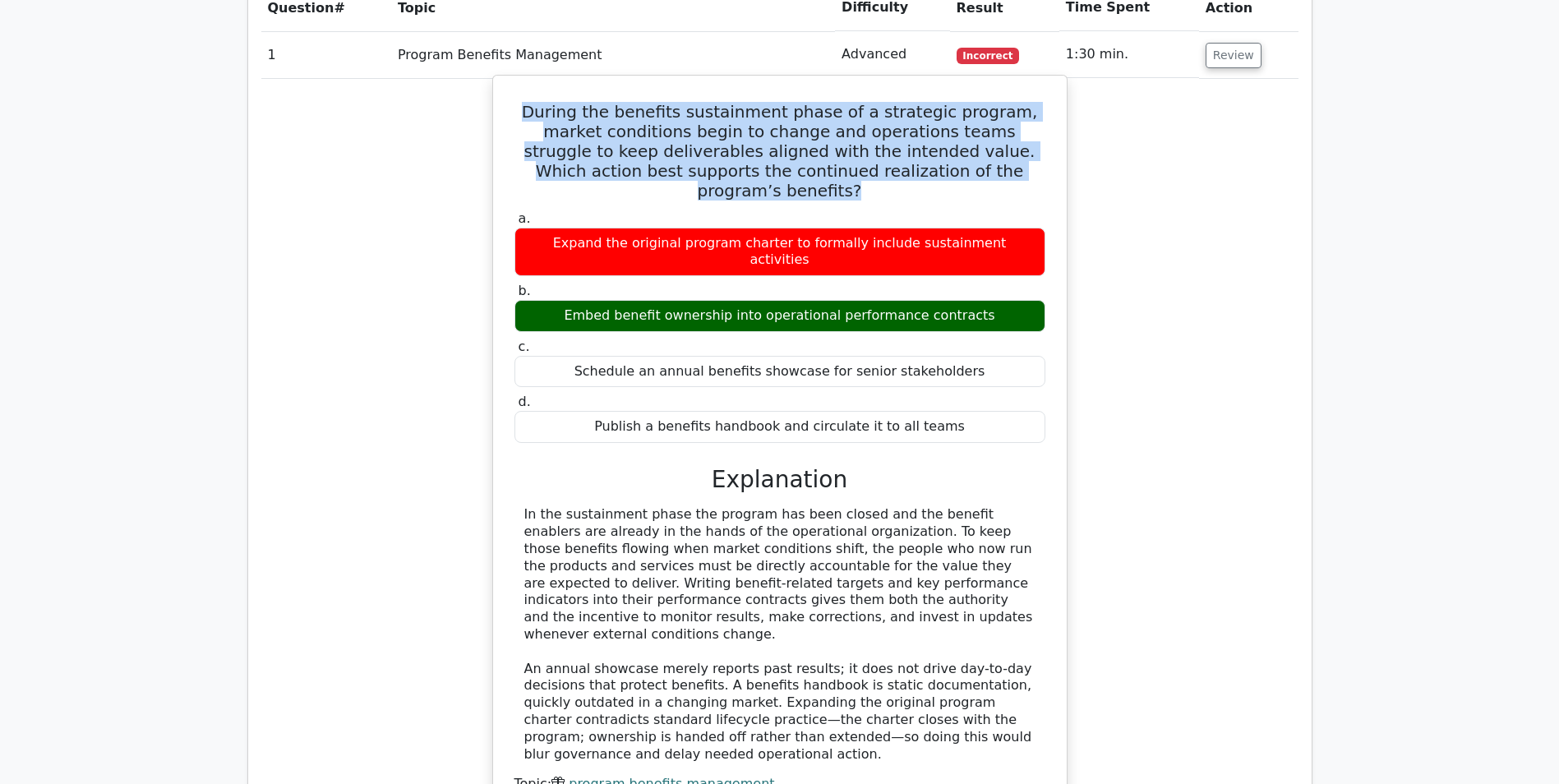
drag, startPoint x: 1009, startPoint y: 175, endPoint x: 514, endPoint y: 121, distance: 497.9
click at [514, 121] on h5 "During the benefits sustainment phase of a strategic program, market conditions…" at bounding box center [780, 150] width 534 height 98
drag, startPoint x: 514, startPoint y: 121, endPoint x: 626, endPoint y: 153, distance: 116.5
copy h5 "During the benefits sustainment phase of a strategic program, market conditions…"
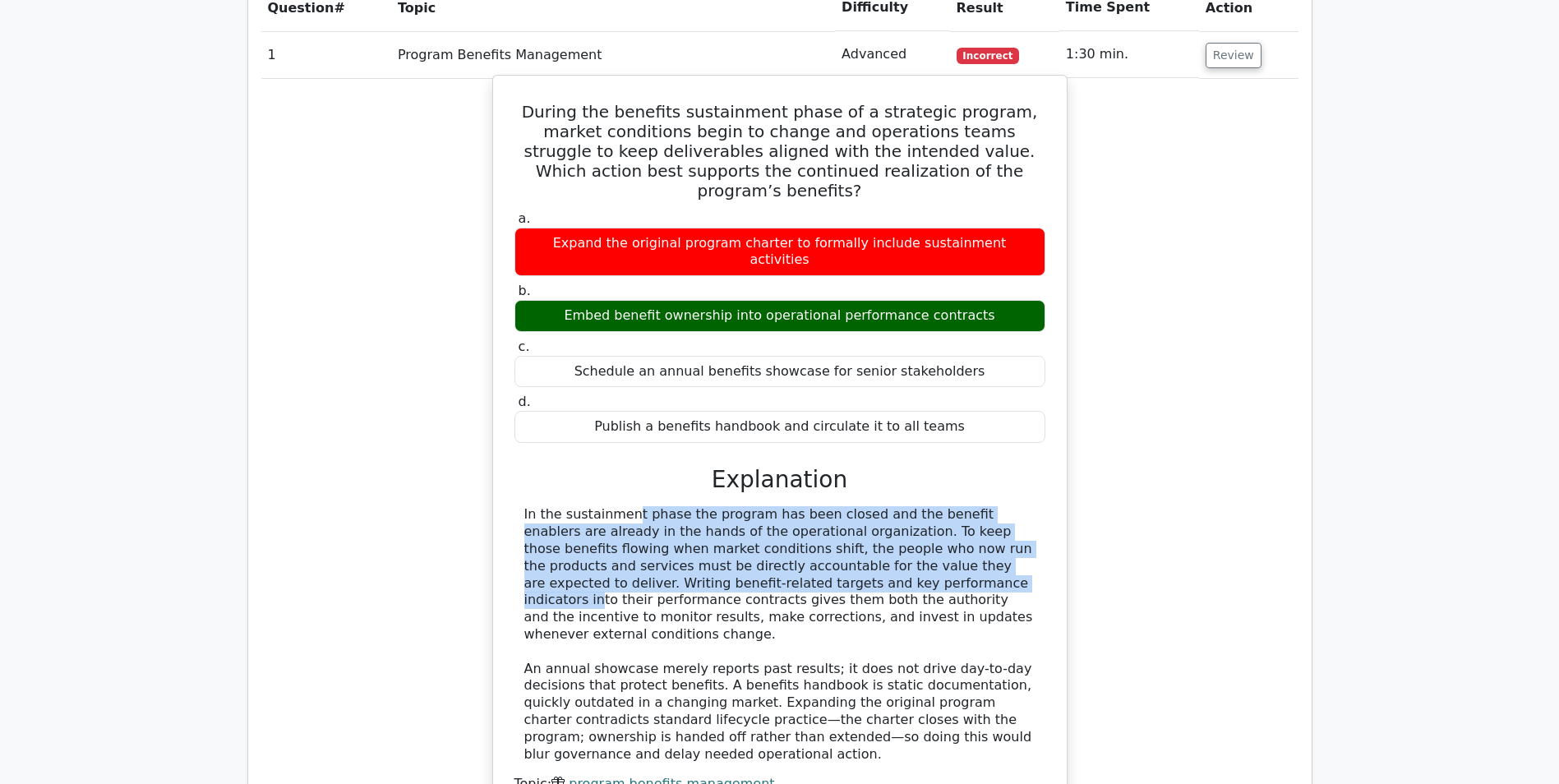
drag, startPoint x: 522, startPoint y: 475, endPoint x: 716, endPoint y: 548, distance: 207.3
click at [716, 548] on div "In the sustainment phase the program has been closed and the benefit enablers a…" at bounding box center [780, 634] width 531 height 256
drag, startPoint x: 583, startPoint y: 278, endPoint x: 983, endPoint y: 279, distance: 400.0
click at [983, 300] on div "Embed benefit ownership into operational performance contracts" at bounding box center [780, 316] width 531 height 32
drag, startPoint x: 983, startPoint y: 279, endPoint x: 929, endPoint y: 282, distance: 54.1
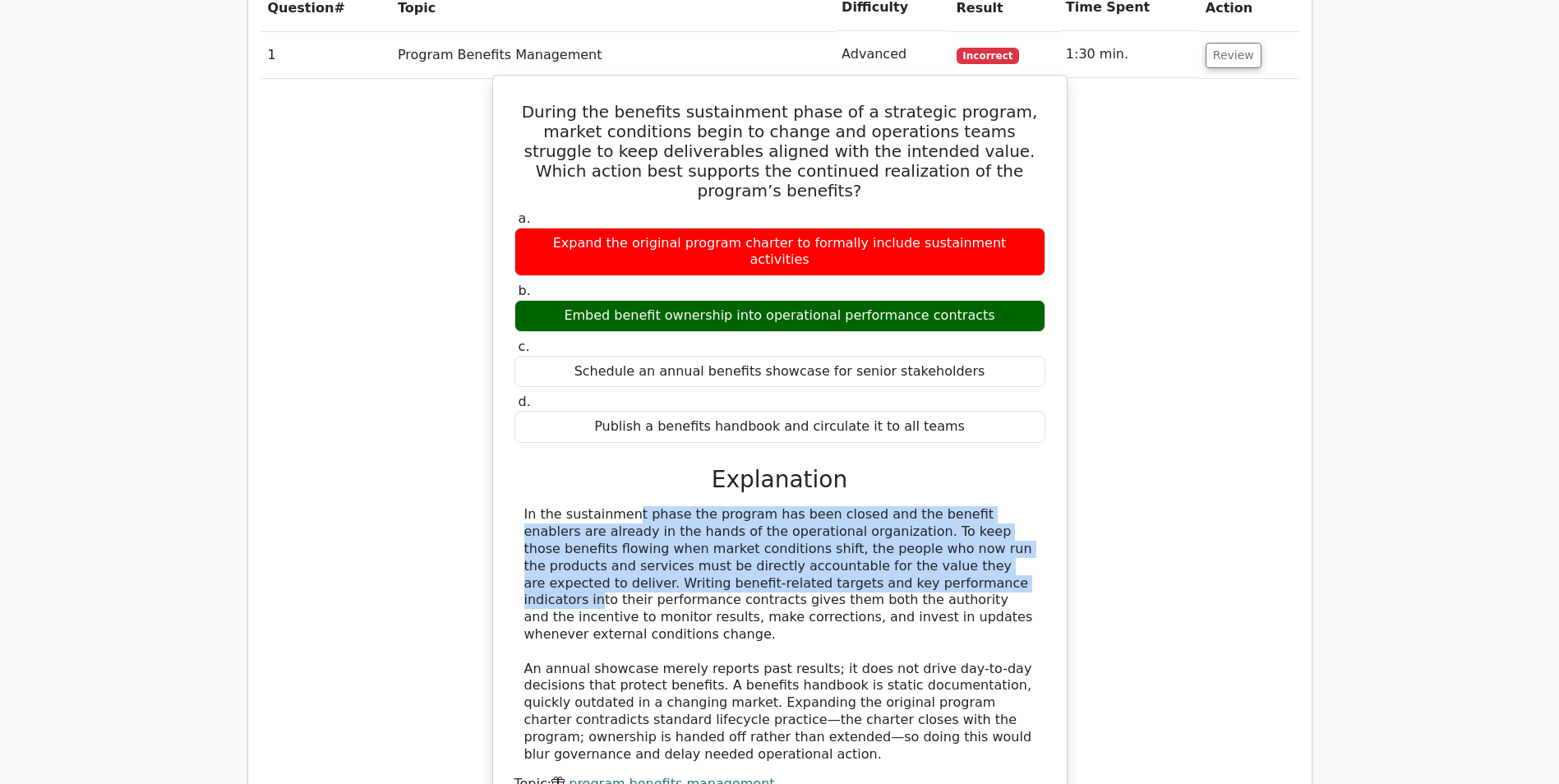
copy div "Embed benefit ownership into operational performance contracts"
drag, startPoint x: 525, startPoint y: 480, endPoint x: 849, endPoint y: 583, distance: 340.0
click at [849, 583] on div "In the sustainment phase the program has been closed and the benefit enablers a…" at bounding box center [780, 634] width 511 height 256
drag, startPoint x: 849, startPoint y: 583, endPoint x: 775, endPoint y: 552, distance: 80.2
copy div "In the sustainment phase the program has been closed and the benefit enablers a…"
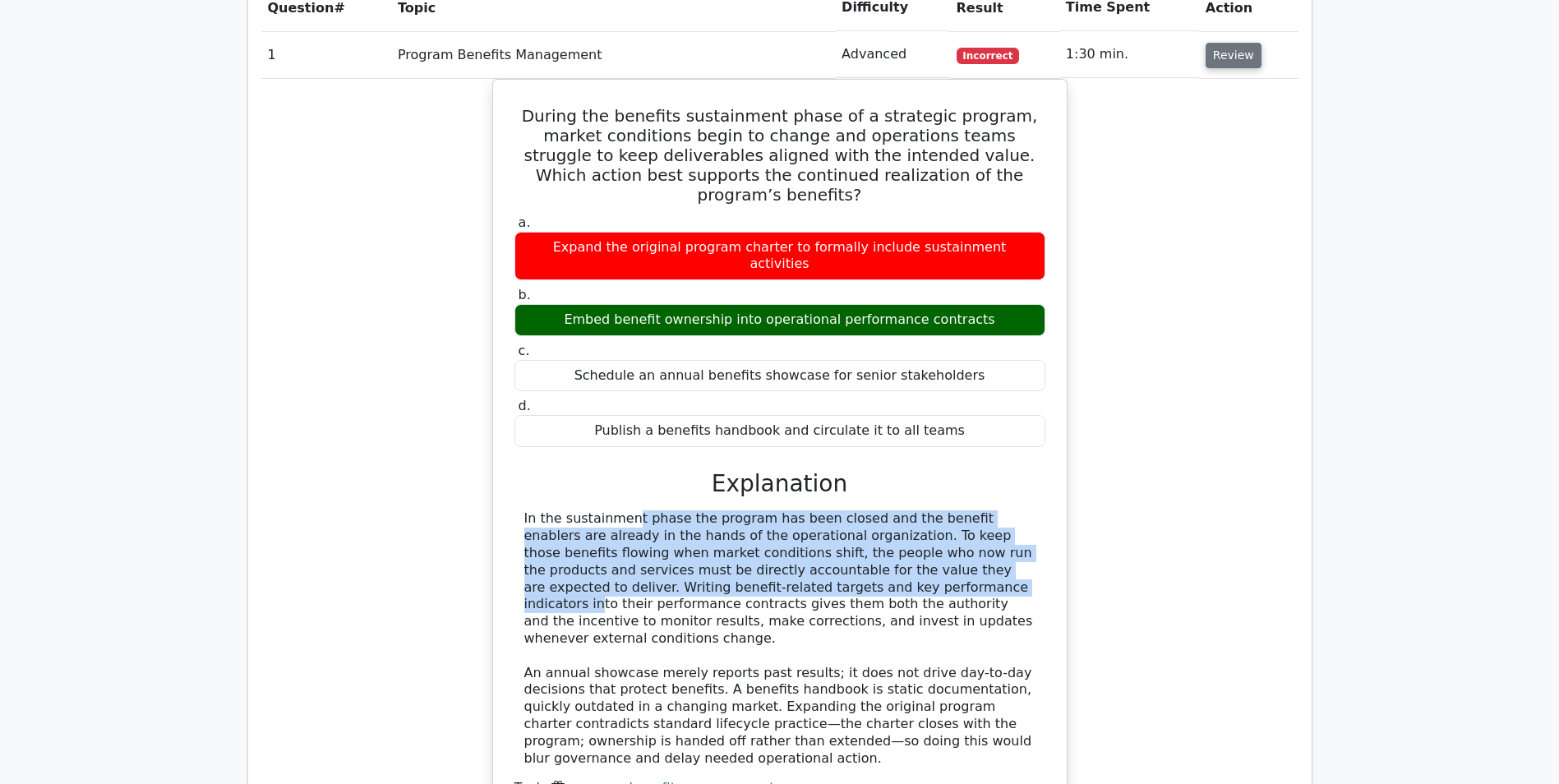
click at [1217, 61] on button "Review" at bounding box center [1234, 55] width 56 height 25
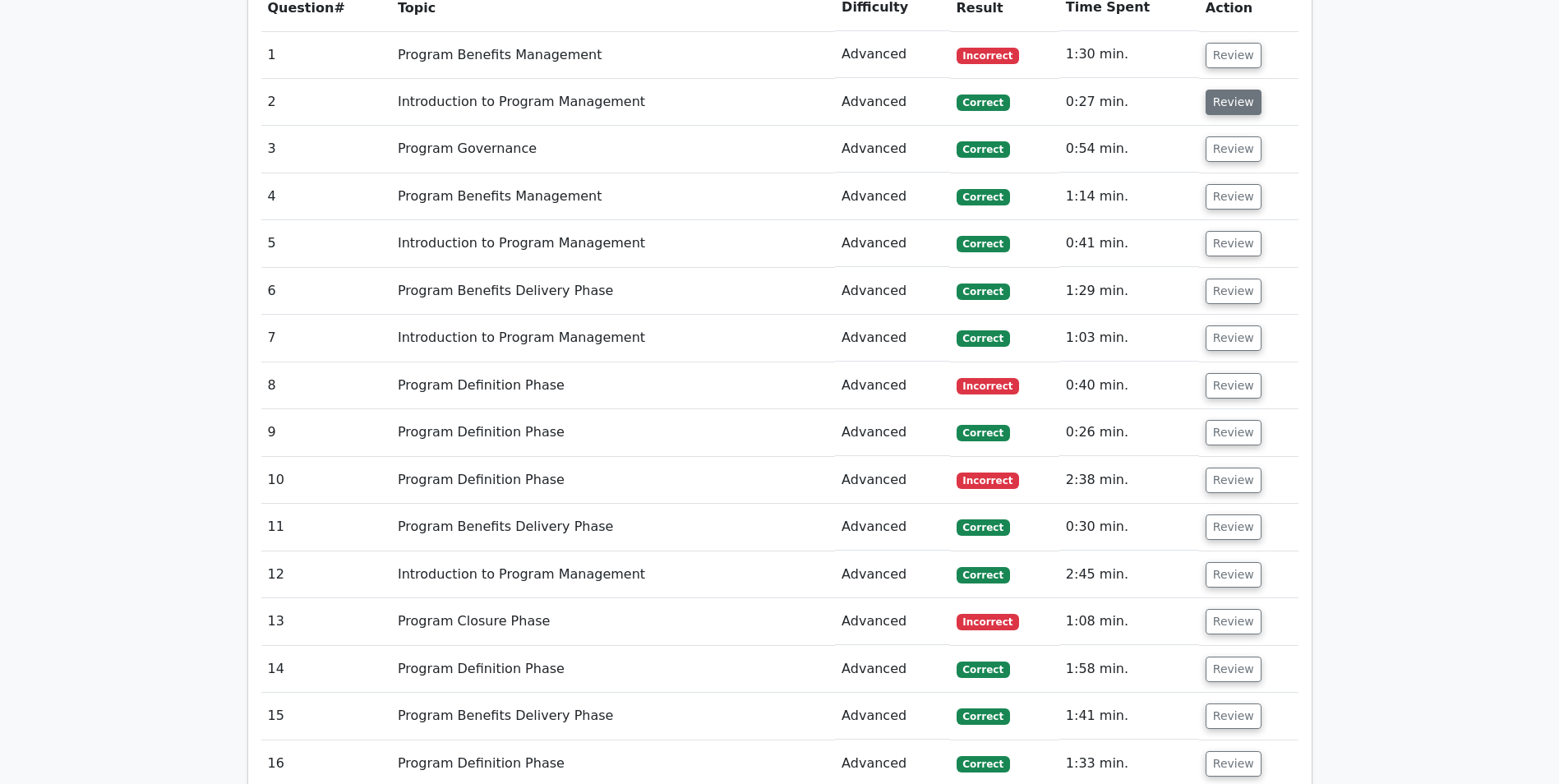
click at [1238, 107] on button "Review" at bounding box center [1234, 102] width 56 height 25
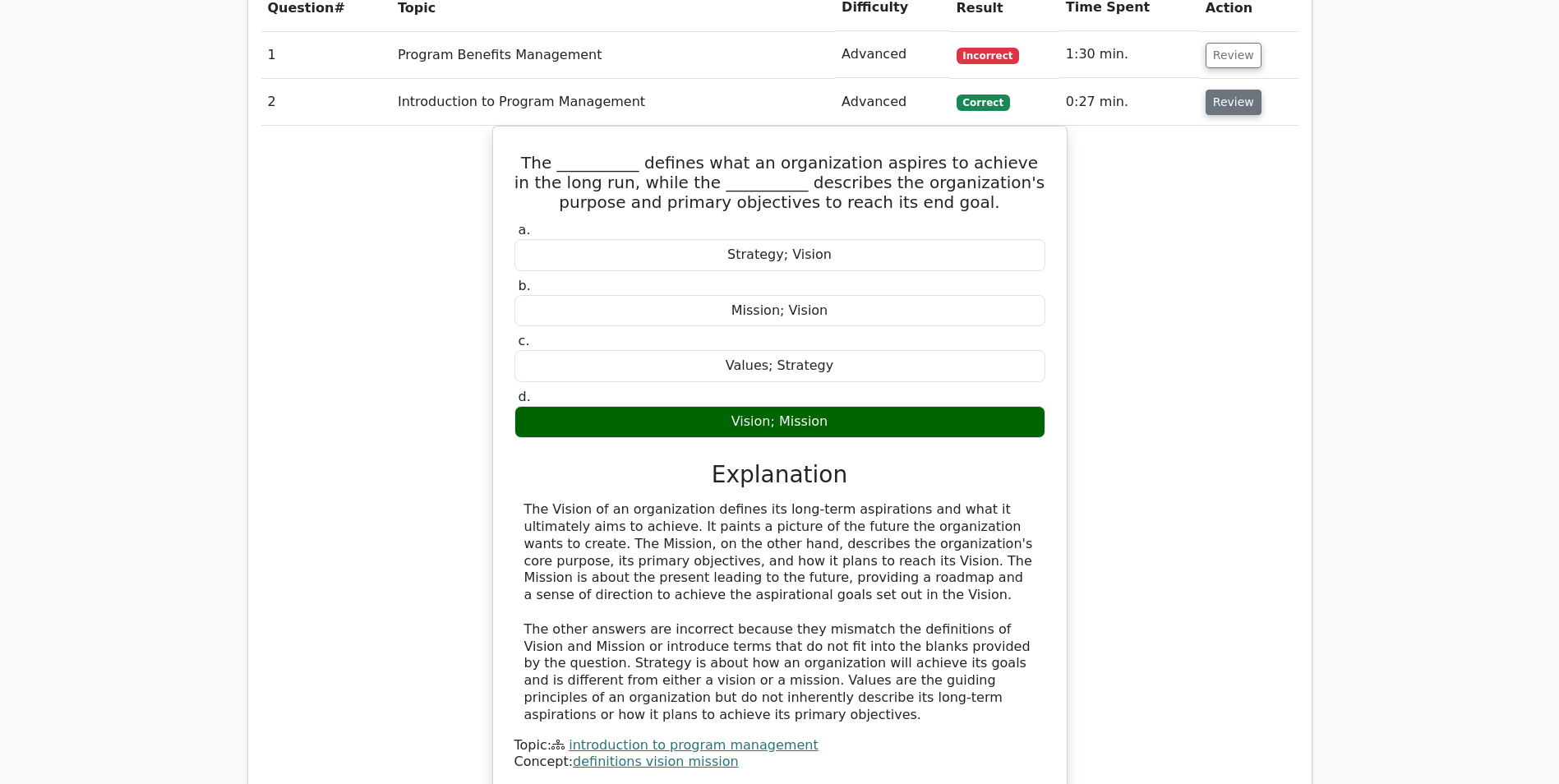
click at [1238, 107] on button "Review" at bounding box center [1234, 102] width 56 height 25
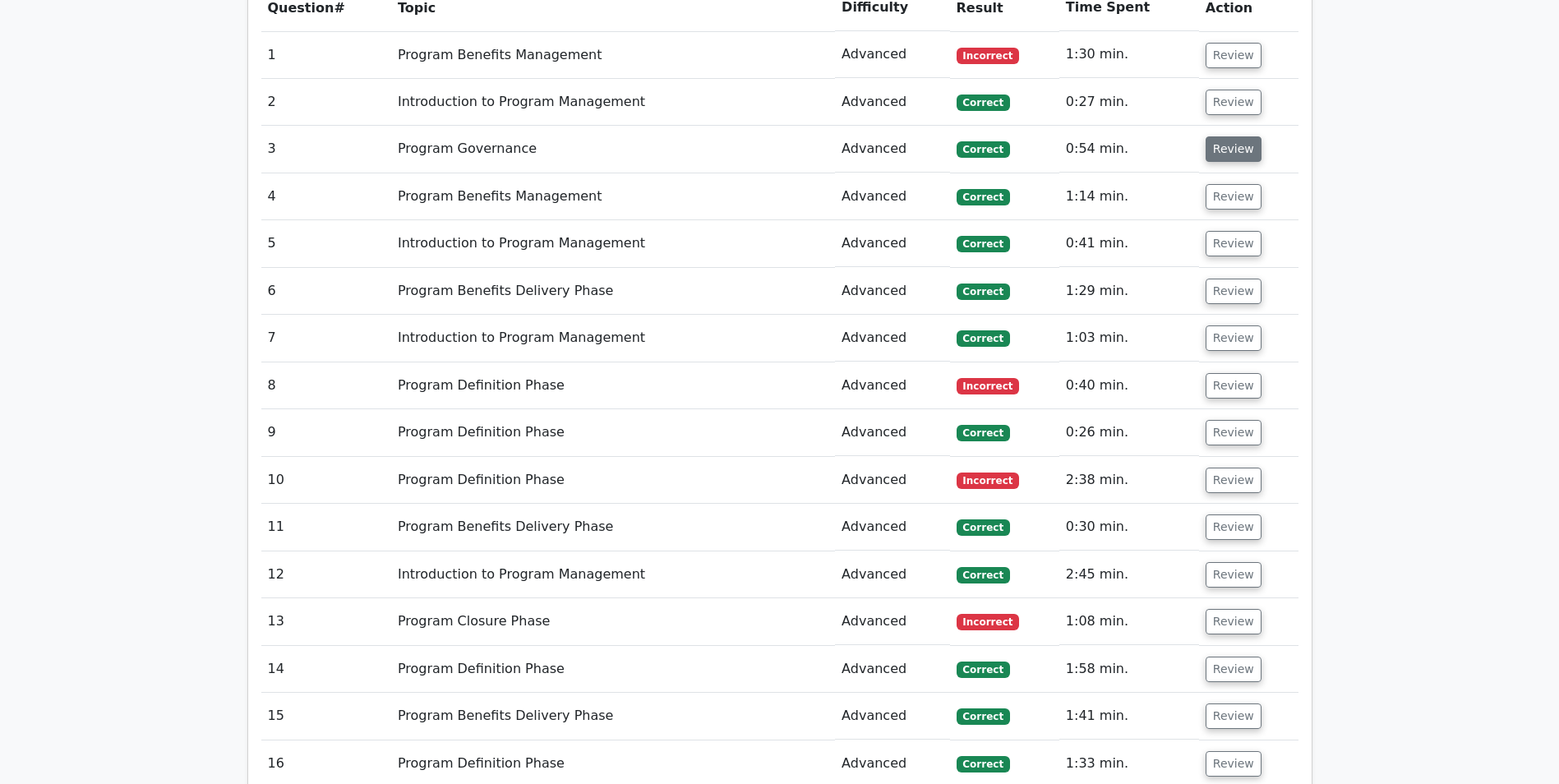
click at [1232, 155] on button "Review" at bounding box center [1234, 149] width 56 height 25
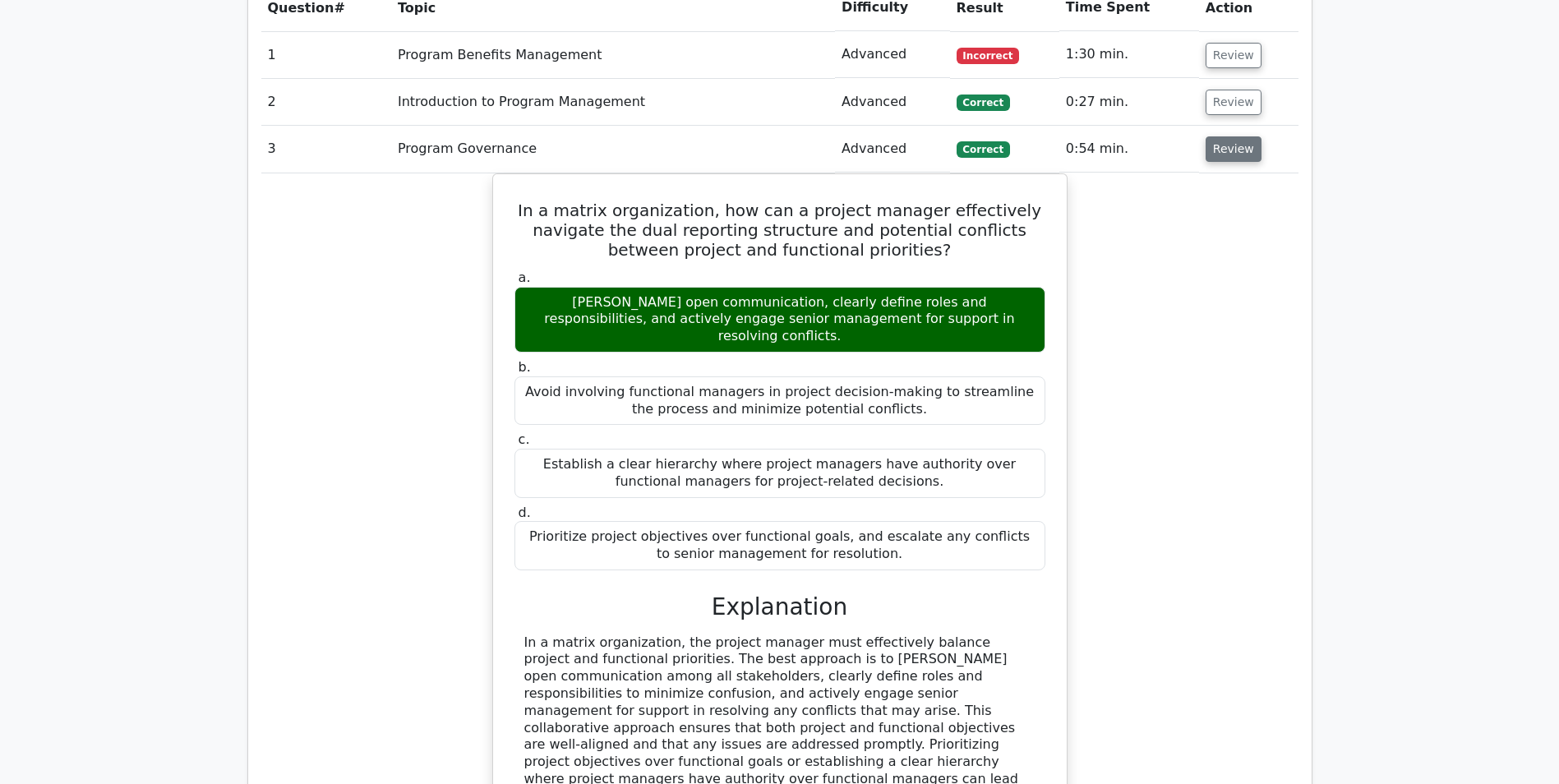
click at [1232, 155] on button "Review" at bounding box center [1234, 149] width 56 height 25
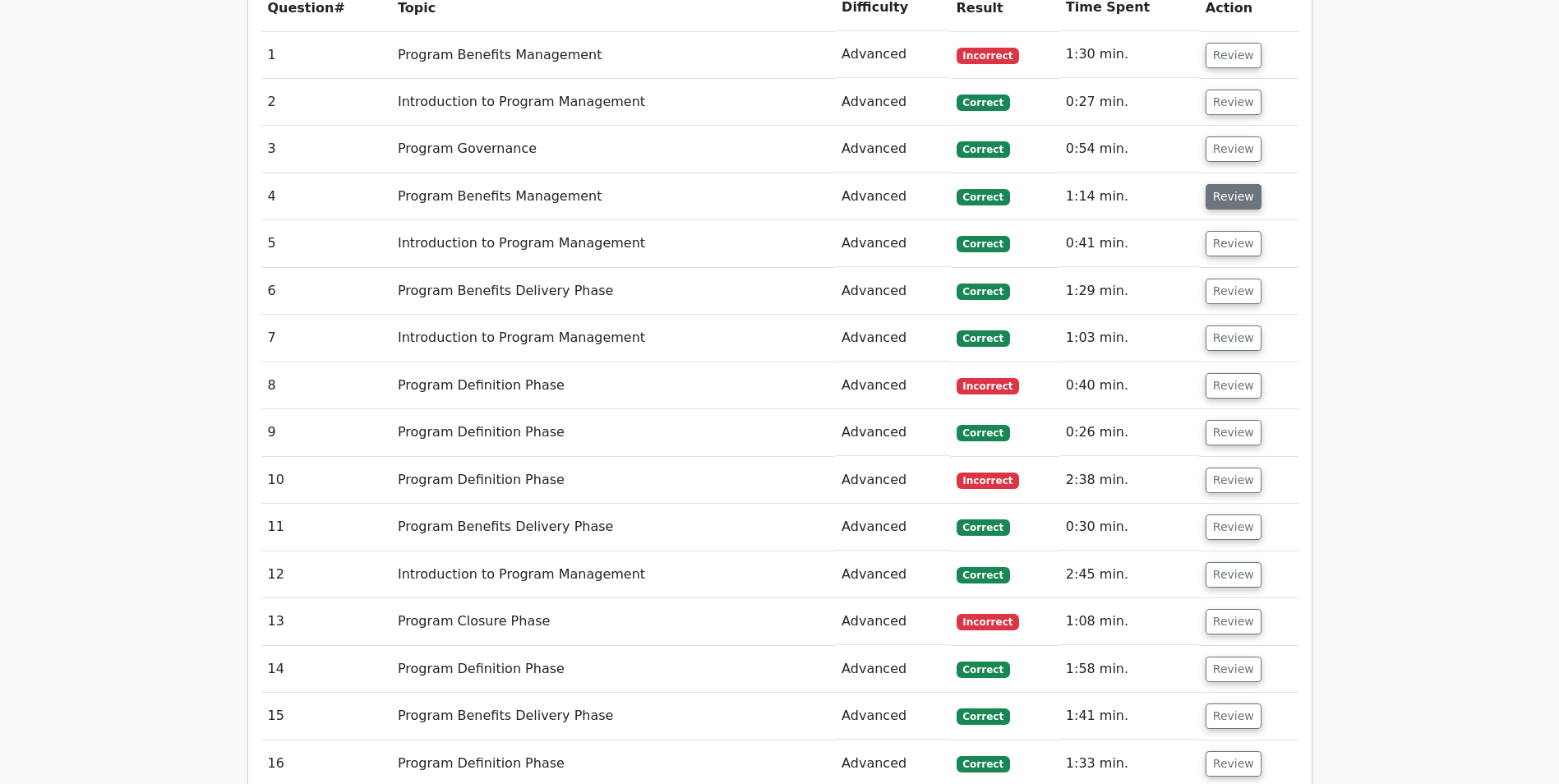
click at [1234, 199] on button "Review" at bounding box center [1234, 196] width 56 height 25
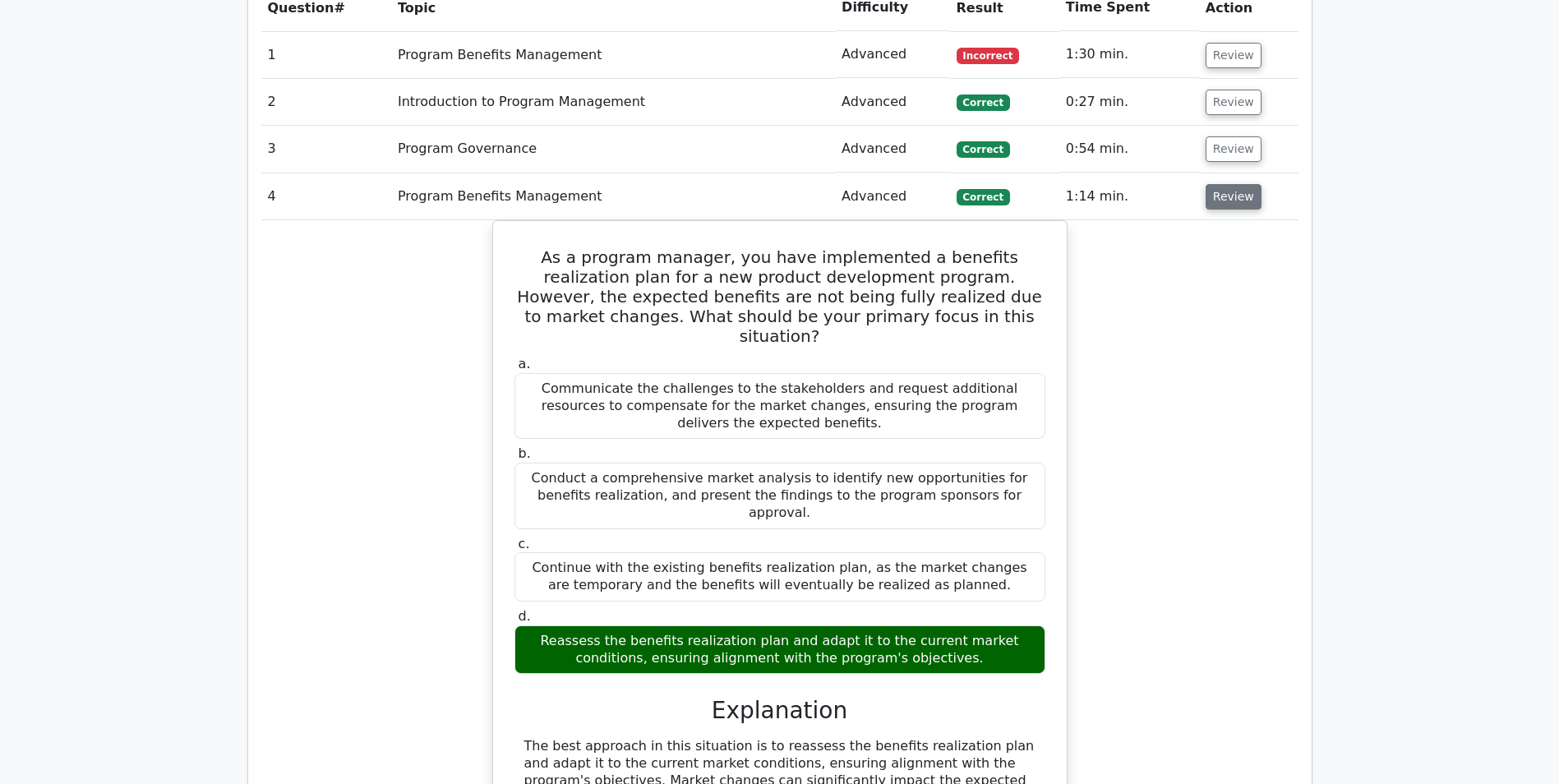
click at [1234, 200] on button "Review" at bounding box center [1234, 196] width 56 height 25
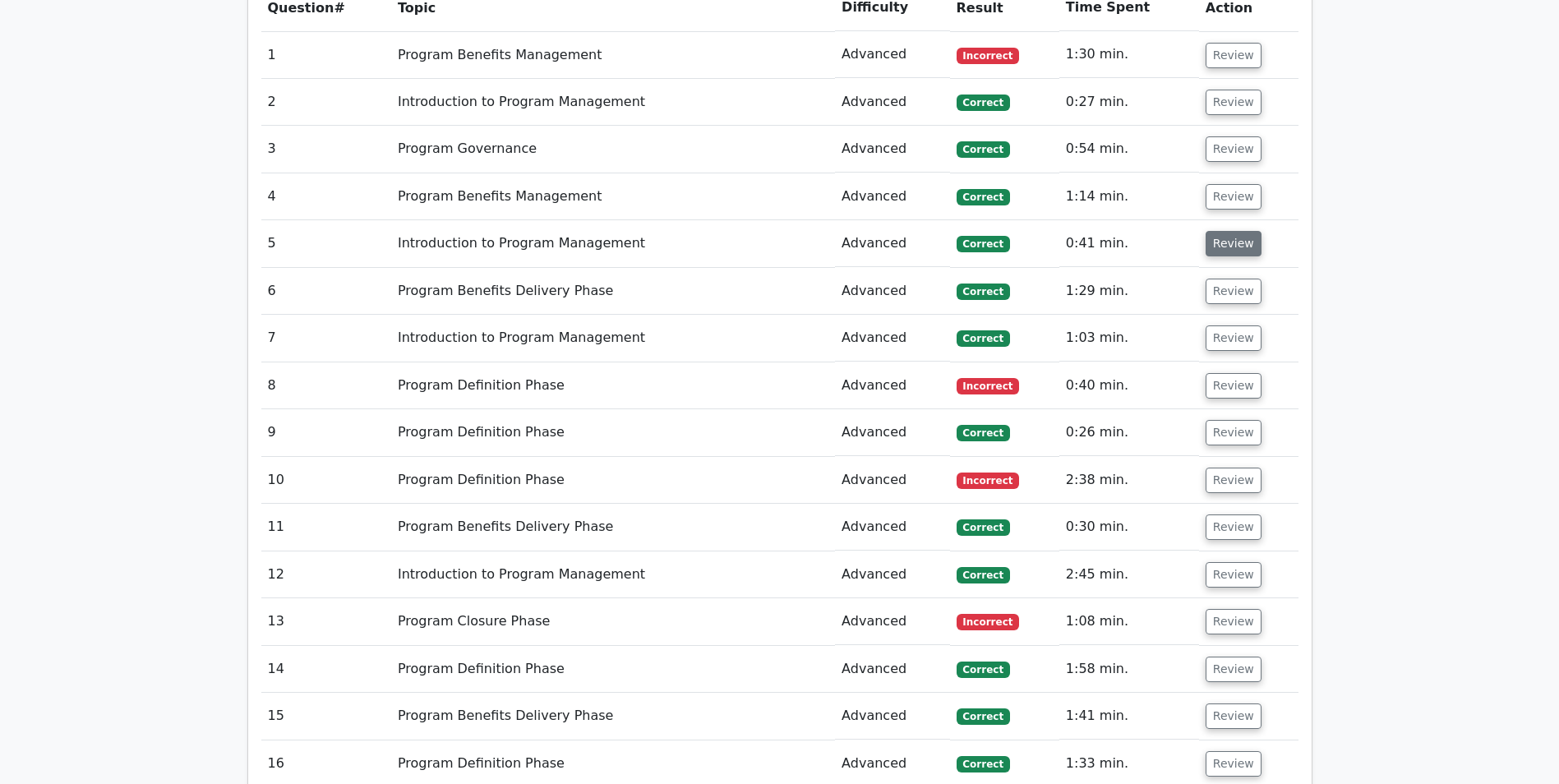
click at [1230, 242] on button "Review" at bounding box center [1234, 243] width 56 height 25
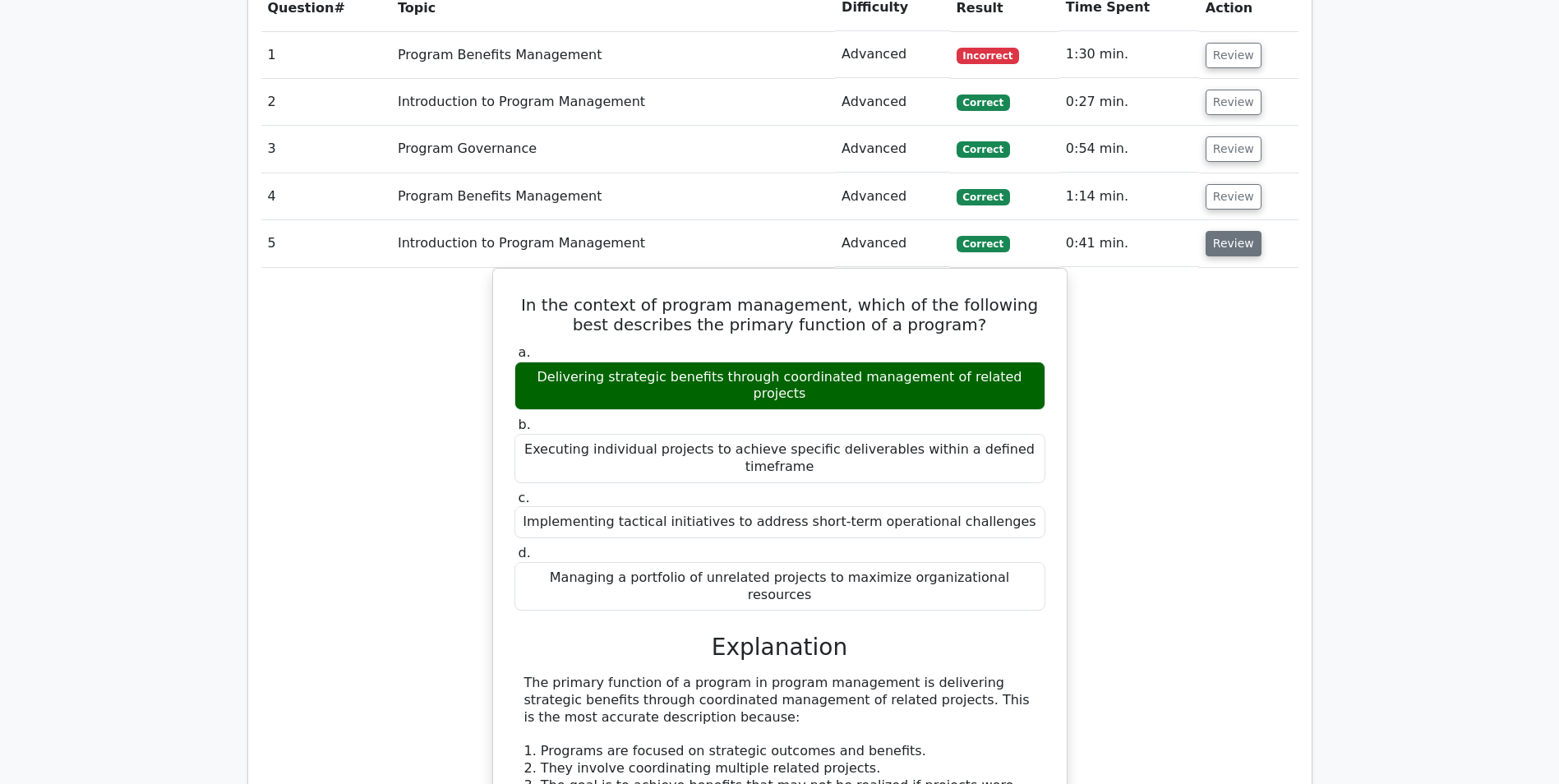
click at [1230, 242] on button "Review" at bounding box center [1234, 243] width 56 height 25
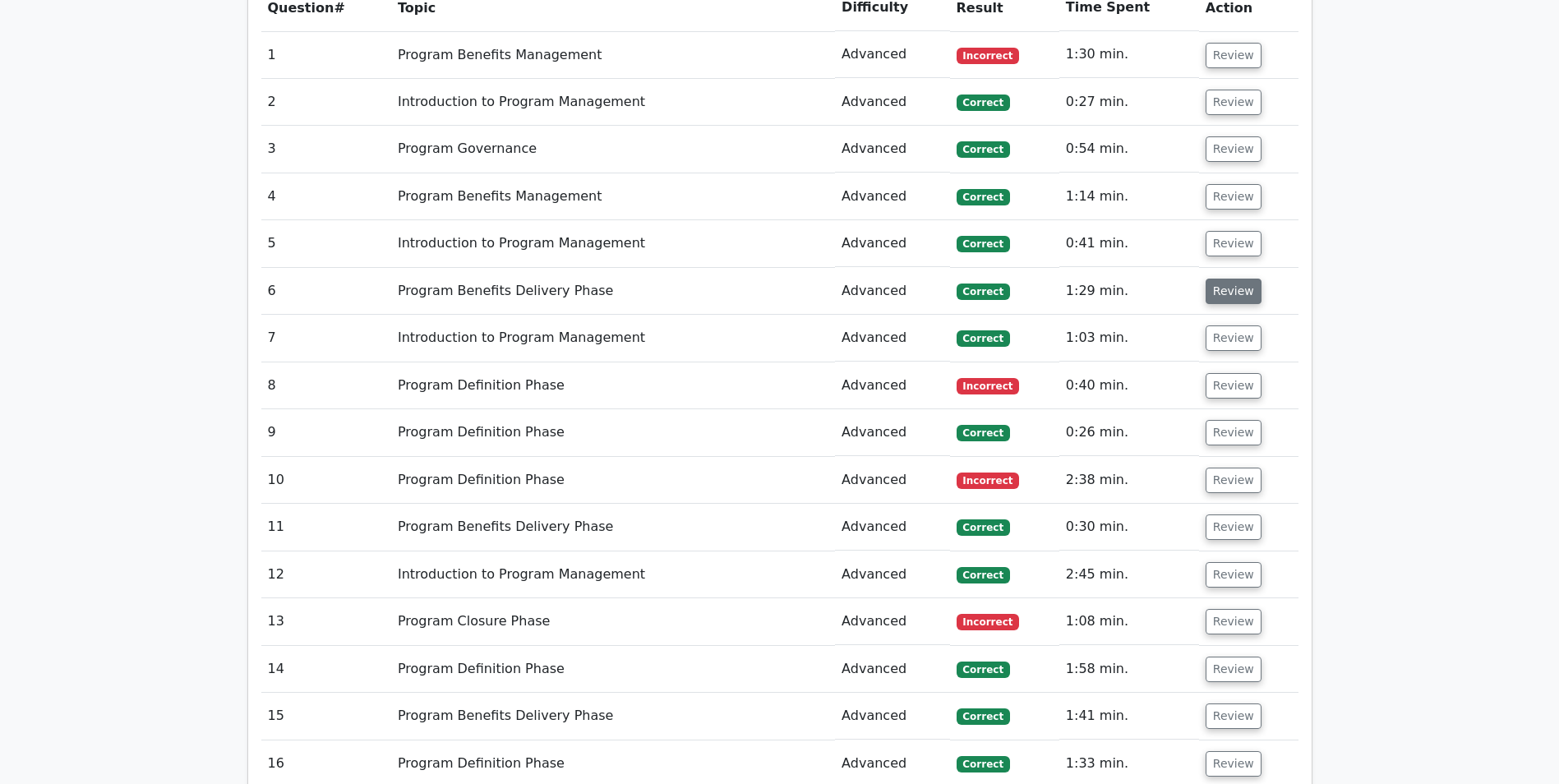
click at [1223, 289] on button "Review" at bounding box center [1234, 290] width 56 height 25
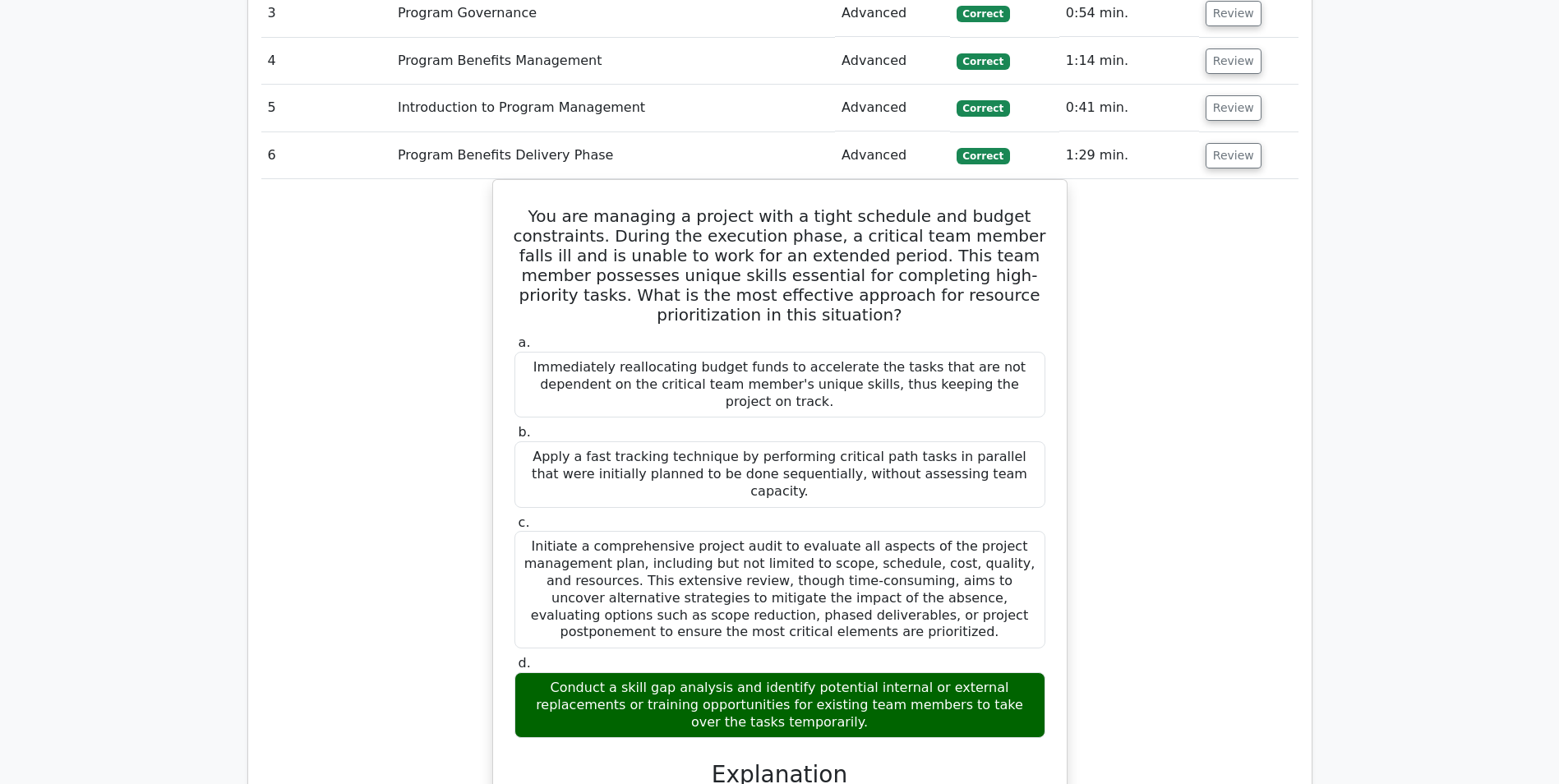
scroll to position [1232, 0]
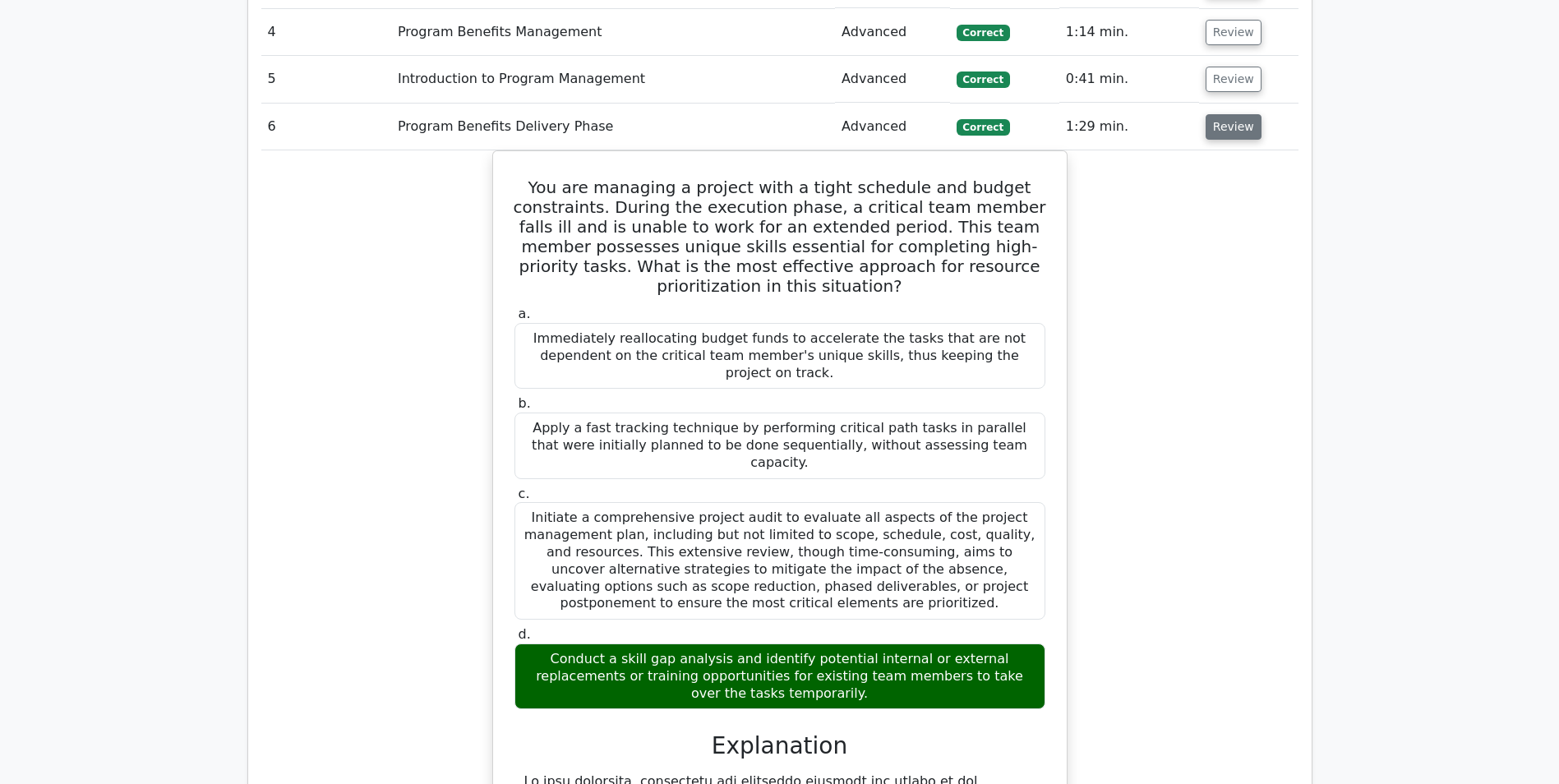
click at [1238, 135] on button "Review" at bounding box center [1234, 126] width 56 height 25
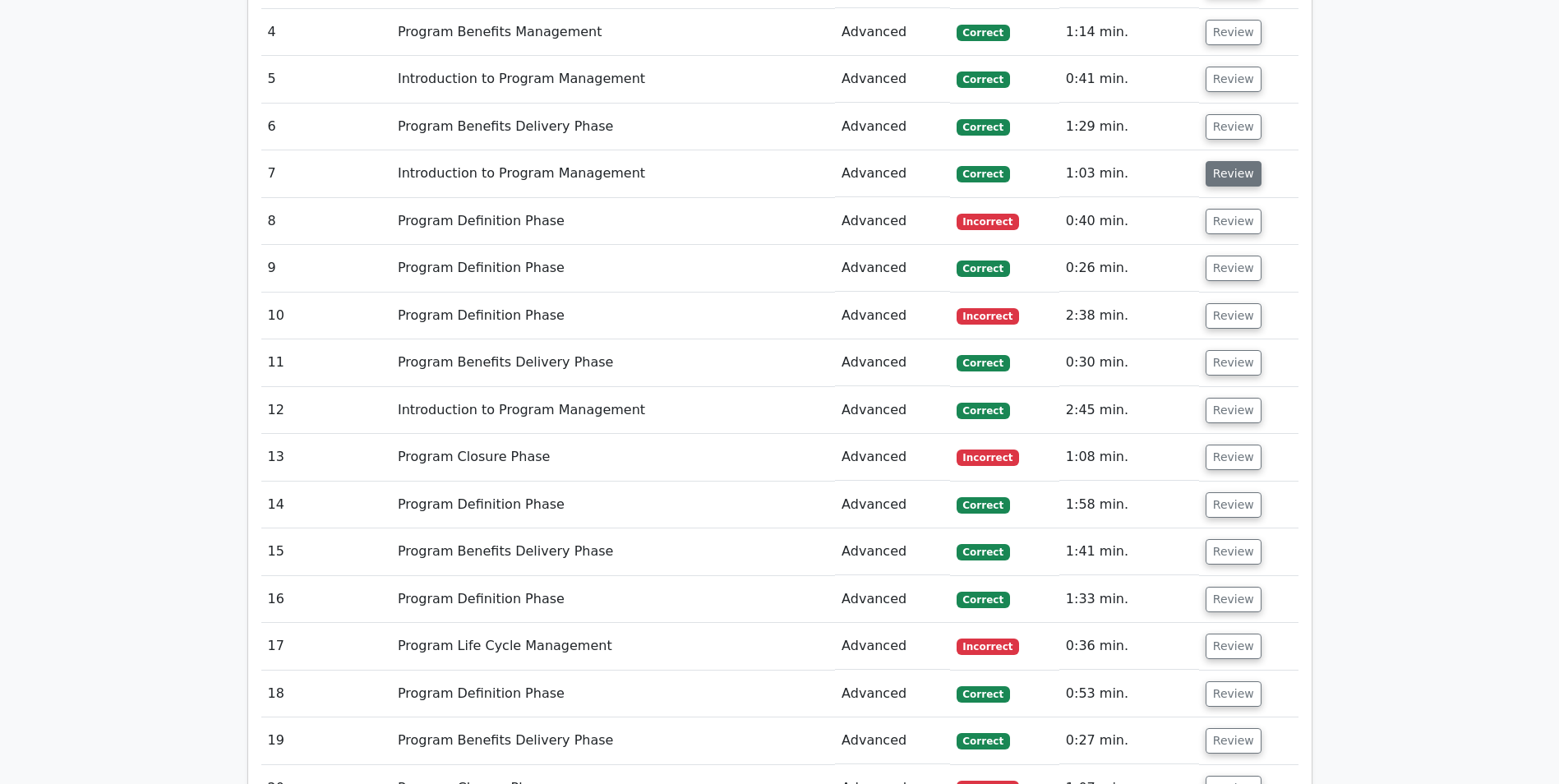
click at [1235, 180] on button "Review" at bounding box center [1234, 173] width 56 height 25
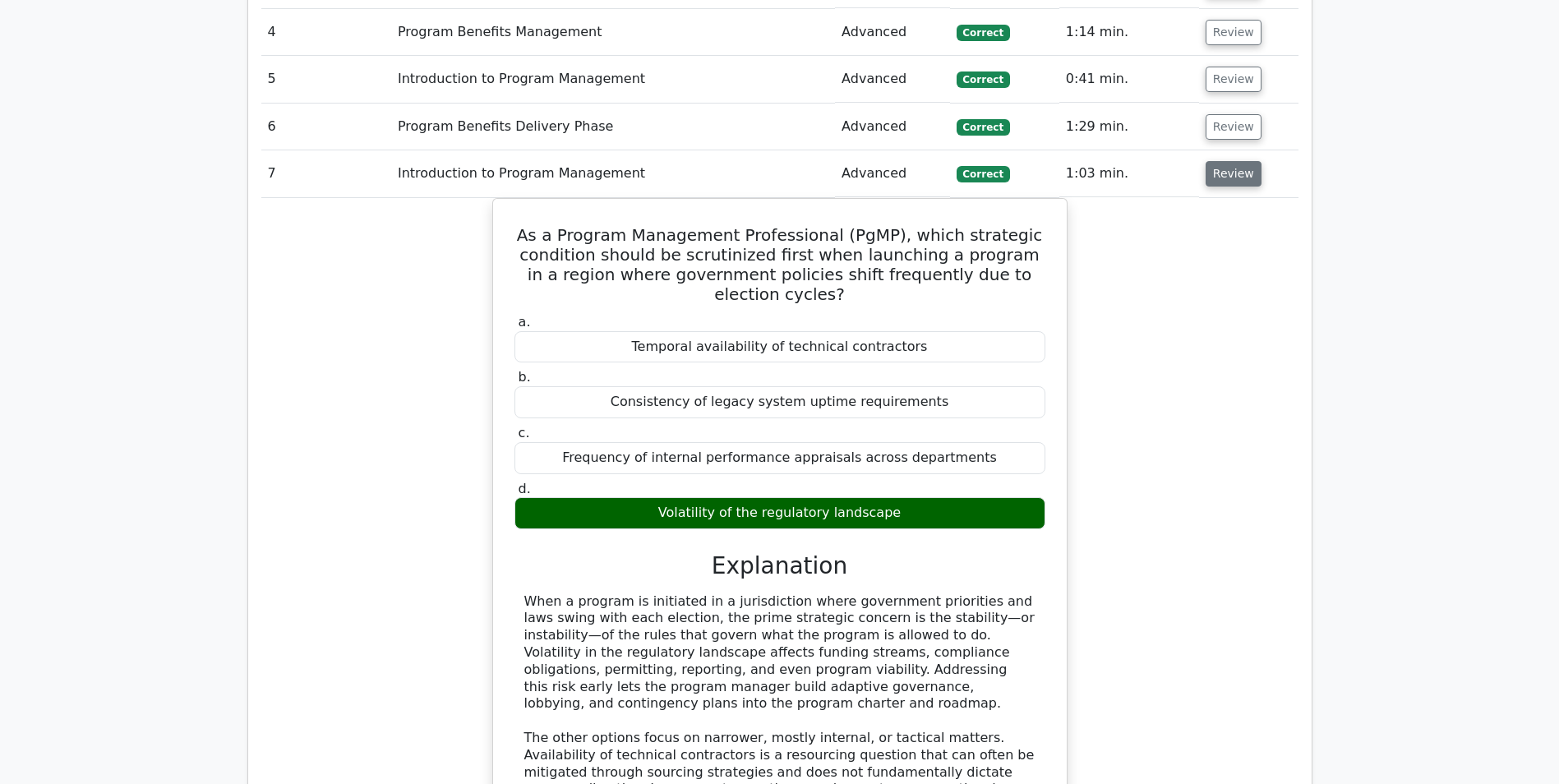
click at [1236, 180] on button "Review" at bounding box center [1234, 173] width 56 height 25
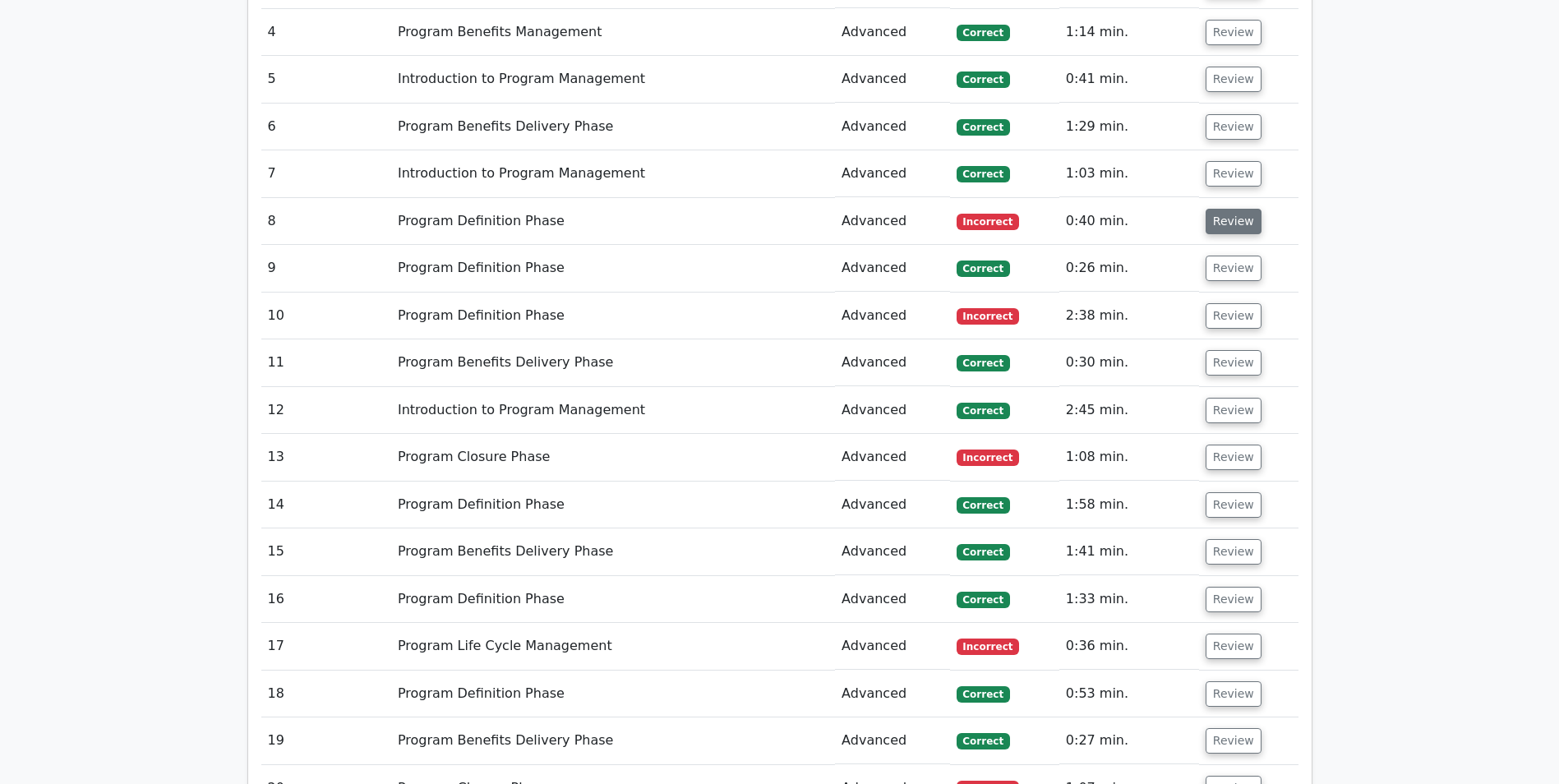
click at [1232, 219] on button "Review" at bounding box center [1234, 221] width 56 height 25
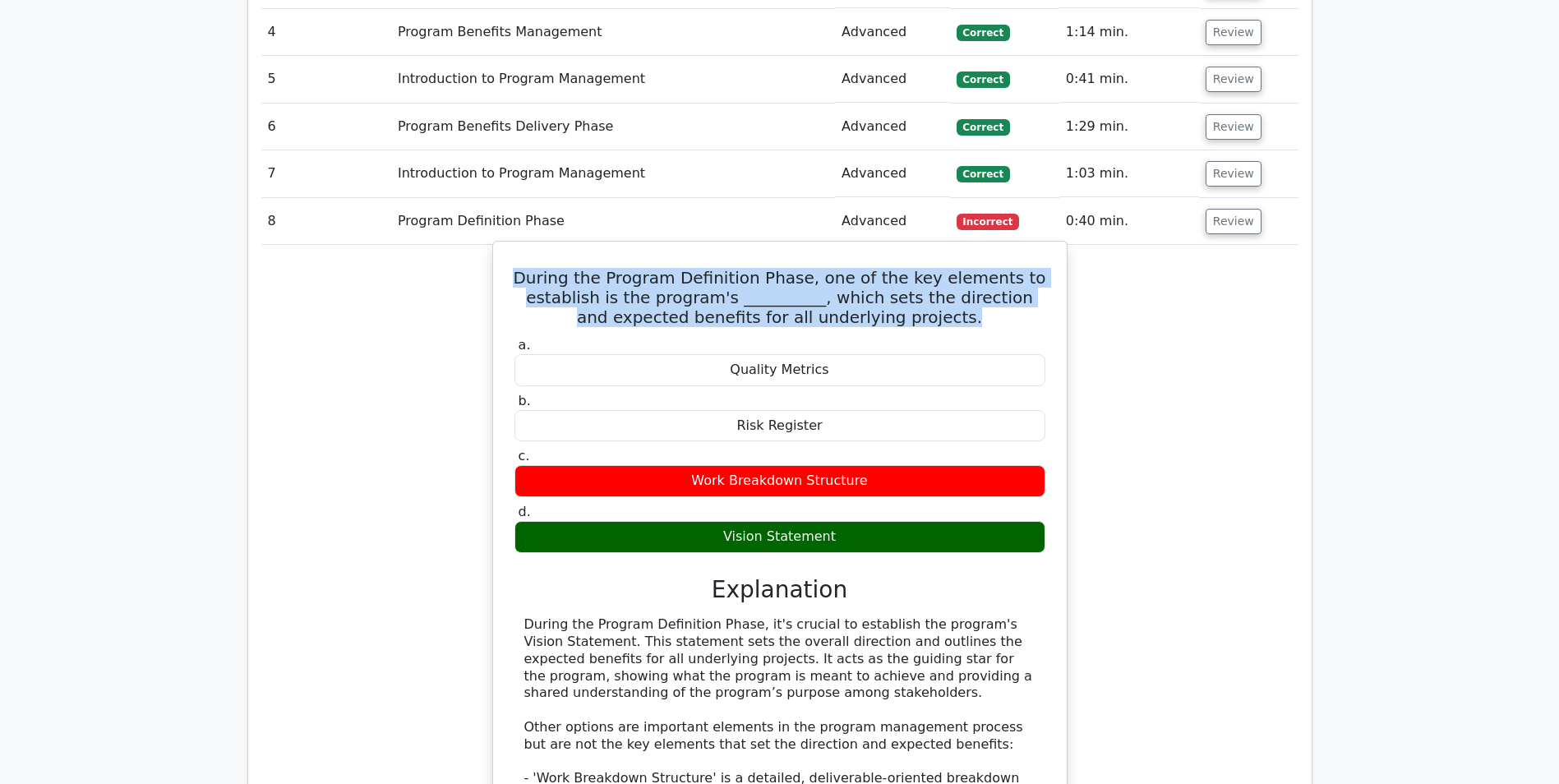
drag, startPoint x: 950, startPoint y: 321, endPoint x: 536, endPoint y: 279, distance: 416.1
click at [536, 279] on h5 "During the Program Definition Phase, one of the key elements to establish is th…" at bounding box center [780, 297] width 534 height 59
drag, startPoint x: 536, startPoint y: 279, endPoint x: 594, endPoint y: 279, distance: 58.0
copy h5 "During the Program Definition Phase, one of the key elements to establish is th…"
drag, startPoint x: 725, startPoint y: 535, endPoint x: 830, endPoint y: 539, distance: 105.1
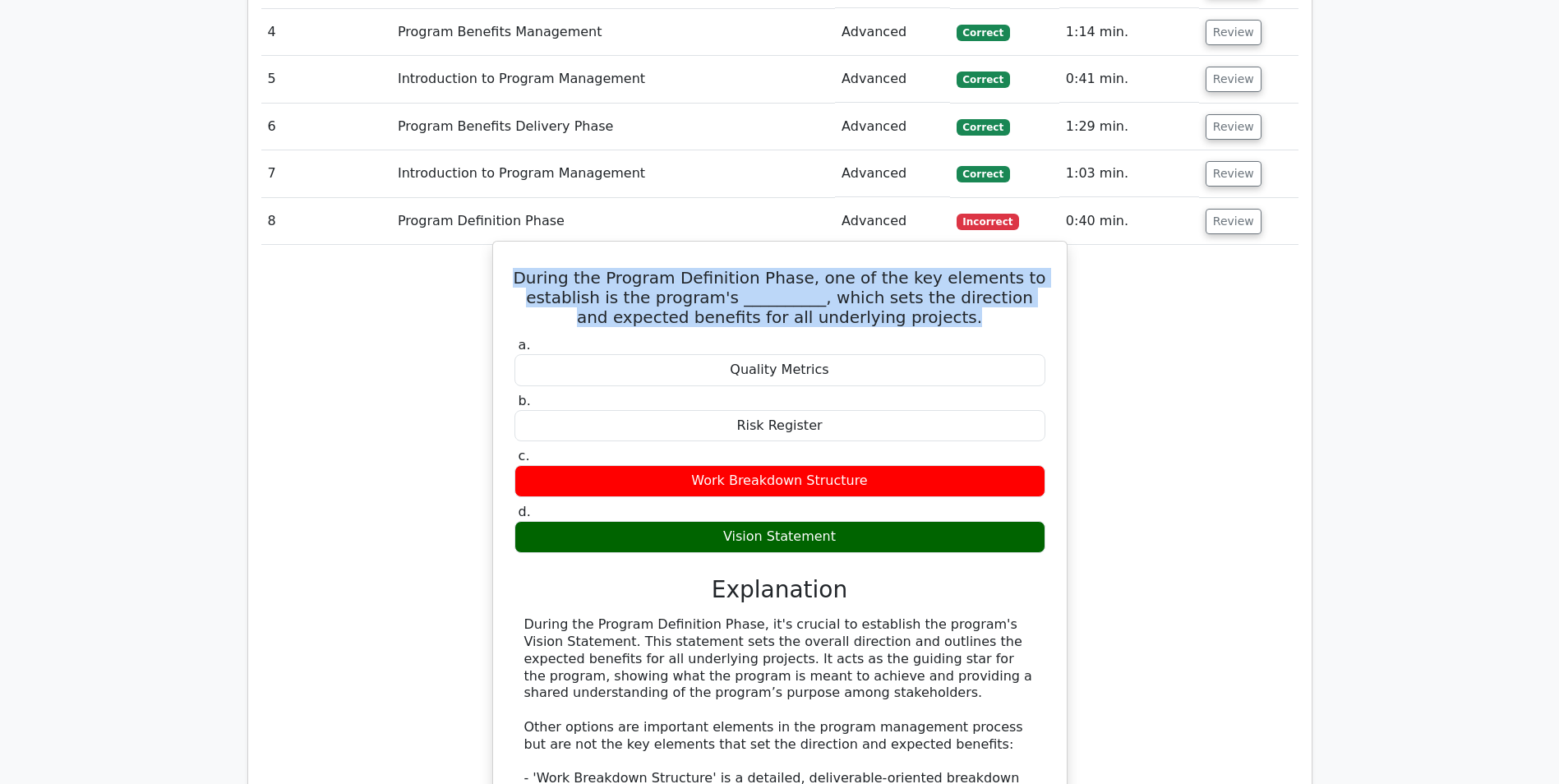
click at [830, 539] on div "Vision Statement" at bounding box center [780, 536] width 531 height 32
copy div "Vision Statement"
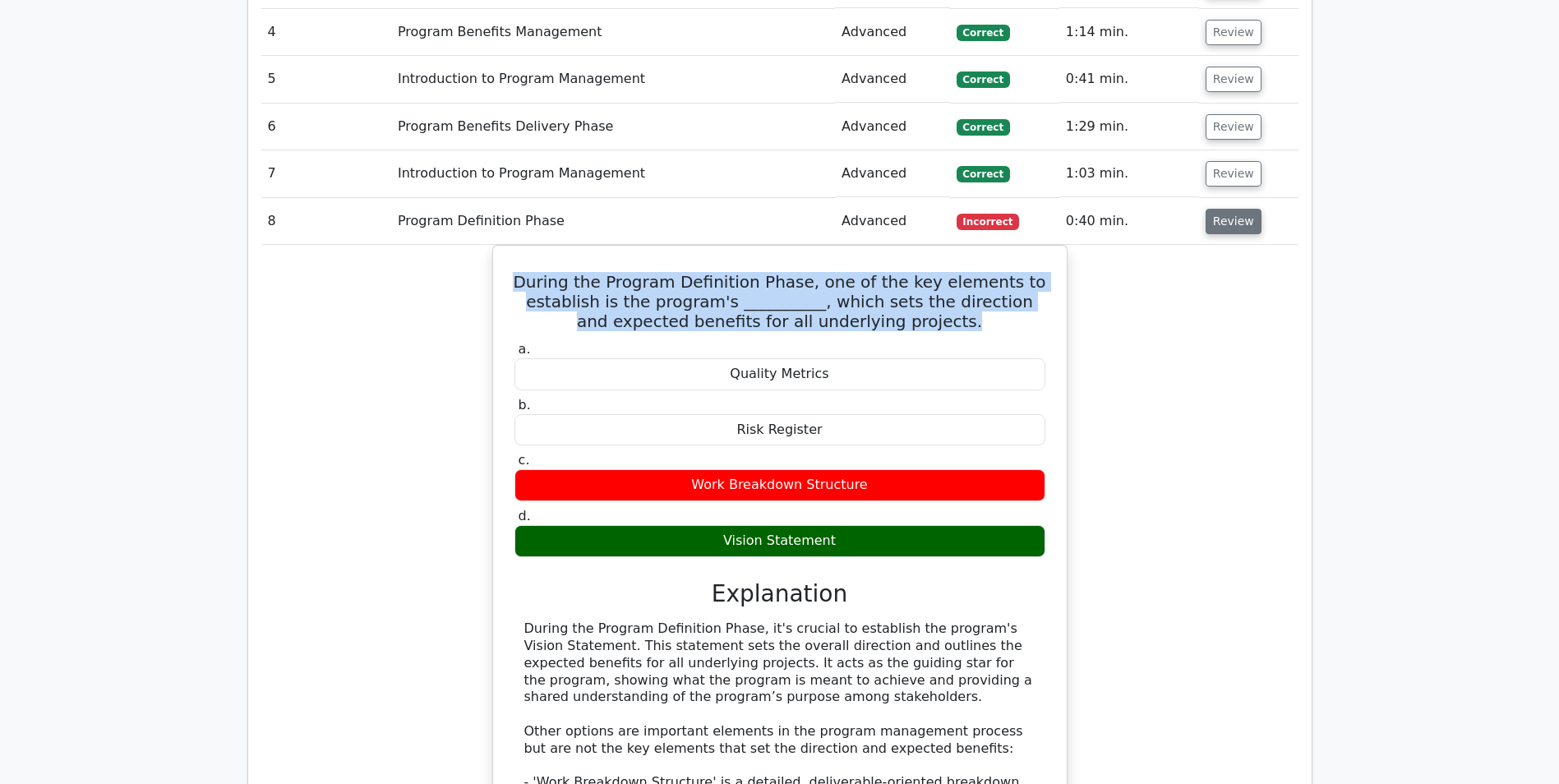
click at [1223, 222] on button "Review" at bounding box center [1234, 221] width 56 height 25
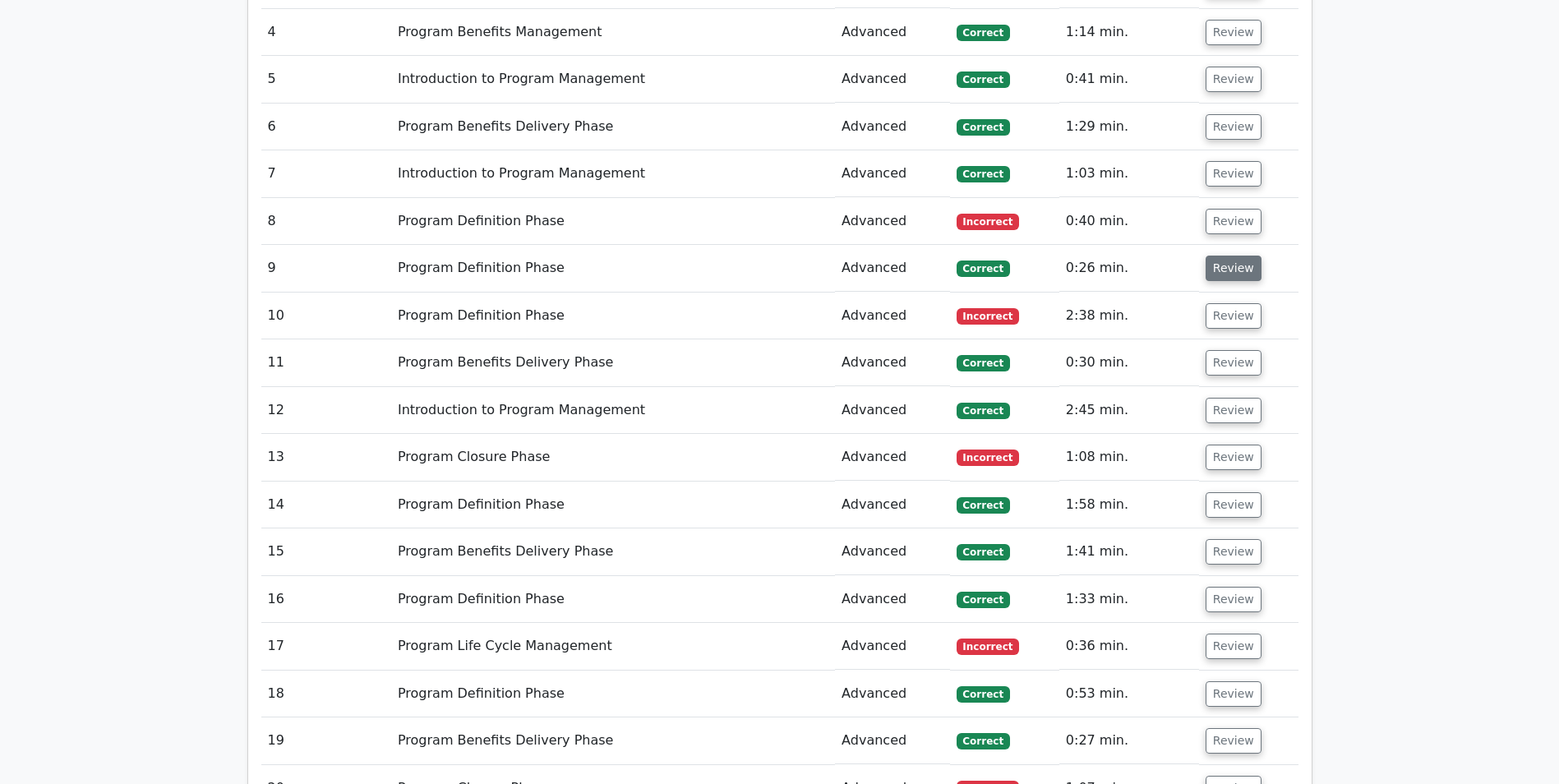
click at [1223, 264] on button "Review" at bounding box center [1234, 268] width 56 height 25
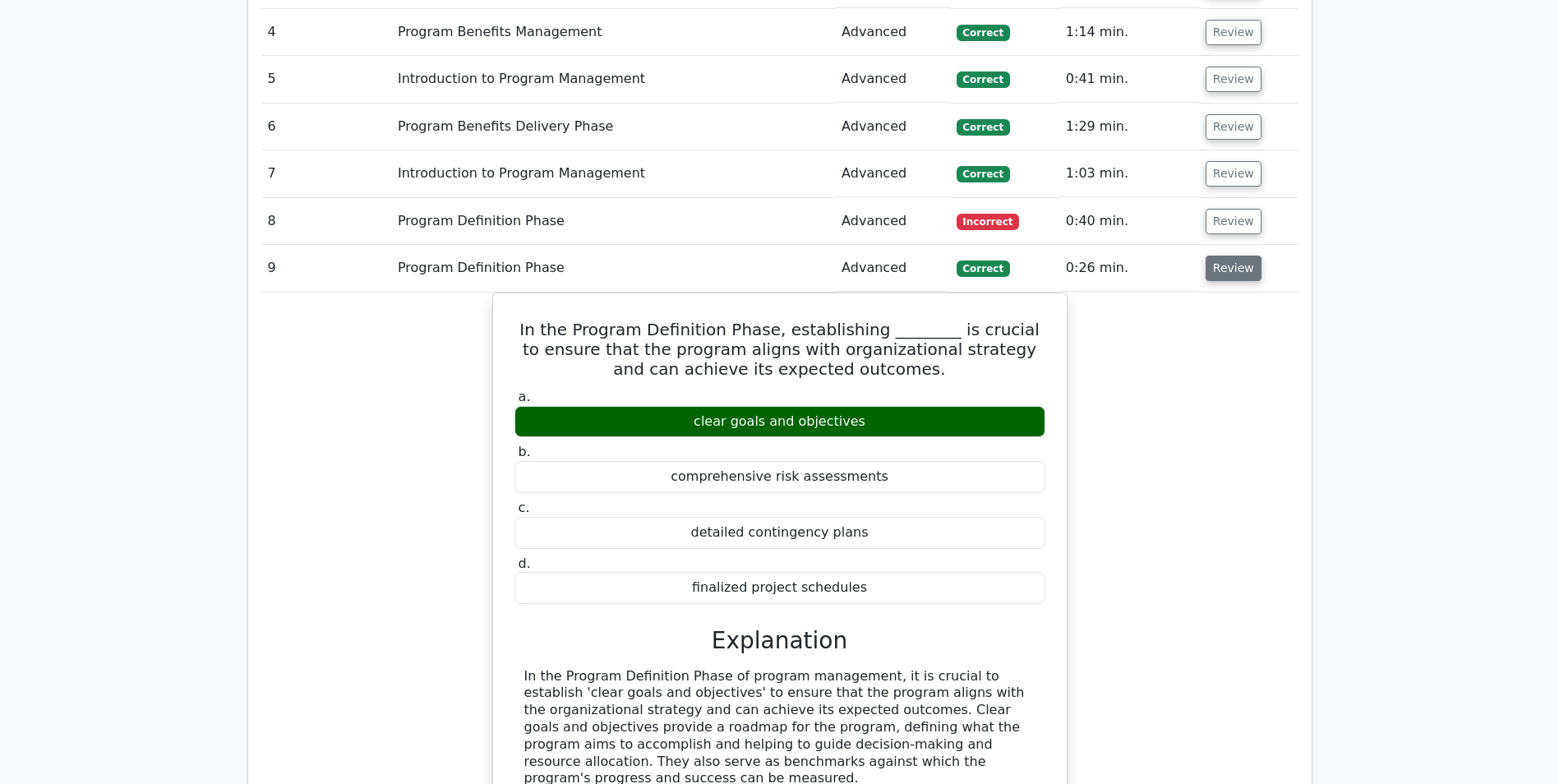
click at [1223, 264] on button "Review" at bounding box center [1234, 268] width 56 height 25
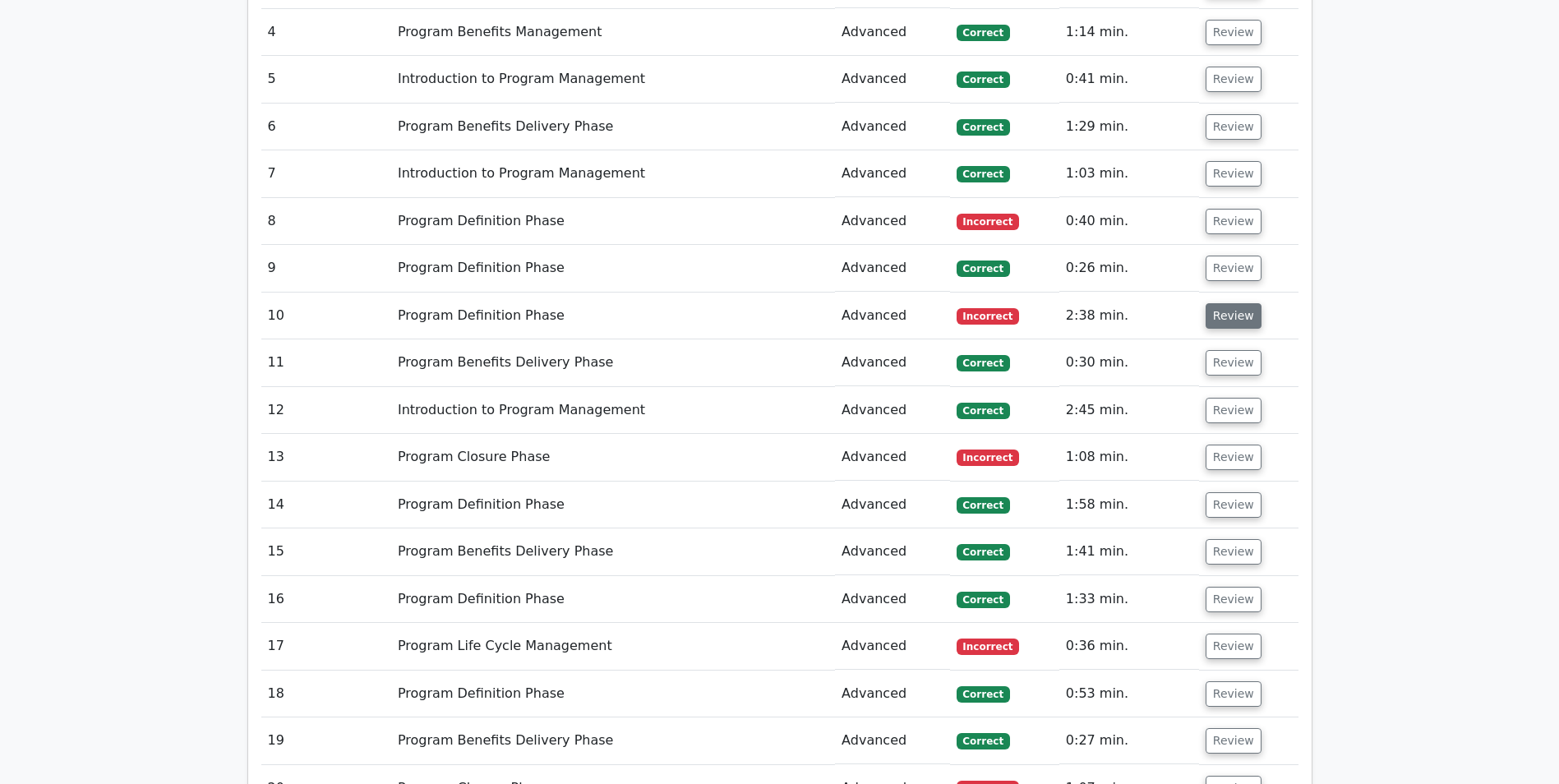
click at [1224, 322] on button "Review" at bounding box center [1234, 316] width 56 height 25
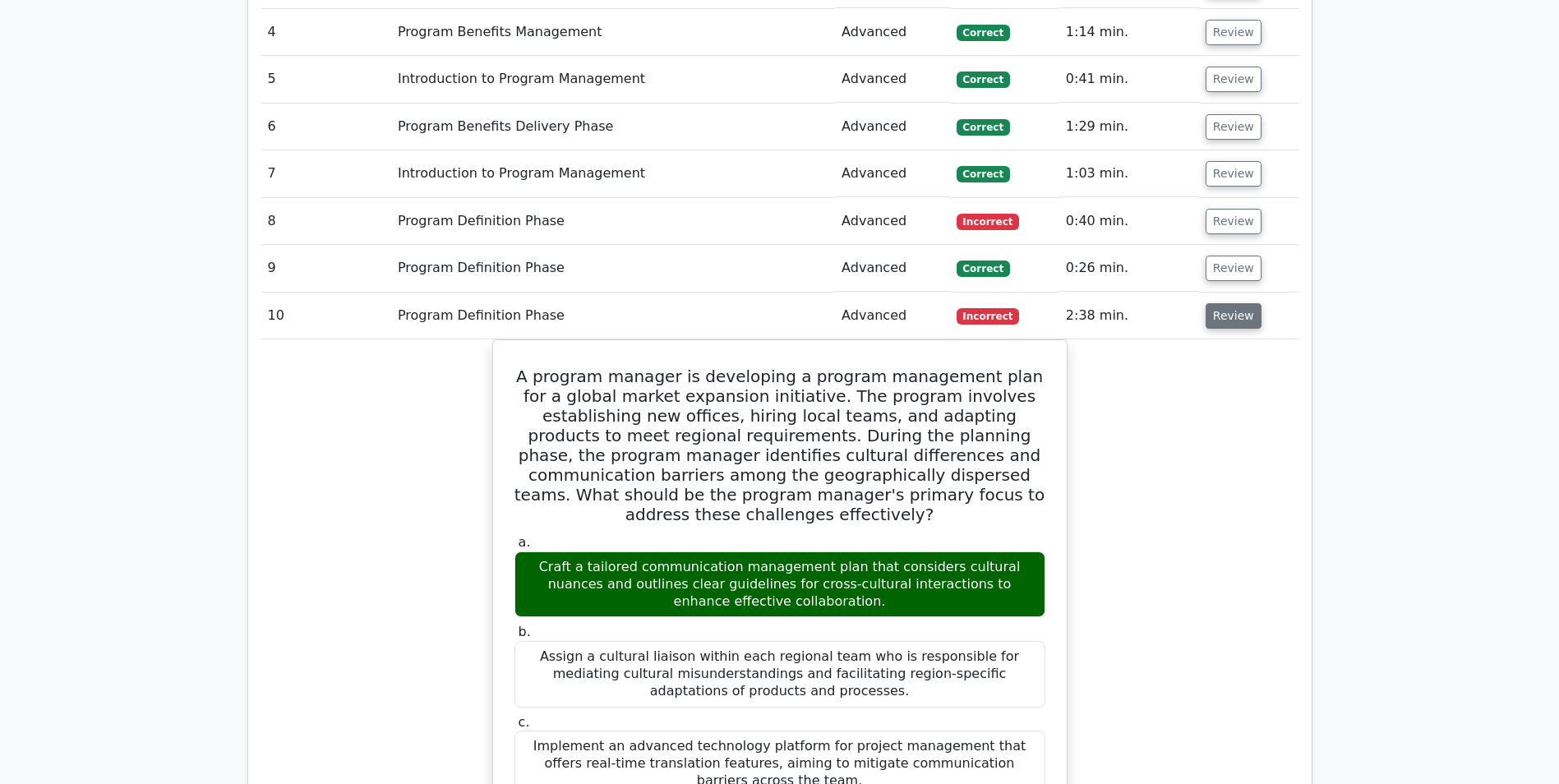
click at [1224, 319] on button "Review" at bounding box center [1234, 316] width 56 height 25
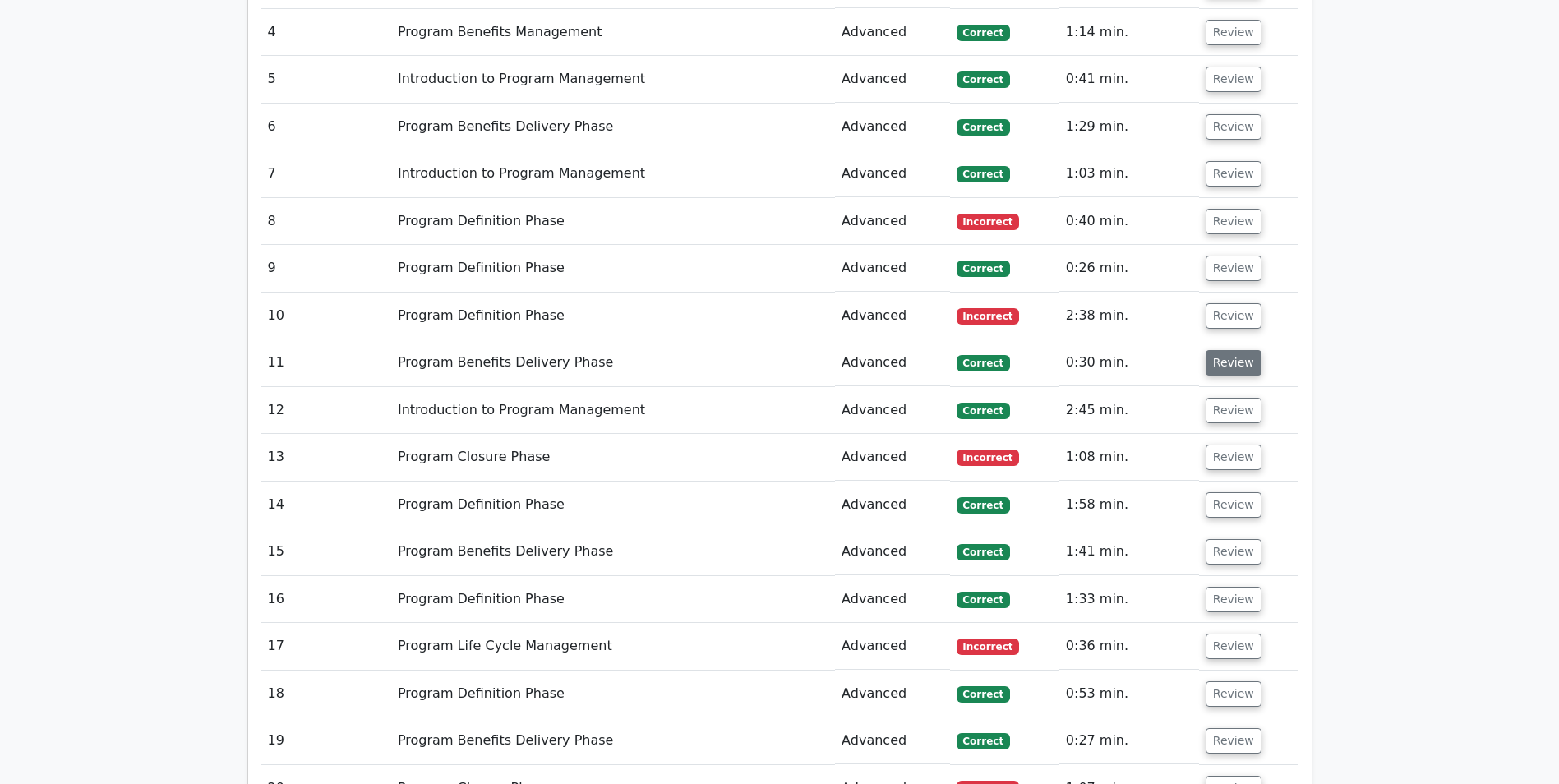
click at [1228, 368] on button "Review" at bounding box center [1234, 362] width 56 height 25
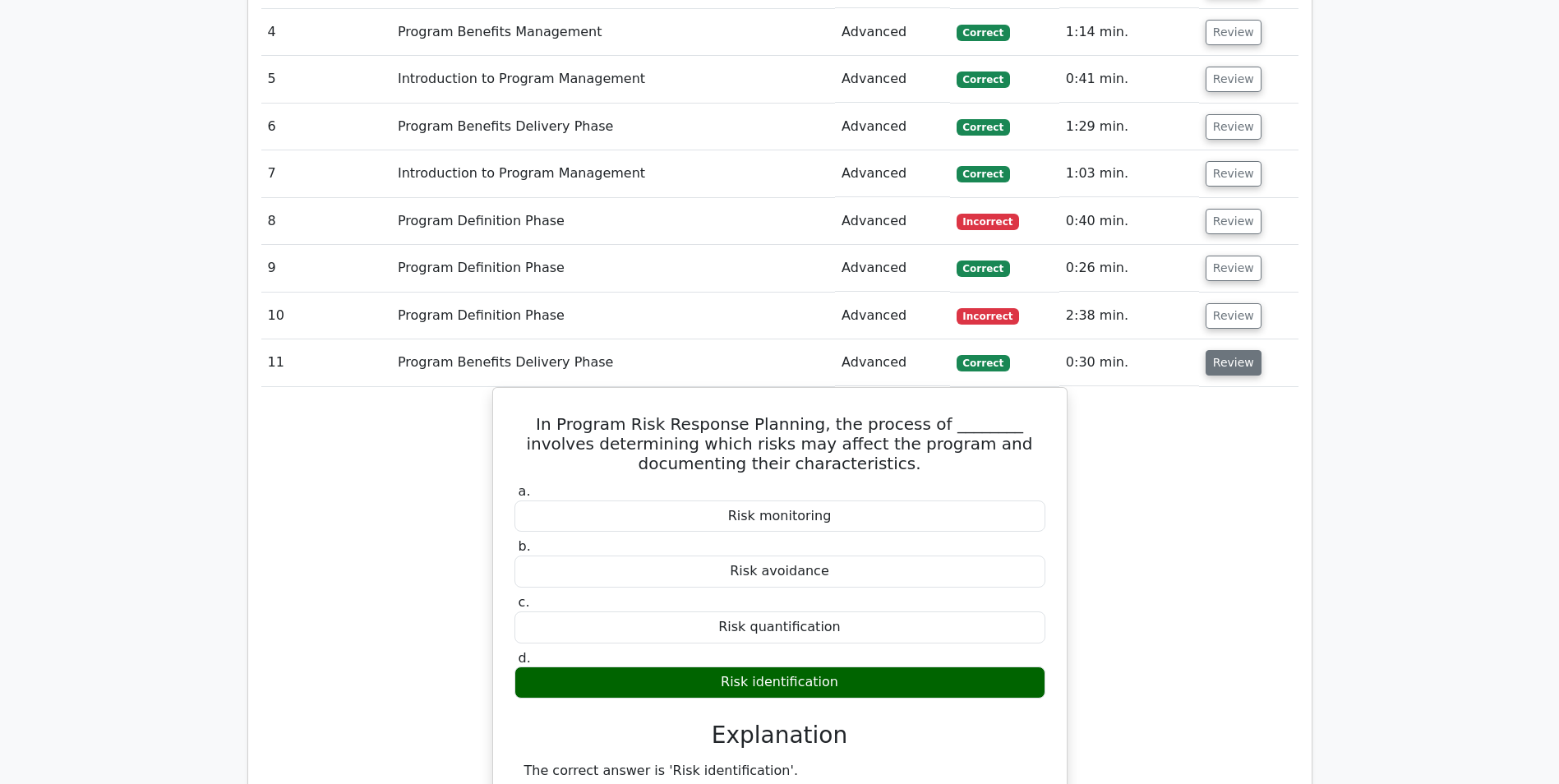
click at [1228, 368] on button "Review" at bounding box center [1234, 362] width 56 height 25
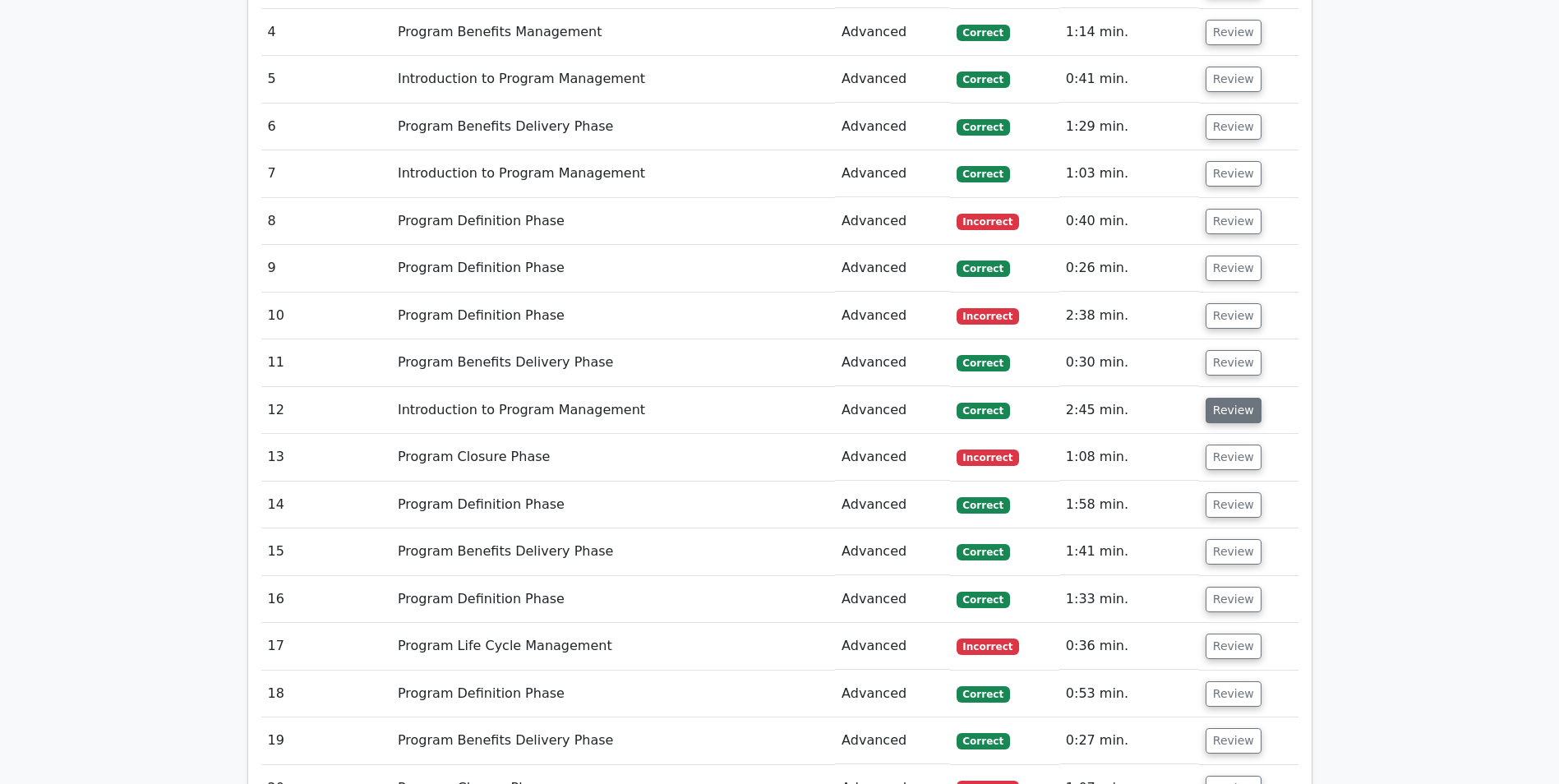
click at [1236, 402] on button "Review" at bounding box center [1234, 409] width 56 height 25
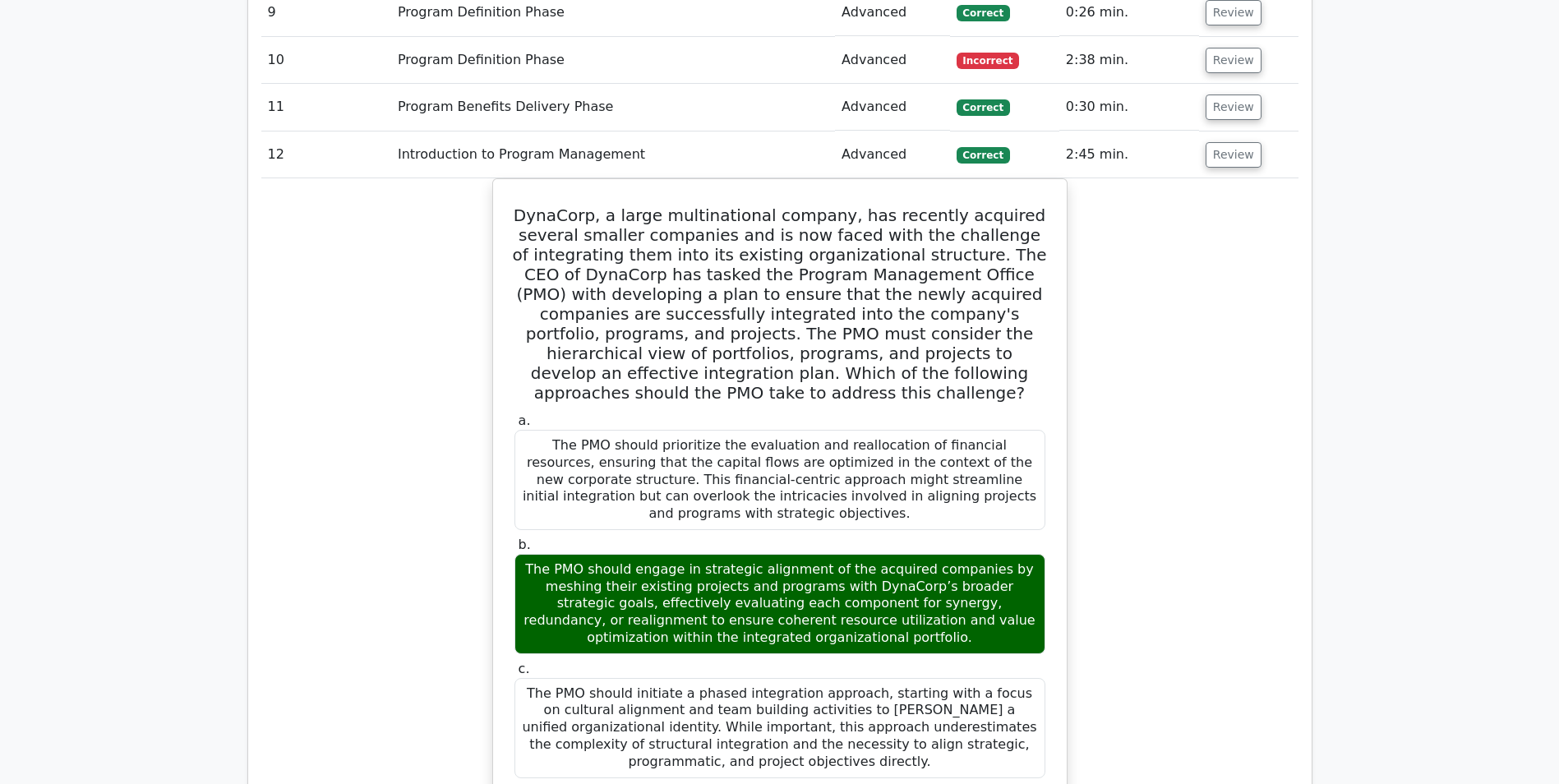
scroll to position [1478, 0]
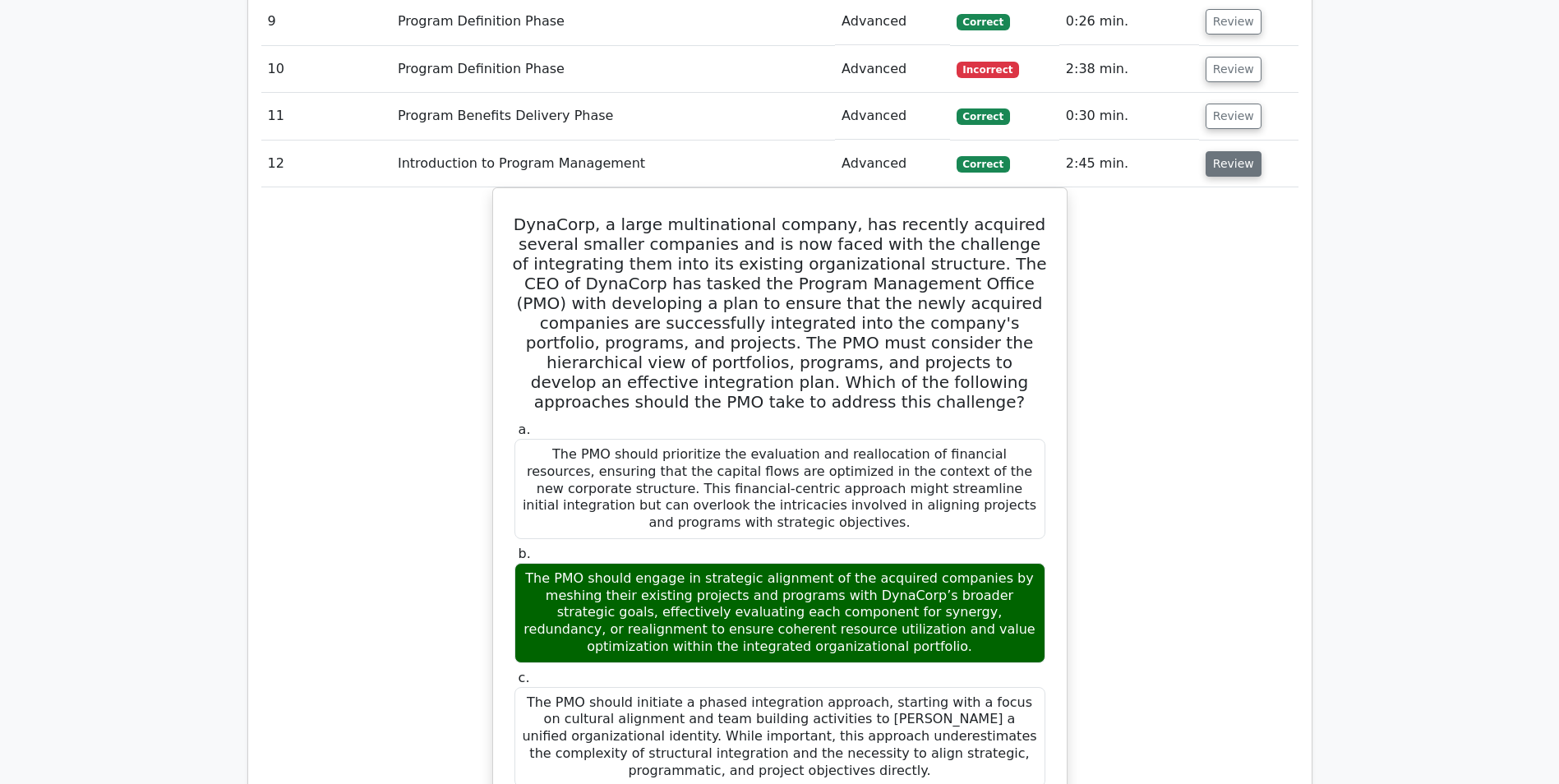
click at [1236, 170] on button "Review" at bounding box center [1234, 163] width 56 height 25
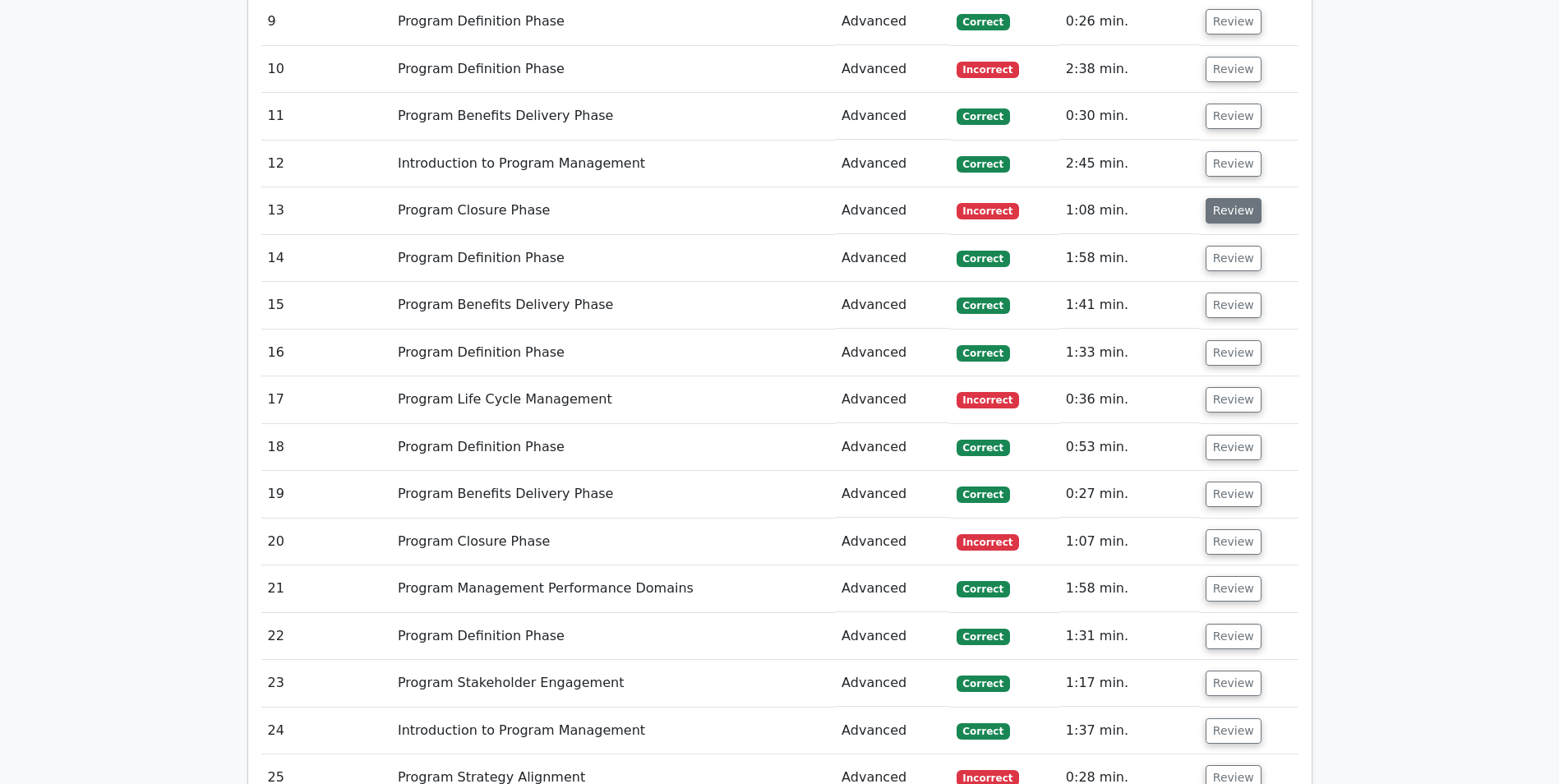
click at [1229, 217] on button "Review" at bounding box center [1234, 210] width 56 height 25
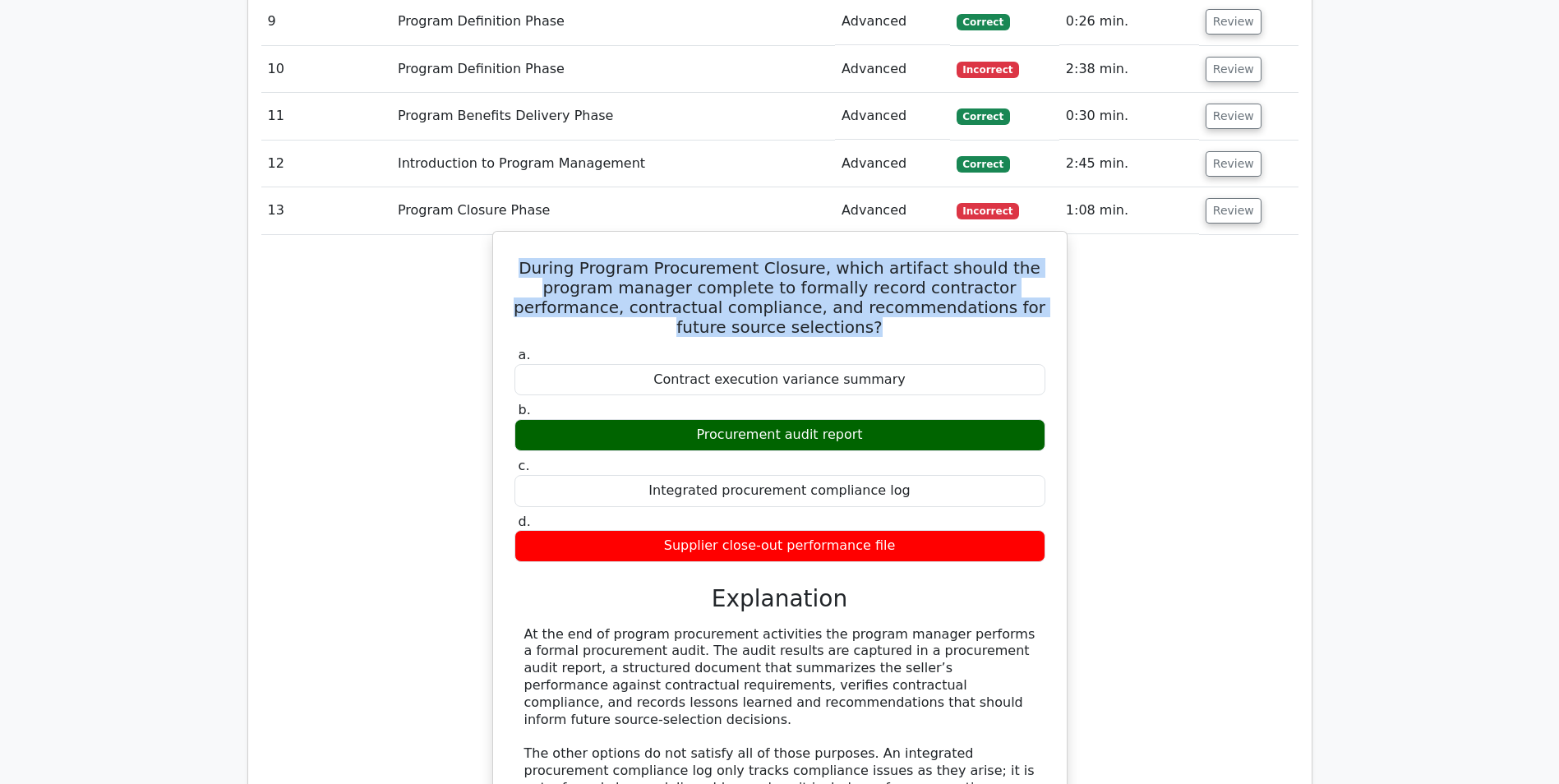
drag, startPoint x: 845, startPoint y: 330, endPoint x: 544, endPoint y: 276, distance: 305.8
click at [544, 276] on h5 "During Program Procurement Closure, which artifact should the program manager c…" at bounding box center [780, 297] width 534 height 79
drag, startPoint x: 544, startPoint y: 276, endPoint x: 632, endPoint y: 284, distance: 88.4
copy h5 "During Program Procurement Closure, which artifact should the program manager c…"
drag, startPoint x: 699, startPoint y: 435, endPoint x: 867, endPoint y: 435, distance: 168.0
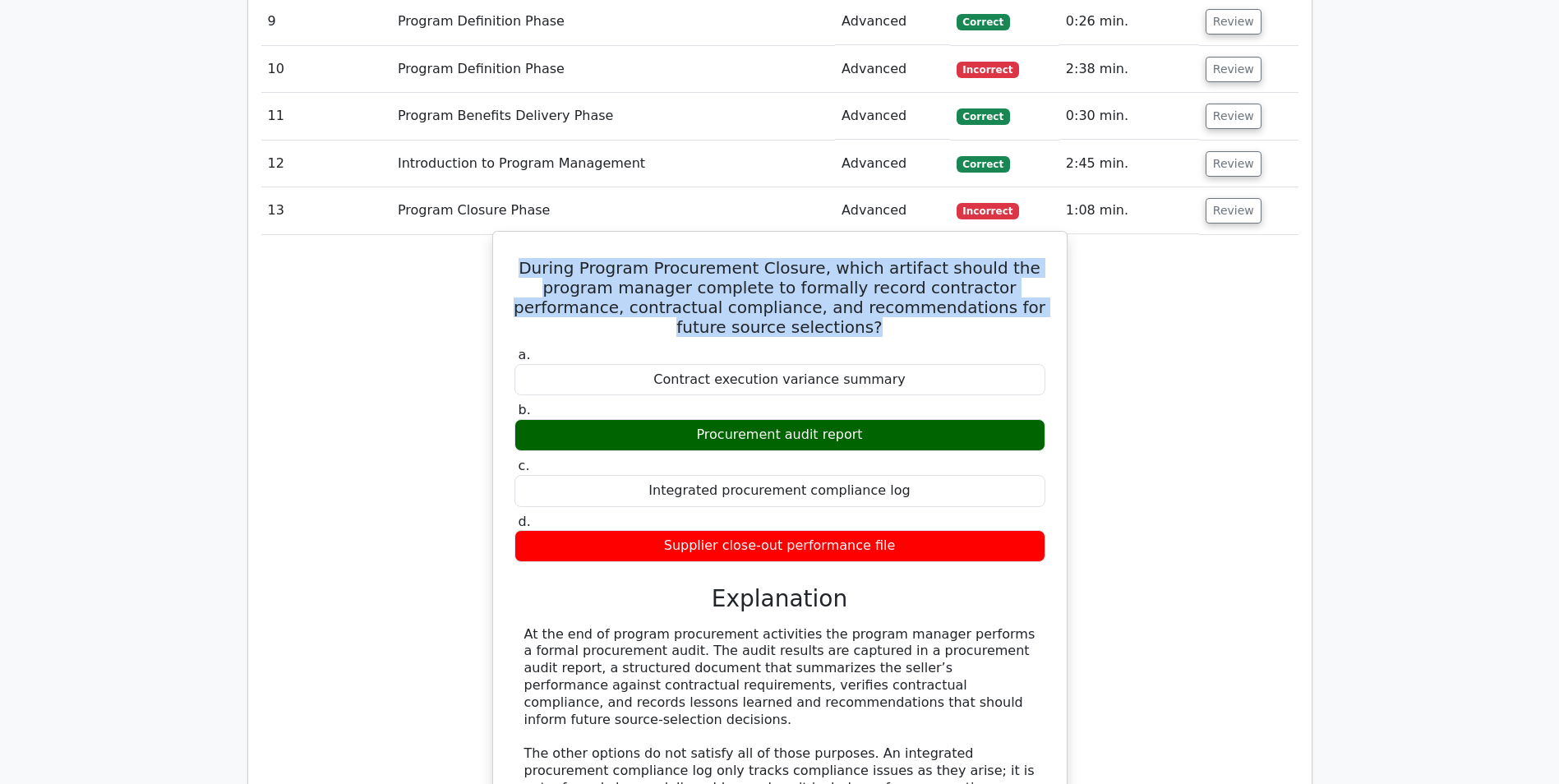
click at [867, 435] on div "Procurement audit report" at bounding box center [780, 435] width 531 height 32
drag, startPoint x: 867, startPoint y: 435, endPoint x: 838, endPoint y: 437, distance: 29.1
copy div "Procurement audit report"
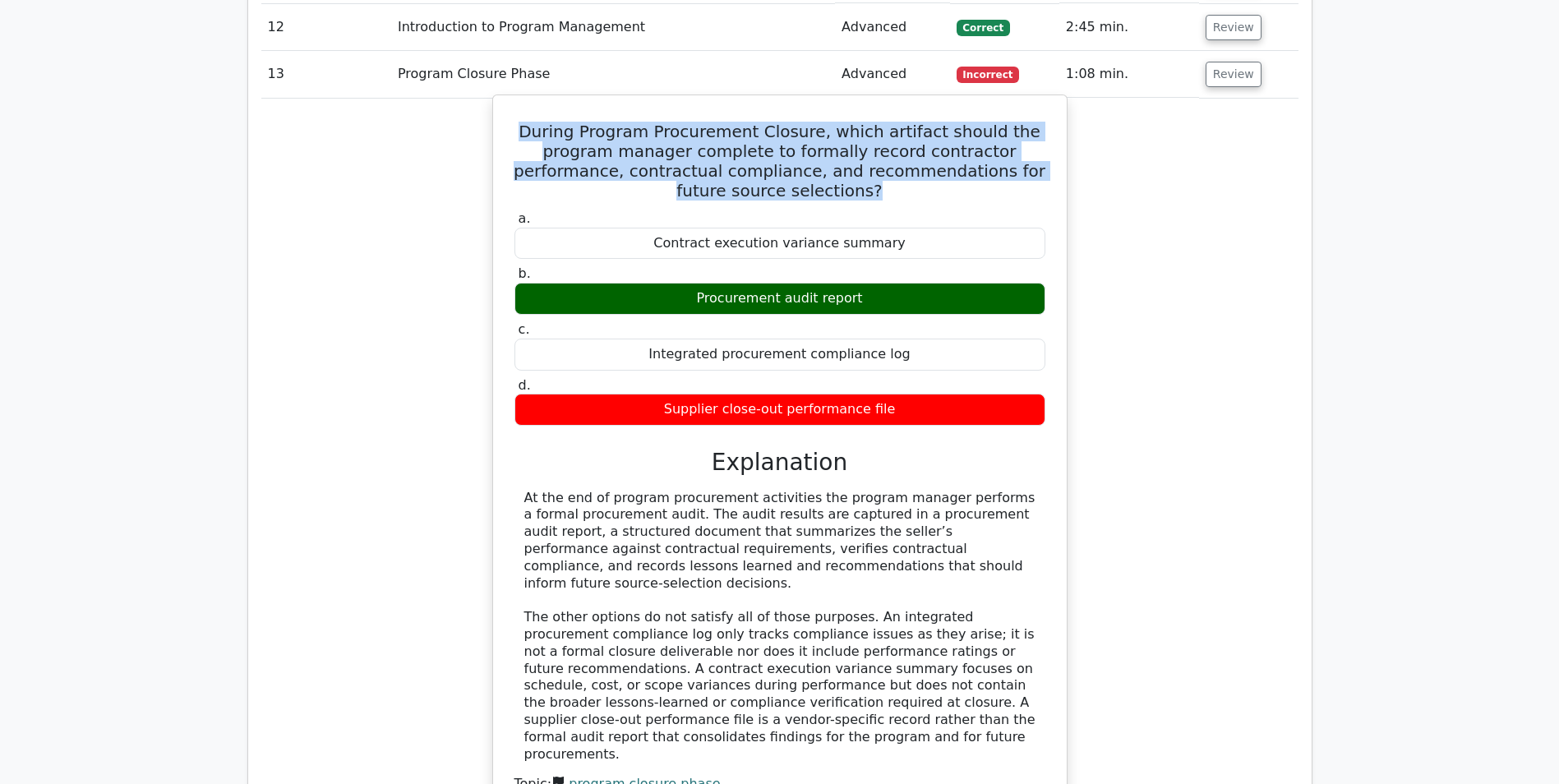
scroll to position [1643, 0]
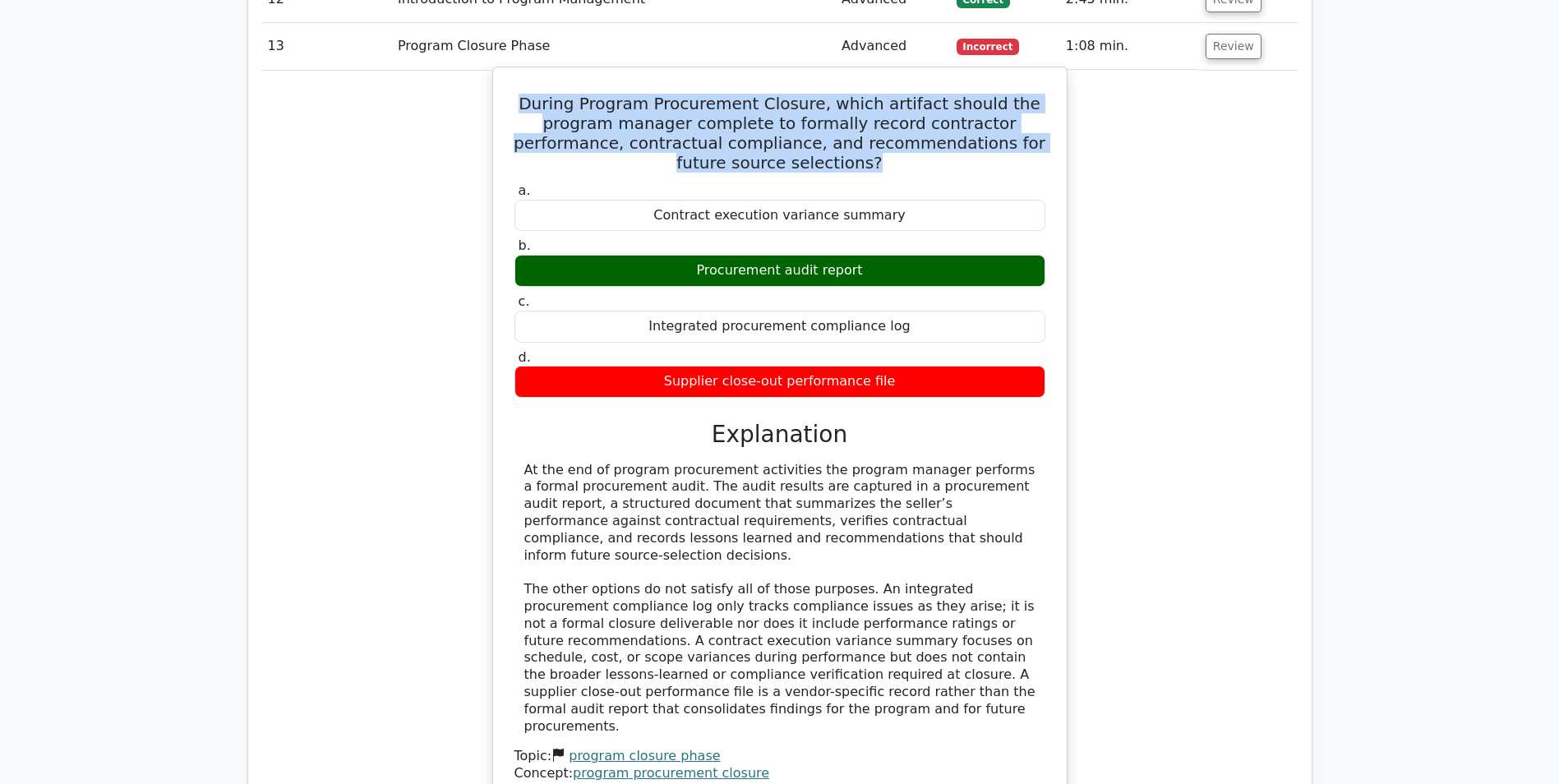
drag, startPoint x: 939, startPoint y: 537, endPoint x: 519, endPoint y: 472, distance: 425.0
click at [519, 472] on div "At the end of program procurement activities the program manager performs a for…" at bounding box center [780, 598] width 531 height 274
drag, startPoint x: 519, startPoint y: 472, endPoint x: 635, endPoint y: 497, distance: 118.7
copy div "At the end of program procurement activities the program manager performs a for…"
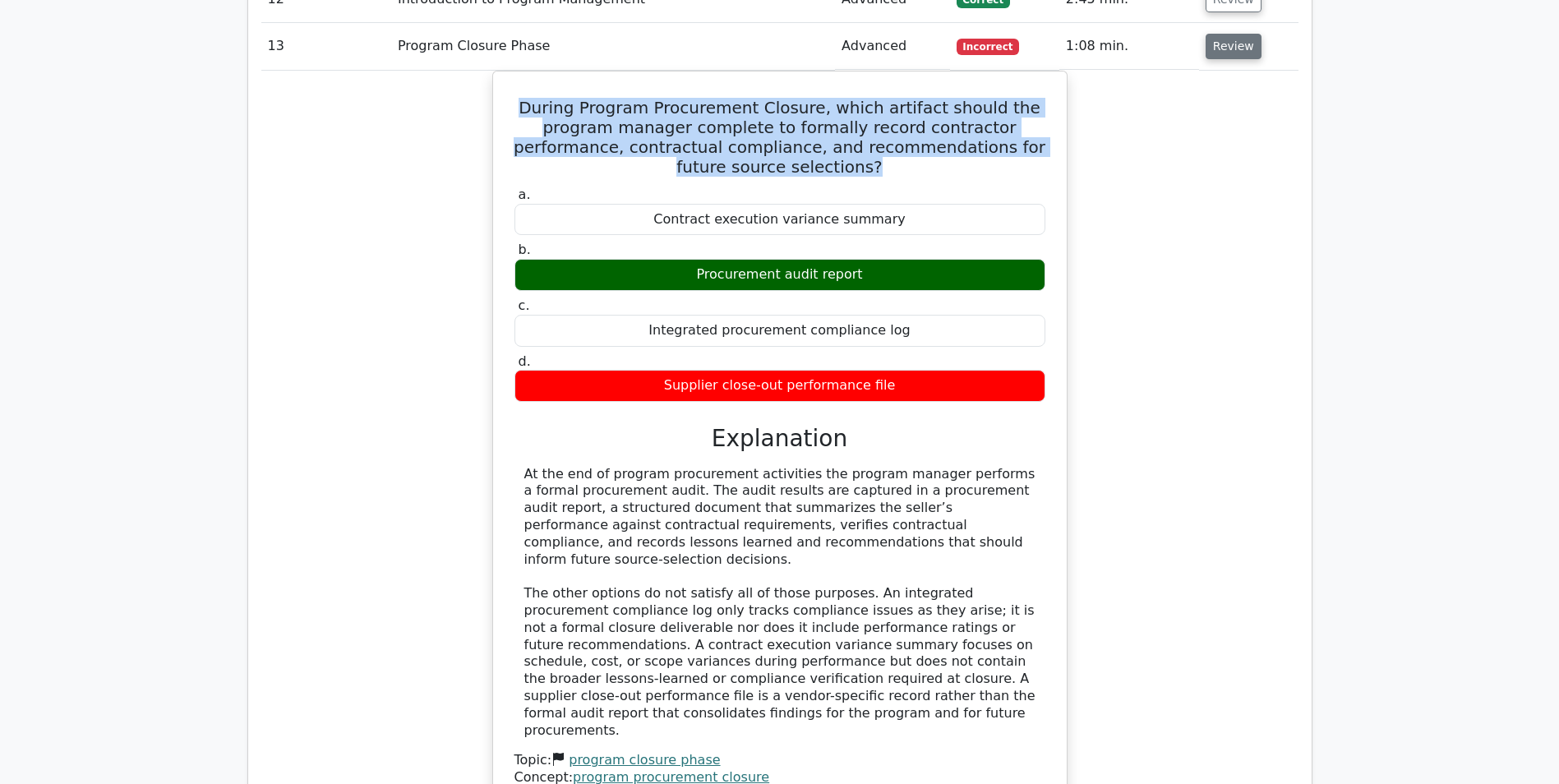
click at [1223, 54] on button "Review" at bounding box center [1234, 46] width 56 height 25
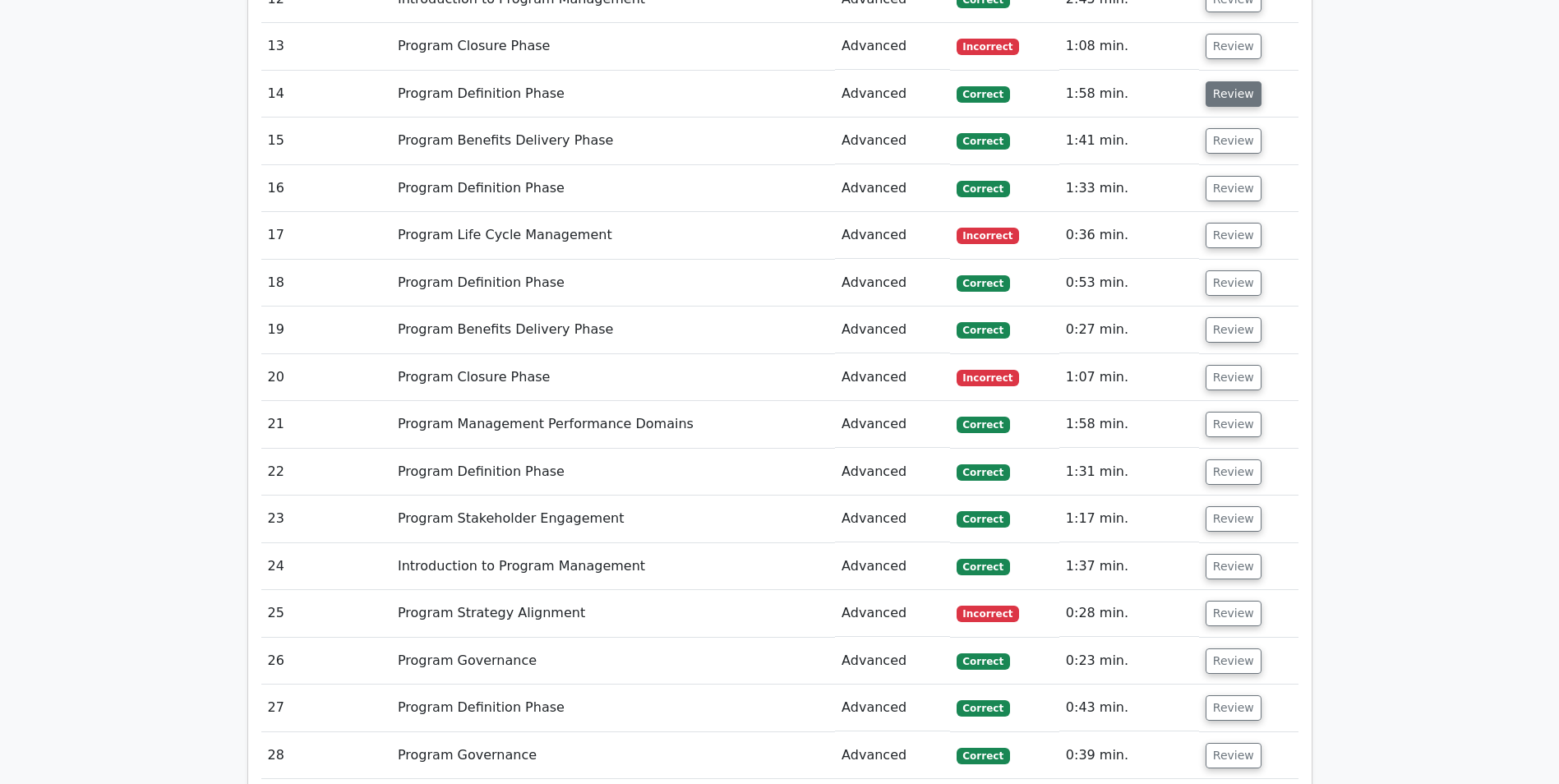
click at [1222, 94] on button "Review" at bounding box center [1234, 94] width 56 height 25
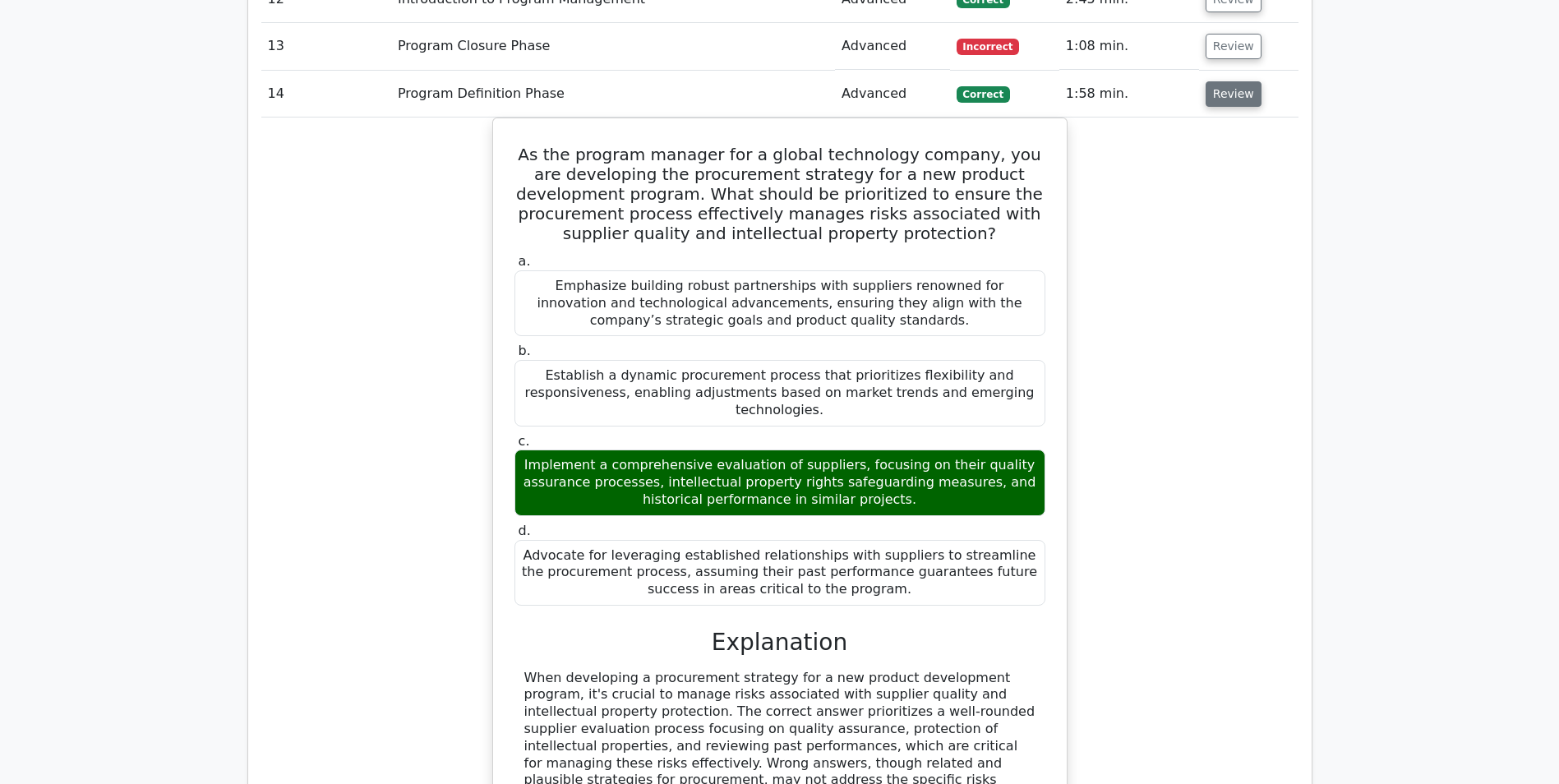
click at [1223, 91] on button "Review" at bounding box center [1234, 94] width 56 height 25
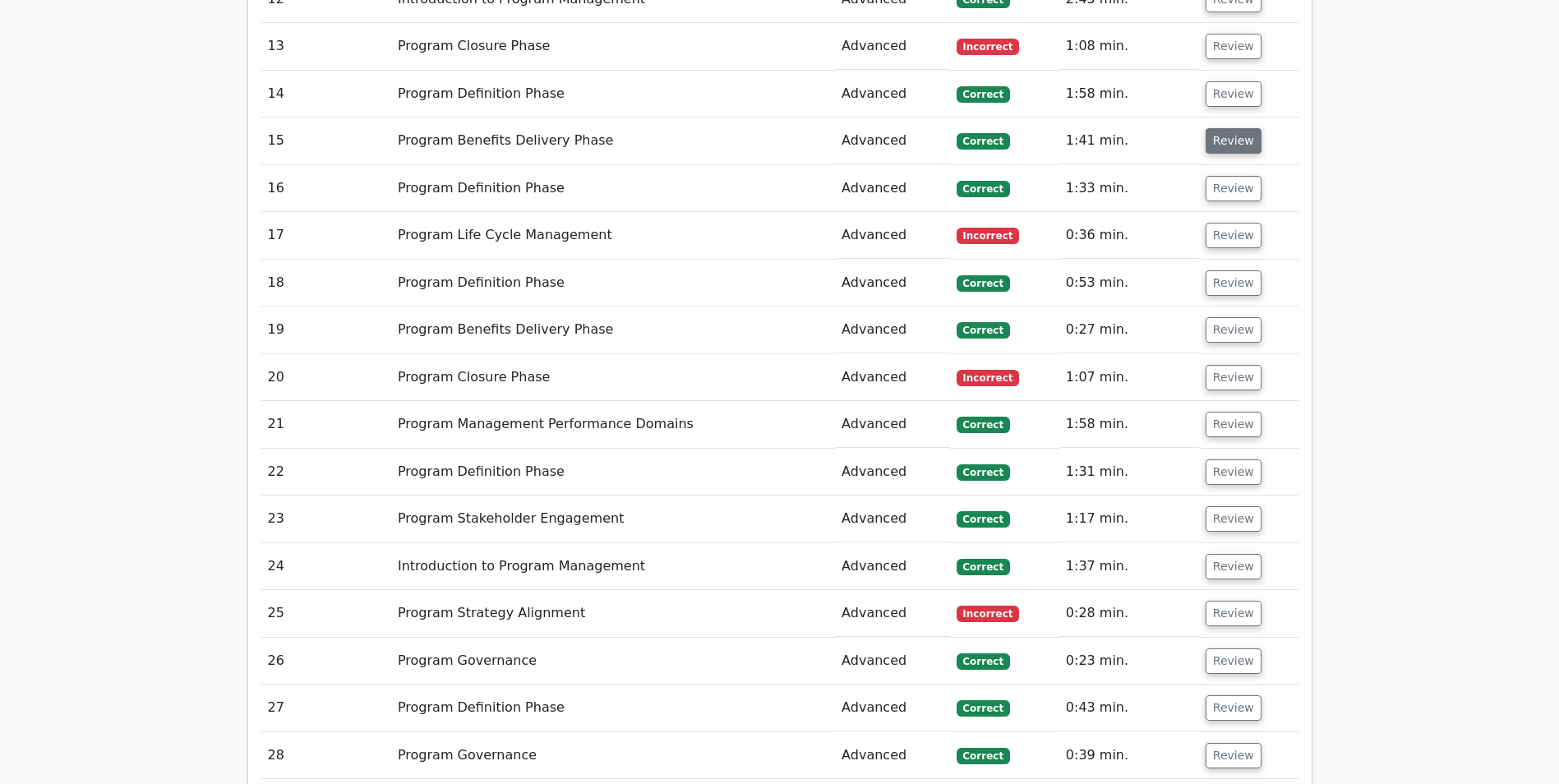
click at [1223, 140] on button "Review" at bounding box center [1234, 140] width 56 height 25
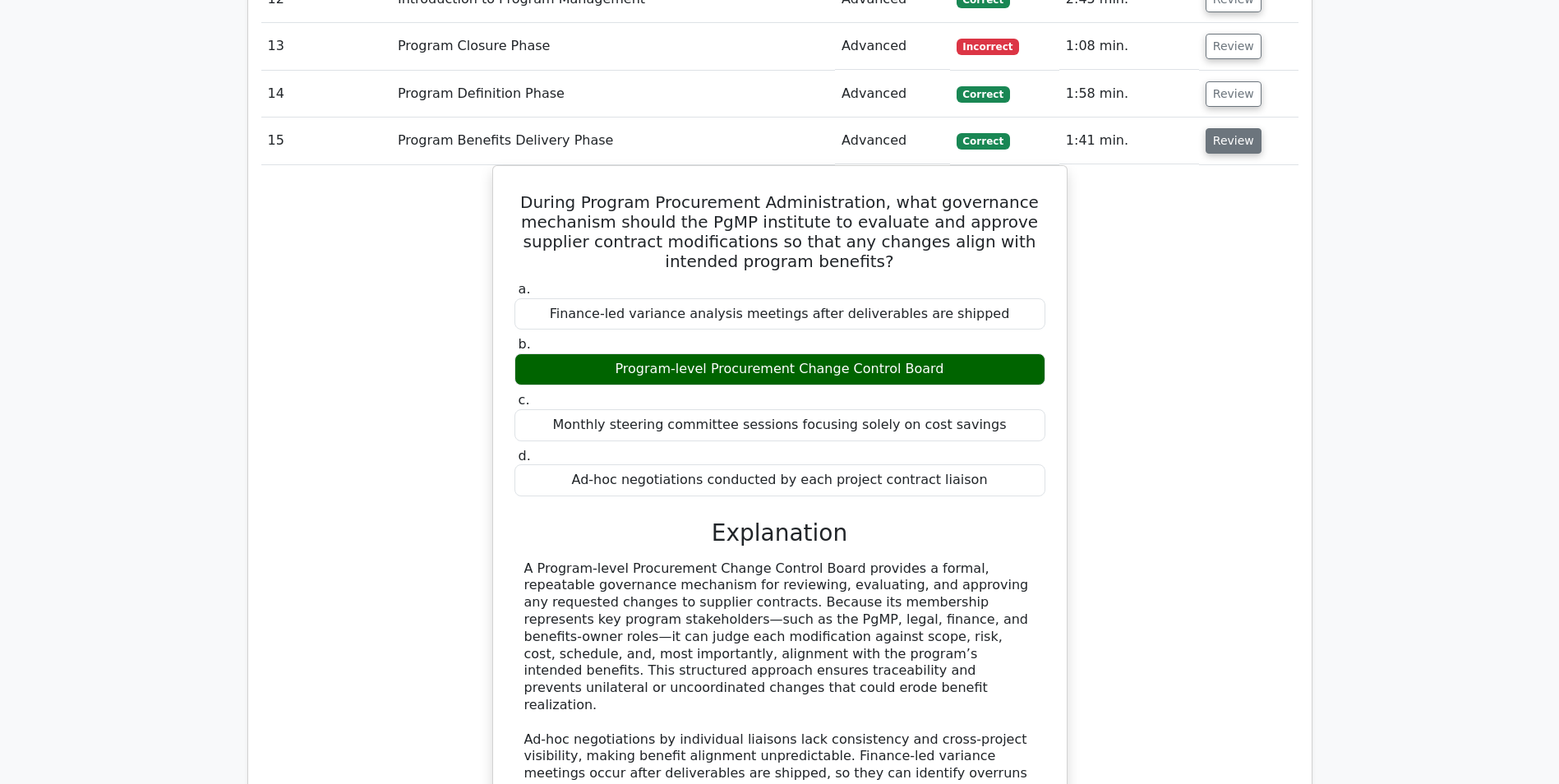
click at [1223, 140] on button "Review" at bounding box center [1234, 140] width 56 height 25
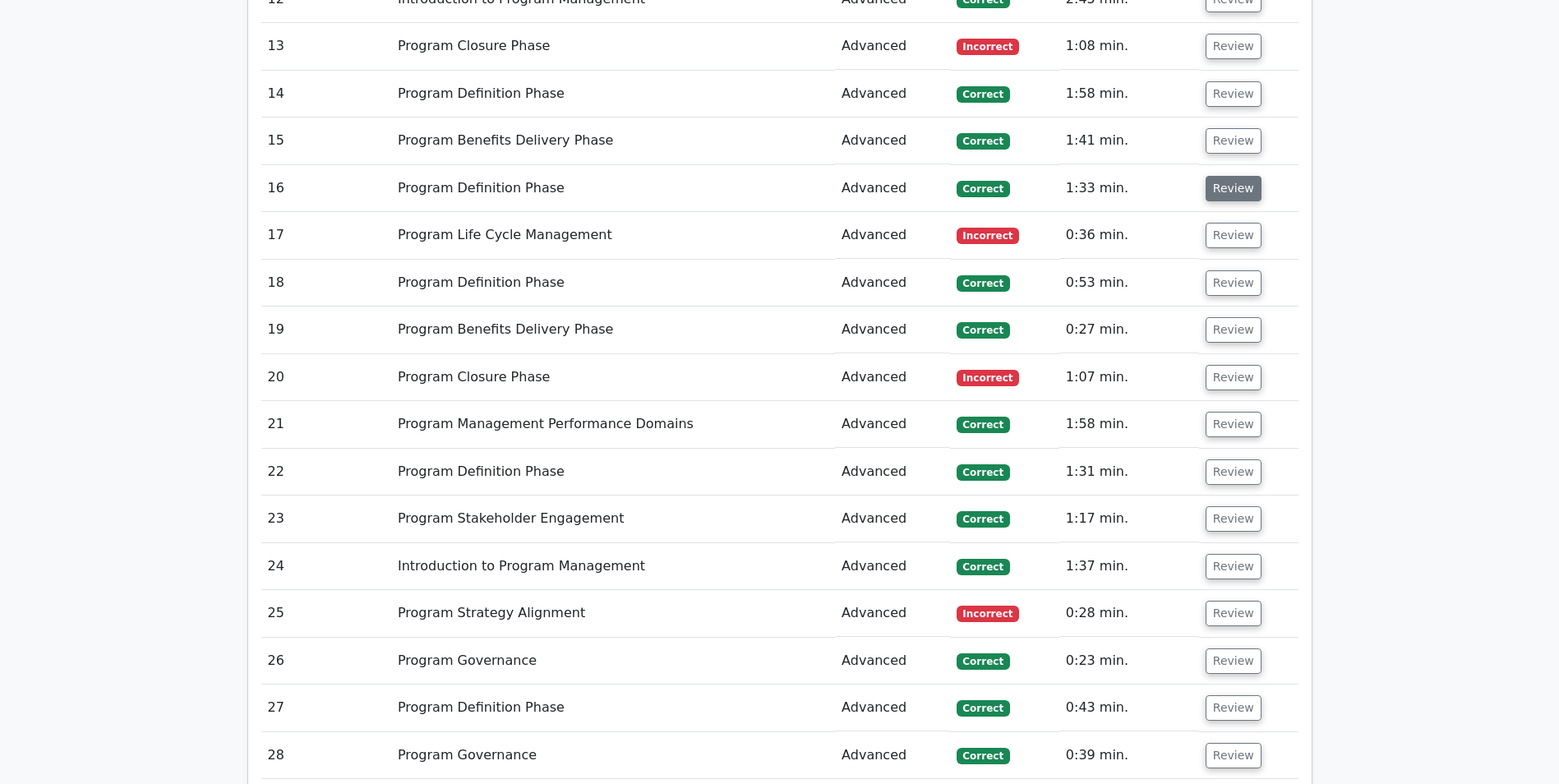
click at [1223, 196] on button "Review" at bounding box center [1234, 188] width 56 height 25
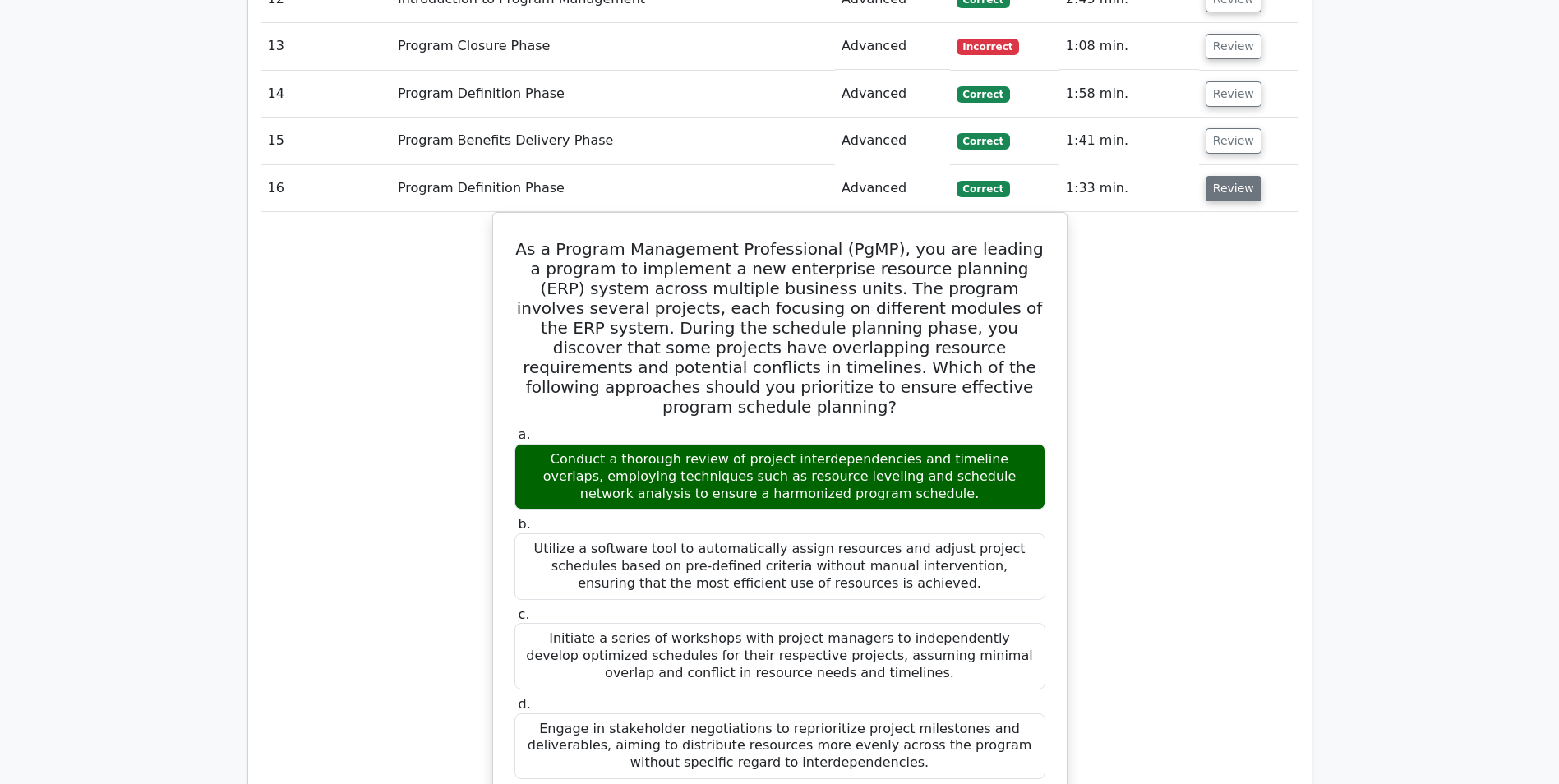
click at [1223, 196] on button "Review" at bounding box center [1234, 188] width 56 height 25
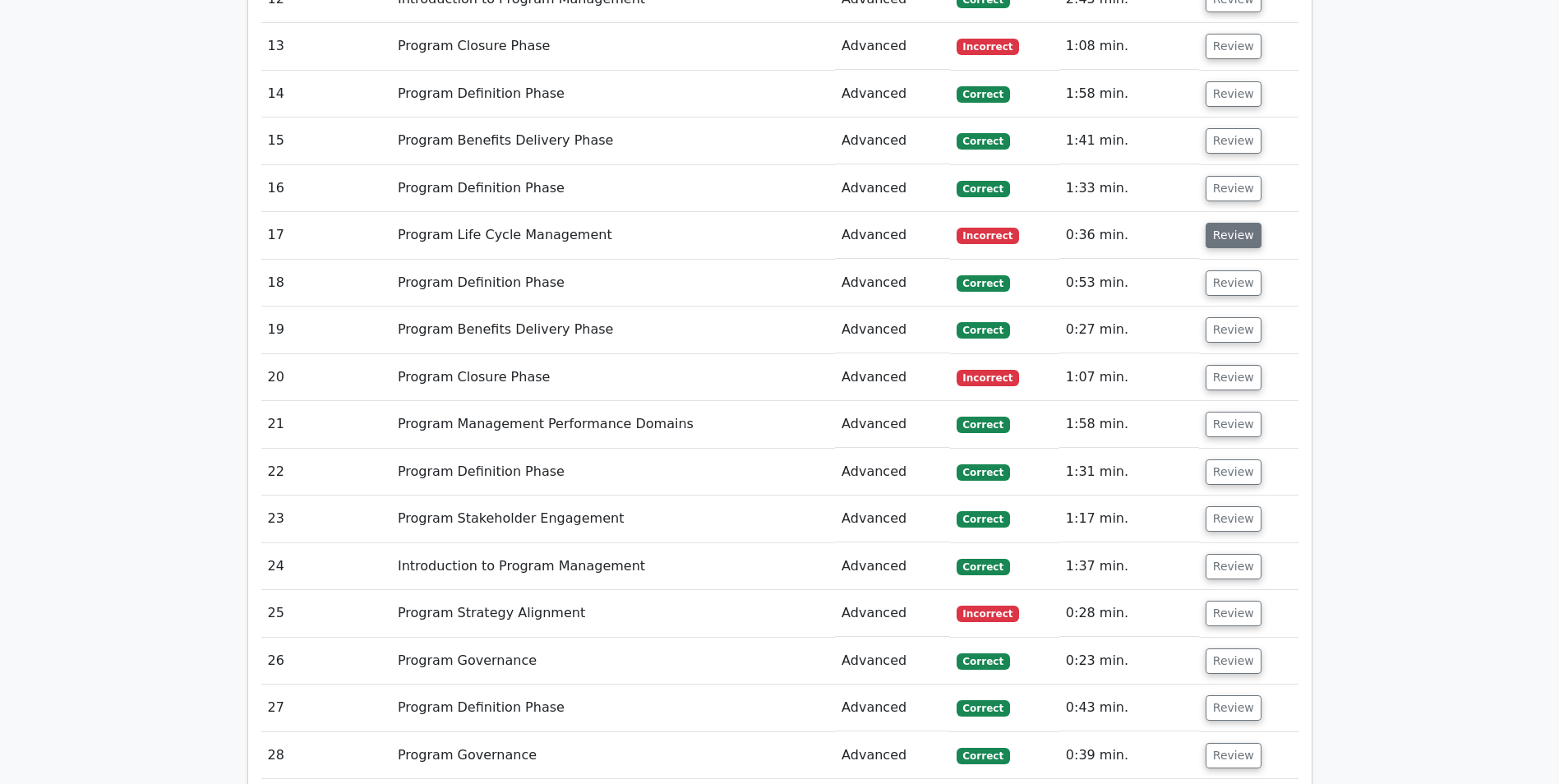
click at [1226, 242] on button "Review" at bounding box center [1234, 235] width 56 height 25
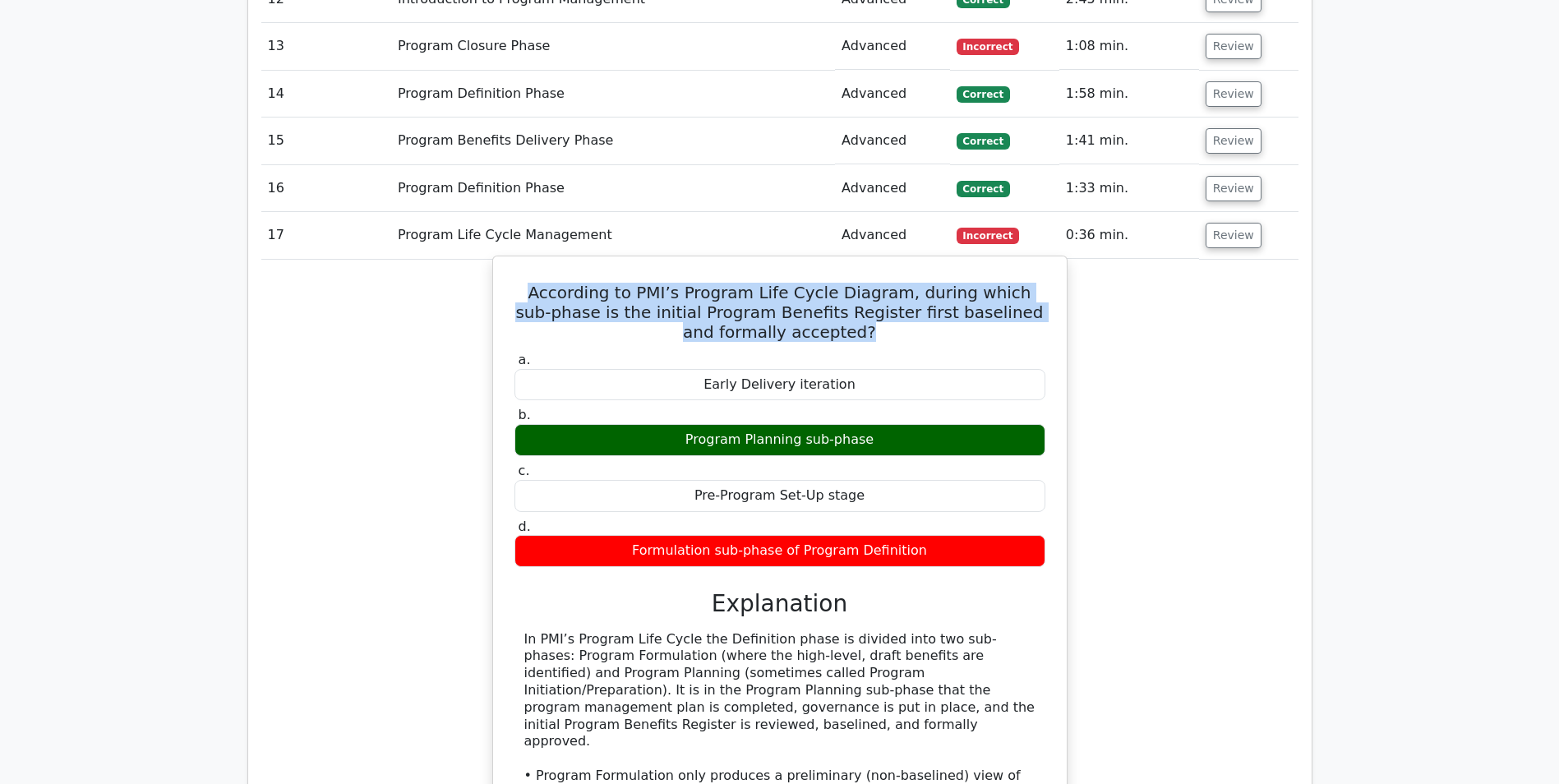
drag, startPoint x: 856, startPoint y: 337, endPoint x: 520, endPoint y: 292, distance: 339.0
click at [520, 292] on h5 "According to PMI’s Program Life Cycle Diagram, during which sub-phase is the in…" at bounding box center [780, 312] width 534 height 59
drag, startPoint x: 520, startPoint y: 292, endPoint x: 611, endPoint y: 301, distance: 91.4
copy h5 "According to PMI’s Program Life Cycle Diagram, during which sub-phase is the in…"
drag, startPoint x: 690, startPoint y: 440, endPoint x: 875, endPoint y: 446, distance: 185.1
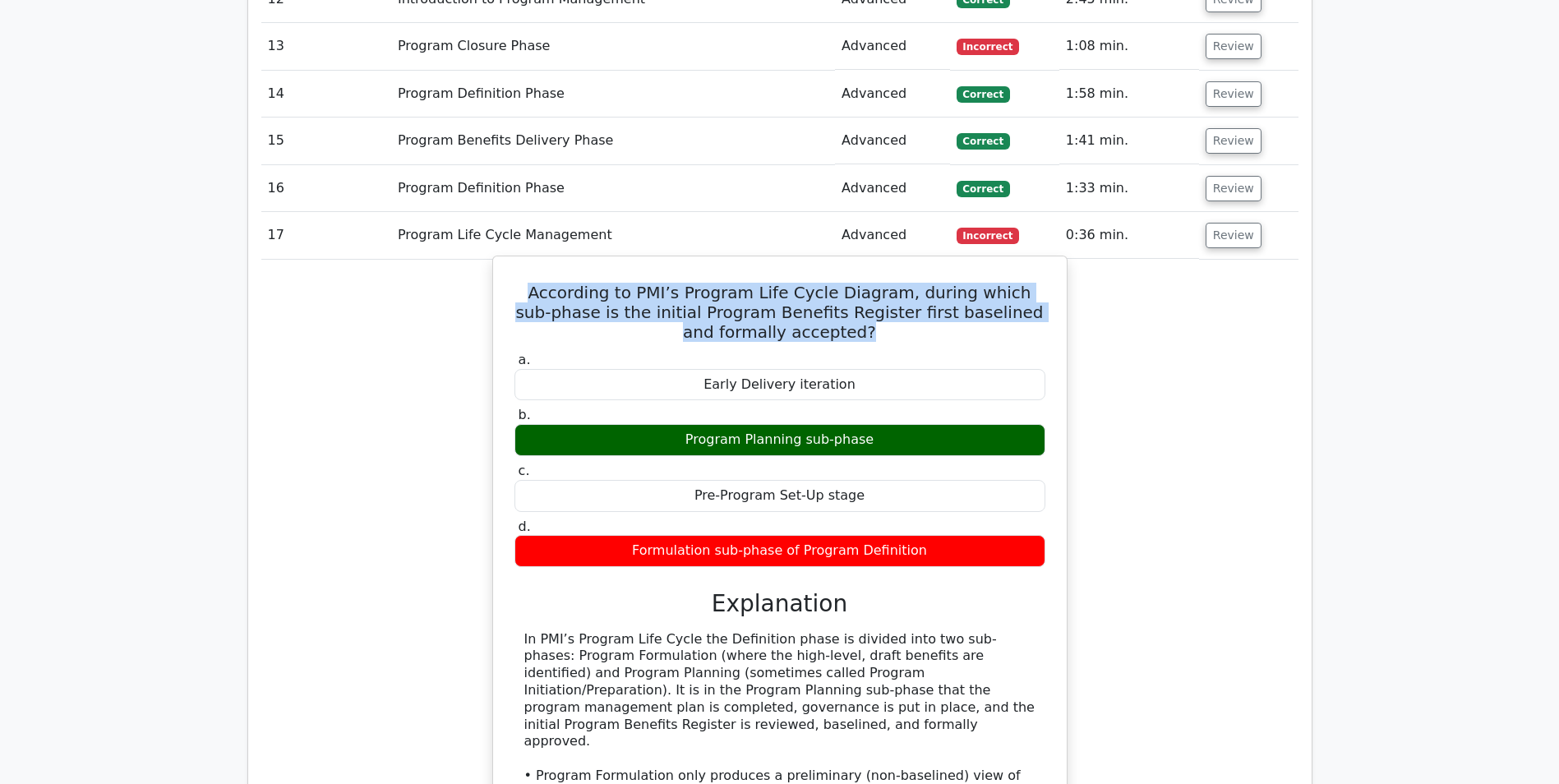
click at [875, 446] on div "Program Planning sub-phase" at bounding box center [780, 440] width 531 height 32
drag, startPoint x: 875, startPoint y: 446, endPoint x: 807, endPoint y: 442, distance: 68.1
copy div "Program Planning sub-phase"
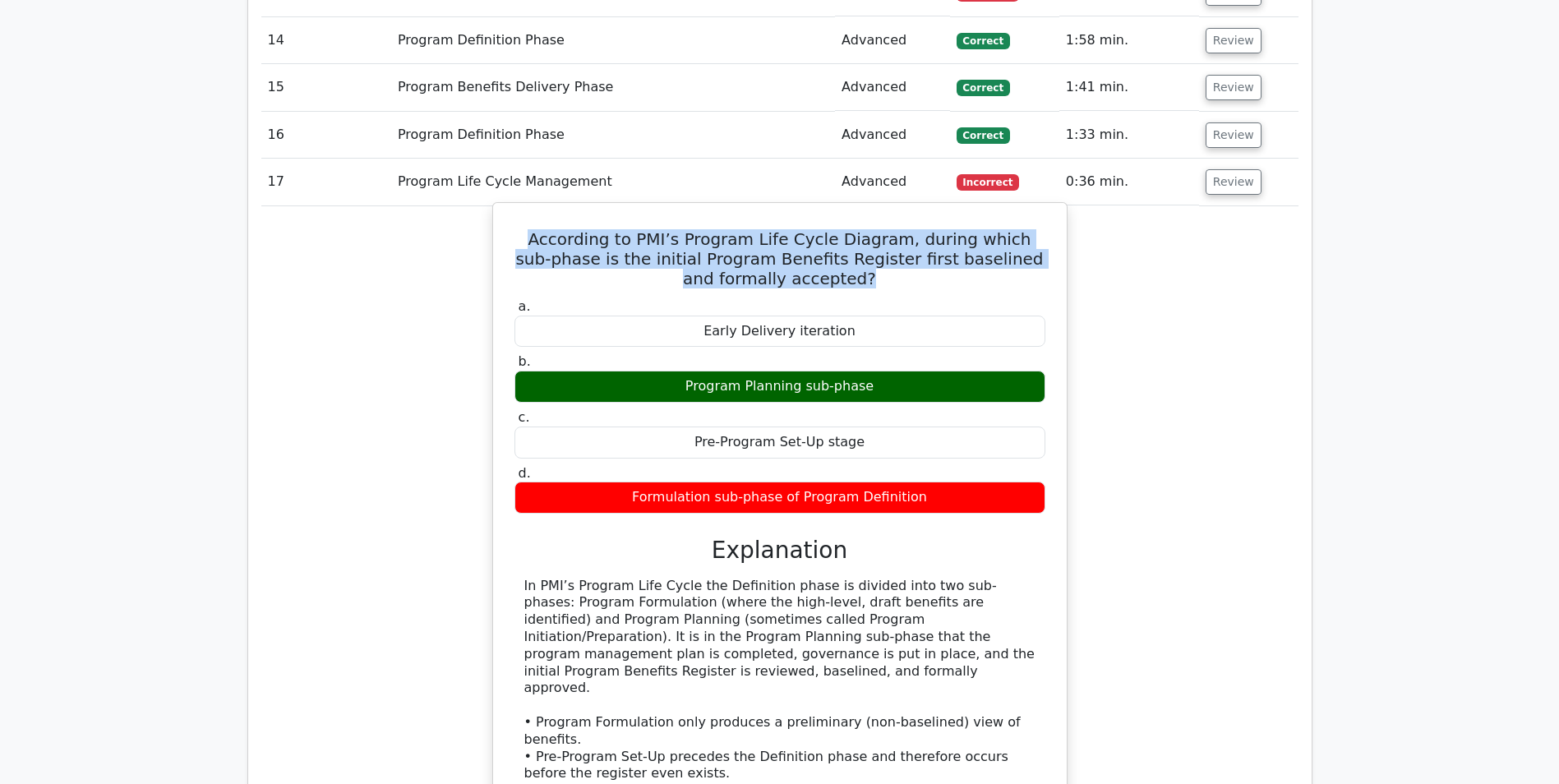
scroll to position [1725, 0]
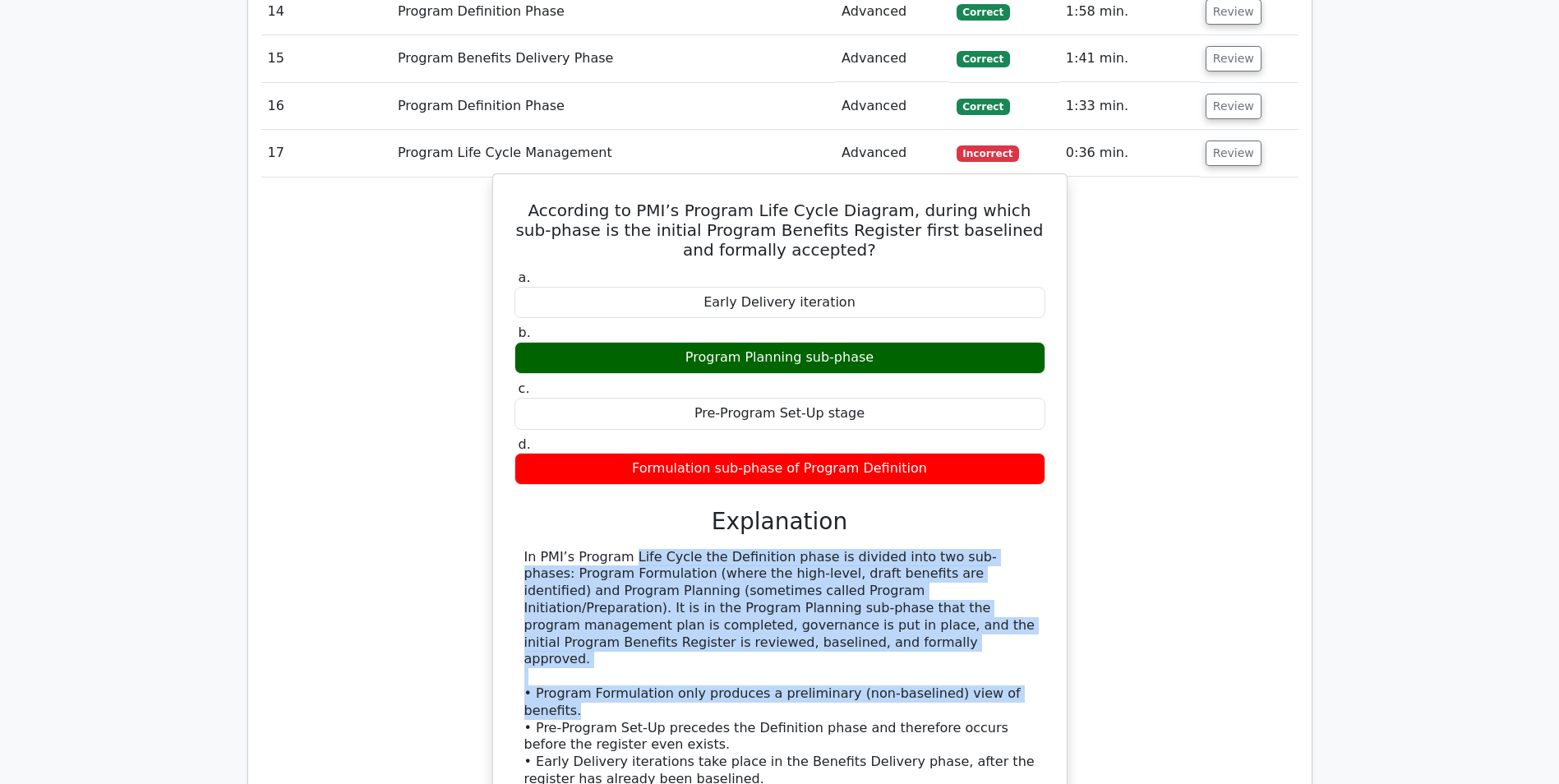
drag, startPoint x: 1017, startPoint y: 681, endPoint x: 522, endPoint y: 562, distance: 509.1
click at [522, 562] on div "In PMI’s Program Life Cycle the Definition phase is divided into two sub-phases…" at bounding box center [780, 685] width 531 height 274
drag, startPoint x: 522, startPoint y: 562, endPoint x: 574, endPoint y: 578, distance: 54.4
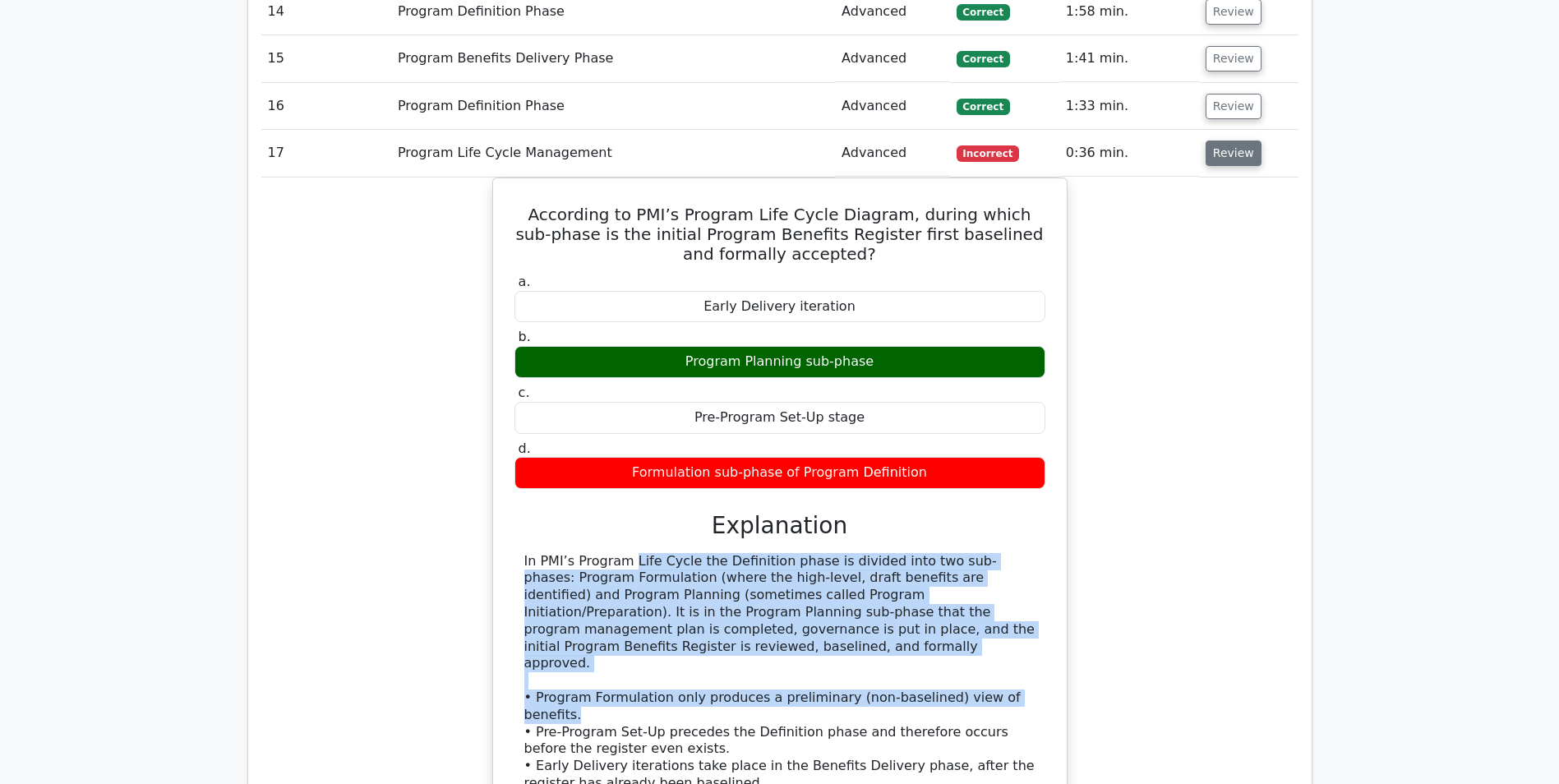
click at [1230, 148] on button "Review" at bounding box center [1234, 153] width 56 height 25
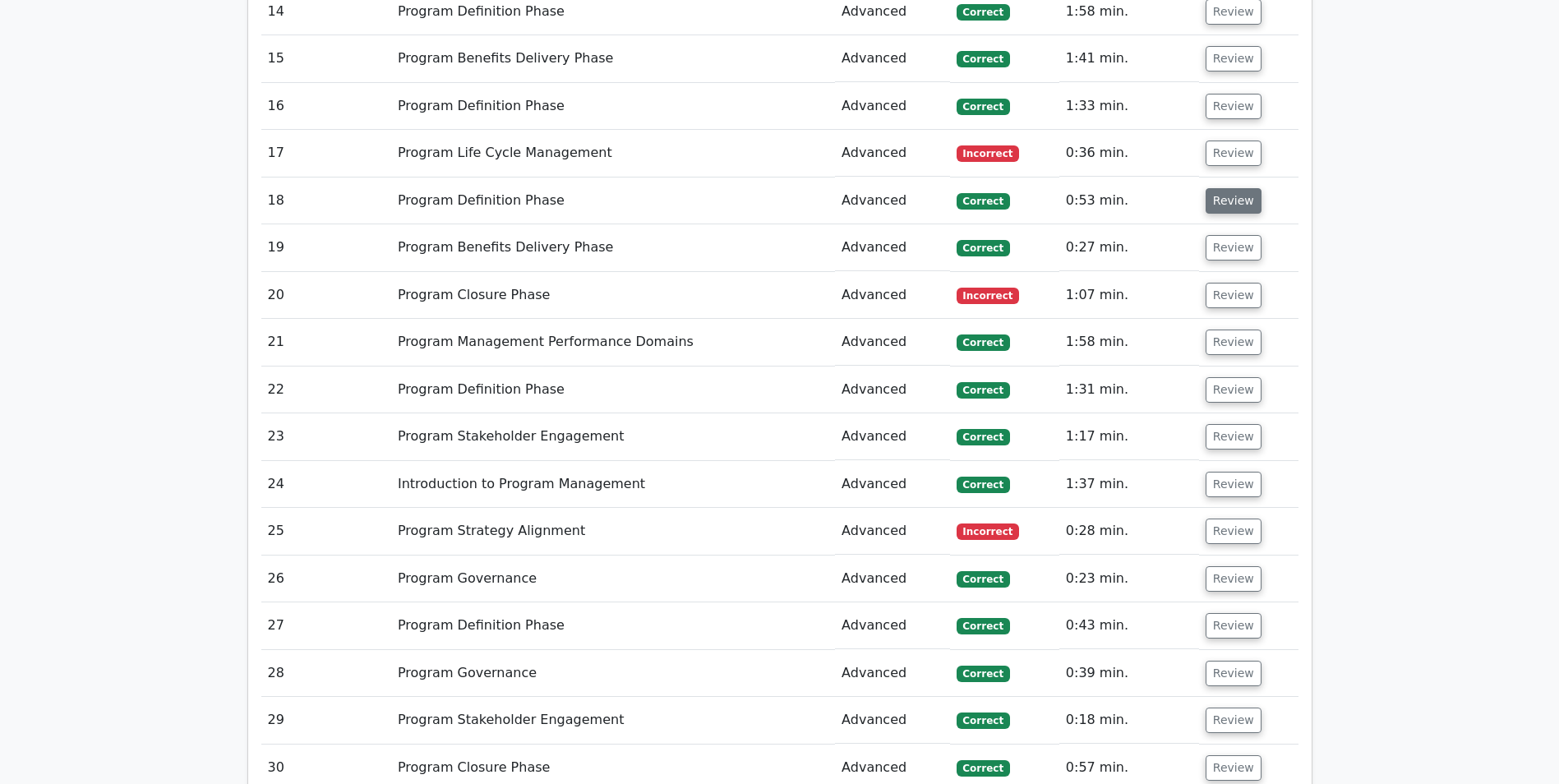
click at [1228, 200] on button "Review" at bounding box center [1234, 200] width 56 height 25
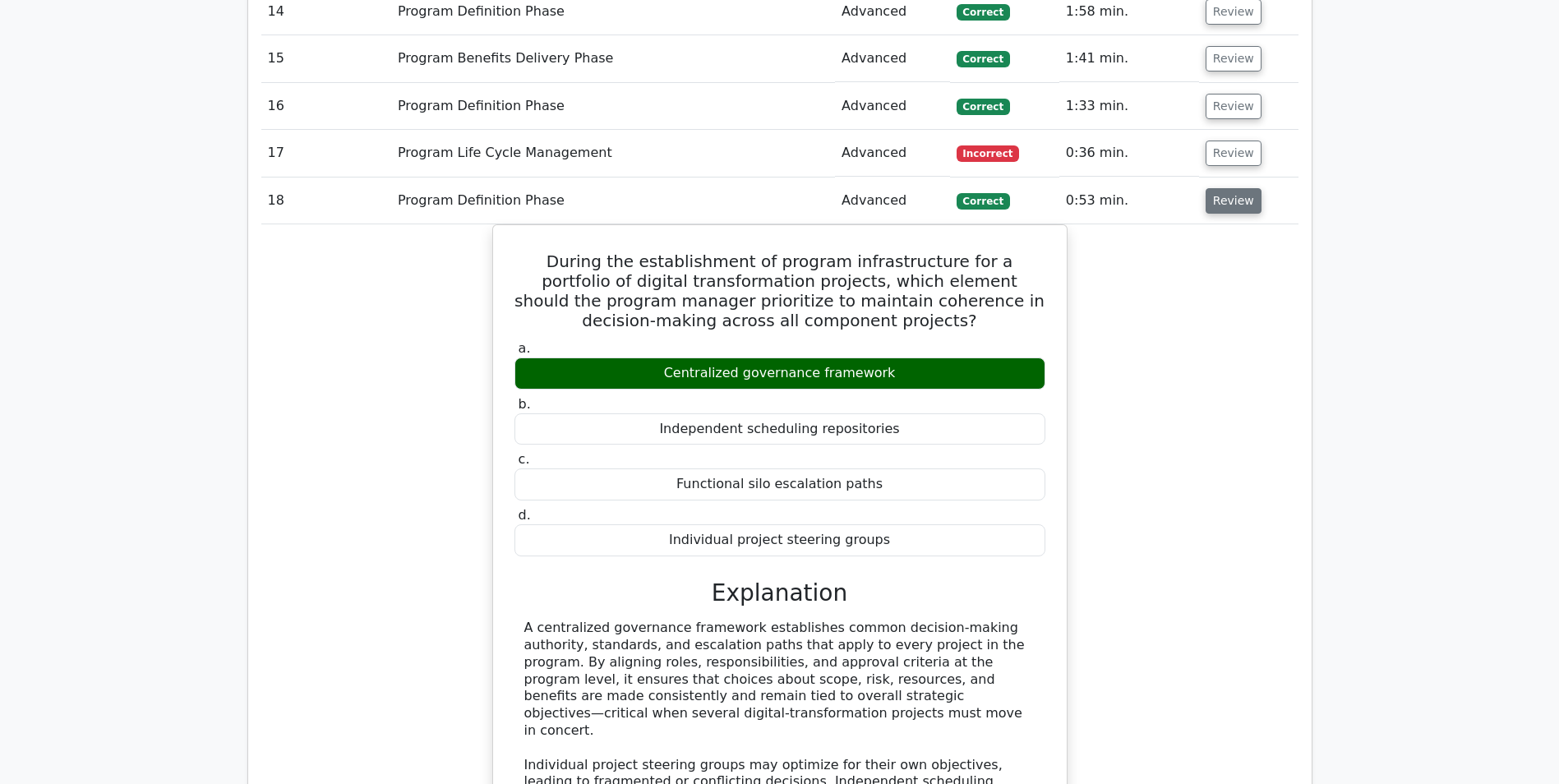
click at [1227, 200] on button "Review" at bounding box center [1234, 200] width 56 height 25
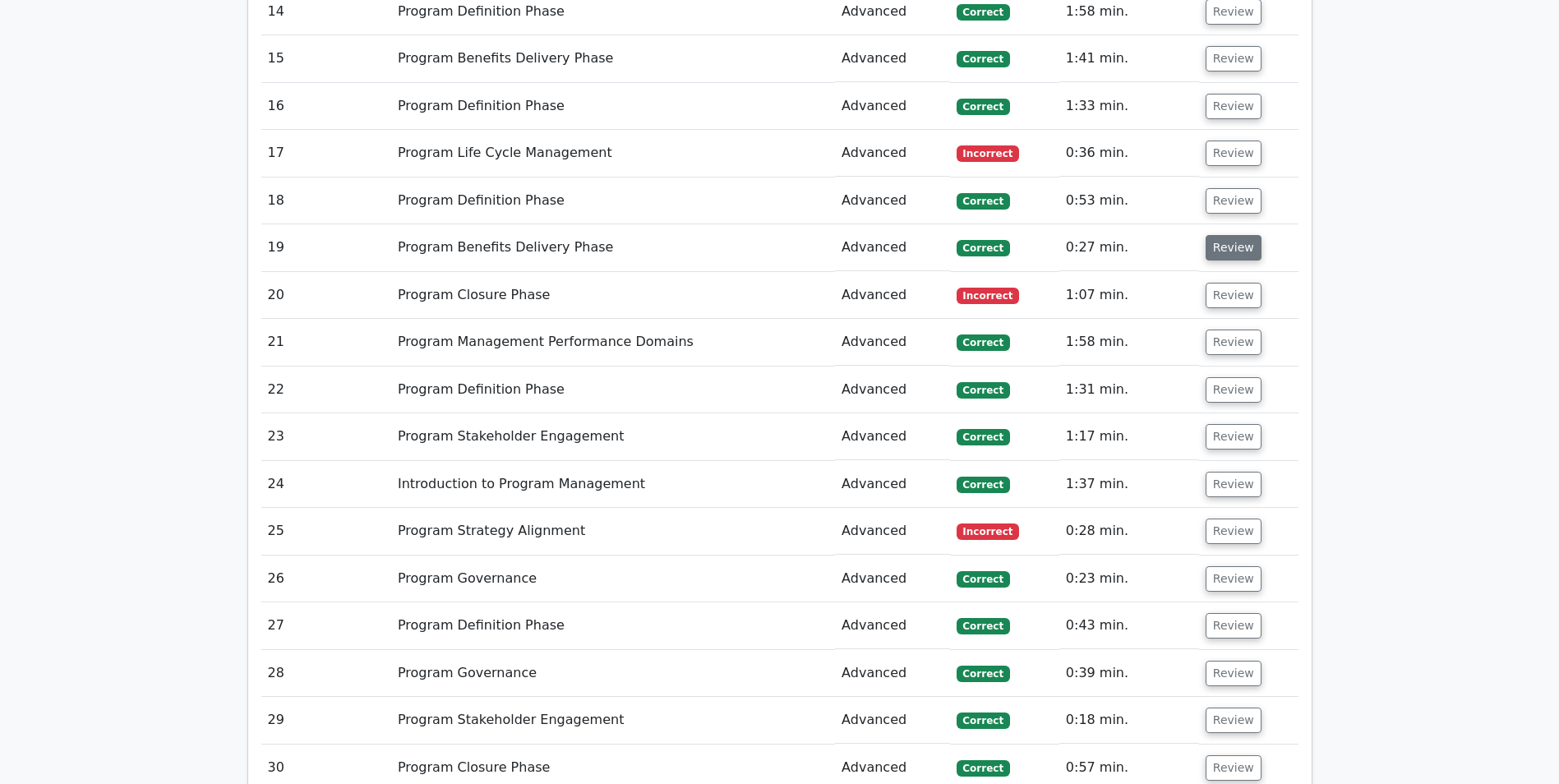
click at [1235, 252] on button "Review" at bounding box center [1234, 247] width 56 height 25
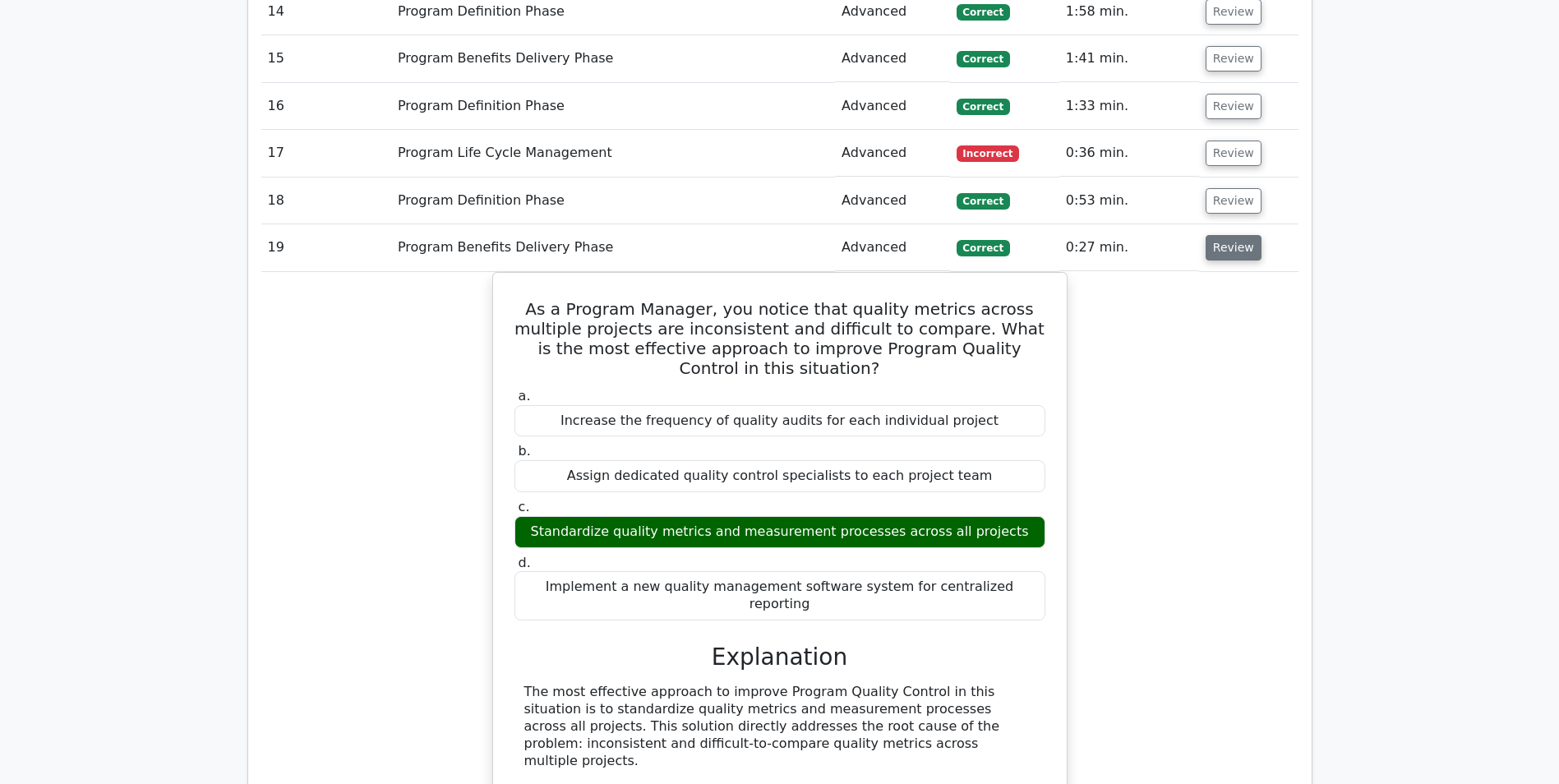
click at [1235, 252] on button "Review" at bounding box center [1234, 247] width 56 height 25
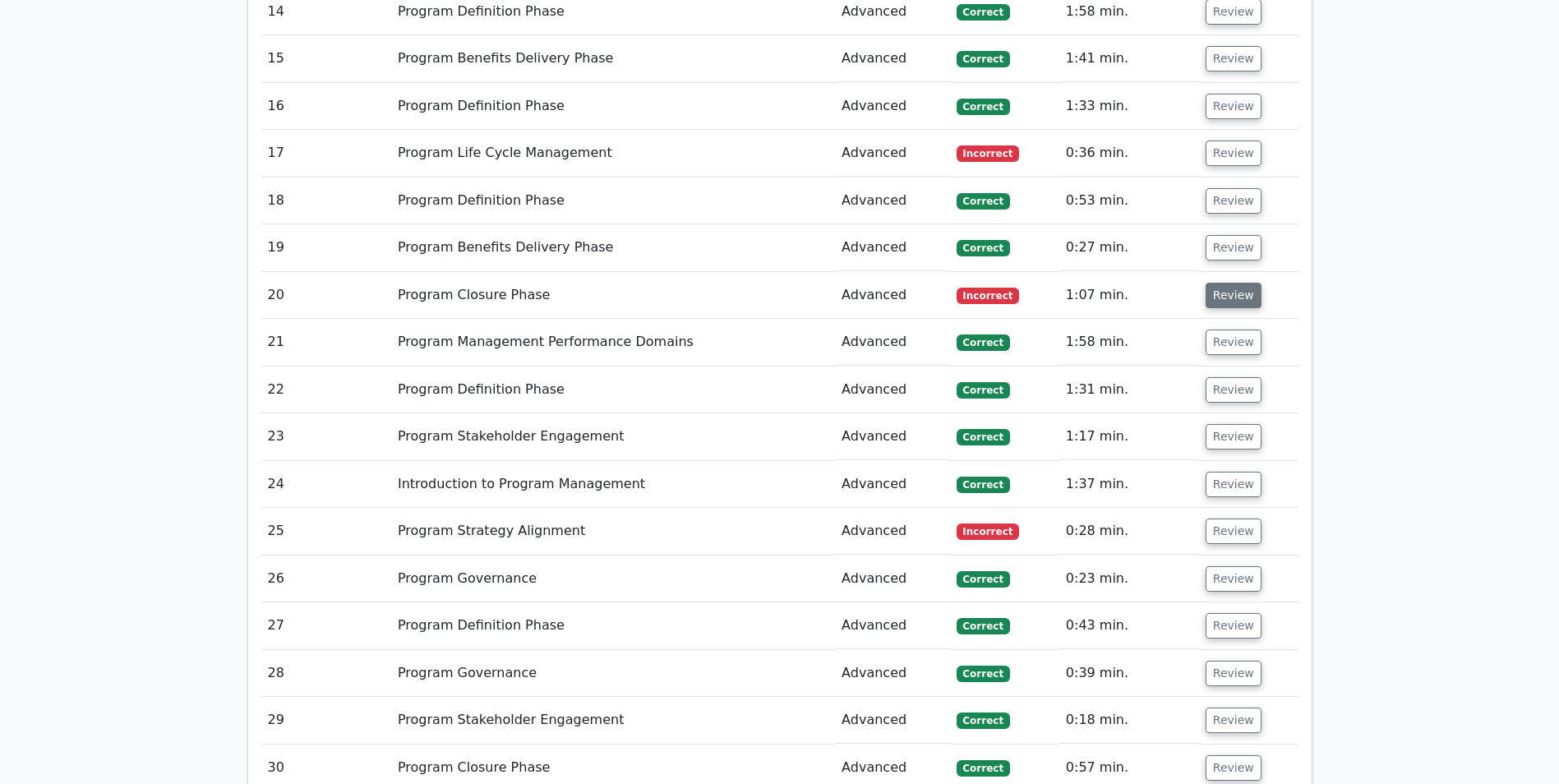
click at [1231, 295] on button "Review" at bounding box center [1234, 295] width 56 height 25
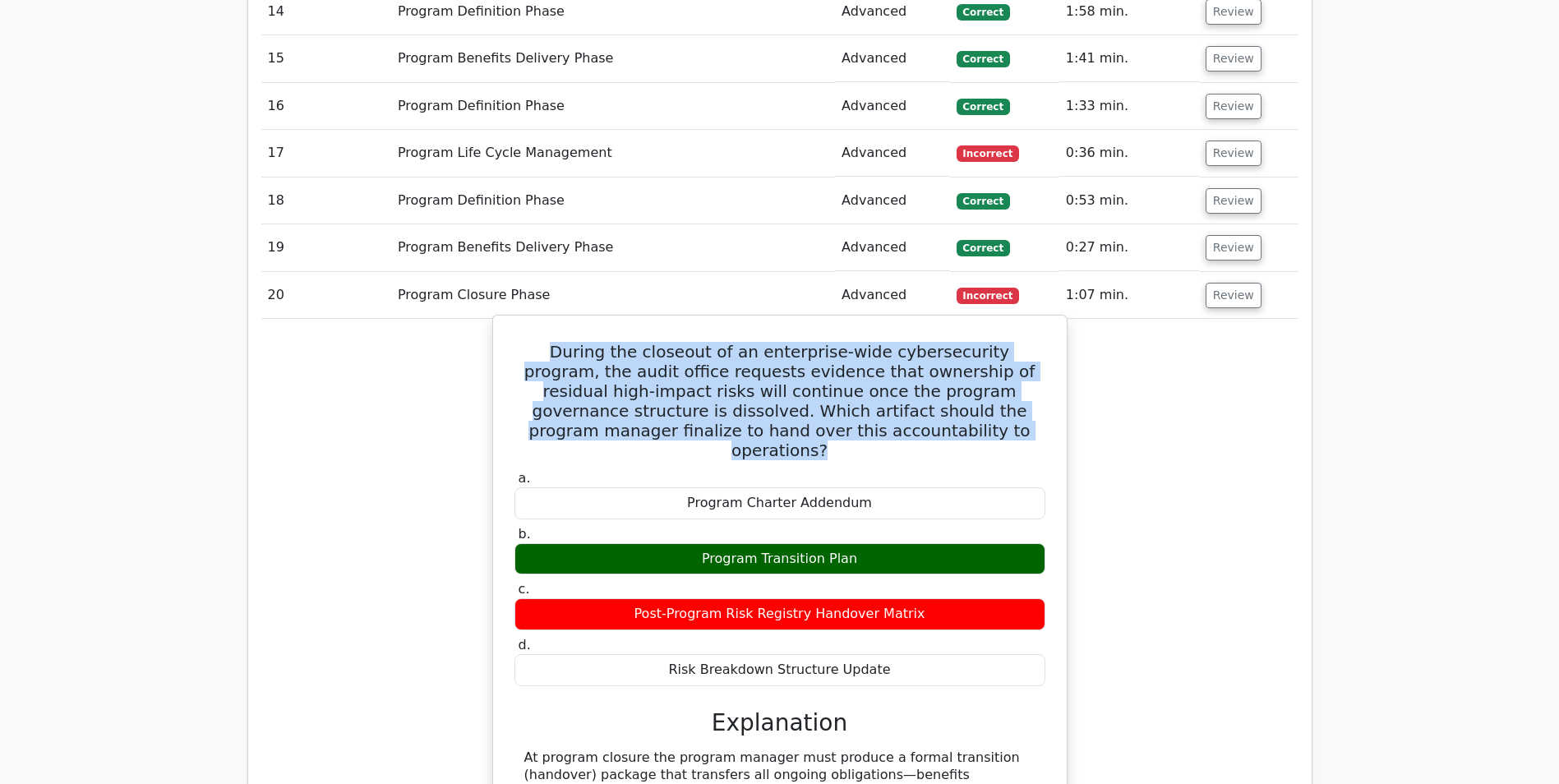
drag, startPoint x: 887, startPoint y: 432, endPoint x: 522, endPoint y: 356, distance: 372.8
click at [522, 356] on h5 "During the closeout of an enterprise-wide cybersecurity program, the audit offi…" at bounding box center [780, 401] width 534 height 118
drag, startPoint x: 522, startPoint y: 356, endPoint x: 533, endPoint y: 359, distance: 11.4
drag, startPoint x: 853, startPoint y: 539, endPoint x: 703, endPoint y: 533, distance: 150.1
click at [703, 543] on div "Program Transition Plan" at bounding box center [780, 559] width 531 height 32
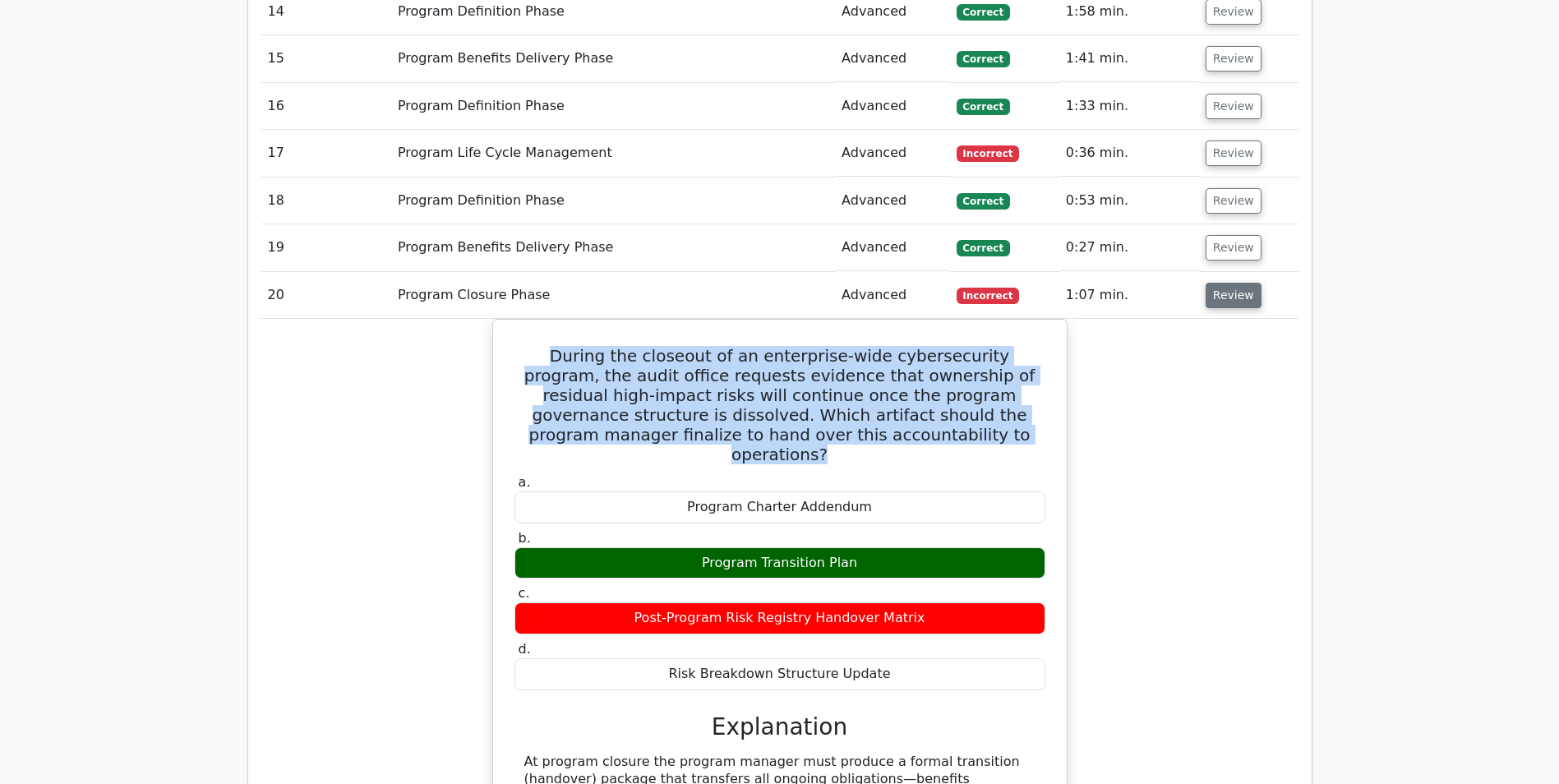
click at [1225, 294] on button "Review" at bounding box center [1234, 295] width 56 height 25
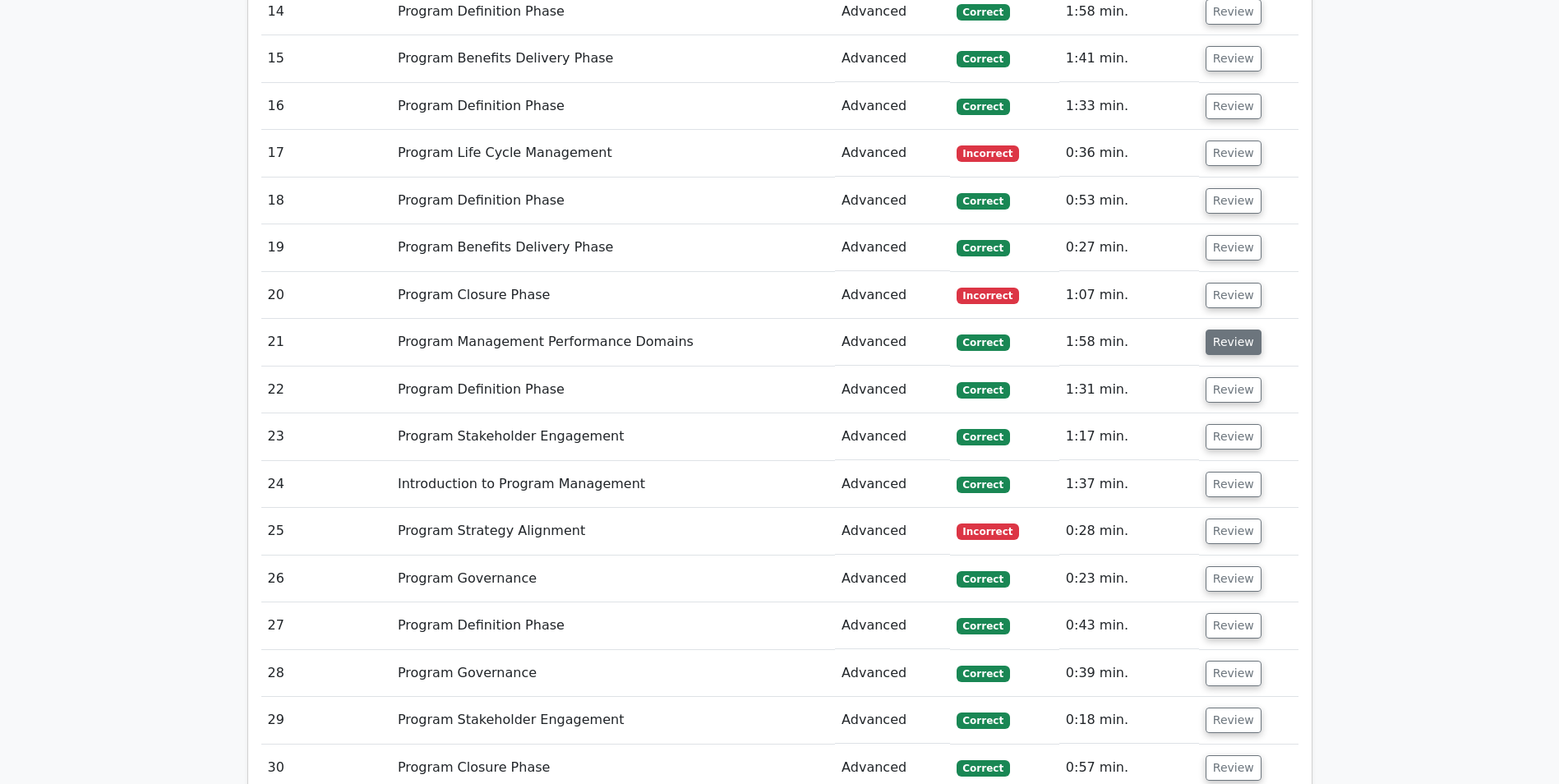
click at [1228, 348] on button "Review" at bounding box center [1234, 342] width 56 height 25
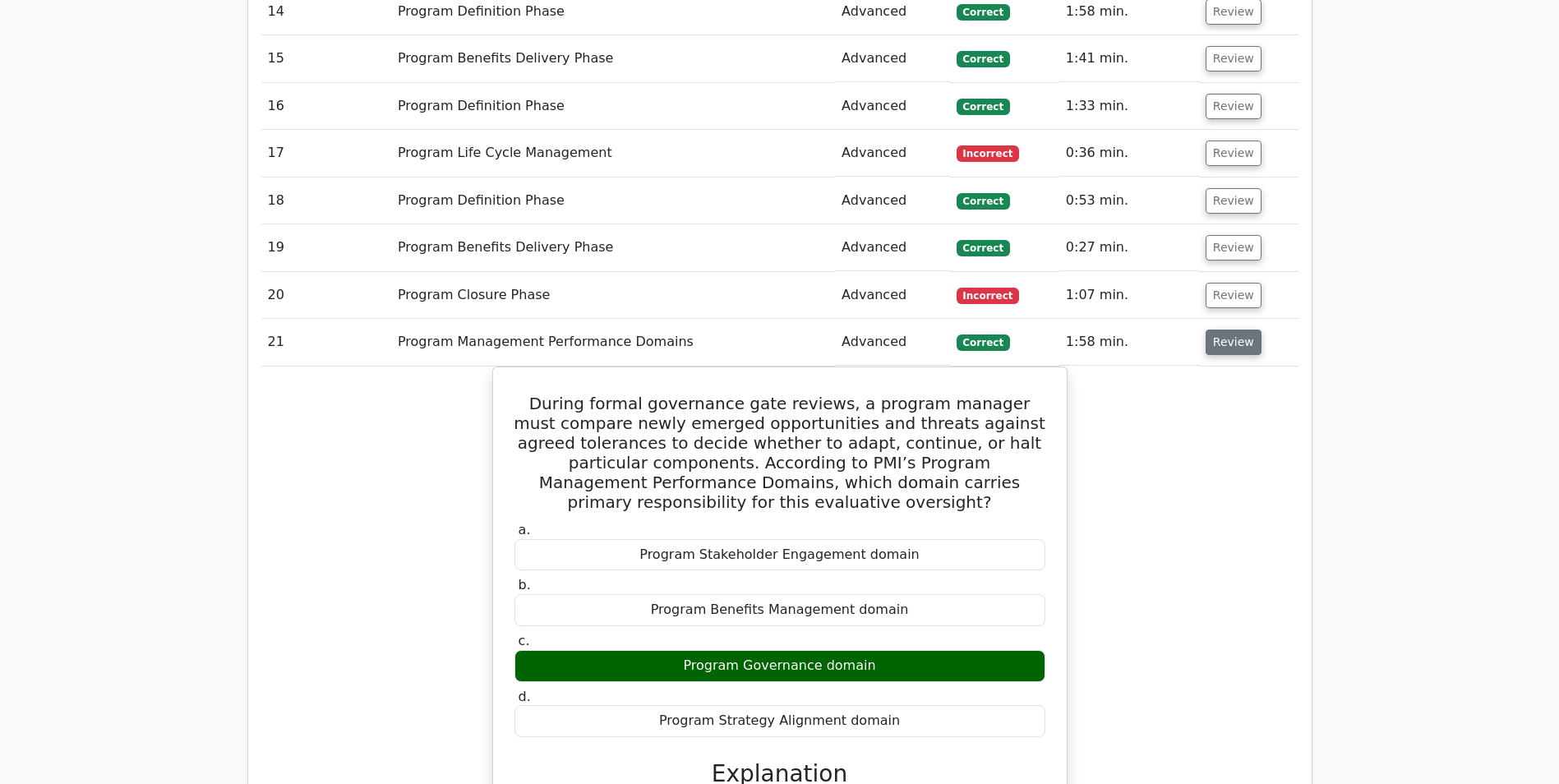
click at [1228, 348] on button "Review" at bounding box center [1234, 342] width 56 height 25
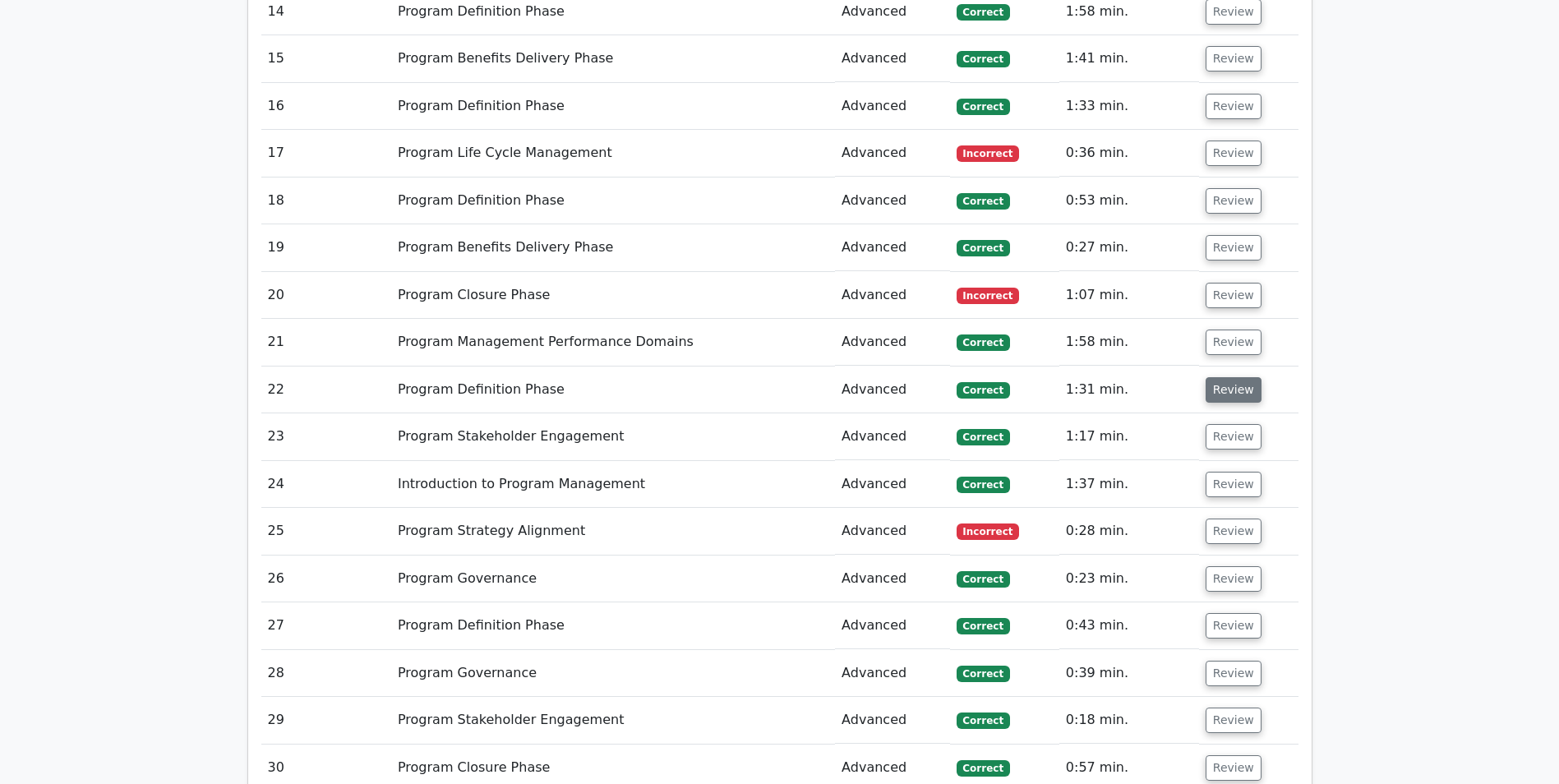
click at [1225, 389] on button "Review" at bounding box center [1234, 389] width 56 height 25
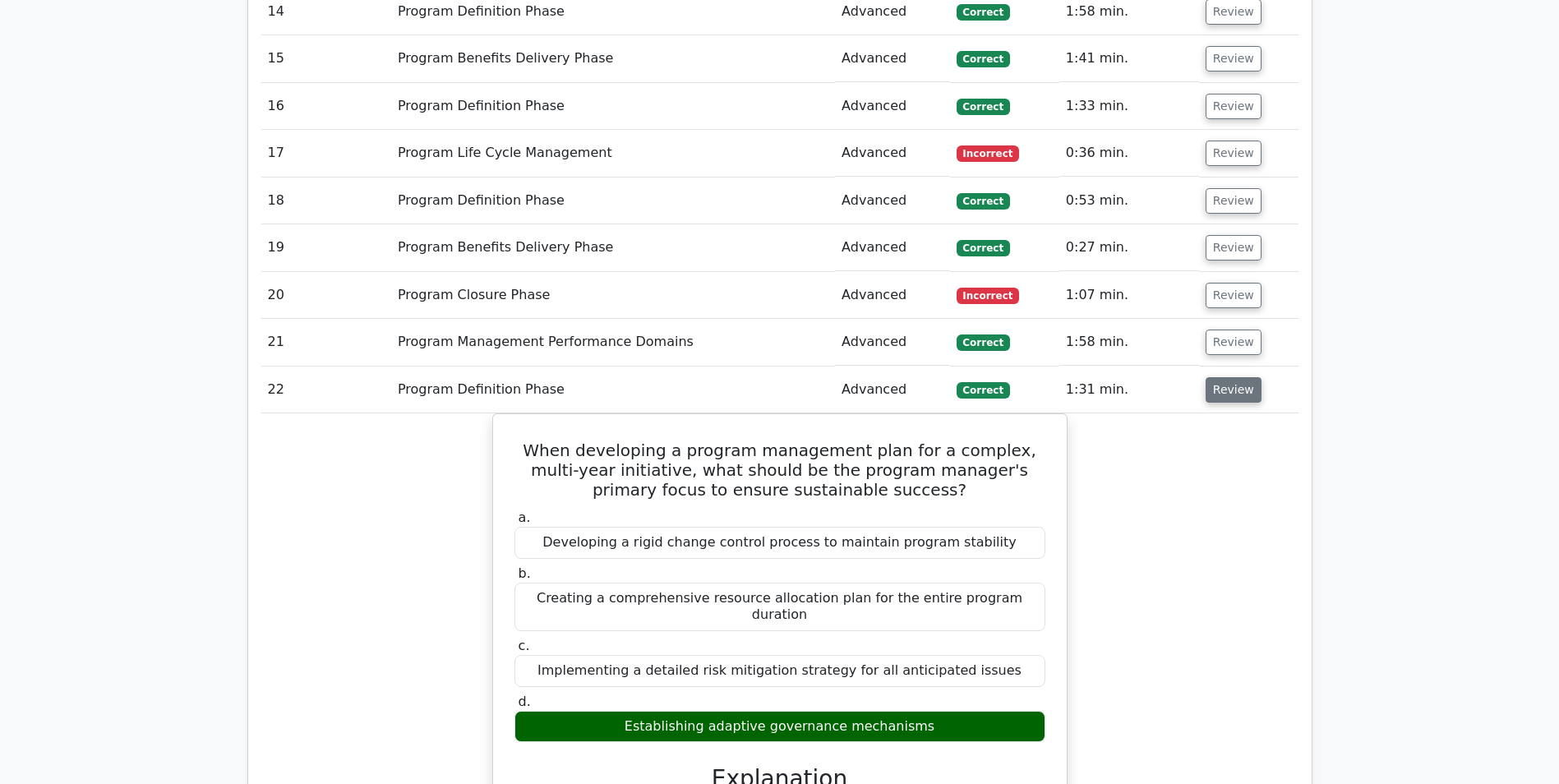
click at [1225, 389] on button "Review" at bounding box center [1234, 389] width 56 height 25
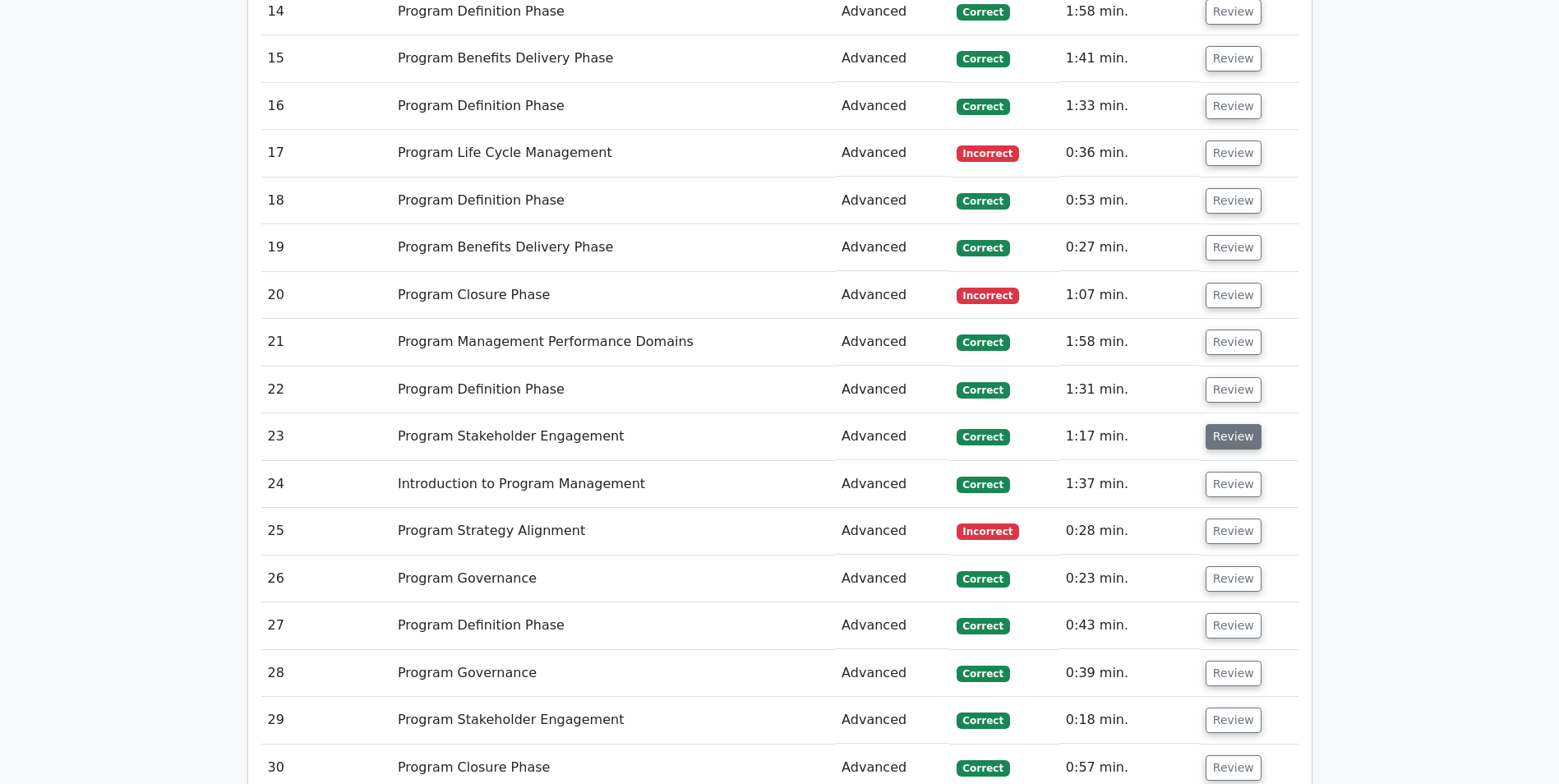
click at [1219, 433] on button "Review" at bounding box center [1234, 436] width 56 height 25
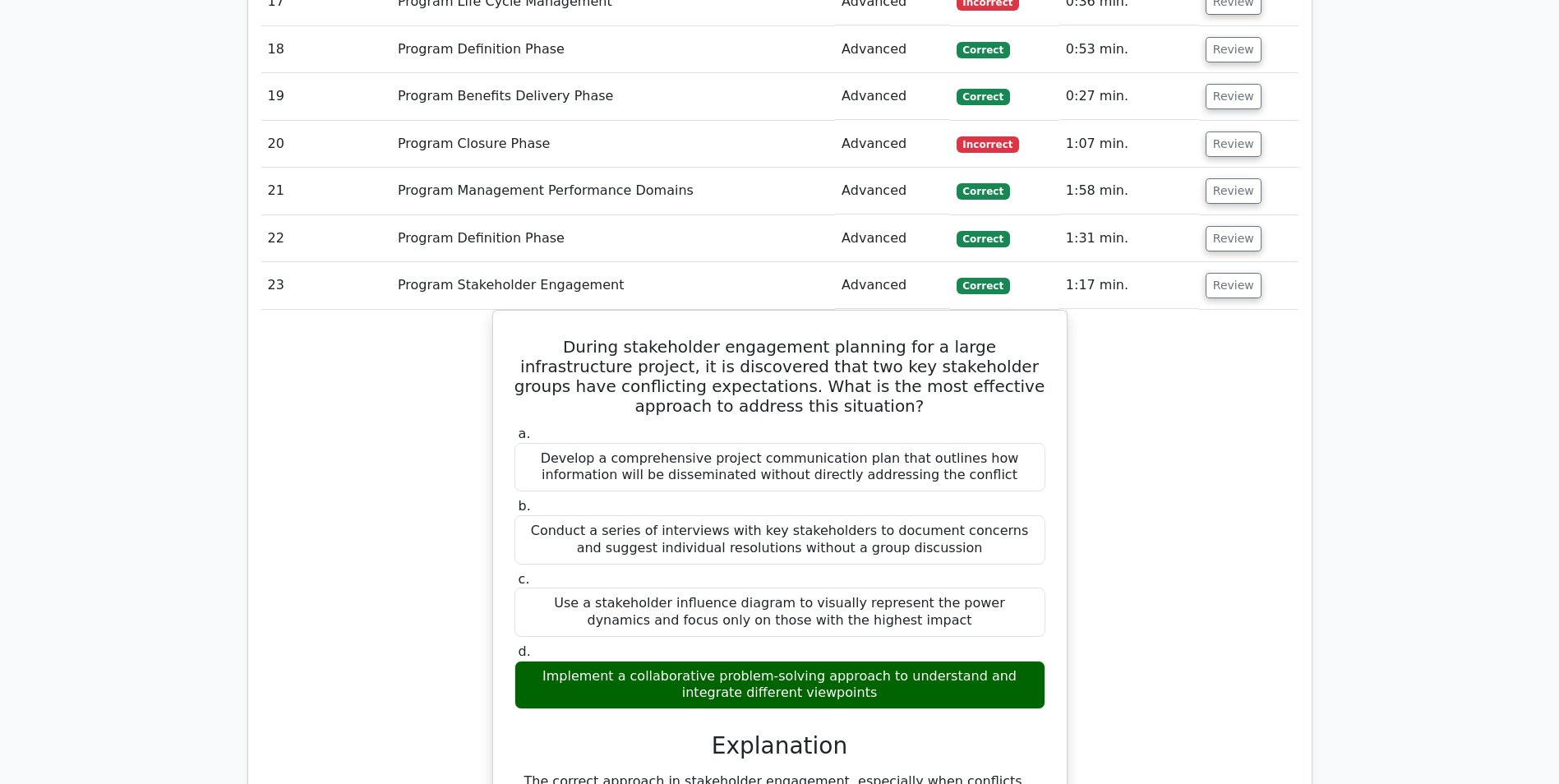
scroll to position [1890, 0]
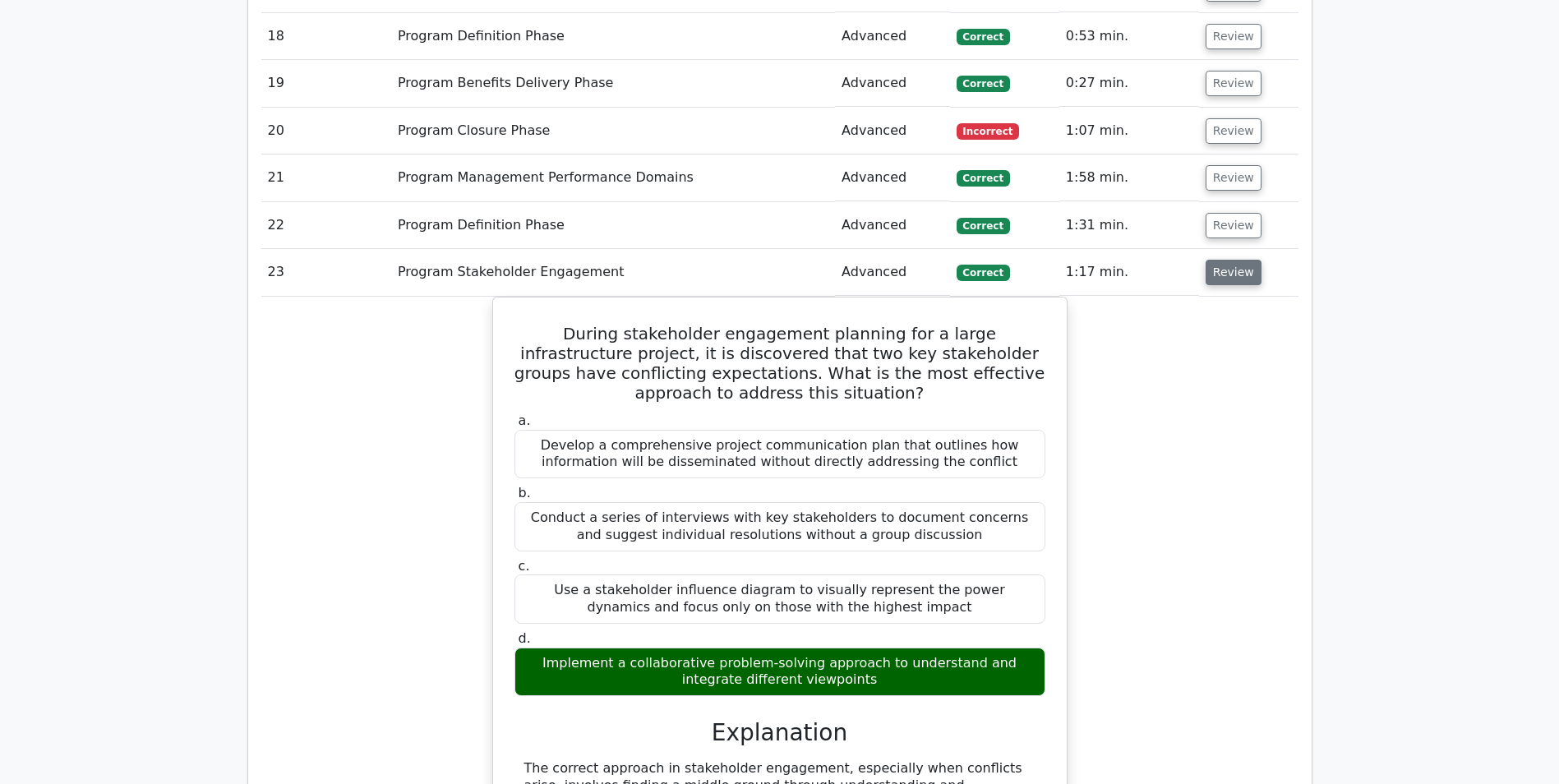
click at [1234, 272] on button "Review" at bounding box center [1234, 272] width 56 height 25
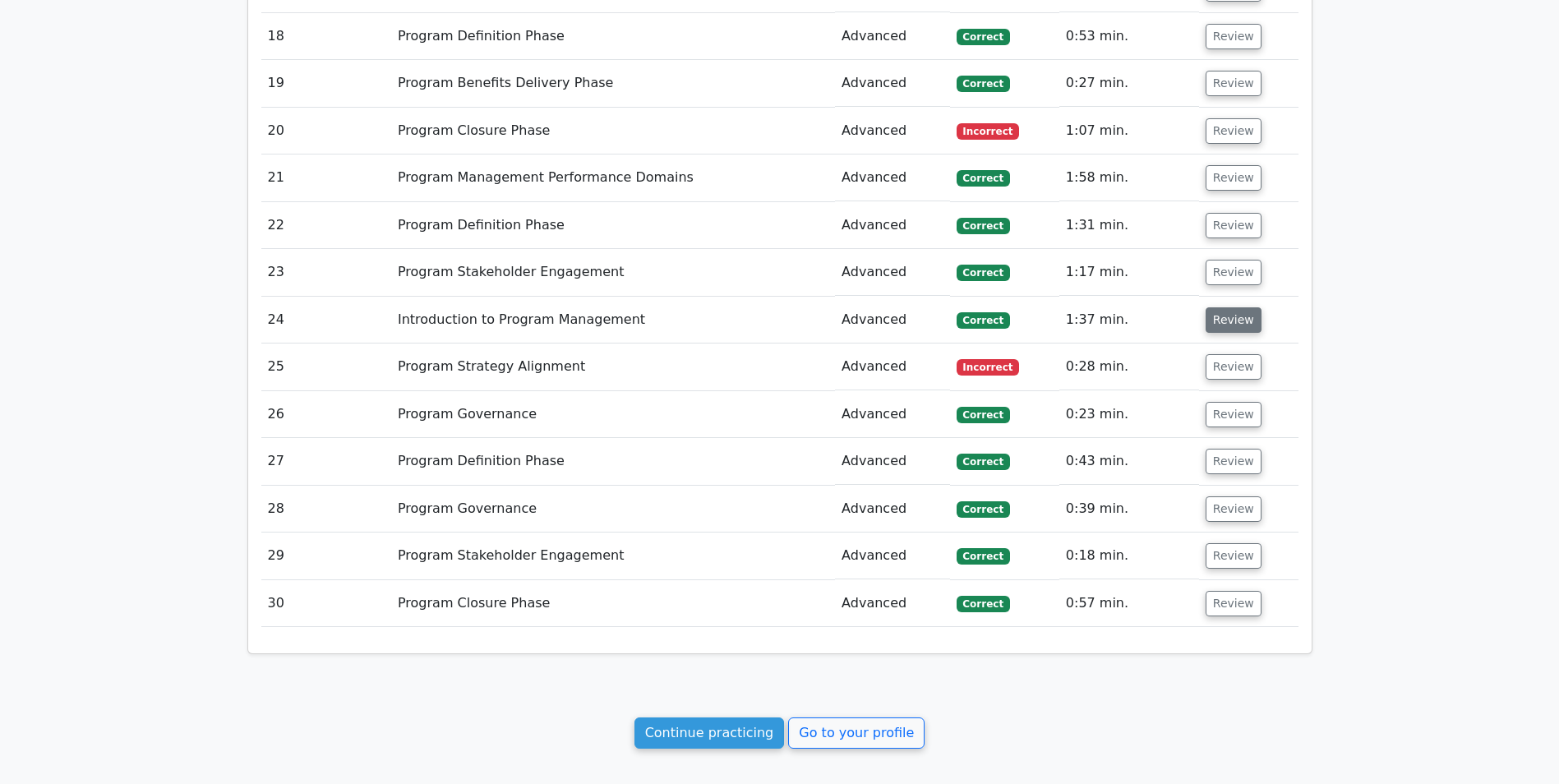
click at [1230, 316] on button "Review" at bounding box center [1234, 320] width 56 height 25
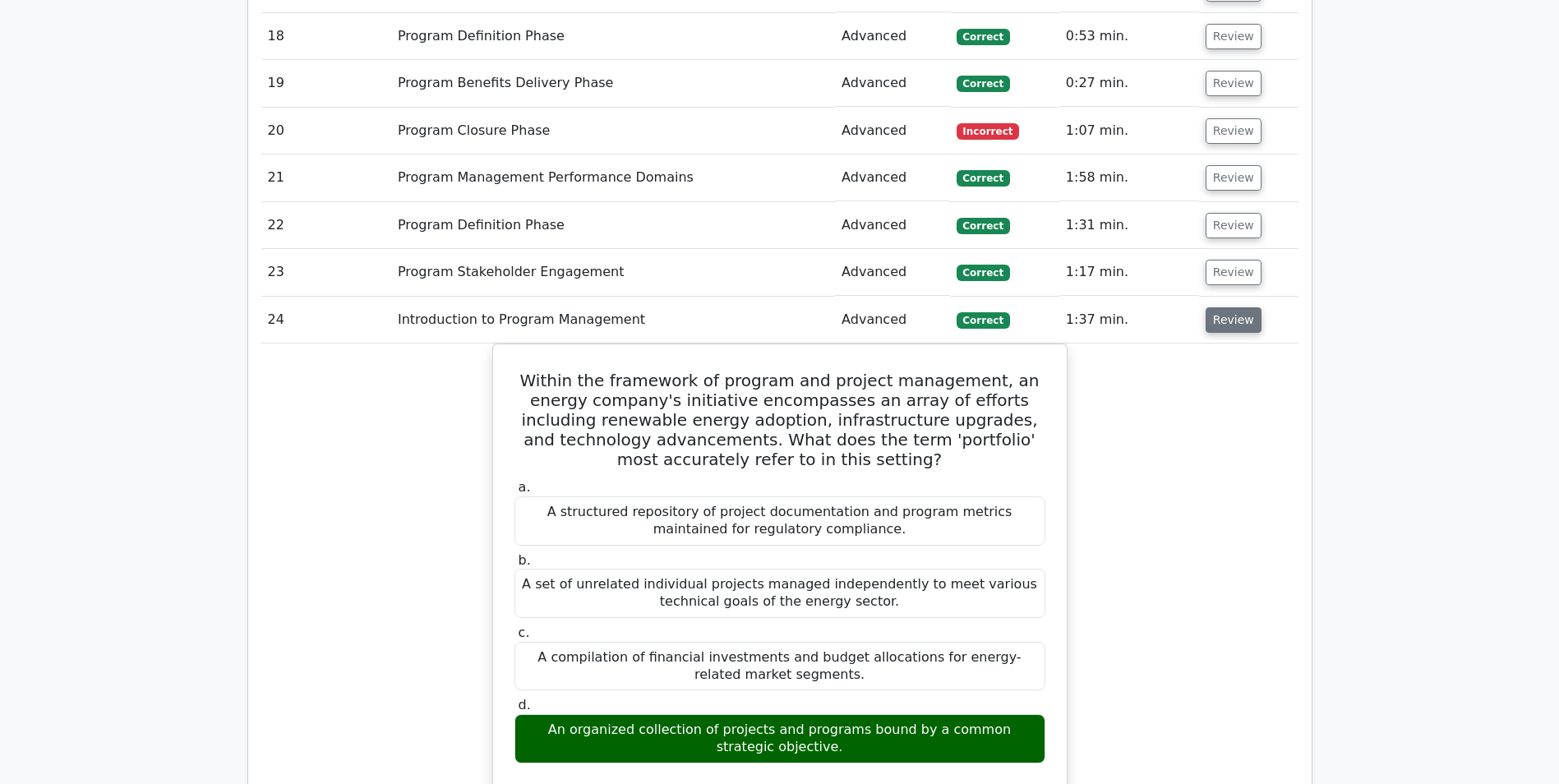
click at [1229, 317] on button "Review" at bounding box center [1234, 320] width 56 height 25
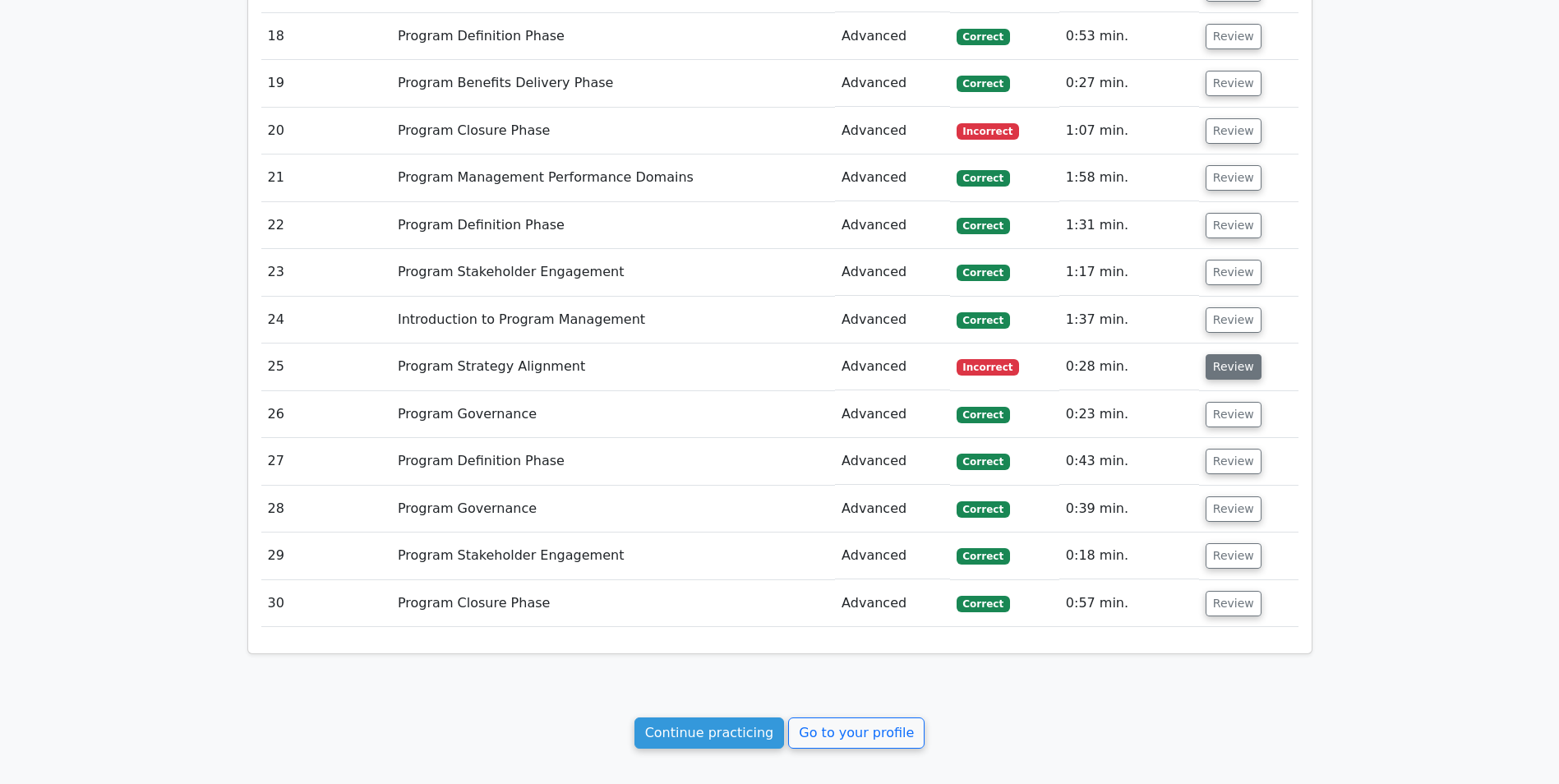
click at [1227, 364] on button "Review" at bounding box center [1234, 366] width 56 height 25
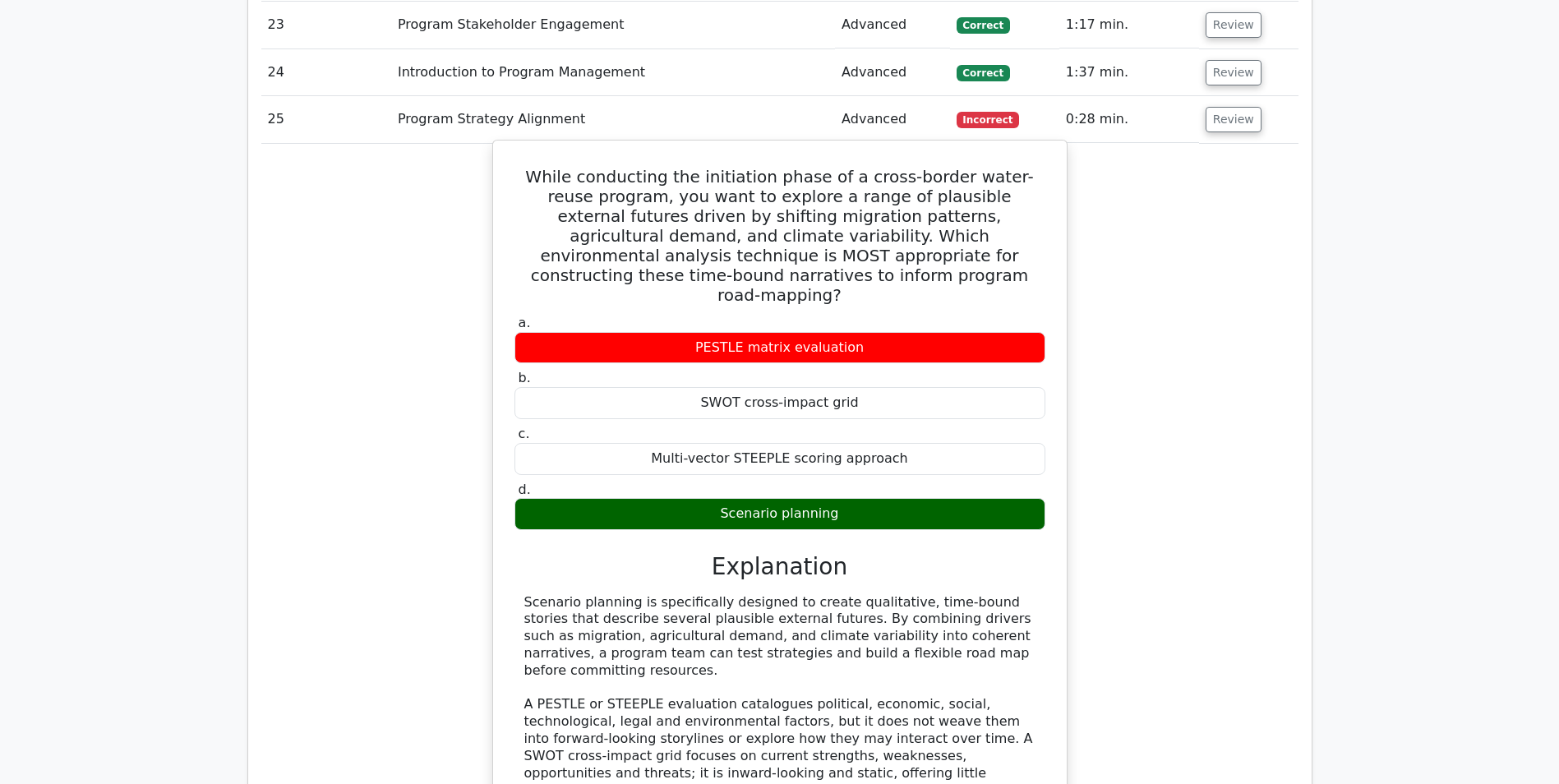
scroll to position [2136, 0]
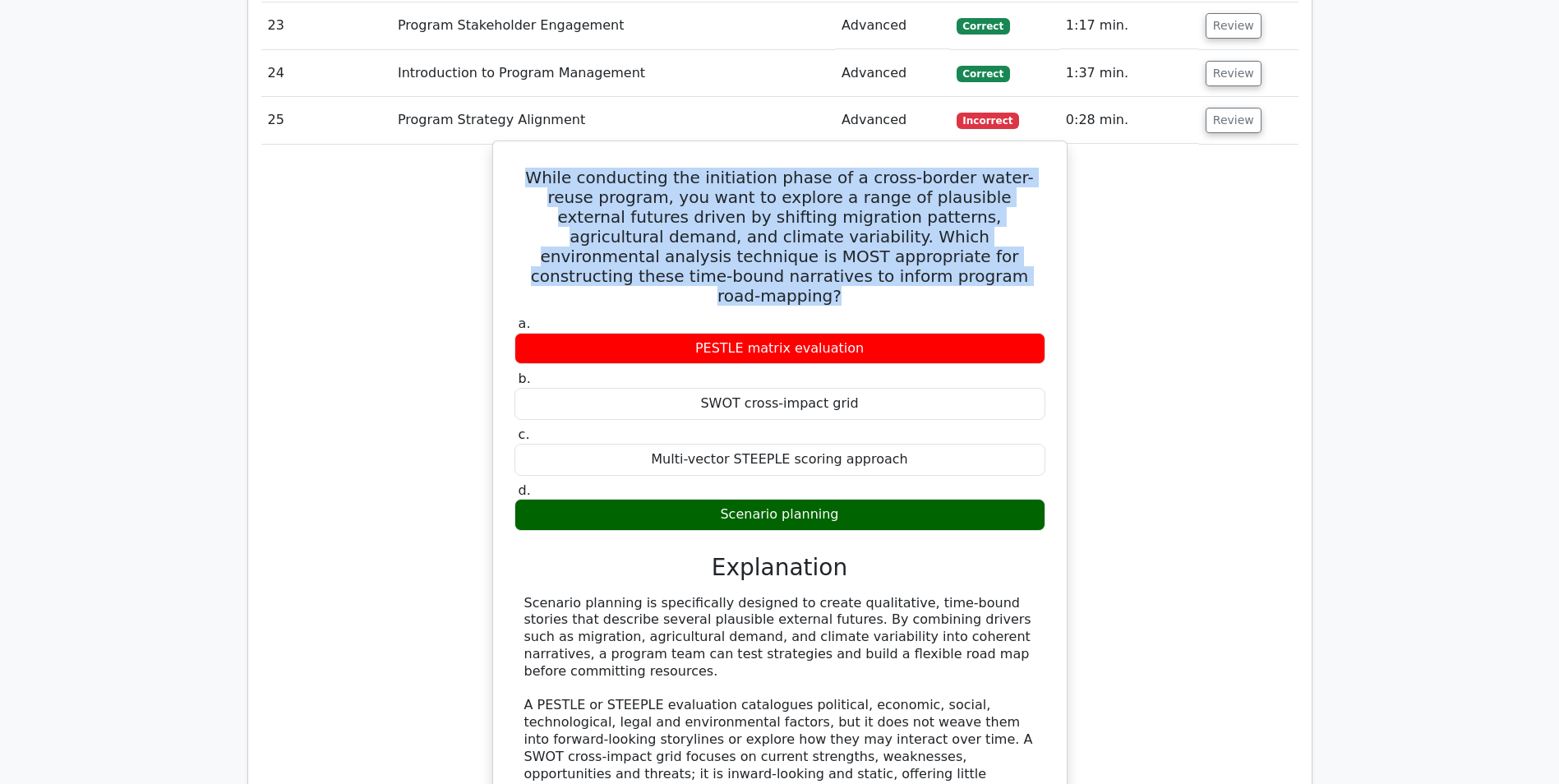
drag, startPoint x: 878, startPoint y: 275, endPoint x: 528, endPoint y: 179, distance: 362.9
click at [528, 179] on h5 "While conducting the initiation phase of a cross-border water-reuse program, yo…" at bounding box center [780, 236] width 534 height 138
drag, startPoint x: 528, startPoint y: 179, endPoint x: 570, endPoint y: 189, distance: 43.2
drag, startPoint x: 720, startPoint y: 495, endPoint x: 834, endPoint y: 493, distance: 114.0
click at [834, 499] on div "Scenario planning" at bounding box center [780, 515] width 531 height 32
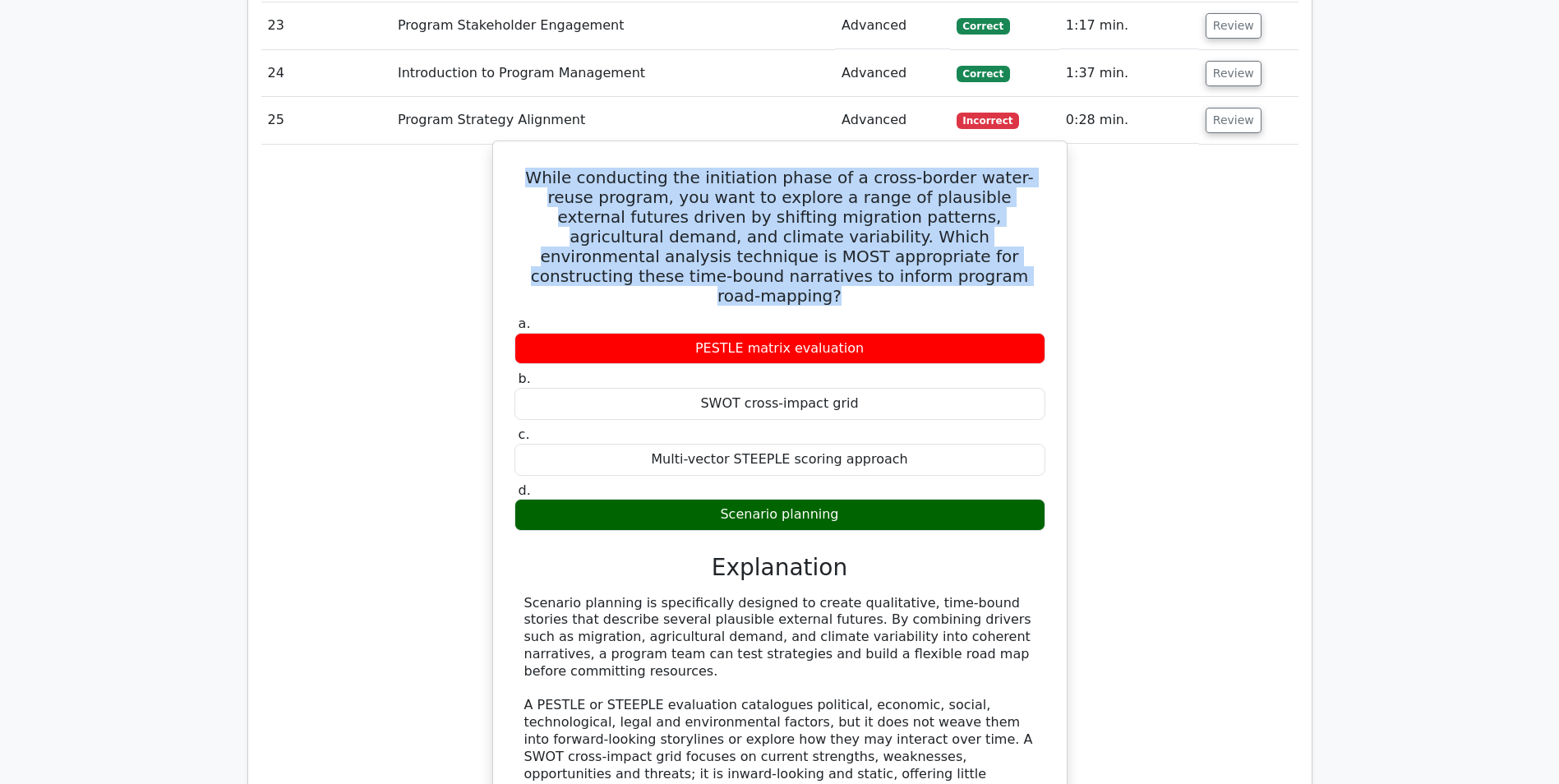
drag, startPoint x: 834, startPoint y: 493, endPoint x: 818, endPoint y: 499, distance: 17.1
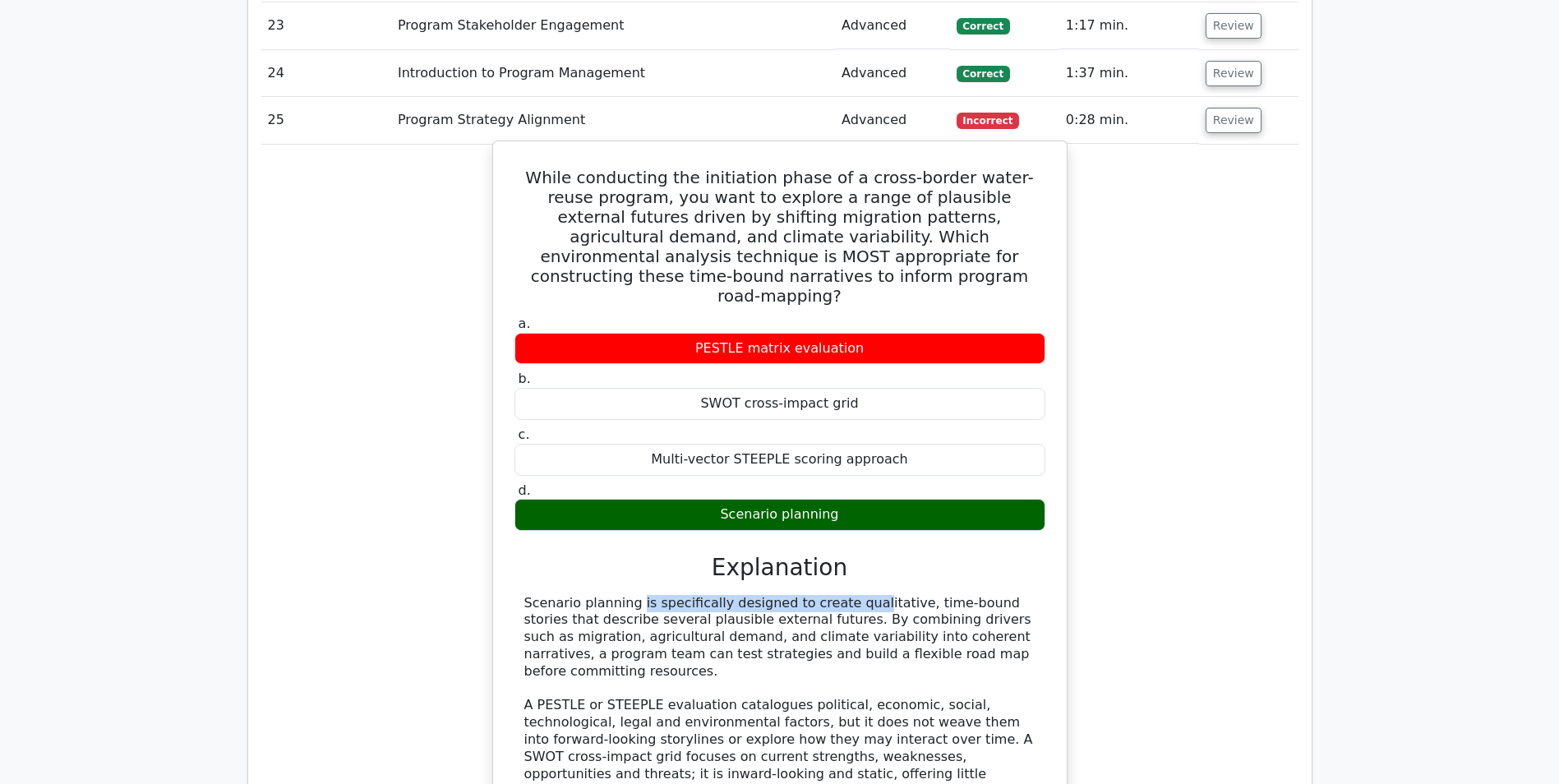
drag, startPoint x: 529, startPoint y: 584, endPoint x: 750, endPoint y: 588, distance: 221.0
click at [750, 595] on div "Scenario planning is specifically designed to create qualitative, time-bound st…" at bounding box center [780, 705] width 511 height 222
drag, startPoint x: 750, startPoint y: 588, endPoint x: 592, endPoint y: 601, distance: 158.5
click at [663, 600] on div "Scenario planning is specifically designed to create qualitative, time-bound st…" at bounding box center [780, 705] width 511 height 222
drag, startPoint x: 525, startPoint y: 580, endPoint x: 983, endPoint y: 633, distance: 461.1
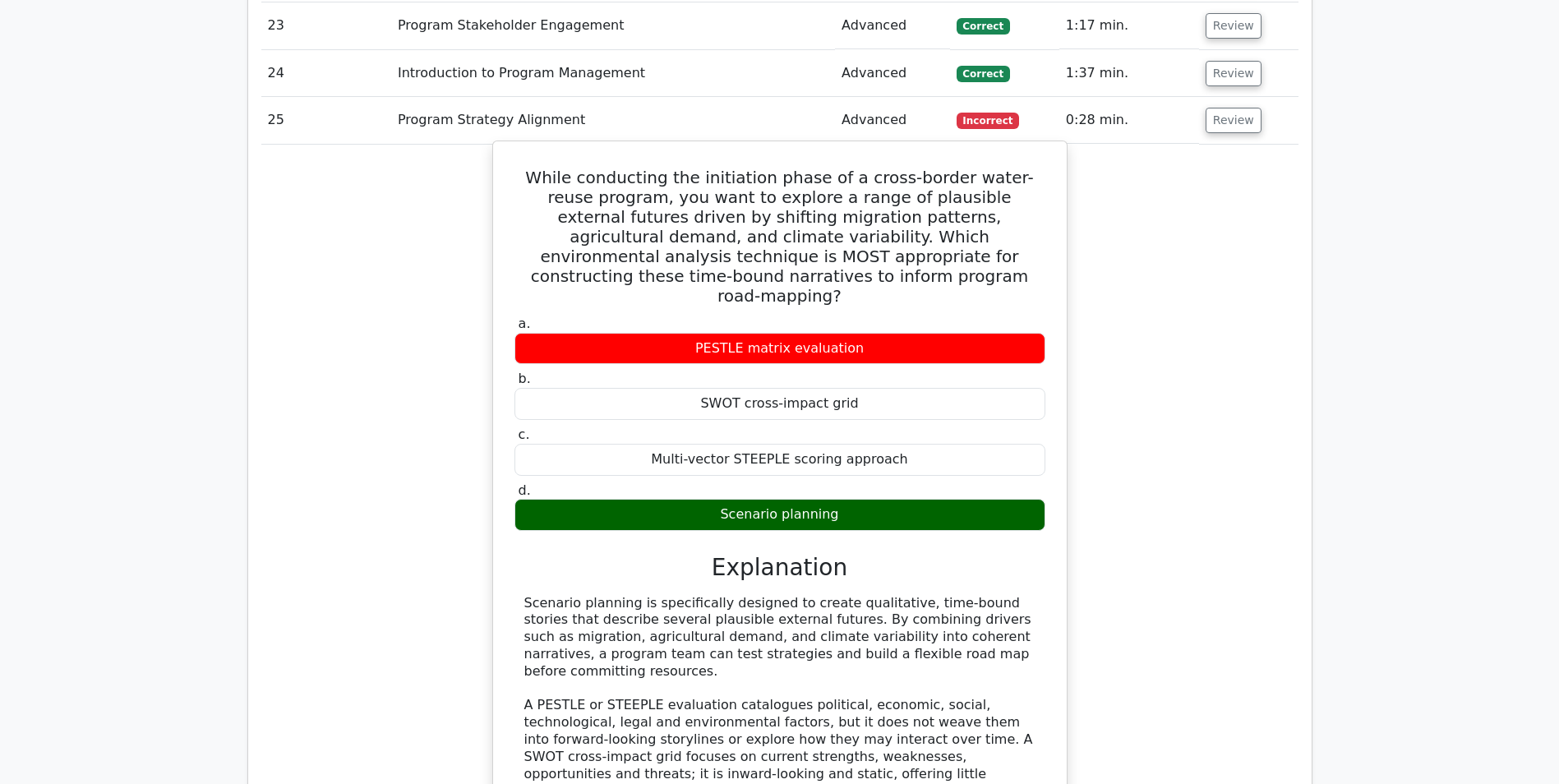
click at [983, 633] on div "Scenario planning is specifically designed to create qualitative, time-bound st…" at bounding box center [780, 705] width 511 height 222
drag, startPoint x: 983, startPoint y: 633, endPoint x: 939, endPoint y: 628, distance: 44.3
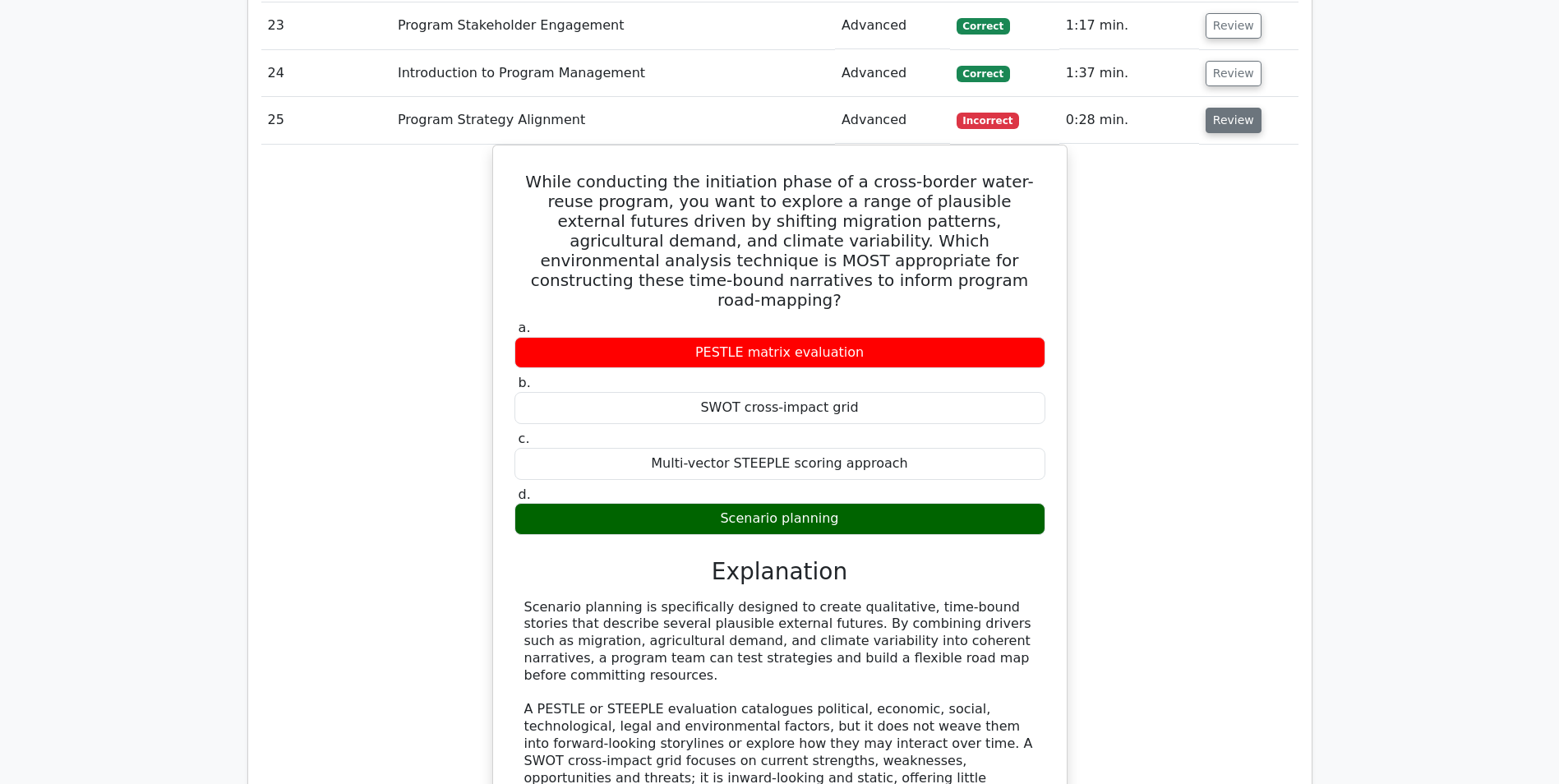
click at [1232, 119] on button "Review" at bounding box center [1234, 120] width 56 height 25
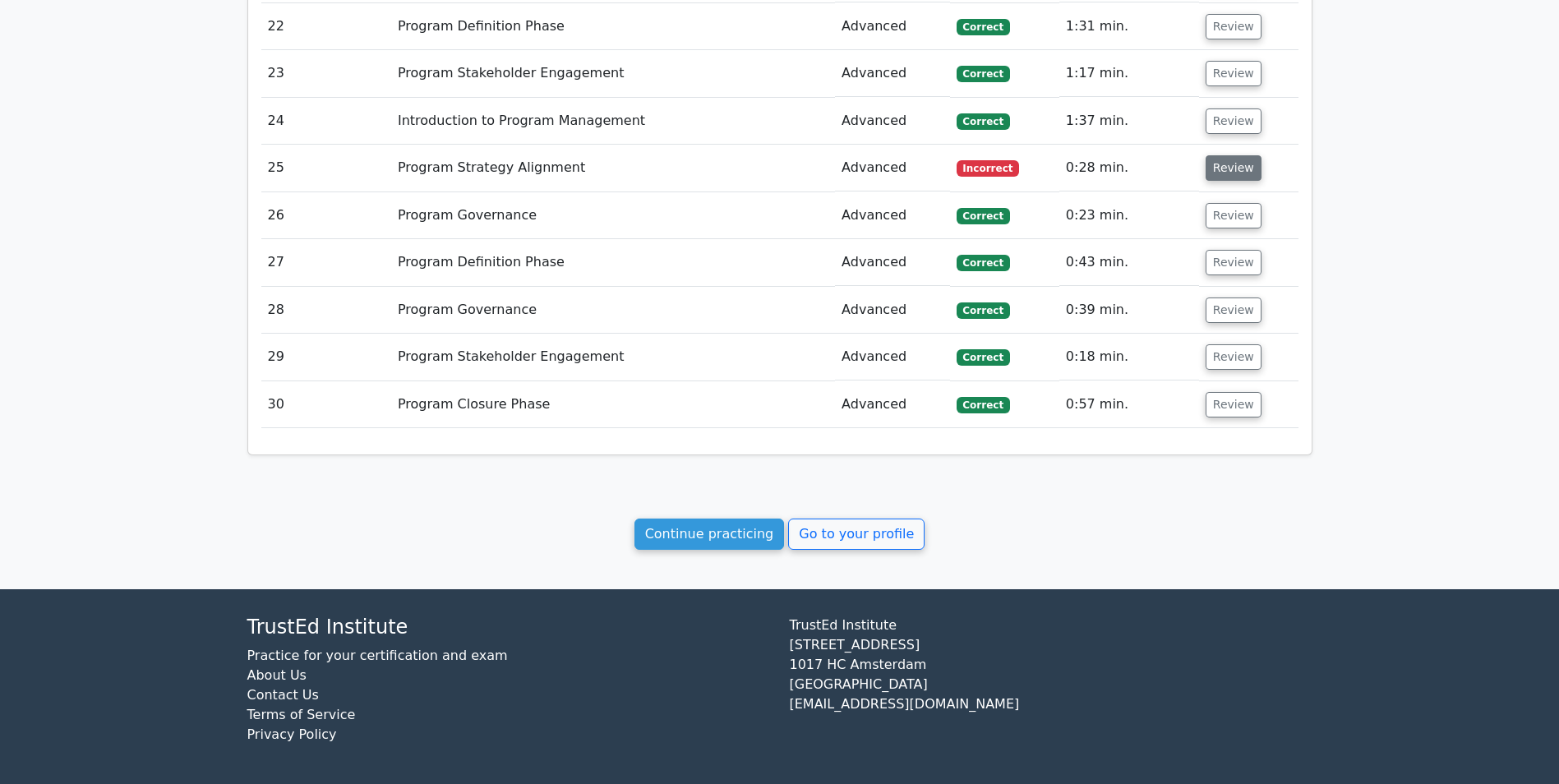
scroll to position [2089, 0]
click at [1223, 176] on button "Review" at bounding box center [1234, 168] width 56 height 25
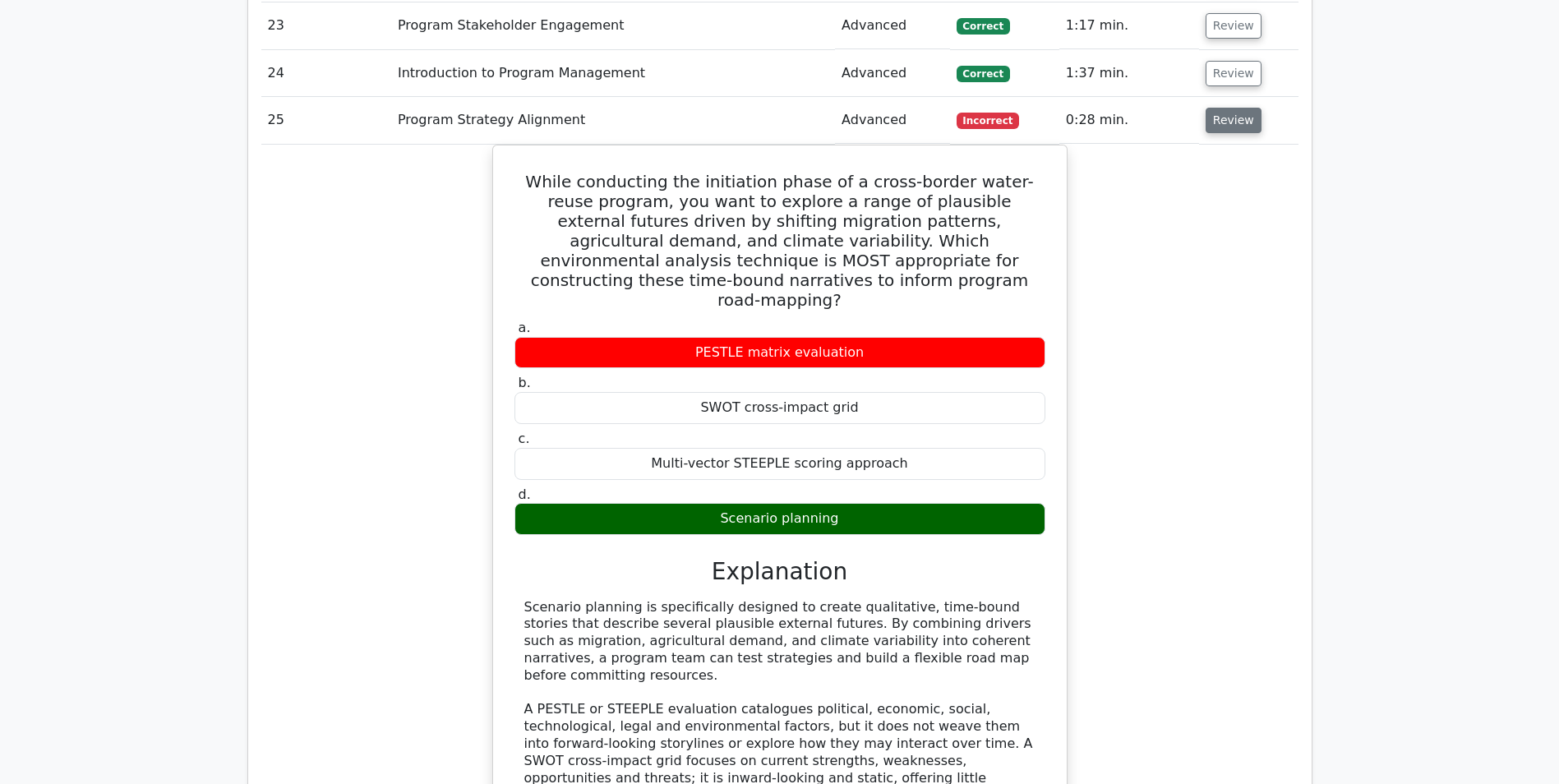
click at [1224, 123] on button "Review" at bounding box center [1234, 120] width 56 height 25
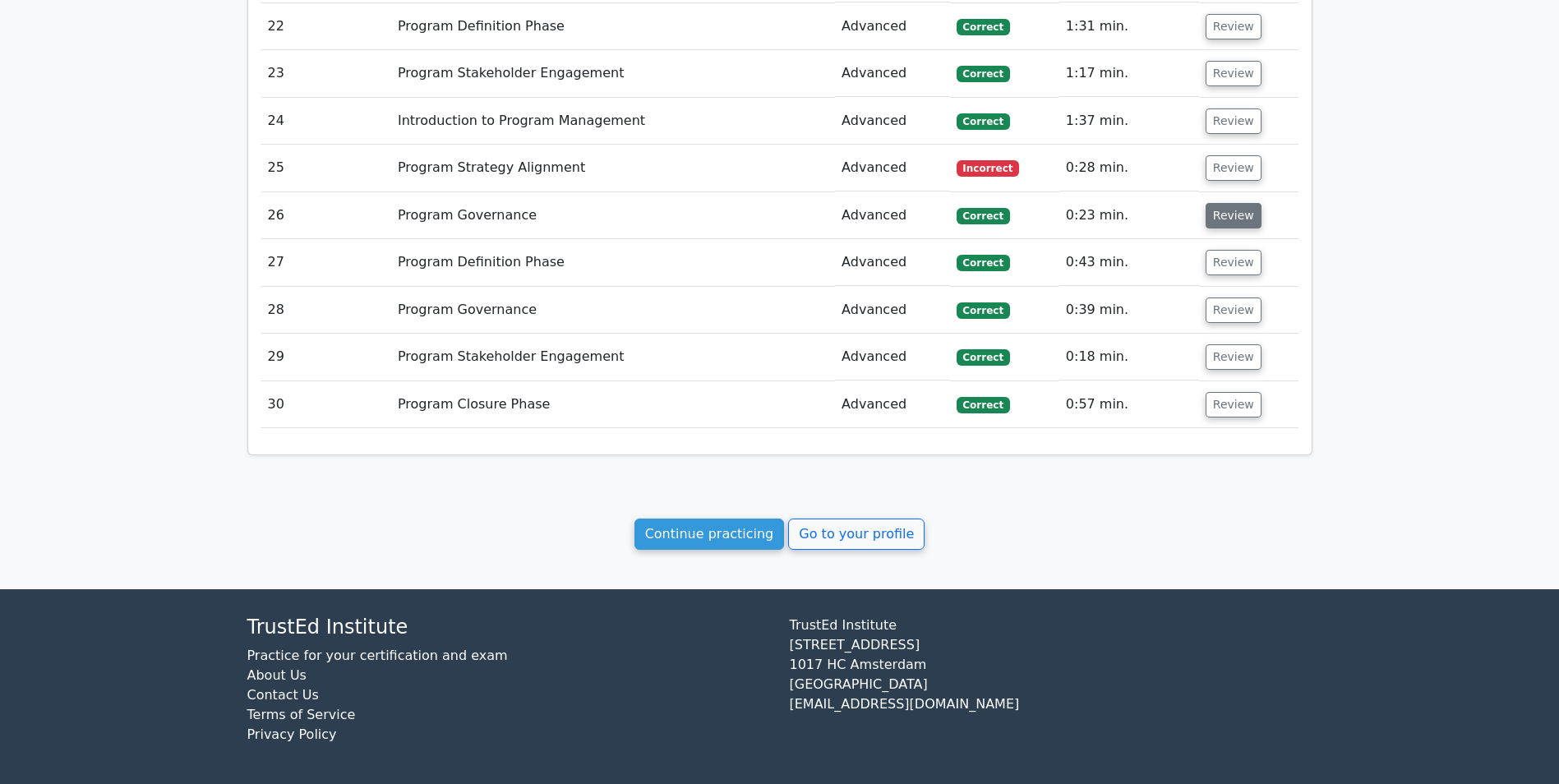
click at [1219, 222] on button "Review" at bounding box center [1234, 215] width 56 height 25
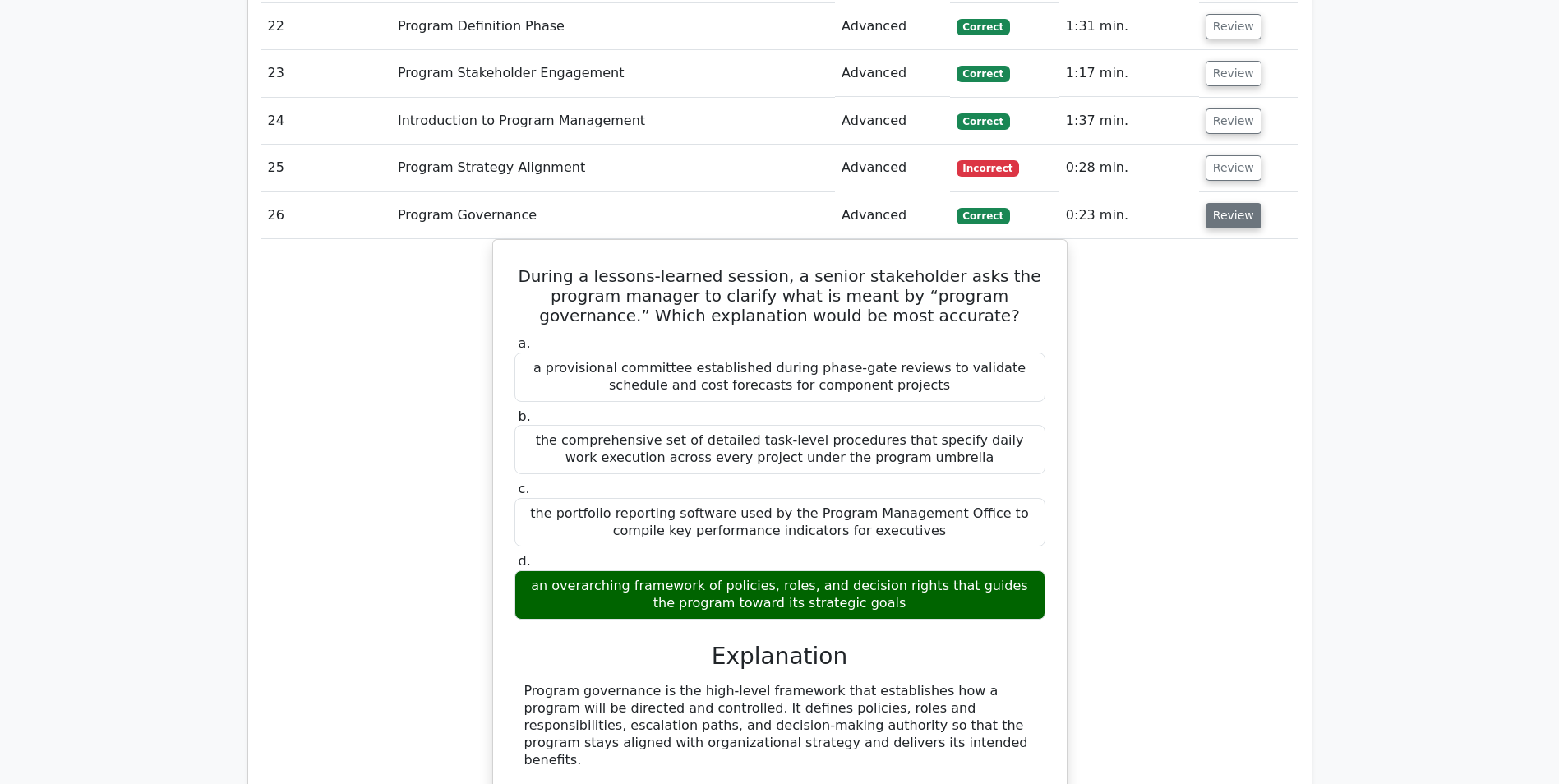
click at [1219, 223] on button "Review" at bounding box center [1234, 215] width 56 height 25
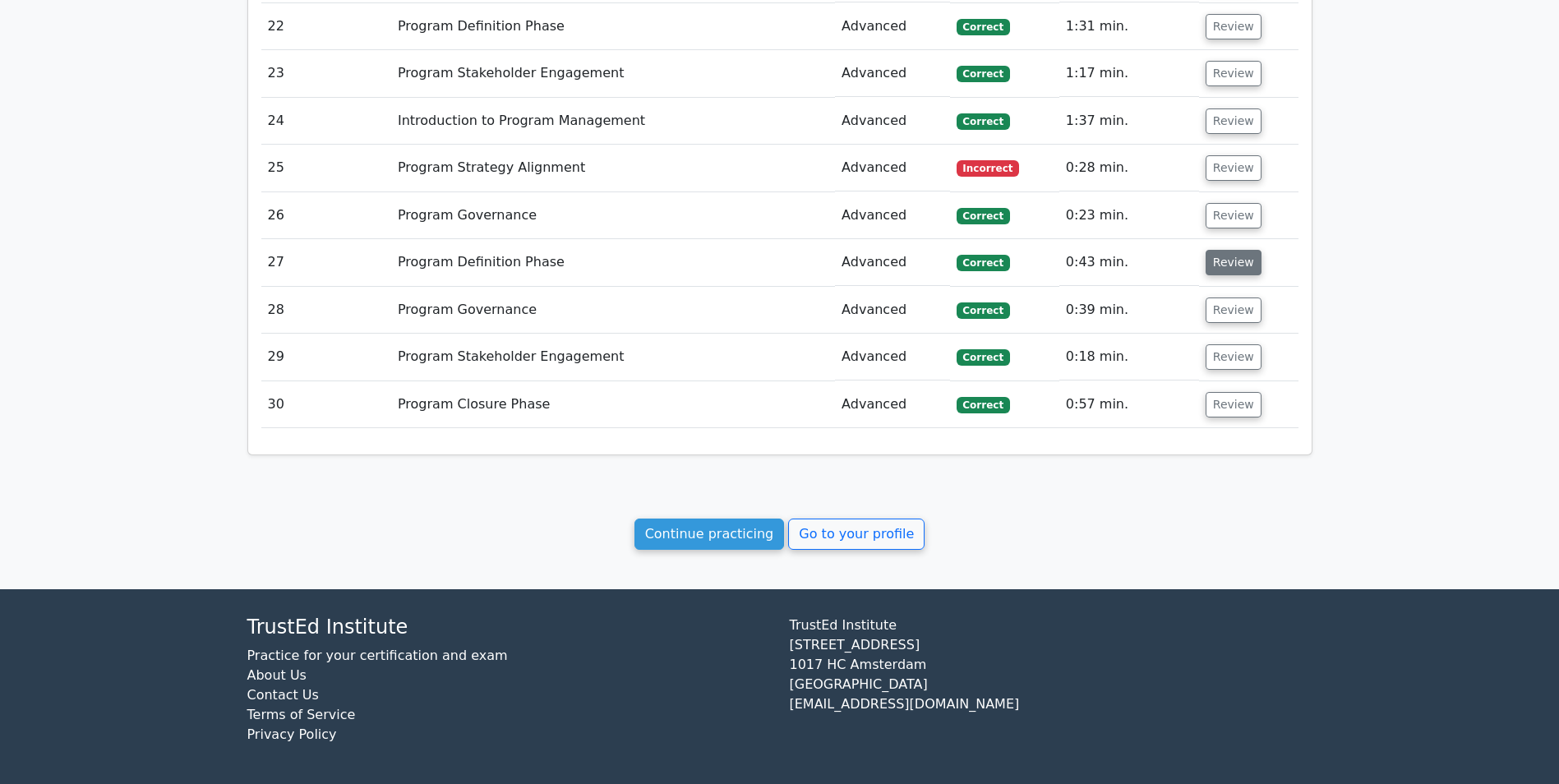
click at [1222, 262] on button "Review" at bounding box center [1234, 262] width 56 height 25
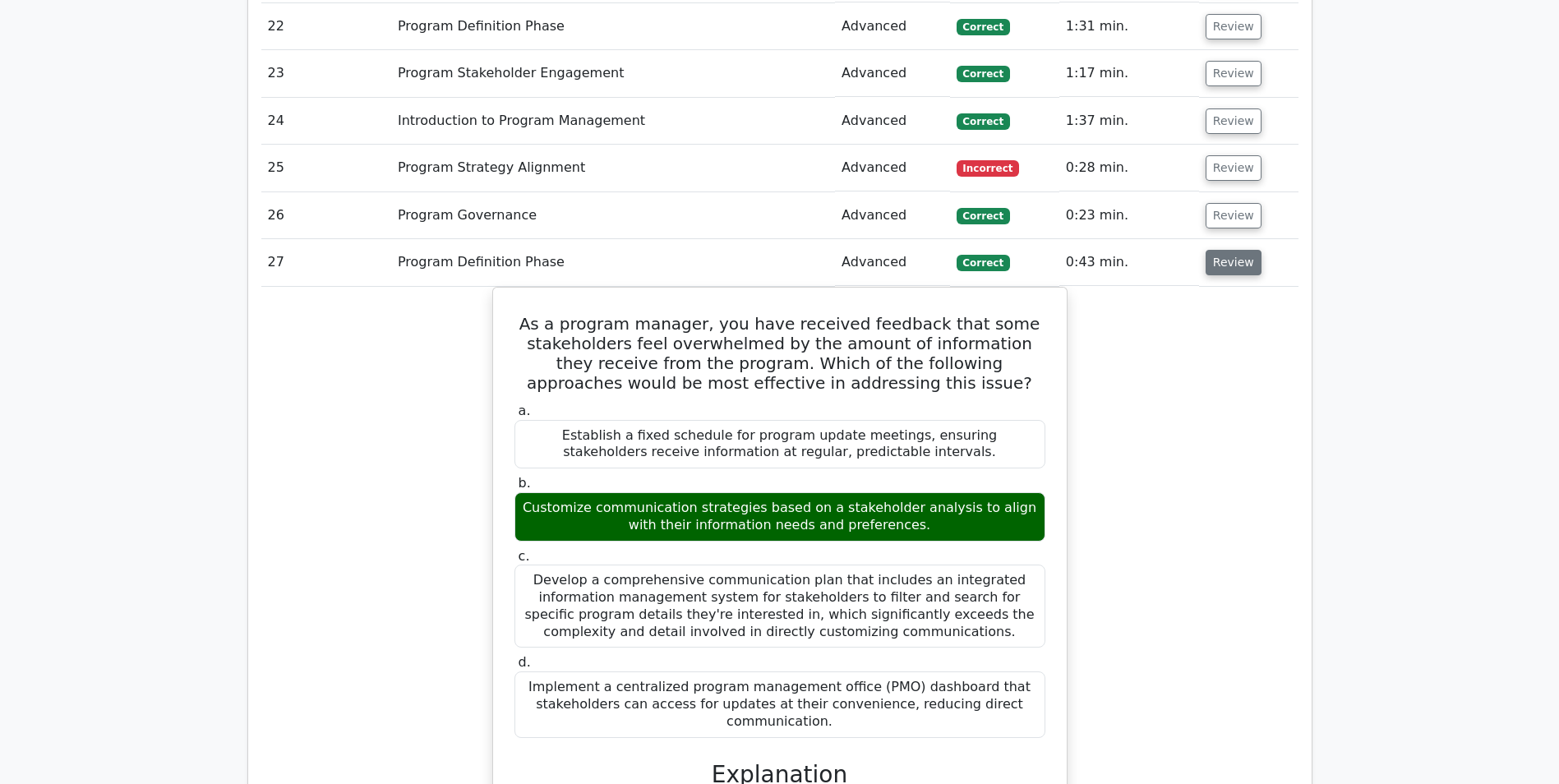
click at [1222, 262] on button "Review" at bounding box center [1234, 262] width 56 height 25
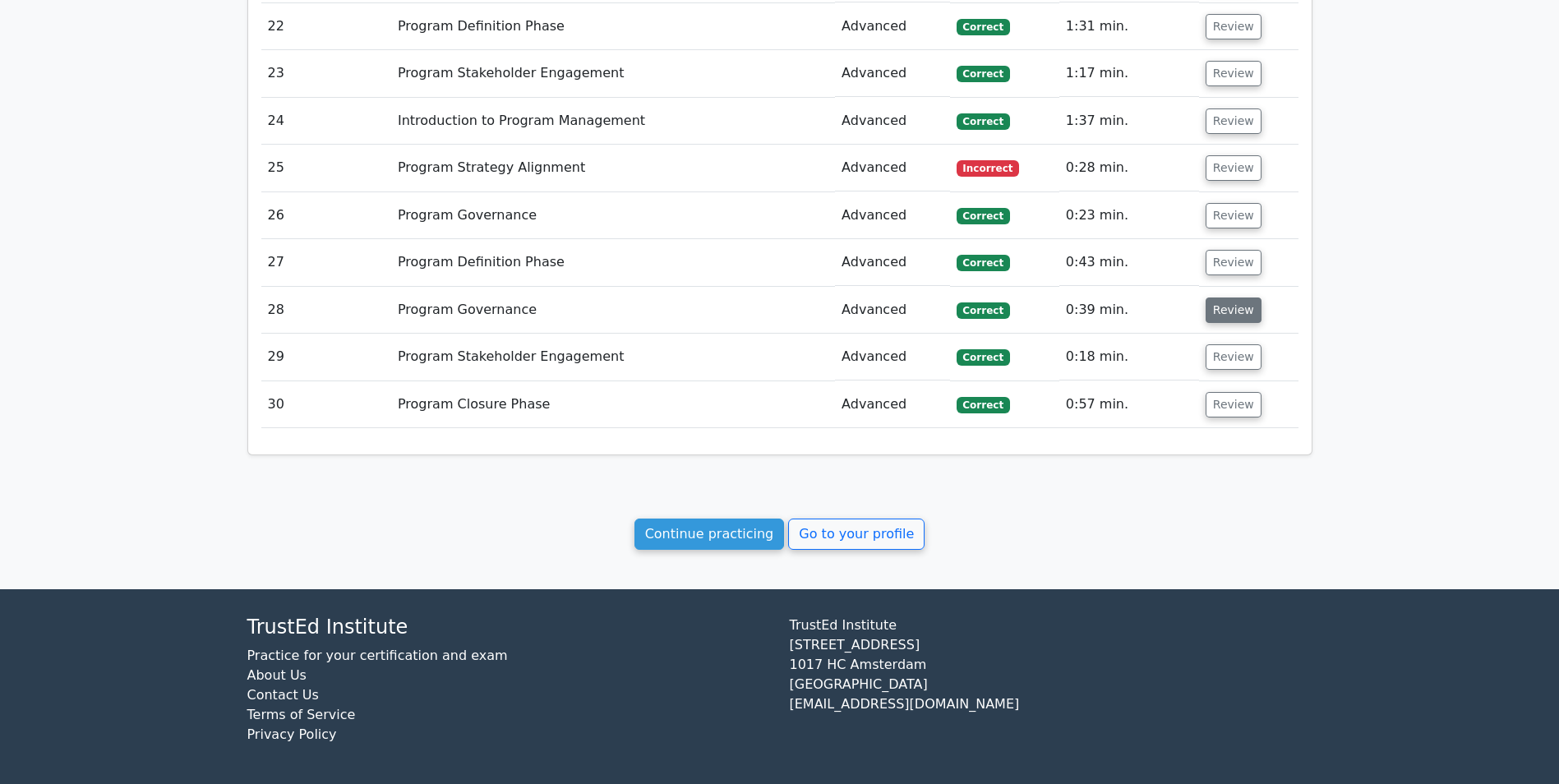
click at [1229, 309] on button "Review" at bounding box center [1234, 309] width 56 height 25
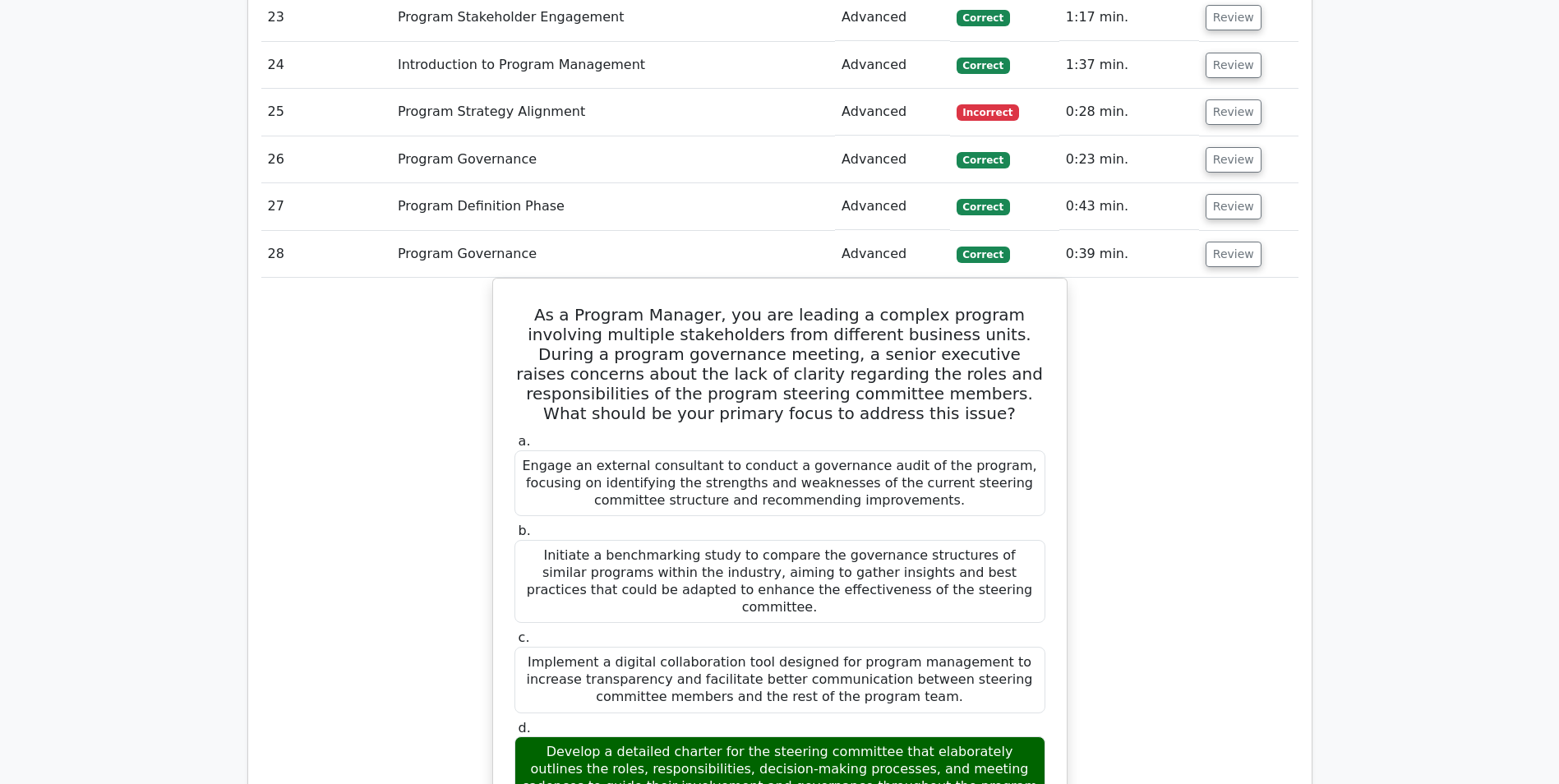
scroll to position [2253, 0]
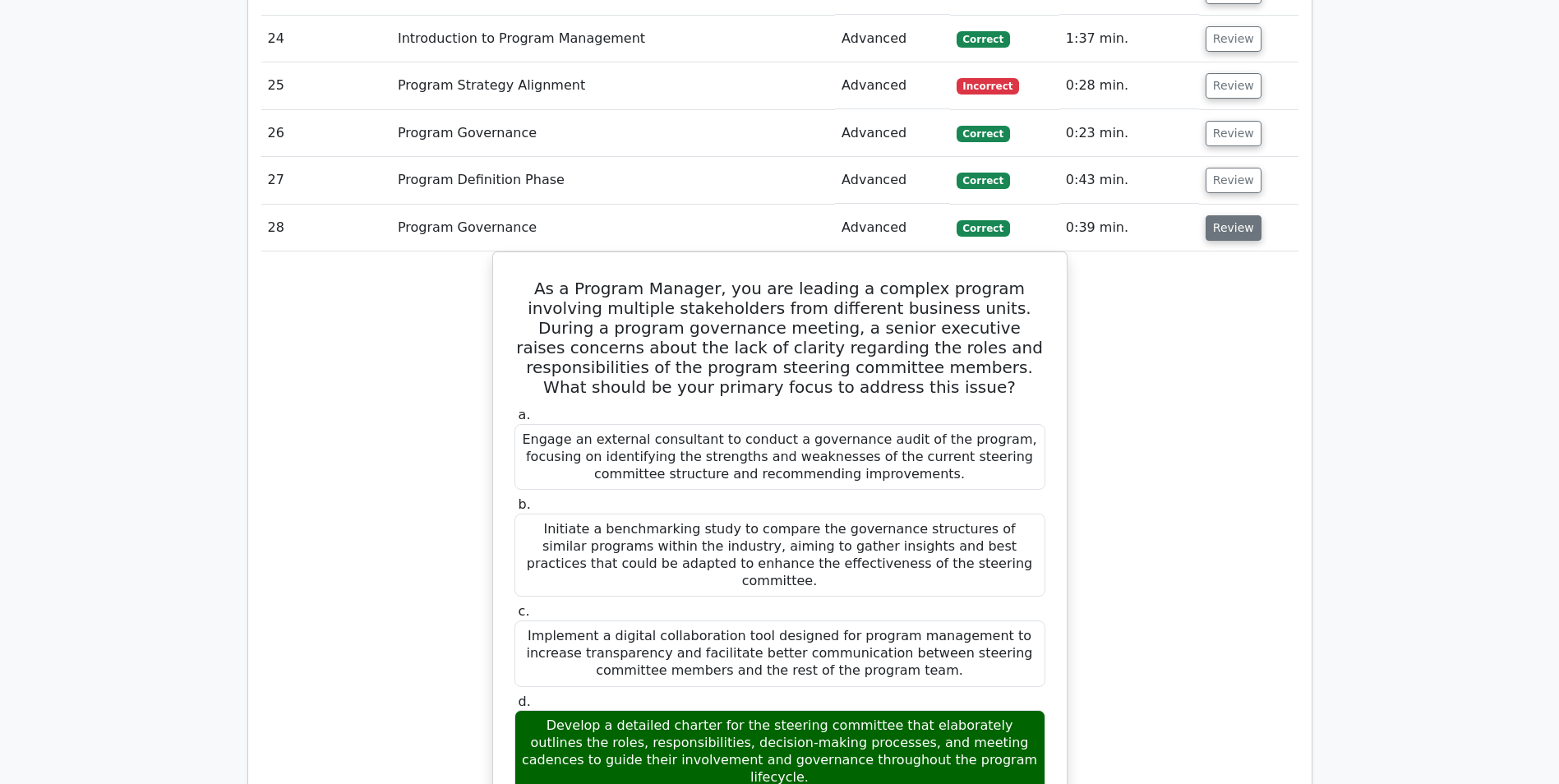
click at [1219, 231] on button "Review" at bounding box center [1234, 228] width 56 height 25
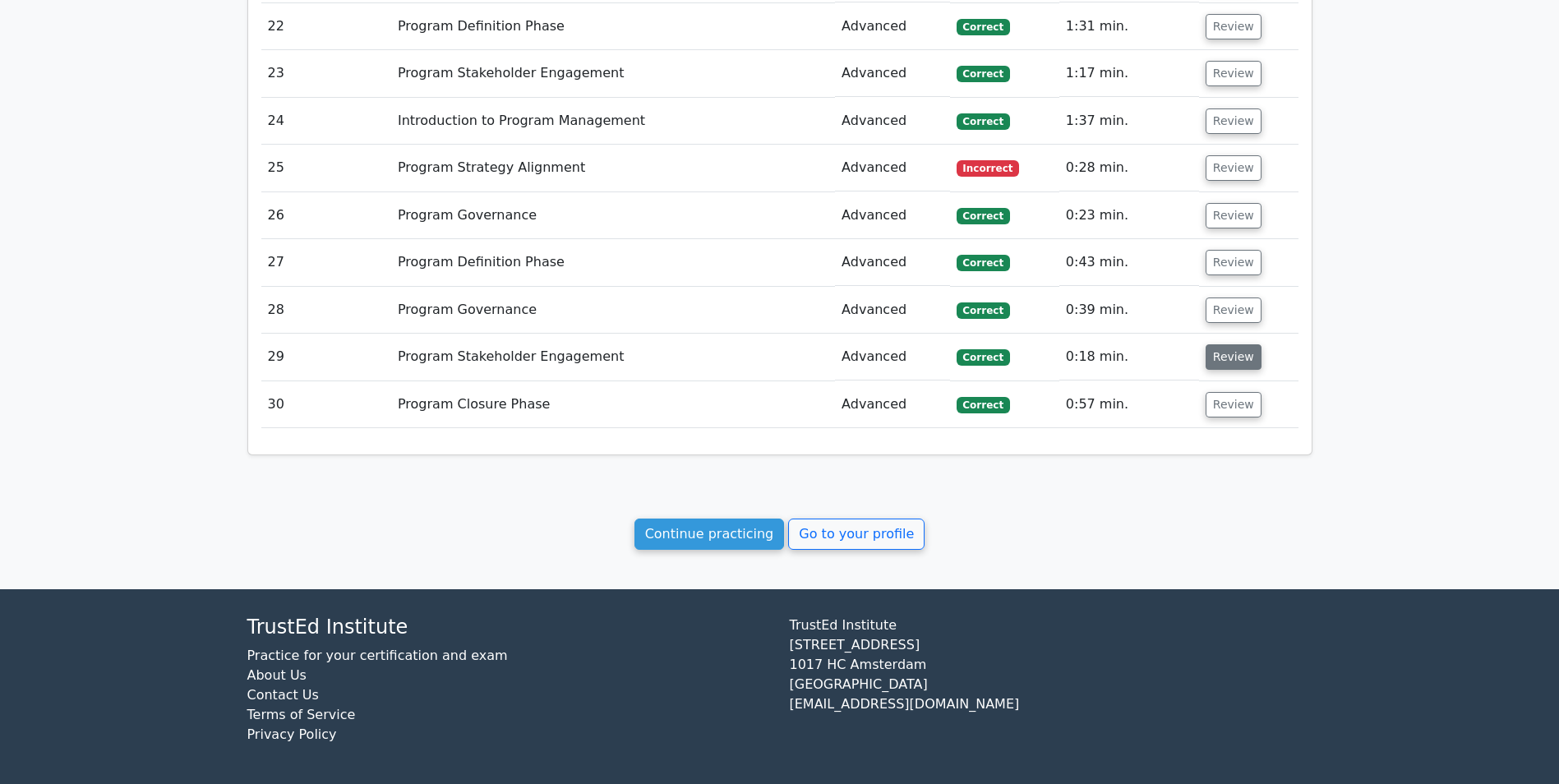
click at [1225, 369] on button "Review" at bounding box center [1234, 356] width 56 height 25
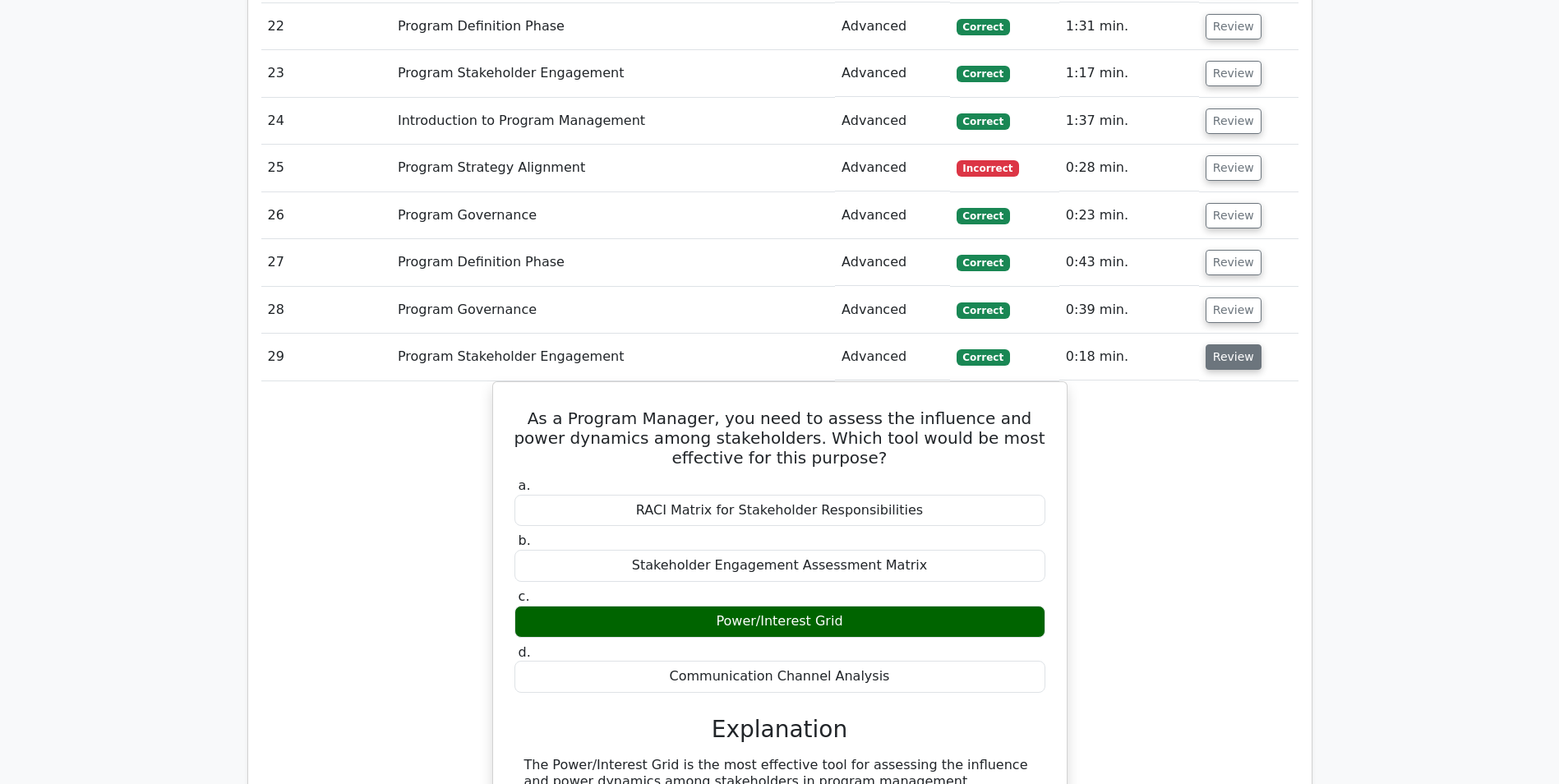
click at [1226, 353] on button "Review" at bounding box center [1234, 356] width 56 height 25
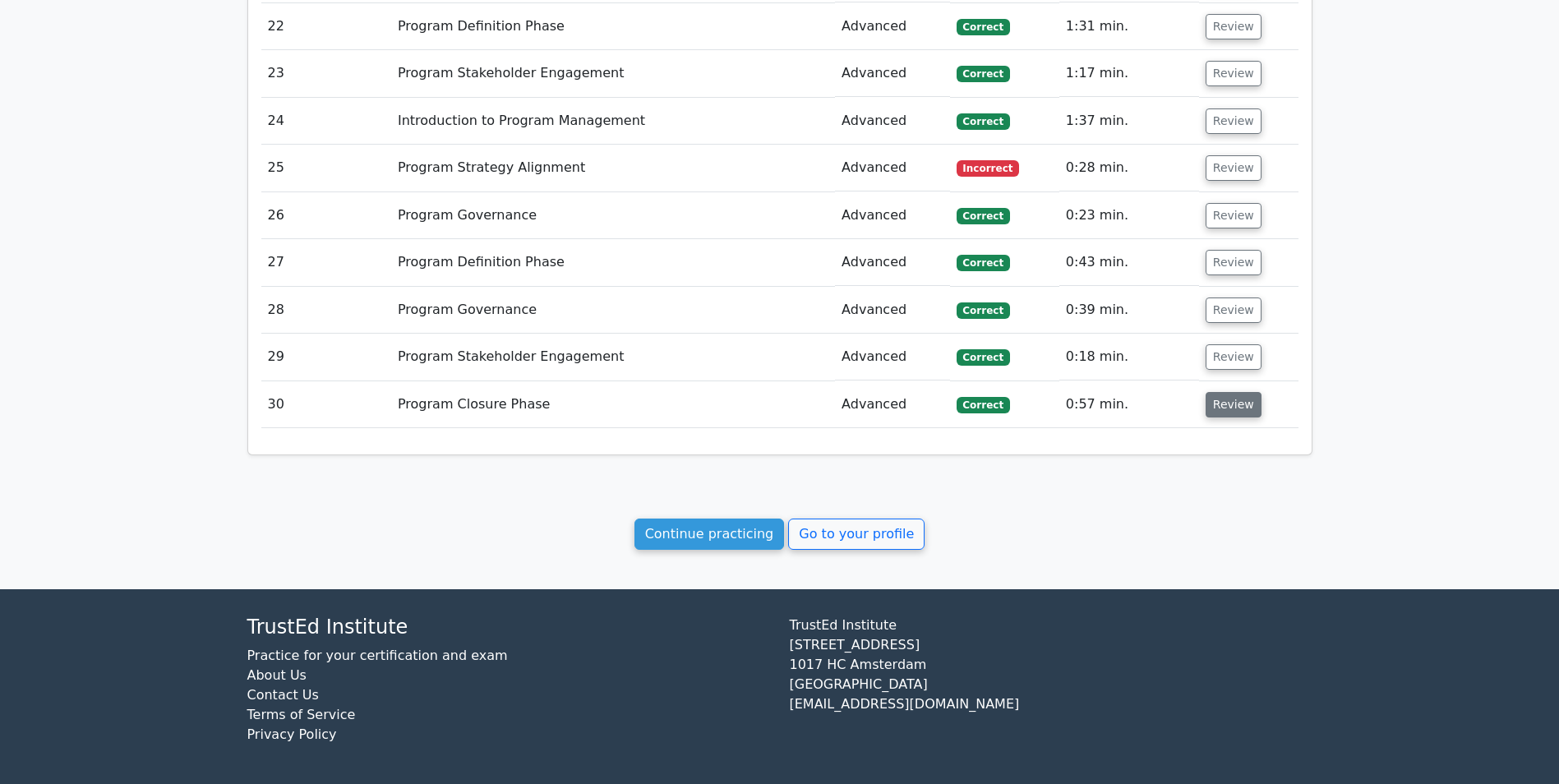
click at [1227, 401] on button "Review" at bounding box center [1234, 404] width 56 height 25
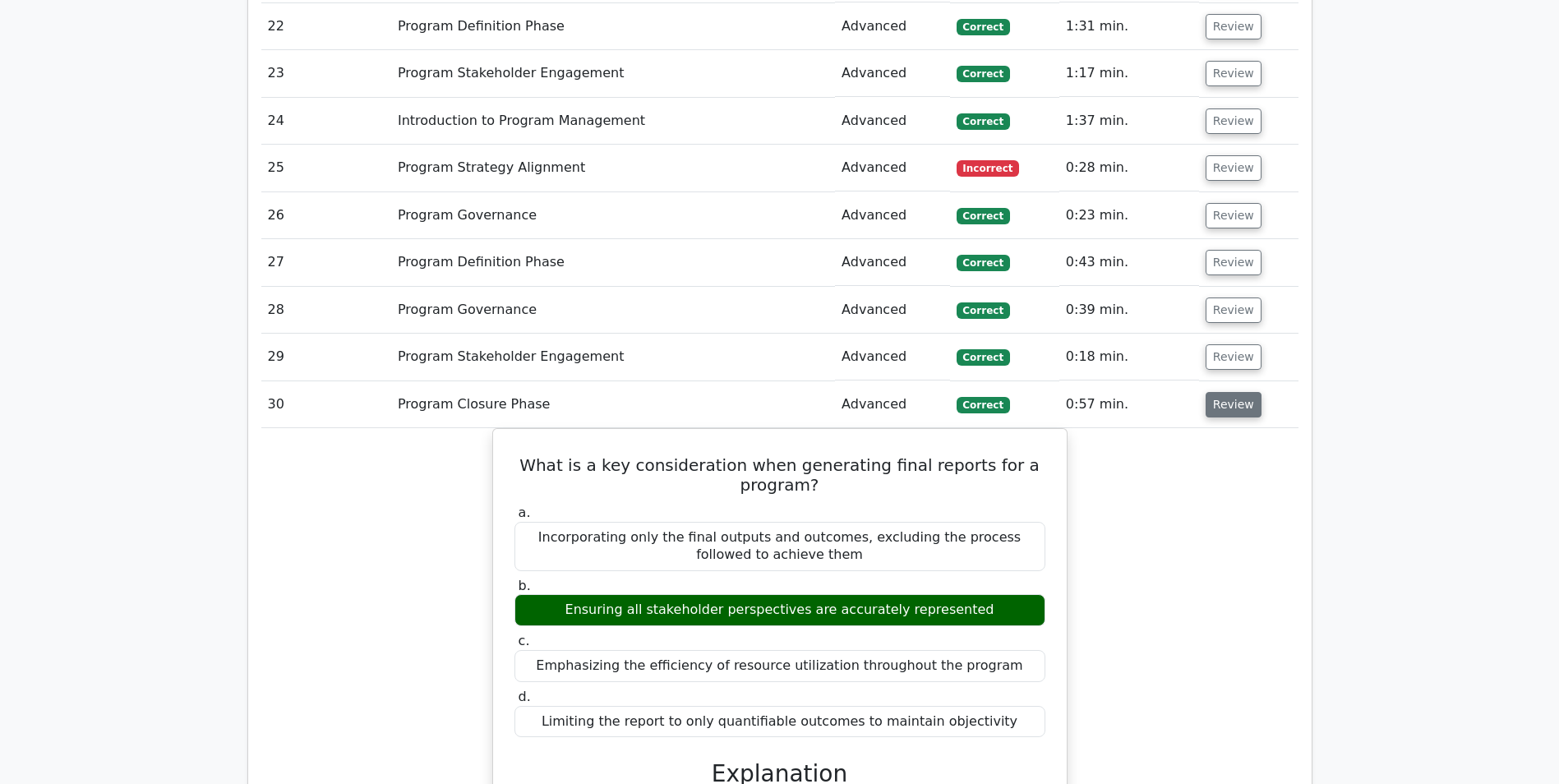
click at [1227, 401] on button "Review" at bounding box center [1234, 404] width 56 height 25
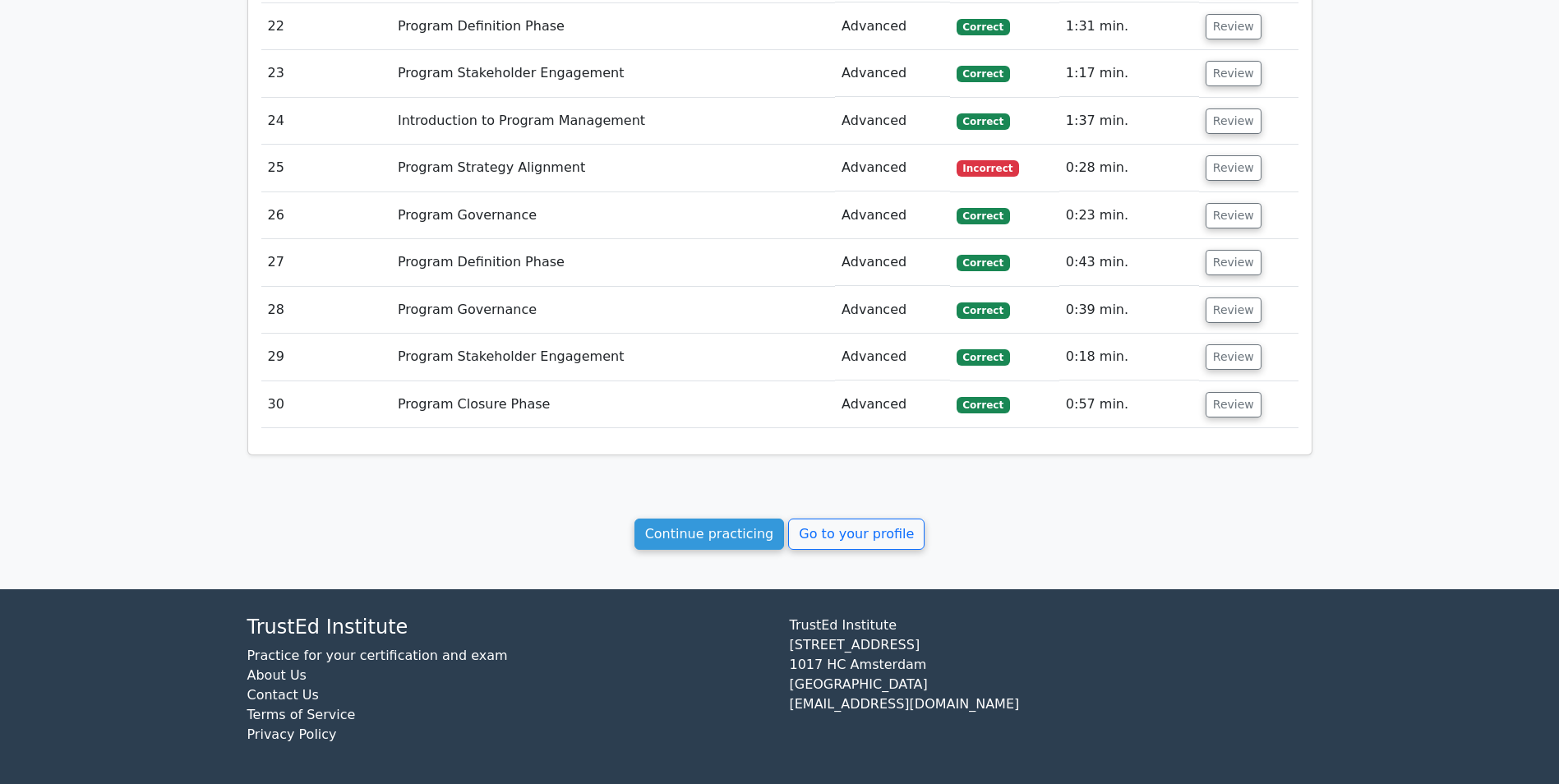
click at [1229, 372] on td "Review" at bounding box center [1249, 357] width 99 height 47
click at [1229, 368] on button "Review" at bounding box center [1234, 356] width 56 height 25
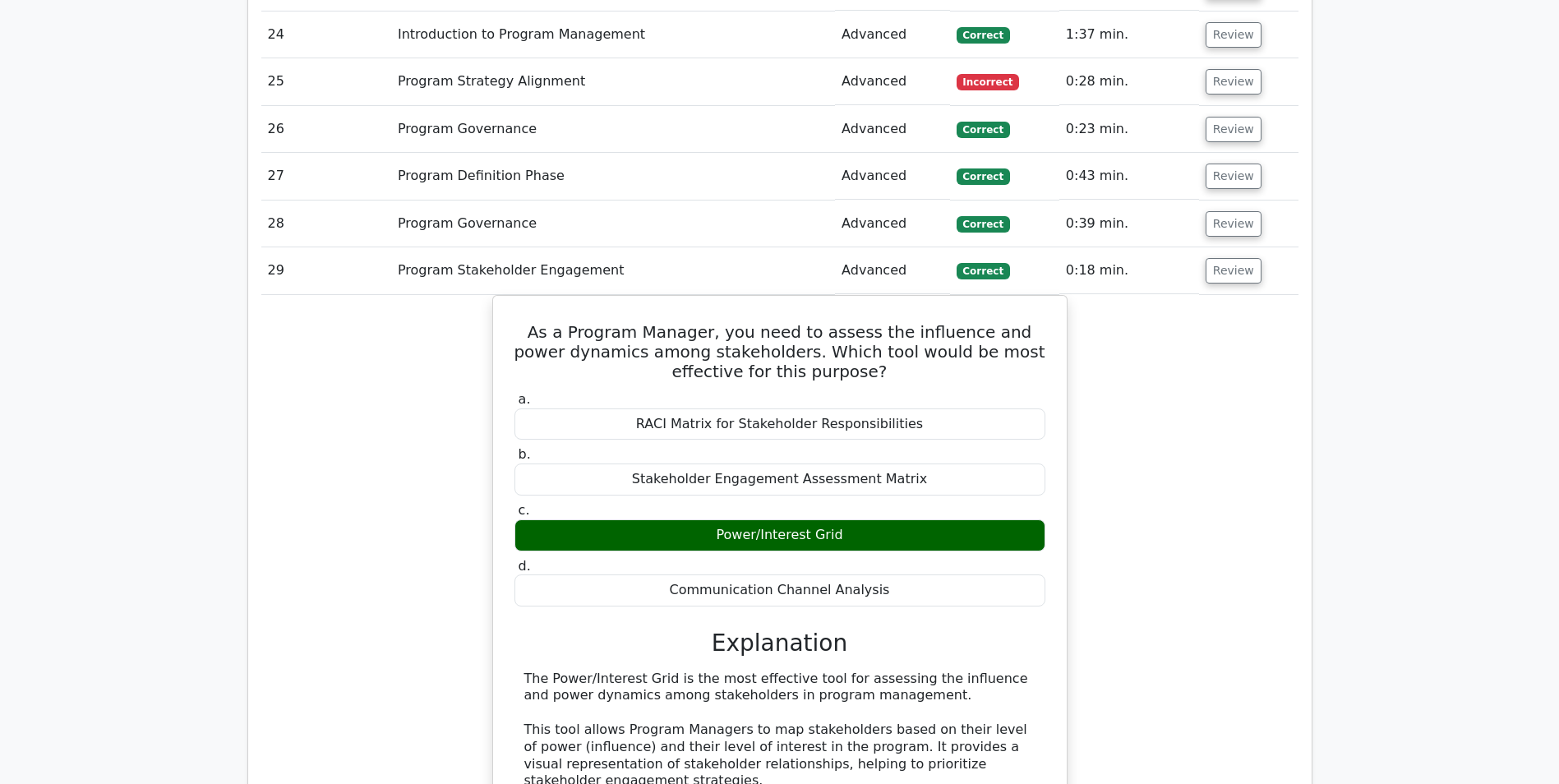
scroll to position [2170, 0]
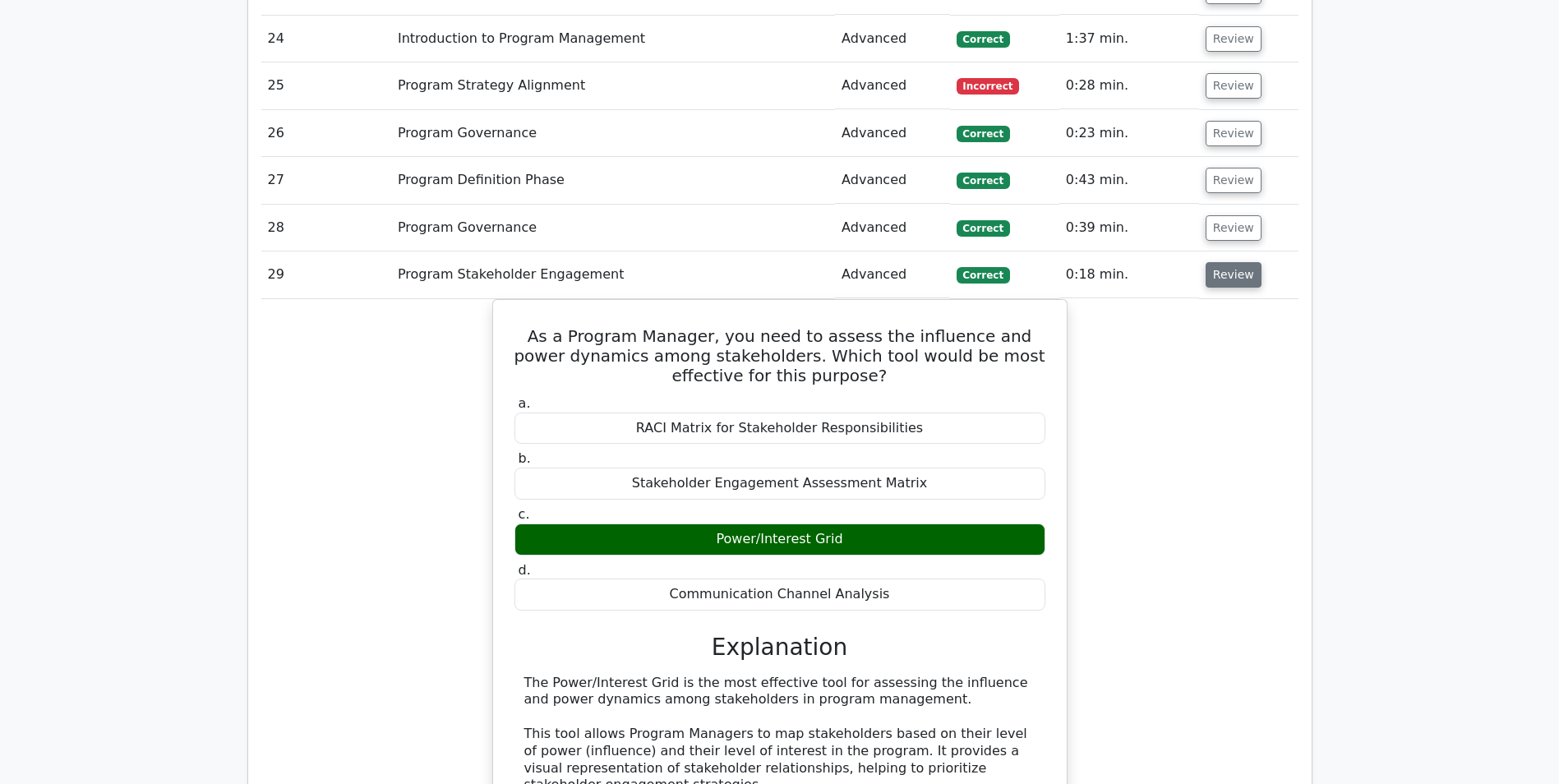
click at [1249, 279] on button "Review" at bounding box center [1234, 275] width 56 height 25
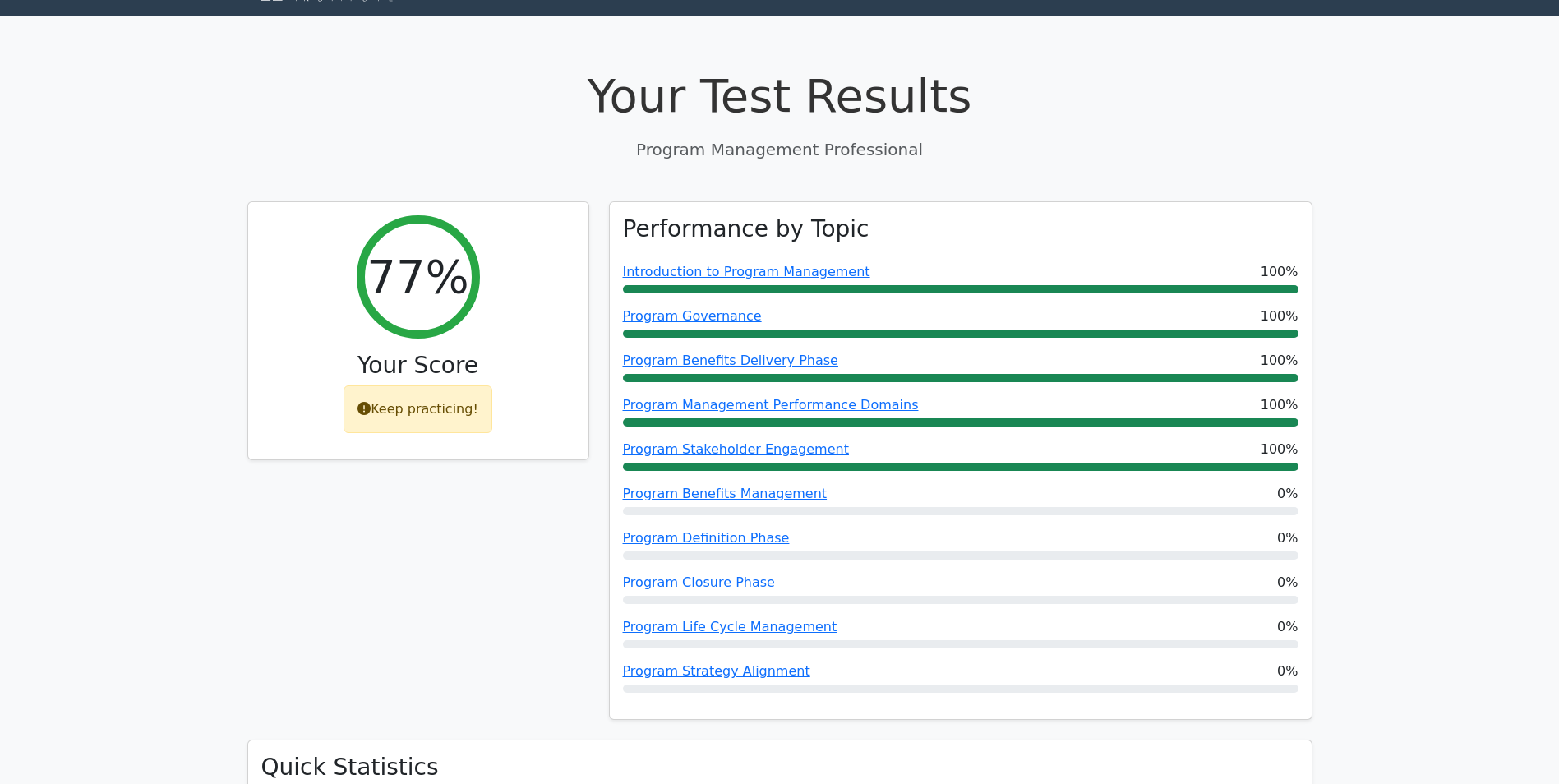
scroll to position [0, 0]
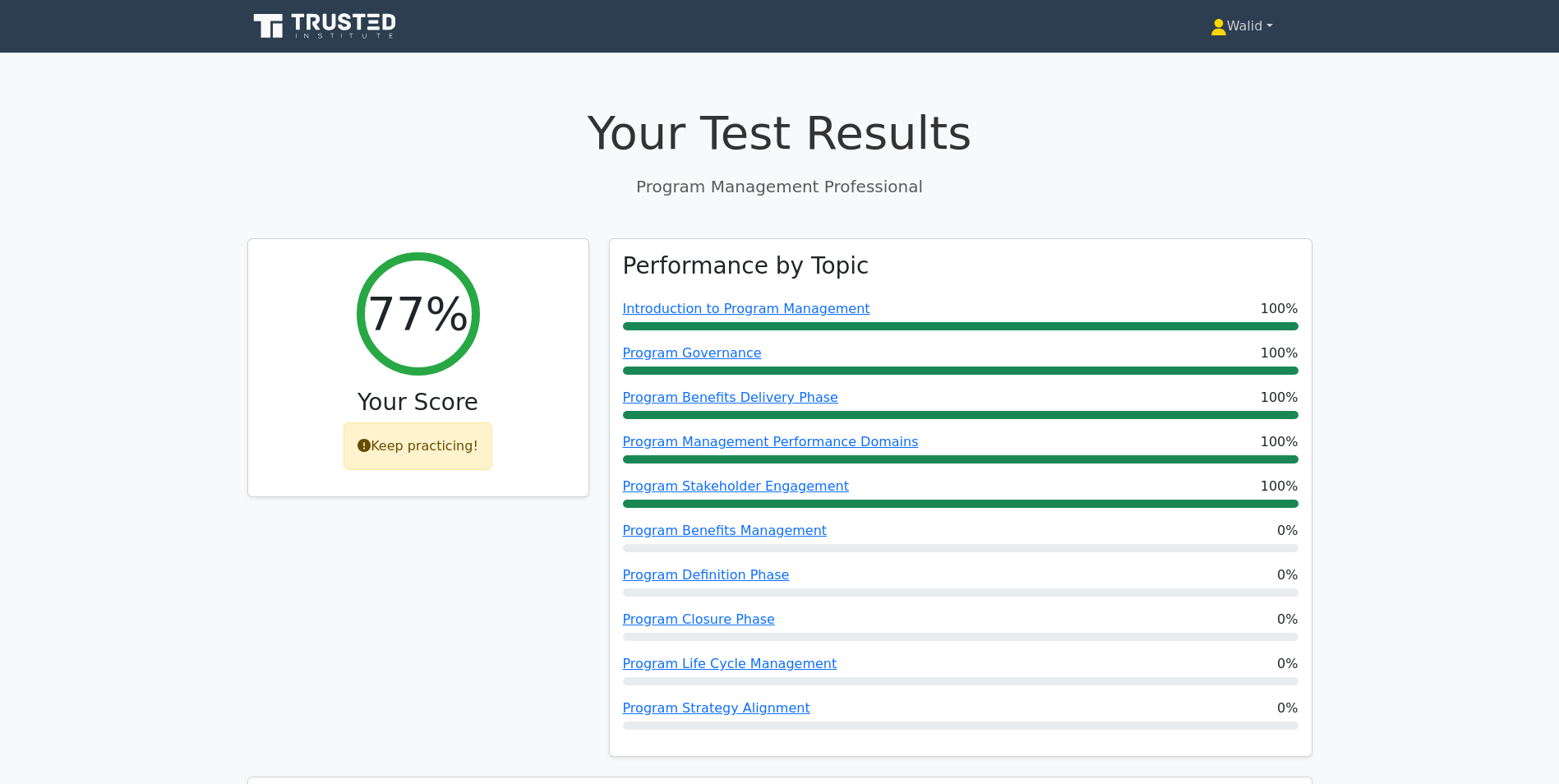
click at [1223, 28] on link "Walid" at bounding box center [1242, 26] width 142 height 33
click at [1209, 54] on link "Profile" at bounding box center [1236, 65] width 130 height 26
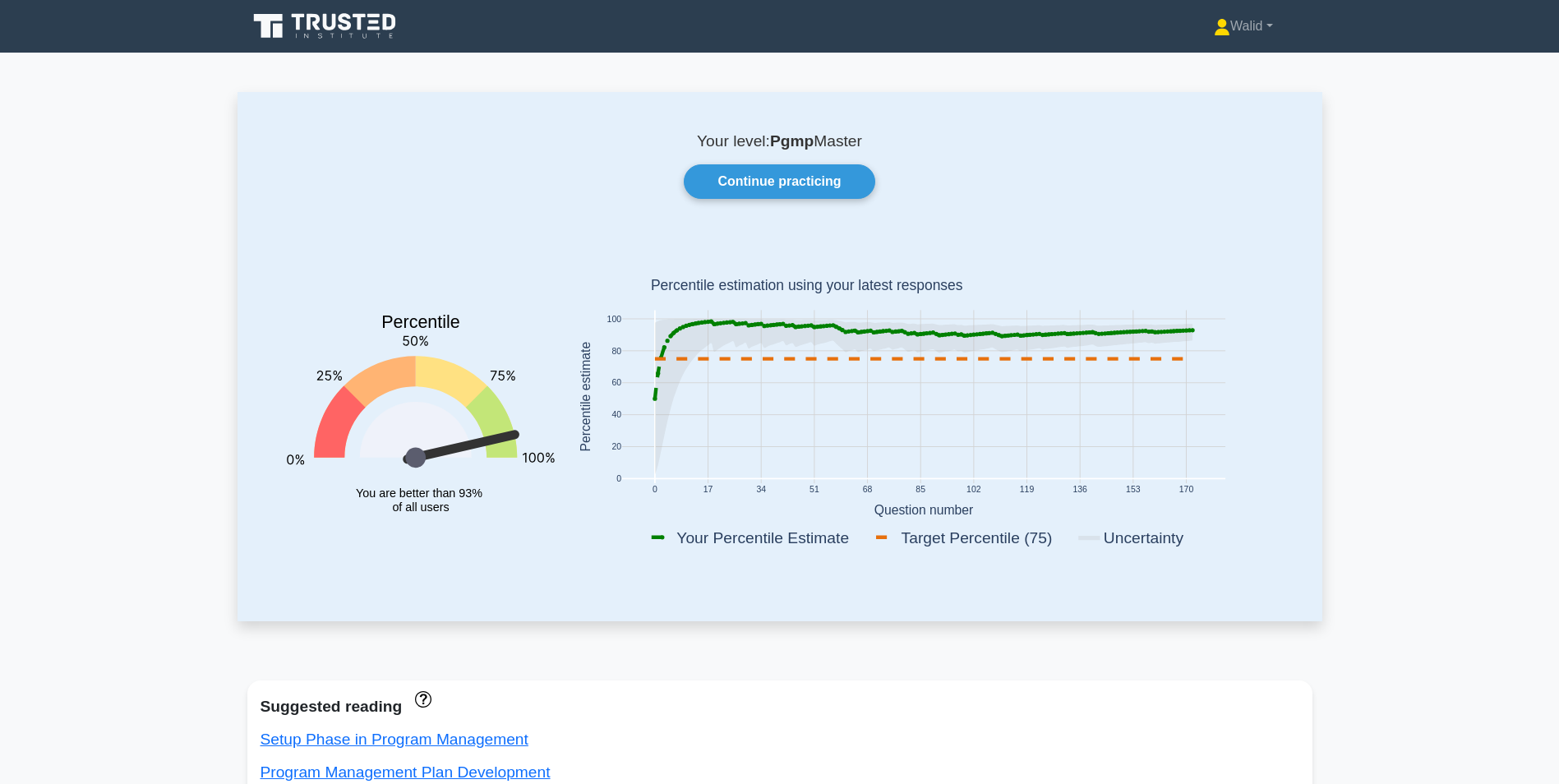
click at [710, 320] on icon at bounding box center [923, 322] width 537 height 8
click at [783, 184] on link "Continue practicing" at bounding box center [778, 182] width 190 height 35
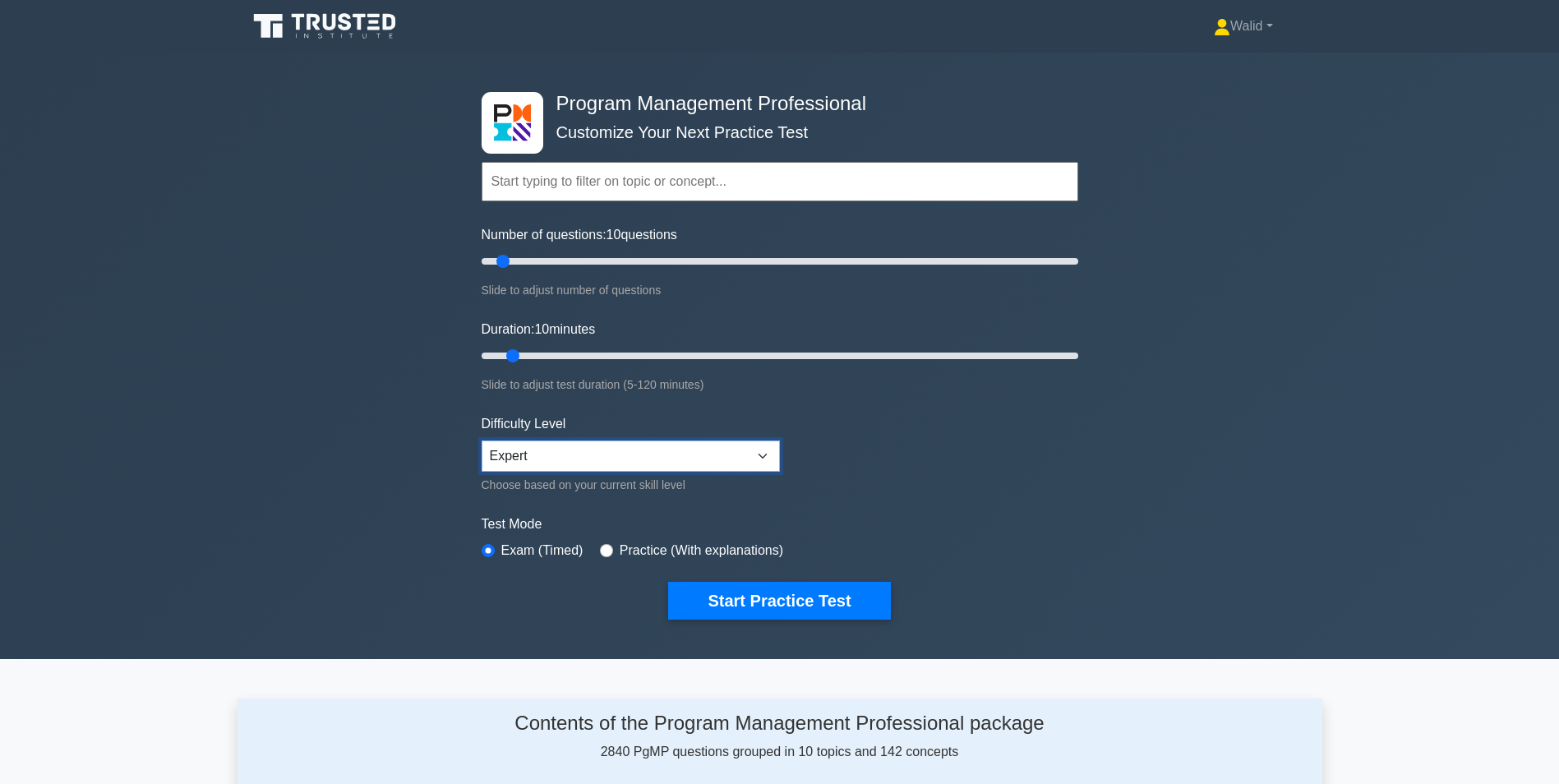
click at [676, 450] on select "Beginner Intermediate Expert" at bounding box center [630, 456] width 298 height 31
click at [543, 473] on div "Difficulty Level Beginner Intermediate Expert Choose based on your current skil…" at bounding box center [630, 454] width 298 height 81
click at [550, 455] on select "Beginner Intermediate Expert" at bounding box center [630, 456] width 298 height 31
click at [482, 441] on select "Beginner Intermediate Expert" at bounding box center [630, 456] width 298 height 31
click at [543, 456] on select "Beginner Intermediate Expert" at bounding box center [630, 456] width 298 height 31
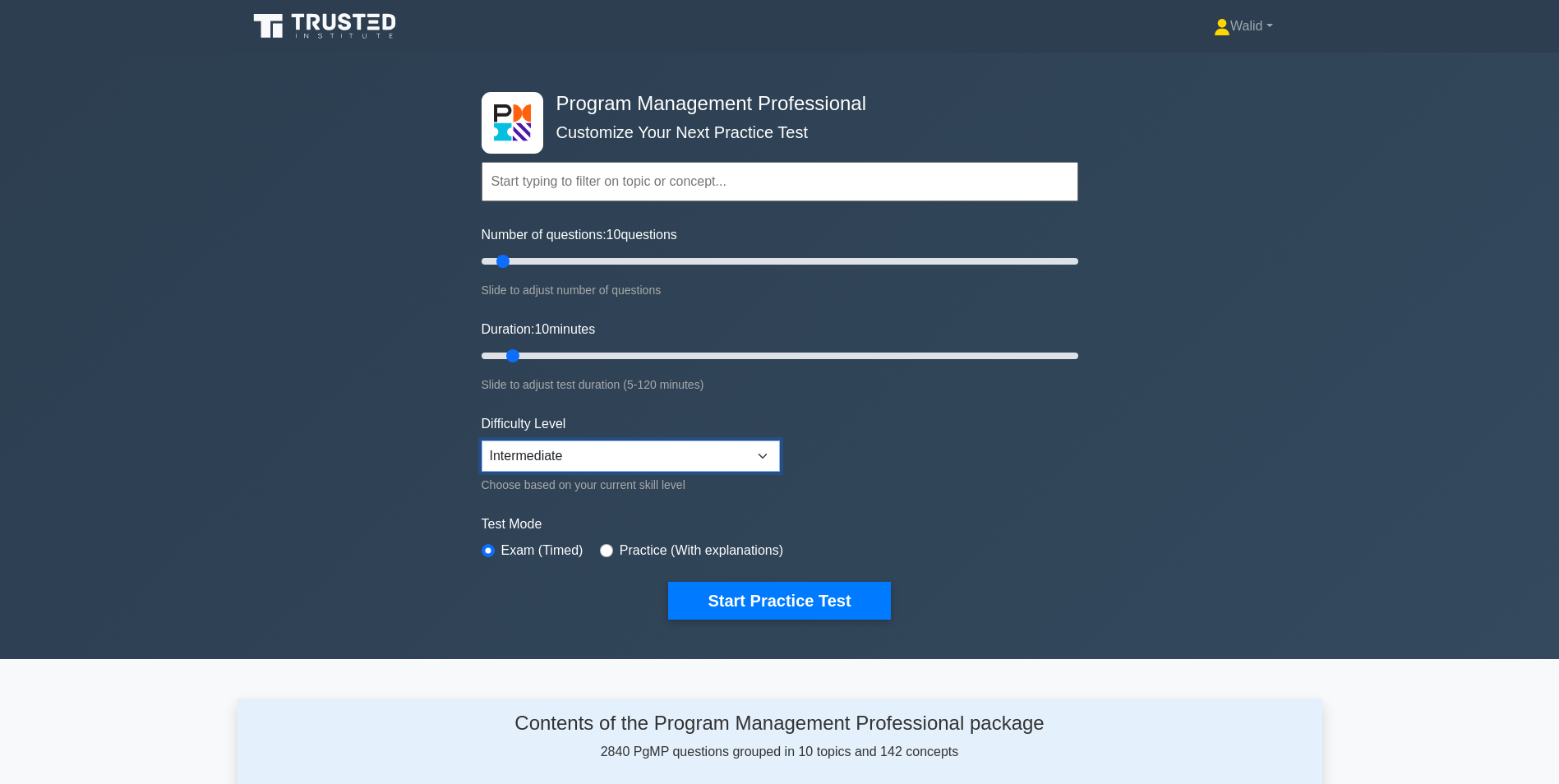
click at [482, 441] on select "Beginner Intermediate Expert" at bounding box center [630, 456] width 298 height 31
click at [552, 455] on select "Beginner Intermediate Expert" at bounding box center [630, 456] width 298 height 31
select select "expert"
click at [482, 441] on select "Beginner Intermediate Expert" at bounding box center [630, 456] width 298 height 31
click at [543, 262] on input "Number of questions: 10 questions" at bounding box center [780, 261] width 596 height 20
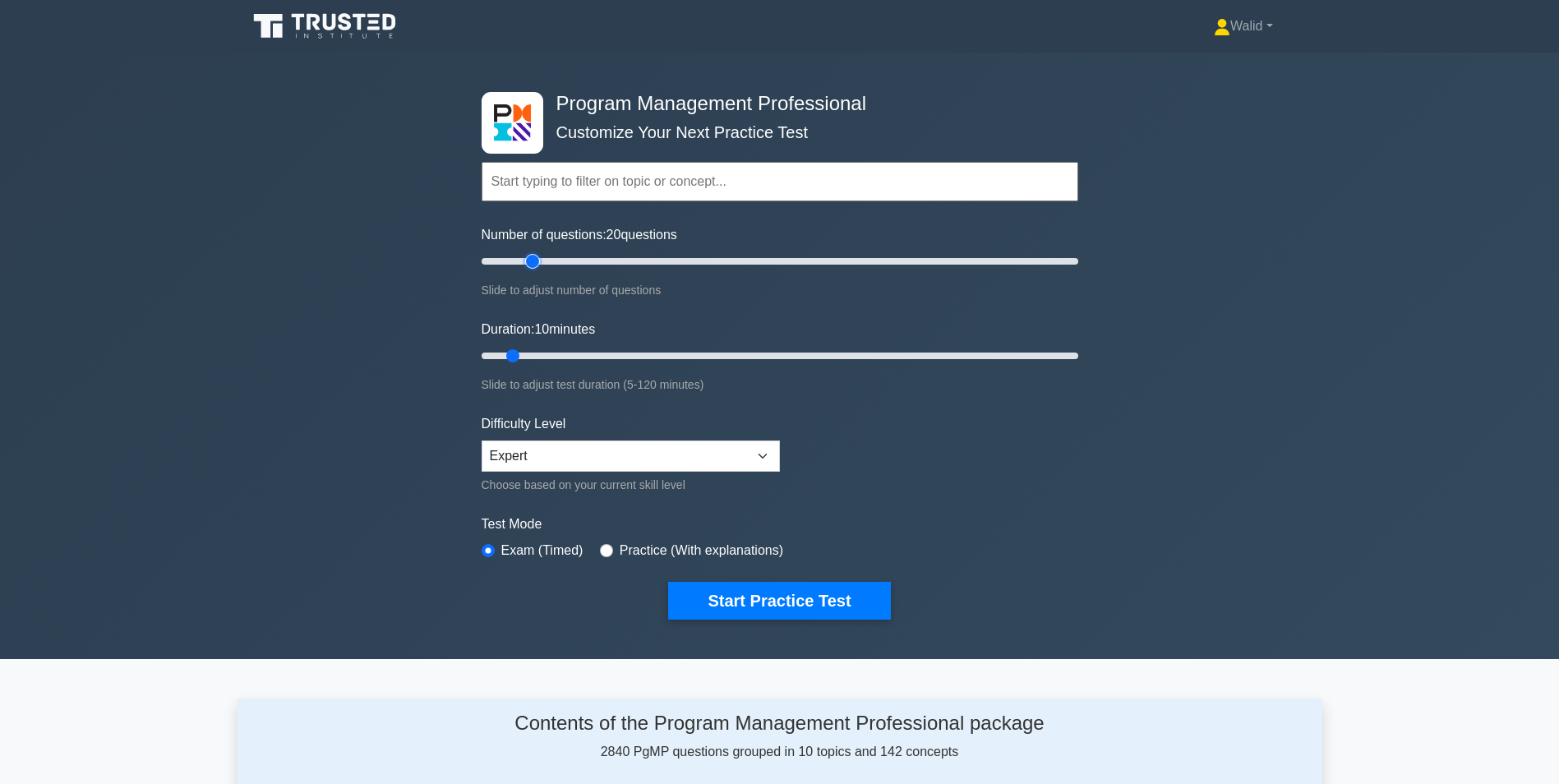
click at [536, 263] on input "Number of questions: 20 questions" at bounding box center [780, 261] width 596 height 20
click at [518, 262] on input "Number of questions: 15 questions" at bounding box center [780, 261] width 596 height 20
type input "10"
click at [508, 262] on input "Number of questions: 10 questions" at bounding box center [780, 261] width 596 height 20
type input "15"
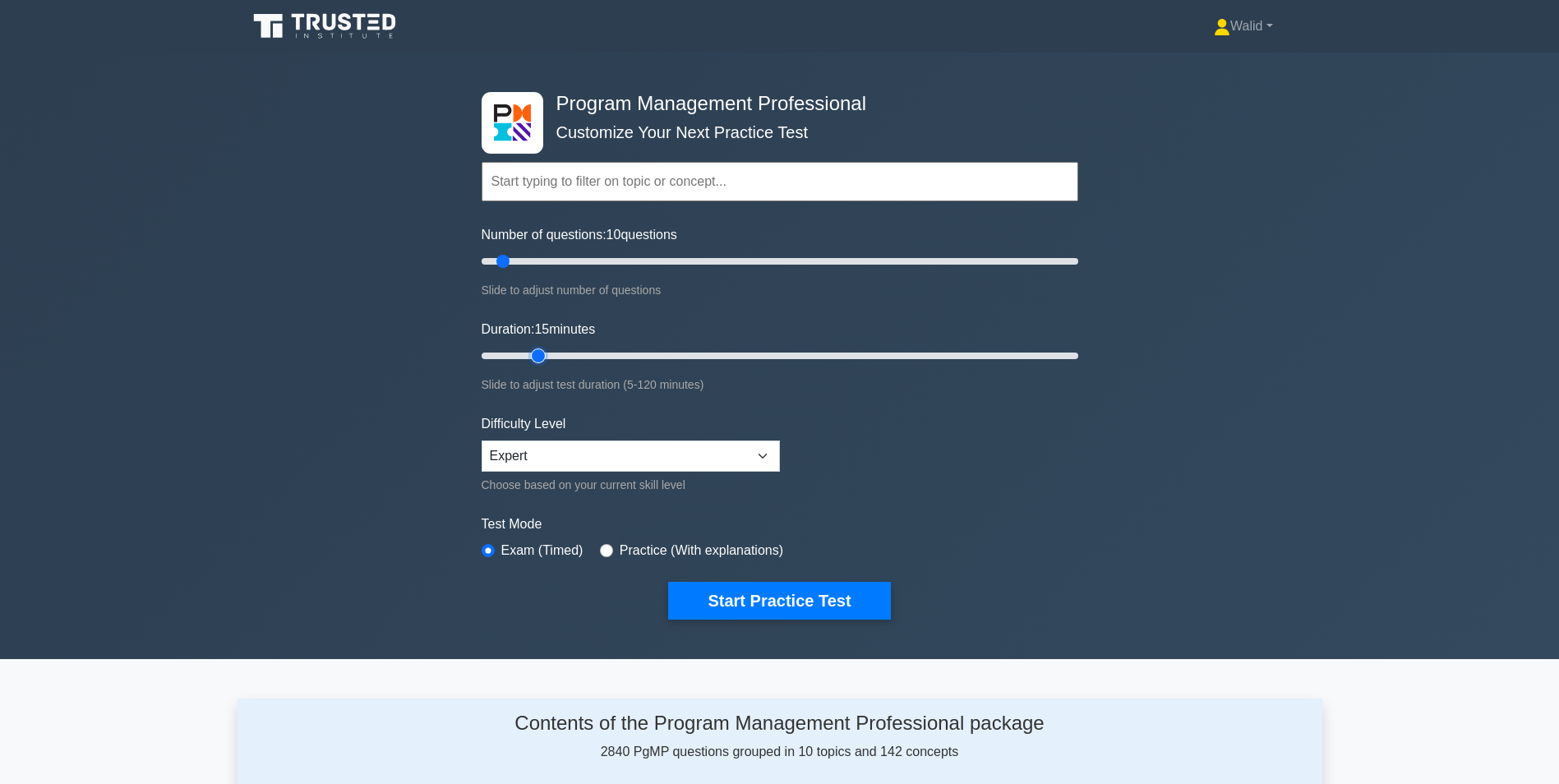
click at [528, 352] on input "Duration: 15 minutes" at bounding box center [780, 355] width 596 height 20
click at [743, 607] on button "Start Practice Test" at bounding box center [778, 600] width 222 height 37
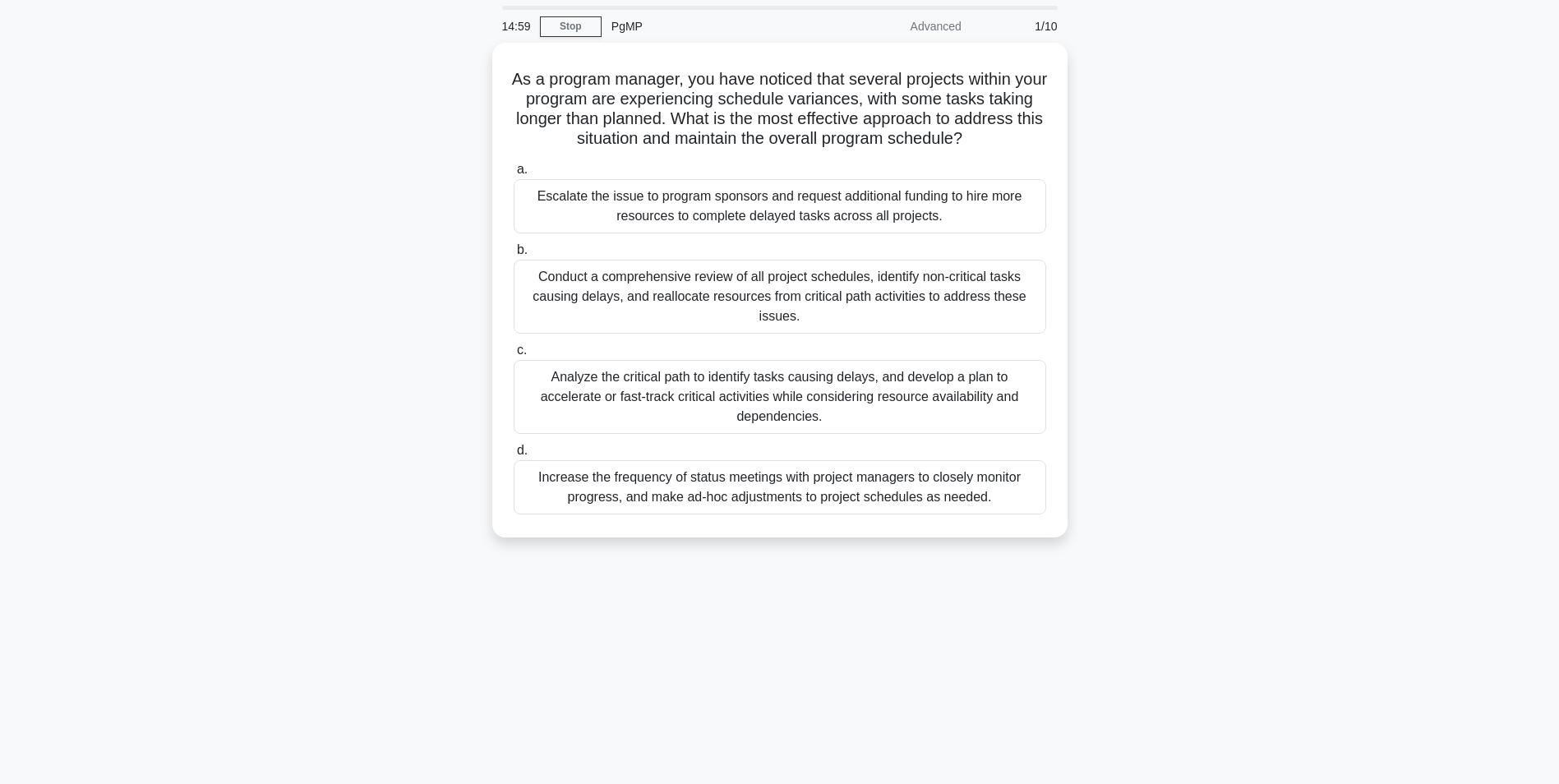
scroll to position [83, 0]
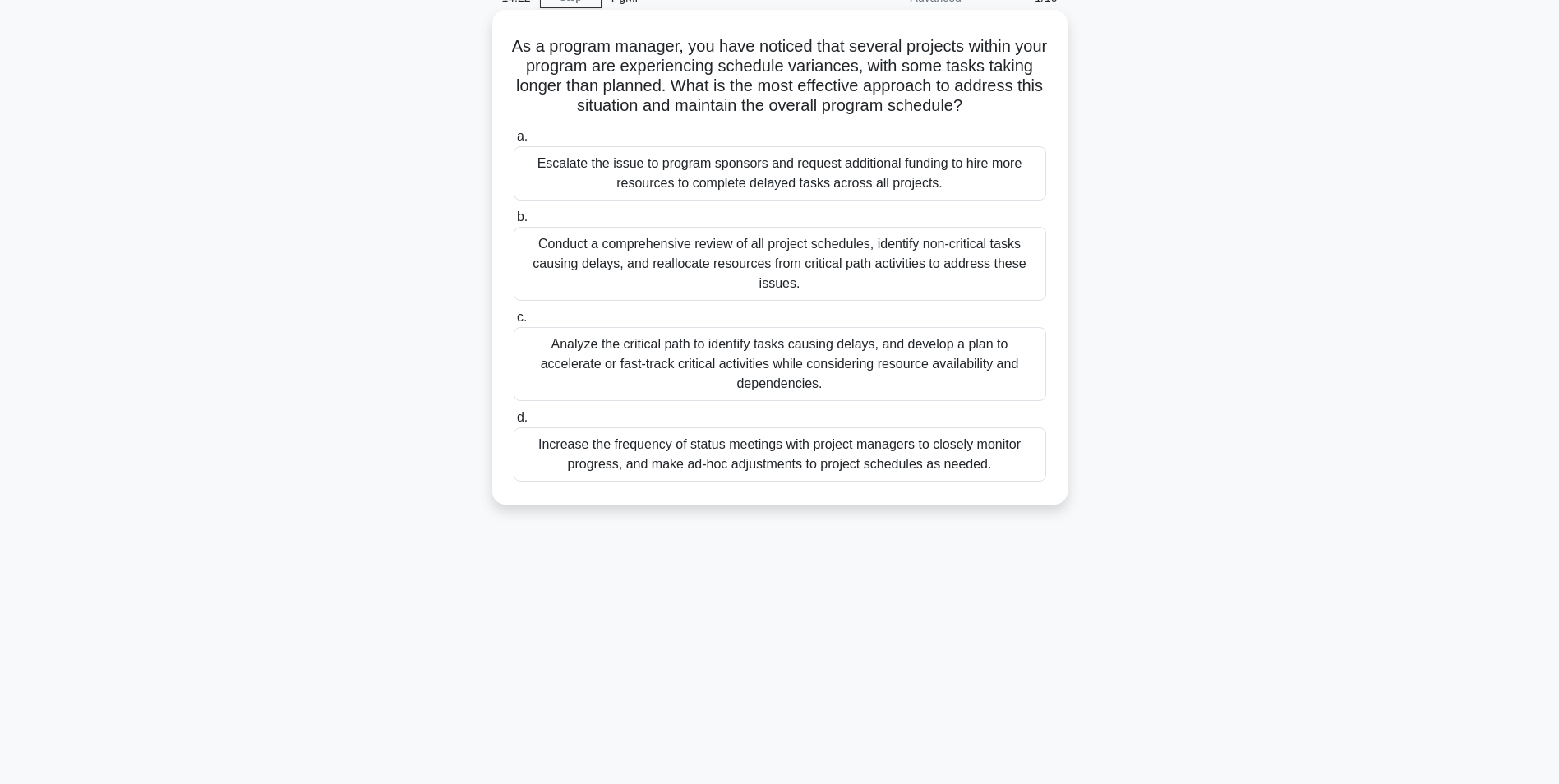
click at [763, 365] on div "Analyze the critical path to identify tasks causing delays, and develop a plan …" at bounding box center [780, 363] width 533 height 74
click at [514, 322] on input "c. Analyze the critical path to identify tasks causing delays, and develop a pl…" at bounding box center [514, 317] width 0 height 10
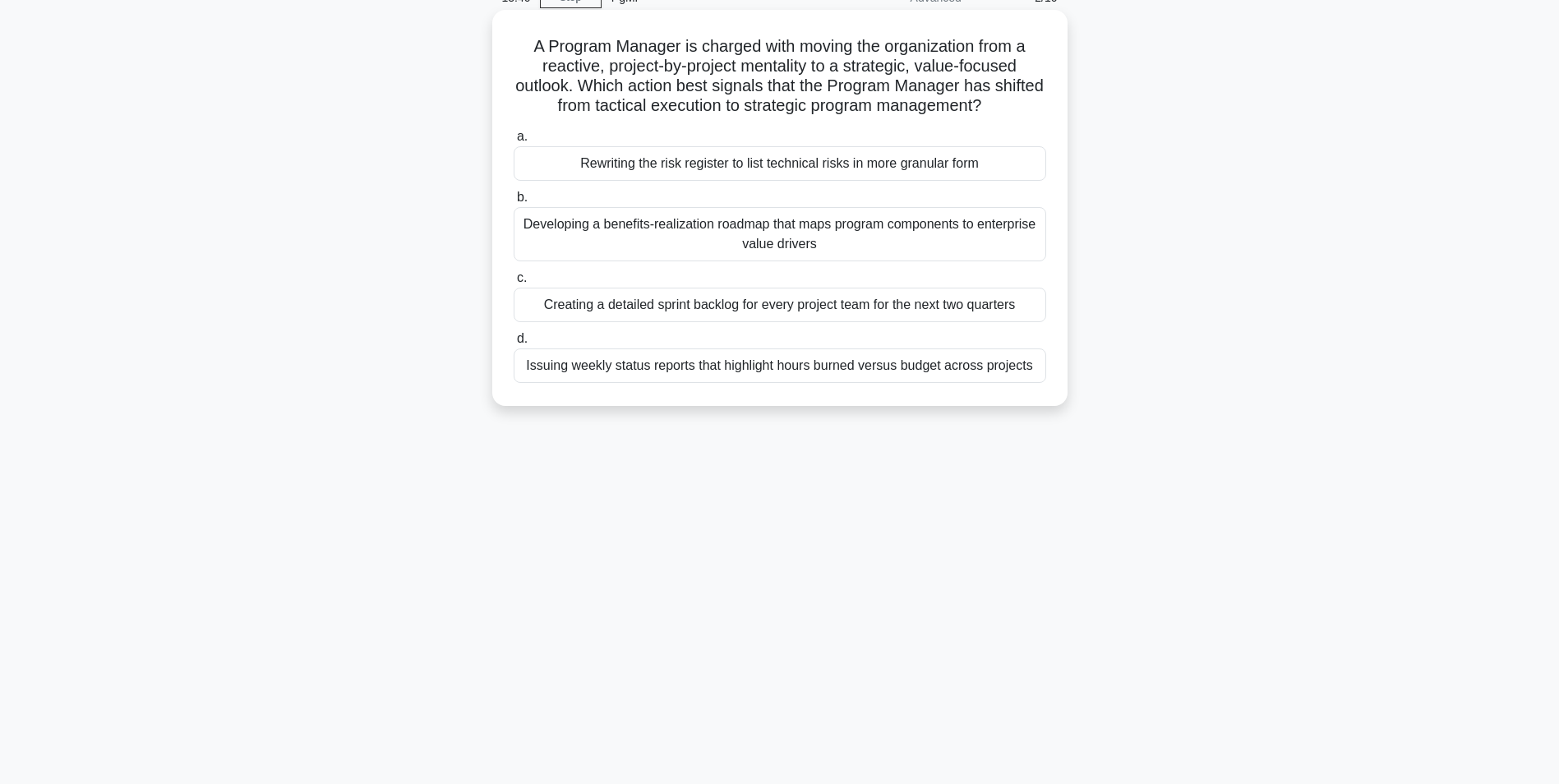
click at [700, 248] on div "Developing a benefits-realization roadmap that maps program components to enter…" at bounding box center [780, 234] width 533 height 54
click at [514, 203] on input "b. Developing a benefits-realization roadmap that maps program components to en…" at bounding box center [514, 197] width 0 height 10
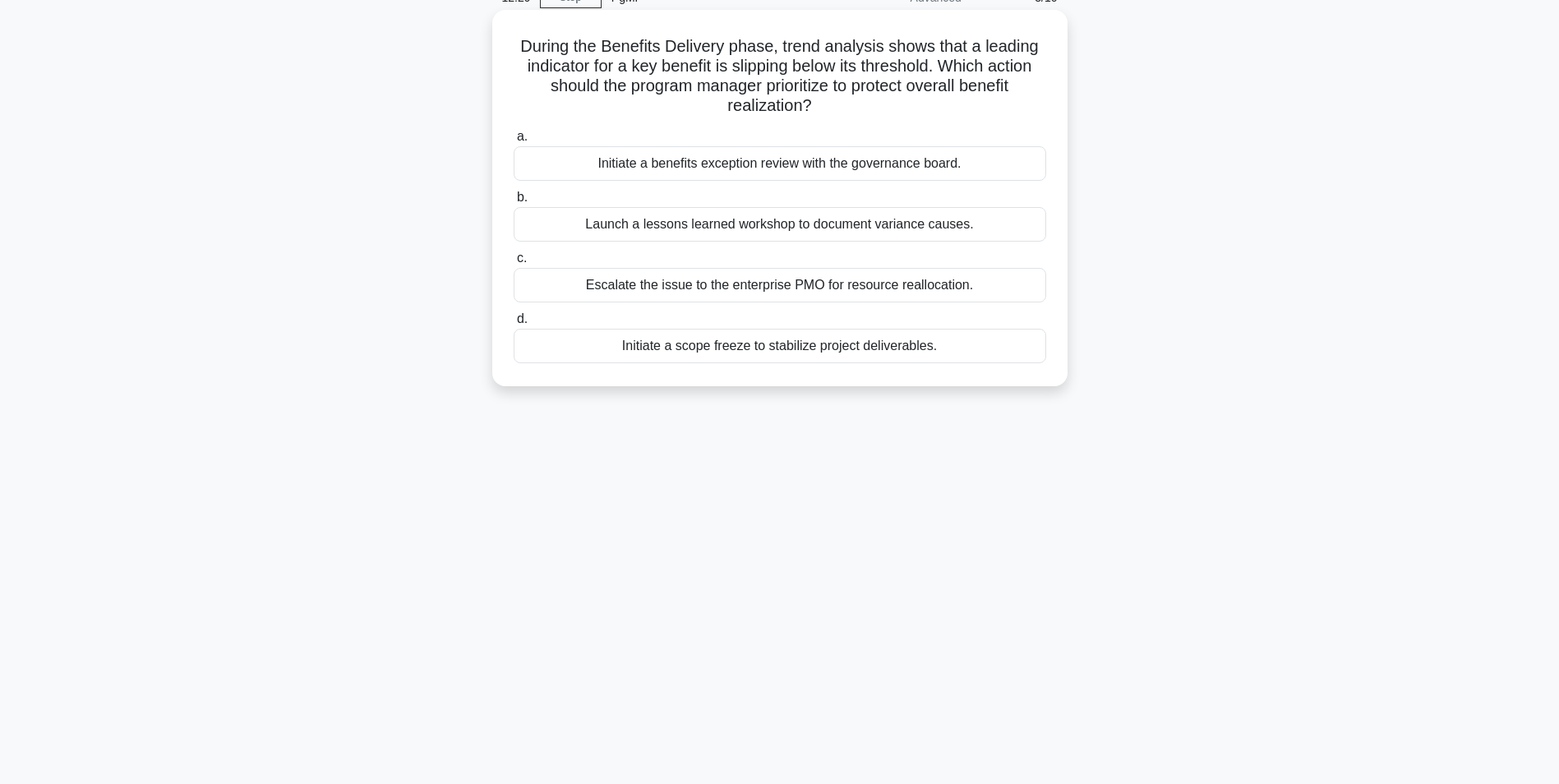
click at [729, 169] on div "Initiate a benefits exception review with the governance board." at bounding box center [780, 163] width 533 height 35
click at [514, 143] on input "a. Initiate a benefits exception review with the governance board." at bounding box center [514, 136] width 0 height 10
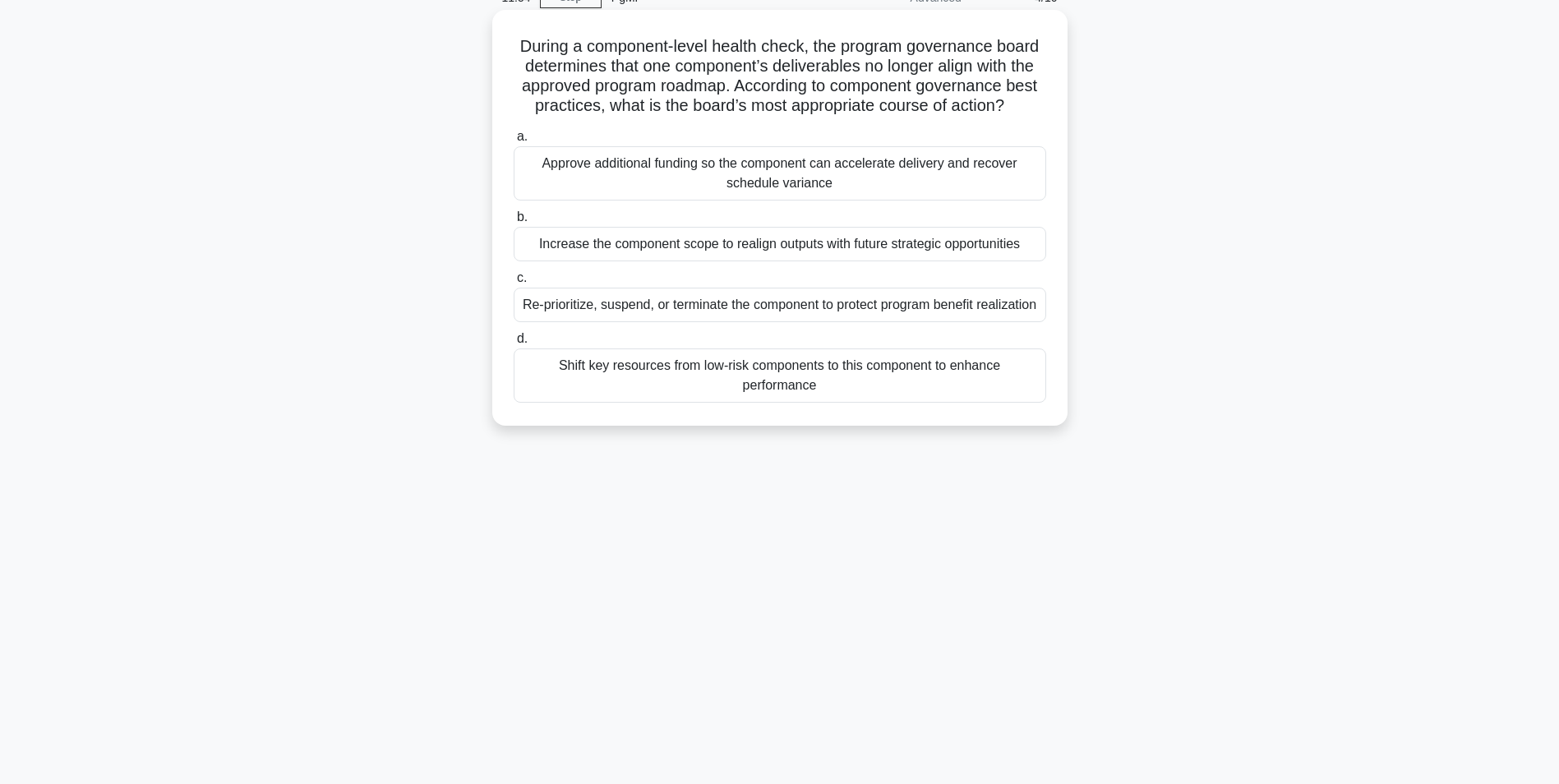
click at [732, 314] on div "Re-prioritize, suspend, or terminate the component to protect program benefit r…" at bounding box center [780, 305] width 533 height 35
click at [514, 283] on input "c. Re-prioritize, suspend, or terminate the component to protect program benefi…" at bounding box center [514, 278] width 0 height 10
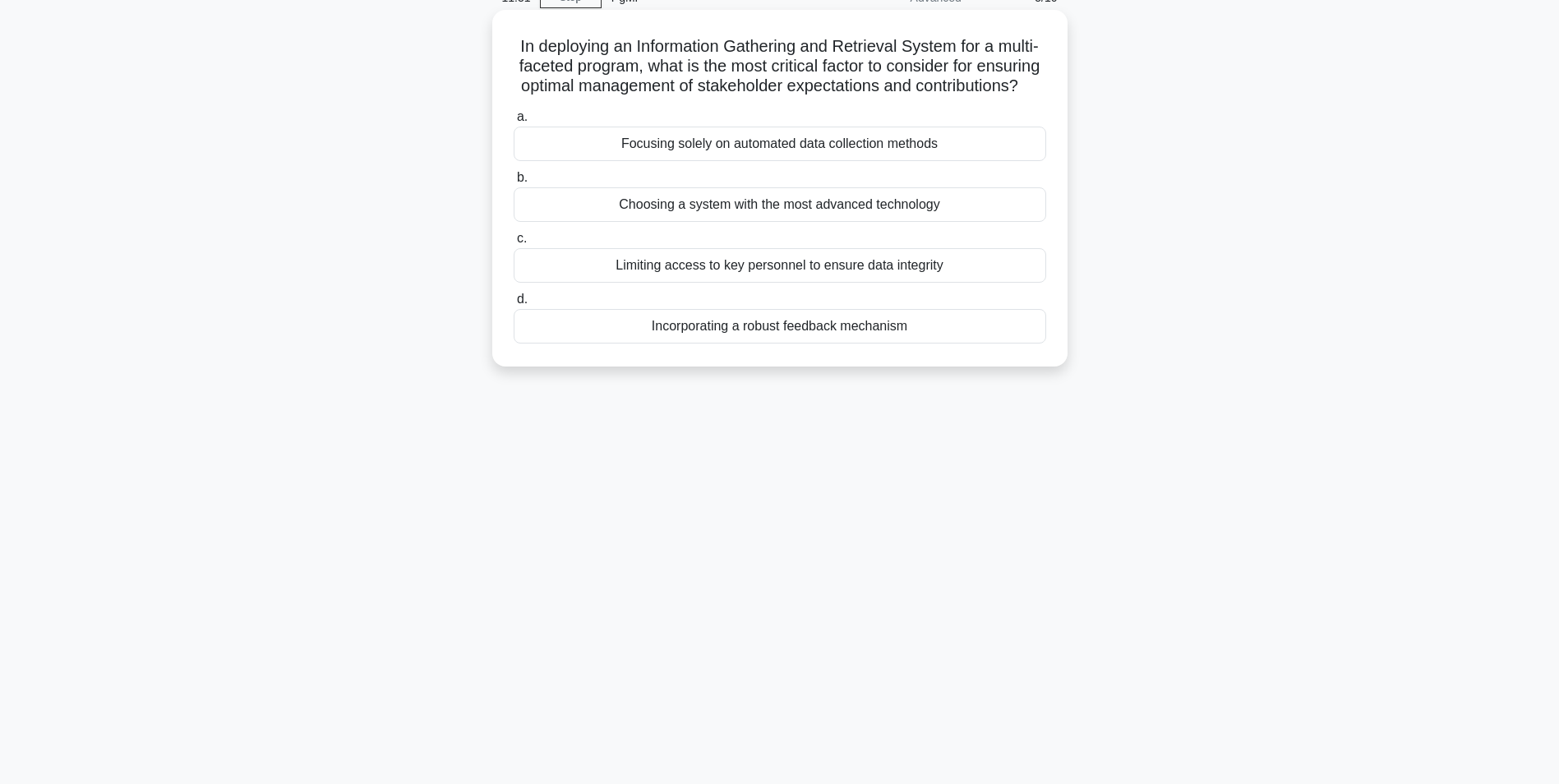
click at [828, 343] on div "Incorporating a robust feedback mechanism" at bounding box center [780, 326] width 533 height 35
click at [514, 305] on input "d. Incorporating a robust feedback mechanism" at bounding box center [514, 299] width 0 height 10
click at [780, 207] on div "Develop contingency plans and alternative sourcing strategies" at bounding box center [780, 205] width 533 height 35
click at [514, 183] on input "b. Develop contingency plans and alternative sourcing strategies" at bounding box center [514, 178] width 0 height 10
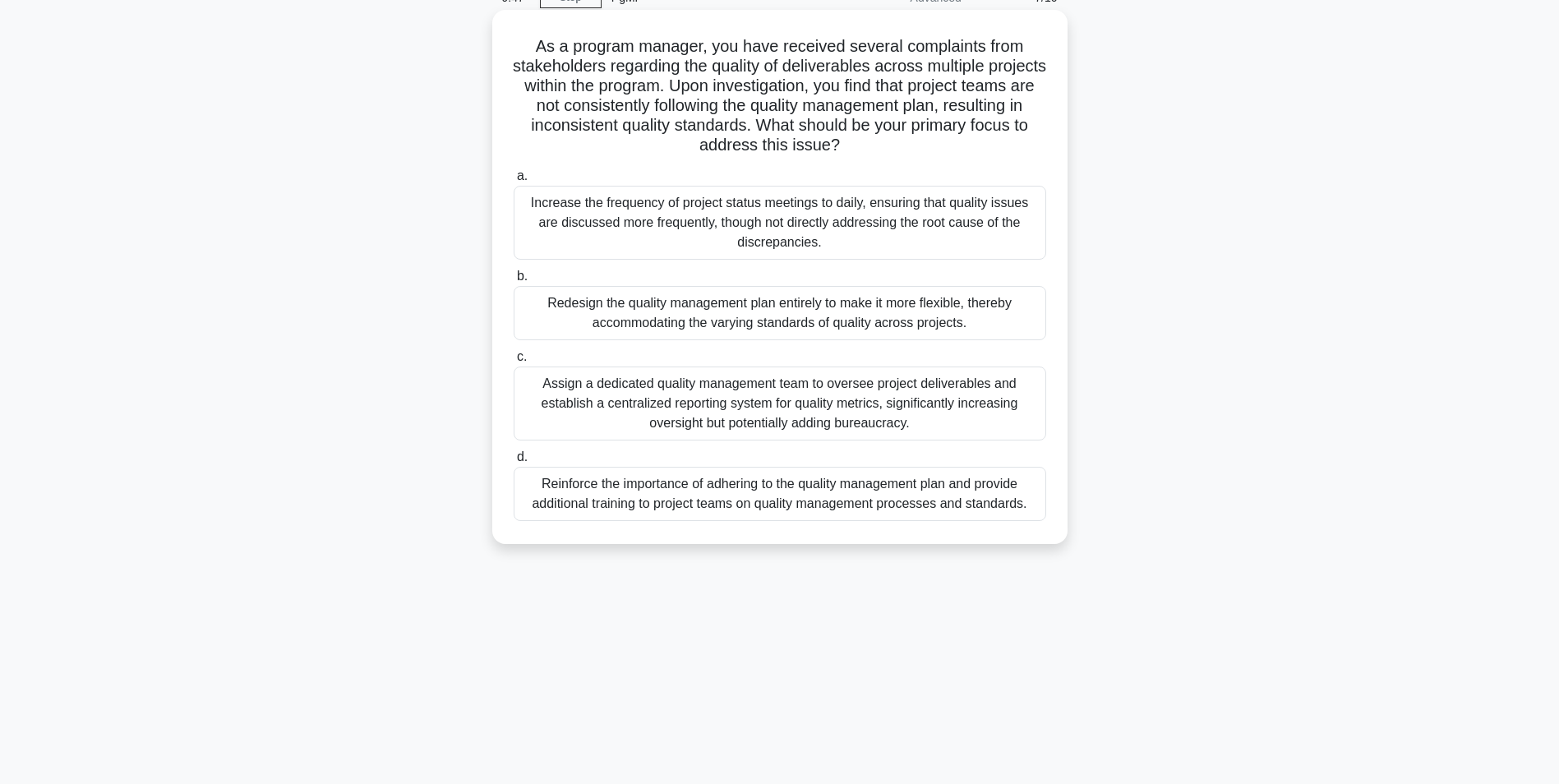
click at [741, 322] on div "Redesign the quality management plan entirely to make it more flexible, thereby…" at bounding box center [780, 313] width 533 height 54
click at [514, 282] on input "b. Redesign the quality management plan entirely to make it more flexible, ther…" at bounding box center [514, 276] width 0 height 10
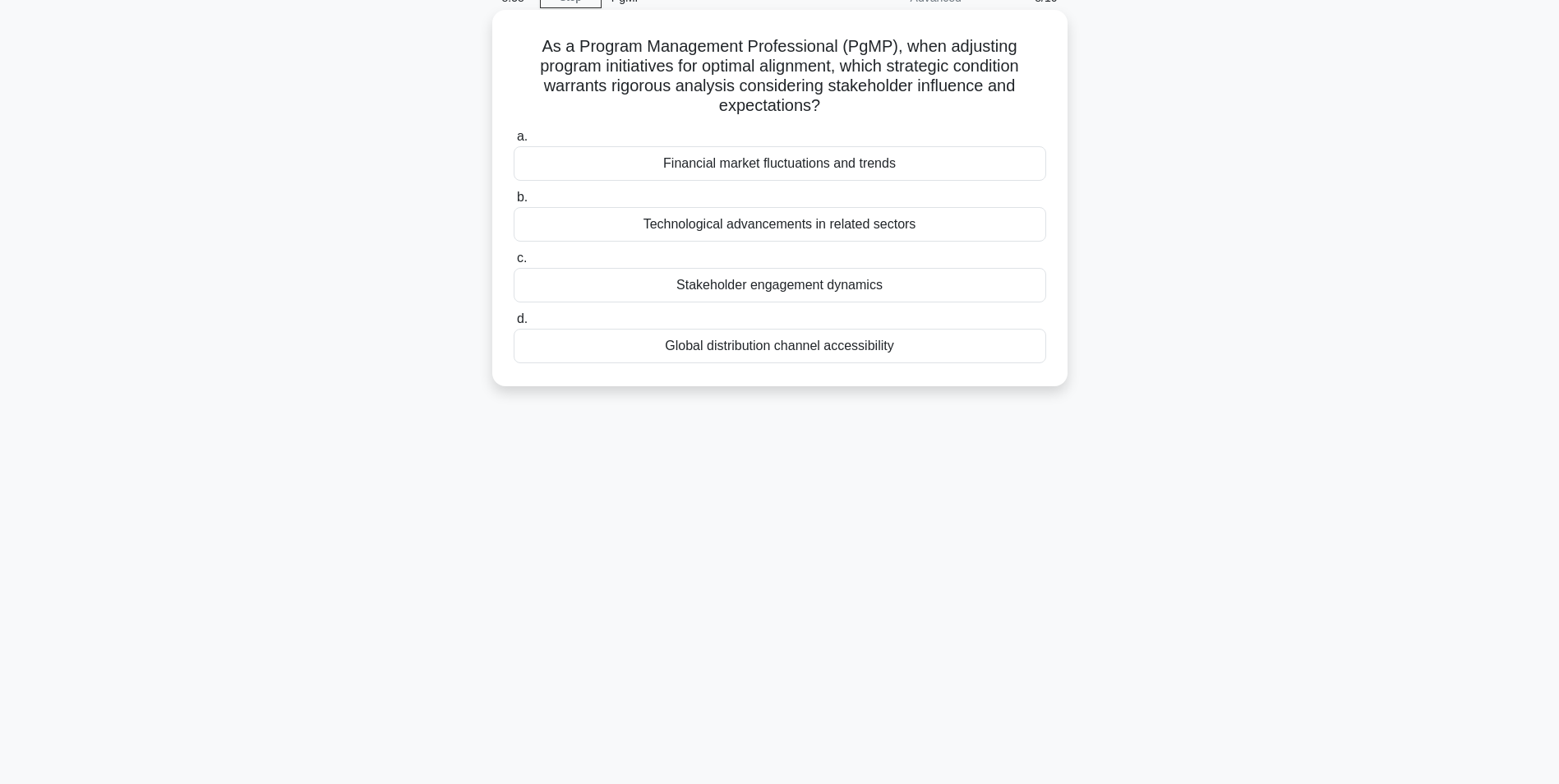
click at [723, 297] on div "Stakeholder engagement dynamics" at bounding box center [780, 285] width 533 height 35
click at [514, 263] on input "c. Stakeholder engagement dynamics" at bounding box center [514, 258] width 0 height 10
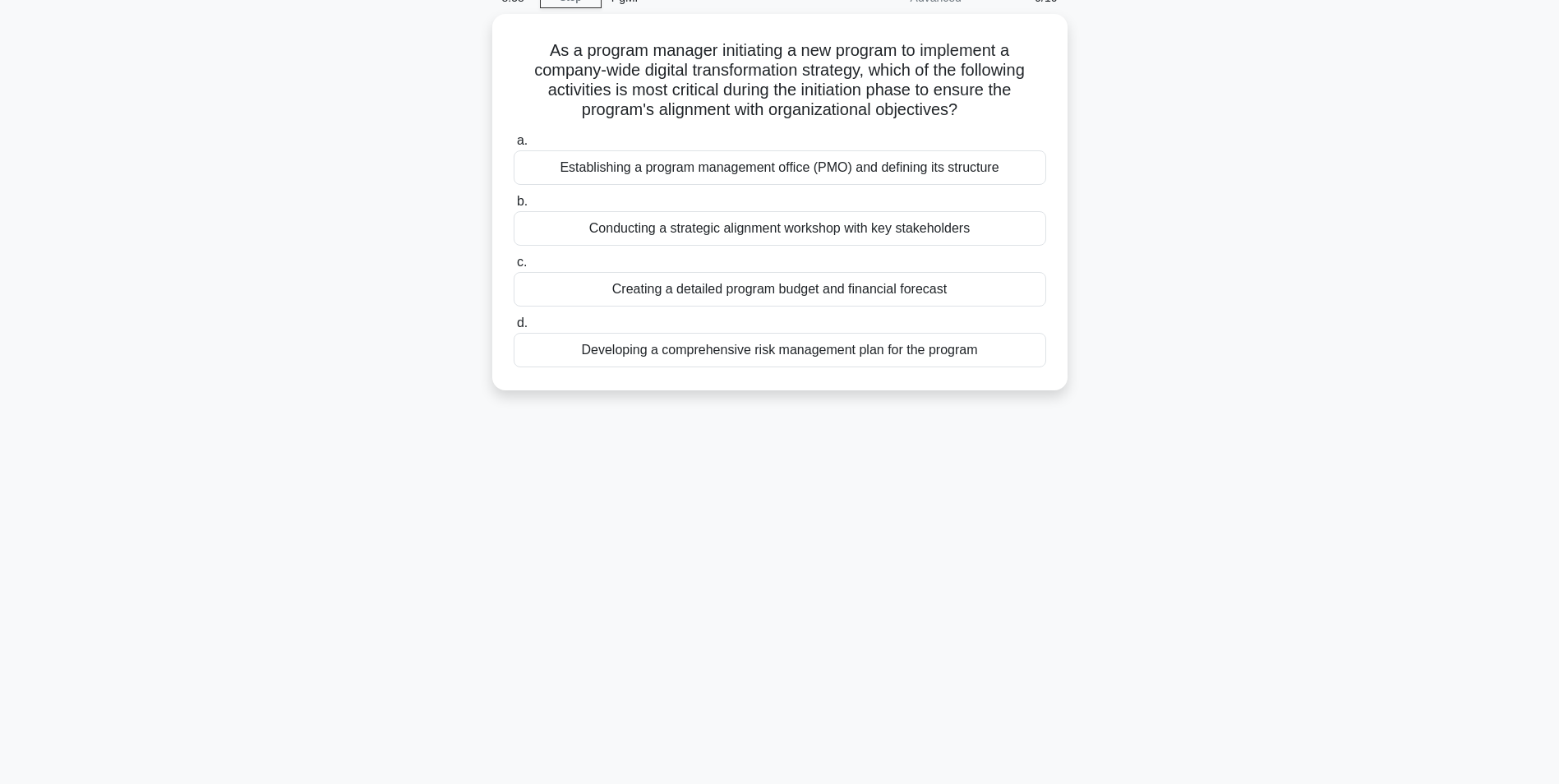
scroll to position [0, 0]
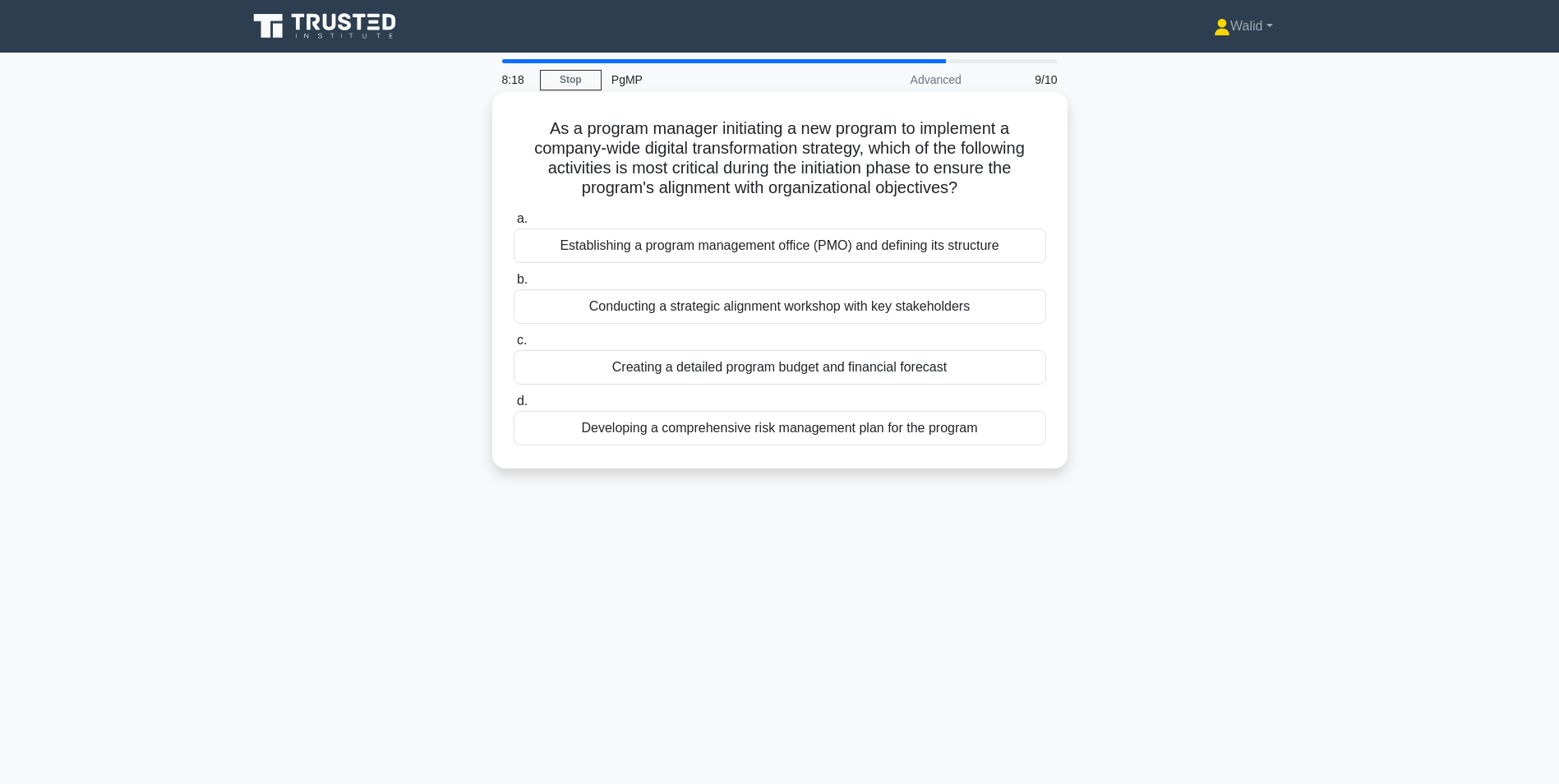
click at [709, 309] on div "Conducting a strategic alignment workshop with key stakeholders" at bounding box center [780, 307] width 533 height 35
click at [514, 285] on input "b. Conducting a strategic alignment workshop with key stakeholders" at bounding box center [514, 280] width 0 height 10
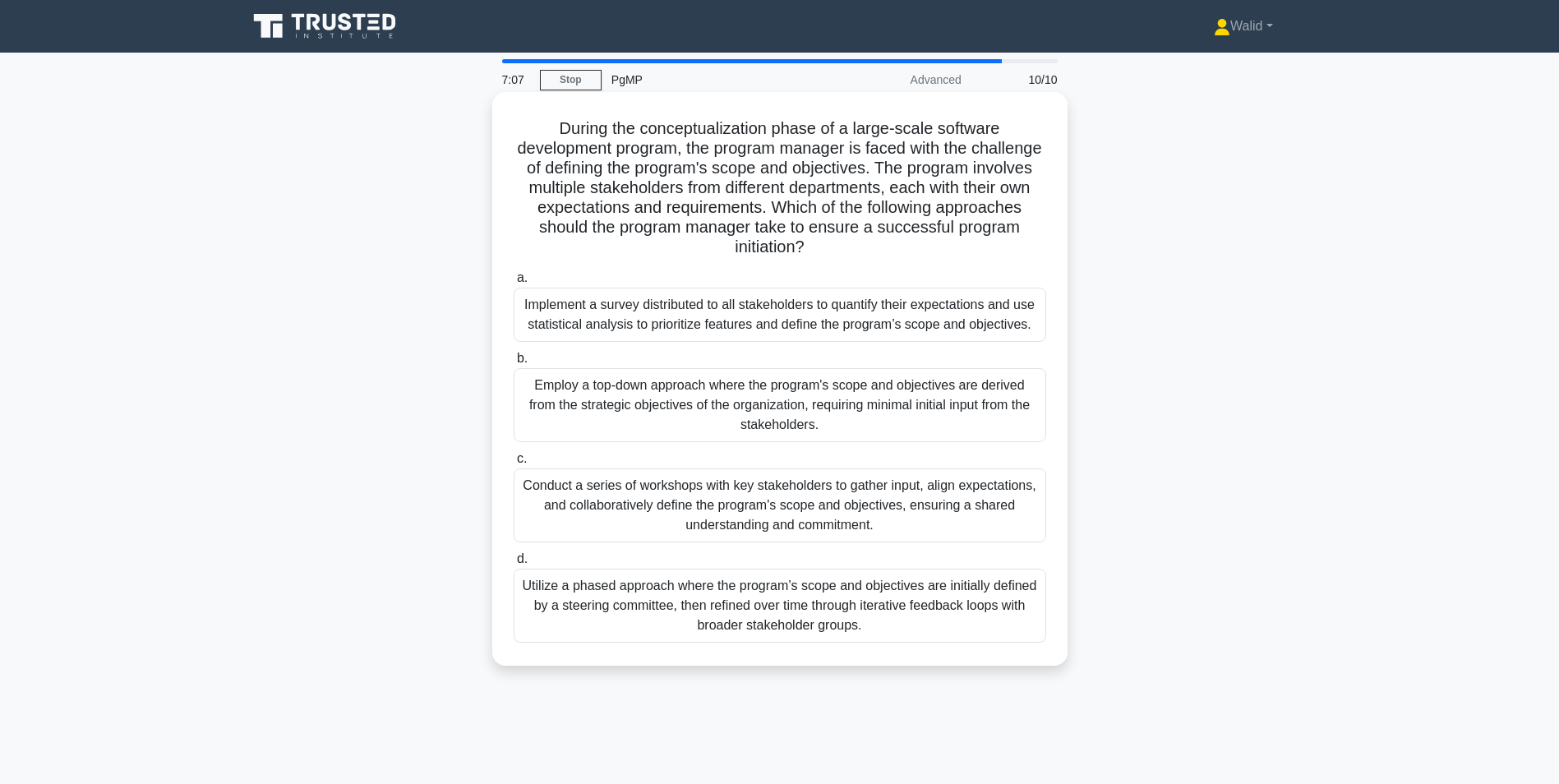
scroll to position [83, 0]
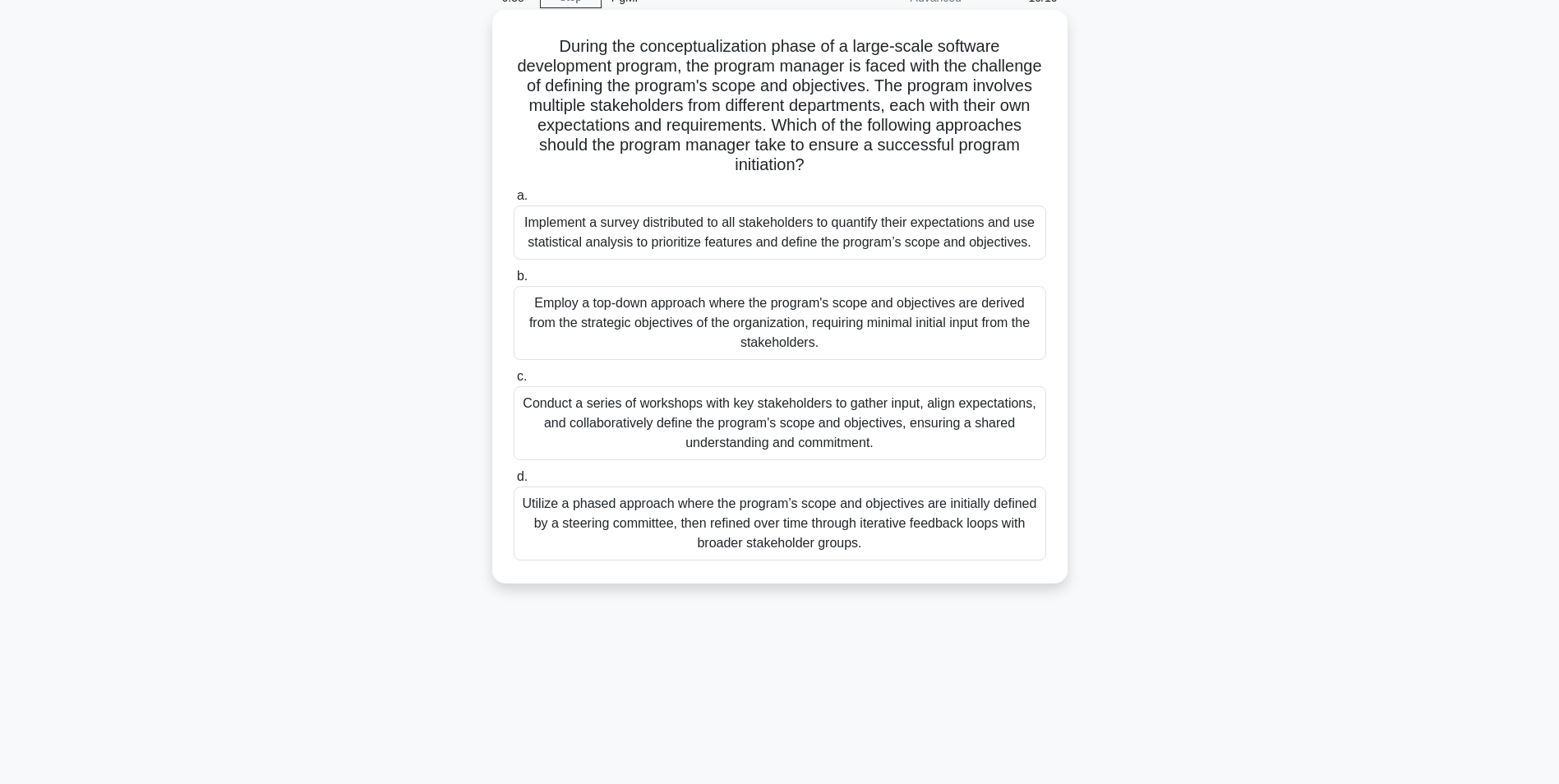
click at [757, 431] on div "Conduct a series of workshops with key stakeholders to gather input, align expe…" at bounding box center [780, 422] width 533 height 74
click at [514, 382] on input "c. Conduct a series of workshops with key stakeholders to gather input, align e…" at bounding box center [514, 376] width 0 height 10
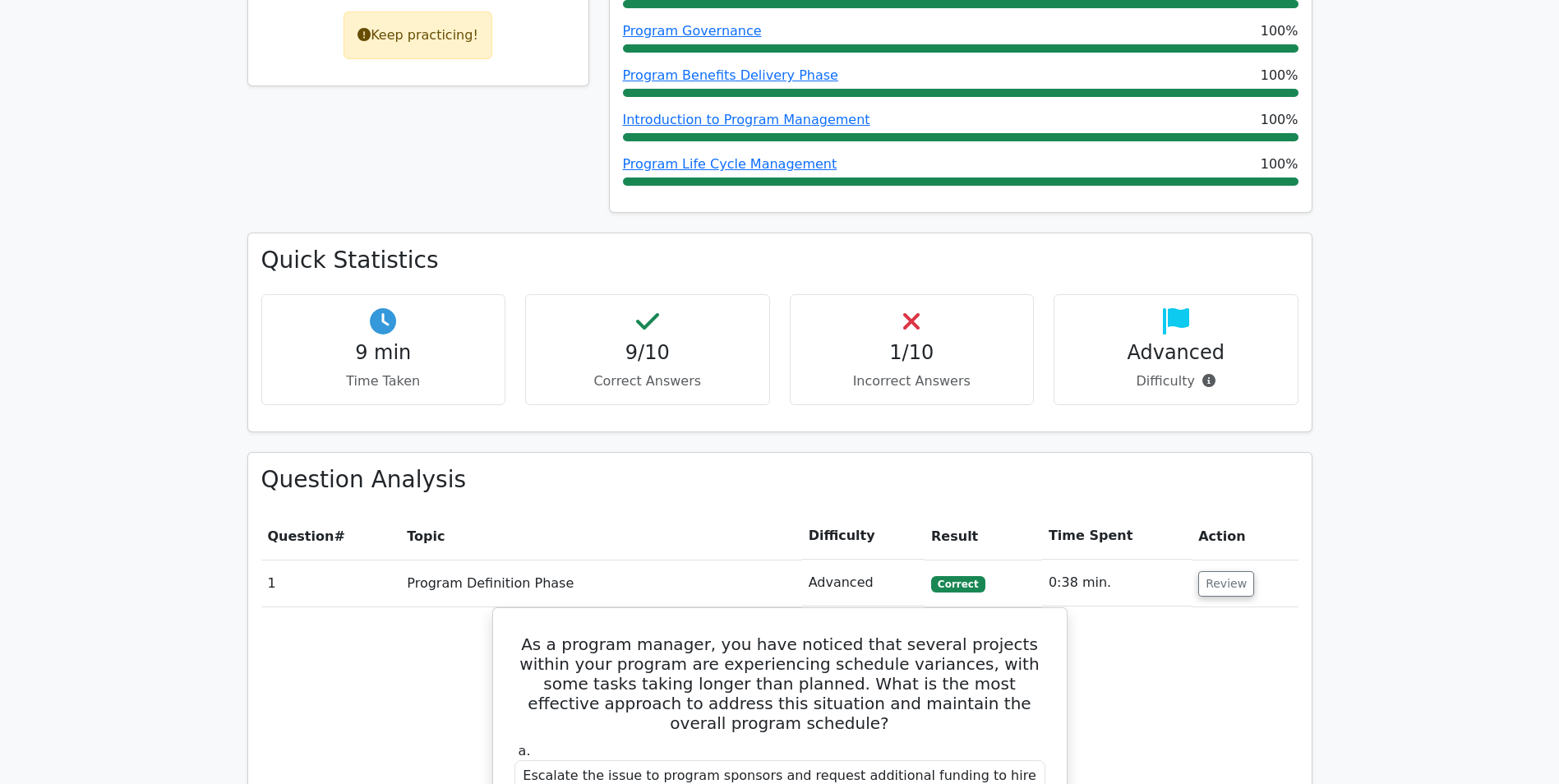
scroll to position [493, 0]
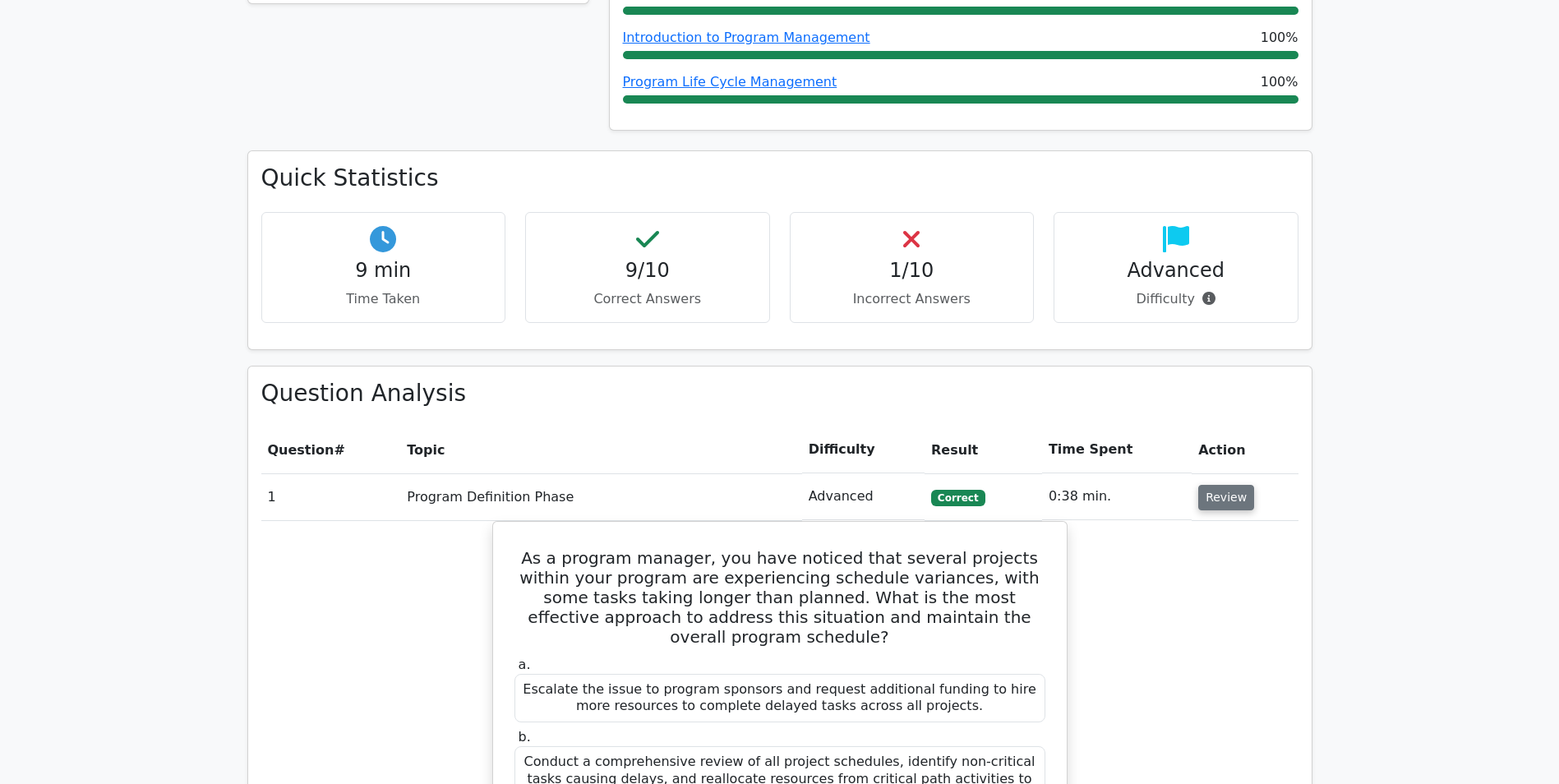
click at [1209, 493] on button "Review" at bounding box center [1226, 497] width 56 height 25
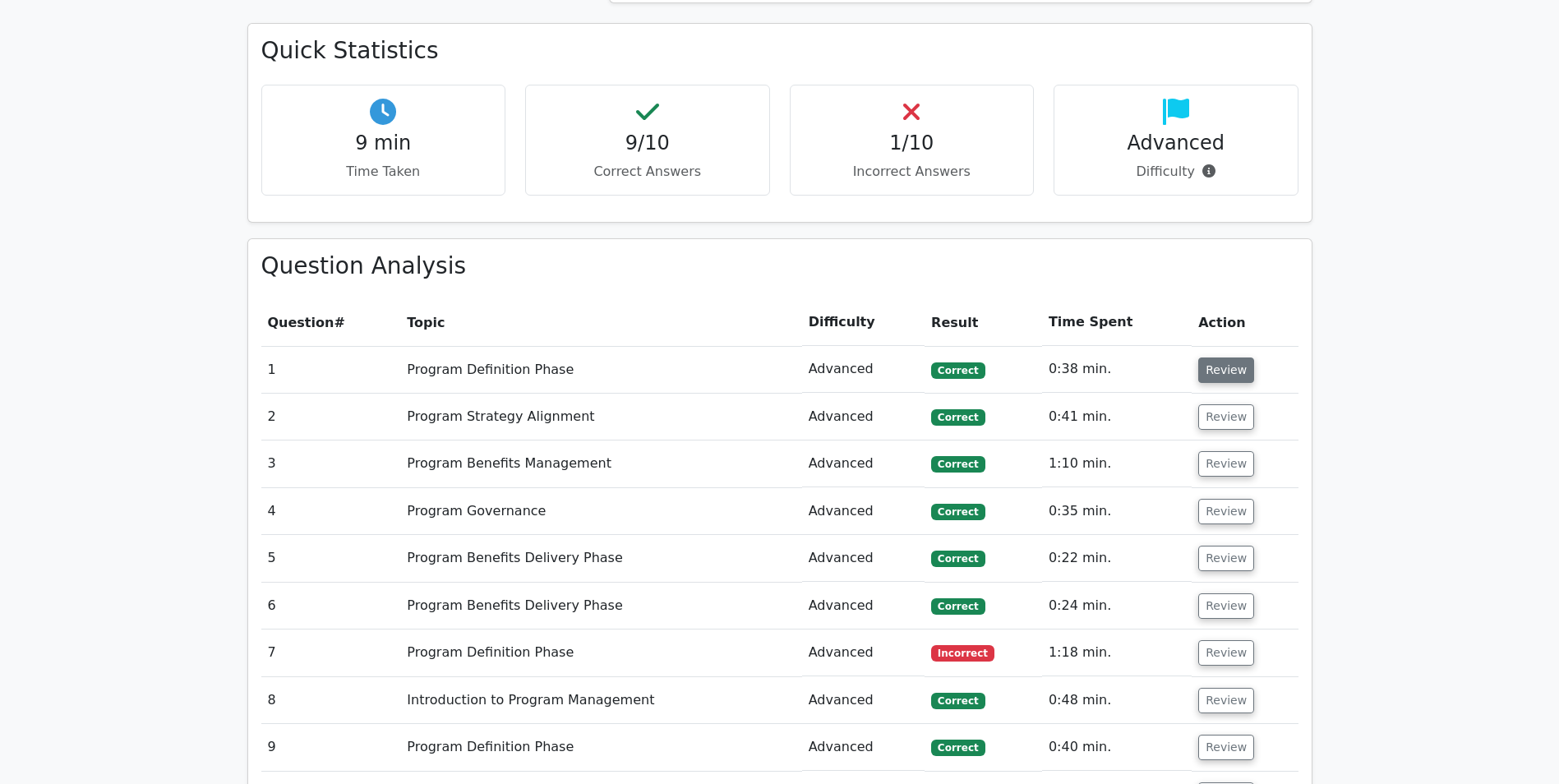
scroll to position [821, 0]
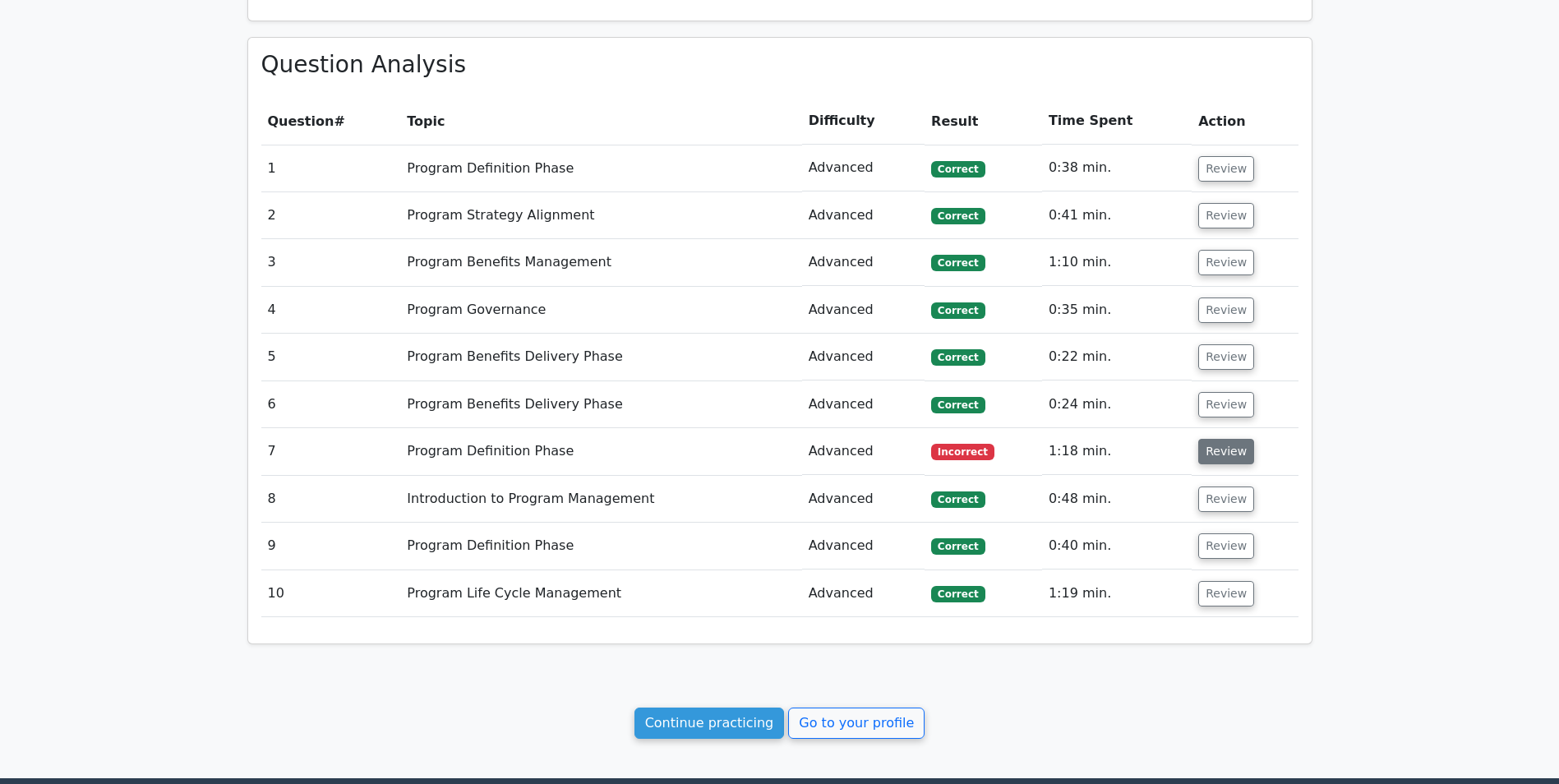
click at [1226, 459] on button "Review" at bounding box center [1226, 451] width 56 height 25
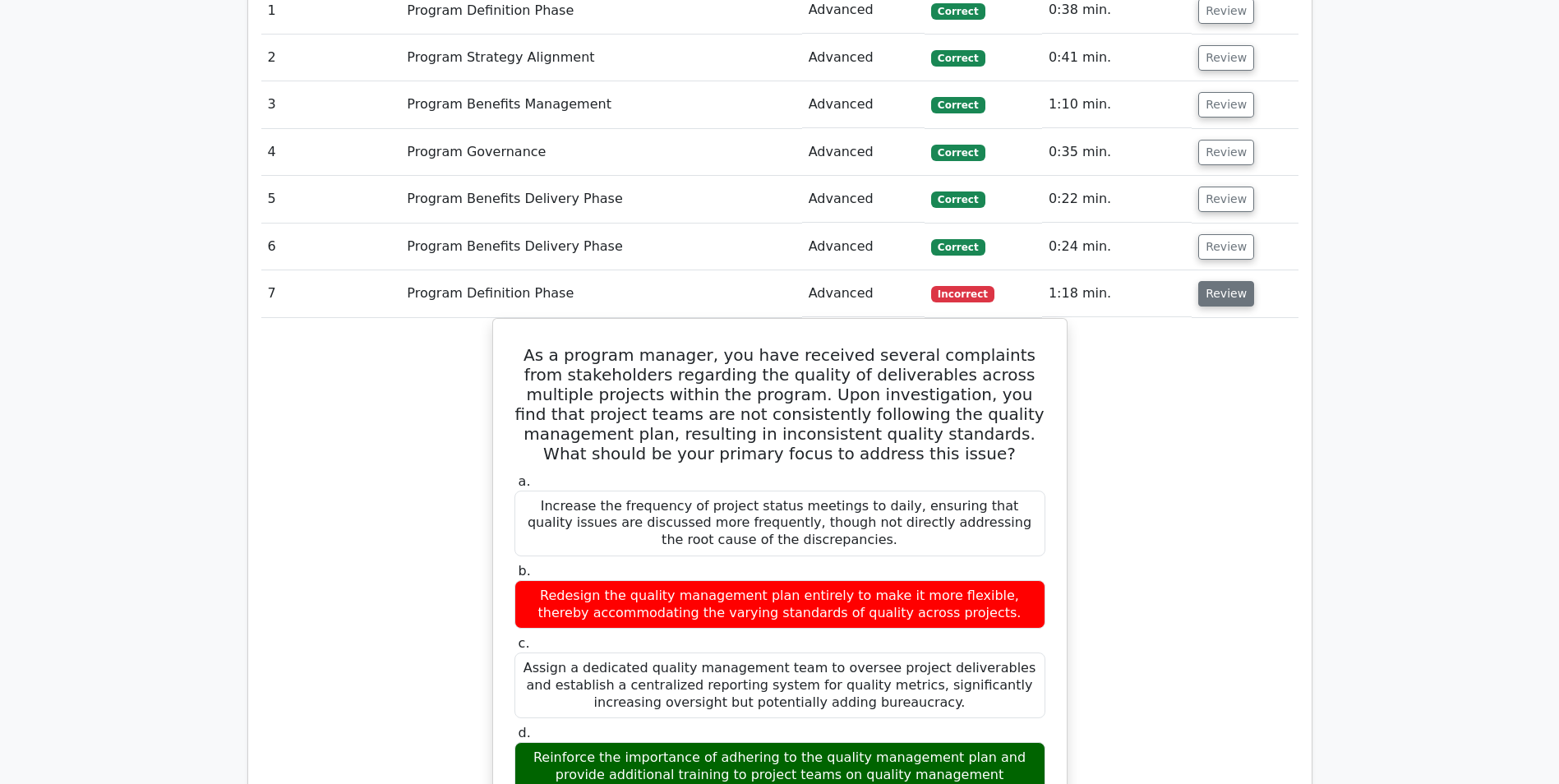
scroll to position [986, 0]
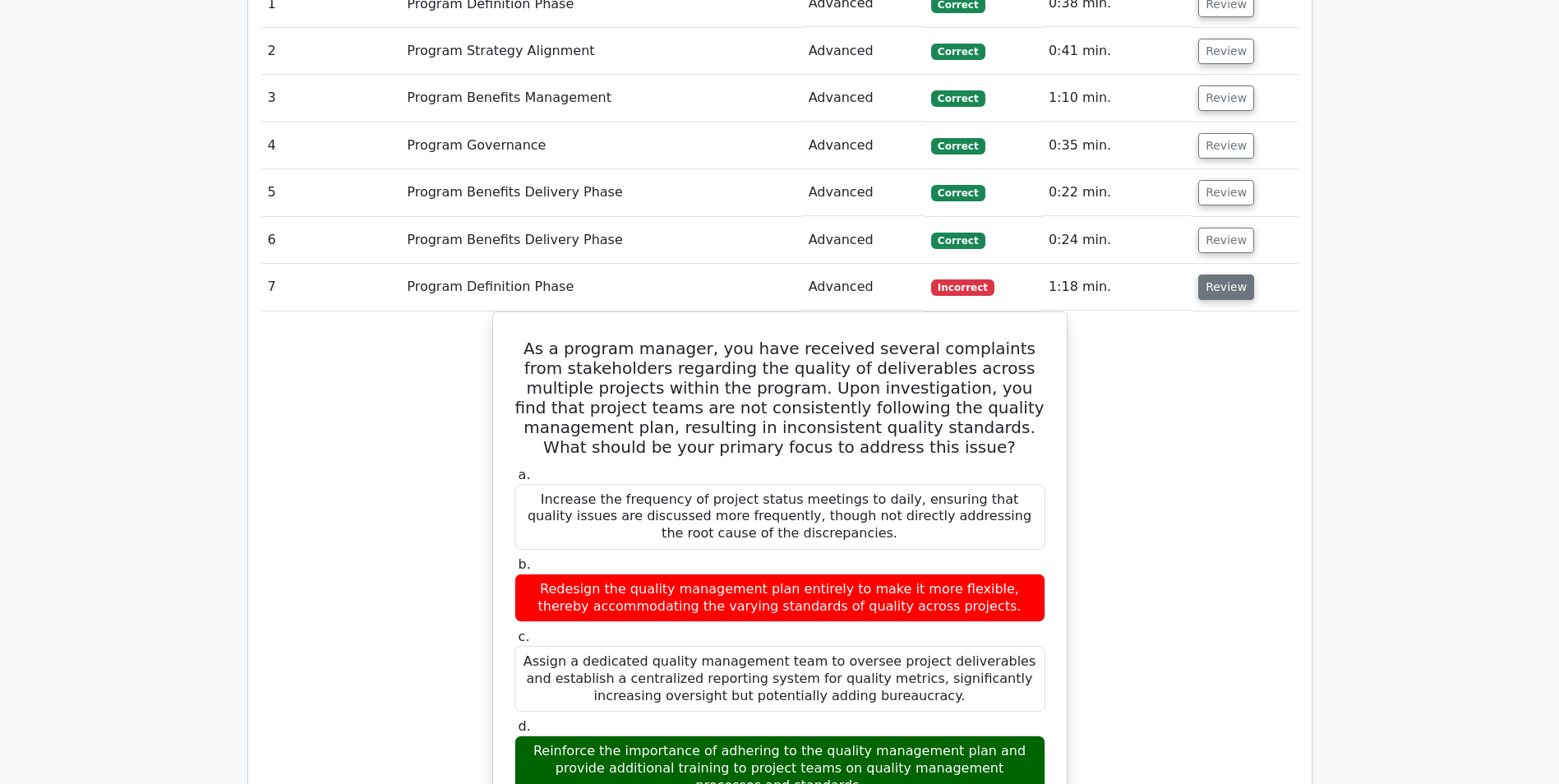
click at [1222, 293] on button "Review" at bounding box center [1226, 287] width 56 height 25
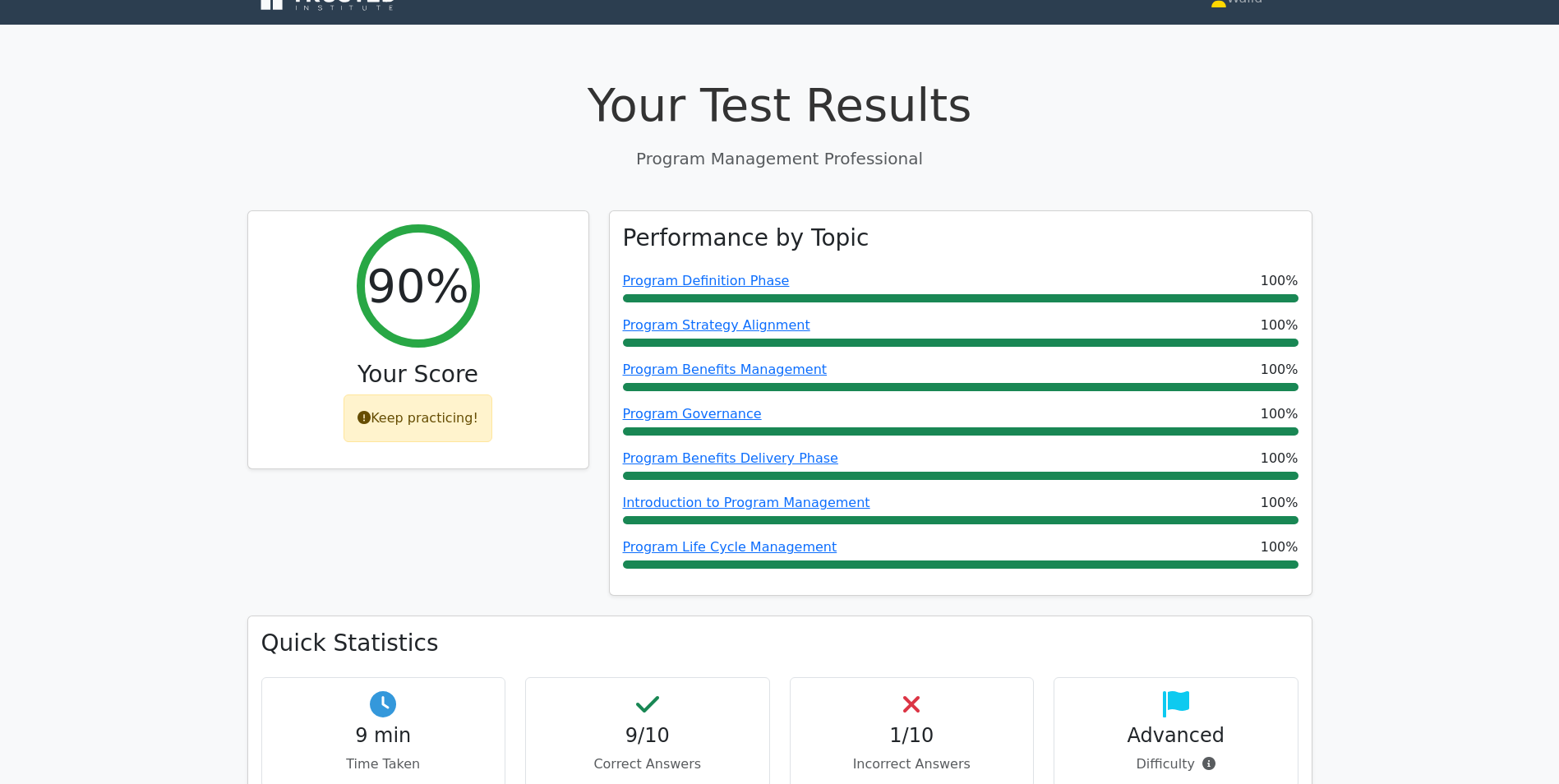
scroll to position [0, 0]
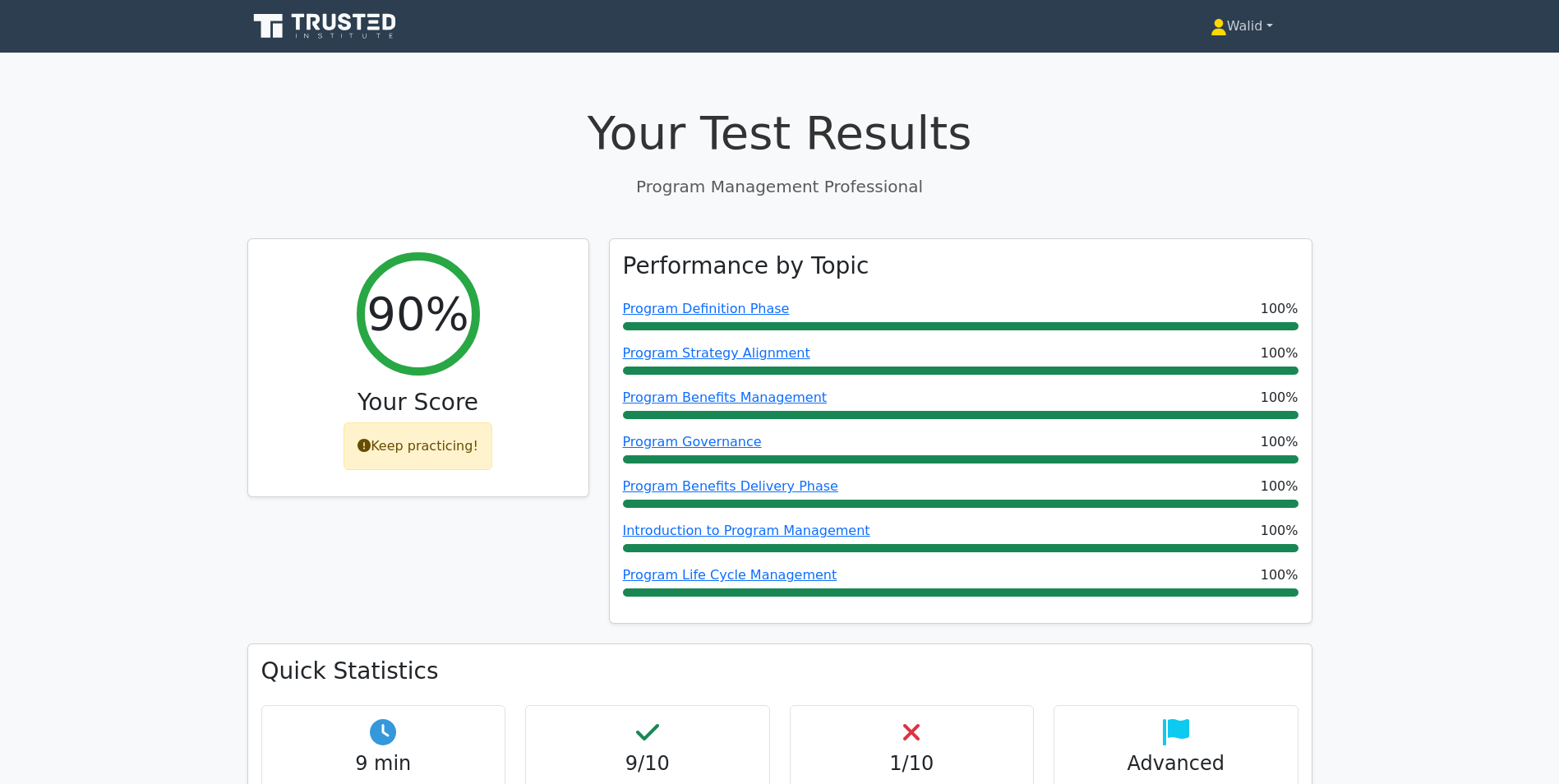
click at [1241, 27] on link "Walid" at bounding box center [1242, 26] width 142 height 33
click at [1226, 55] on link "Profile" at bounding box center [1236, 65] width 130 height 26
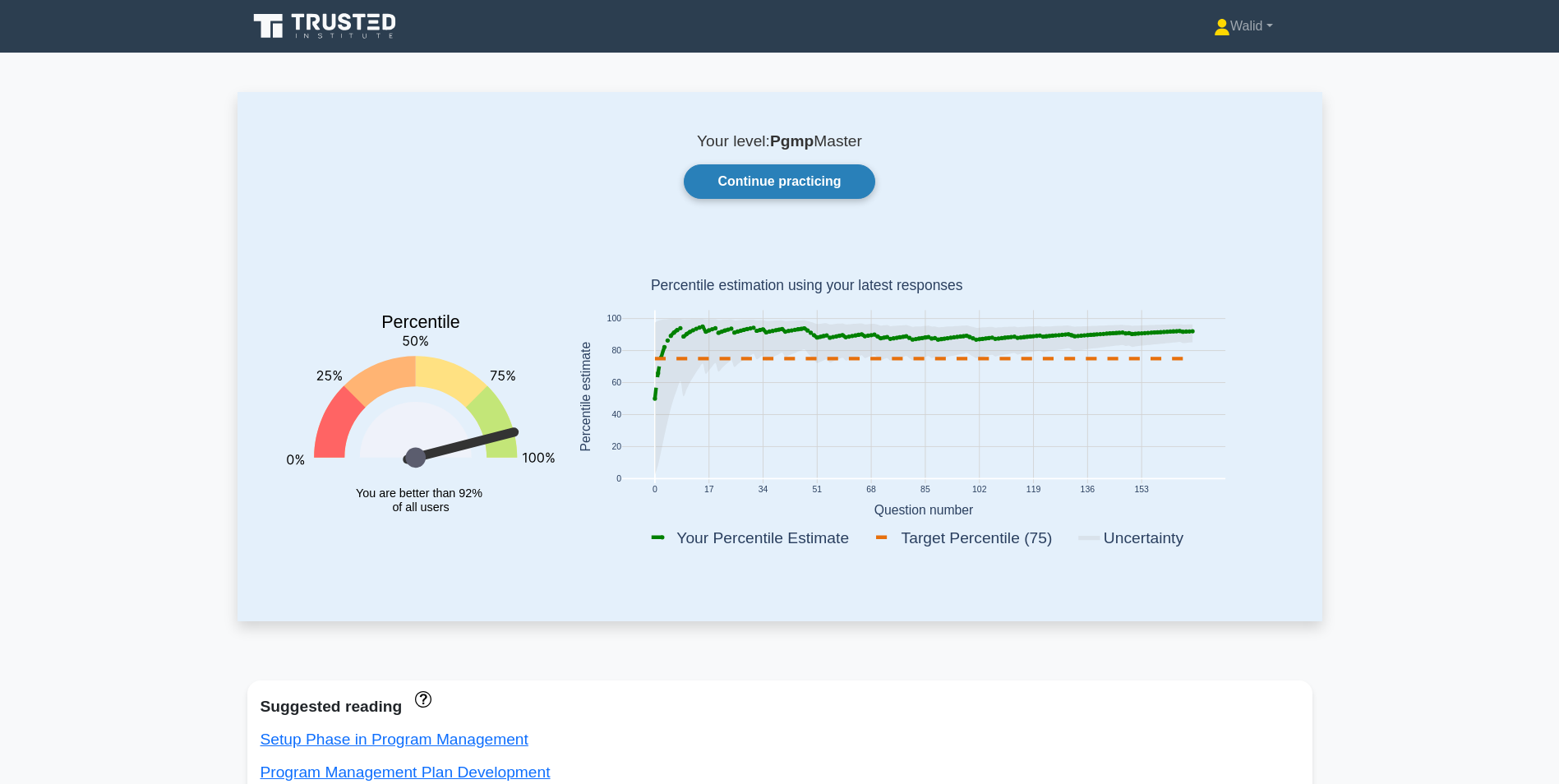
click at [782, 173] on link "Continue practicing" at bounding box center [778, 182] width 190 height 35
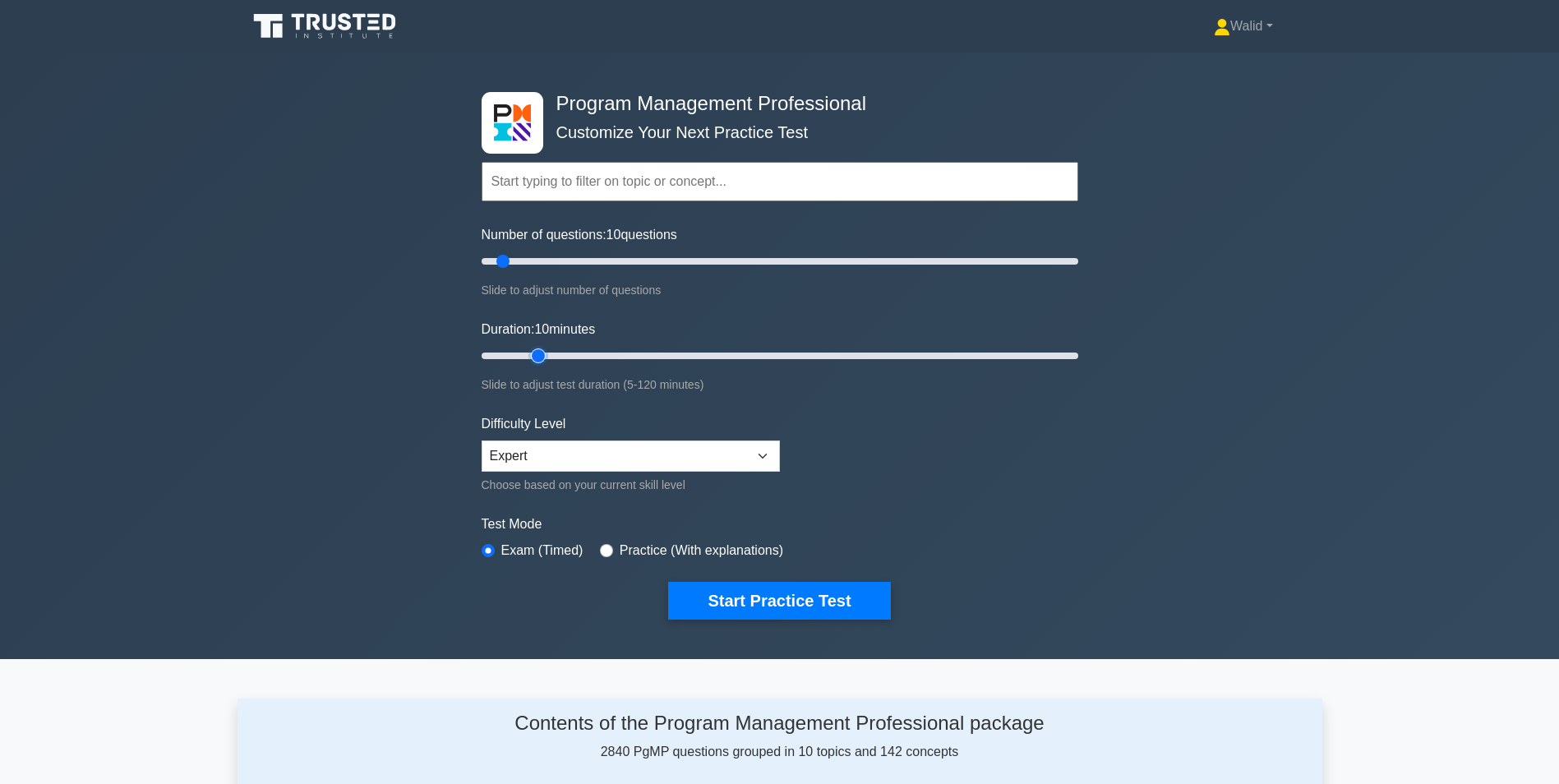
type input "15"
click at [528, 353] on input "Duration: 10 minutes" at bounding box center [780, 355] width 596 height 20
click at [729, 595] on button "Start Practice Test" at bounding box center [778, 600] width 222 height 37
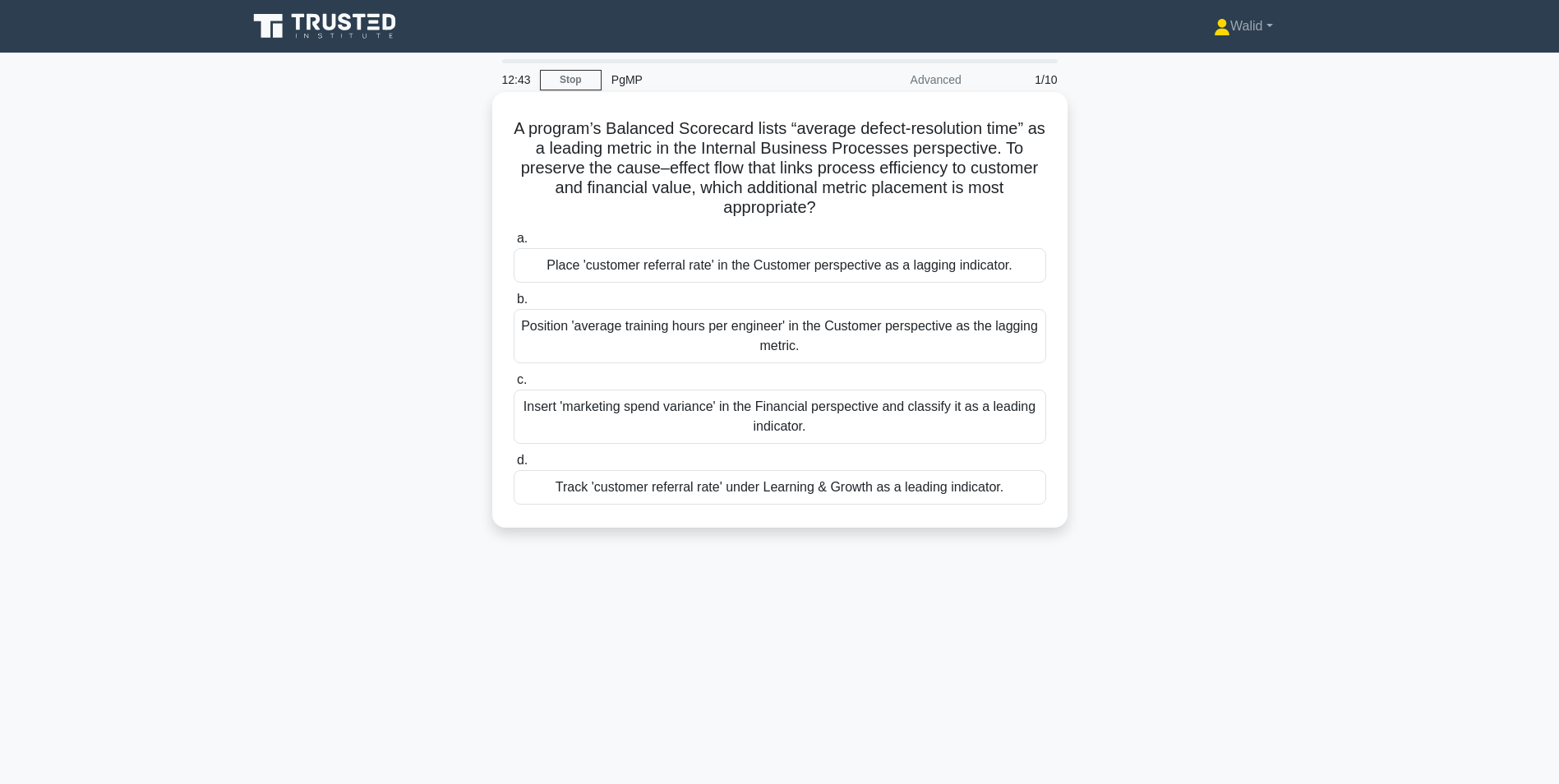
click at [744, 498] on div "Track 'customer referral rate' under Learning & Growth as a leading indicator." at bounding box center [780, 488] width 533 height 35
click at [514, 466] on input "d. Track 'customer referral rate' under Learning & Growth as a leading indicato…" at bounding box center [514, 461] width 0 height 10
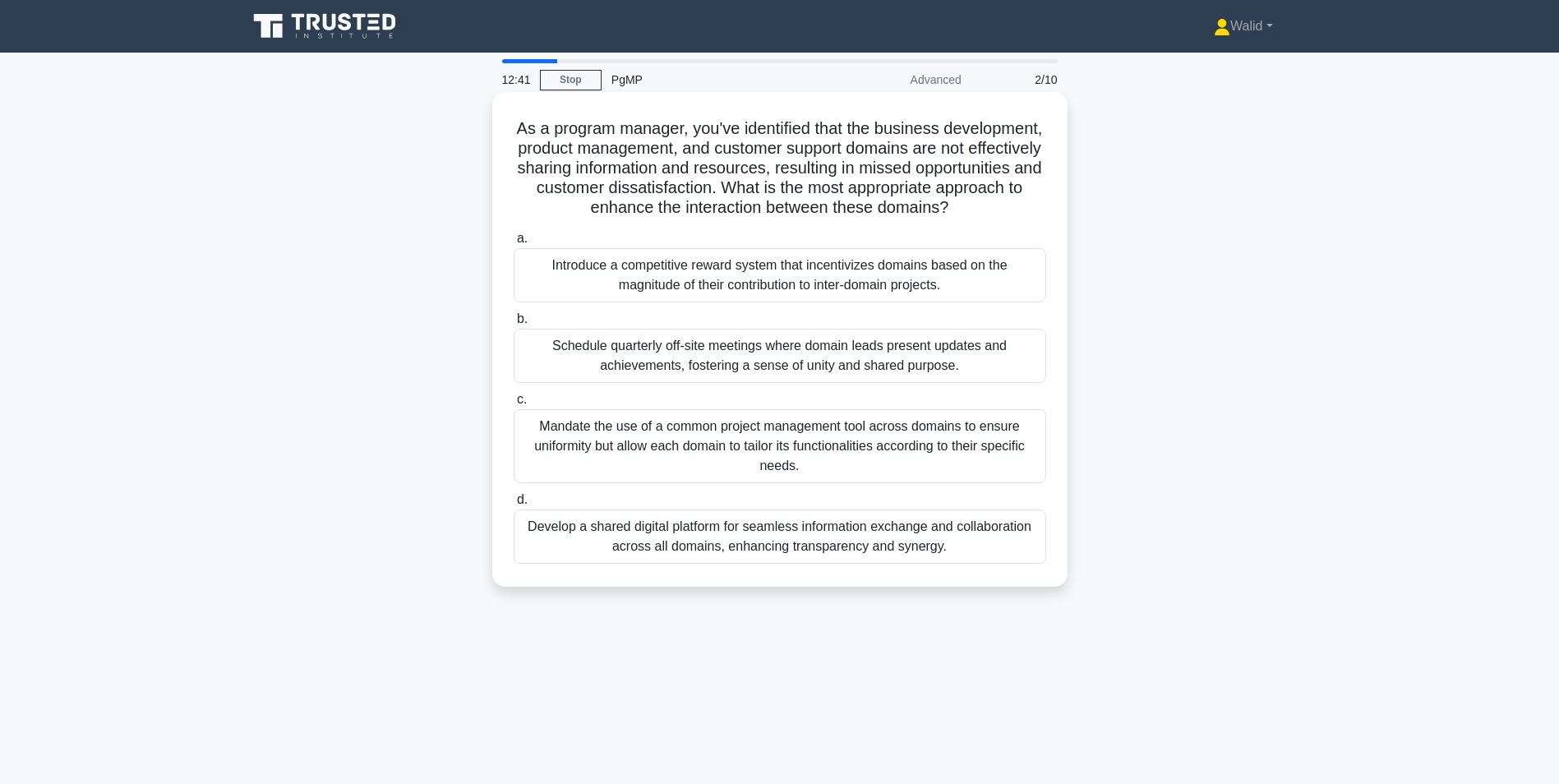
scroll to position [83, 0]
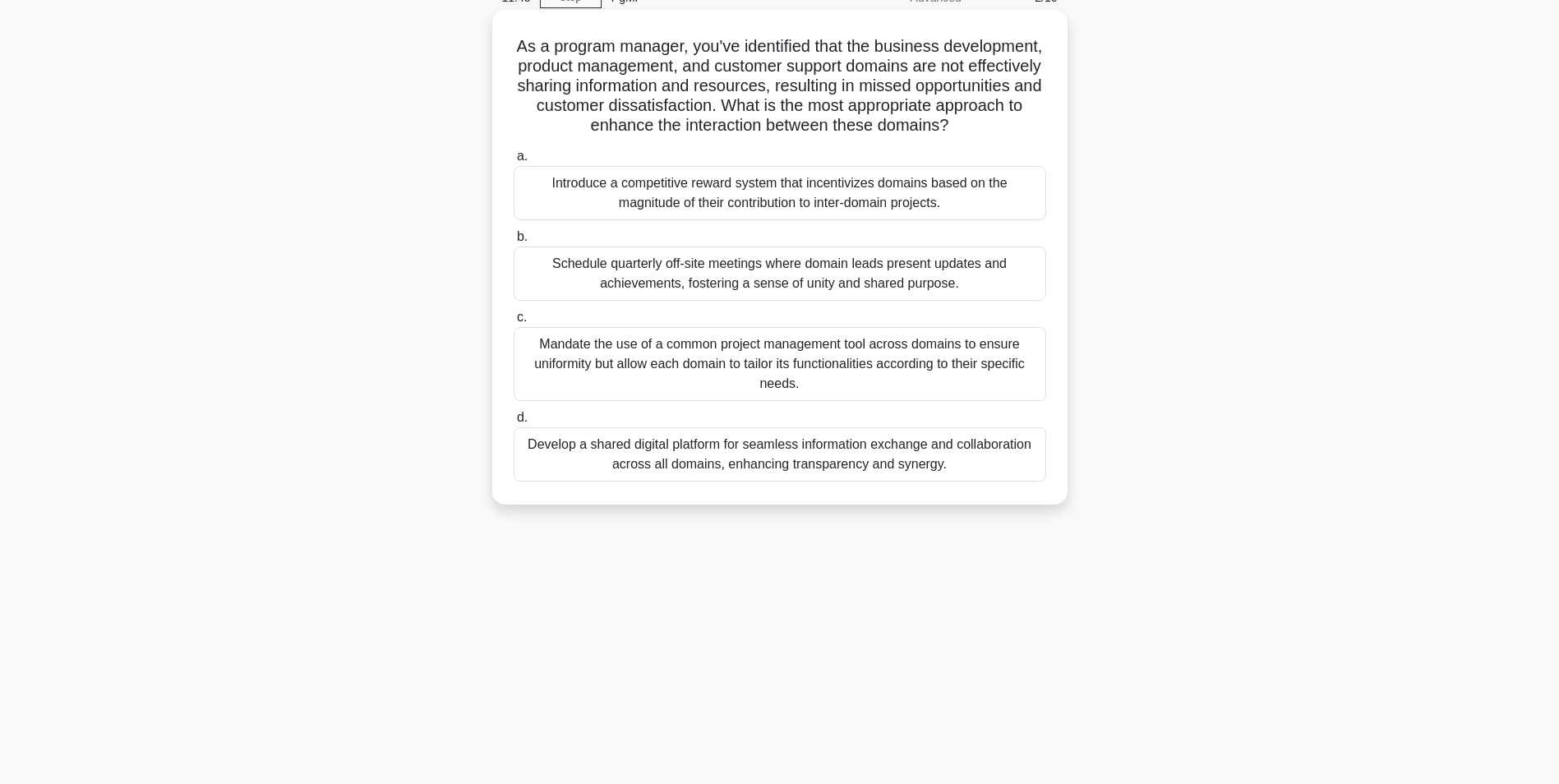
click at [718, 480] on div "Develop a shared digital platform for seamless information exchange and collabo…" at bounding box center [780, 455] width 533 height 54
click at [514, 423] on input "d. Develop a shared digital platform for seamless information exchange and coll…" at bounding box center [514, 418] width 0 height 10
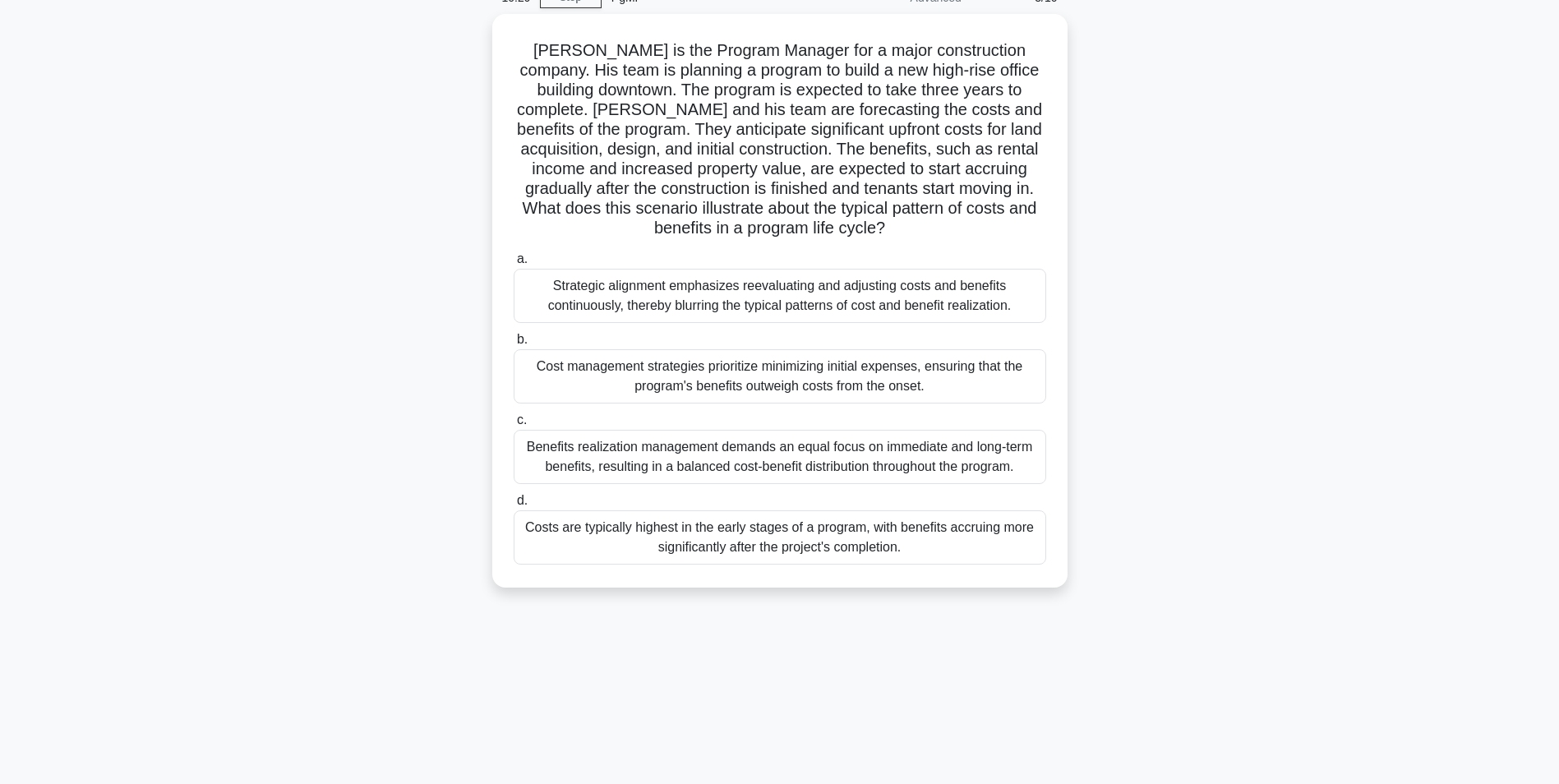
scroll to position [103, 0]
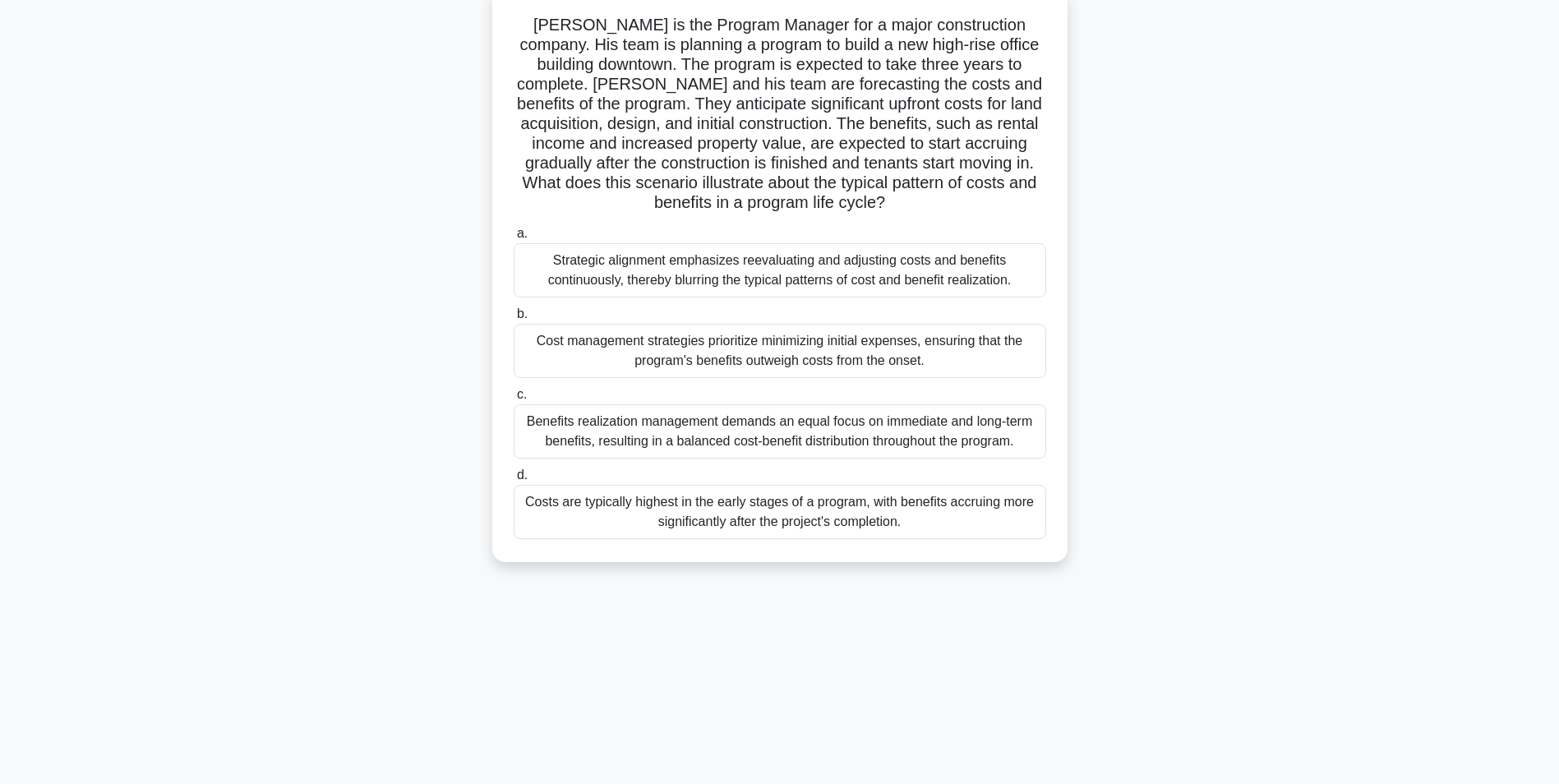
click at [726, 522] on div "Costs are typically highest in the early stages of a program, with benefits acc…" at bounding box center [780, 512] width 533 height 54
click at [514, 481] on input "d. Costs are typically highest in the early stages of a program, with benefits …" at bounding box center [514, 475] width 0 height 10
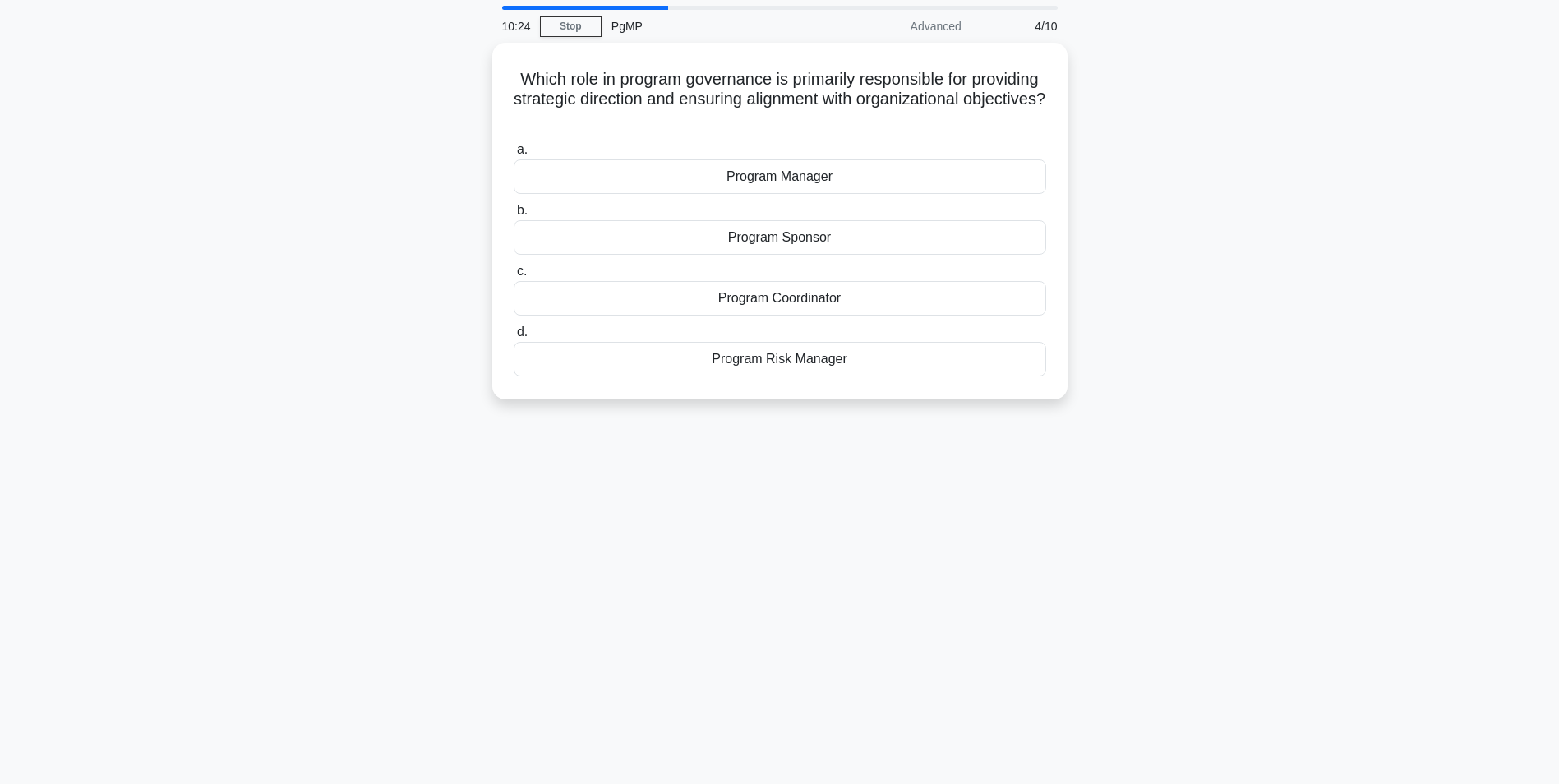
scroll to position [83, 0]
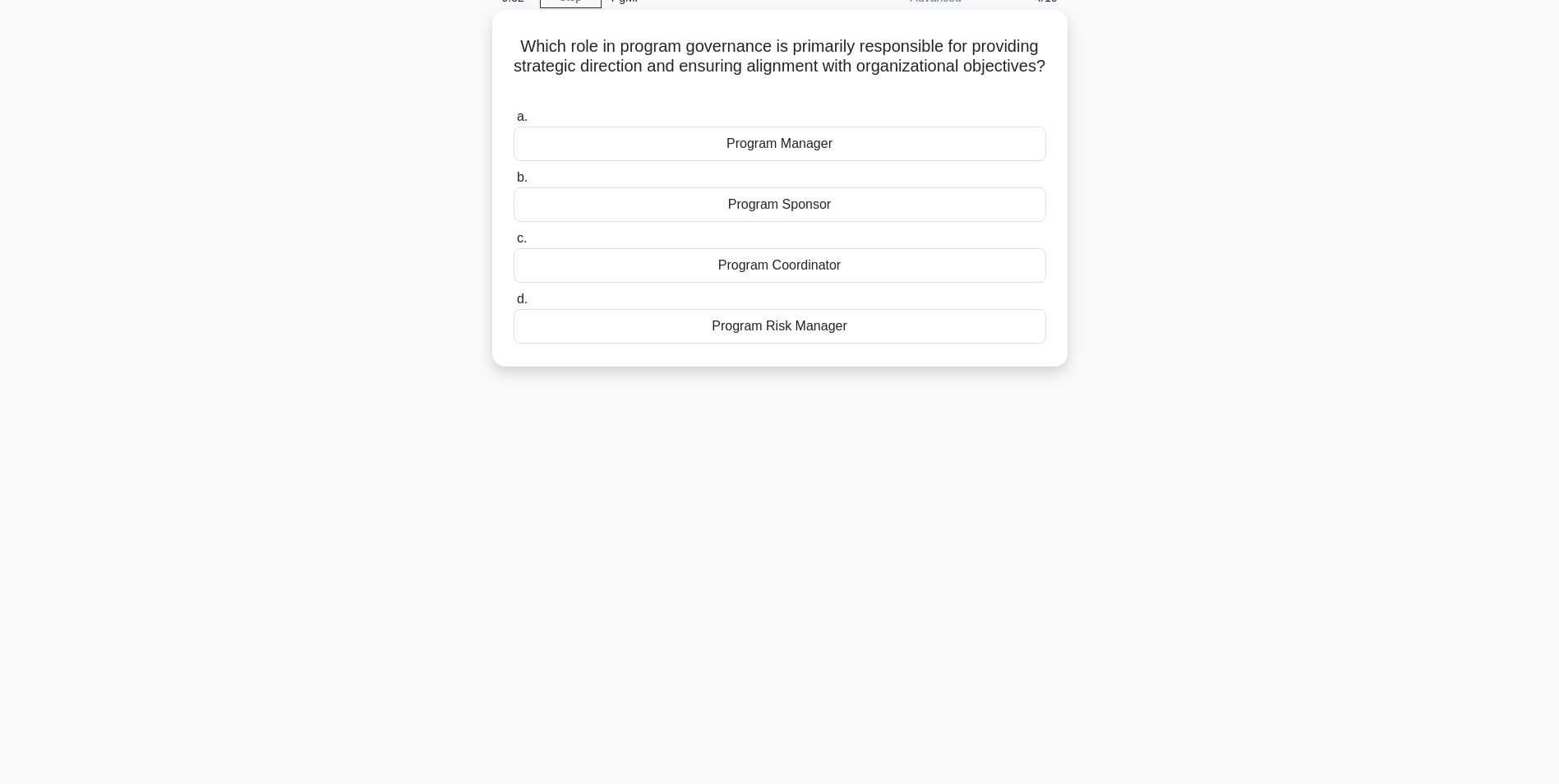
click at [780, 203] on div "Program Sponsor" at bounding box center [780, 205] width 533 height 35
click at [514, 183] on input "b. Program Sponsor" at bounding box center [514, 178] width 0 height 10
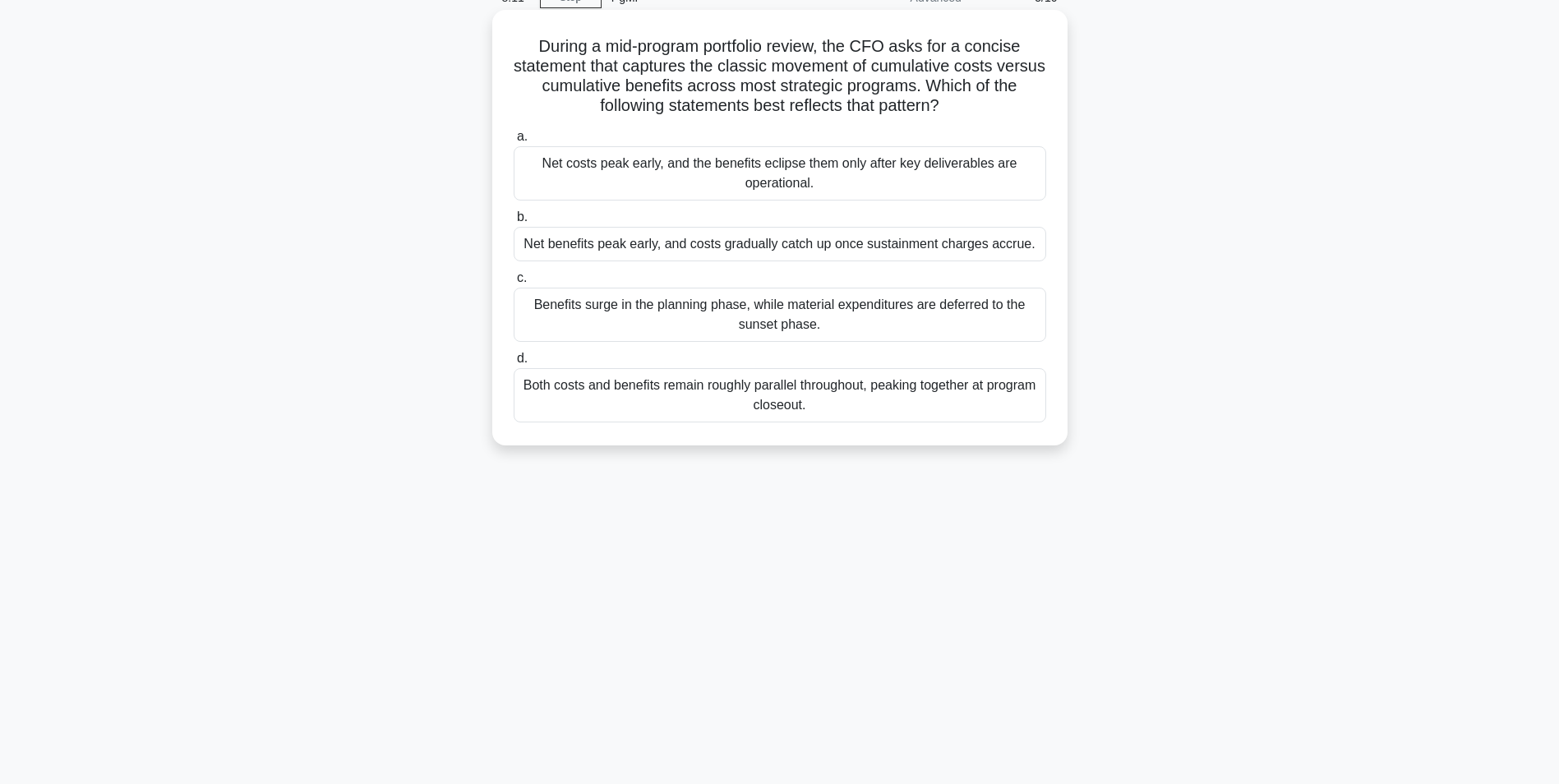
click at [636, 177] on div "Net costs peak early, and the benefits eclipse them only after key deliverables…" at bounding box center [780, 173] width 533 height 54
click at [514, 143] on input "a. Net costs peak early, and the benefits eclipse them only after key deliverab…" at bounding box center [514, 136] width 0 height 10
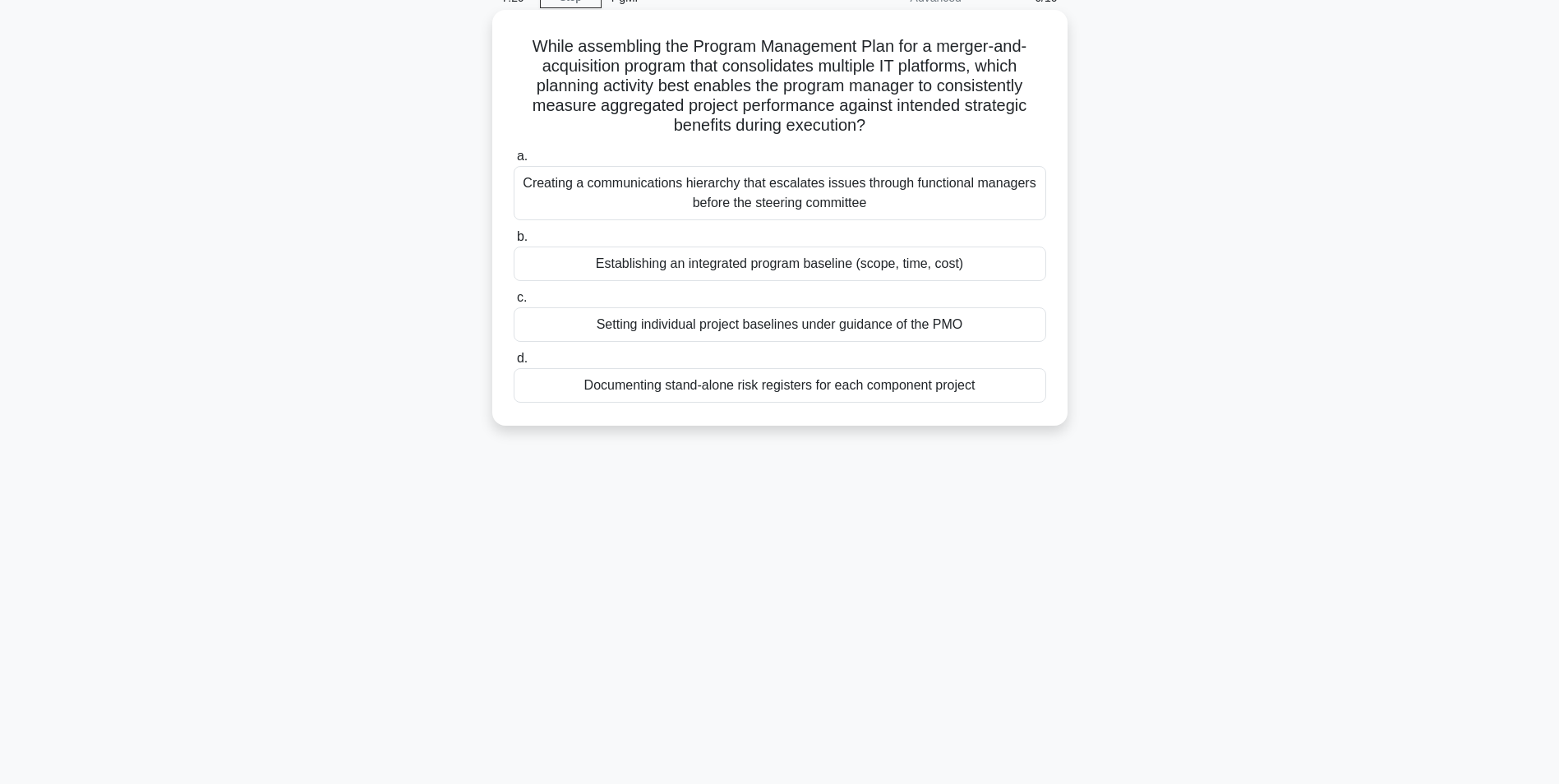
click at [817, 267] on div "Establishing an integrated program baseline (scope, time, cost)" at bounding box center [780, 264] width 533 height 35
click at [514, 243] on input "b. Establishing an integrated program baseline (scope, time, cost)" at bounding box center [514, 237] width 0 height 10
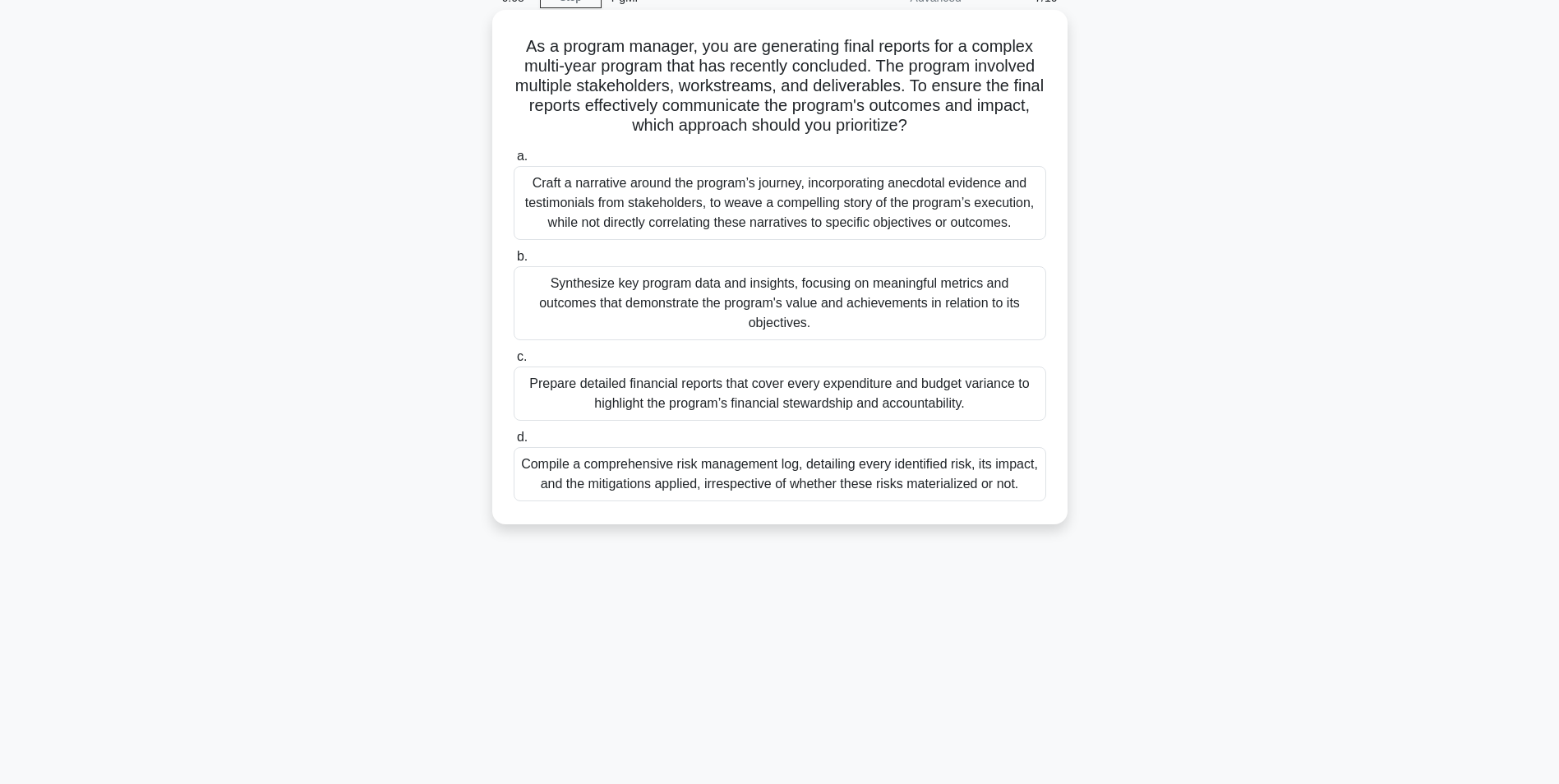
click at [650, 285] on div "Synthesize key program data and insights, focusing on meaningful metrics and ou…" at bounding box center [780, 302] width 533 height 74
click at [514, 262] on input "b. Synthesize key program data and insights, focusing on meaningful metrics and…" at bounding box center [514, 256] width 0 height 10
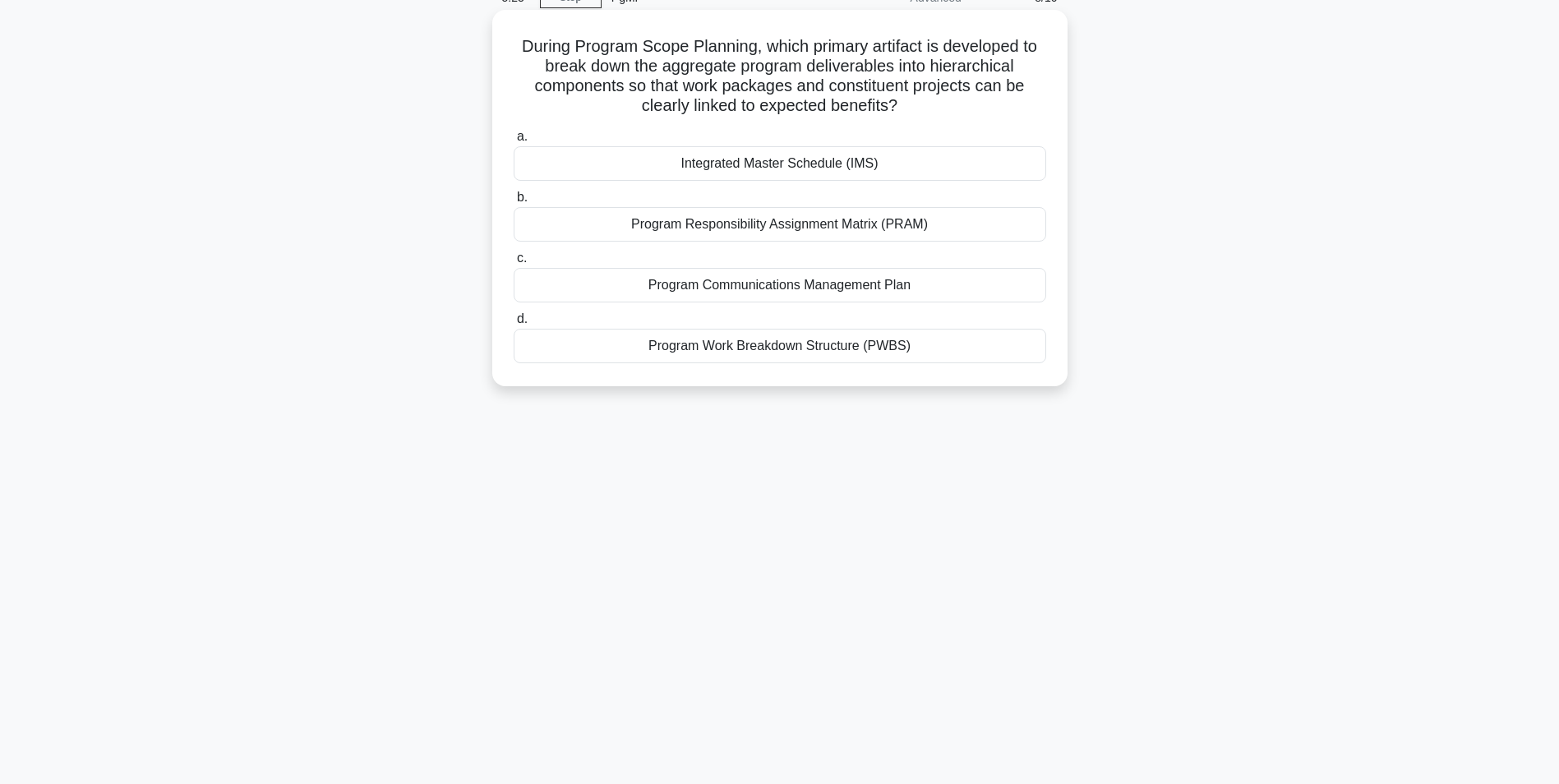
click at [796, 352] on div "Program Work Breakdown Structure (PWBS)" at bounding box center [780, 346] width 533 height 35
click at [514, 324] on input "d. Program Work Breakdown Structure (PWBS)" at bounding box center [514, 319] width 0 height 10
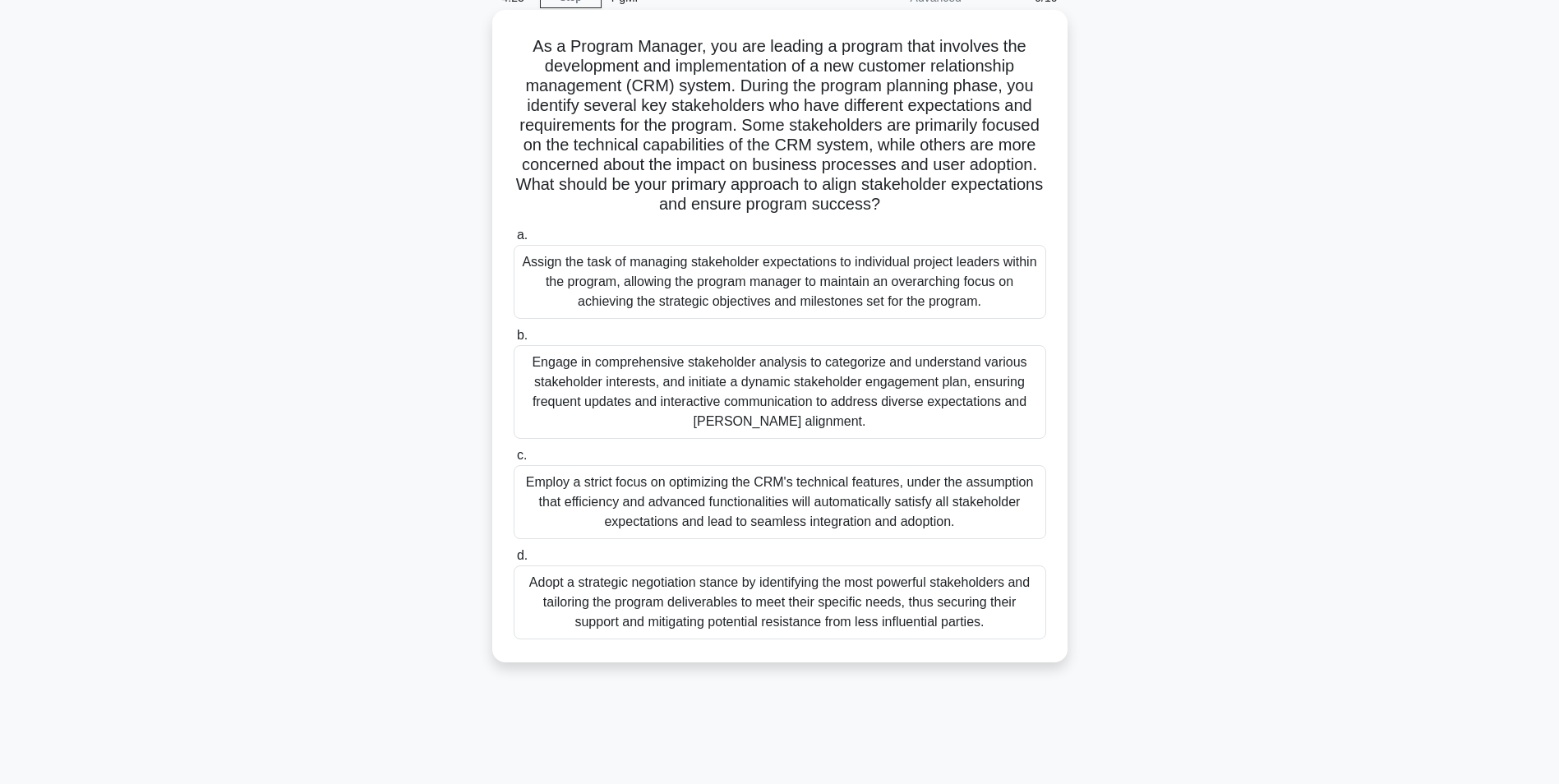
click at [738, 389] on div "Engage in comprehensive stakeholder analysis to categorize and understand vario…" at bounding box center [780, 392] width 533 height 94
click at [514, 341] on input "b. Engage in comprehensive stakeholder analysis to categorize and understand va…" at bounding box center [514, 336] width 0 height 10
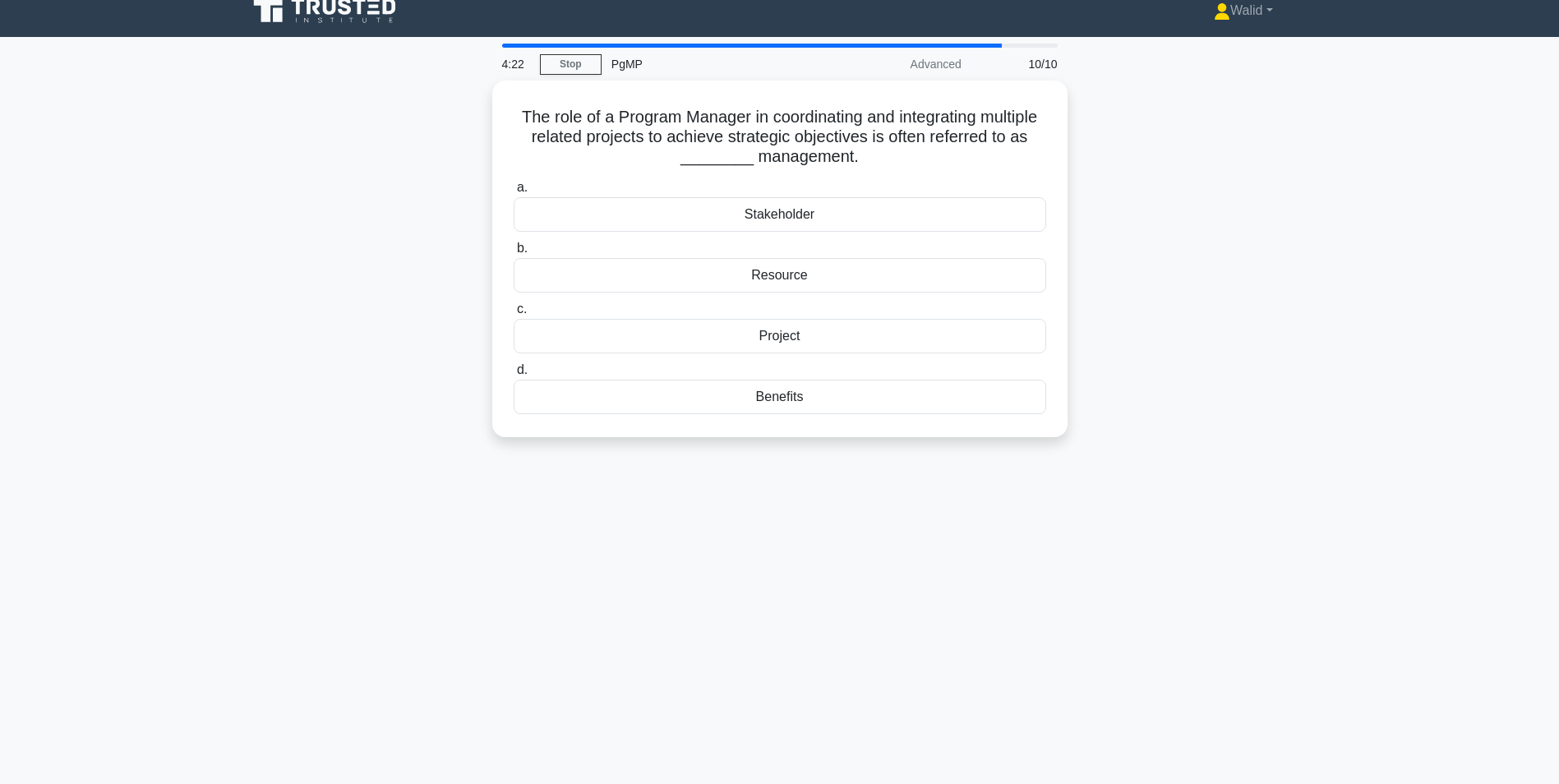
scroll to position [0, 0]
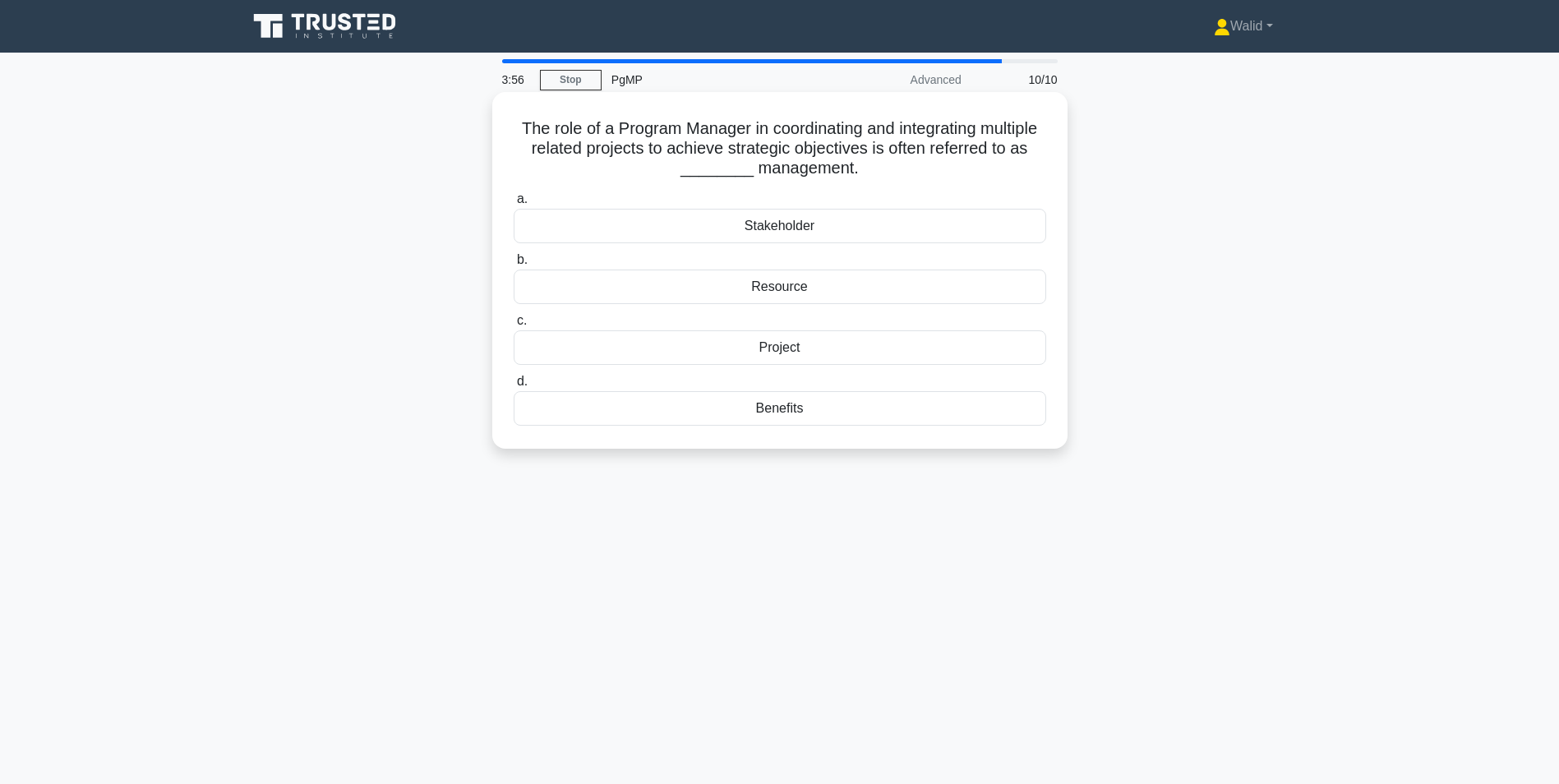
click at [743, 420] on div "Benefits" at bounding box center [780, 409] width 533 height 35
click at [514, 387] on input "d. Benefits" at bounding box center [514, 382] width 0 height 10
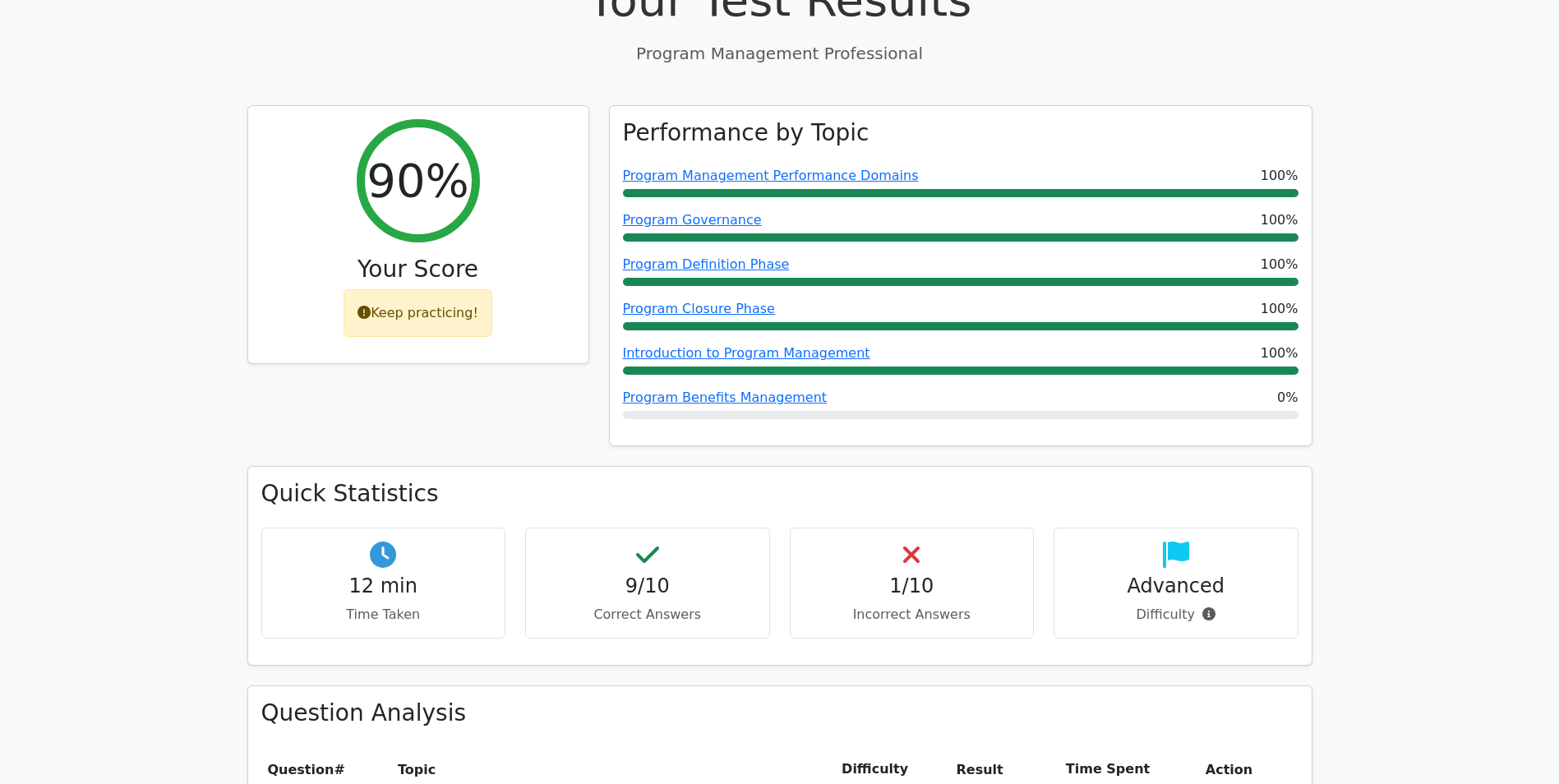
scroll to position [329, 0]
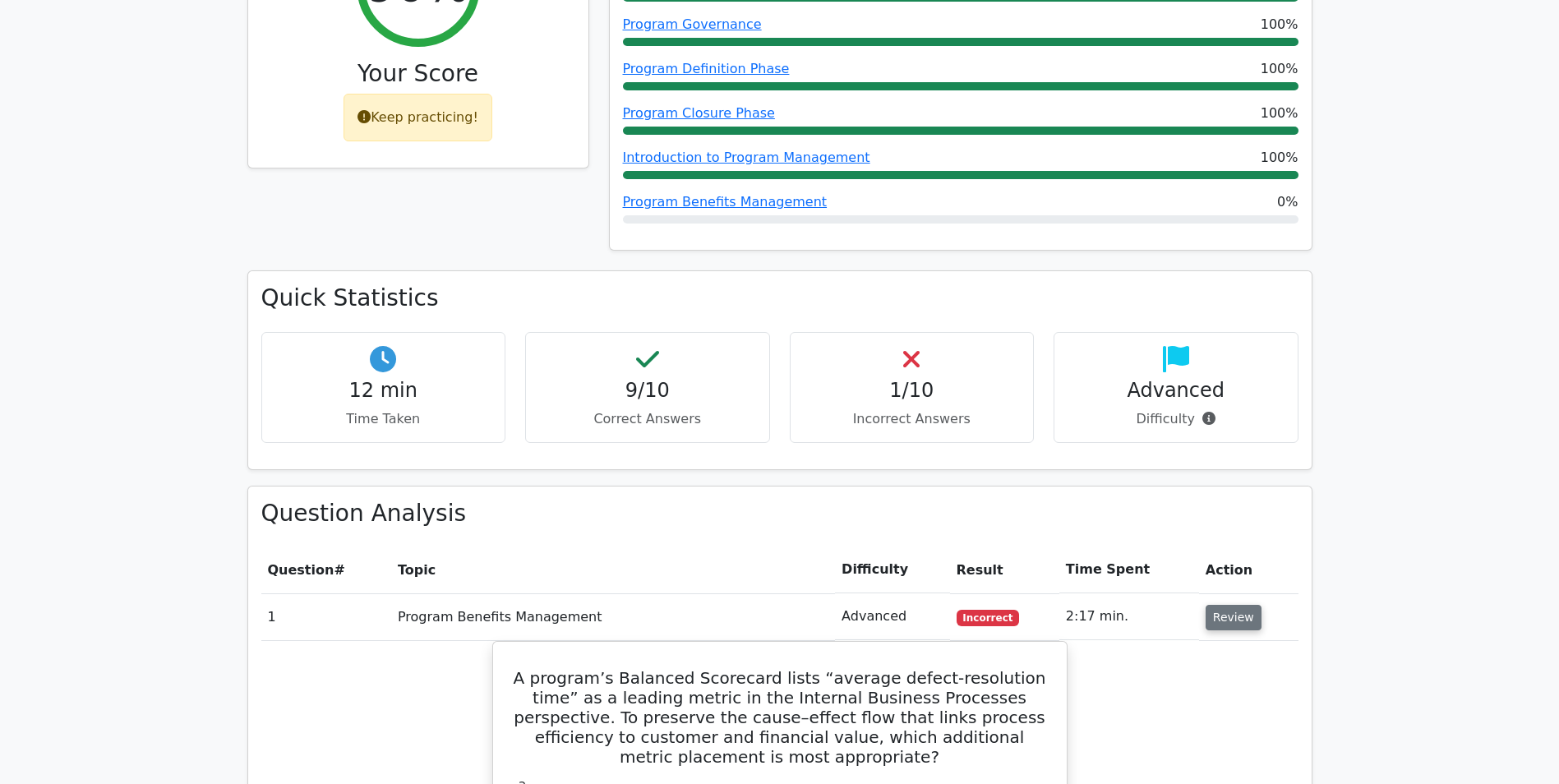
click at [1206, 620] on button "Review" at bounding box center [1234, 617] width 56 height 25
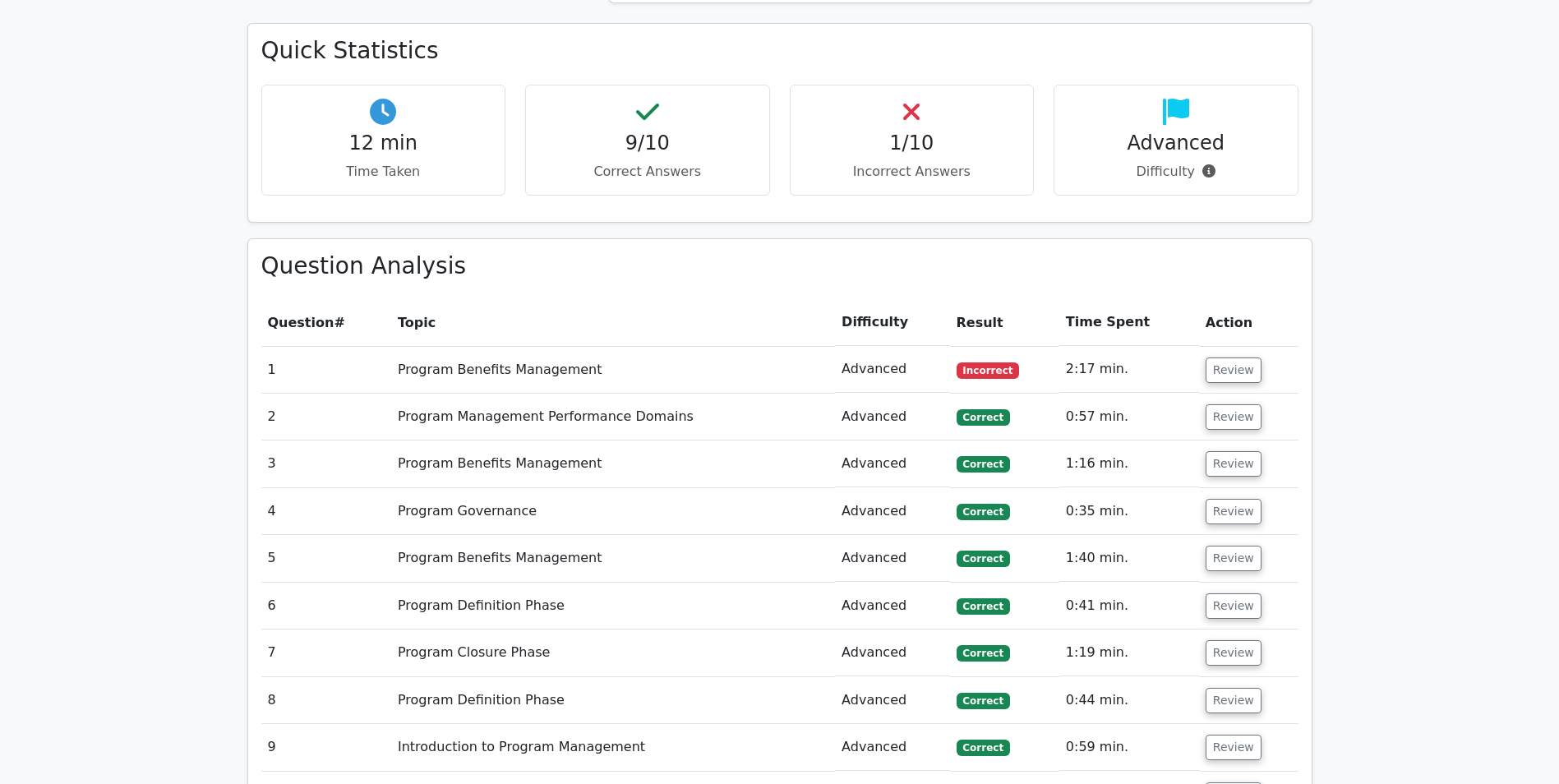
scroll to position [575, 0]
click at [1226, 369] on button "Review" at bounding box center [1234, 370] width 56 height 25
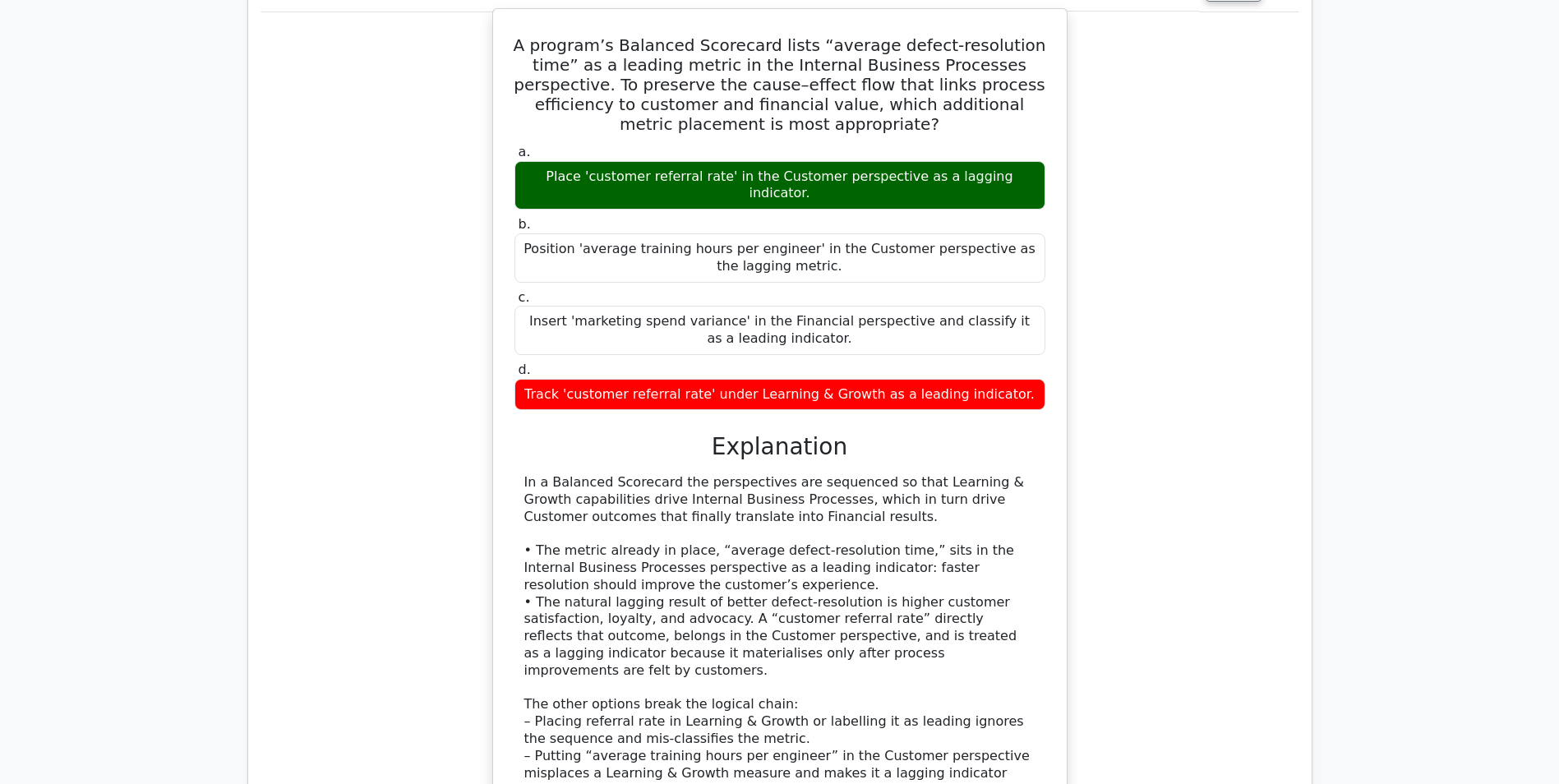
scroll to position [986, 0]
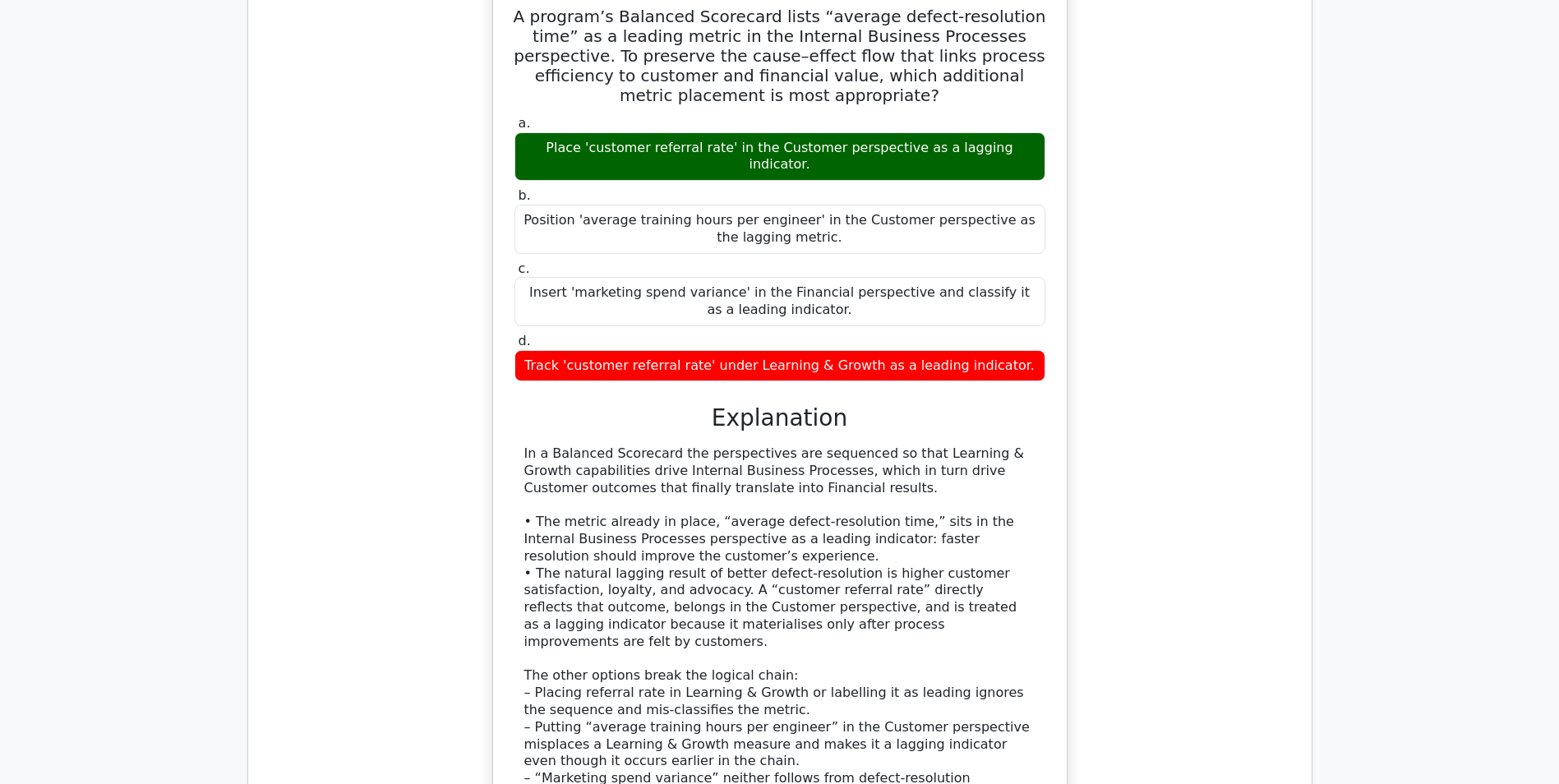
drag, startPoint x: 898, startPoint y: 439, endPoint x: 784, endPoint y: 469, distance: 117.9
click at [784, 469] on div "In a Balanced Scorecard the perspectives are sequenced so that Learning & Growt…" at bounding box center [780, 659] width 511 height 428
drag, startPoint x: 784, startPoint y: 469, endPoint x: 783, endPoint y: 547, distance: 78.0
click at [783, 547] on div "In a Balanced Scorecard the perspectives are sequenced so that Learning & Growt…" at bounding box center [780, 659] width 511 height 428
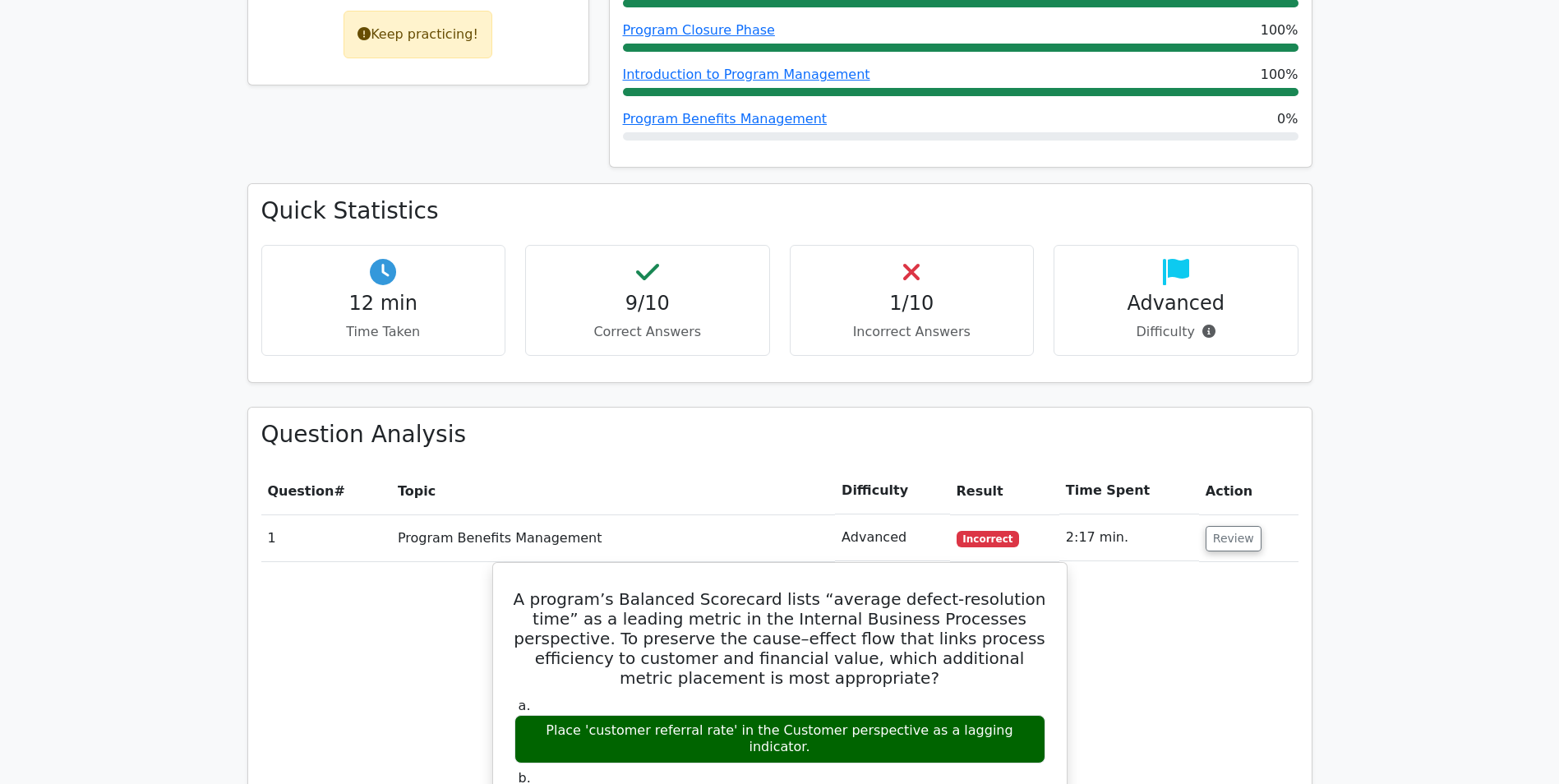
scroll to position [411, 0]
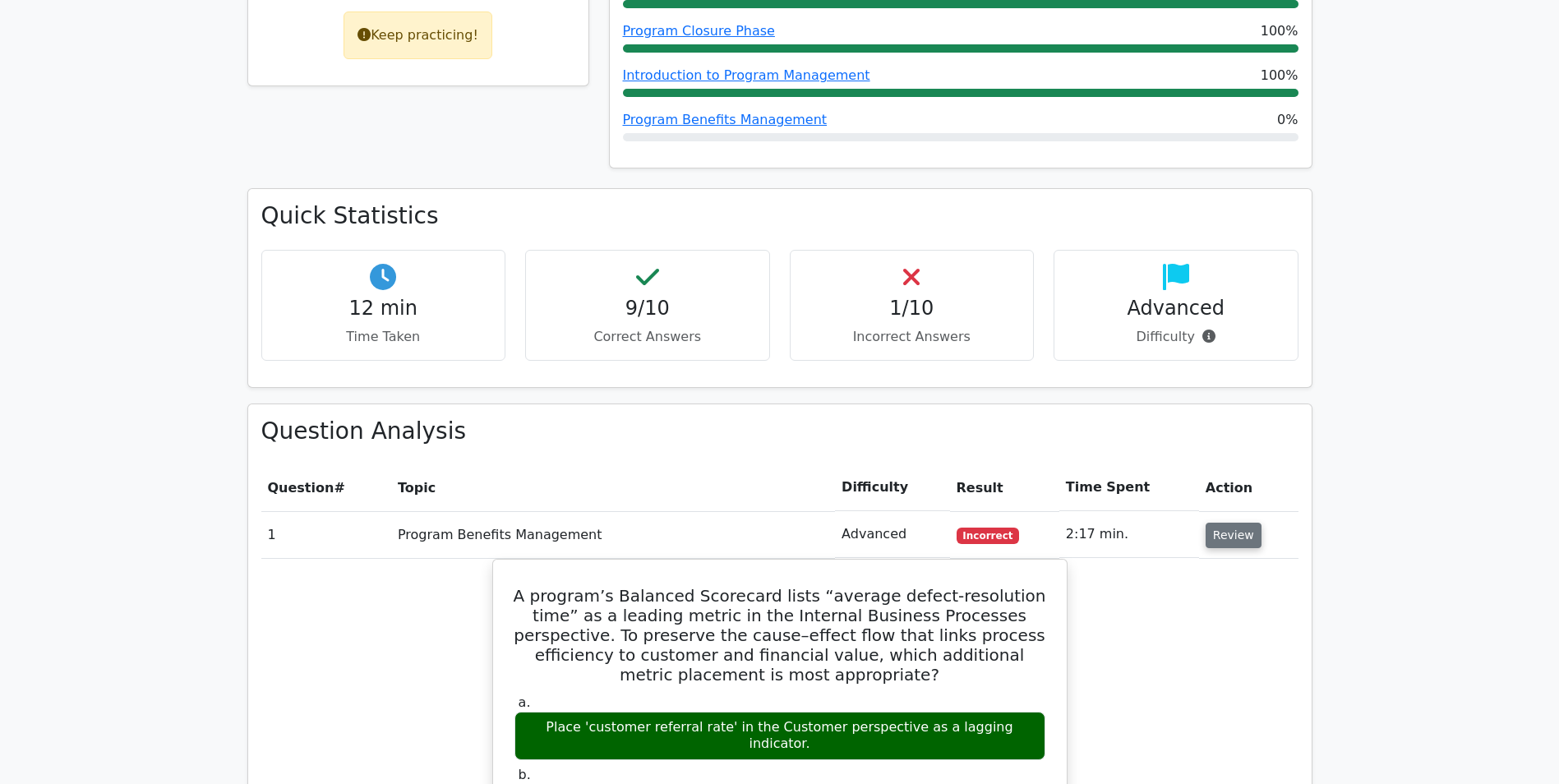
click at [1225, 527] on button "Review" at bounding box center [1234, 535] width 56 height 25
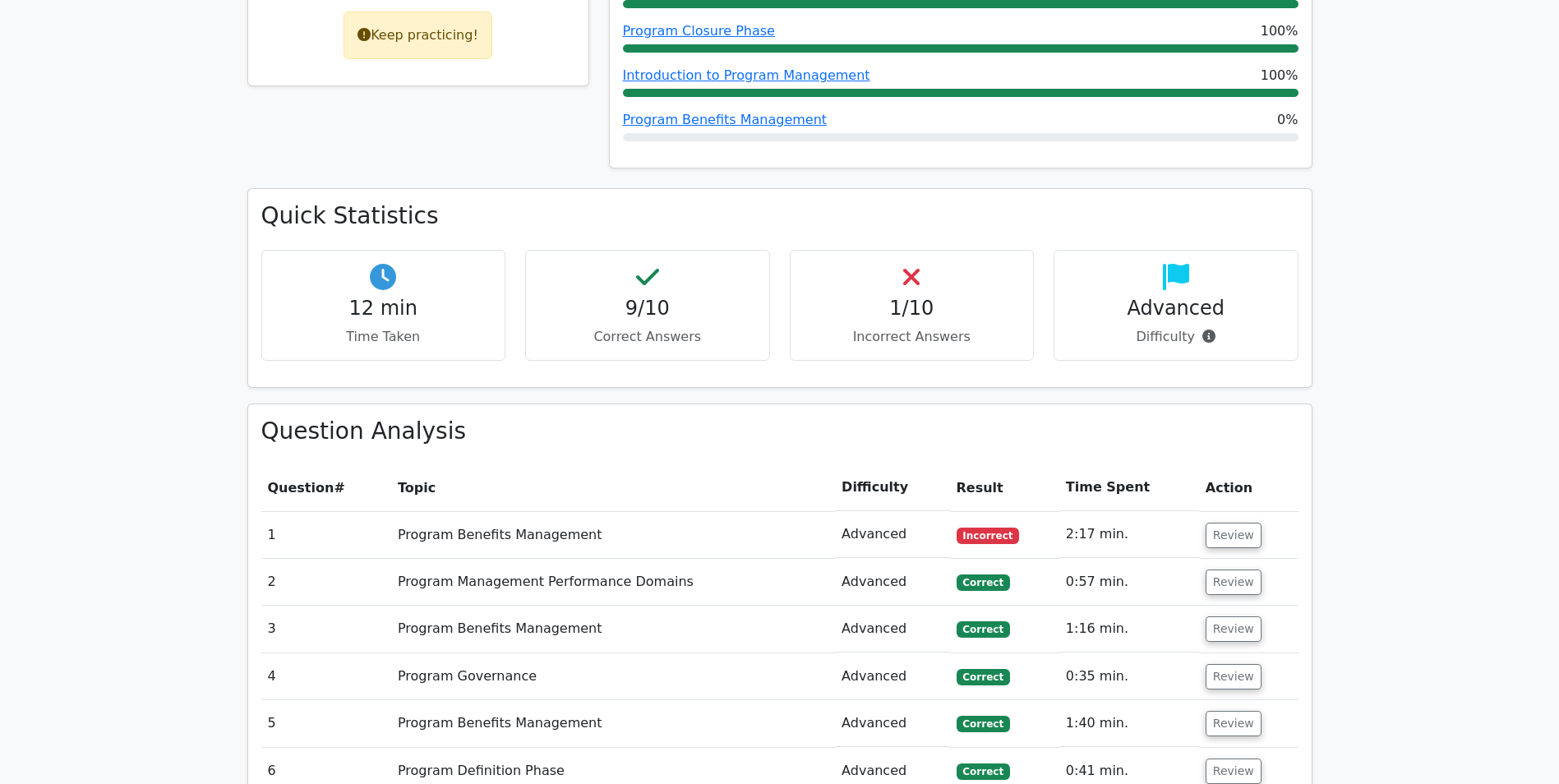
scroll to position [0, 0]
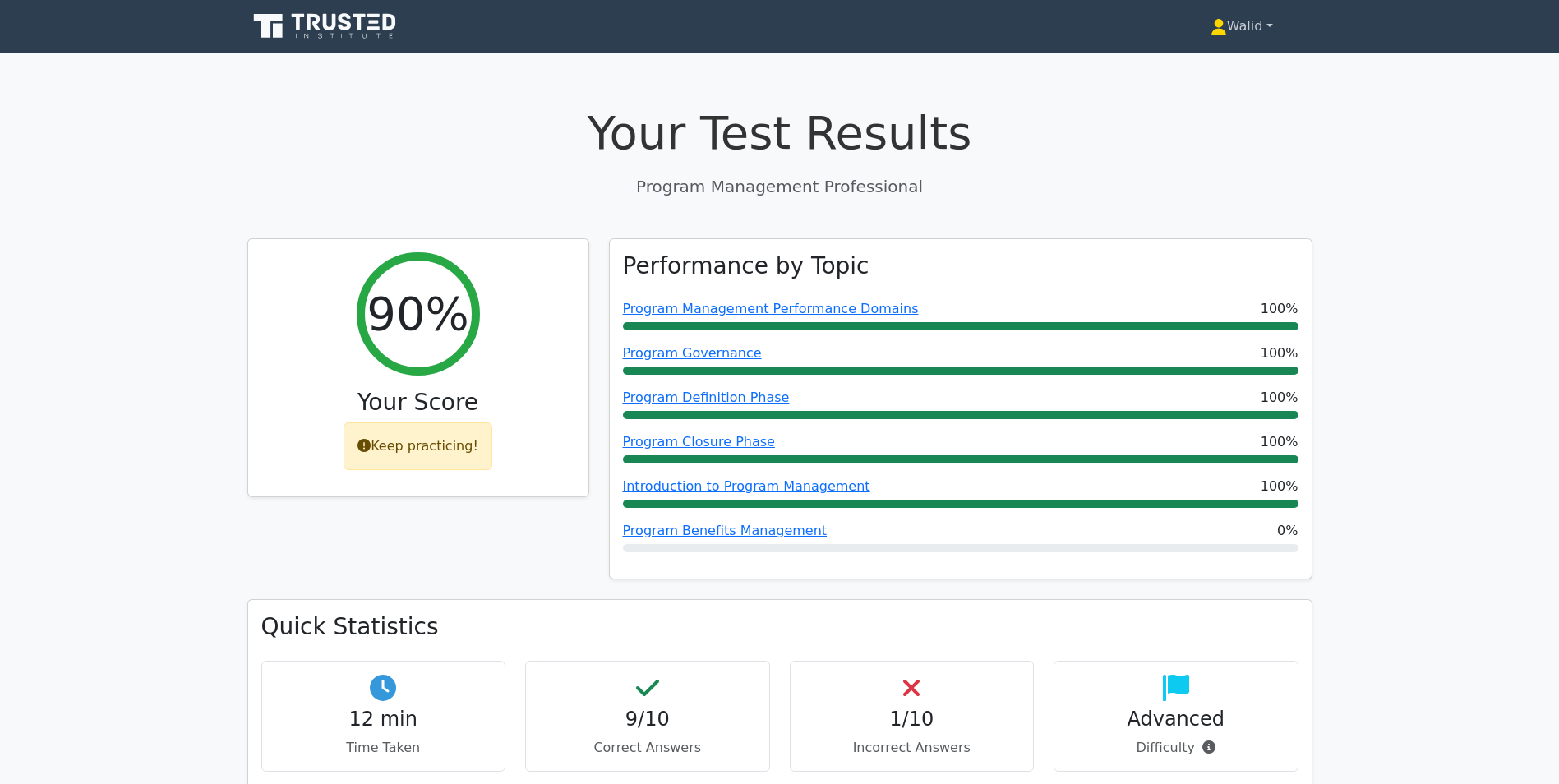
click at [1238, 23] on link "Walid" at bounding box center [1242, 26] width 142 height 33
click at [1213, 56] on link "Profile" at bounding box center [1236, 65] width 130 height 26
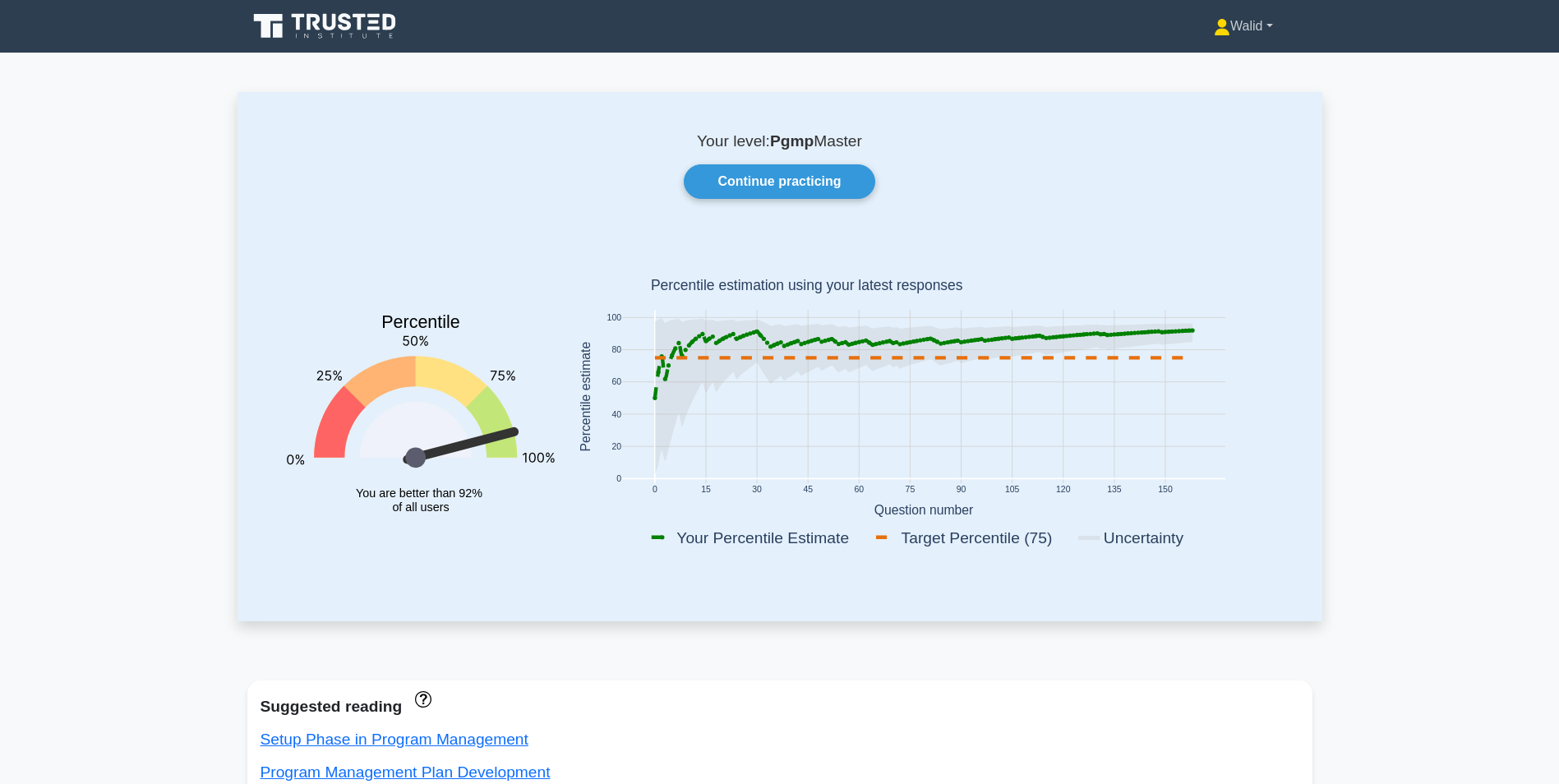
click at [1264, 20] on link "Walid" at bounding box center [1243, 26] width 138 height 33
click at [1239, 63] on link "Profile" at bounding box center [1240, 65] width 130 height 26
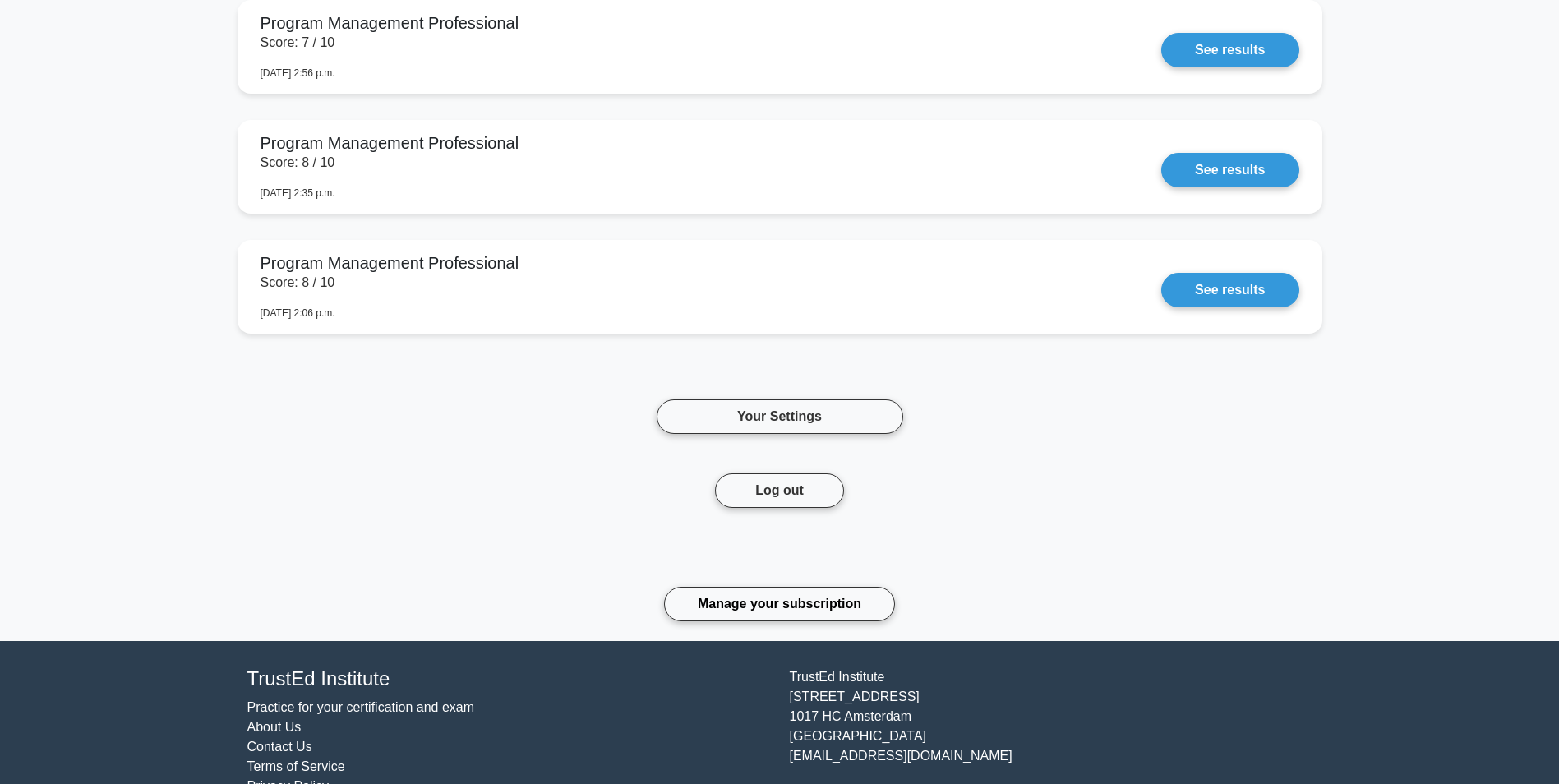
scroll to position [6647, 0]
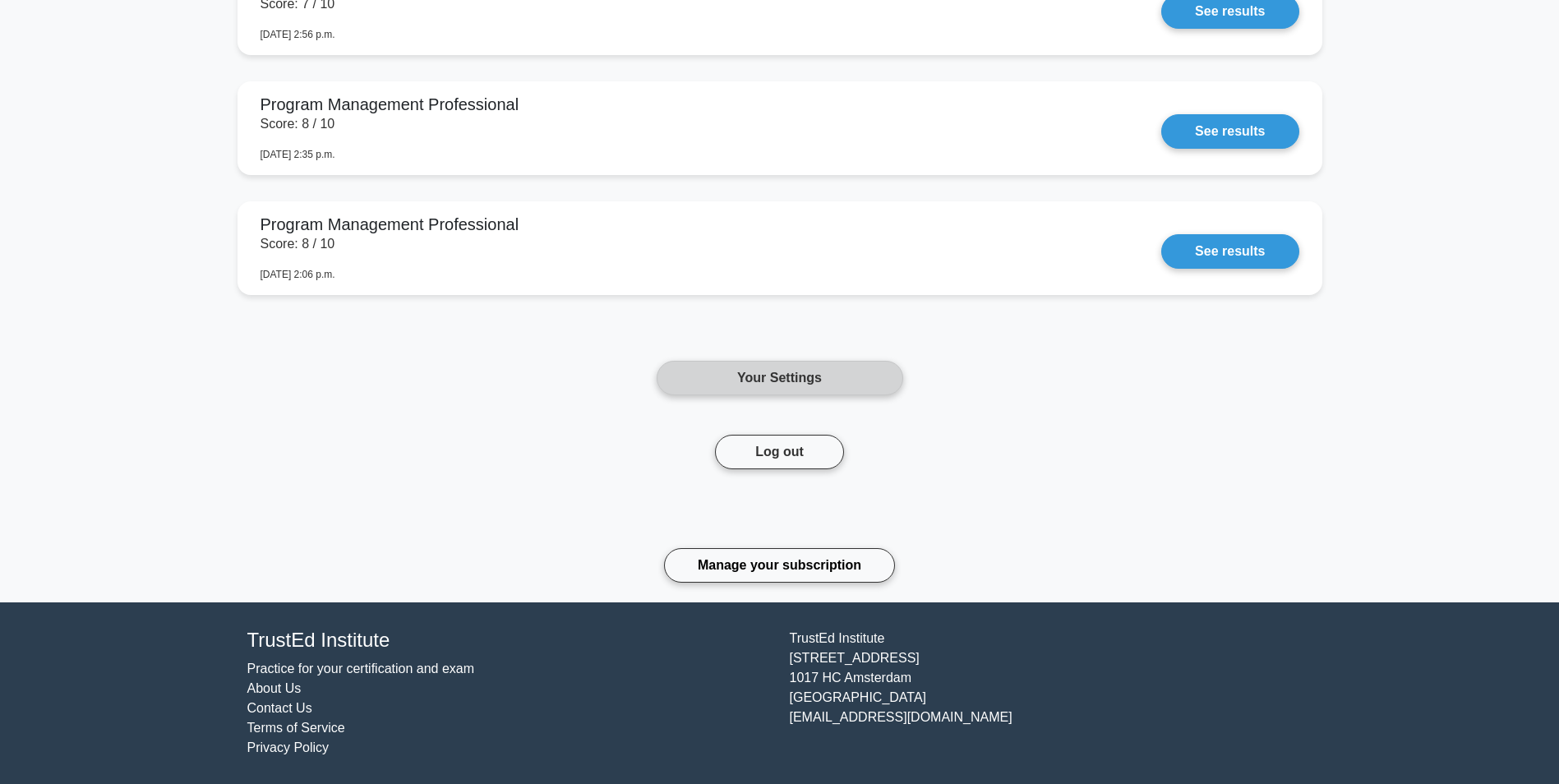
click at [818, 382] on link "Your Settings" at bounding box center [780, 378] width 247 height 35
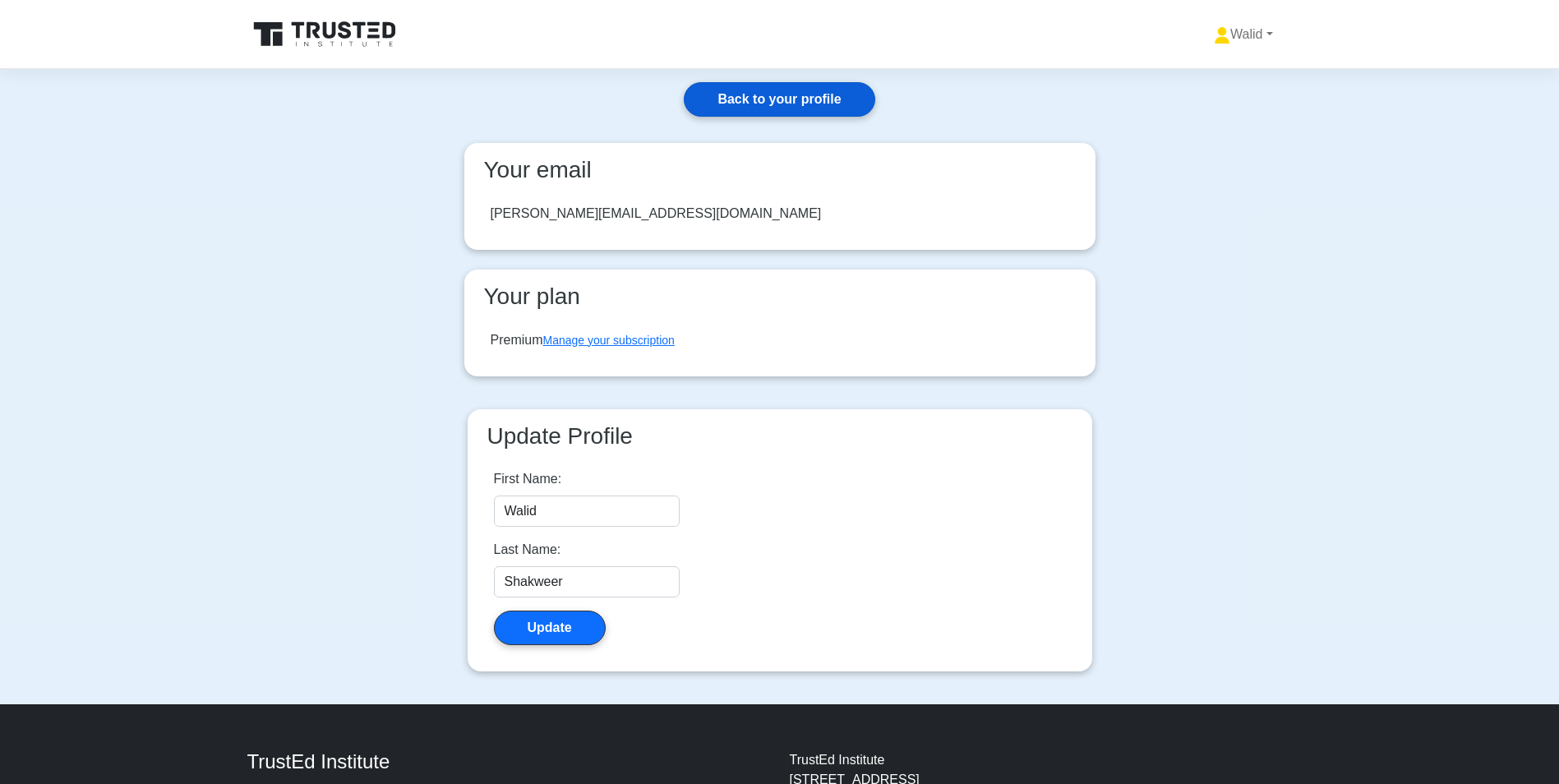
click at [743, 90] on link "Back to your profile" at bounding box center [778, 100] width 190 height 35
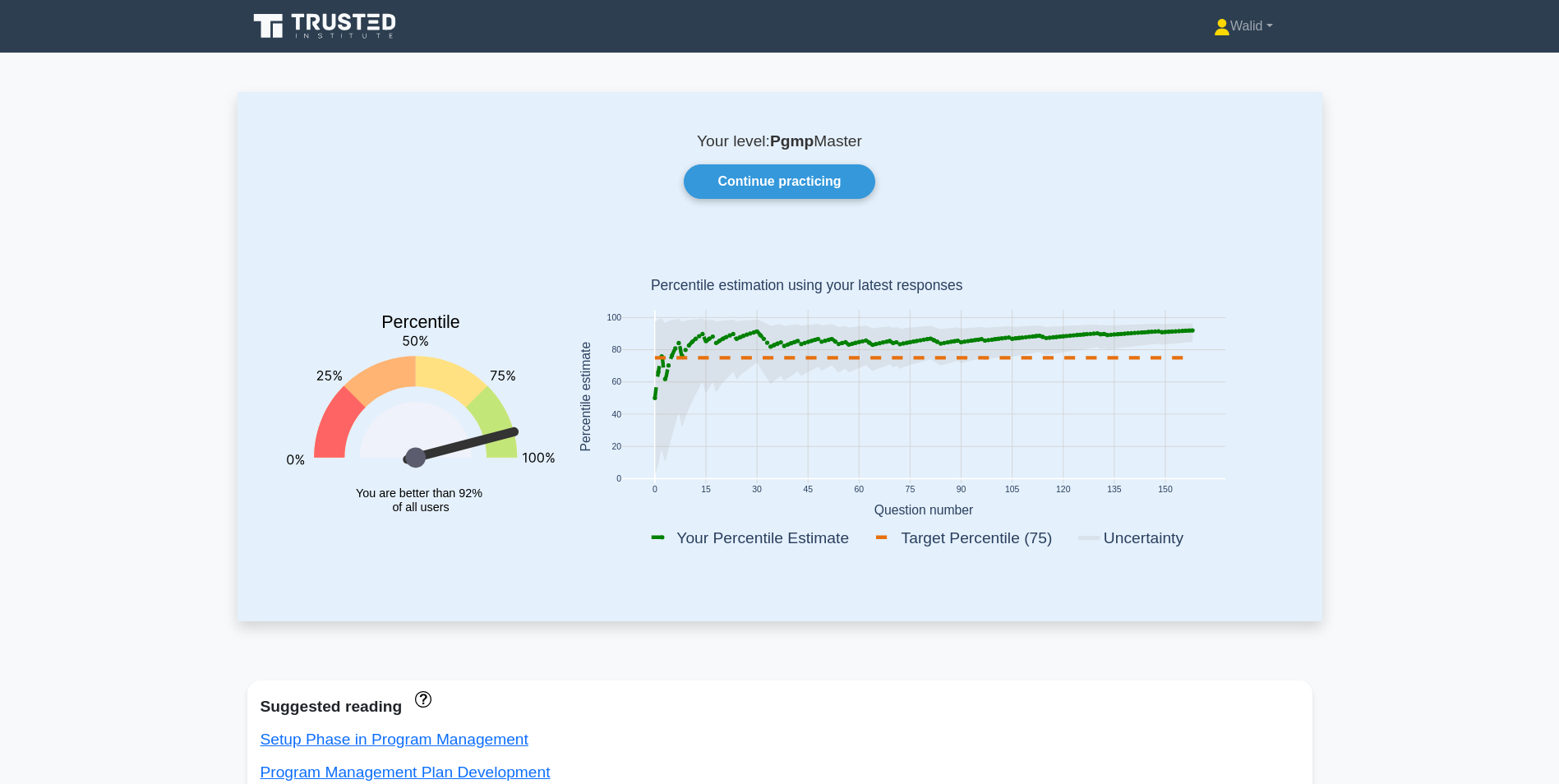
click at [383, 35] on icon at bounding box center [326, 26] width 157 height 31
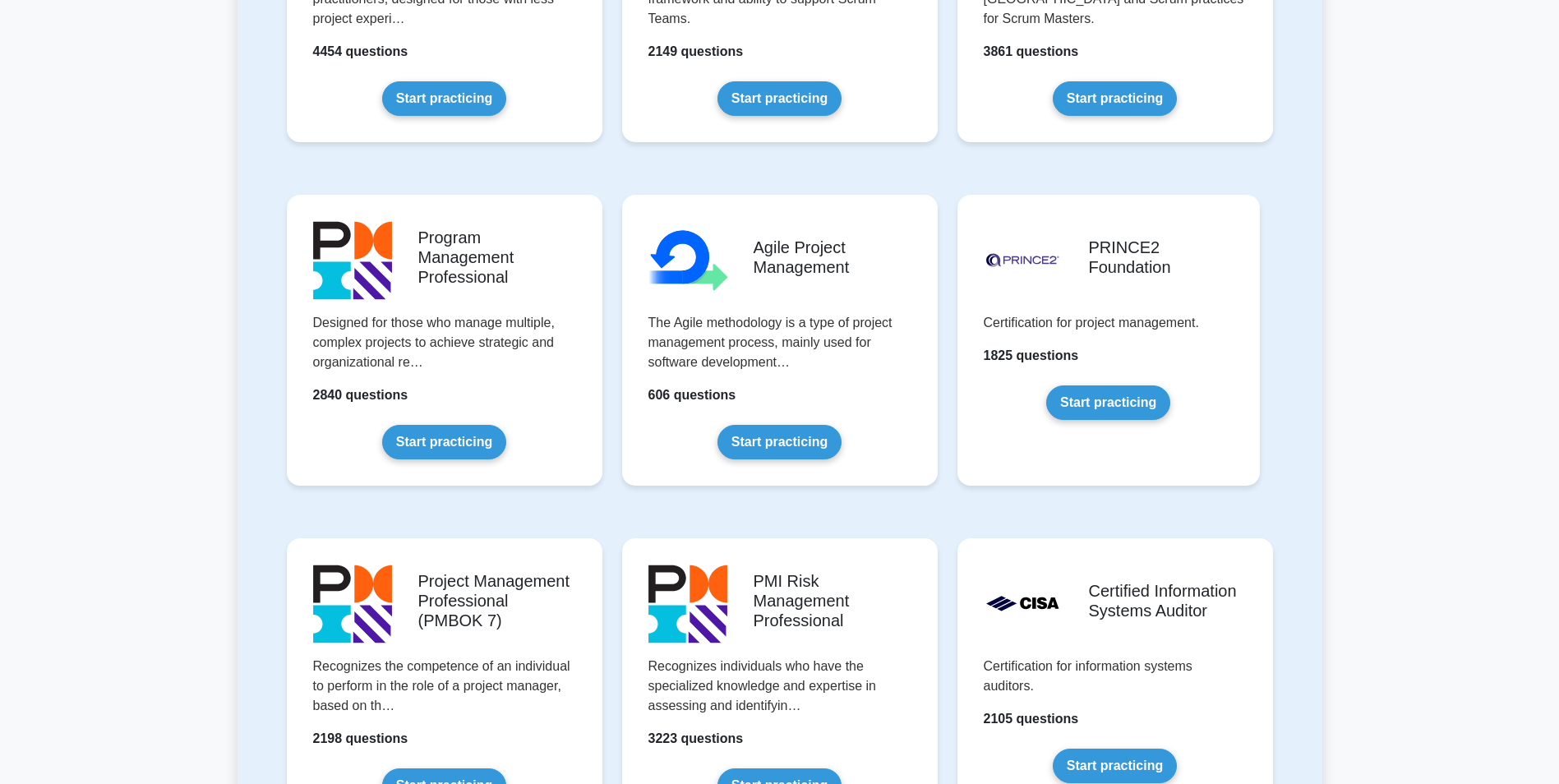
scroll to position [904, 0]
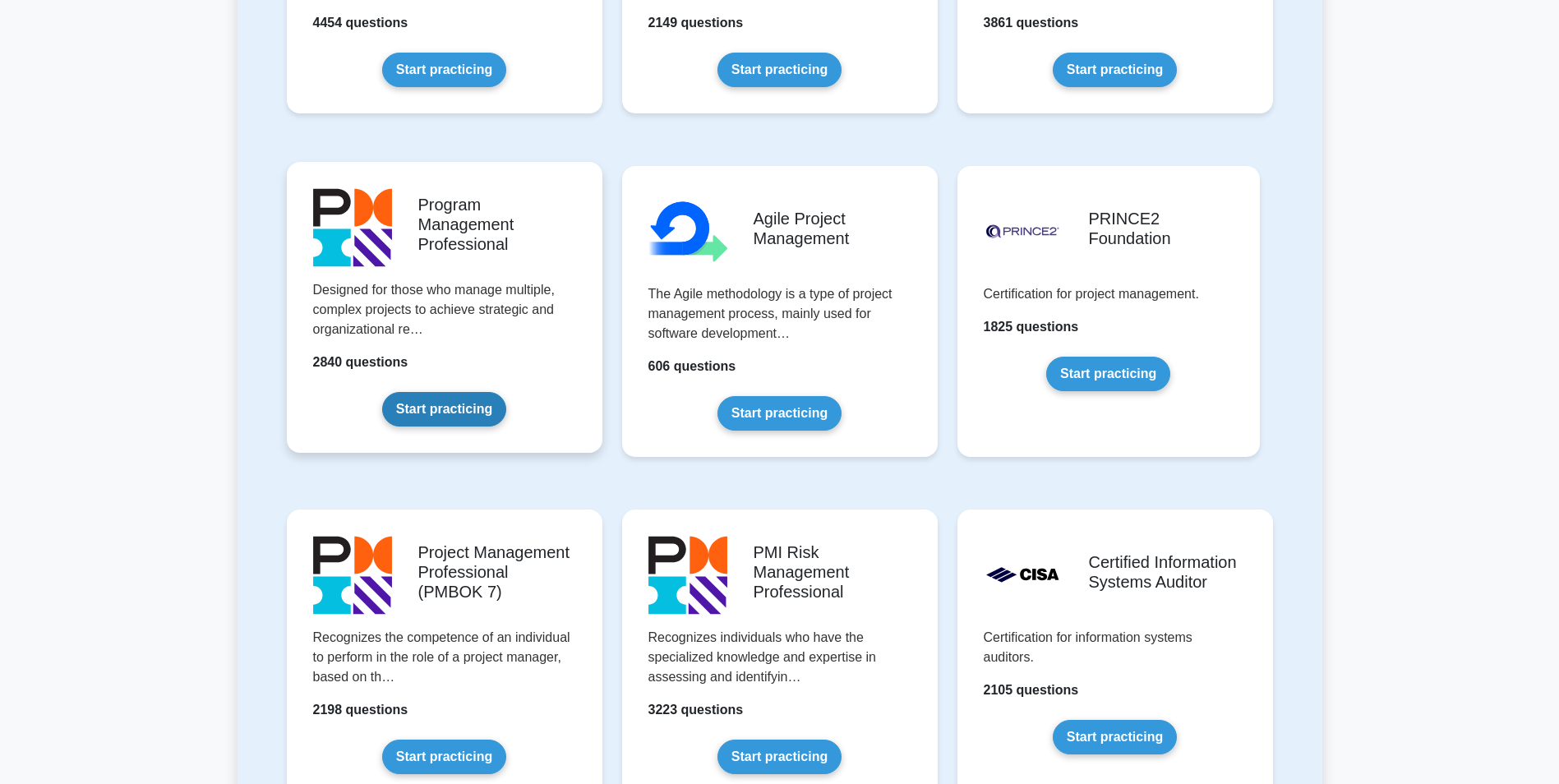
click at [406, 392] on link "Start practicing" at bounding box center [444, 409] width 124 height 35
